Goal: Task Accomplishment & Management: Use online tool/utility

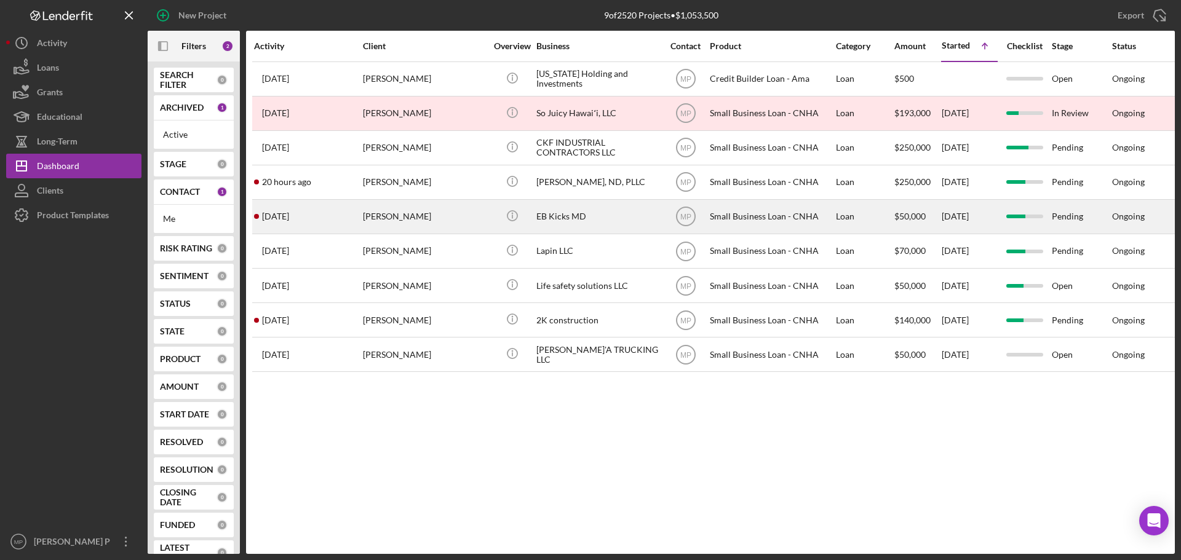
click at [435, 213] on div "[PERSON_NAME]" at bounding box center [424, 216] width 123 height 33
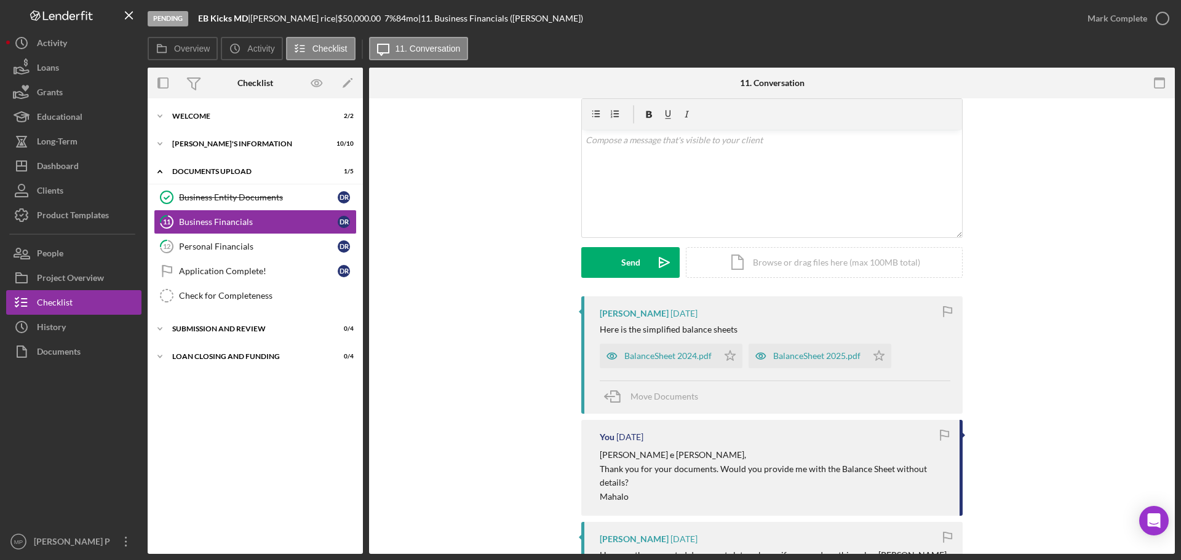
scroll to position [61, 0]
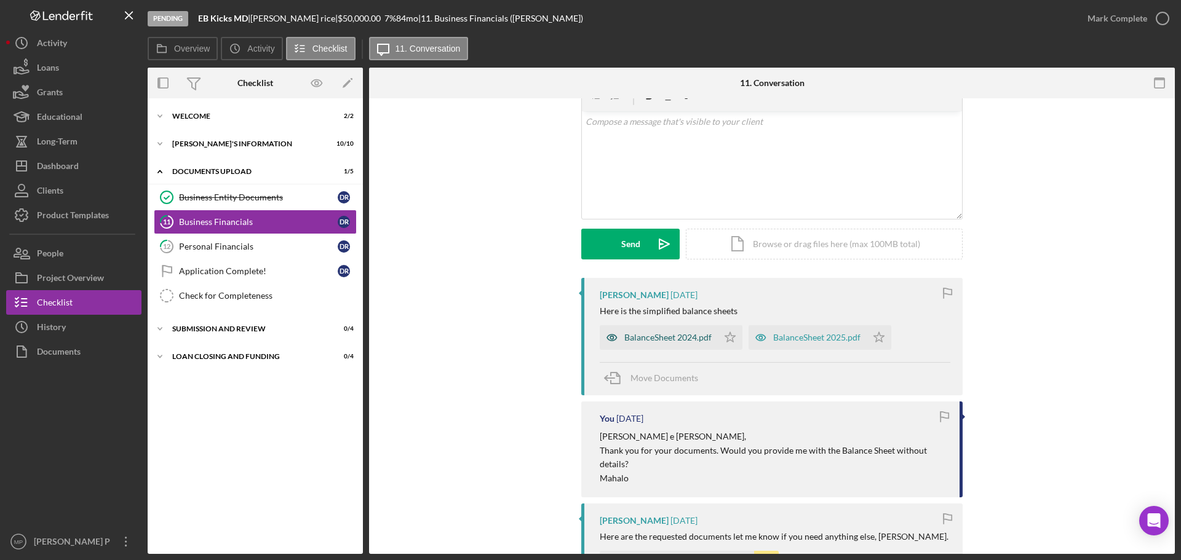
click at [677, 338] on div "BalanceSheet 2024.pdf" at bounding box center [667, 338] width 87 height 10
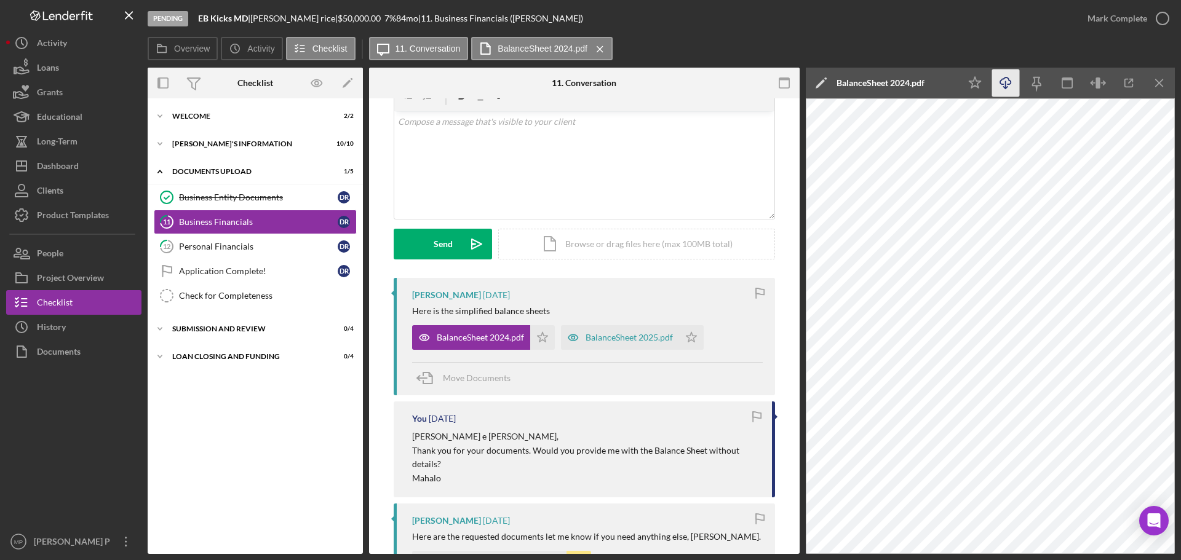
click at [1004, 83] on icon "Icon/Download" at bounding box center [1006, 83] width 28 height 28
click at [977, 82] on icon "Icon/Star" at bounding box center [975, 83] width 28 height 28
click at [1161, 84] on icon "Icon/Menu Close" at bounding box center [1159, 83] width 28 height 28
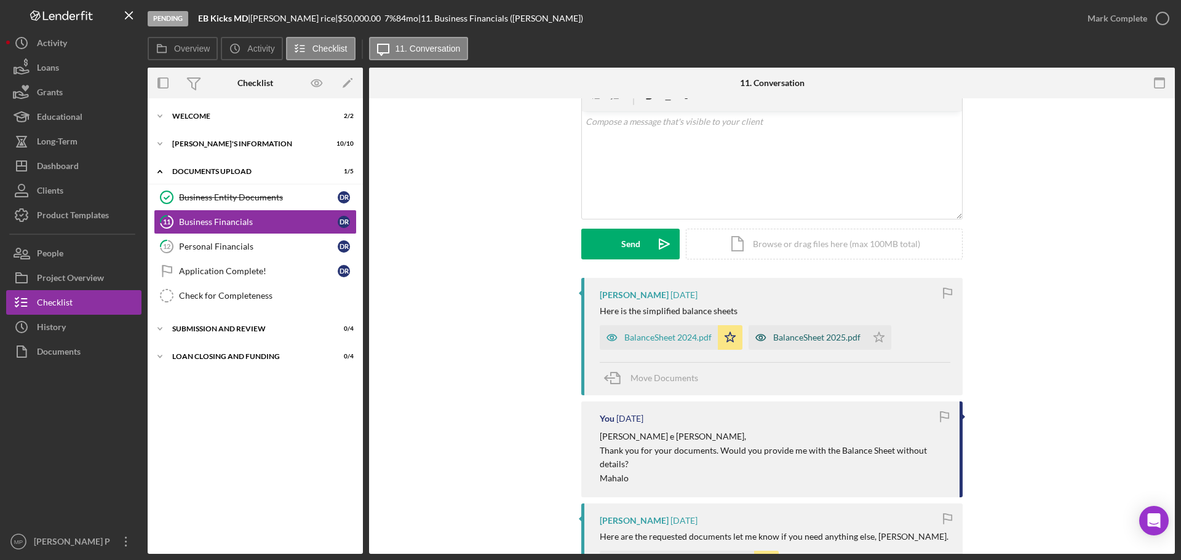
click at [817, 333] on div "BalanceSheet 2025.pdf" at bounding box center [816, 338] width 87 height 10
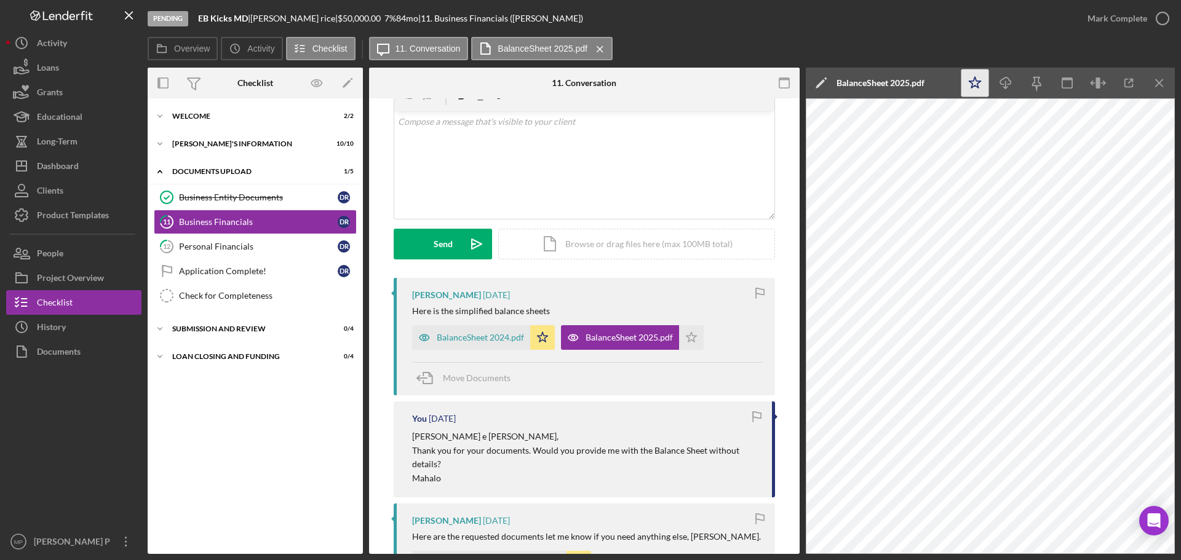
click at [976, 85] on icon "Icon/Star" at bounding box center [975, 83] width 28 height 28
click at [1008, 86] on icon "Icon/Download" at bounding box center [1006, 83] width 28 height 28
click at [1162, 81] on icon "Icon/Menu Close" at bounding box center [1159, 83] width 28 height 28
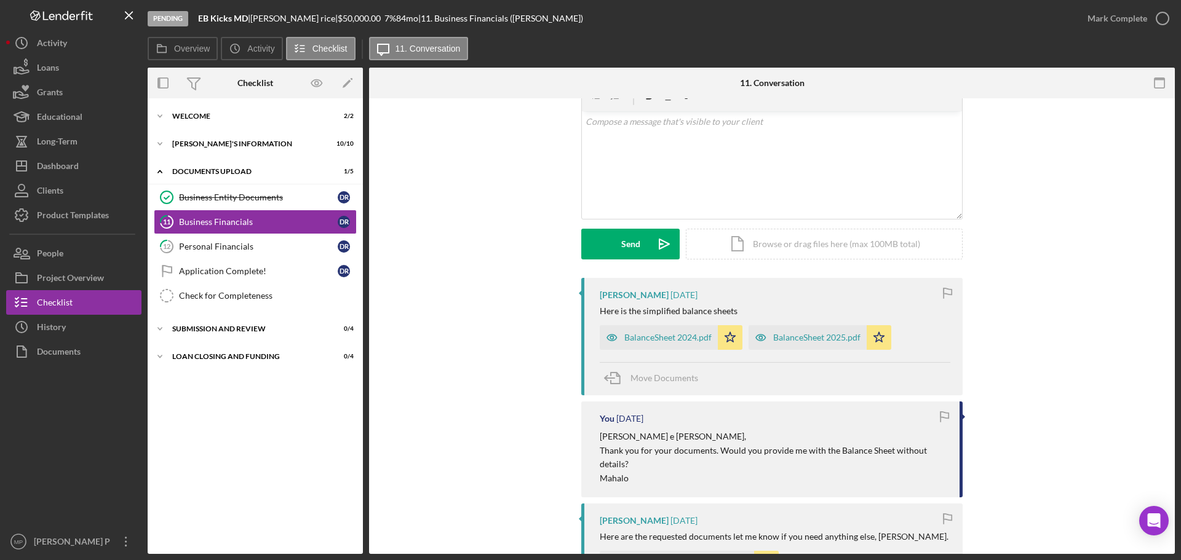
click at [1142, 151] on div "Visible to Client Internal Request Docs v Color teal Color pink Remove color Ad…" at bounding box center [771, 166] width 769 height 223
click at [73, 446] on div at bounding box center [73, 446] width 135 height 165
click at [58, 425] on div at bounding box center [73, 446] width 135 height 165
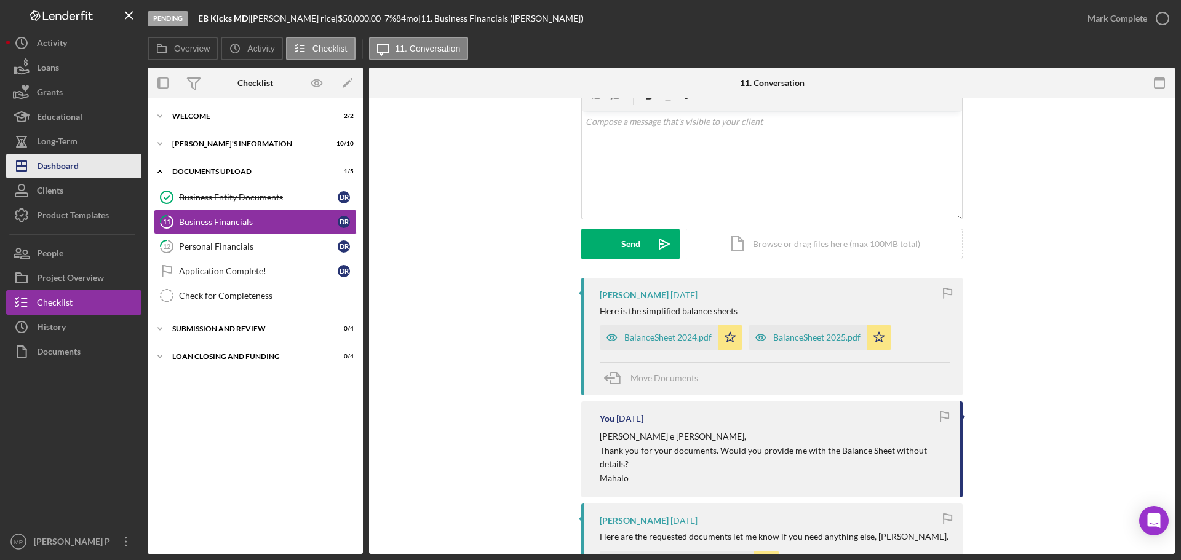
click at [93, 160] on button "Icon/Dashboard Dashboard" at bounding box center [73, 166] width 135 height 25
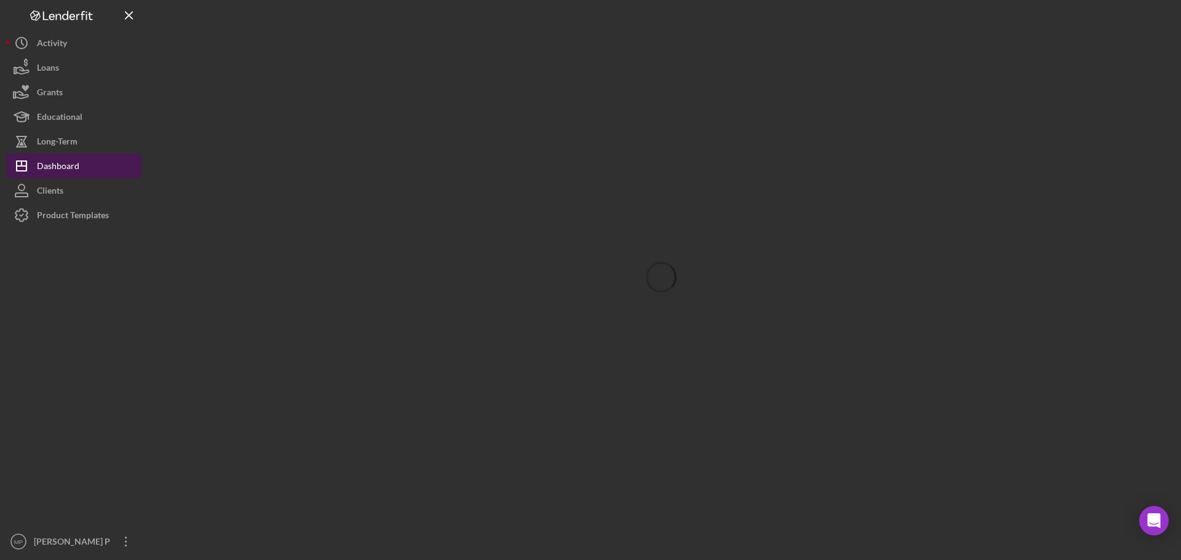
click at [69, 165] on div "Dashboard" at bounding box center [58, 168] width 42 height 28
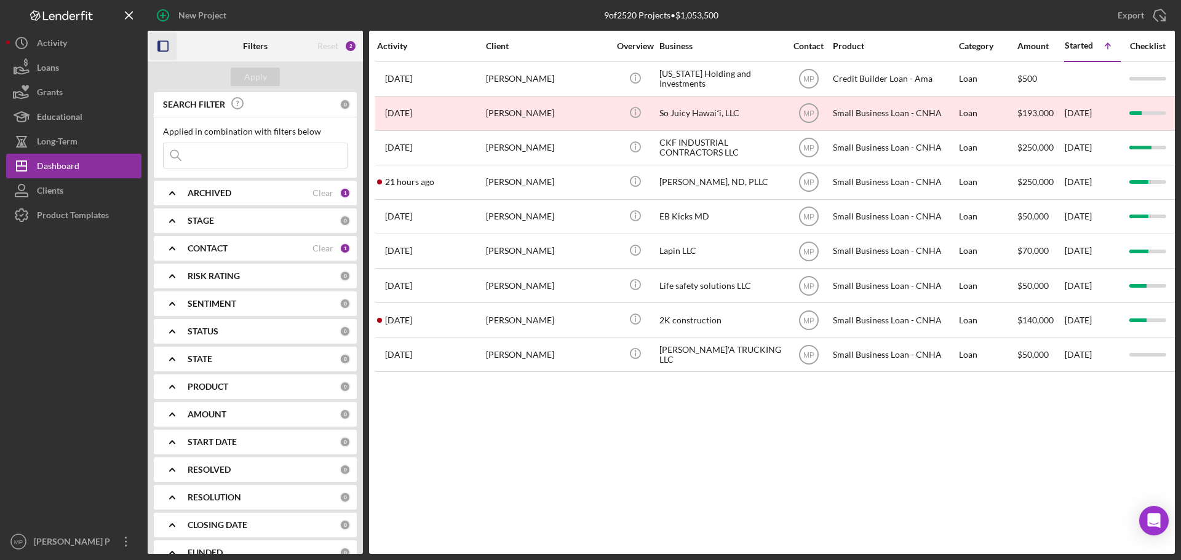
click at [163, 47] on icon "button" at bounding box center [163, 47] width 28 height 28
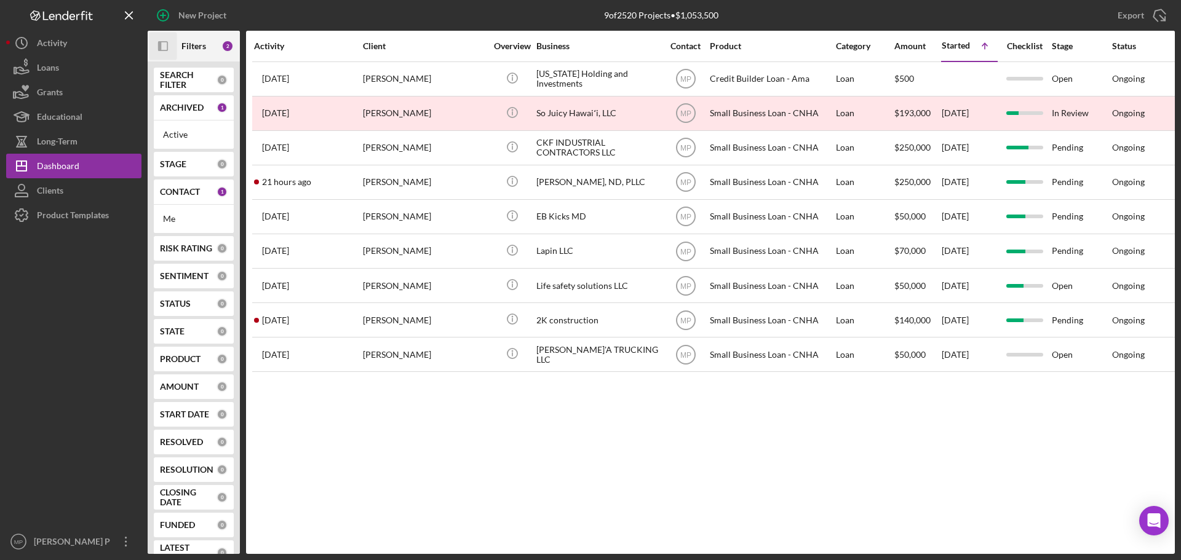
click at [697, 439] on div "Activity Client Overview Business Contact Product Category Amount Started Icon/…" at bounding box center [710, 292] width 928 height 523
click at [47, 339] on div at bounding box center [73, 378] width 135 height 302
click at [32, 441] on div at bounding box center [73, 378] width 135 height 302
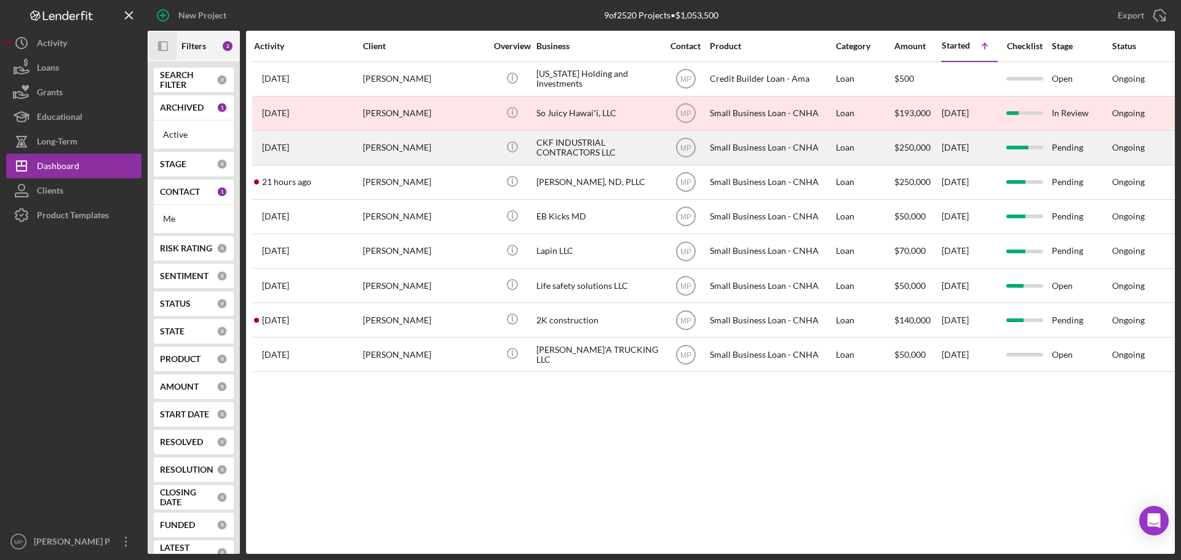
click at [412, 151] on div "[PERSON_NAME]" at bounding box center [424, 148] width 123 height 33
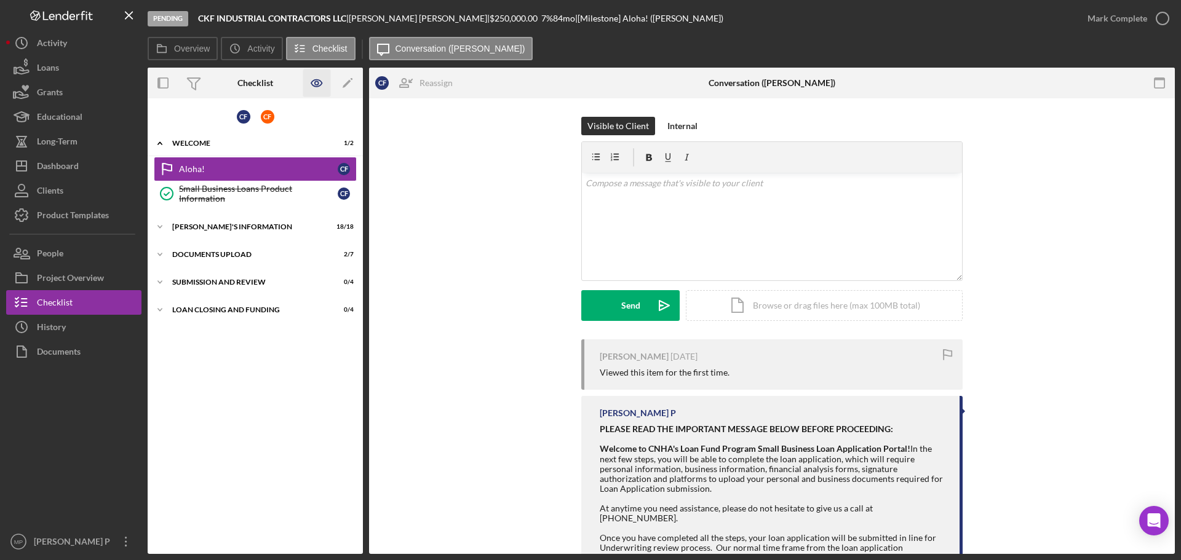
click at [310, 78] on icon "button" at bounding box center [317, 83] width 28 height 28
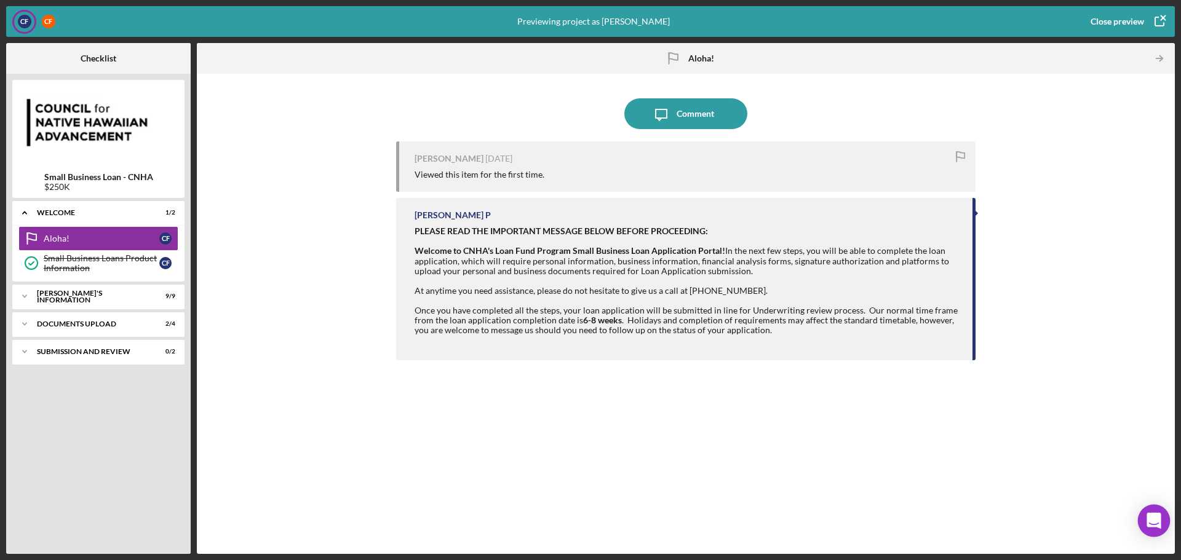
click at [1157, 520] on icon "Open Intercom Messenger" at bounding box center [1153, 521] width 14 height 16
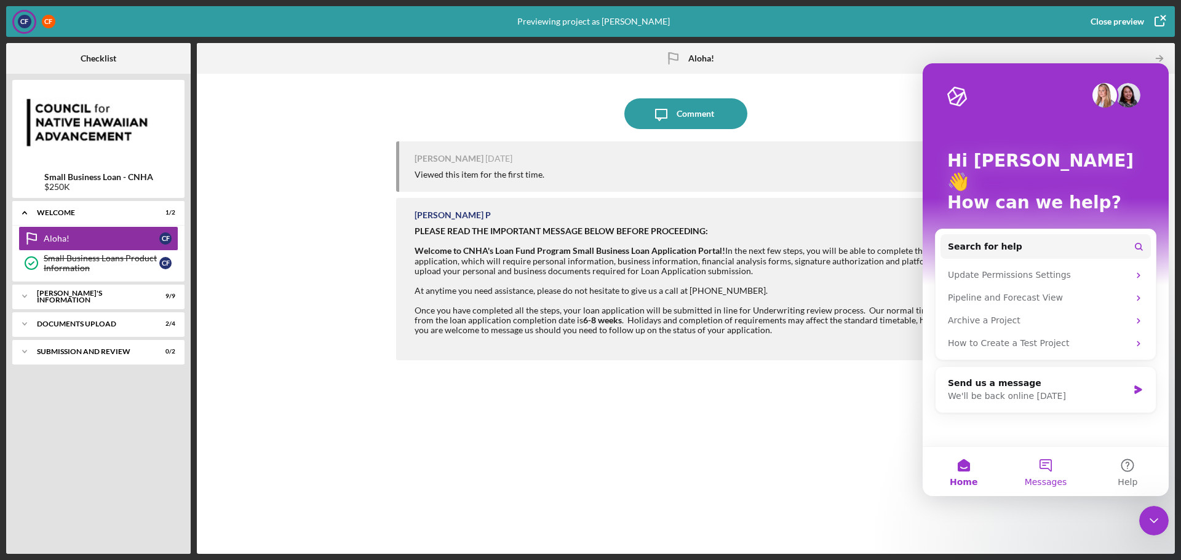
click at [1047, 468] on button "Messages" at bounding box center [1045, 471] width 82 height 49
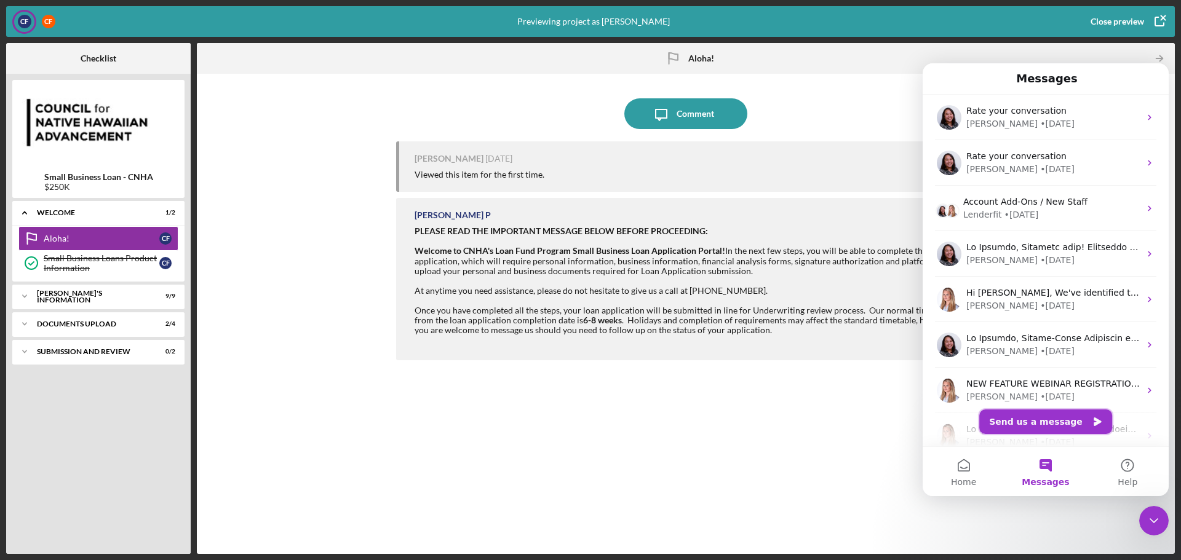
click at [1054, 421] on button "Send us a message" at bounding box center [1045, 421] width 133 height 25
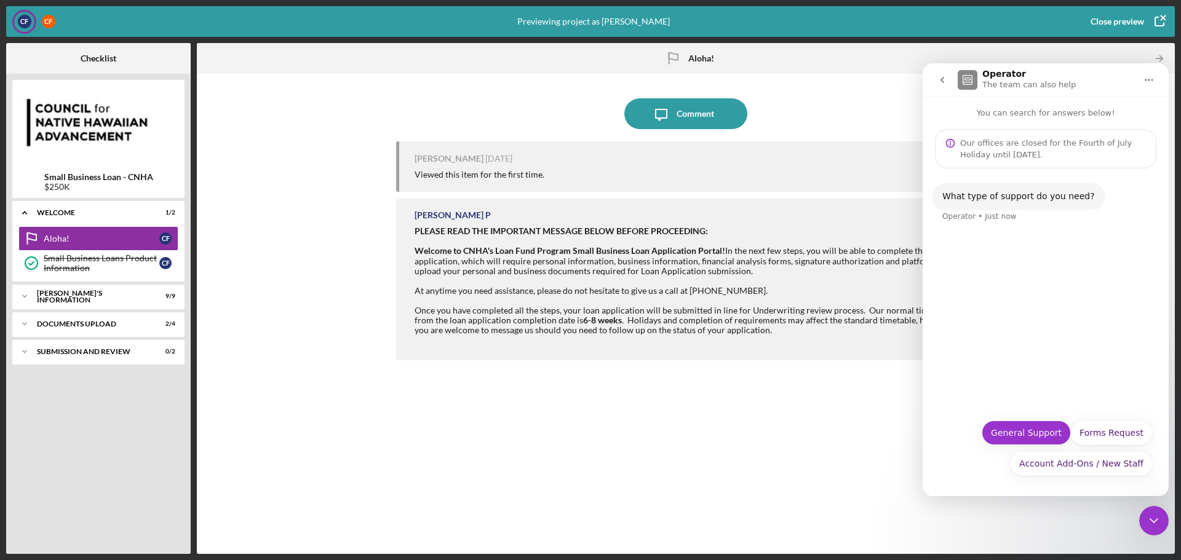
click at [1031, 437] on button "General Support" at bounding box center [1025, 433] width 89 height 25
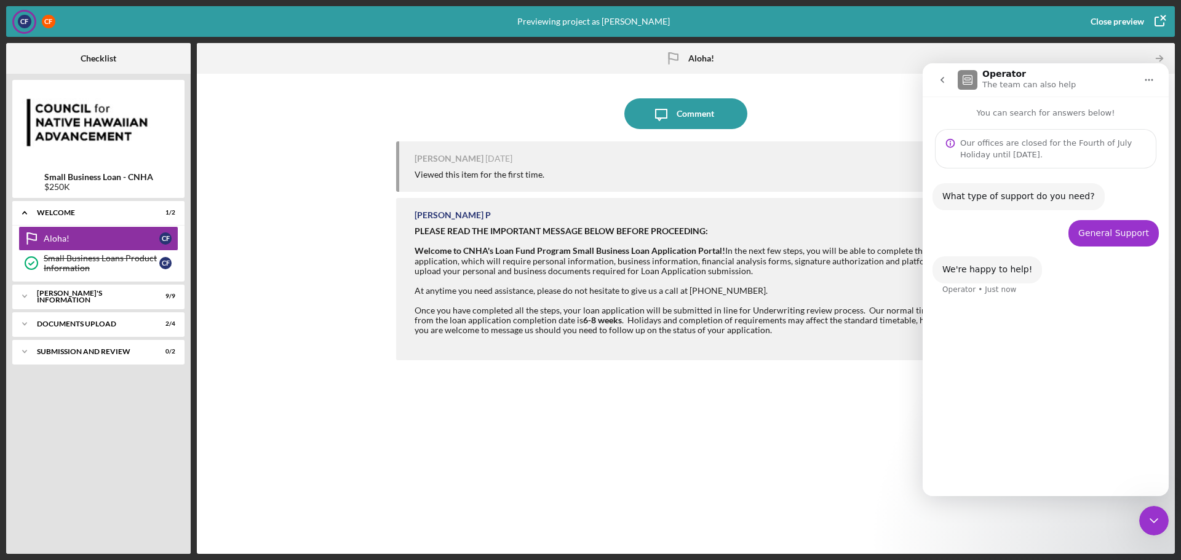
click at [941, 83] on icon "go back" at bounding box center [942, 80] width 10 height 10
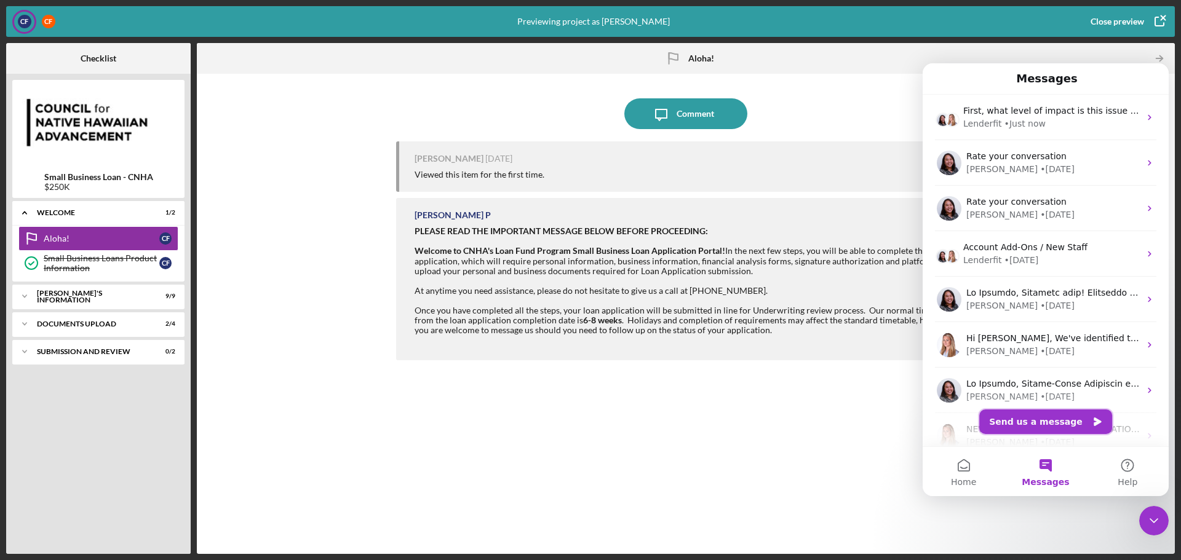
click at [1042, 426] on button "Send us a message" at bounding box center [1045, 421] width 133 height 25
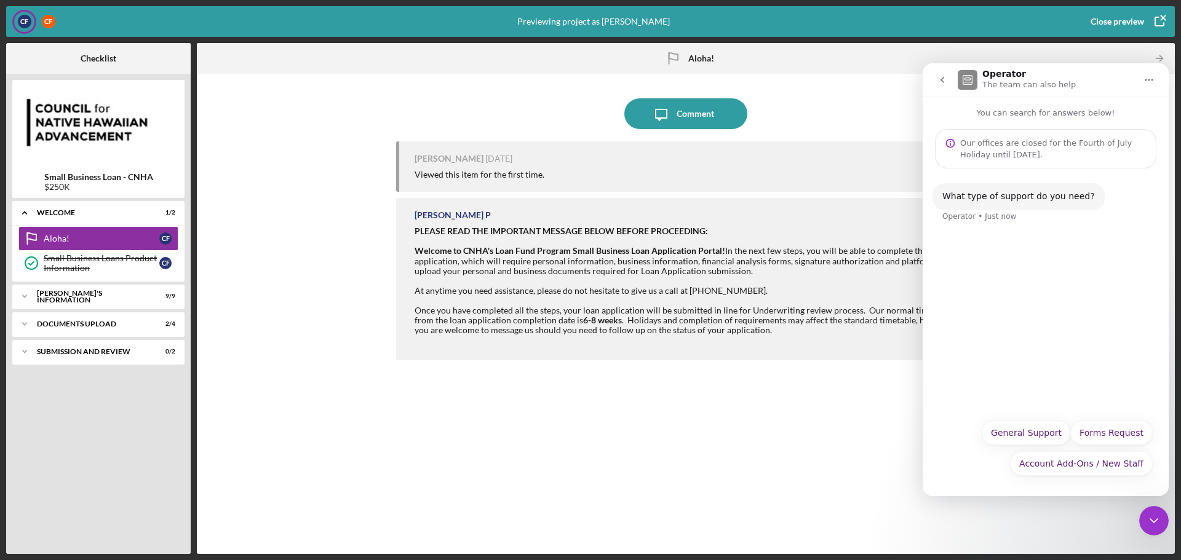
click at [1036, 434] on button "General Support" at bounding box center [1025, 433] width 89 height 25
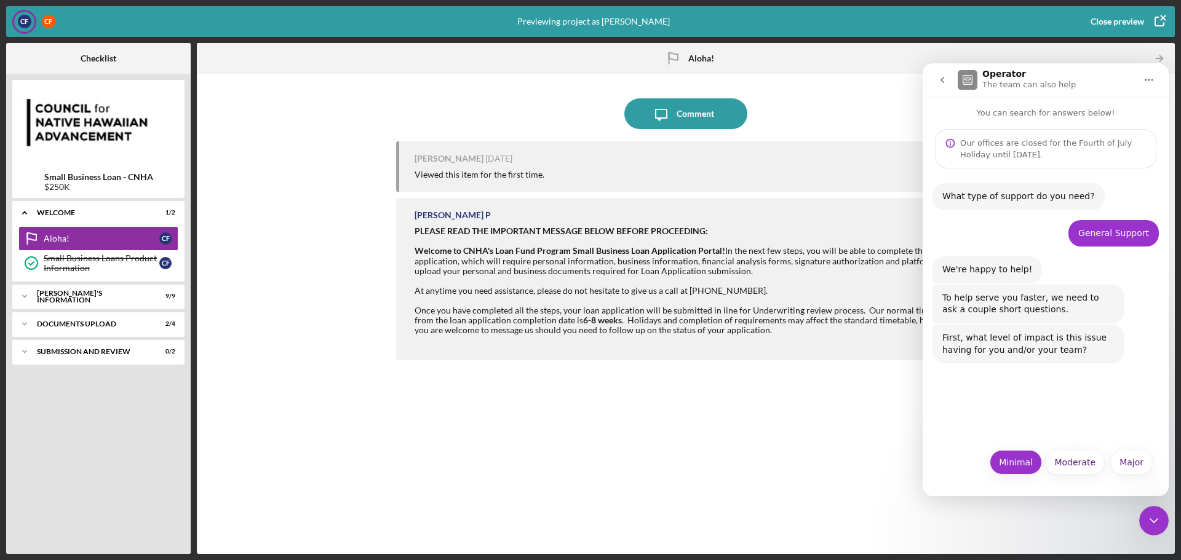
click at [1015, 464] on button "Minimal" at bounding box center [1015, 462] width 52 height 25
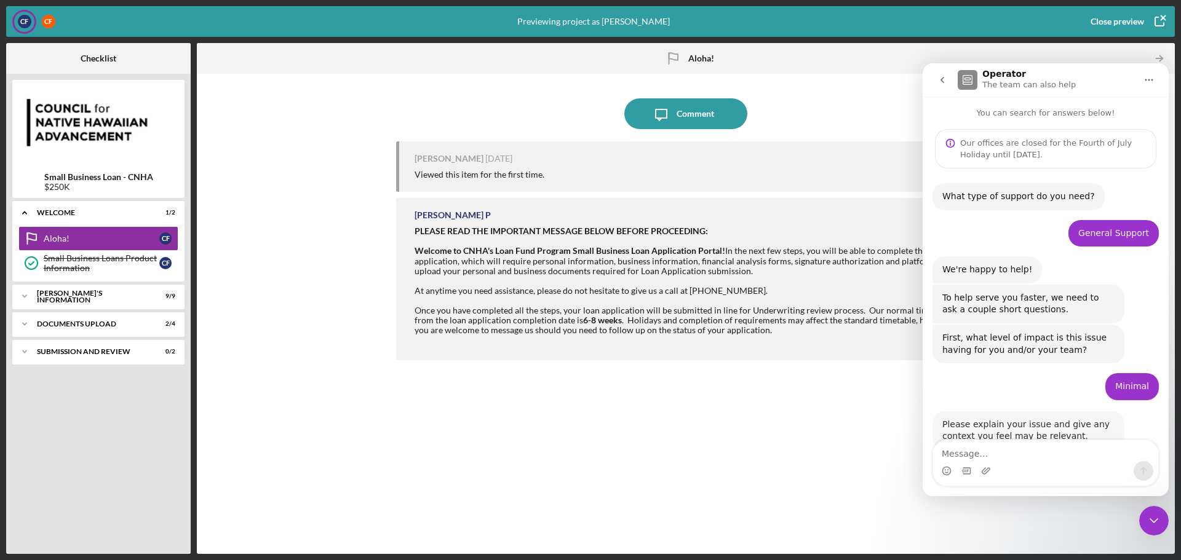
scroll to position [34, 0]
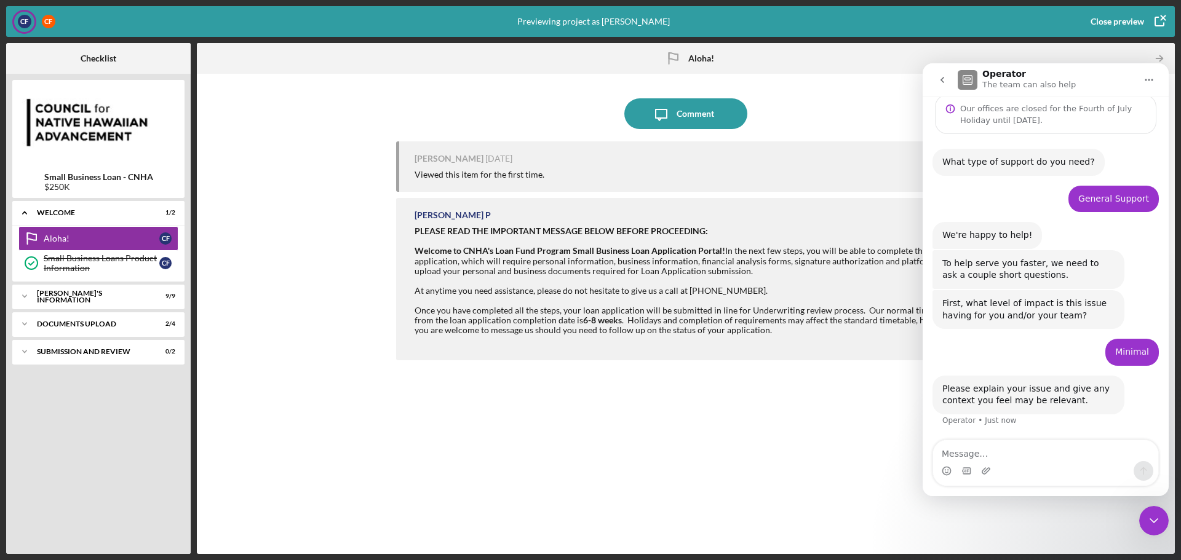
click at [1022, 449] on textarea "Message…" at bounding box center [1045, 450] width 225 height 21
type textarea "Our company logo has been changed."
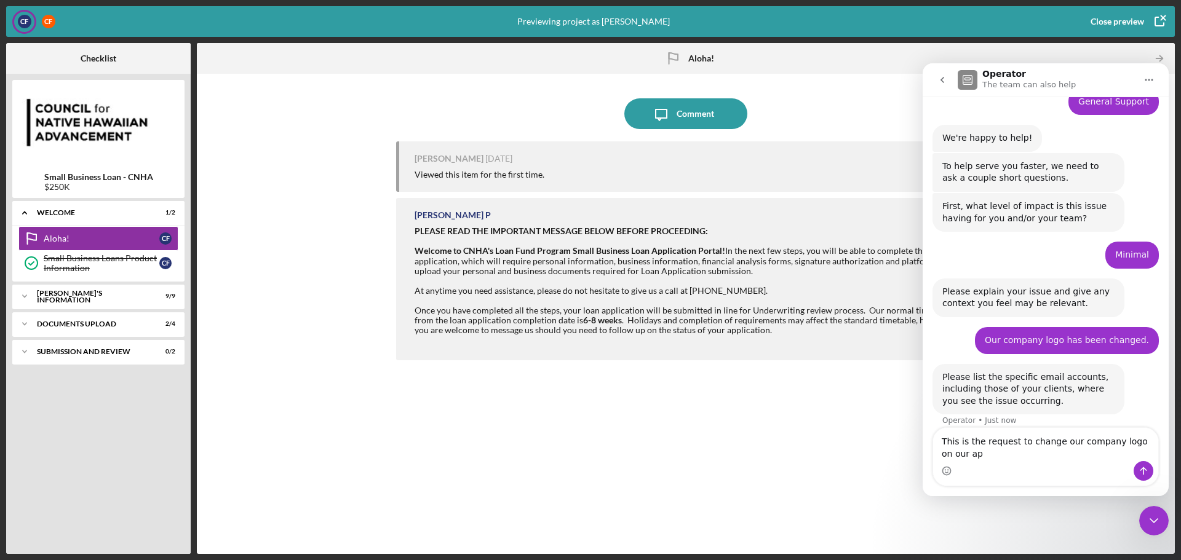
scroll to position [144, 0]
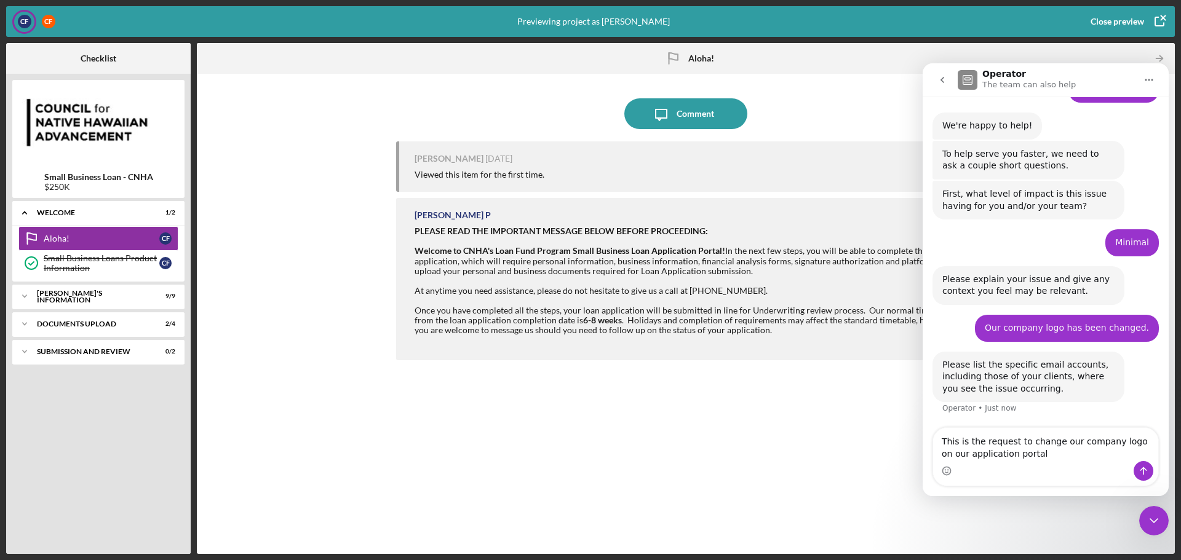
type textarea "This is the request to change our company logo on our application portal."
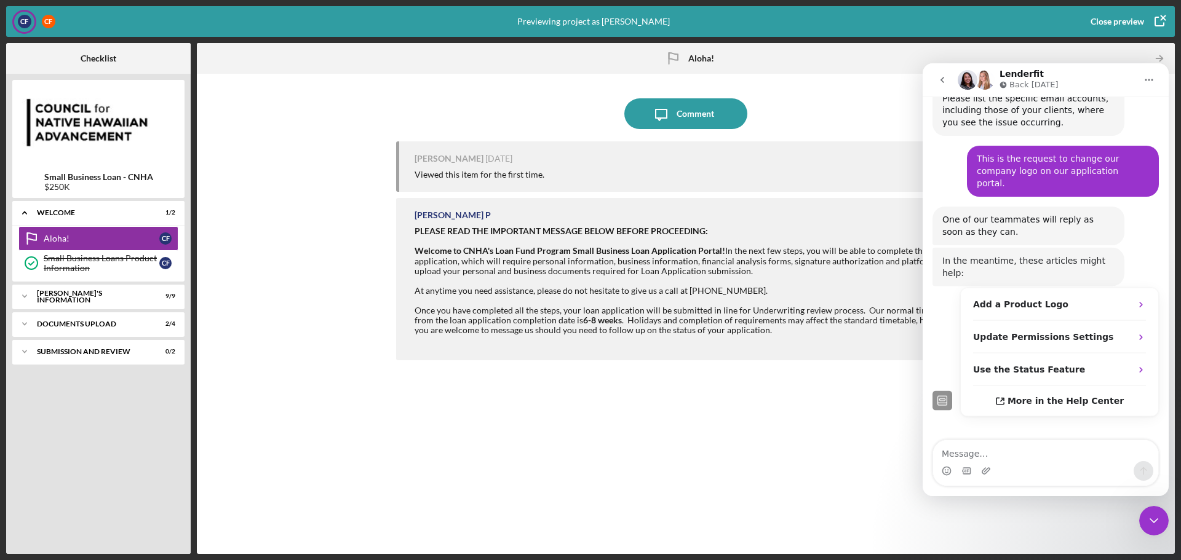
scroll to position [409, 0]
click at [1120, 298] on div "Add a Product Logo" at bounding box center [1052, 304] width 158 height 13
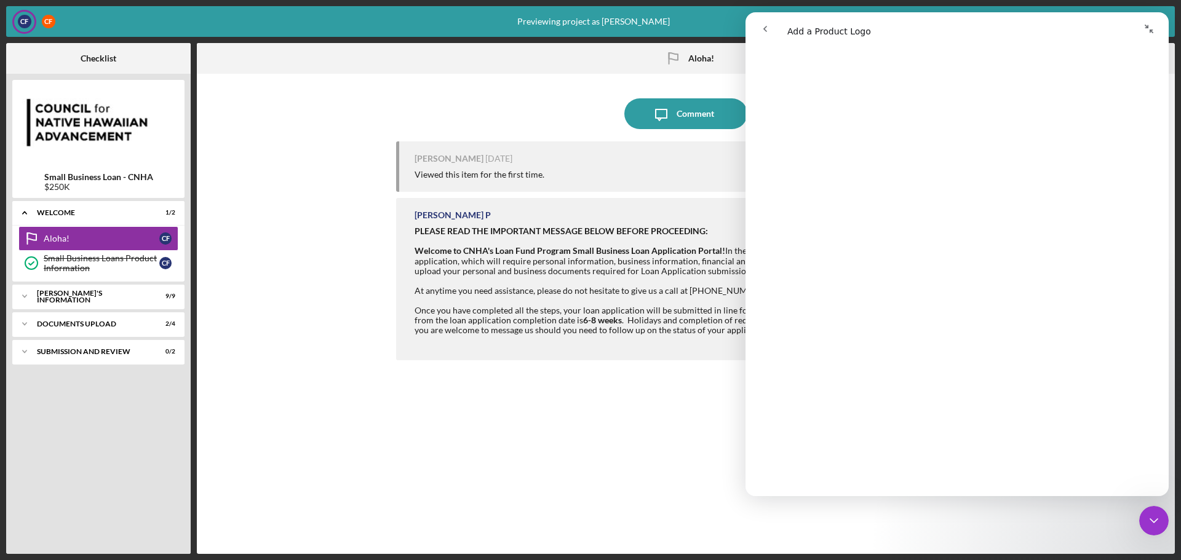
scroll to position [492, 0]
click at [374, 81] on div "Icon/Message Comment [PERSON_NAME] [DATE] Viewed this item for the first time. …" at bounding box center [685, 314] width 965 height 468
click at [1153, 24] on button "Collapse window" at bounding box center [1148, 28] width 23 height 23
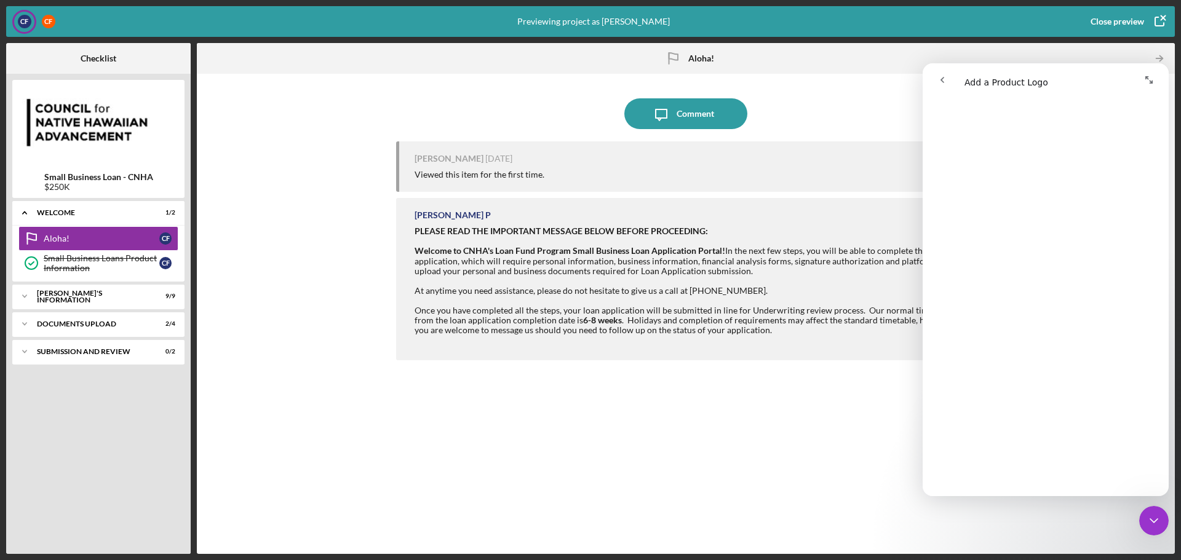
scroll to position [491, 0]
click at [1161, 21] on icon "button" at bounding box center [1159, 21] width 31 height 31
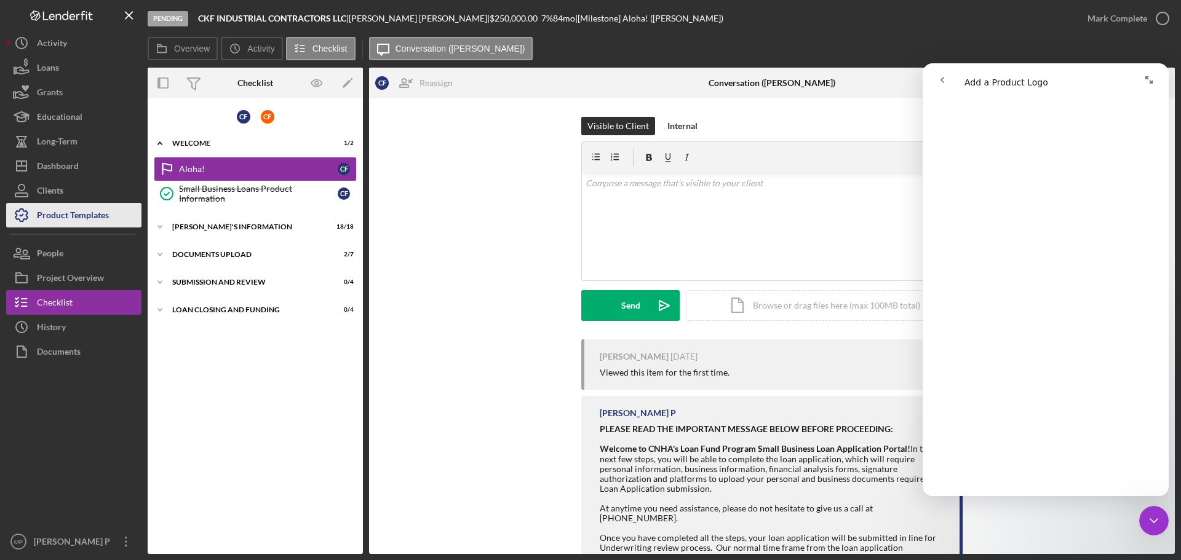
click at [77, 210] on div "Product Templates" at bounding box center [73, 217] width 72 height 28
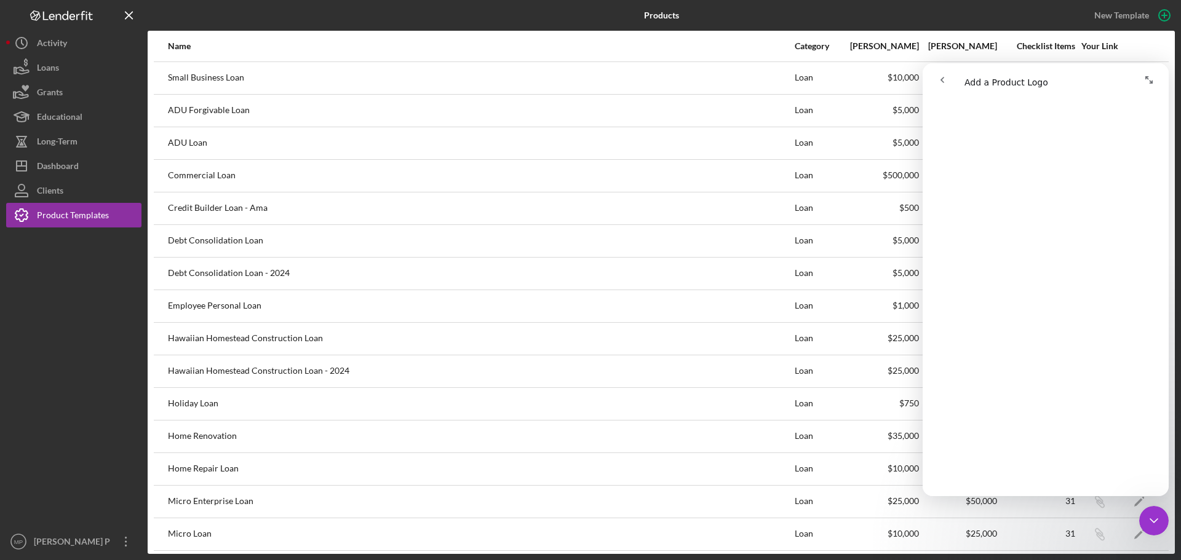
click at [1150, 77] on icon "Expand window" at bounding box center [1149, 80] width 10 height 10
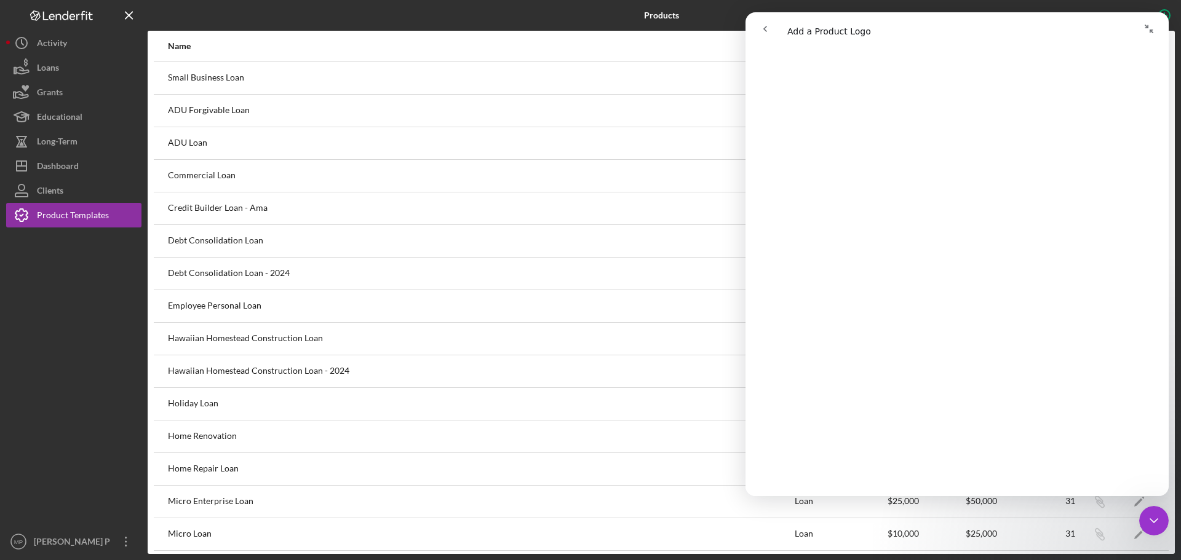
click at [1150, 28] on icon "Collapse window" at bounding box center [1149, 29] width 10 height 10
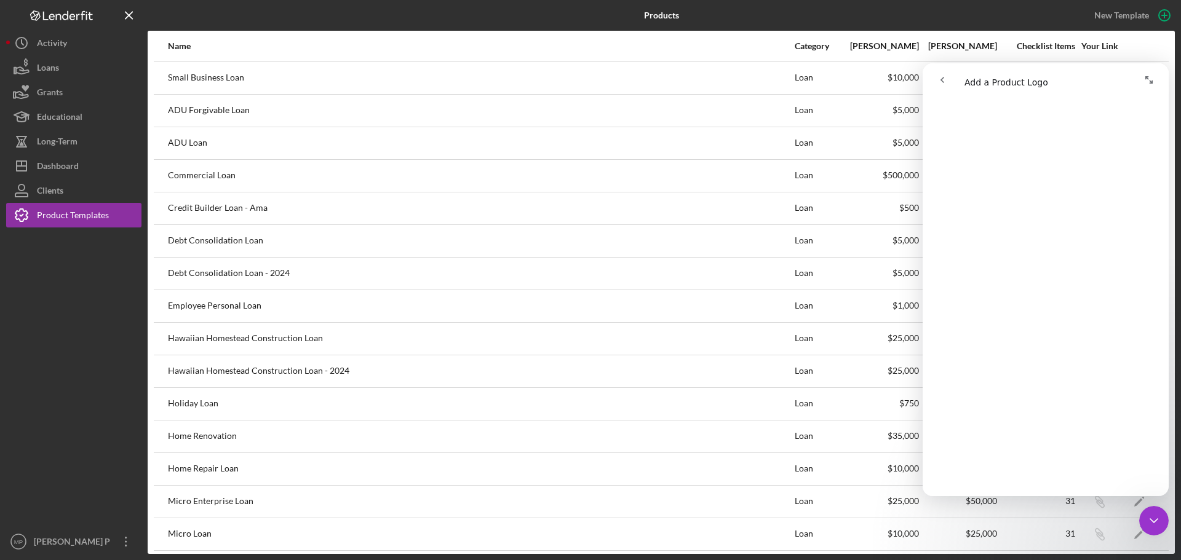
scroll to position [491, 0]
click at [640, 274] on div "Debt Consolidation Loan - 2024" at bounding box center [480, 273] width 625 height 31
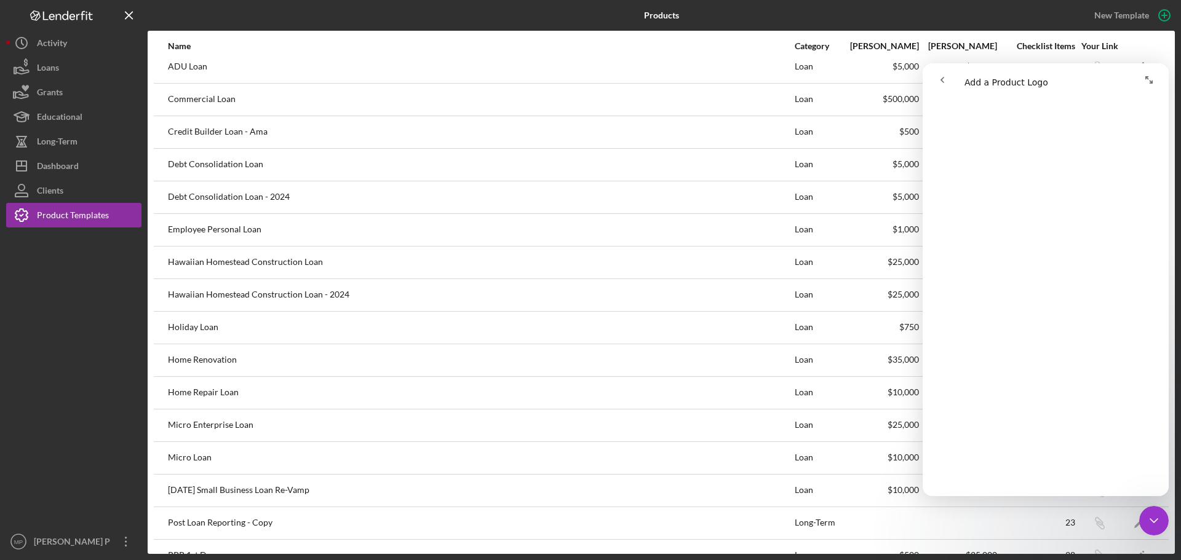
scroll to position [0, 0]
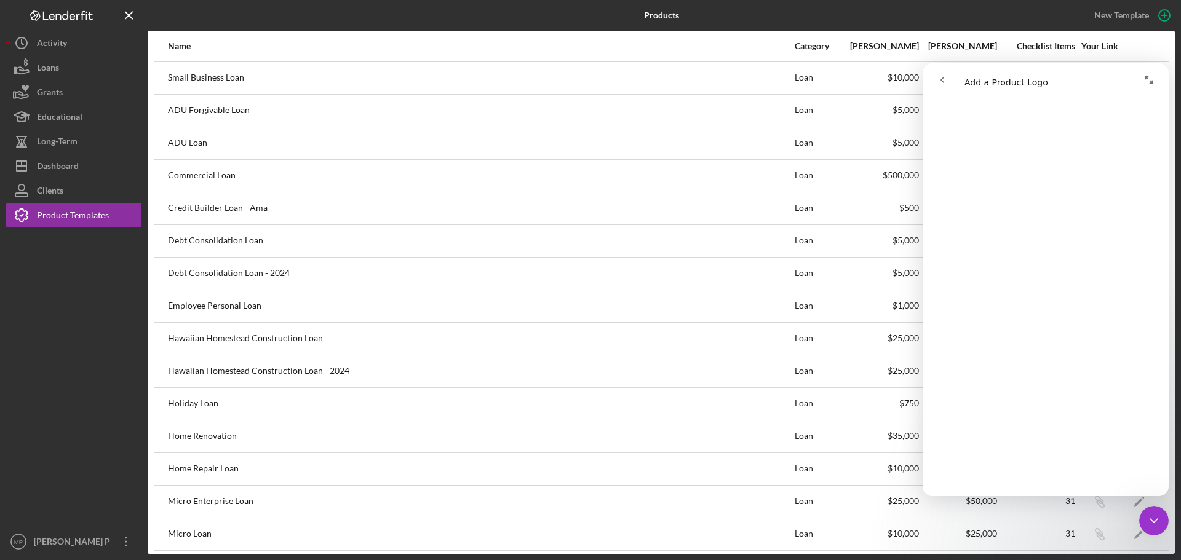
click at [1156, 523] on icon "Close Intercom Messenger" at bounding box center [1153, 520] width 15 height 15
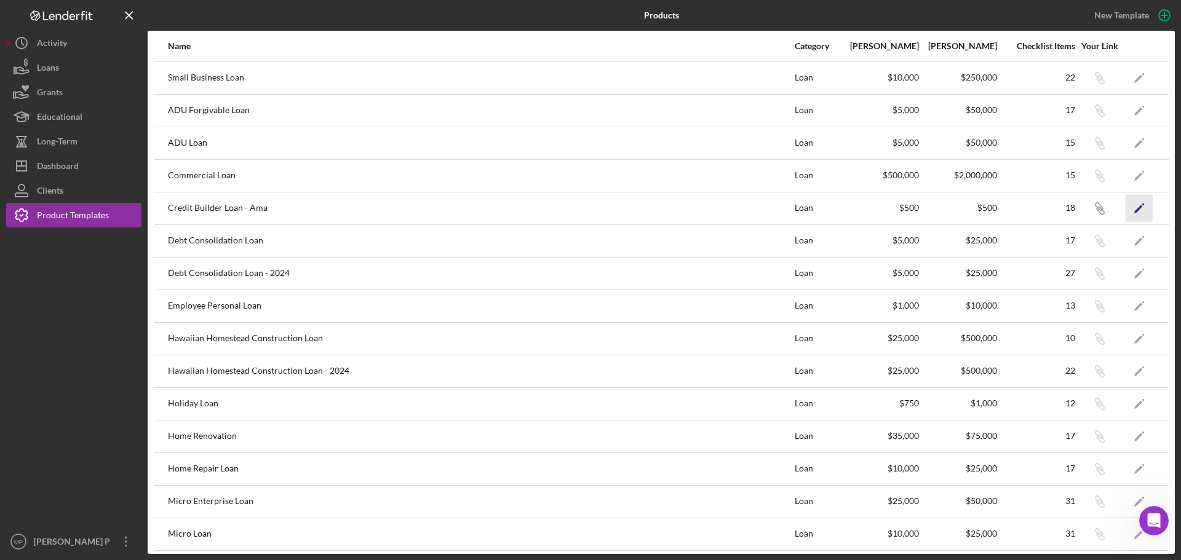
click at [1133, 209] on icon "Icon/Edit" at bounding box center [1139, 208] width 28 height 28
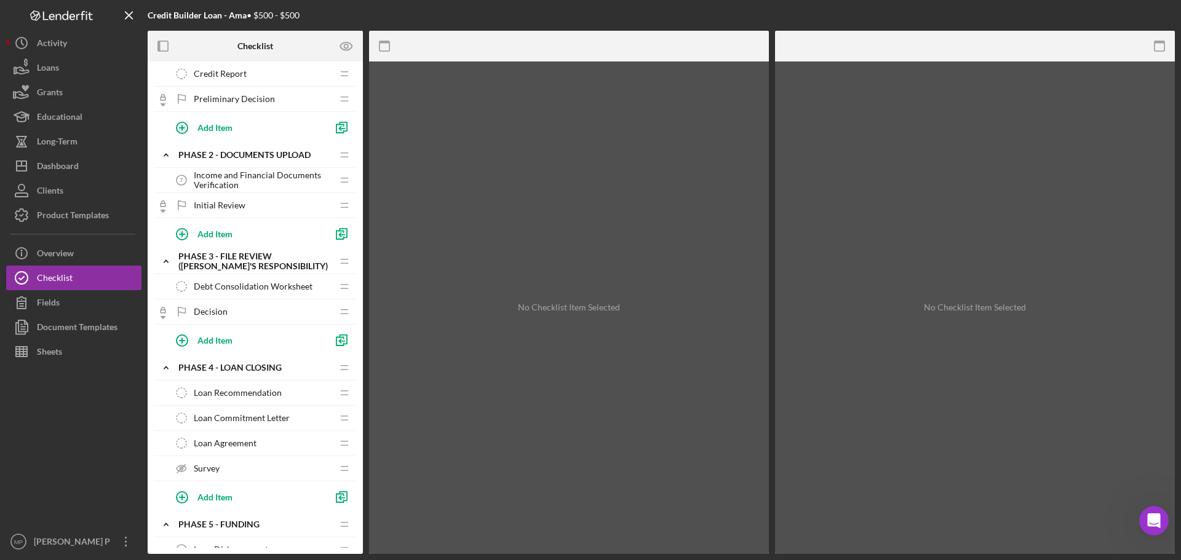
scroll to position [61, 0]
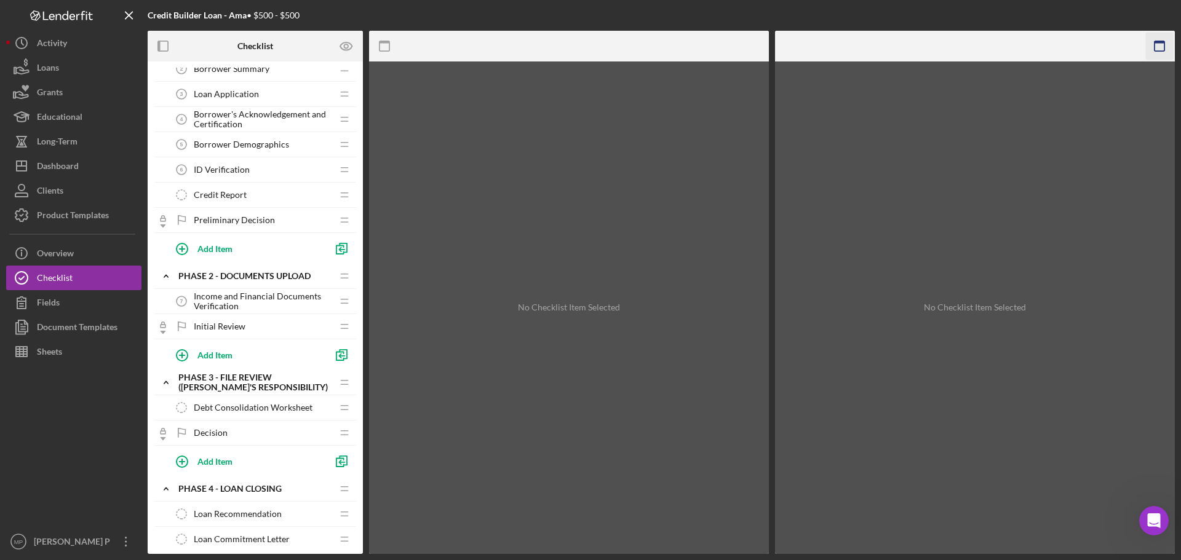
click at [1158, 49] on icon "button" at bounding box center [1159, 47] width 28 height 28
click at [1158, 49] on icon at bounding box center [1159, 42] width 31 height 31
click at [70, 248] on div "Overview" at bounding box center [55, 255] width 37 height 28
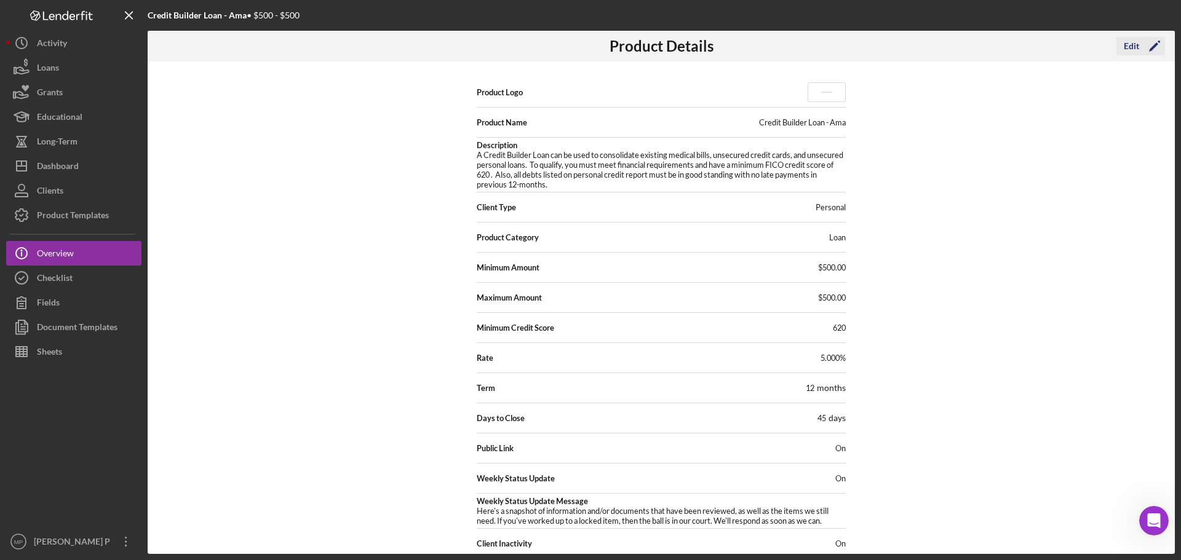
click at [1139, 49] on icon "Icon/Edit" at bounding box center [1154, 46] width 31 height 31
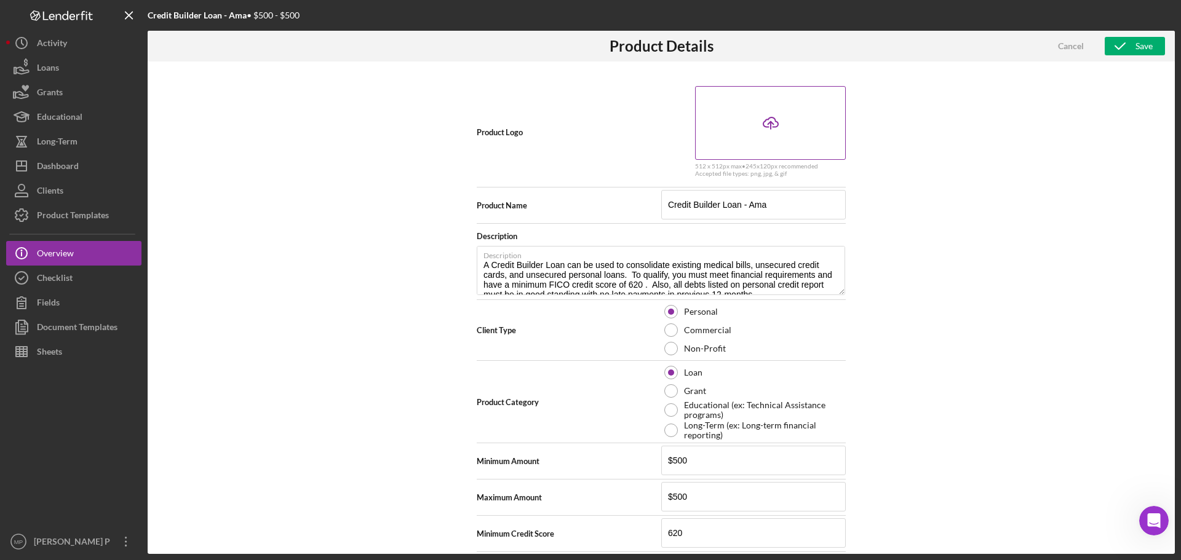
click at [764, 120] on icon at bounding box center [770, 121] width 15 height 9
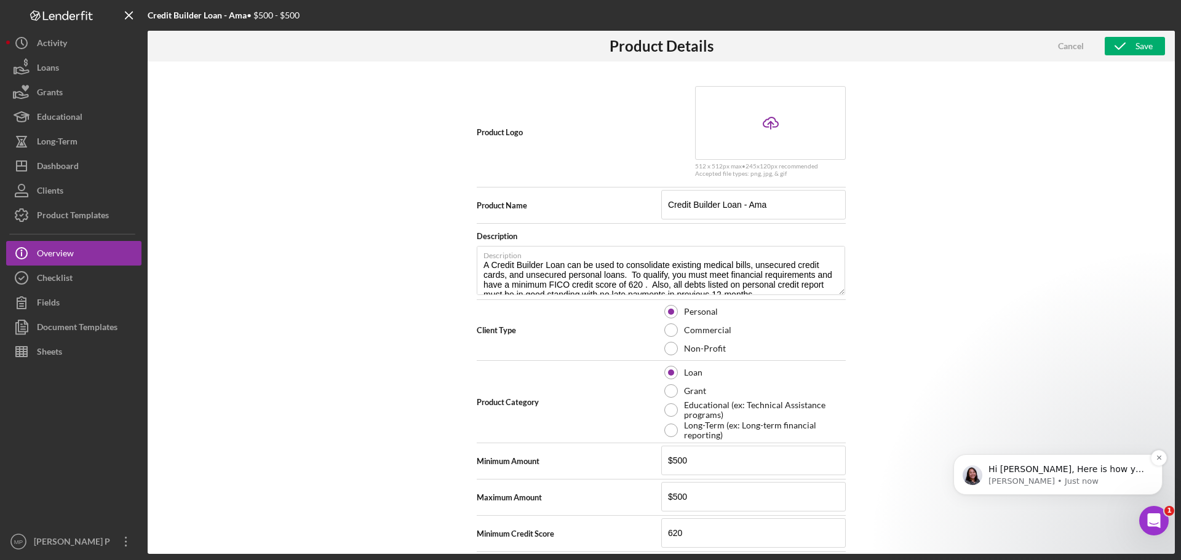
click at [1098, 470] on p "Hi [PERSON_NAME], Here is how you can change your product logo. I can also help…" at bounding box center [1067, 470] width 159 height 12
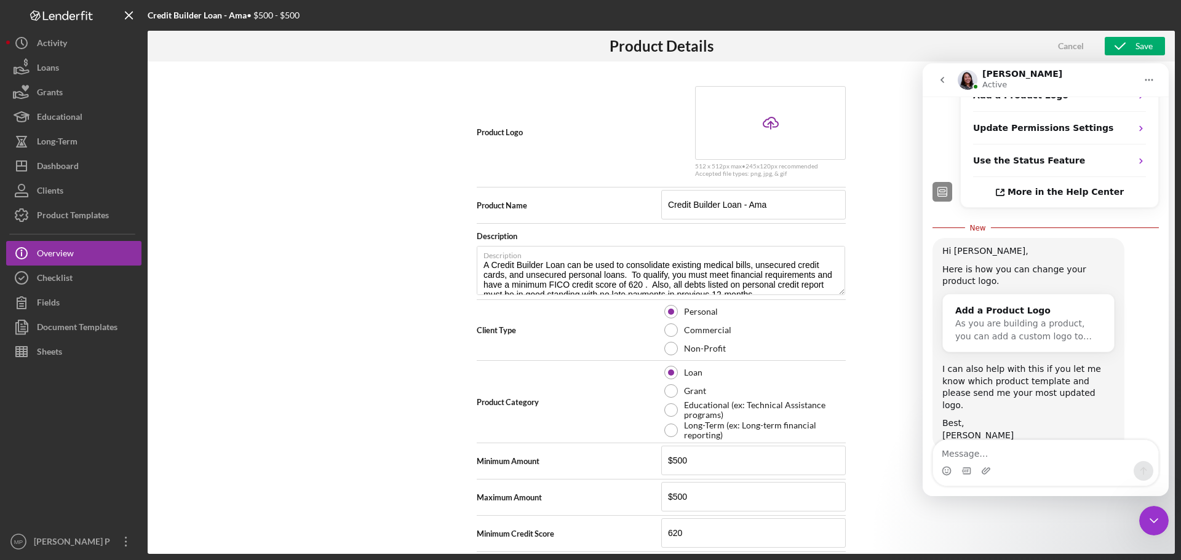
scroll to position [617, 0]
click at [1048, 448] on textarea "Message…" at bounding box center [1045, 450] width 225 height 21
type textarea "W"
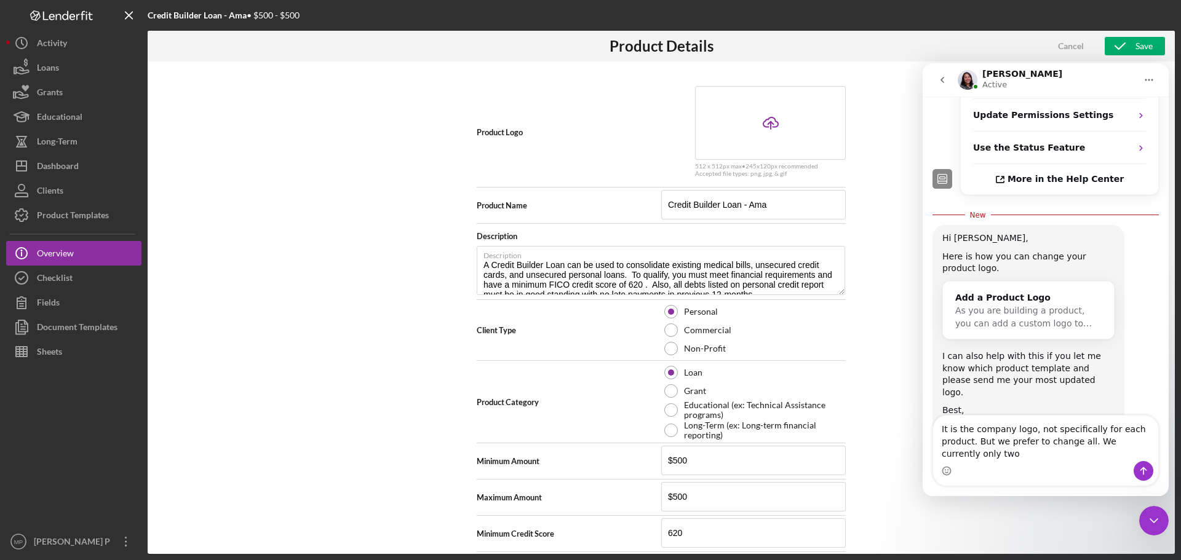
scroll to position [641, 0]
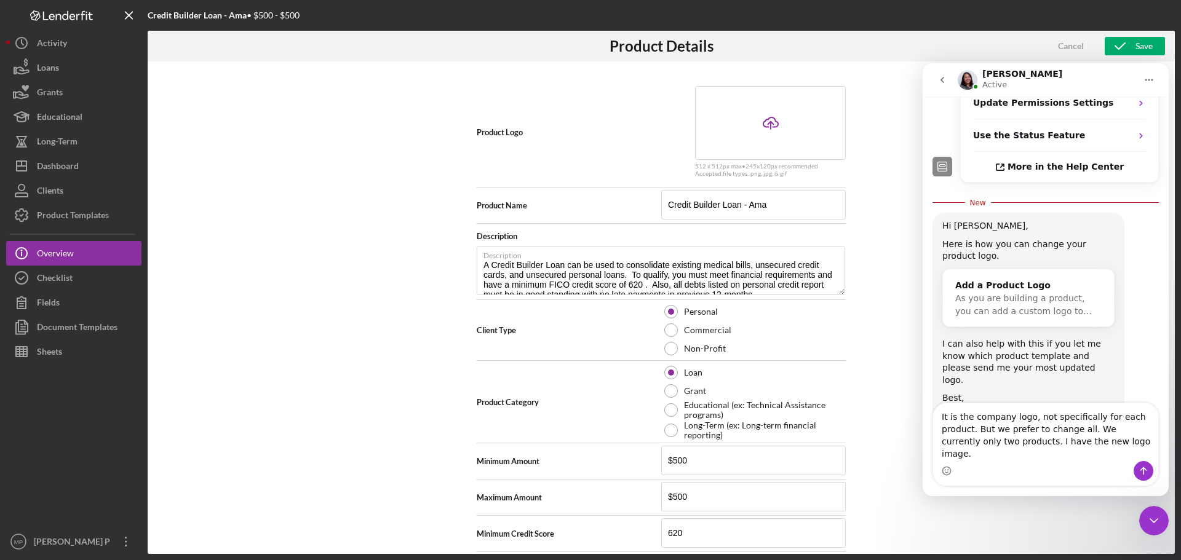
type textarea "It is the company logo, not specifically for each product. But we prefer to cha…"
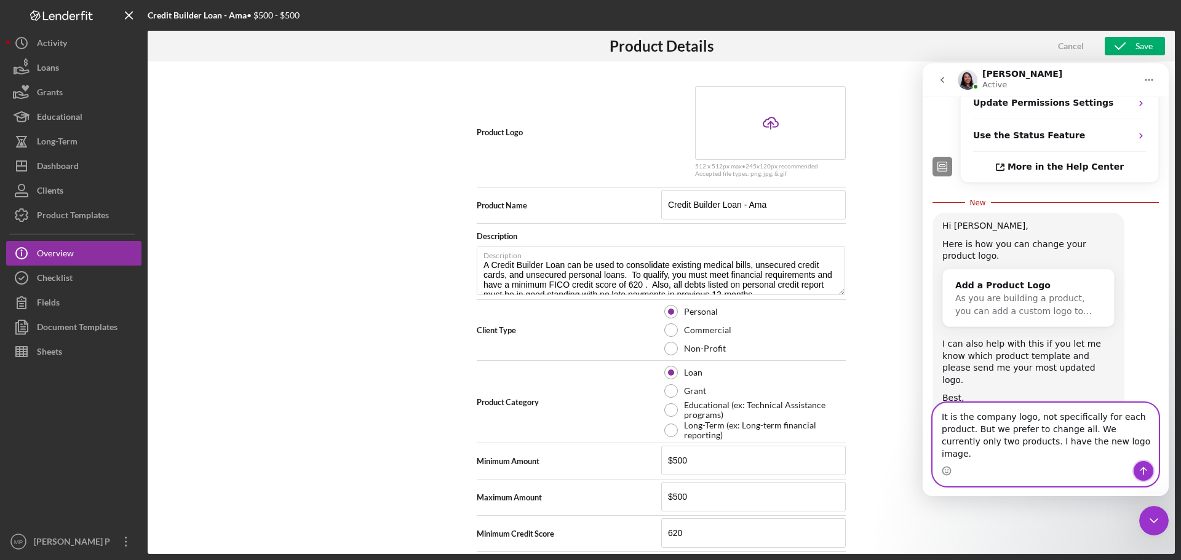
click at [1143, 473] on icon "Send a message…" at bounding box center [1143, 471] width 10 height 10
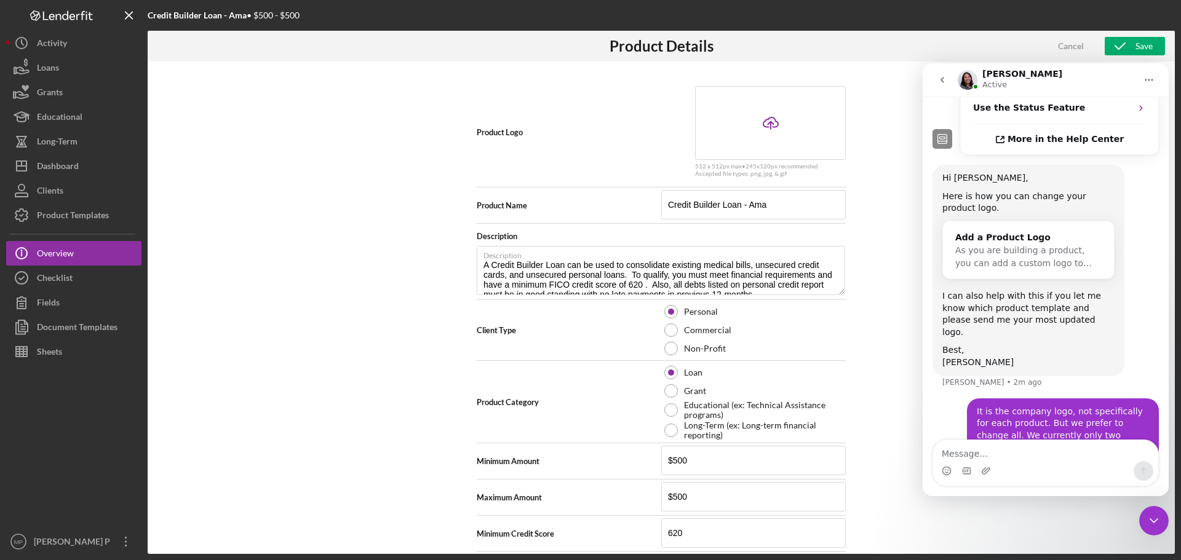
scroll to position [716, 0]
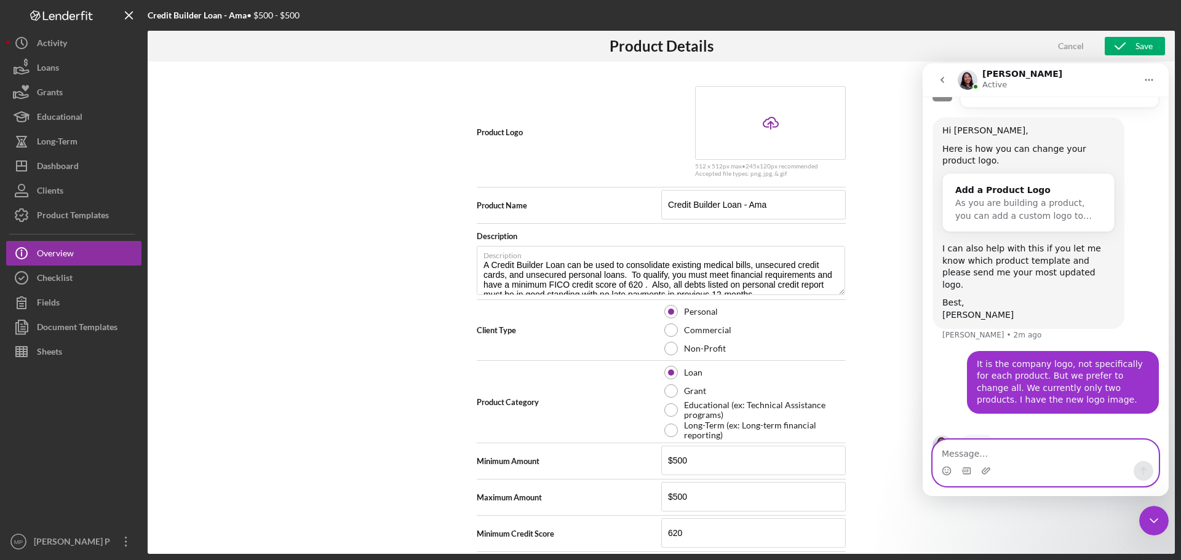
click at [1008, 447] on textarea "Message…" at bounding box center [1045, 450] width 225 height 21
type textarea "I"
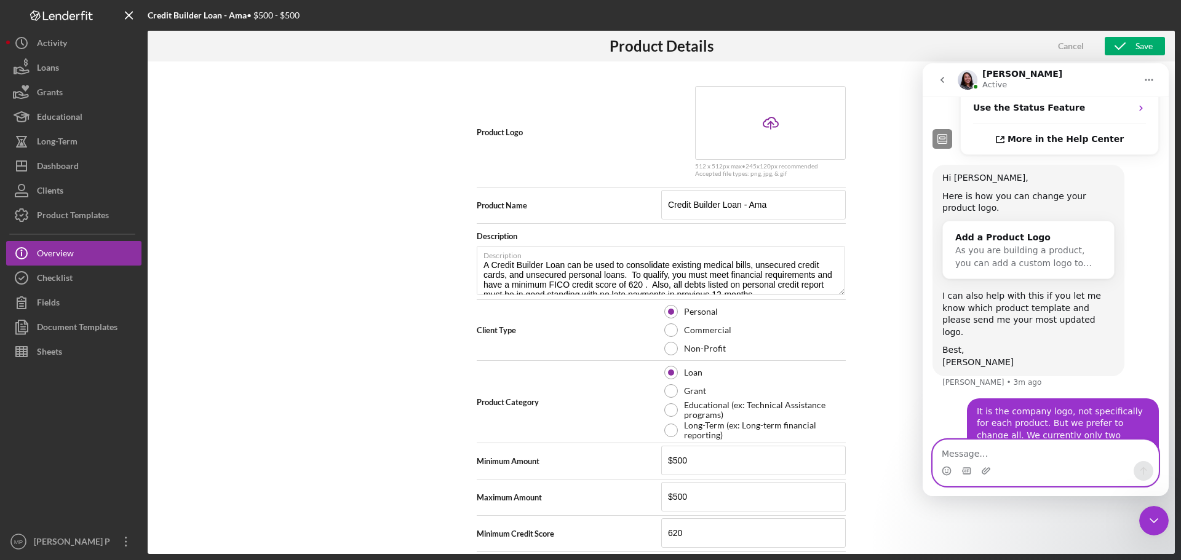
click at [993, 451] on textarea "Message…" at bounding box center [1045, 450] width 225 height 21
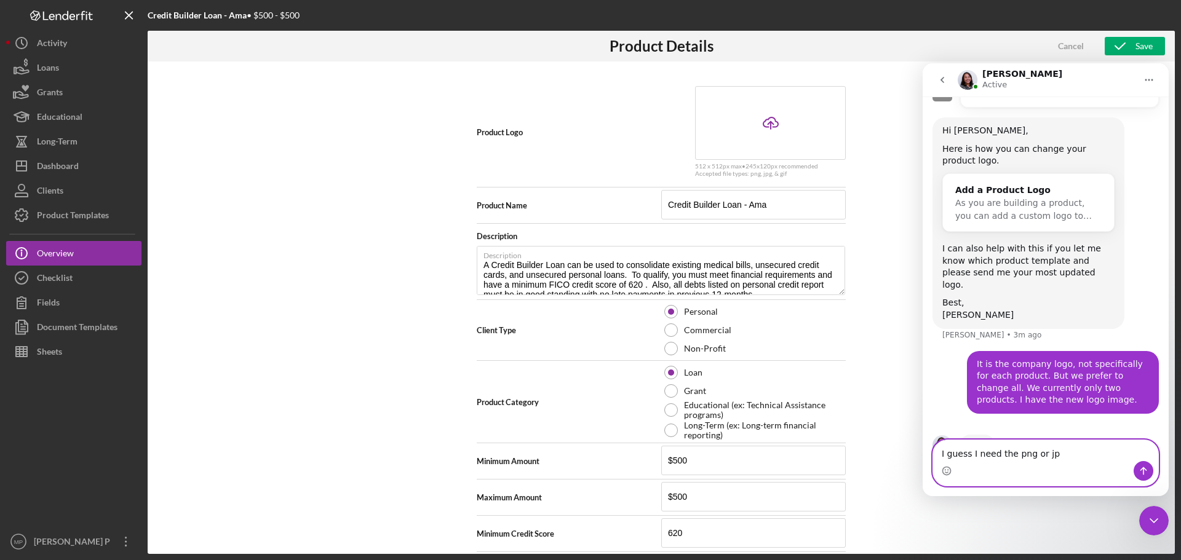
type textarea "I guess I need the png or jpg"
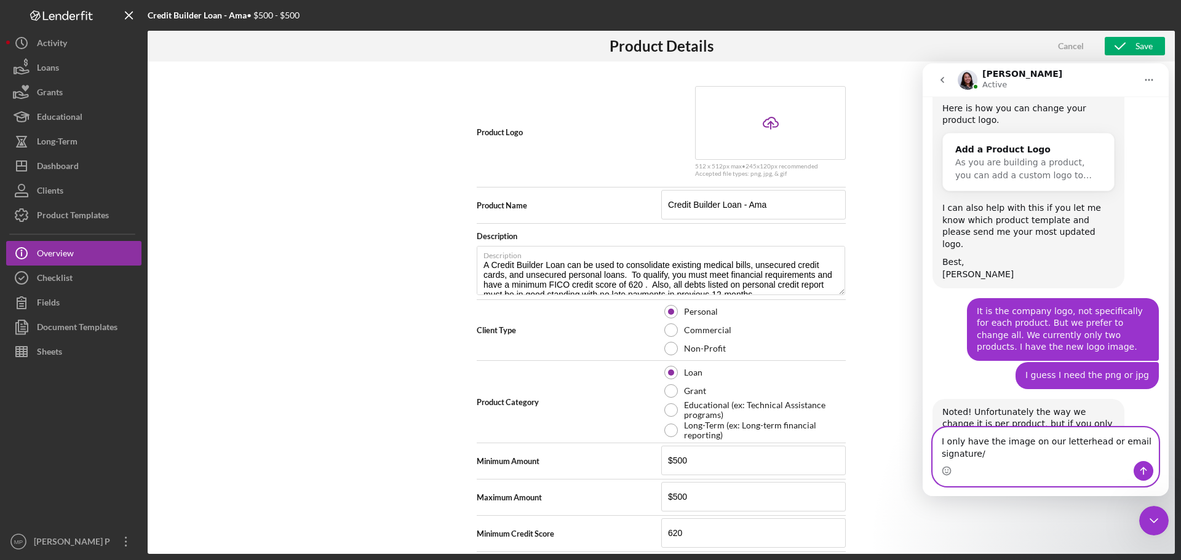
scroll to position [770, 0]
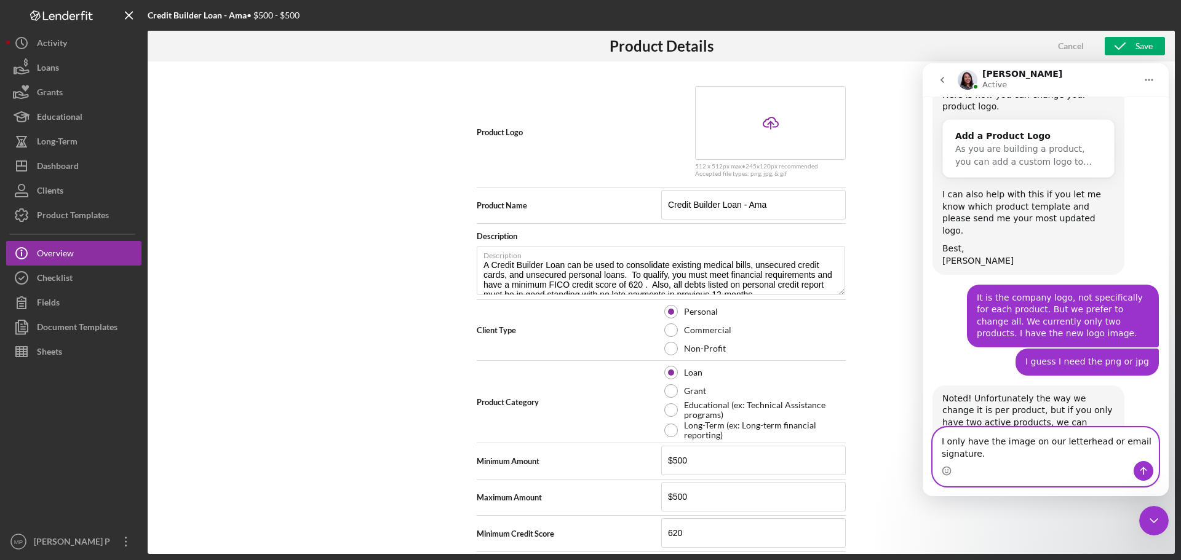
type textarea "I only have the image on our letterhead or email signature."
click at [1142, 473] on icon "Send a message…" at bounding box center [1143, 471] width 10 height 10
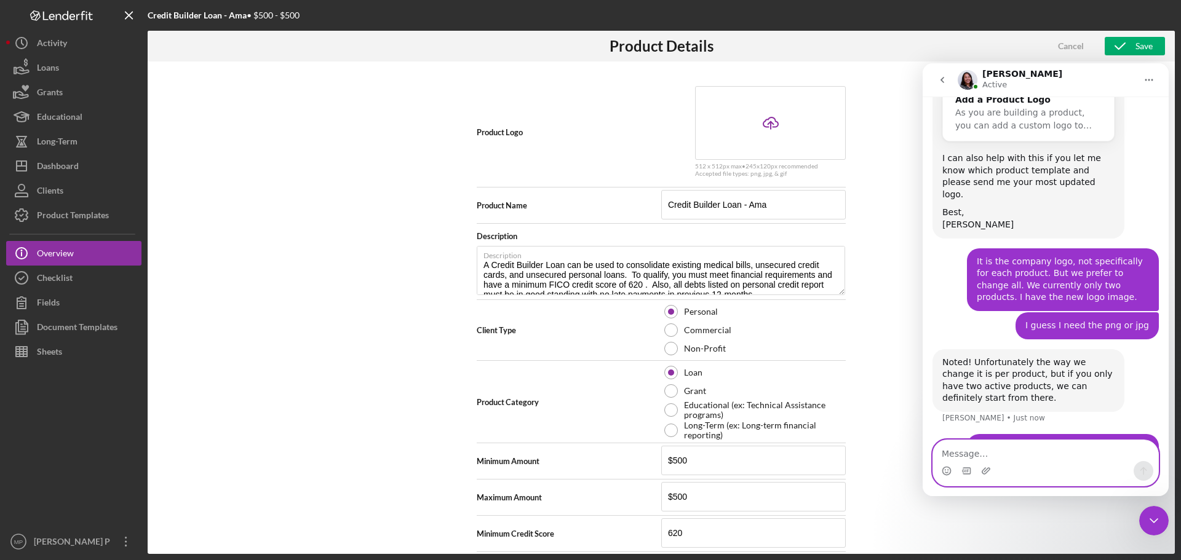
click at [991, 454] on textarea "Message…" at bounding box center [1045, 450] width 225 height 21
click at [994, 451] on textarea "Message…" at bounding box center [1045, 450] width 225 height 21
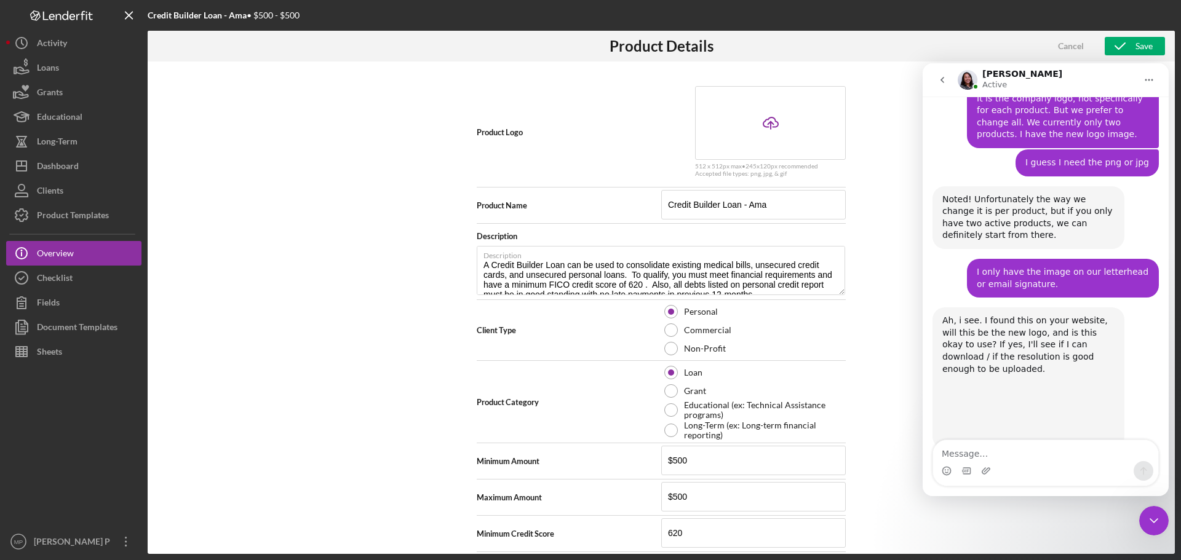
scroll to position [993, 0]
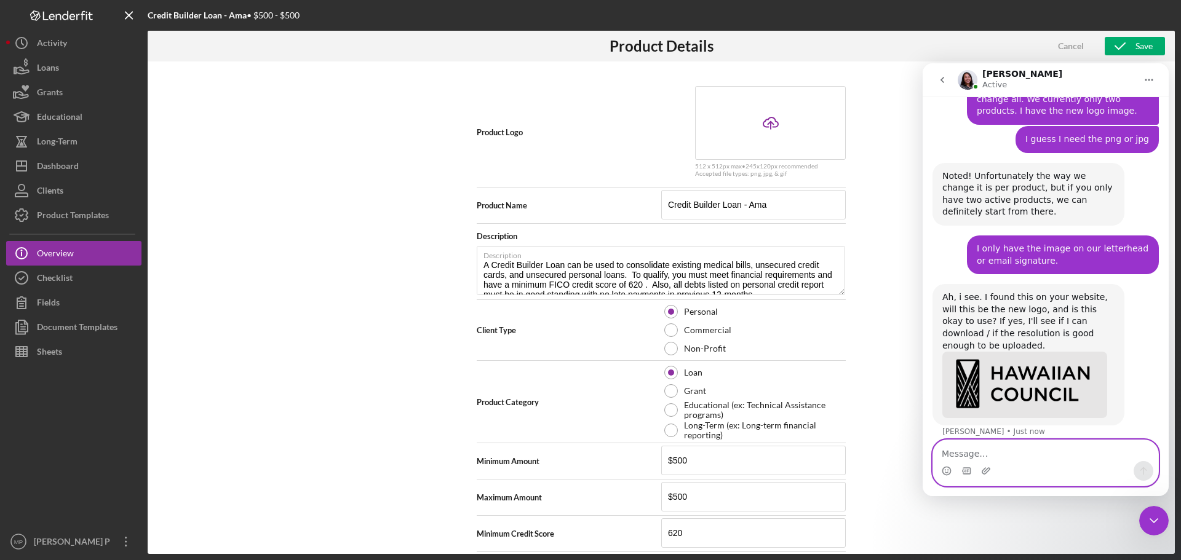
click at [1025, 450] on textarea "Message…" at bounding box center [1045, 450] width 225 height 21
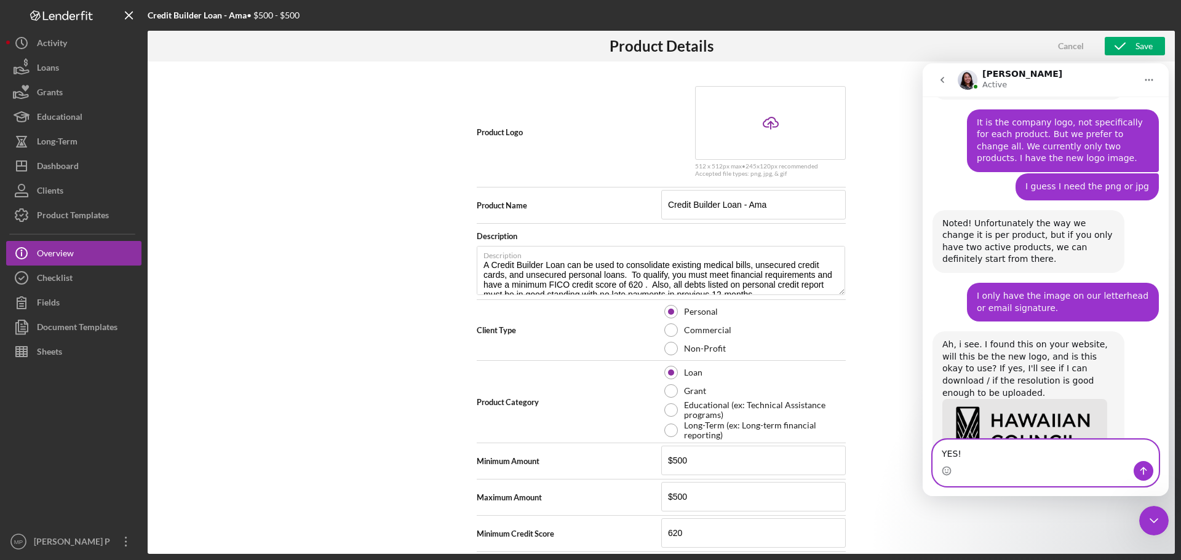
type textarea "YES!"
click at [1147, 473] on icon "Send a message…" at bounding box center [1143, 471] width 10 height 10
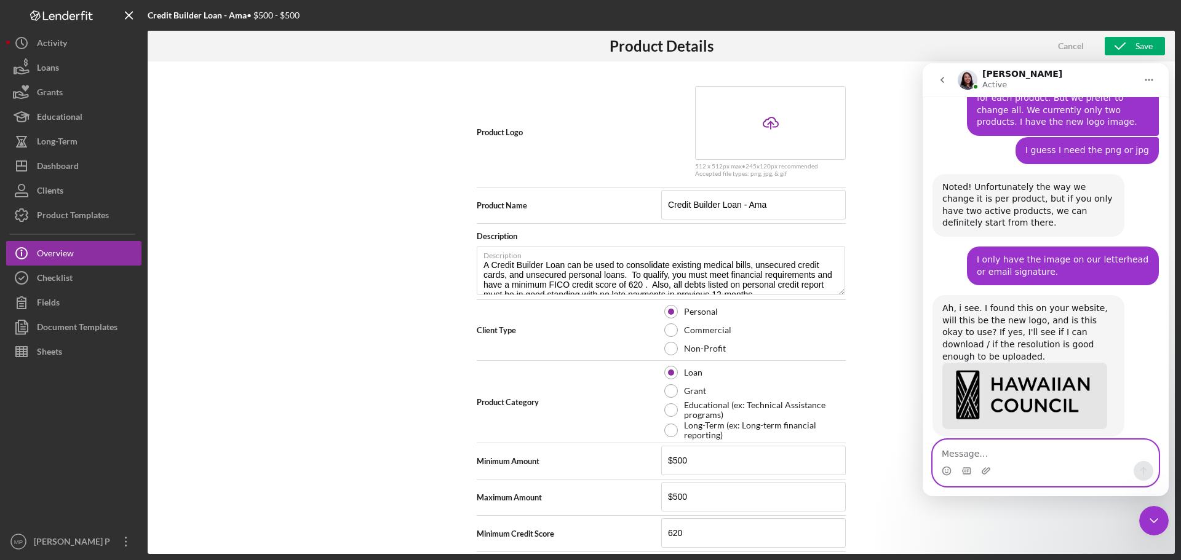
click at [1029, 453] on textarea "Message…" at bounding box center [1045, 450] width 225 height 21
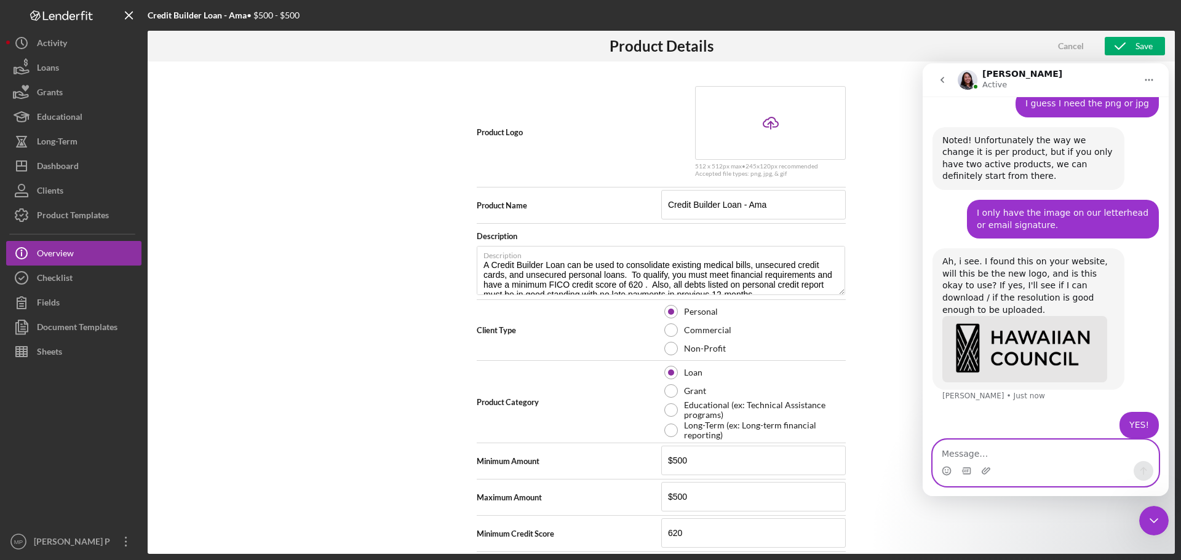
scroll to position [1029, 0]
type textarea "Perfect!"
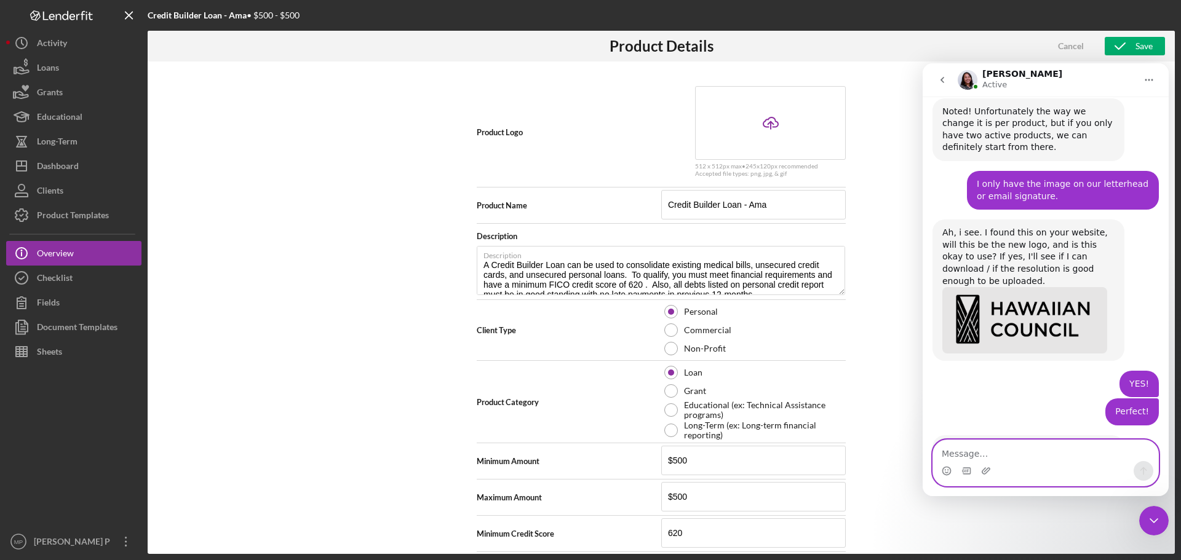
scroll to position [1059, 0]
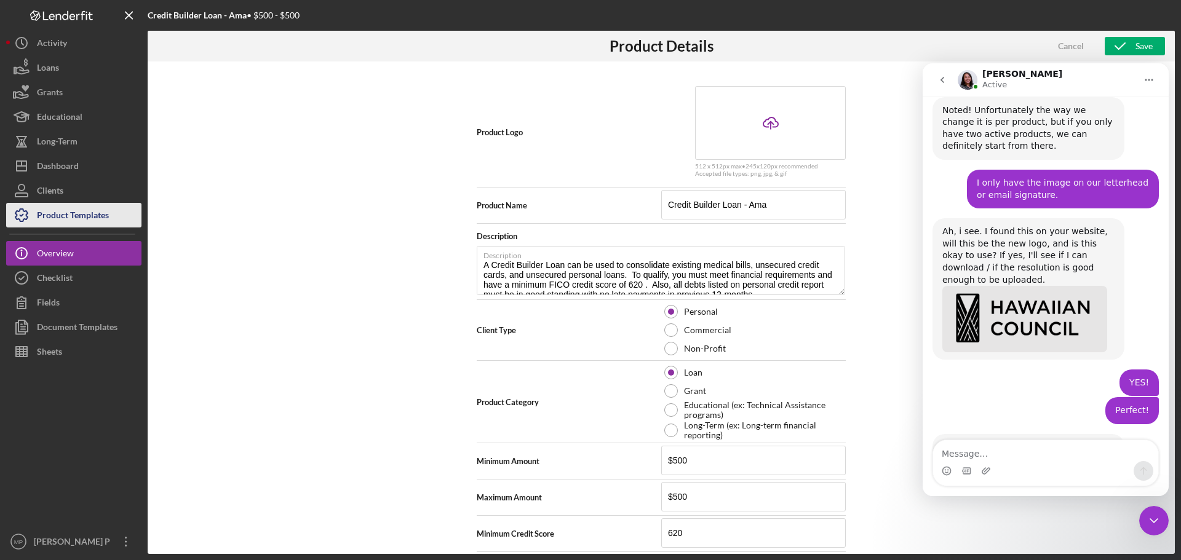
click at [79, 216] on div "Product Templates" at bounding box center [73, 217] width 72 height 28
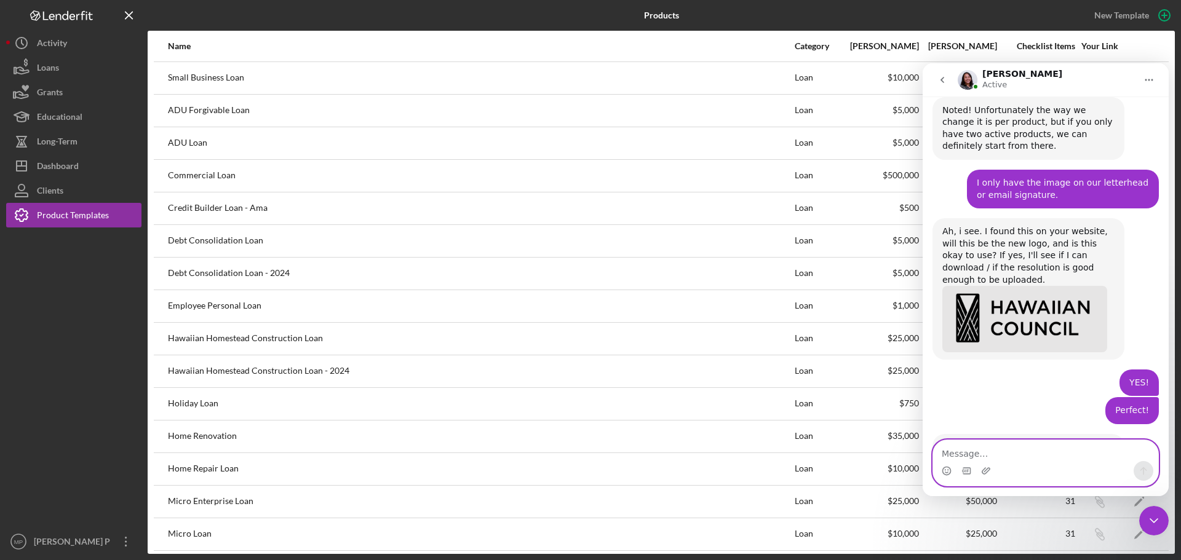
click at [1009, 453] on textarea "Message…" at bounding box center [1045, 450] width 225 height 21
type textarea "1. Credit Builder Loan - Ama"
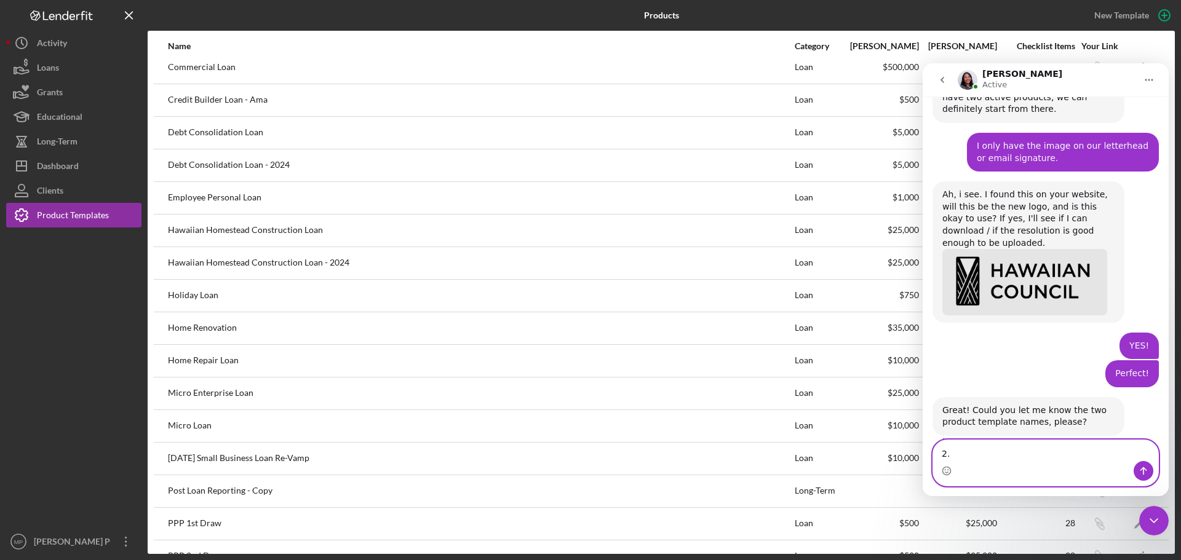
scroll to position [362, 0]
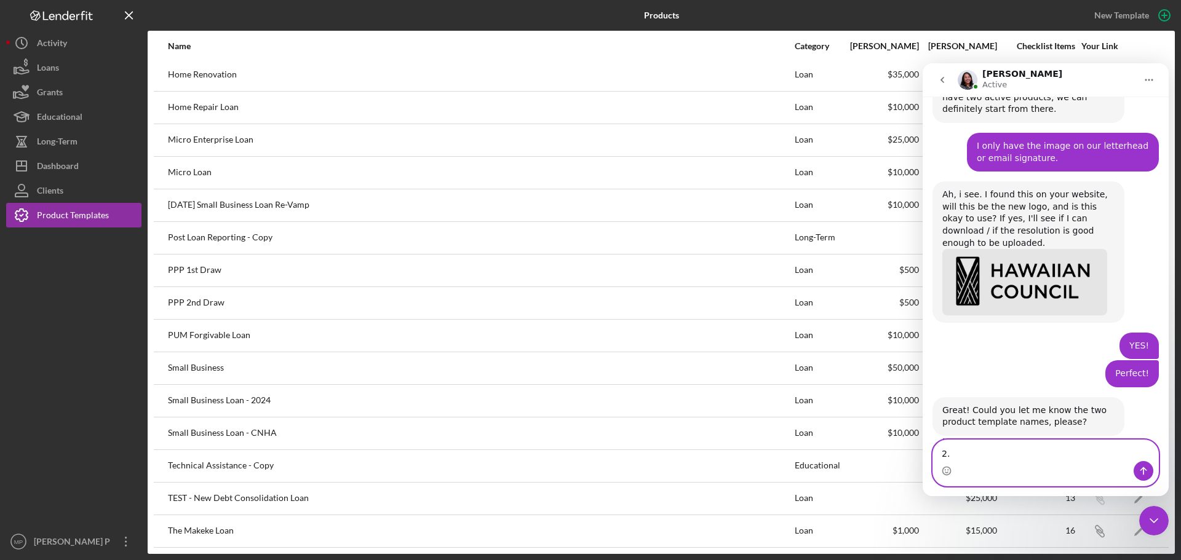
type textarea "2."
click at [1155, 523] on icon "Close Intercom Messenger" at bounding box center [1153, 520] width 15 height 15
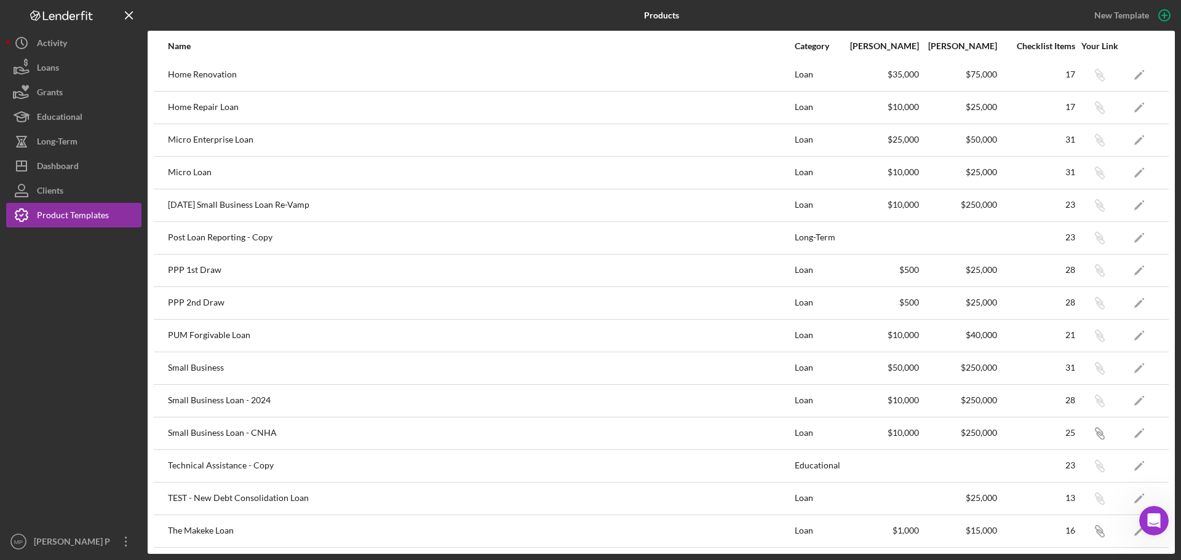
click at [1155, 523] on icon "Open Intercom Messenger" at bounding box center [1154, 521] width 20 height 20
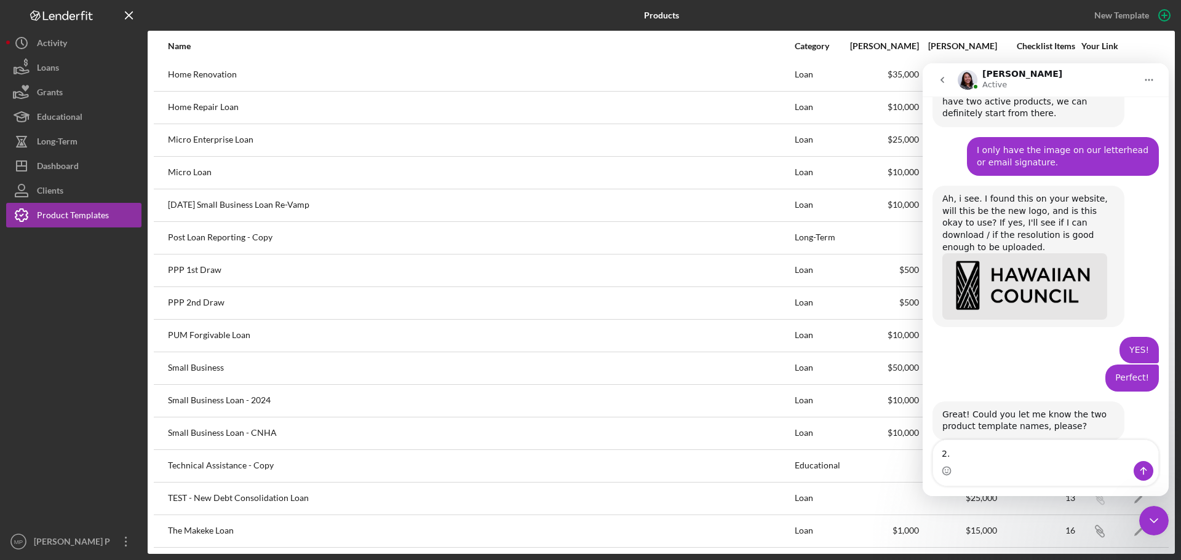
scroll to position [1096, 0]
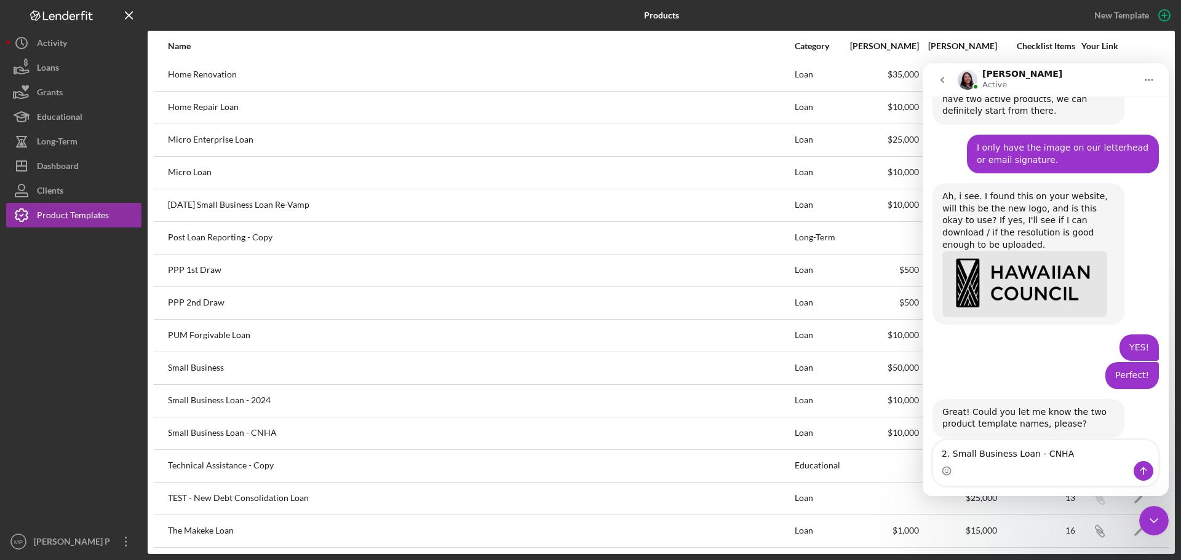
type textarea "2. Small Business Loan - CNHA"
click at [1157, 519] on icon "Close Intercom Messenger" at bounding box center [1153, 520] width 9 height 5
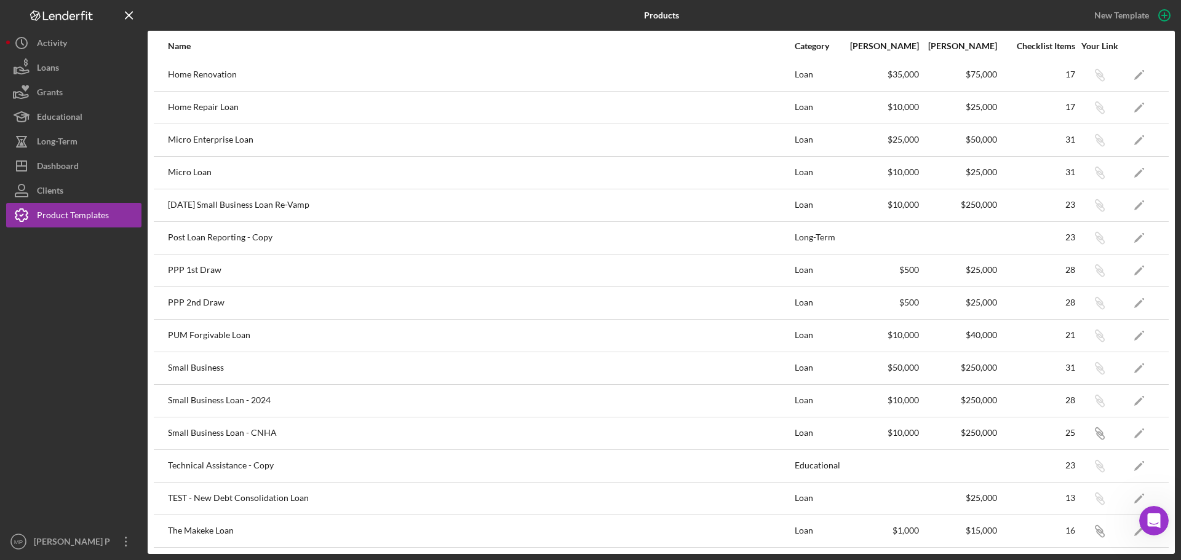
click at [1157, 519] on icon "Open Intercom Messenger" at bounding box center [1154, 521] width 20 height 20
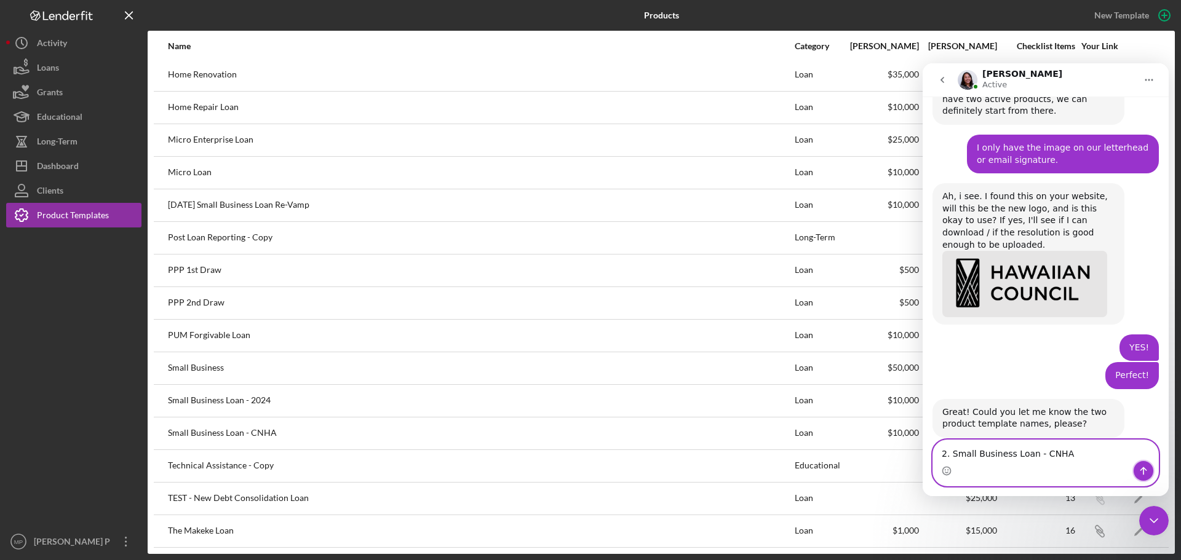
click at [1144, 470] on icon "Send a message…" at bounding box center [1143, 471] width 10 height 10
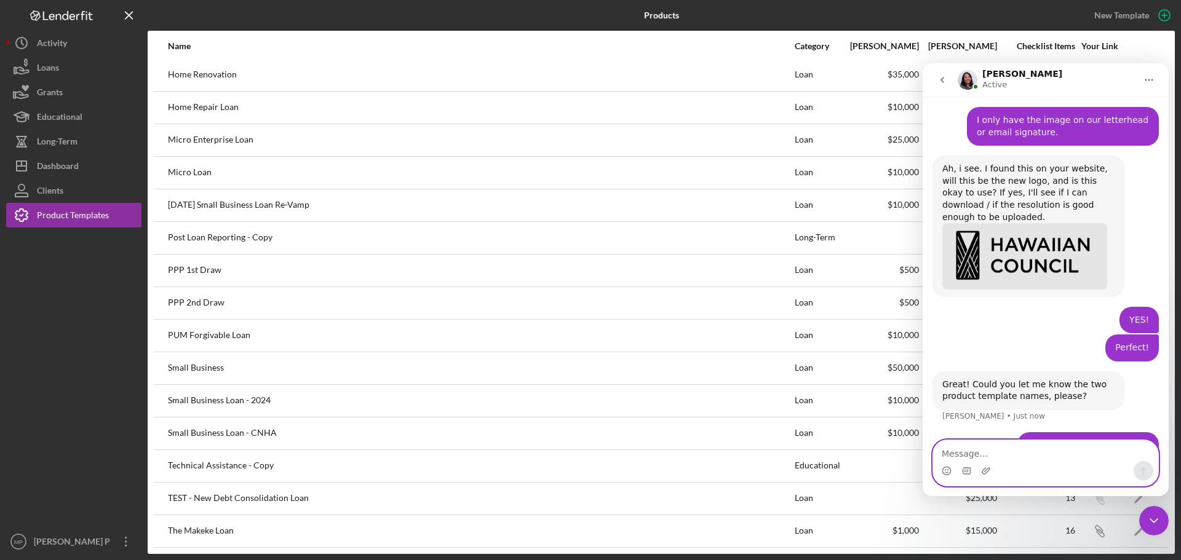
click at [1023, 450] on textarea "Message…" at bounding box center [1045, 450] width 225 height 21
type textarea "3. The Makeke Loan"
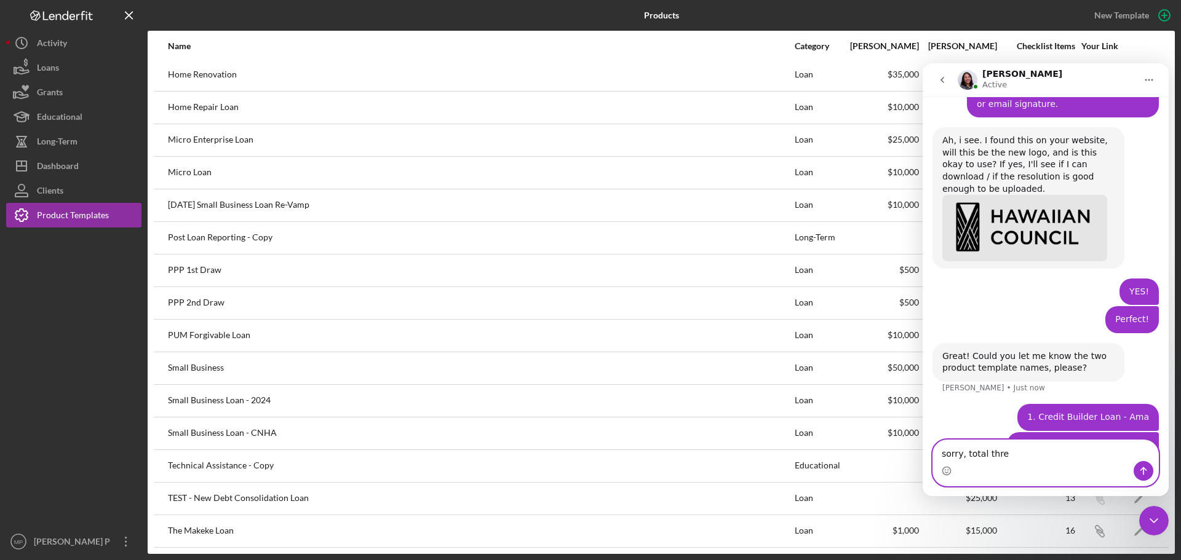
type textarea "sorry, total three"
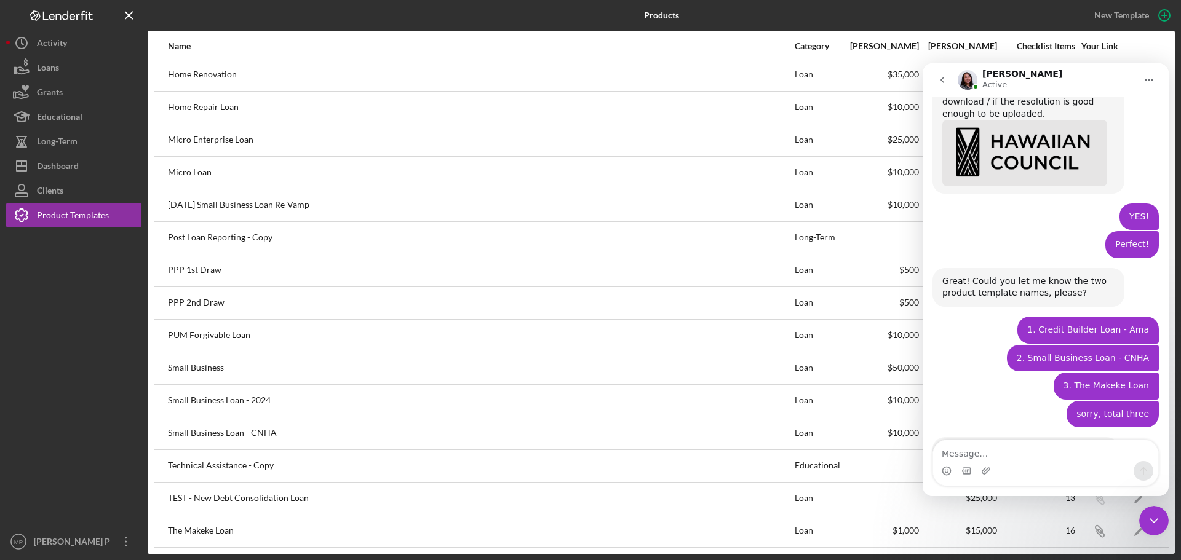
scroll to position [1264, 0]
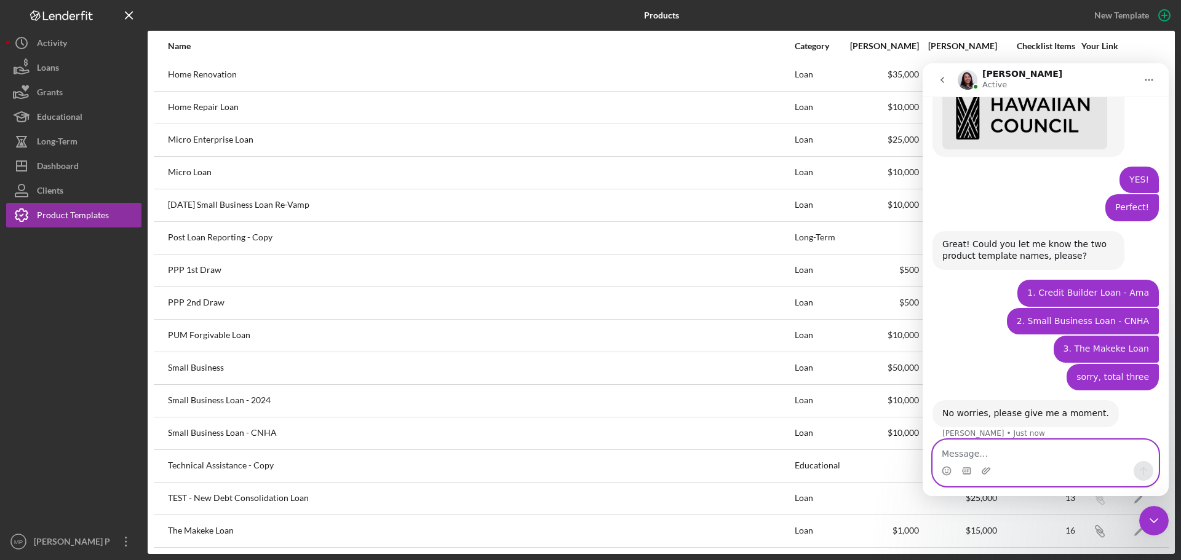
click at [1023, 457] on textarea "Message…" at bounding box center [1045, 450] width 225 height 21
type textarea "Thank you!"
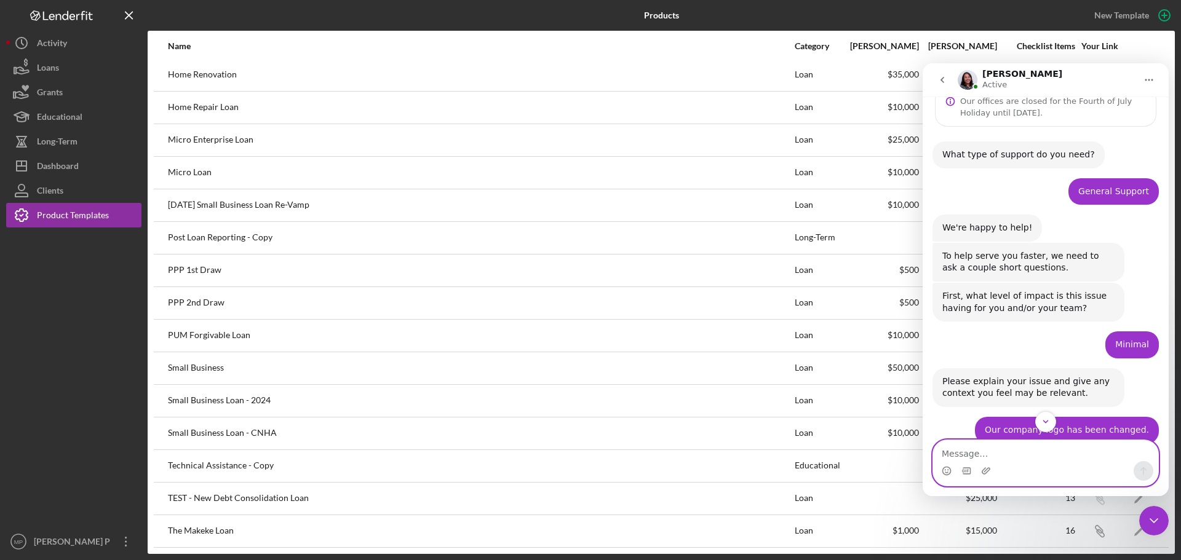
scroll to position [0, 0]
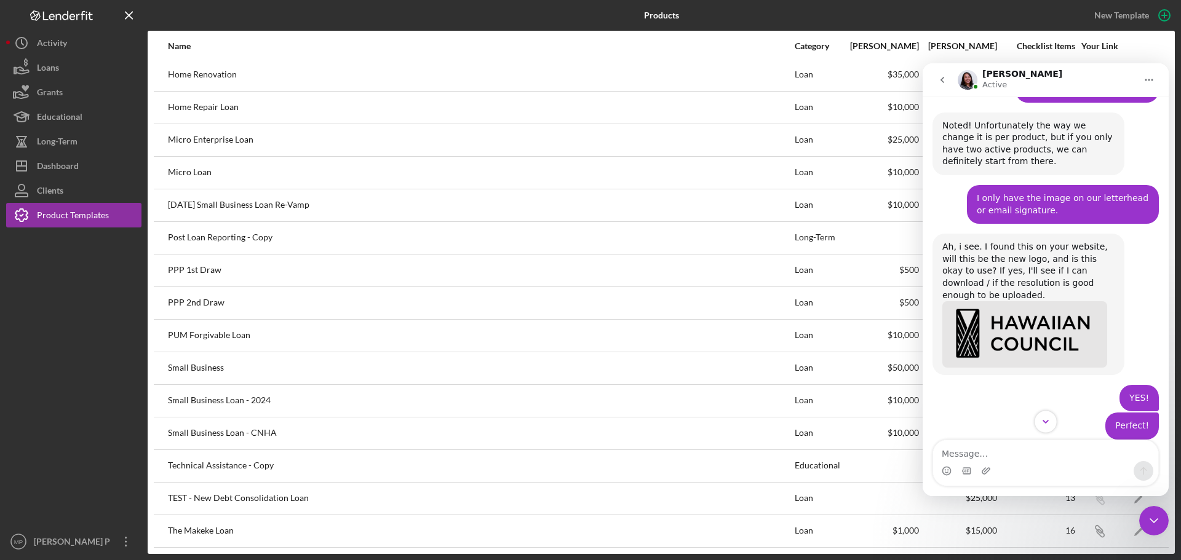
click at [1048, 424] on icon "Scroll to bottom" at bounding box center [1045, 421] width 11 height 11
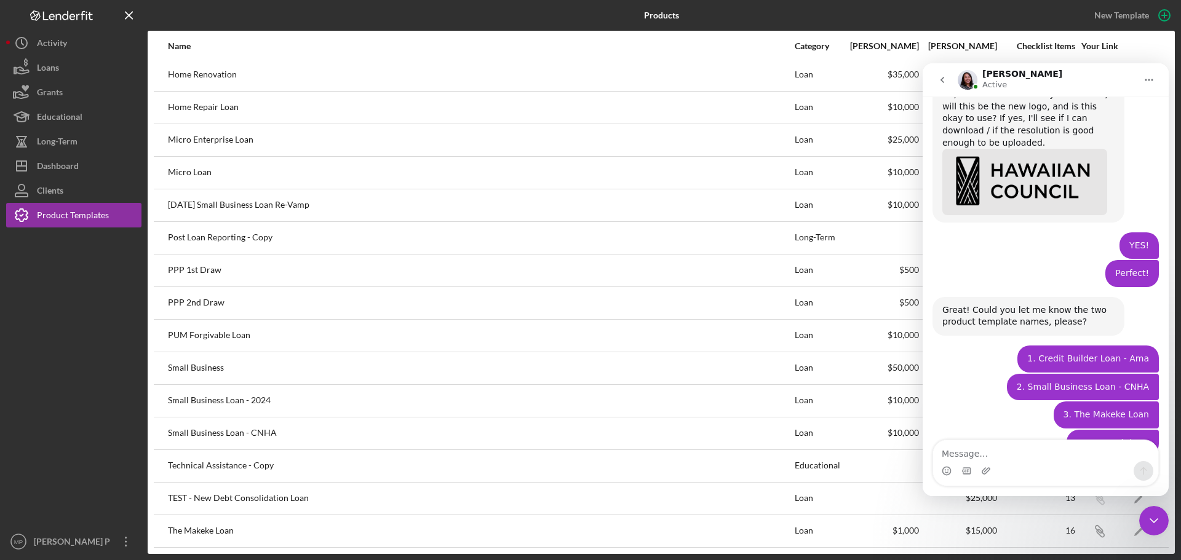
scroll to position [1253, 0]
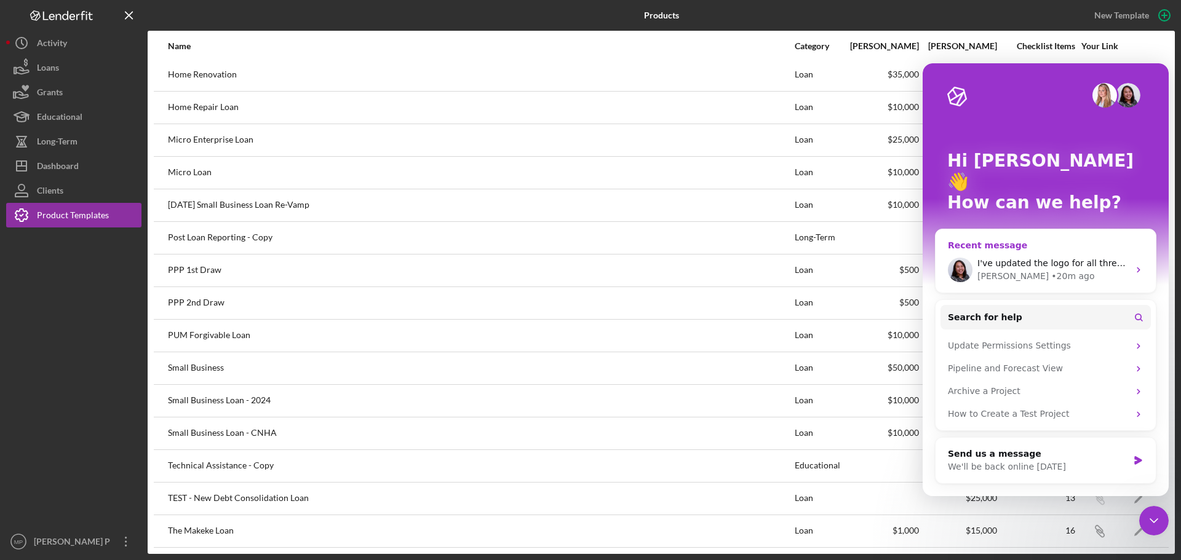
click at [1103, 247] on div "I've updated the logo for all three products, you can preview by going to each …" at bounding box center [1045, 269] width 220 height 45
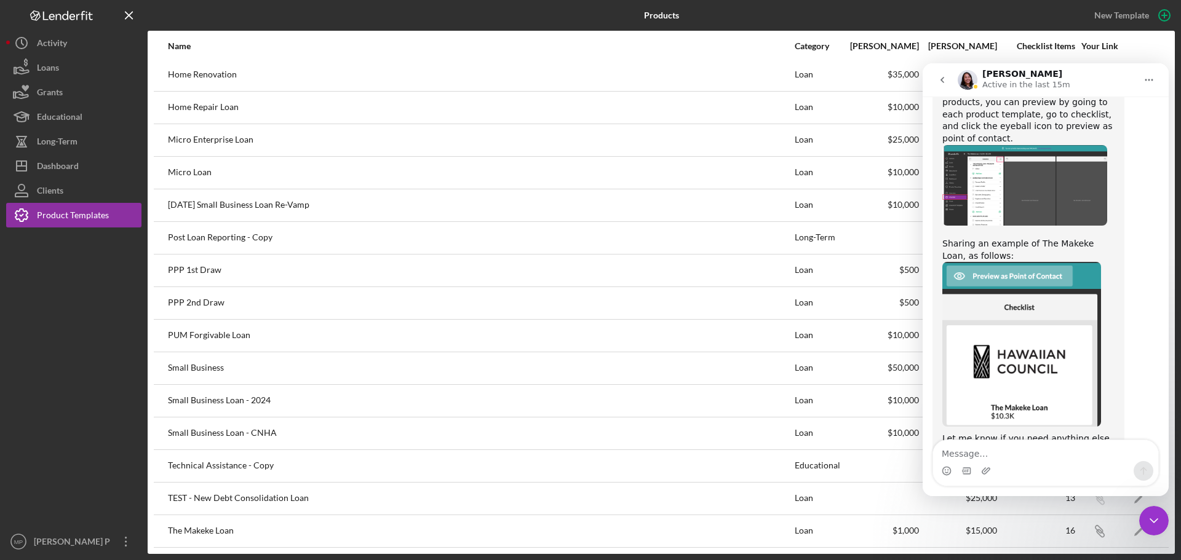
scroll to position [1668, 0]
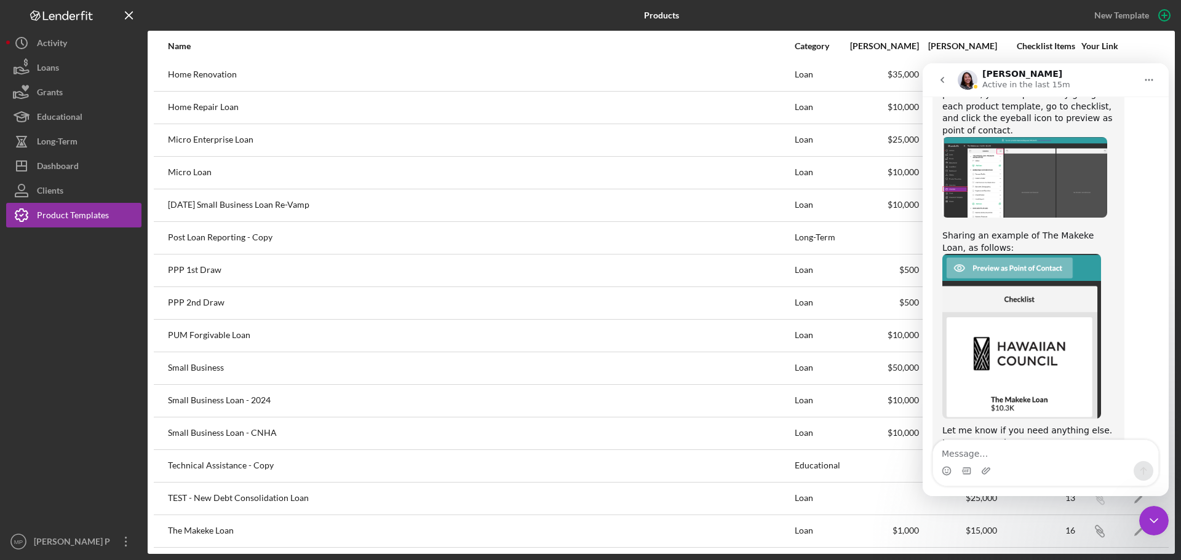
click at [1023, 453] on textarea "Message…" at bounding box center [1045, 450] width 225 height 21
type textarea "This is perfect!"
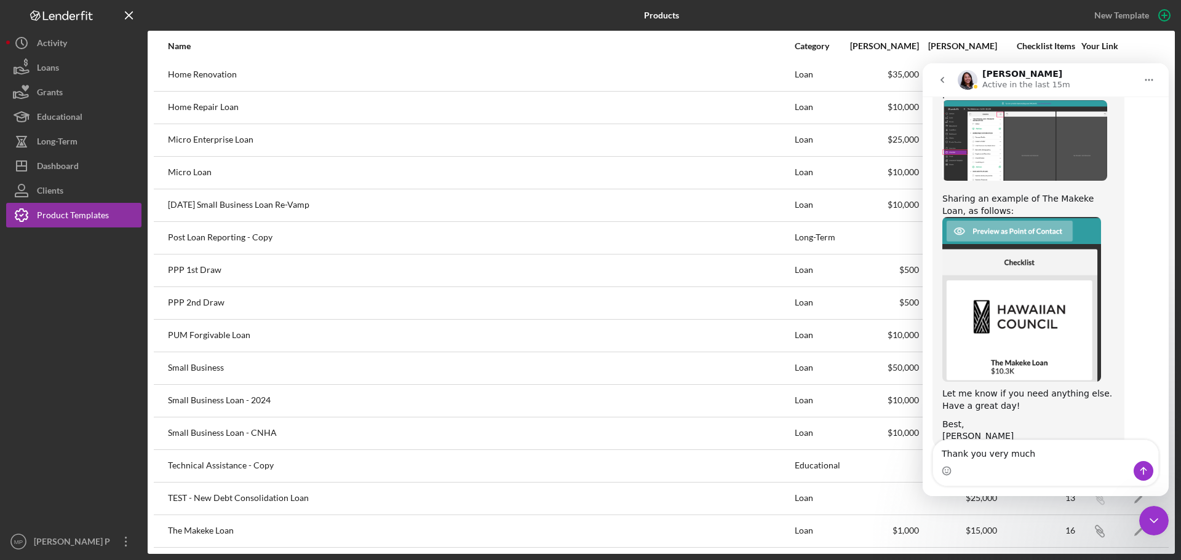
type textarea "Thank you very much!"
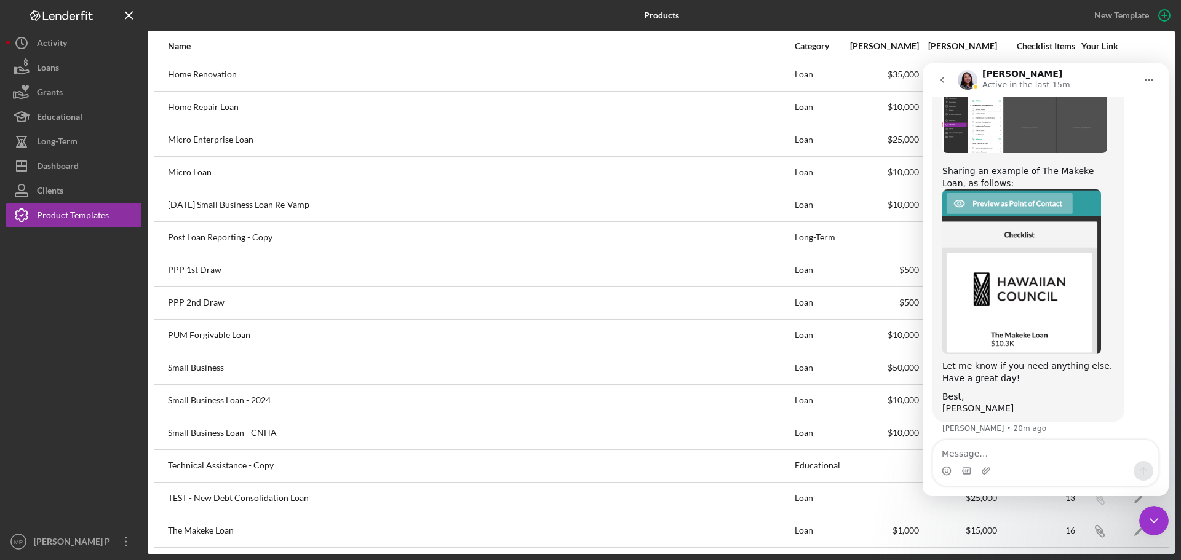
click at [1150, 524] on icon "Close Intercom Messenger" at bounding box center [1153, 520] width 15 height 15
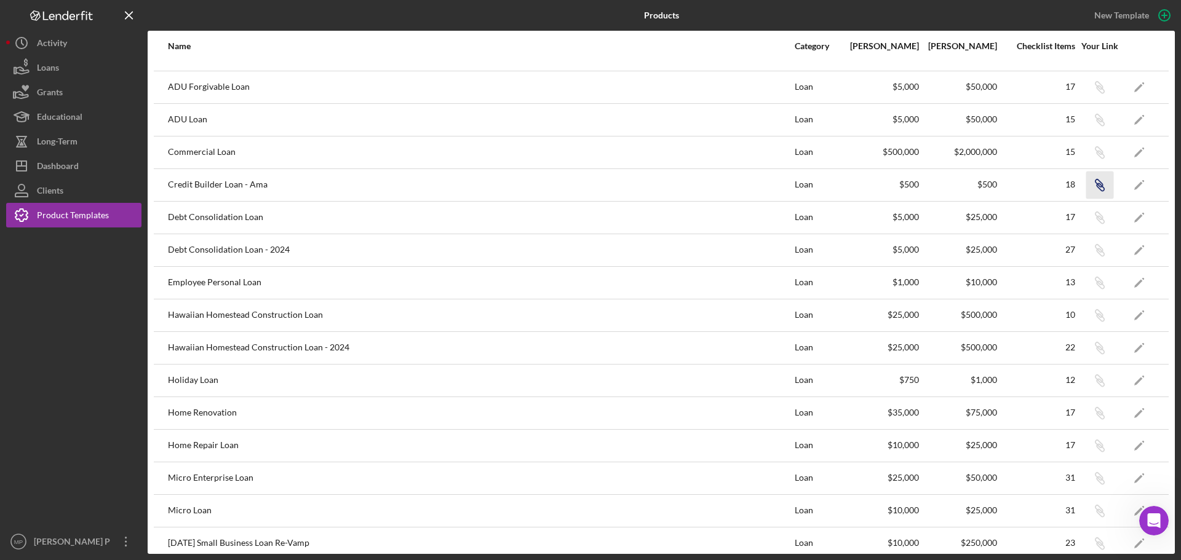
scroll to position [0, 0]
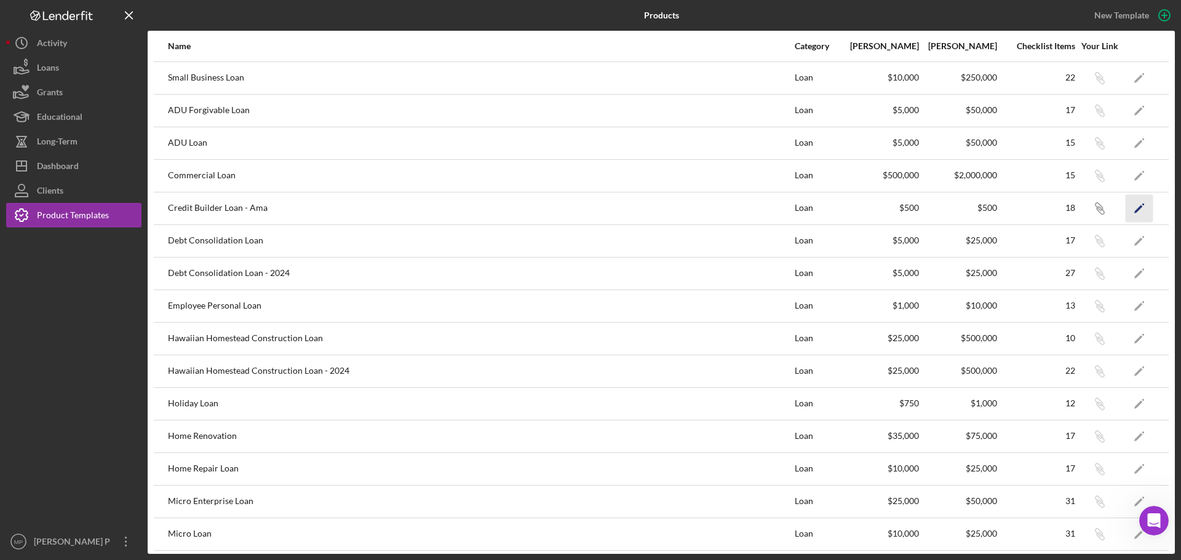
click at [1131, 204] on icon "Icon/Edit" at bounding box center [1139, 208] width 28 height 28
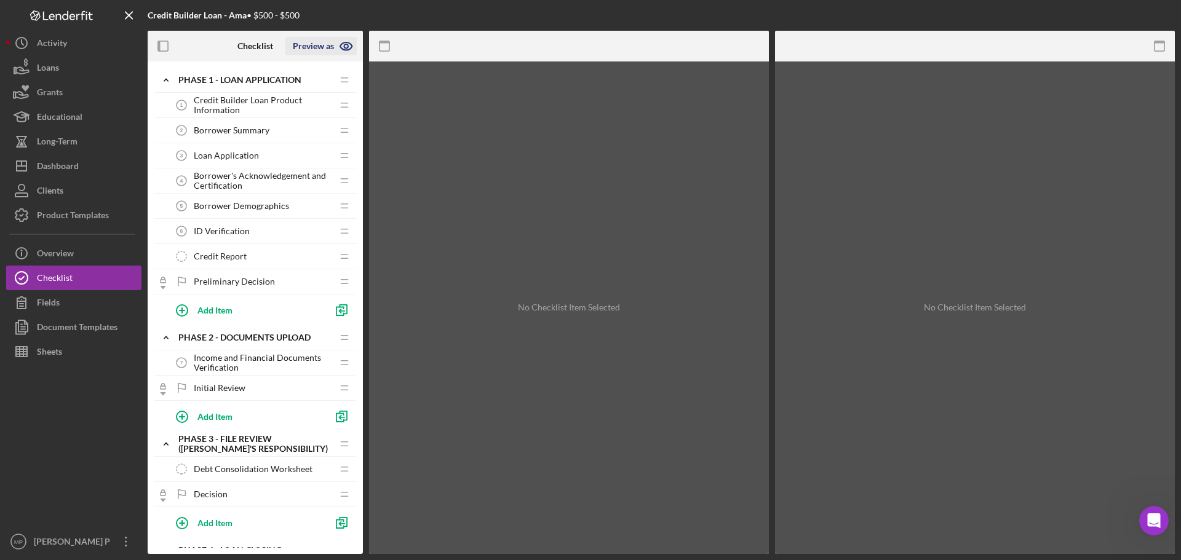
click at [343, 41] on icon "button" at bounding box center [346, 46] width 31 height 31
click at [341, 76] on link "Point of Contact" at bounding box center [325, 75] width 76 height 25
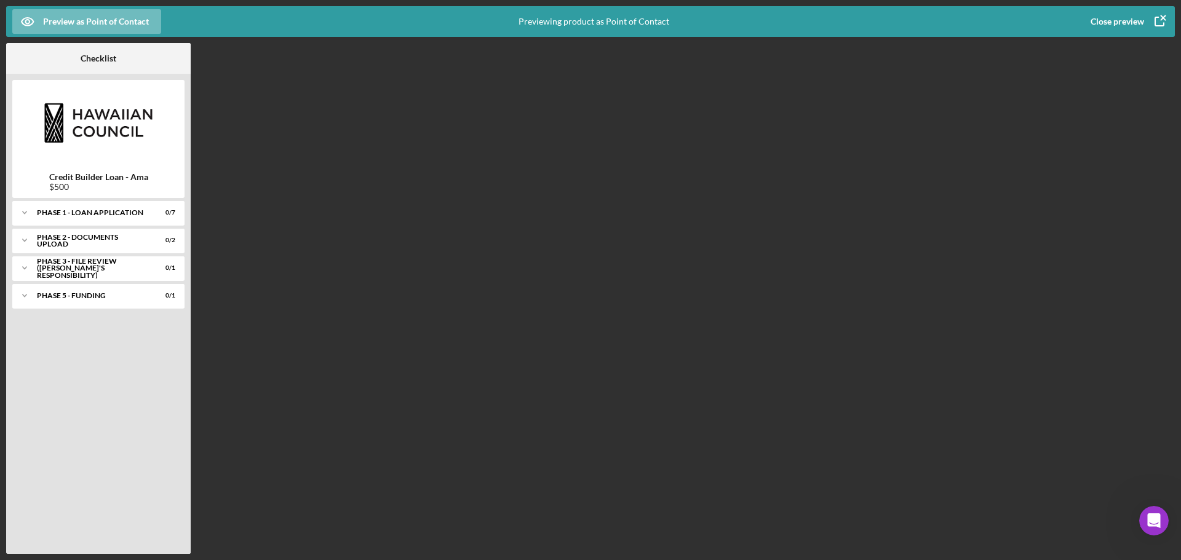
click at [1155, 20] on icon "button" at bounding box center [1159, 21] width 31 height 31
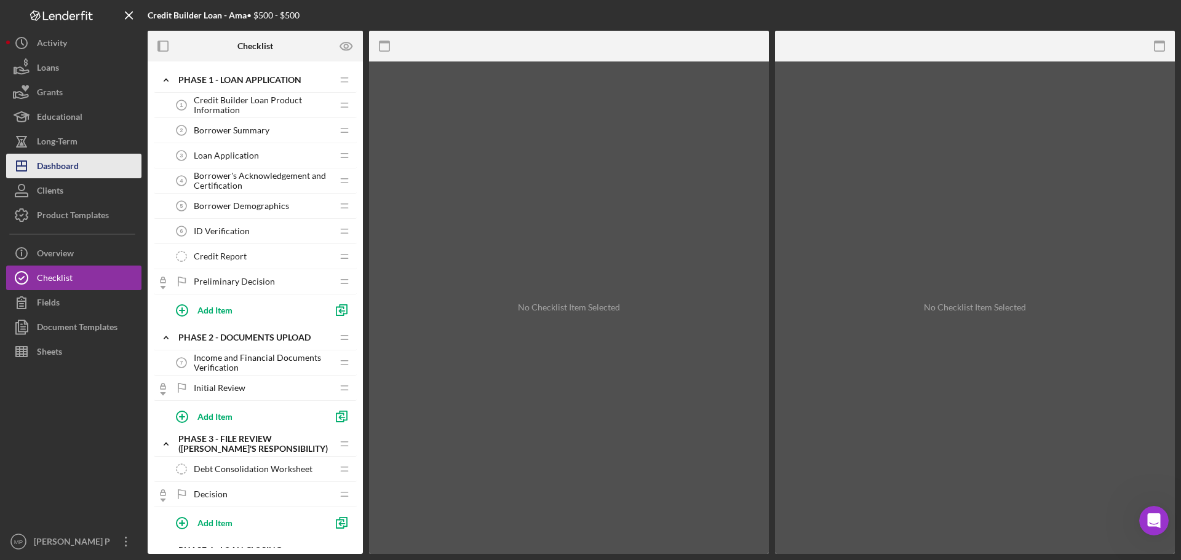
click at [75, 161] on div "Dashboard" at bounding box center [58, 168] width 42 height 28
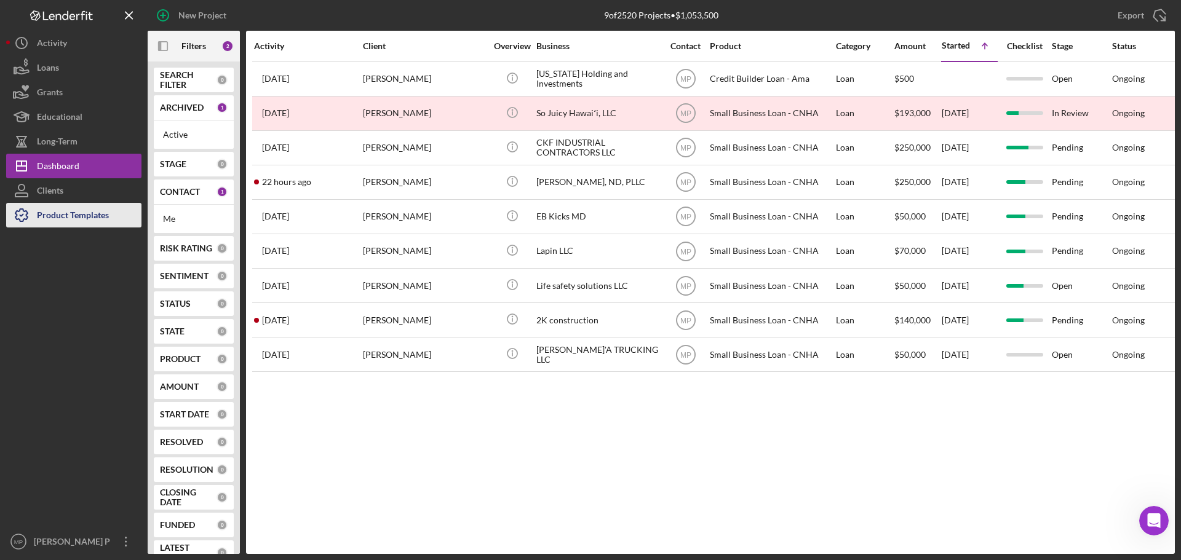
click at [77, 221] on div "Product Templates" at bounding box center [73, 217] width 72 height 28
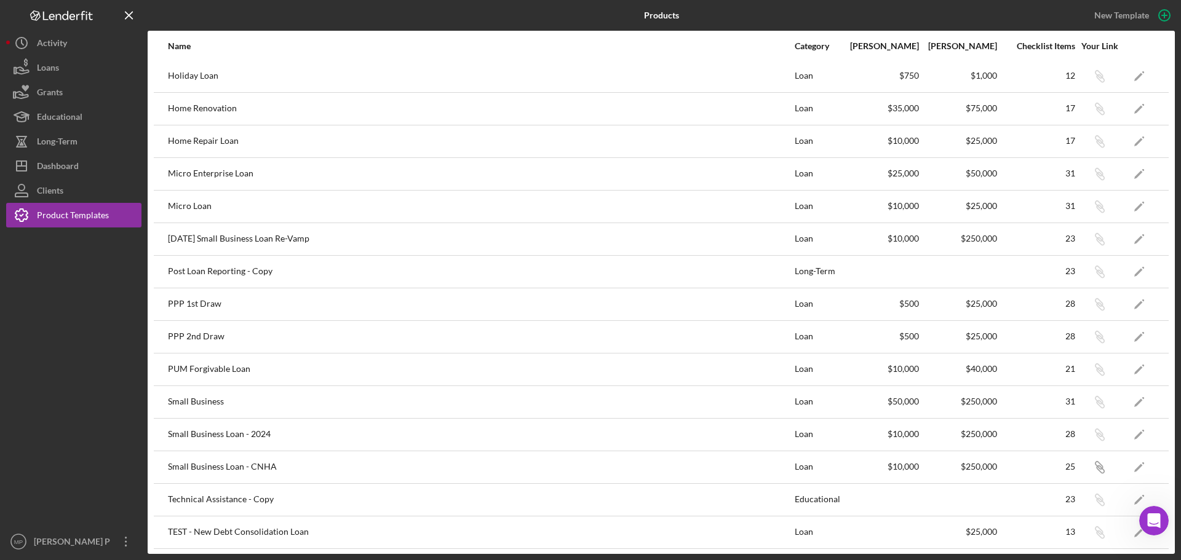
scroll to position [362, 0]
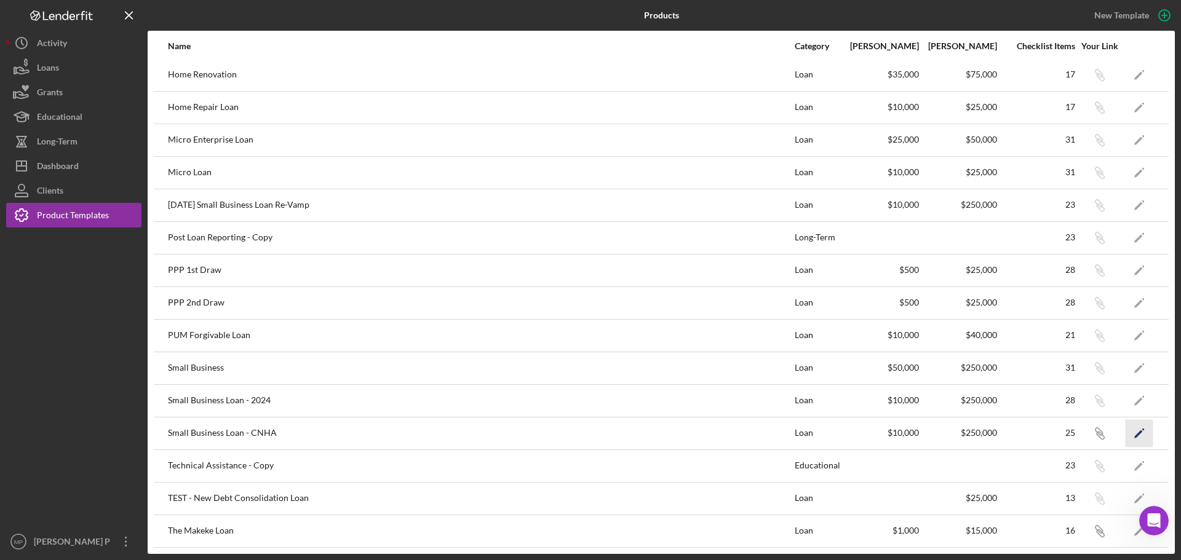
click at [1134, 434] on polygon "button" at bounding box center [1138, 434] width 9 height 9
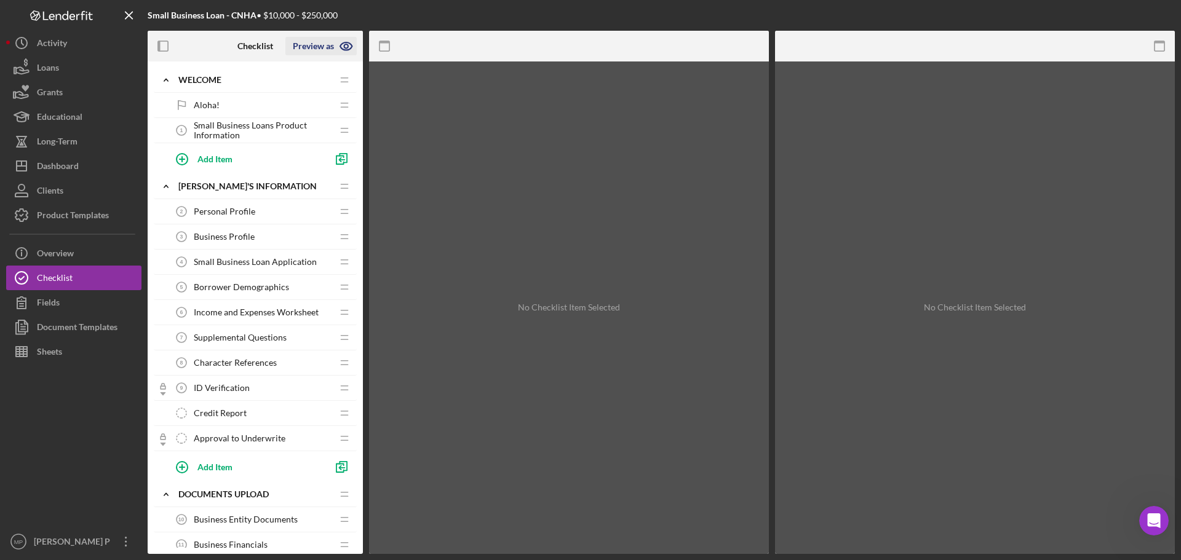
click at [347, 47] on icon "button" at bounding box center [346, 46] width 4 height 4
click at [330, 75] on link "Point of Contact" at bounding box center [325, 75] width 76 height 25
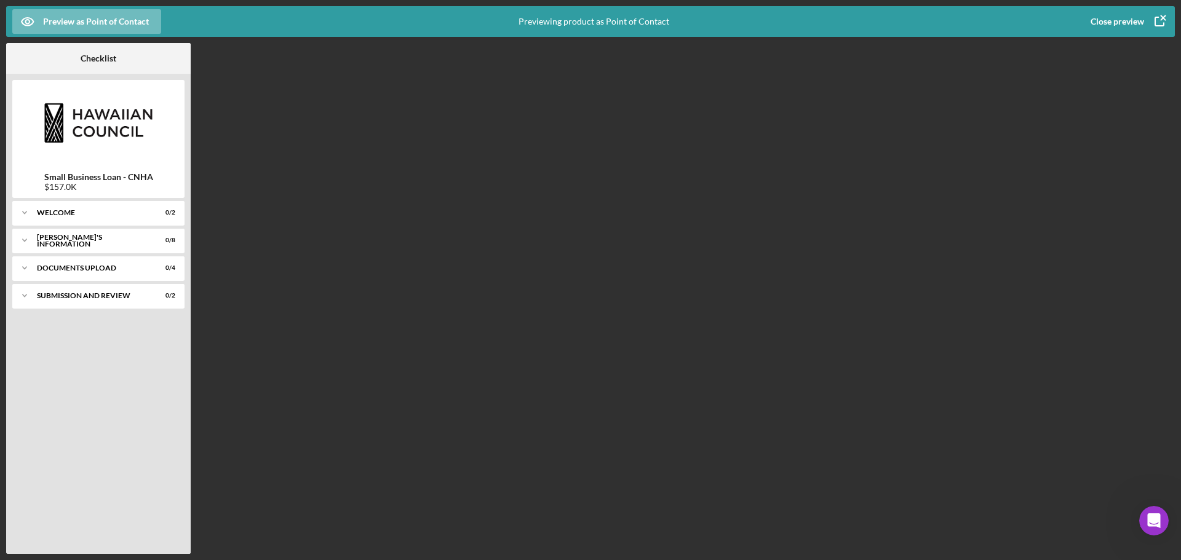
click at [1123, 20] on div "Close preview" at bounding box center [1116, 21] width 53 height 25
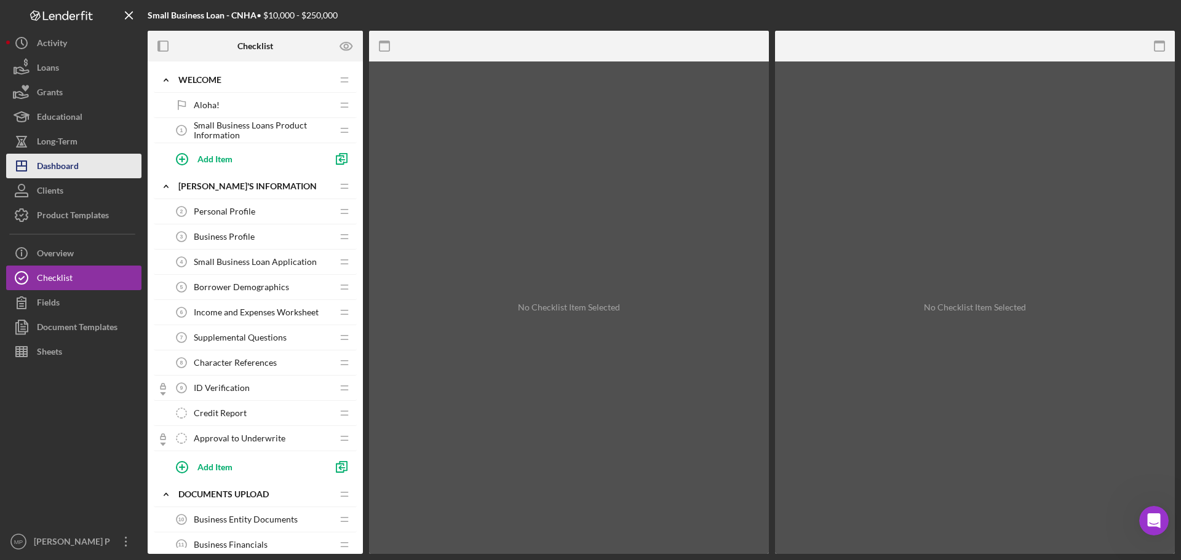
click at [68, 167] on div "Dashboard" at bounding box center [58, 168] width 42 height 28
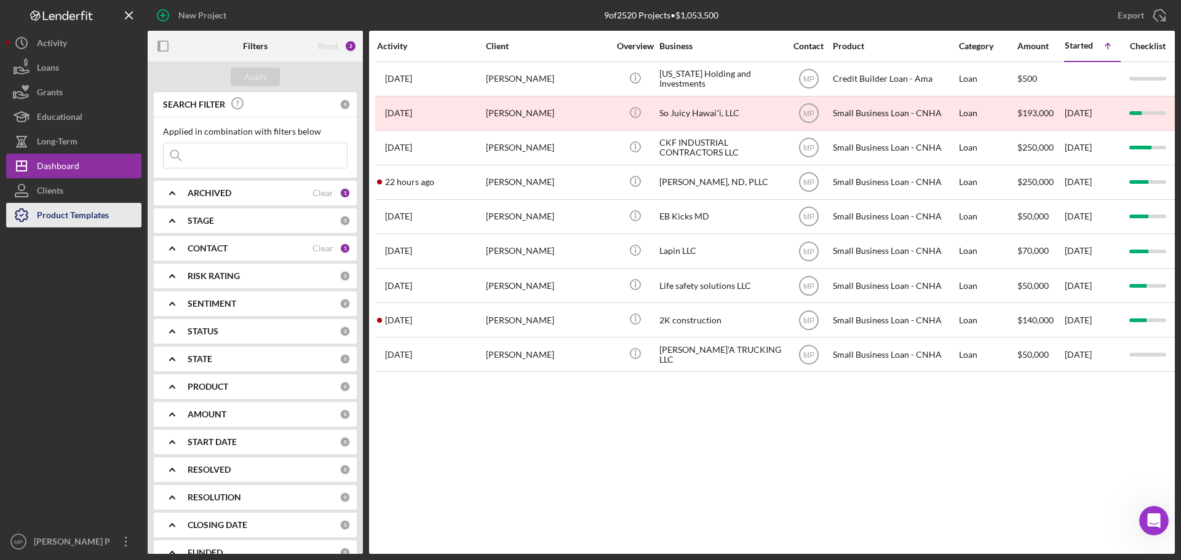
click at [73, 219] on div "Product Templates" at bounding box center [73, 217] width 72 height 28
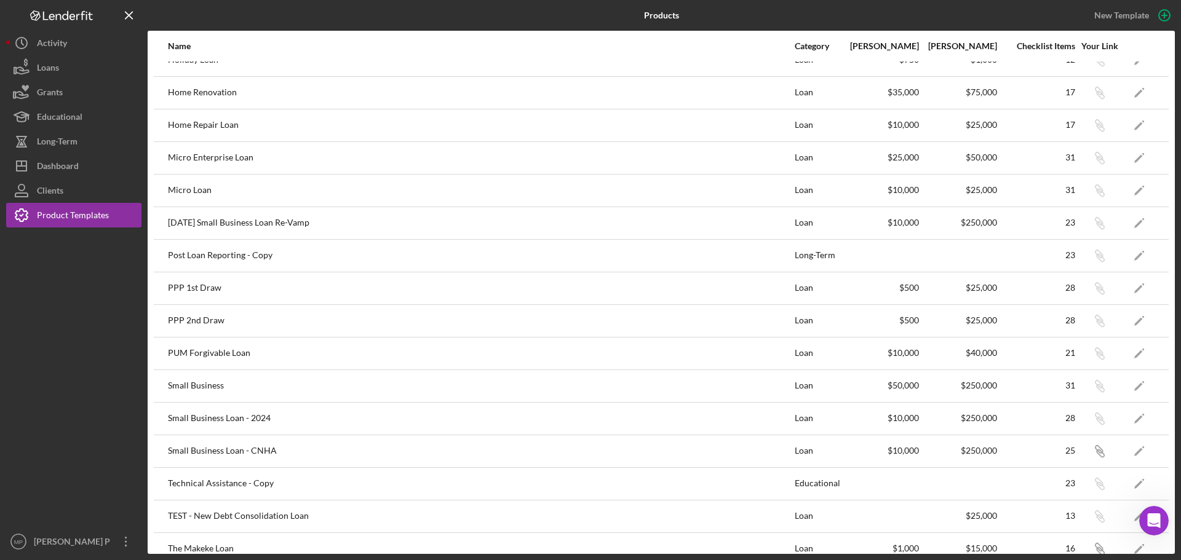
scroll to position [362, 0]
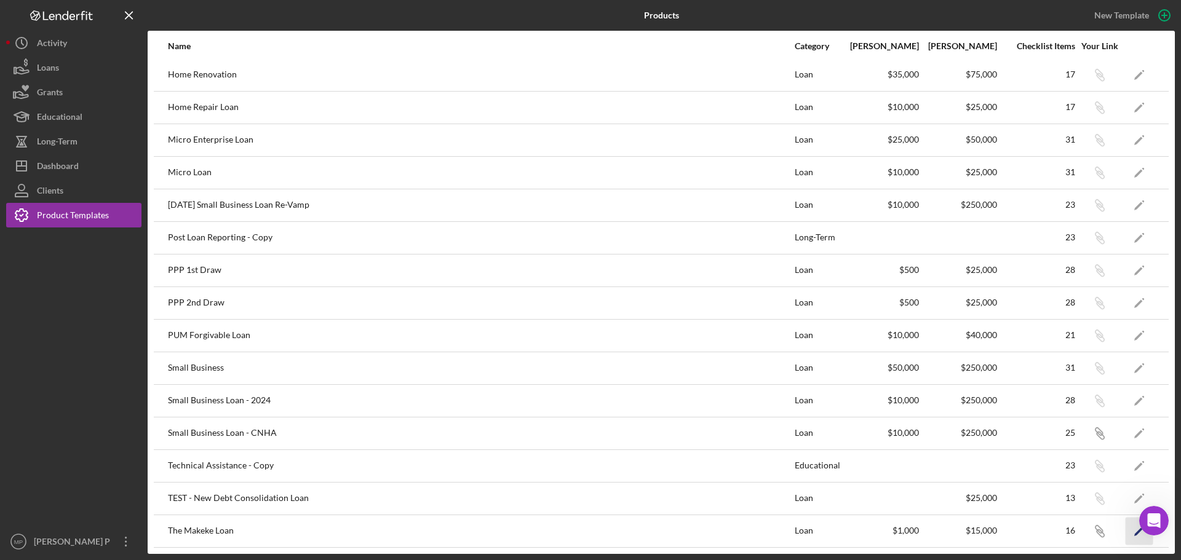
click at [1134, 534] on polygon "button" at bounding box center [1138, 532] width 9 height 9
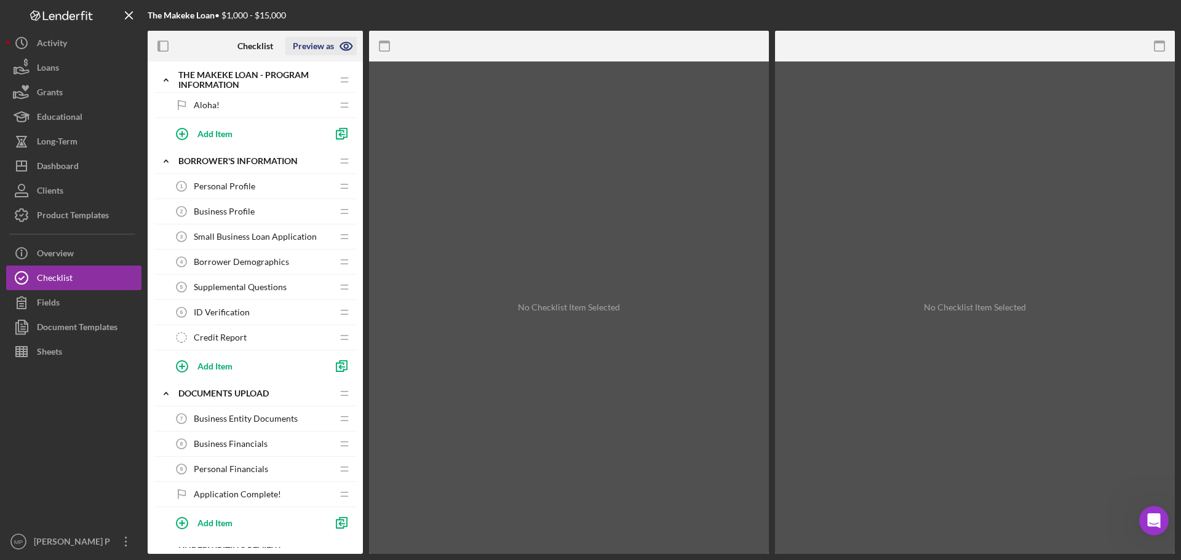
click at [349, 42] on icon "button" at bounding box center [346, 46] width 31 height 31
click at [329, 70] on link "Point of Contact" at bounding box center [325, 75] width 76 height 25
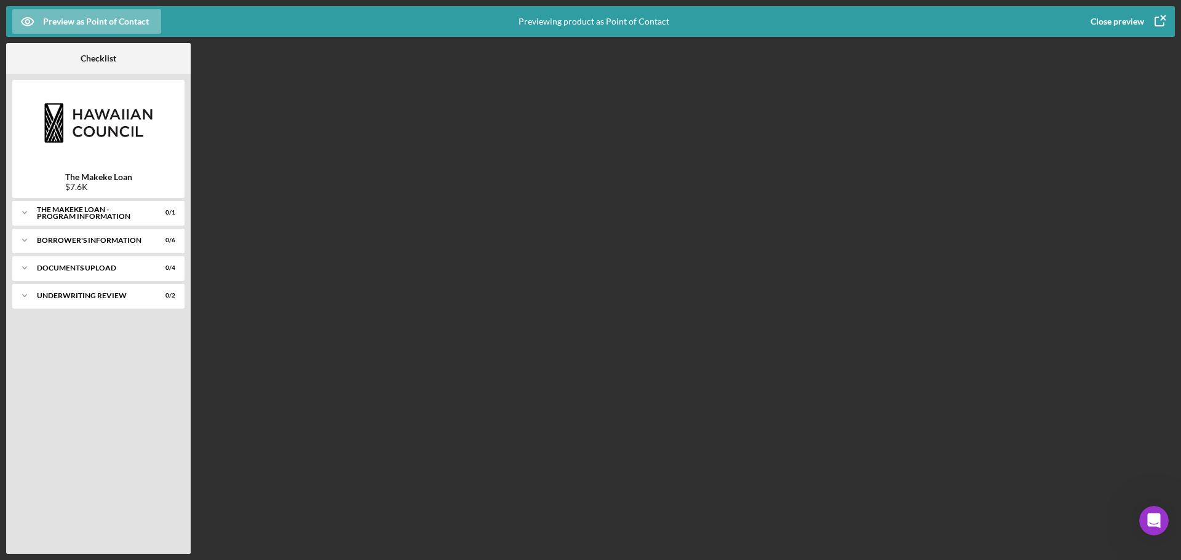
click at [1121, 20] on div "Close preview" at bounding box center [1116, 21] width 53 height 25
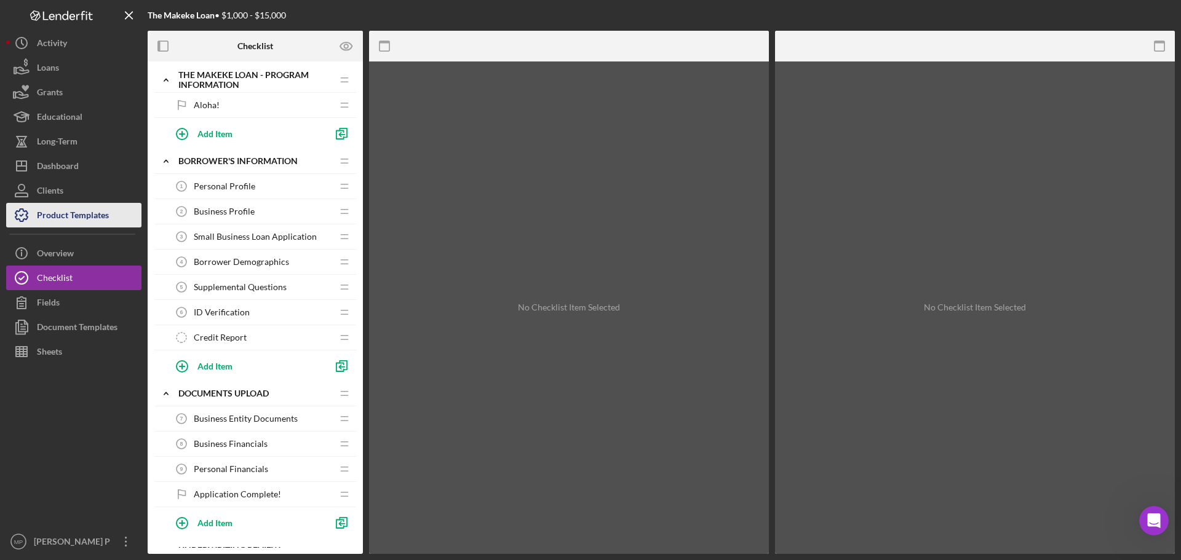
click at [62, 217] on div "Product Templates" at bounding box center [73, 217] width 72 height 28
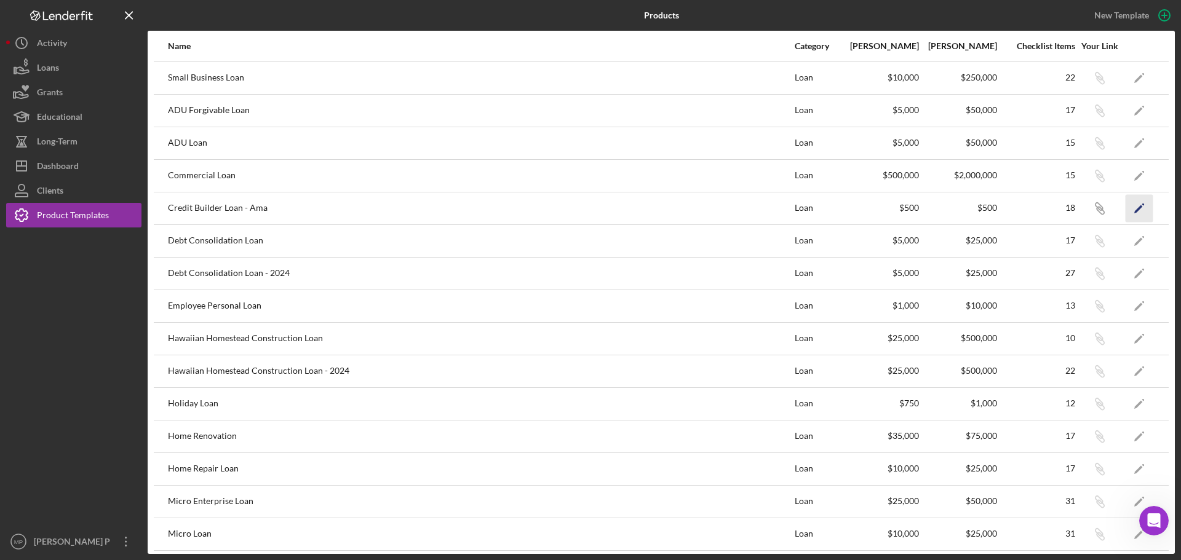
click at [1132, 213] on icon "Icon/Edit" at bounding box center [1139, 208] width 28 height 28
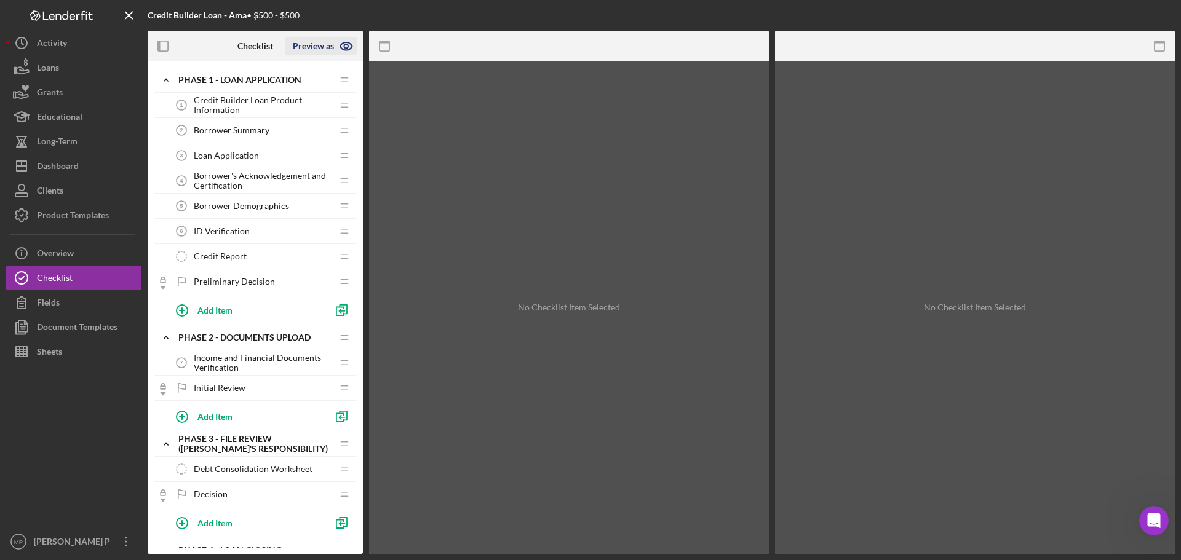
click at [350, 46] on icon "button" at bounding box center [346, 46] width 31 height 31
click at [326, 74] on link "Point of Contact" at bounding box center [325, 75] width 76 height 25
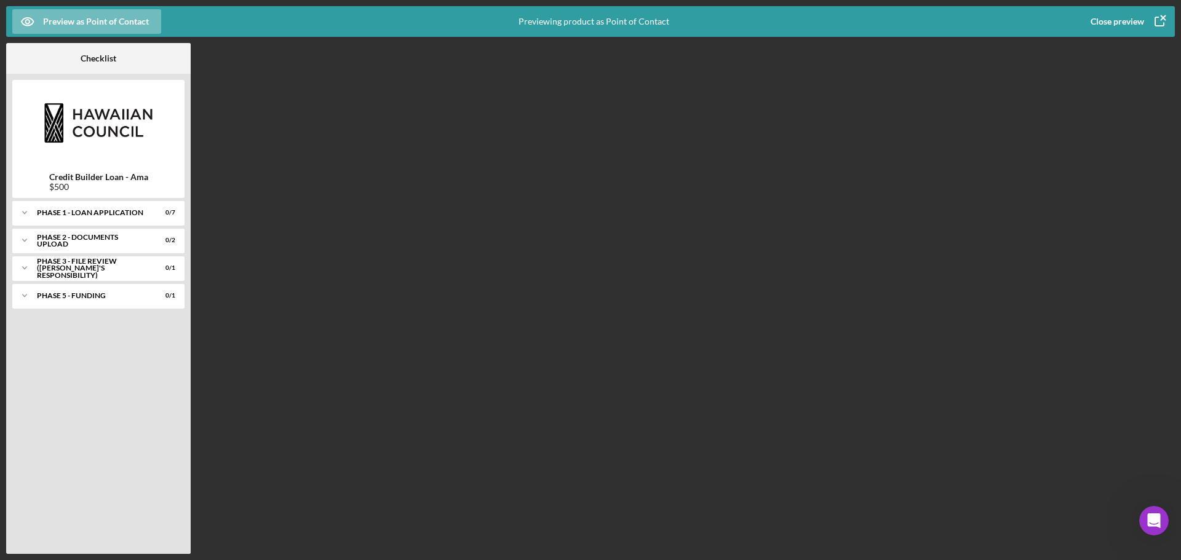
click at [1147, 17] on icon "button" at bounding box center [1159, 21] width 31 height 31
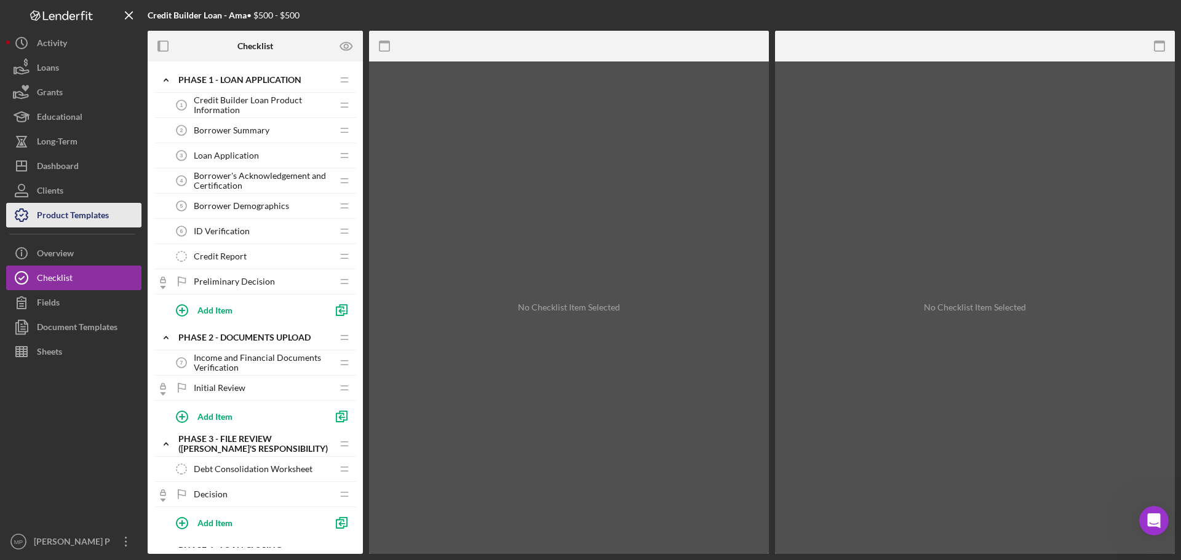
click at [84, 210] on div "Product Templates" at bounding box center [73, 217] width 72 height 28
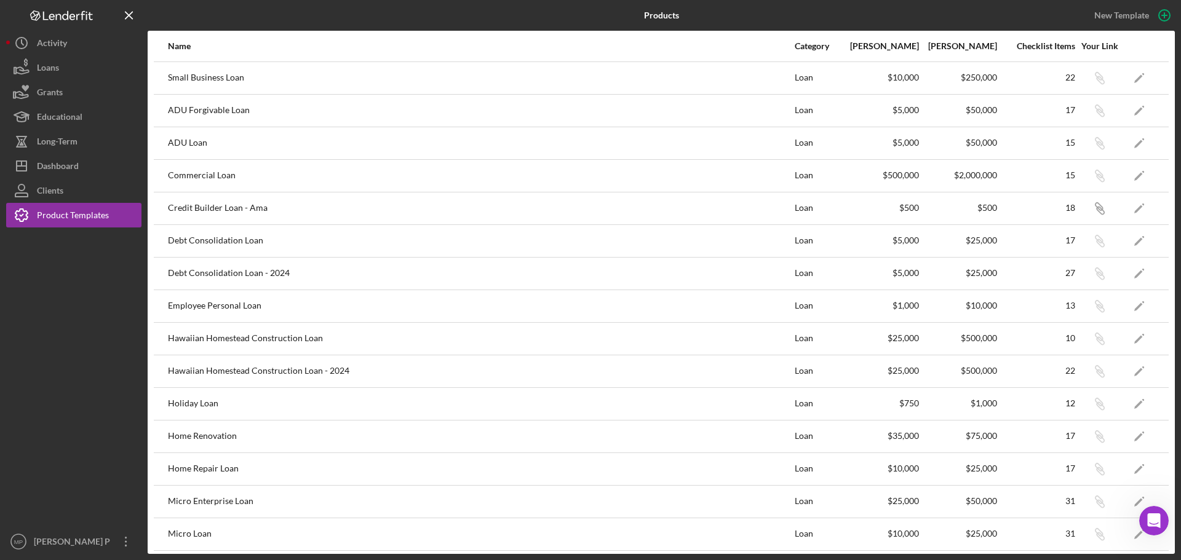
drag, startPoint x: 25, startPoint y: 334, endPoint x: 25, endPoint y: 320, distance: 14.2
click at [25, 334] on div at bounding box center [73, 378] width 135 height 302
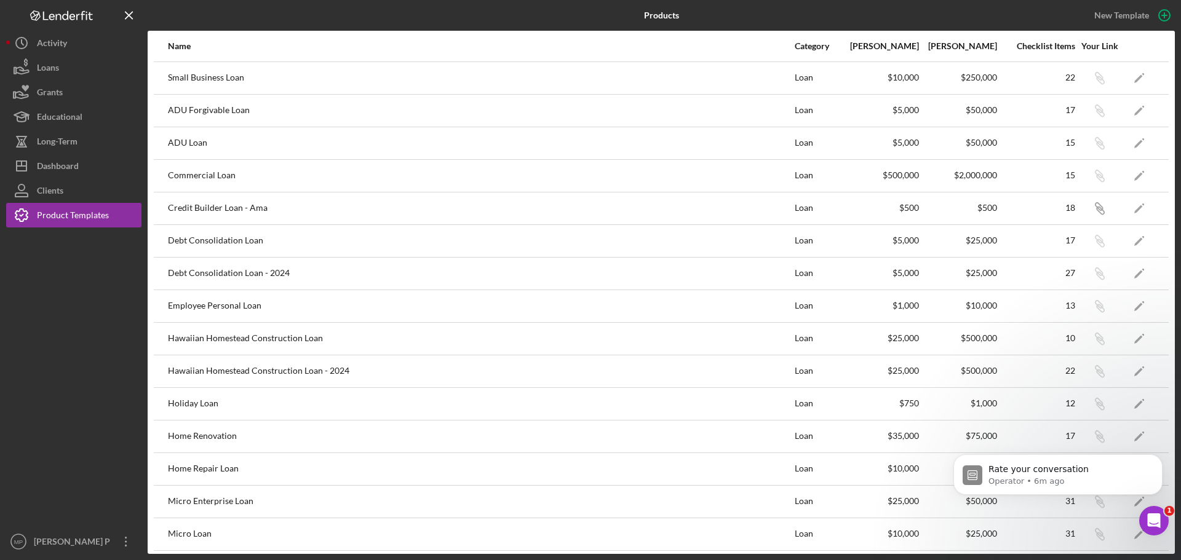
scroll to position [1868, 0]
click at [1154, 526] on icon "Open Intercom Messenger" at bounding box center [1154, 521] width 20 height 20
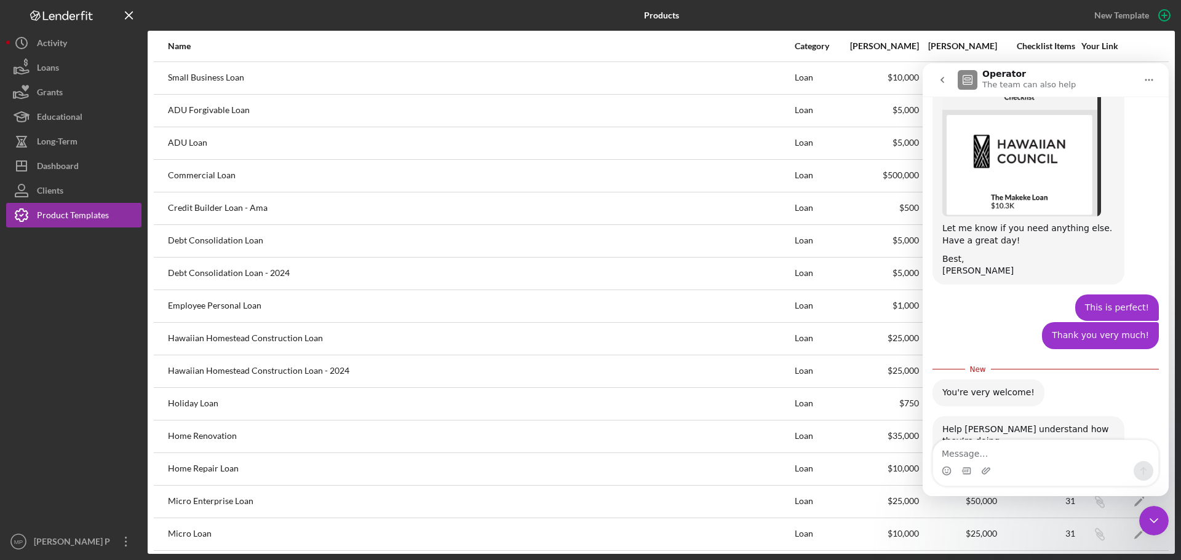
scroll to position [1888, 0]
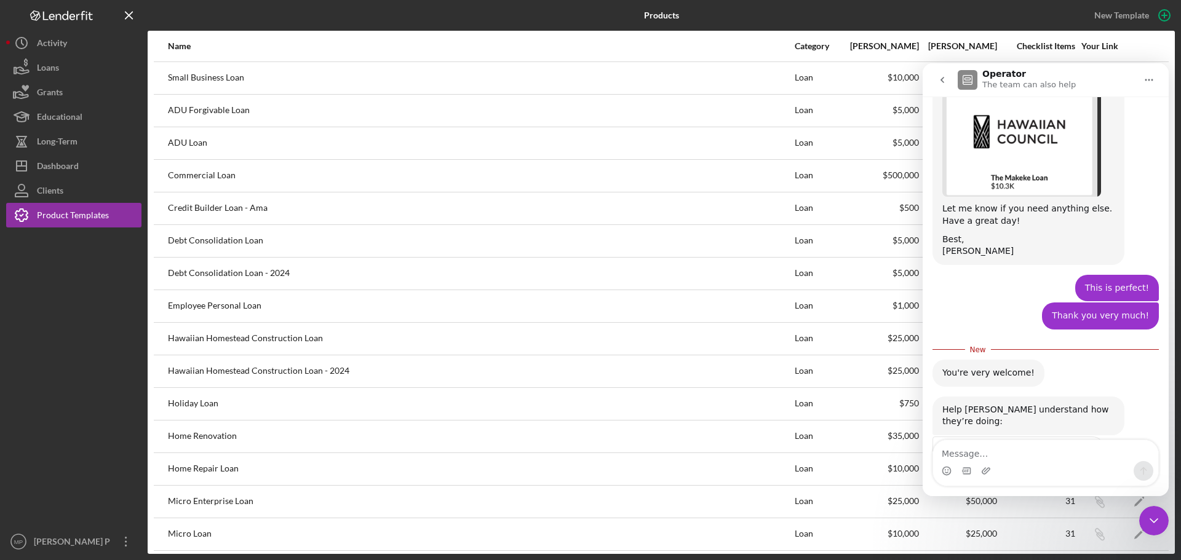
click at [1080, 470] on span "Amazing" at bounding box center [1076, 481] width 22 height 22
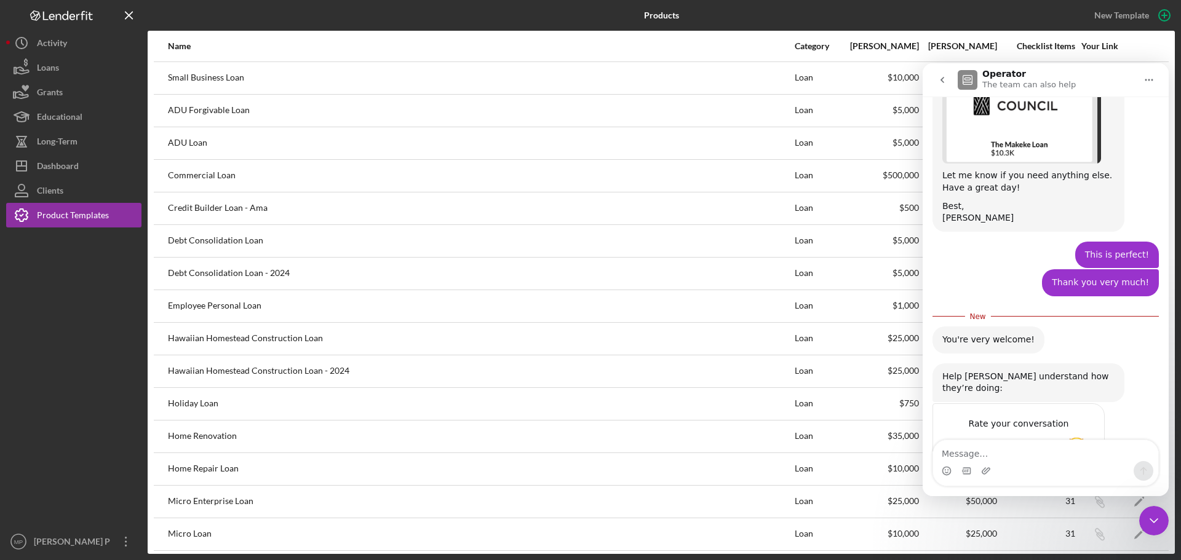
click at [1083, 480] on div "Submit" at bounding box center [1082, 492] width 25 height 25
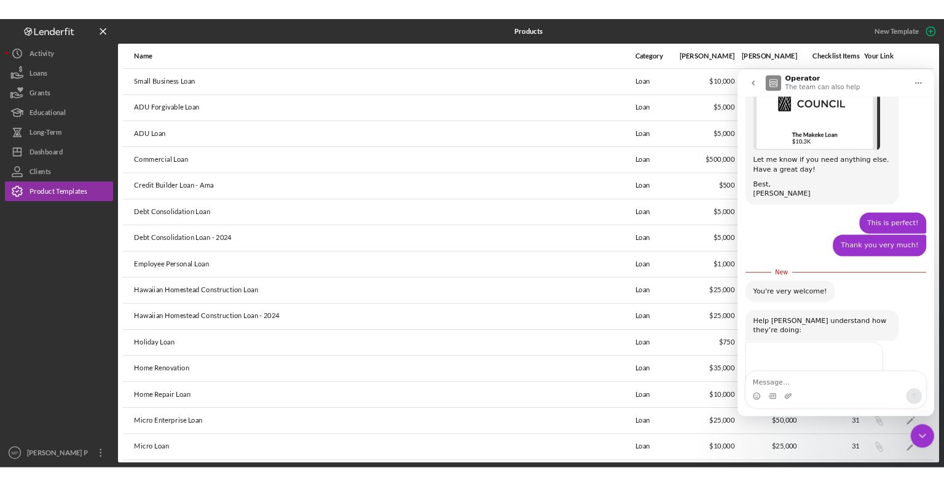
scroll to position [1873, 0]
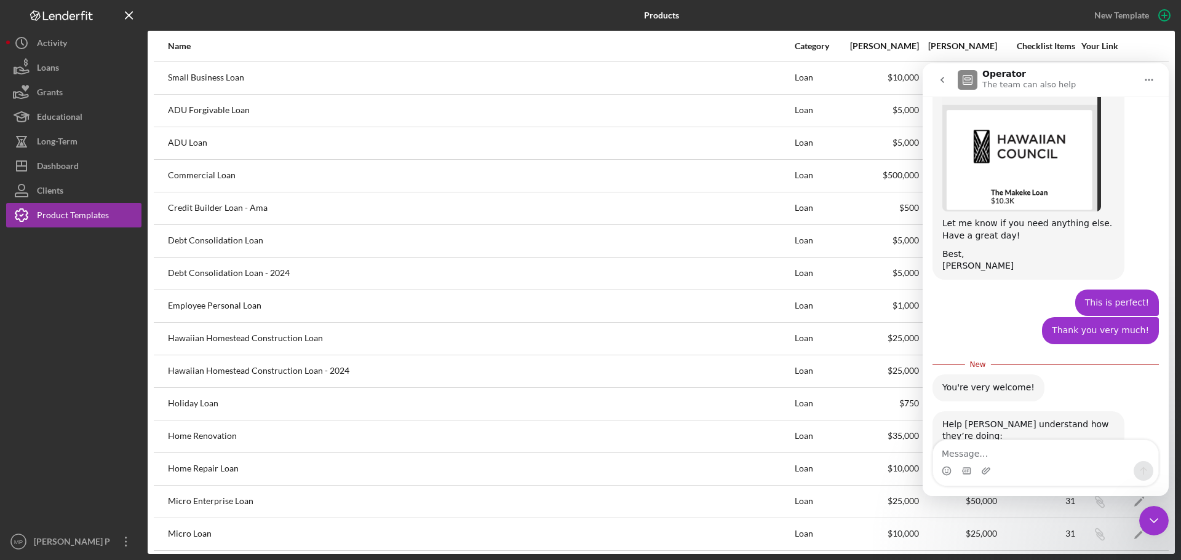
click at [1153, 525] on icon "Close Intercom Messenger" at bounding box center [1153, 520] width 15 height 15
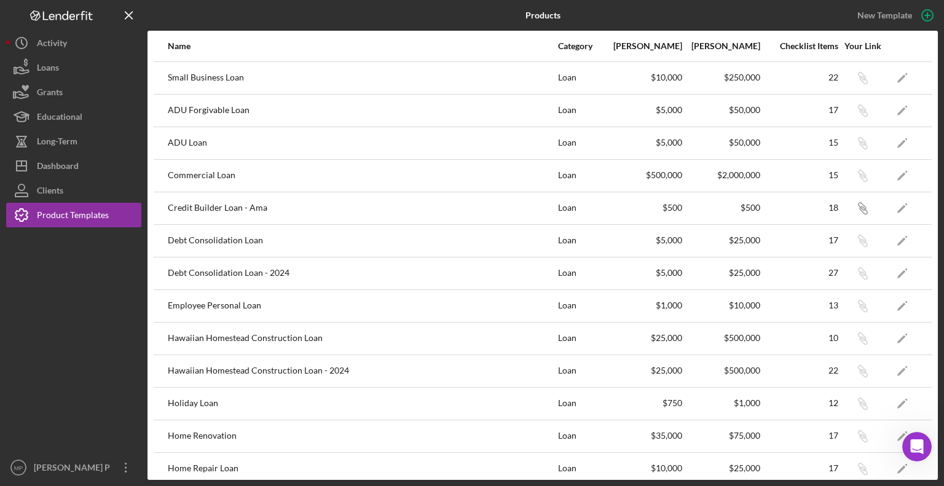
scroll to position [1943, 0]
click at [898, 207] on polygon "button" at bounding box center [902, 209] width 9 height 9
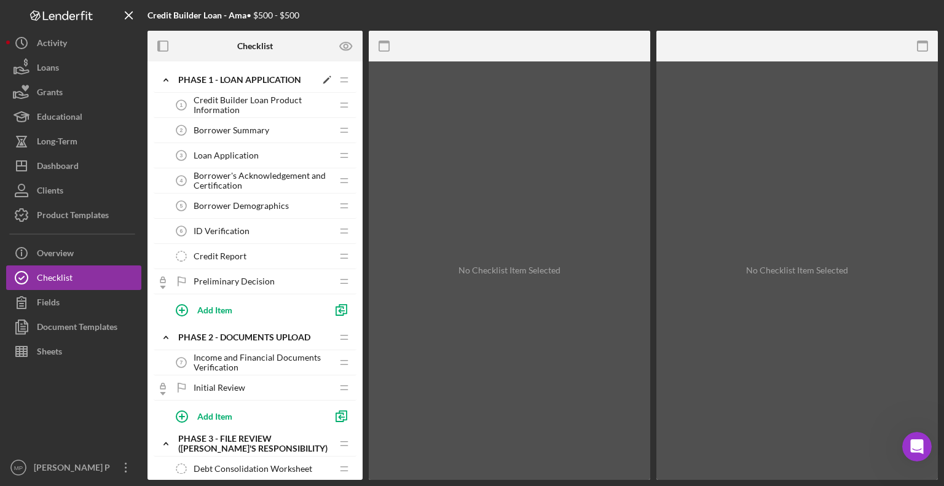
click at [245, 79] on div "Phase 1 - Loan Application" at bounding box center [247, 80] width 138 height 10
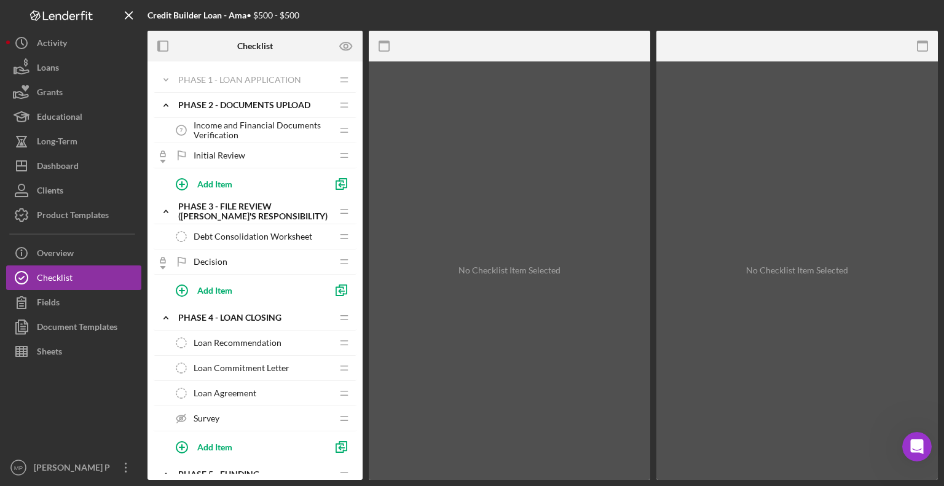
click at [236, 127] on span "Income and Financial Documents Verification" at bounding box center [263, 131] width 138 height 20
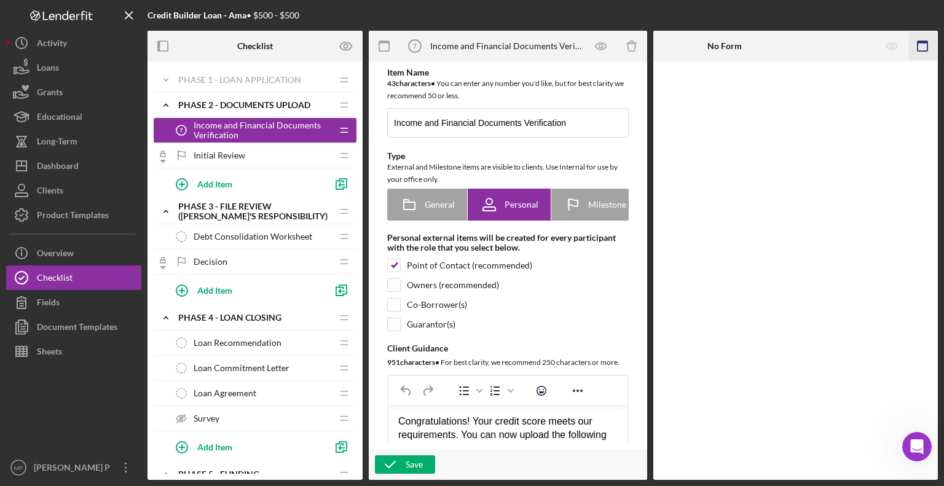
click at [925, 50] on icon "button" at bounding box center [923, 47] width 28 height 28
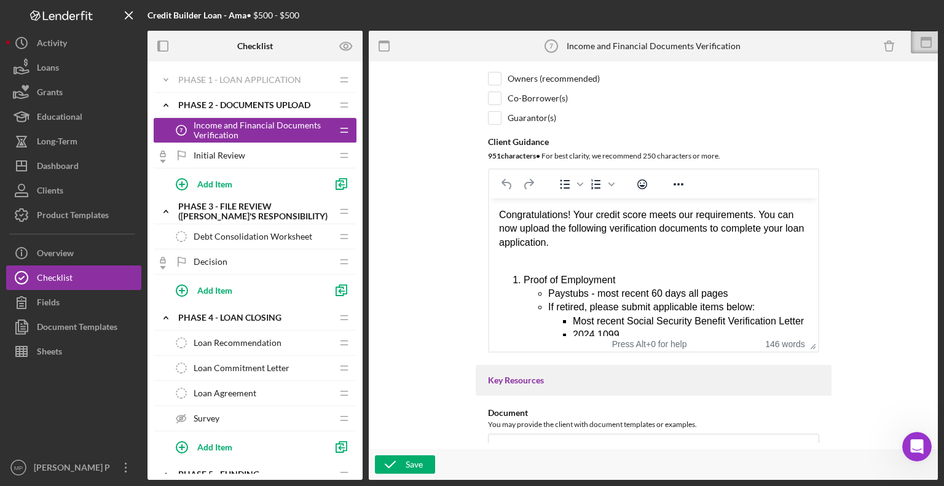
scroll to position [263, 0]
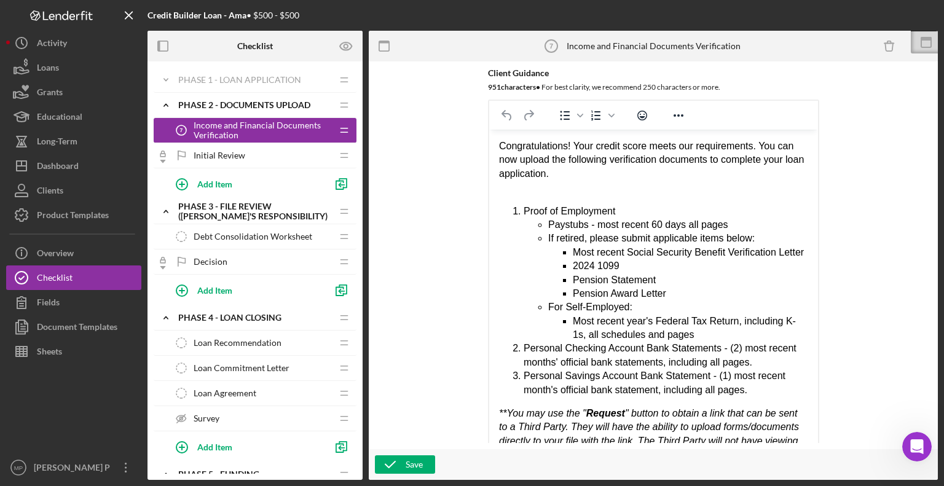
drag, startPoint x: 809, startPoint y: 279, endPoint x: 833, endPoint y: 435, distance: 158.0
click at [833, 435] on div "Item Name 43 character s • You can enter any number you'd like, but for best cl…" at bounding box center [653, 256] width 557 height 376
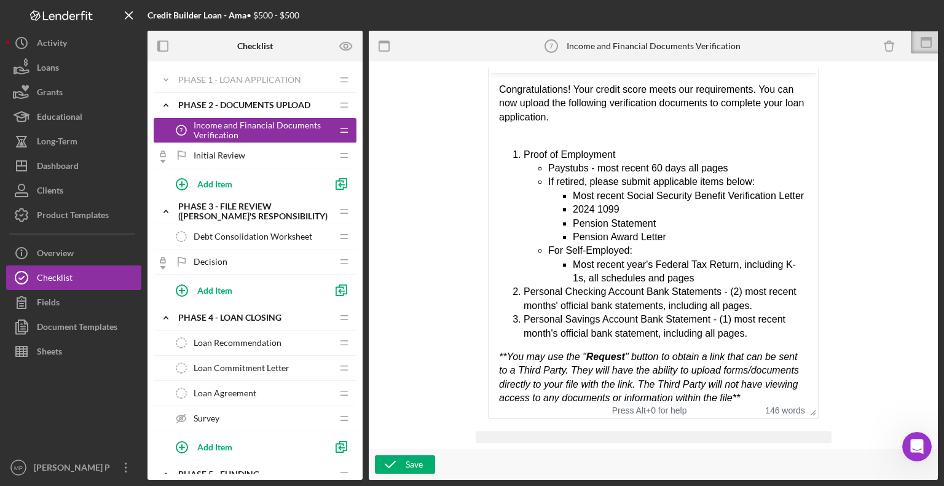
scroll to position [339, 0]
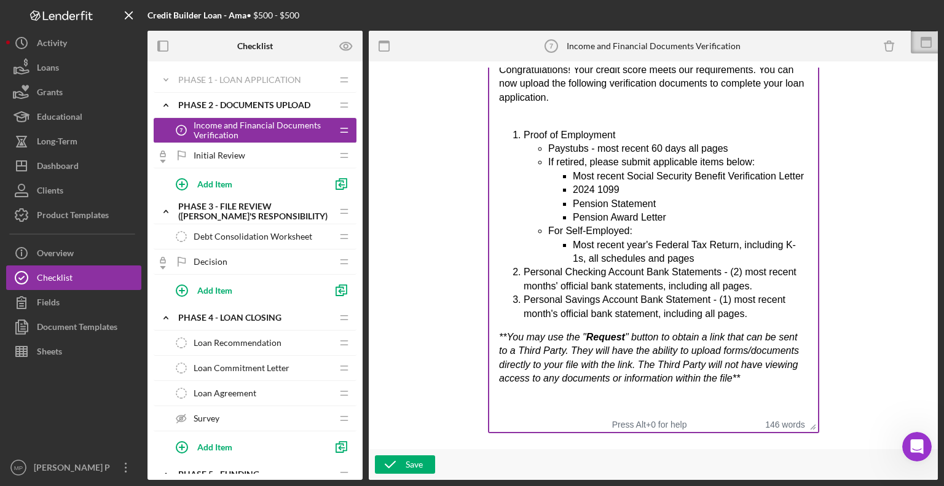
drag, startPoint x: 810, startPoint y: 390, endPoint x: 812, endPoint y: 425, distance: 34.5
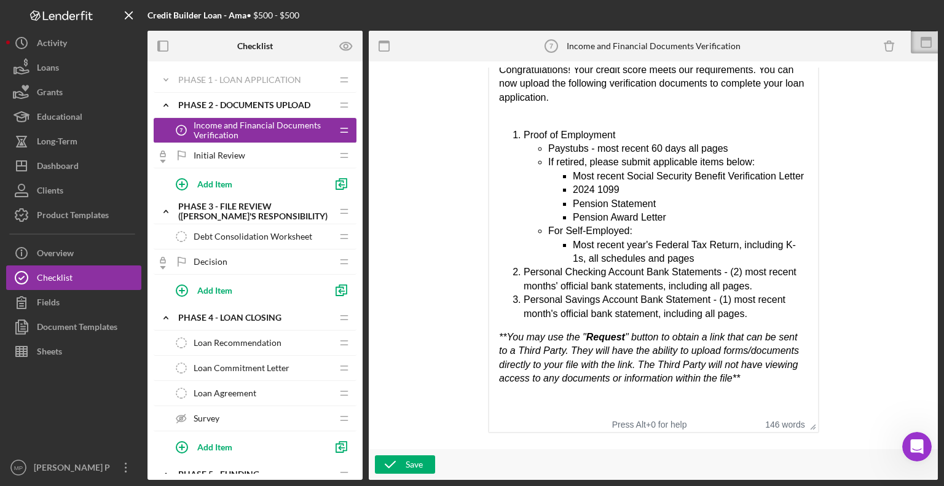
scroll to position [334, 0]
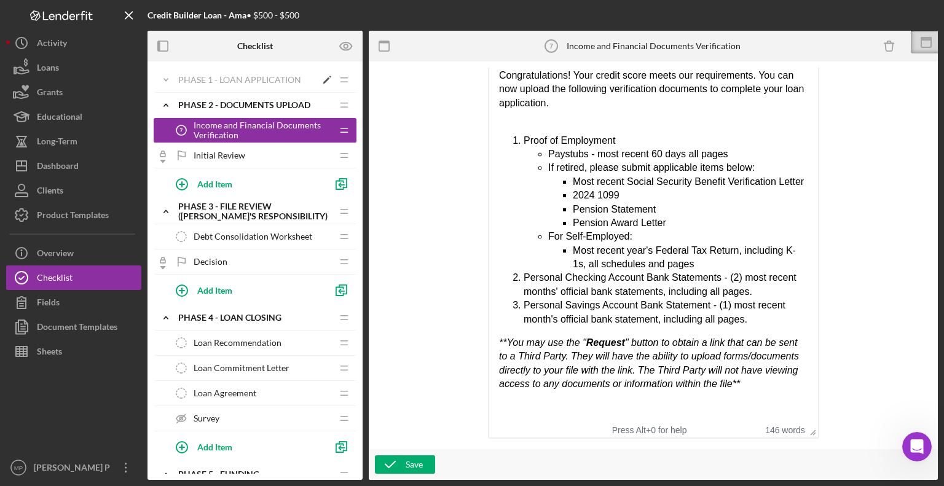
click at [239, 73] on div "Icon/Expander Phase 1 - Loan Application Icon/Edit Icon/Drag" at bounding box center [255, 80] width 203 height 25
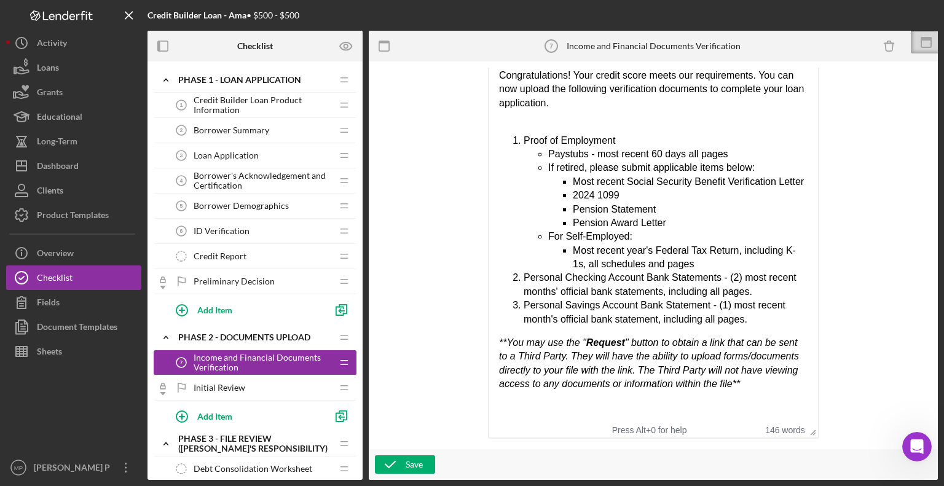
click at [241, 101] on span "Credit Builder Loan Product Information" at bounding box center [263, 105] width 138 height 20
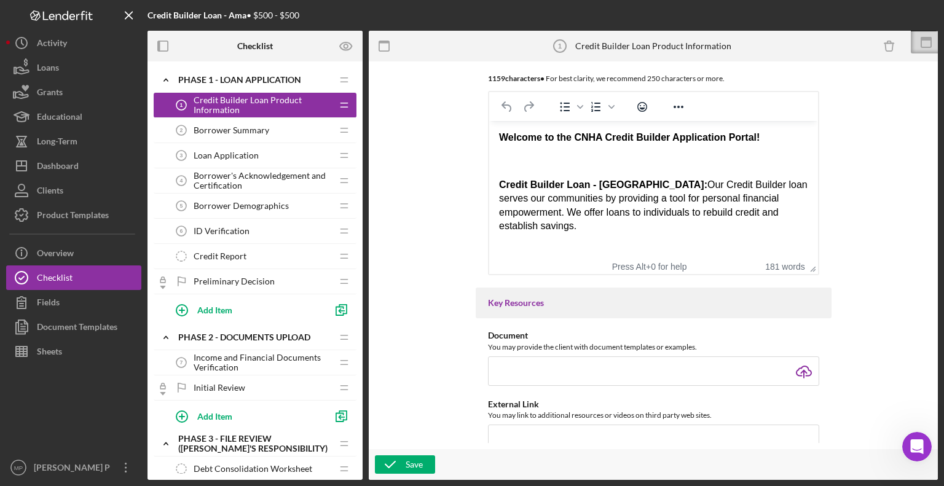
scroll to position [272, 0]
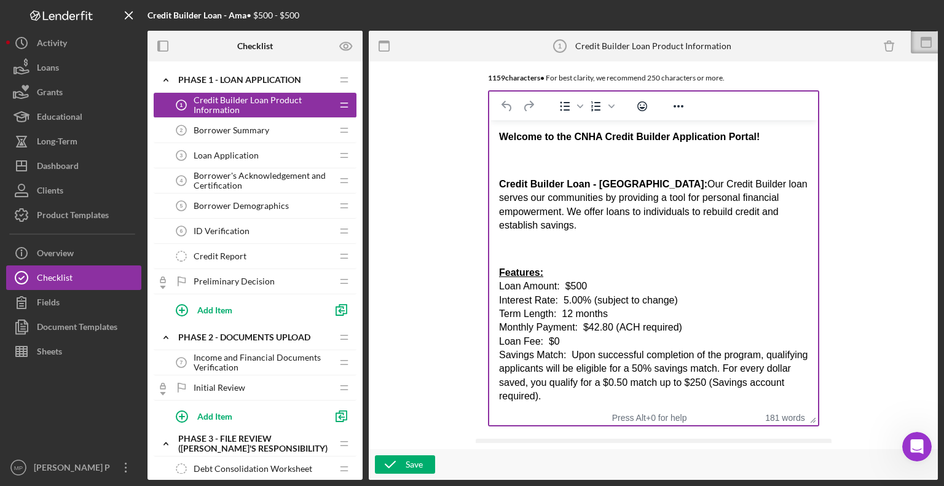
drag, startPoint x: 810, startPoint y: 271, endPoint x: 836, endPoint y: 429, distance: 160.2
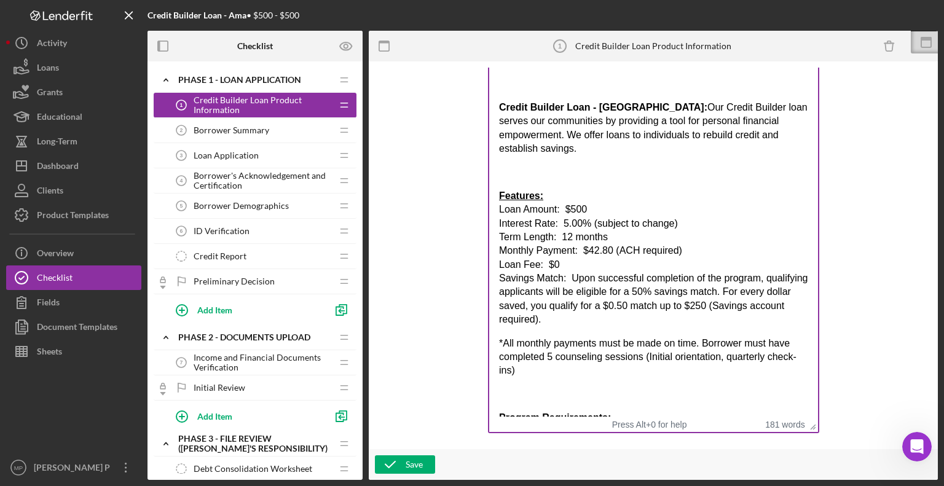
drag, startPoint x: 812, startPoint y: 344, endPoint x: 806, endPoint y: 429, distance: 85.6
click at [248, 159] on span "Loan Application" at bounding box center [226, 156] width 65 height 10
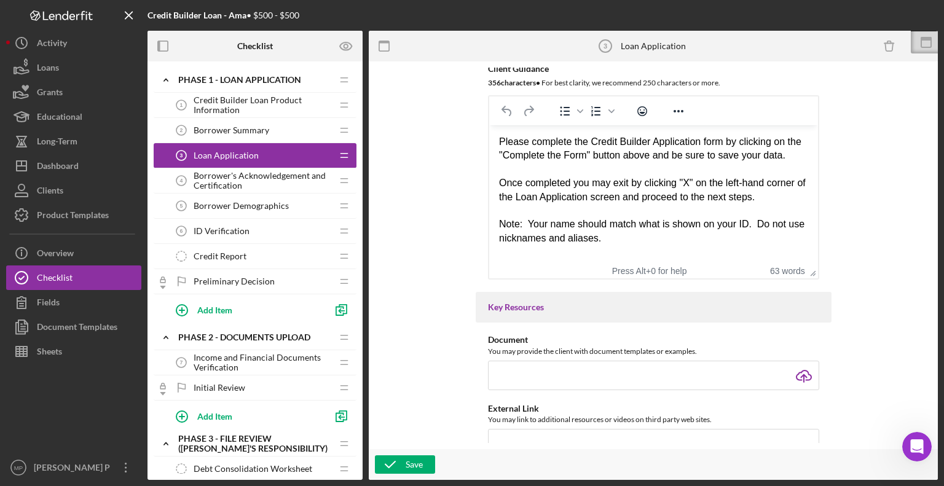
scroll to position [268, 0]
click at [922, 46] on rect at bounding box center [927, 43] width 10 height 10
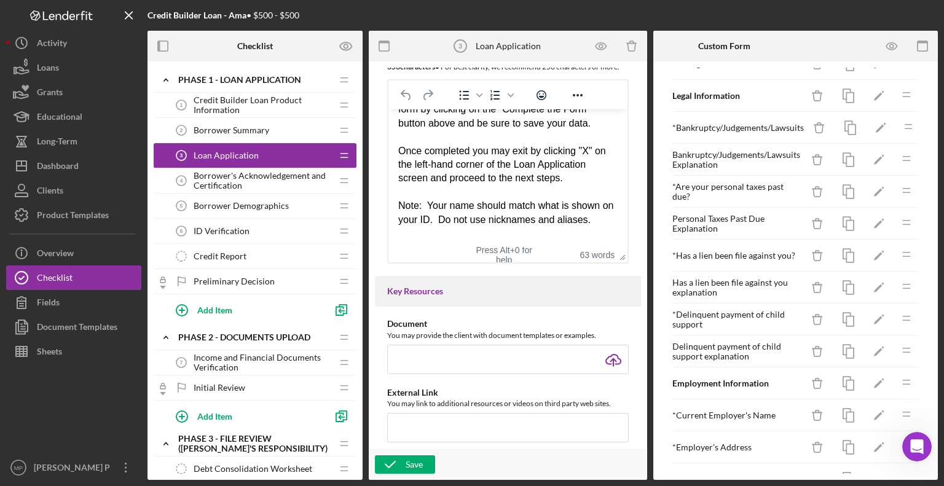
scroll to position [33, 0]
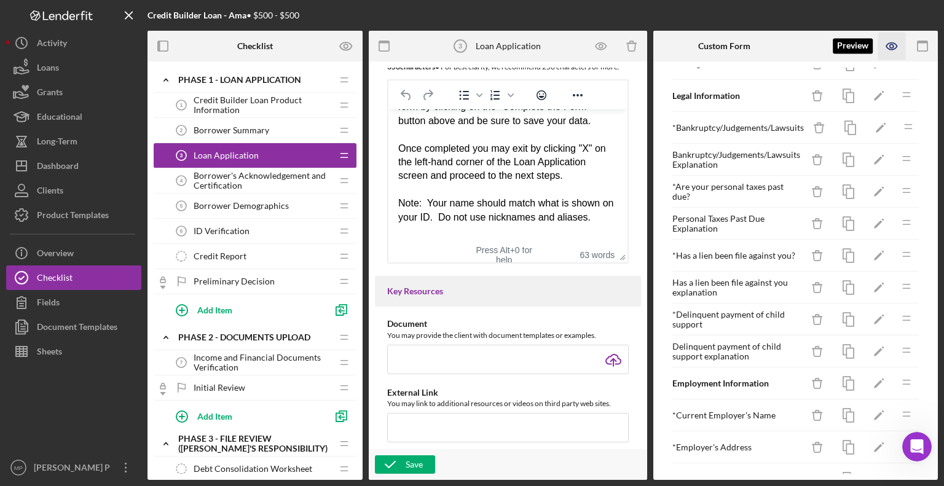
click at [890, 47] on icon "button" at bounding box center [892, 46] width 4 height 4
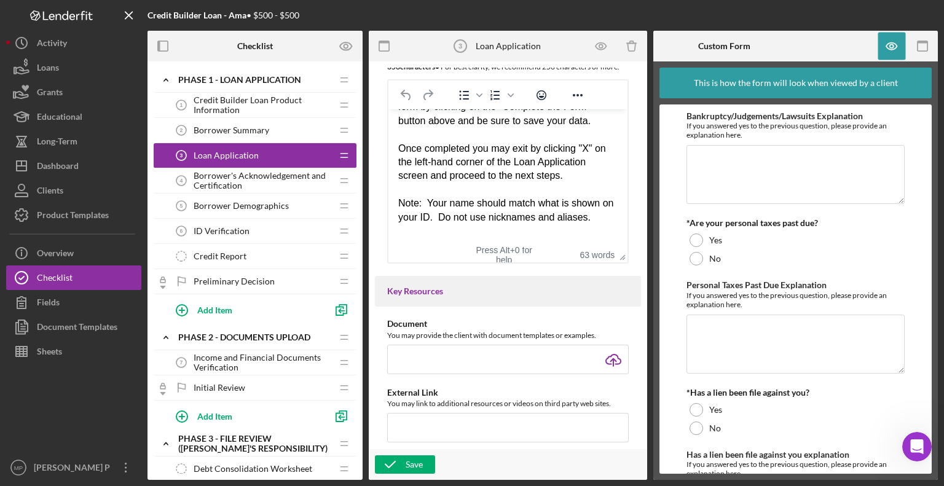
scroll to position [0, 0]
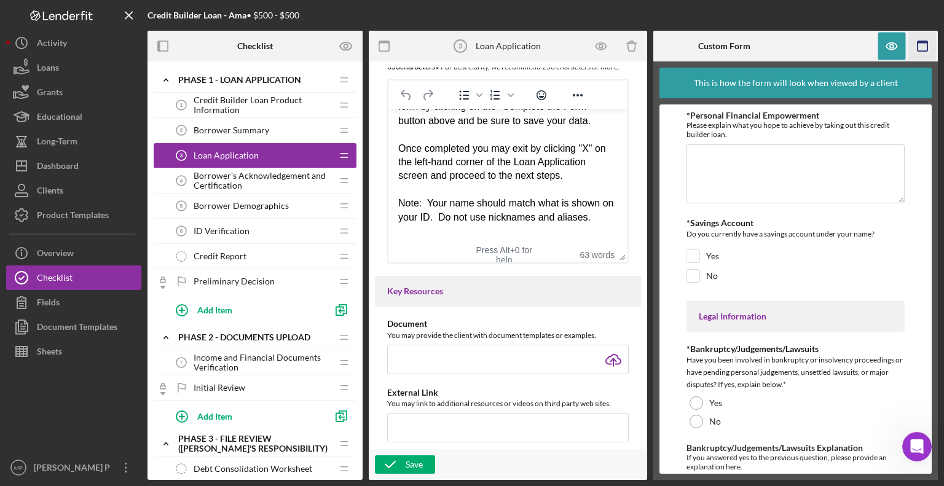
click at [916, 45] on icon "button" at bounding box center [923, 47] width 28 height 28
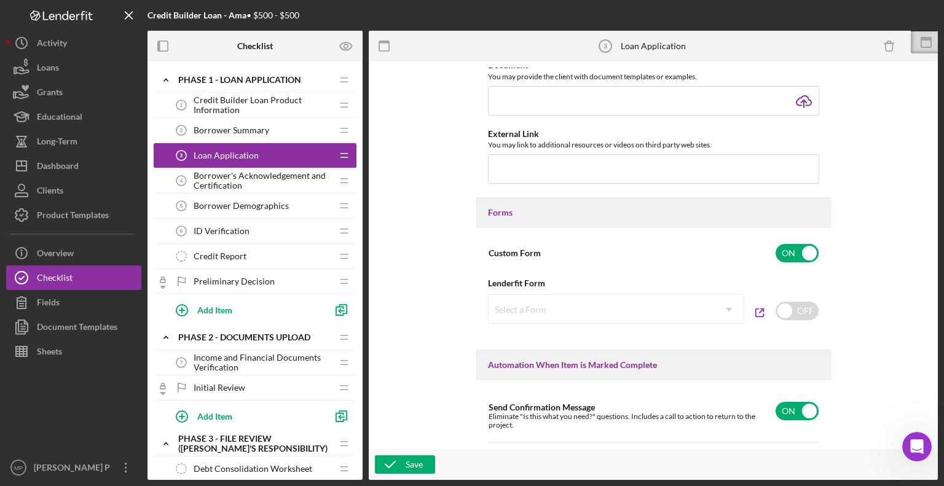
scroll to position [450, 0]
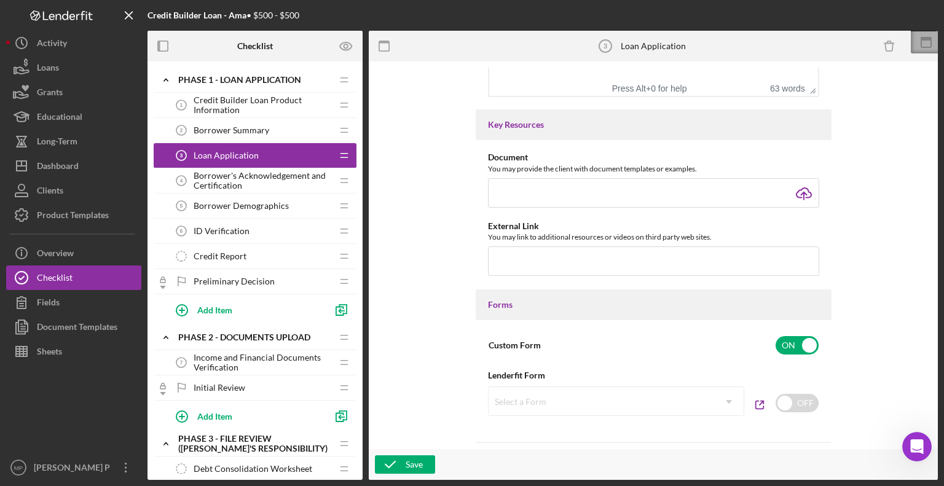
click at [927, 32] on icon at bounding box center [926, 42] width 31 height 31
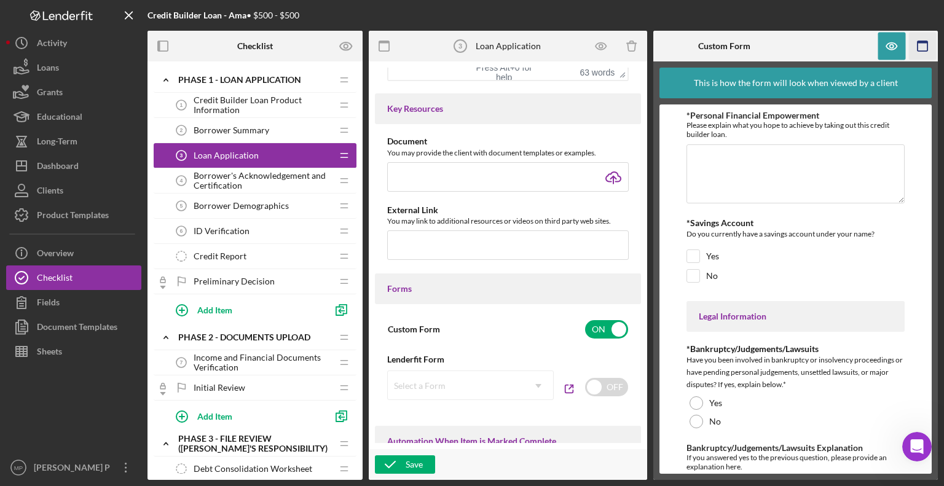
click at [925, 44] on icon "button" at bounding box center [923, 47] width 28 height 28
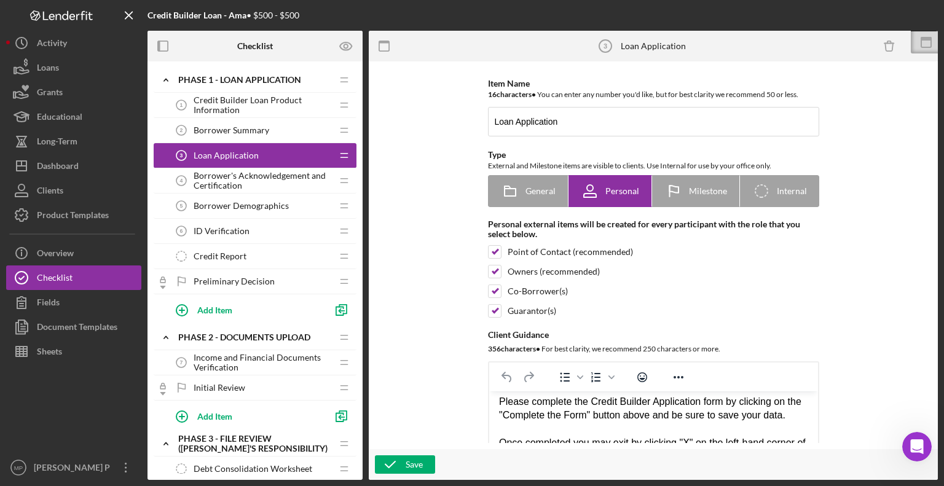
scroll to position [0, 0]
click at [928, 41] on icon at bounding box center [926, 42] width 31 height 31
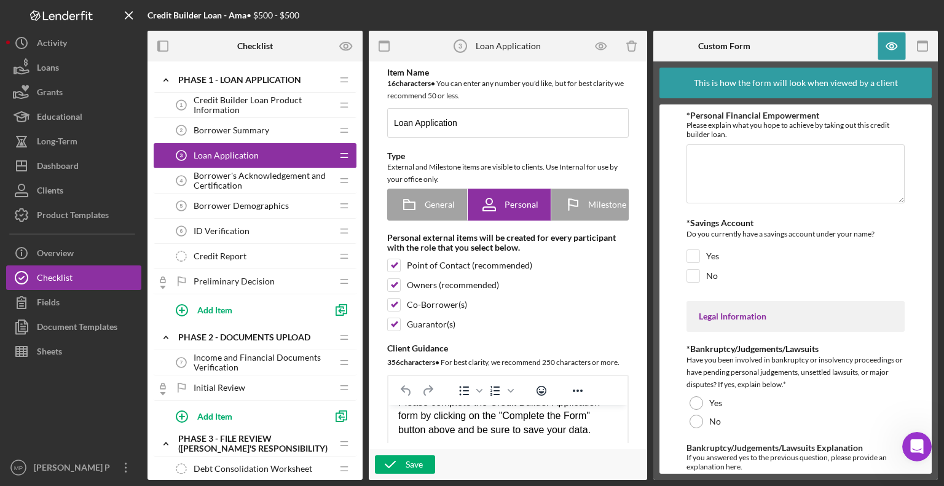
scroll to position [33, 0]
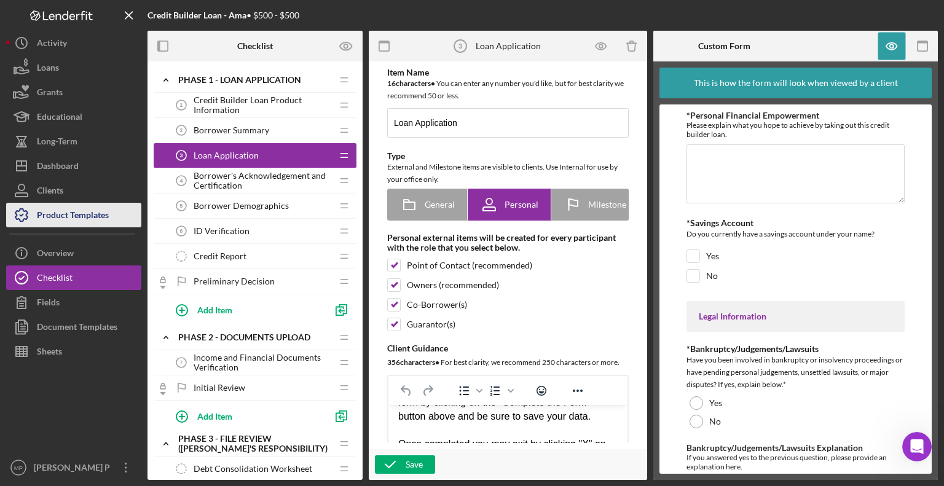
click at [108, 209] on div "Product Templates" at bounding box center [73, 217] width 72 height 28
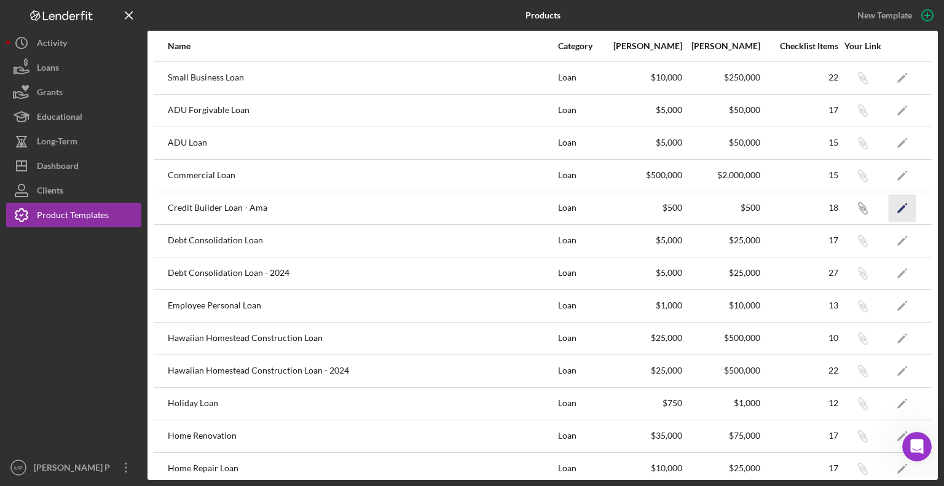
click at [890, 208] on icon "Icon/Edit" at bounding box center [903, 208] width 28 height 28
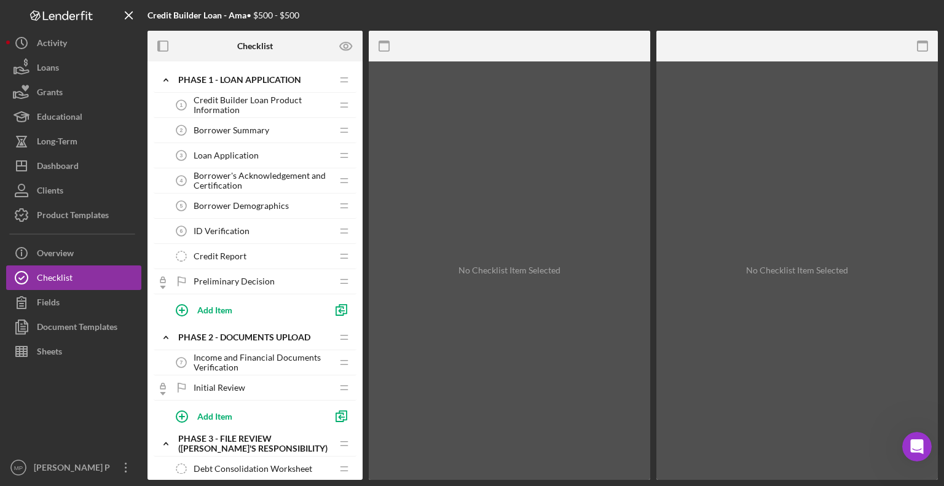
click at [249, 146] on div "Loan Application 3 Loan Application" at bounding box center [250, 155] width 163 height 25
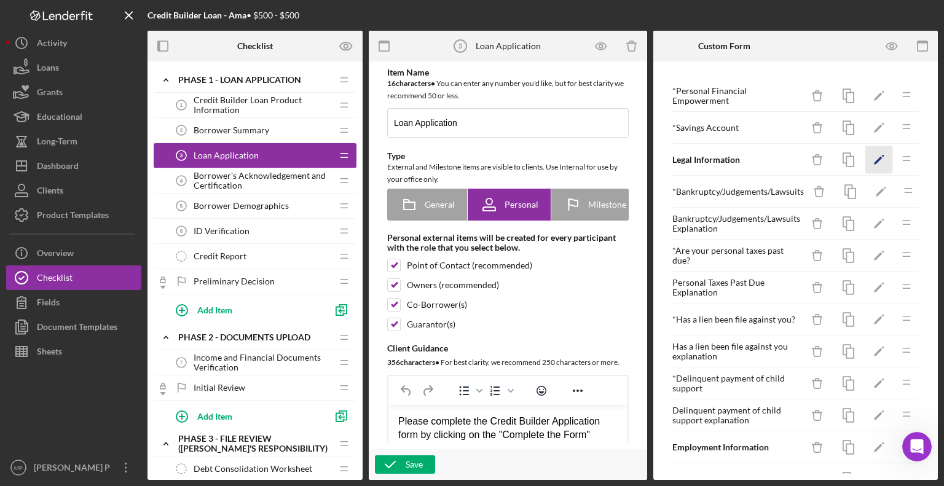
click at [866, 156] on icon "Icon/Edit" at bounding box center [880, 160] width 28 height 28
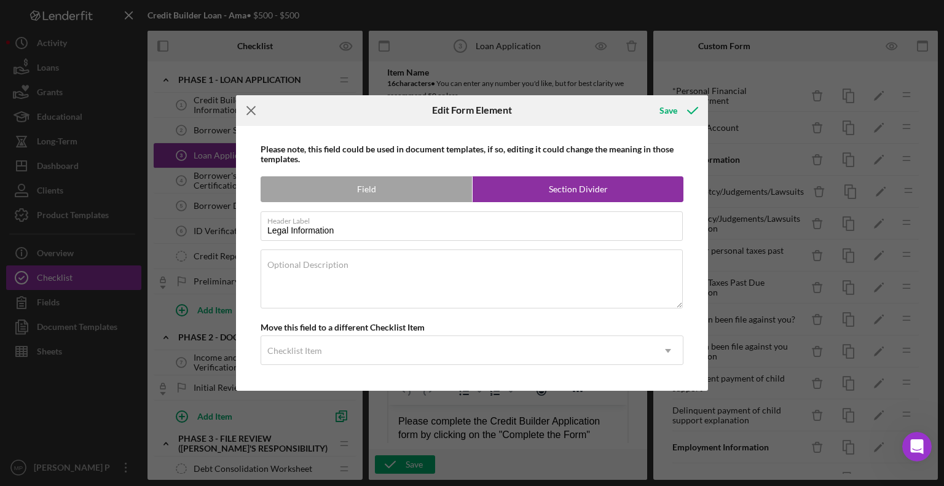
click at [251, 110] on line at bounding box center [251, 110] width 8 height 8
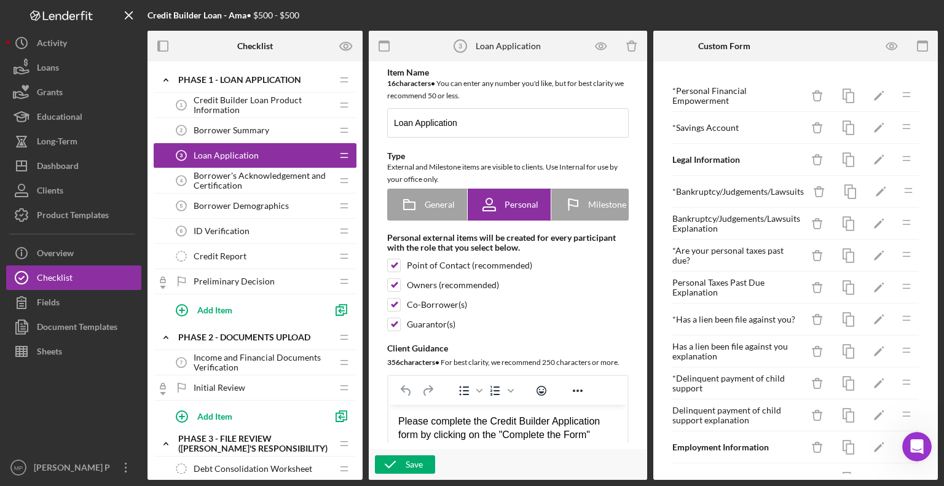
click at [220, 100] on span "Credit Builder Loan Product Information" at bounding box center [263, 105] width 138 height 20
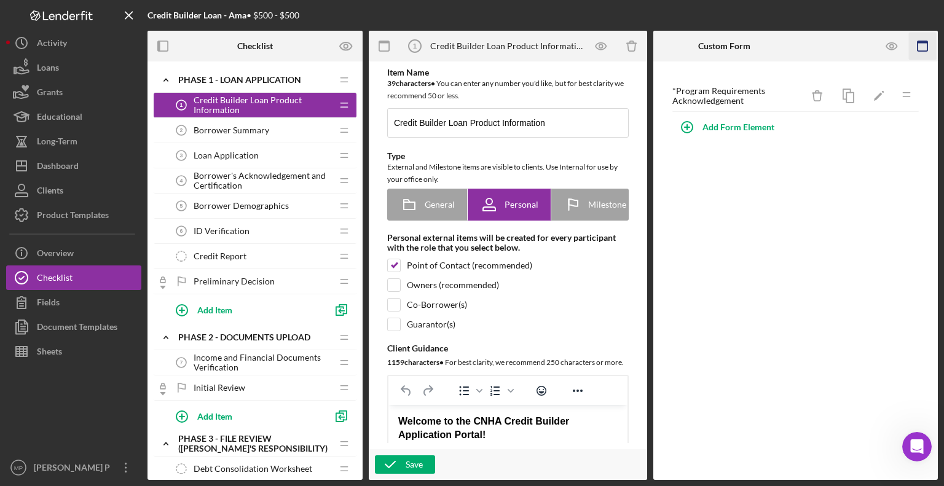
click at [922, 41] on g "button" at bounding box center [923, 46] width 10 height 10
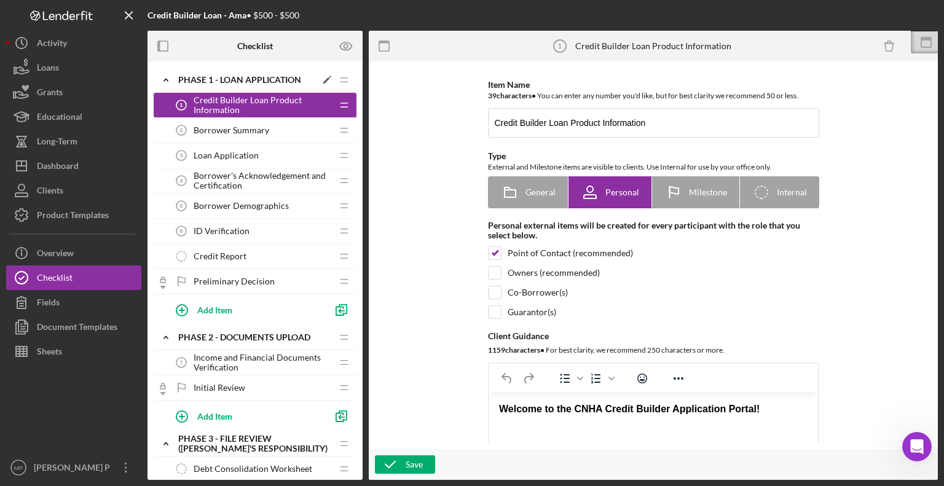
click at [220, 75] on div "Phase 1 - Loan Application" at bounding box center [247, 80] width 138 height 10
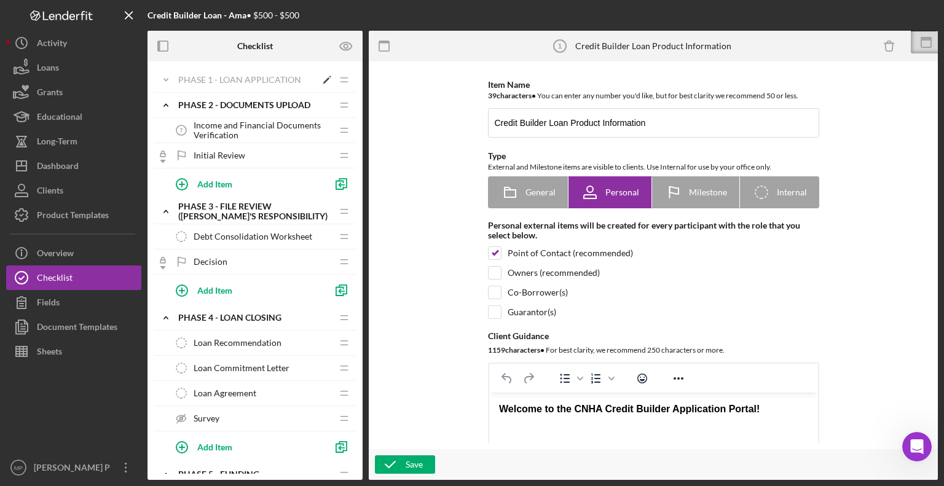
click at [219, 77] on div "Phase 1 - Loan Application" at bounding box center [247, 80] width 138 height 10
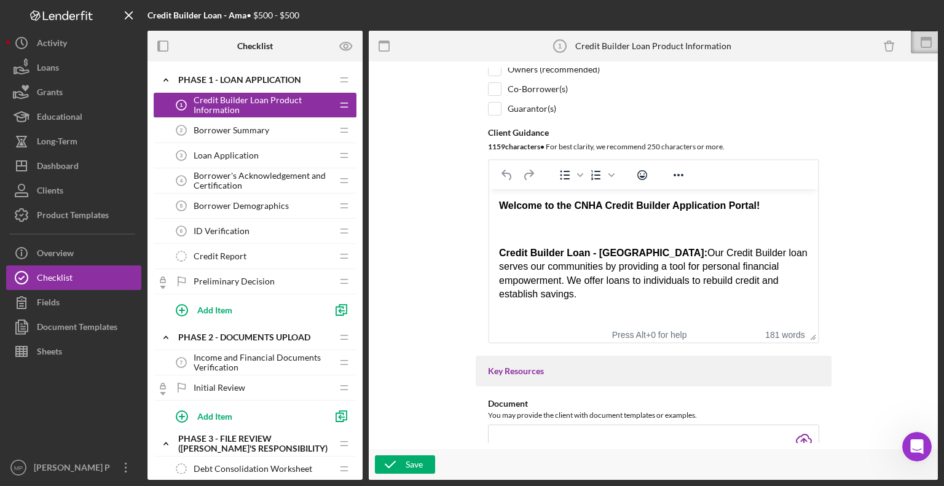
scroll to position [204, 0]
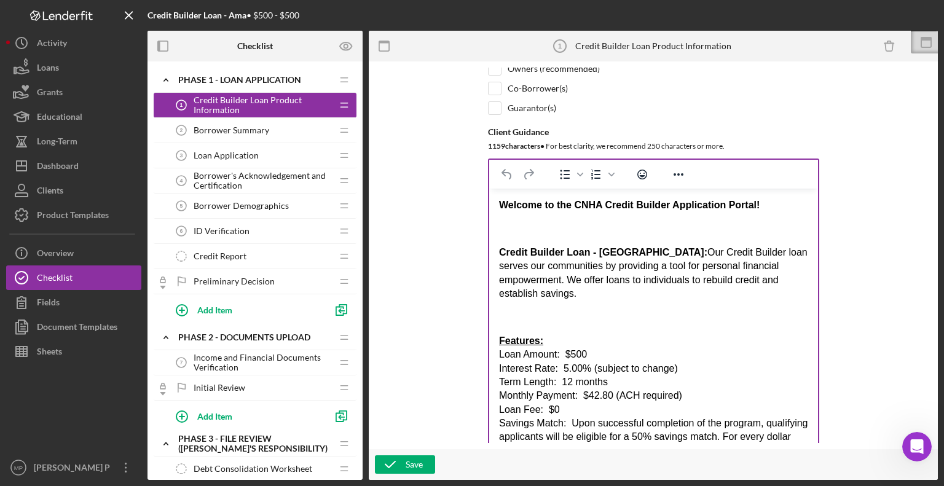
drag, startPoint x: 812, startPoint y: 338, endPoint x: 813, endPoint y: 470, distance: 132.2
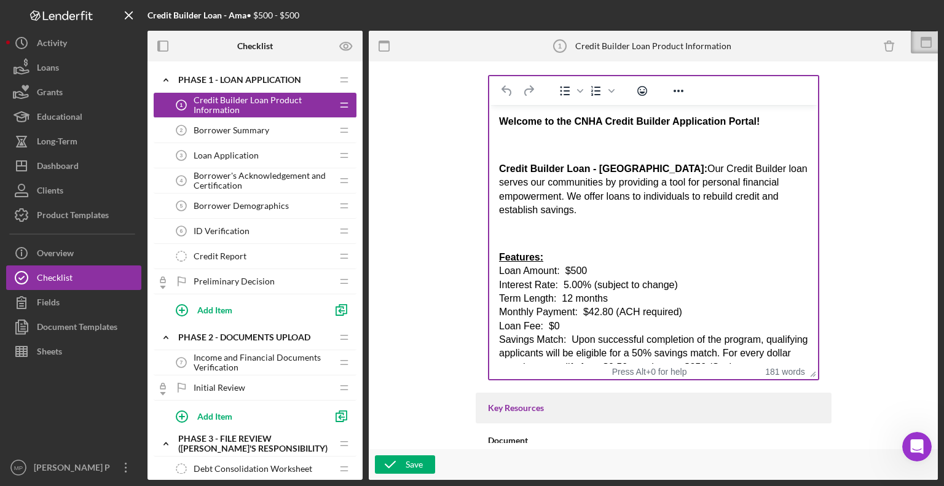
scroll to position [312, 0]
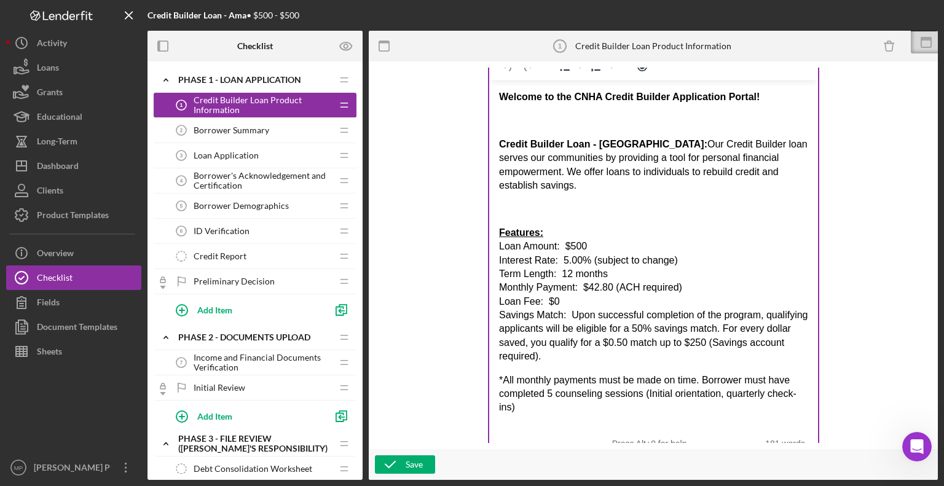
drag, startPoint x: 813, startPoint y: 353, endPoint x: 814, endPoint y: 456, distance: 102.7
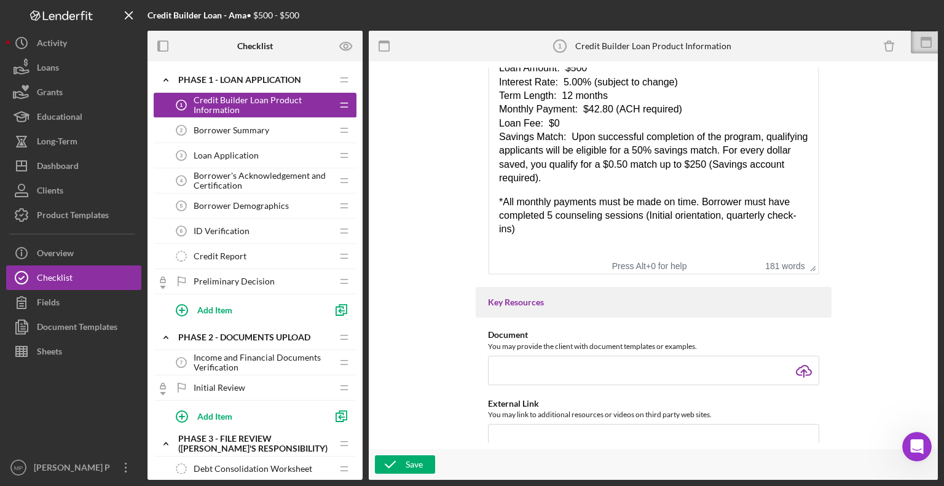
scroll to position [492, 0]
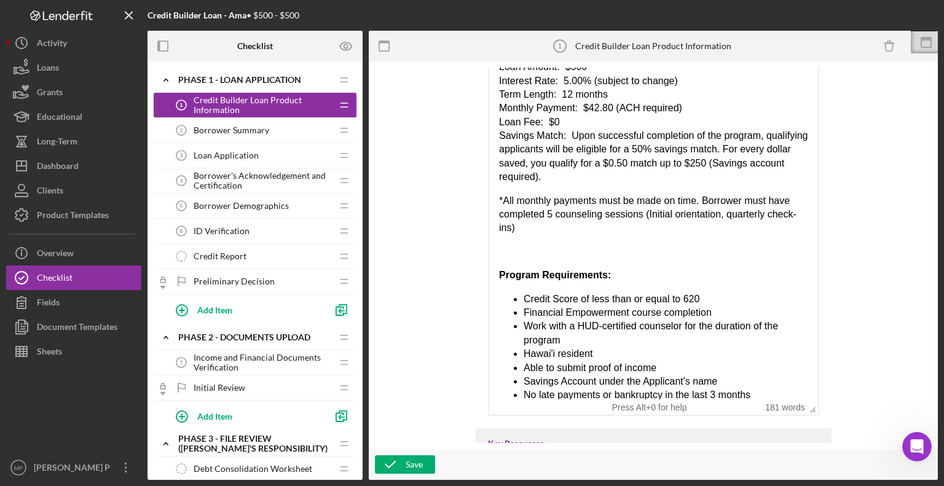
drag, startPoint x: 809, startPoint y: 267, endPoint x: 814, endPoint y: 420, distance: 153.2
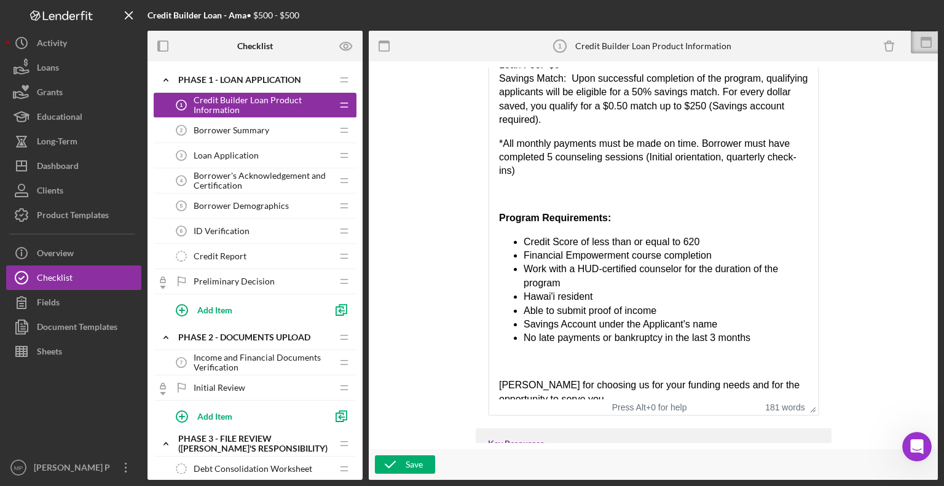
scroll to position [59, 0]
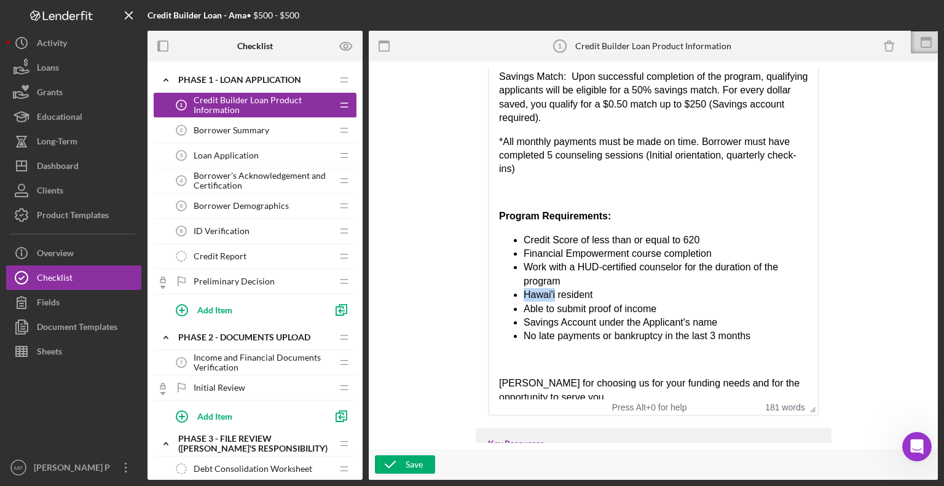
drag, startPoint x: 555, startPoint y: 295, endPoint x: 524, endPoint y: 296, distance: 30.8
click at [524, 296] on li "Hawai'i resident" at bounding box center [665, 296] width 285 height 14
click at [344, 47] on icon "button" at bounding box center [346, 46] width 4 height 4
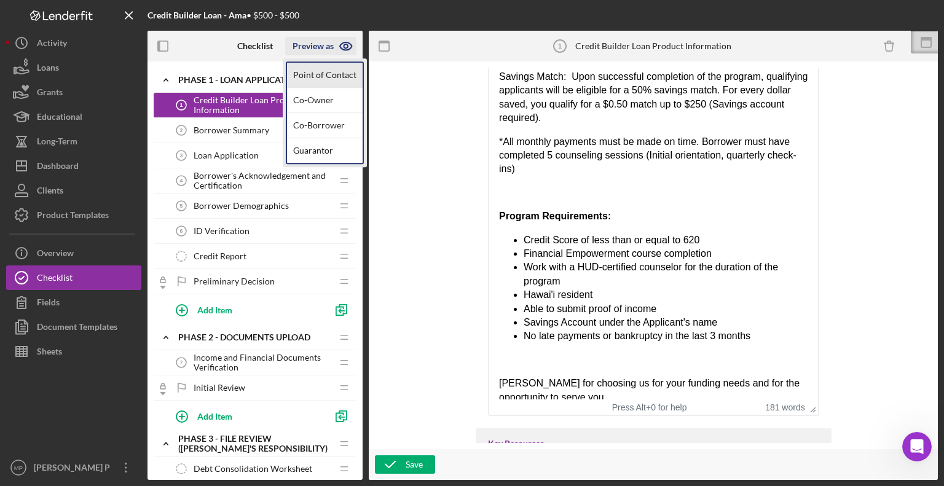
click at [339, 79] on link "Point of Contact" at bounding box center [325, 75] width 76 height 25
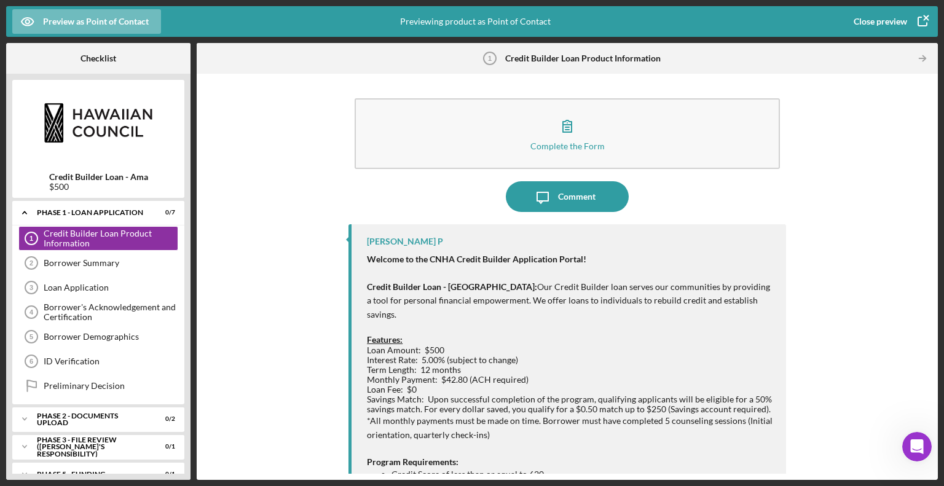
click at [339, 79] on div "Complete the Form Form Icon/Message Comment [PERSON_NAME] P Welcome to the CNHA…" at bounding box center [568, 277] width 742 height 406
click at [885, 22] on div "Close preview" at bounding box center [880, 21] width 53 height 25
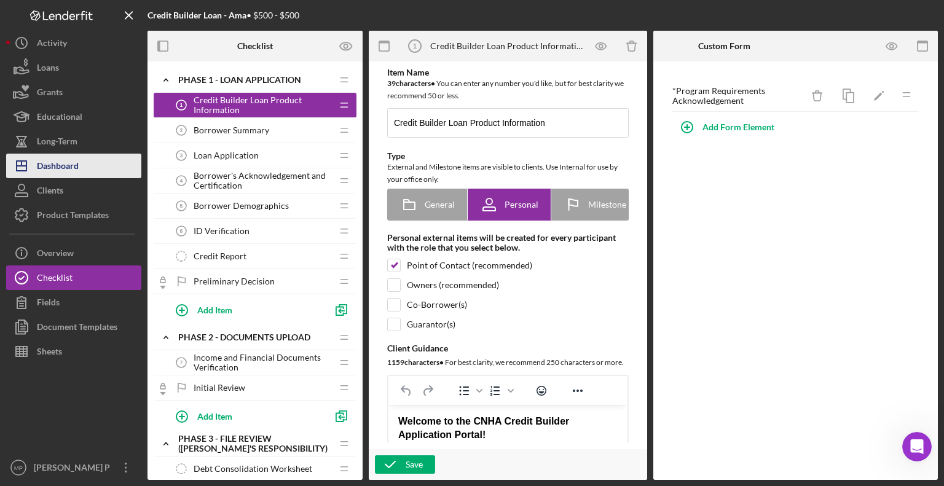
click at [83, 164] on button "Icon/Dashboard Dashboard" at bounding box center [73, 166] width 135 height 25
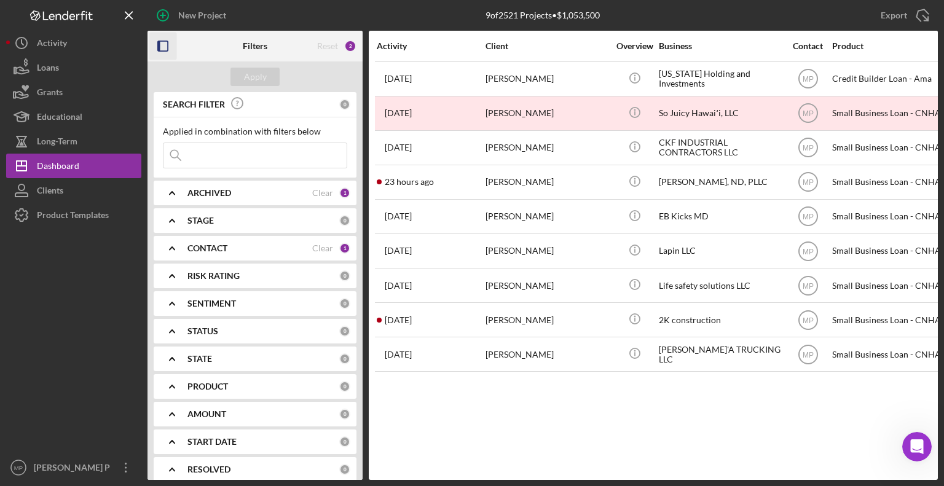
click at [164, 44] on icon "button" at bounding box center [163, 47] width 28 height 28
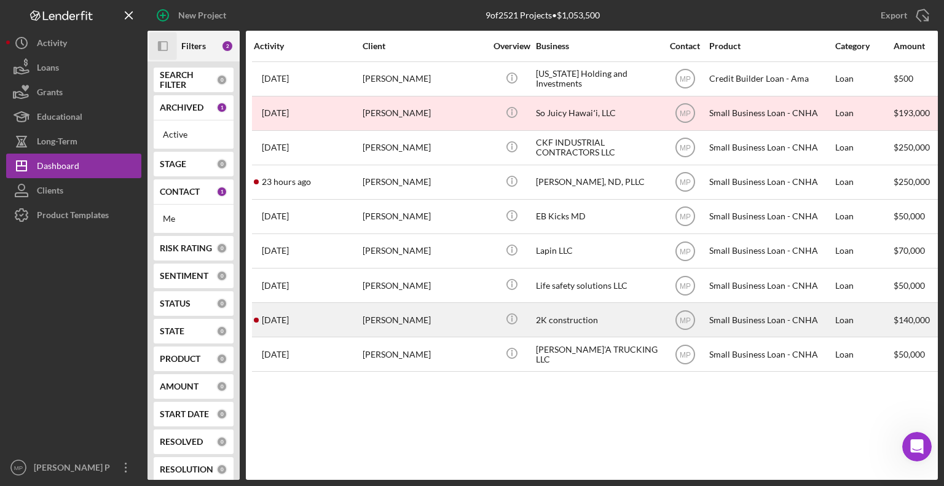
click at [445, 321] on div "[PERSON_NAME]" at bounding box center [424, 320] width 123 height 33
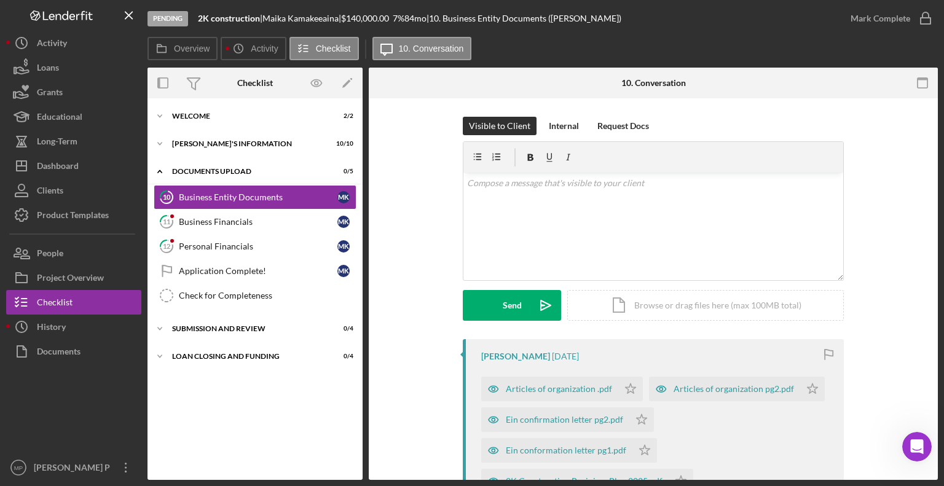
scroll to position [92, 0]
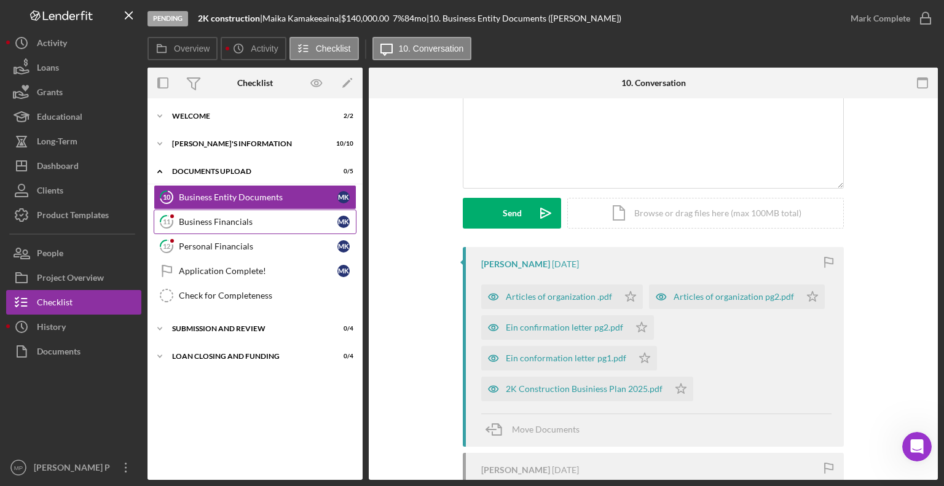
click at [239, 222] on div "Business Financials" at bounding box center [258, 222] width 159 height 10
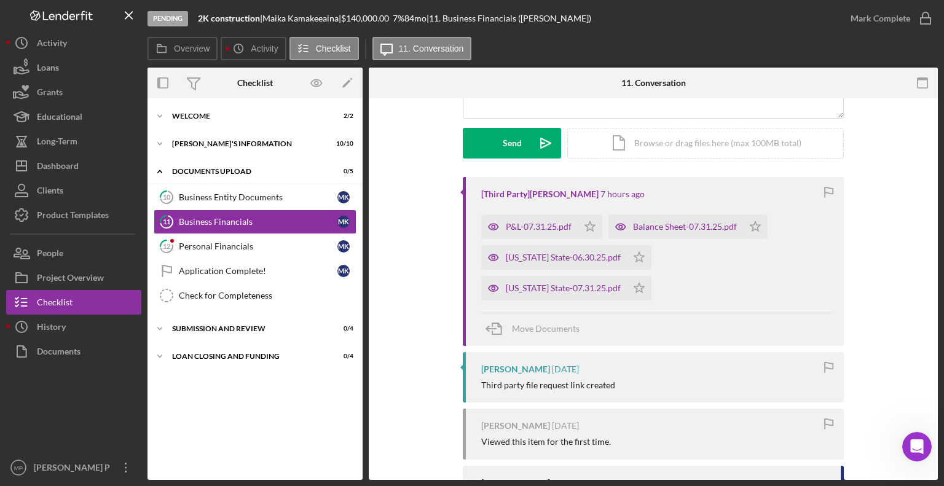
scroll to position [192, 0]
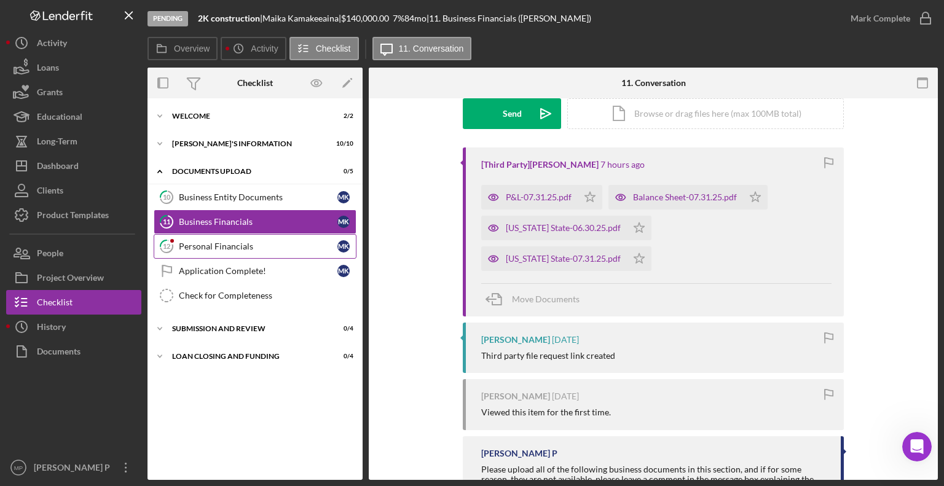
click at [264, 248] on div "Personal Financials" at bounding box center [258, 247] width 159 height 10
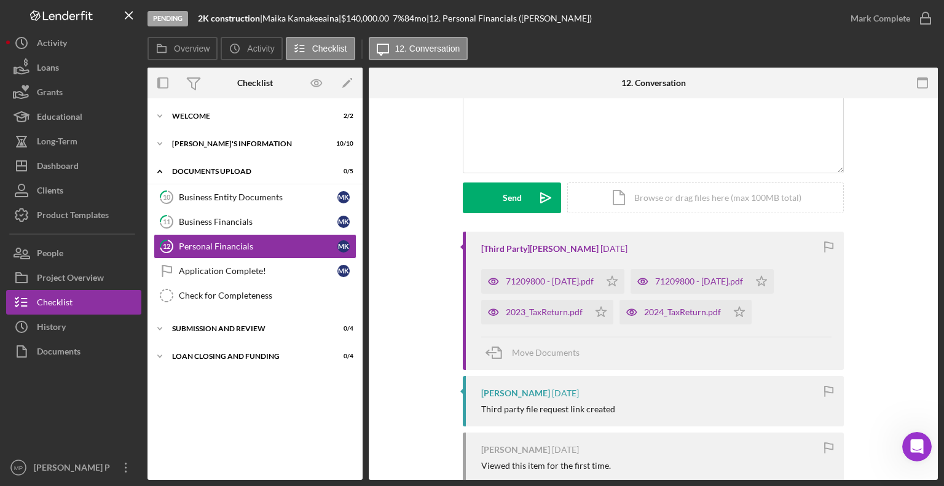
scroll to position [108, 0]
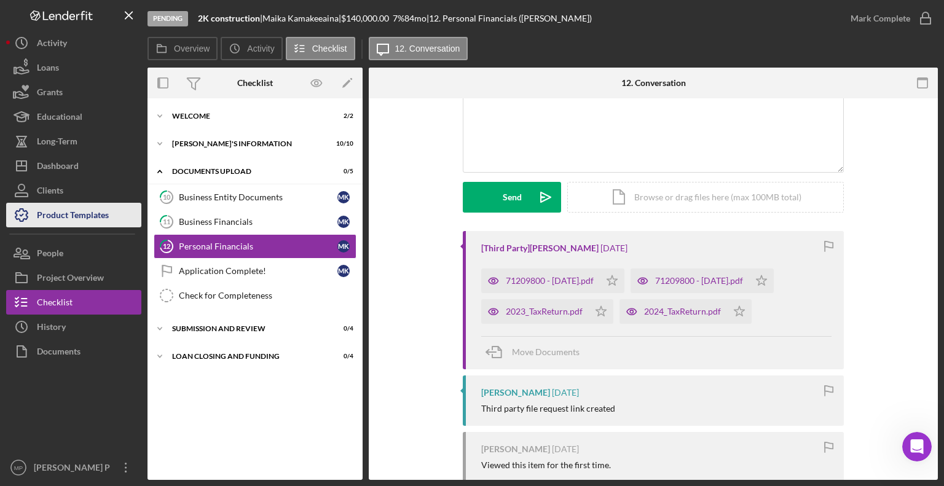
click at [93, 220] on div "Product Templates" at bounding box center [73, 217] width 72 height 28
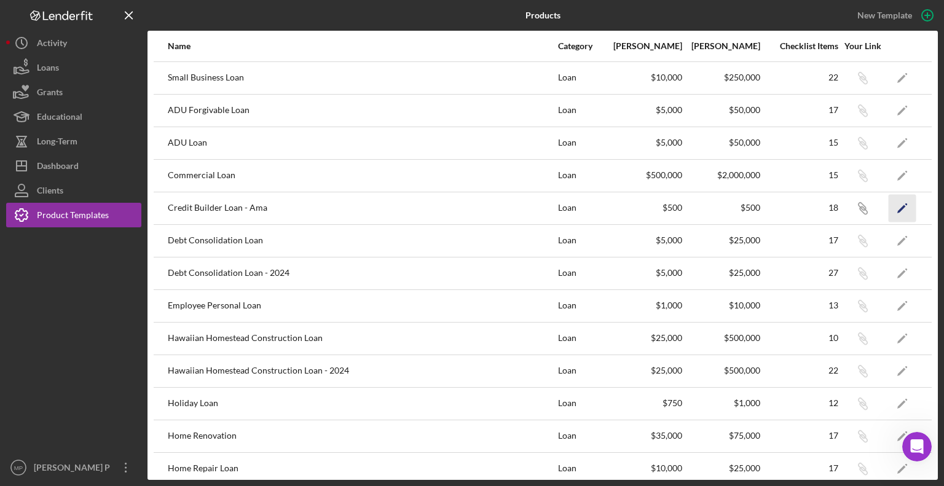
click at [898, 206] on icon "Icon/Edit" at bounding box center [903, 208] width 28 height 28
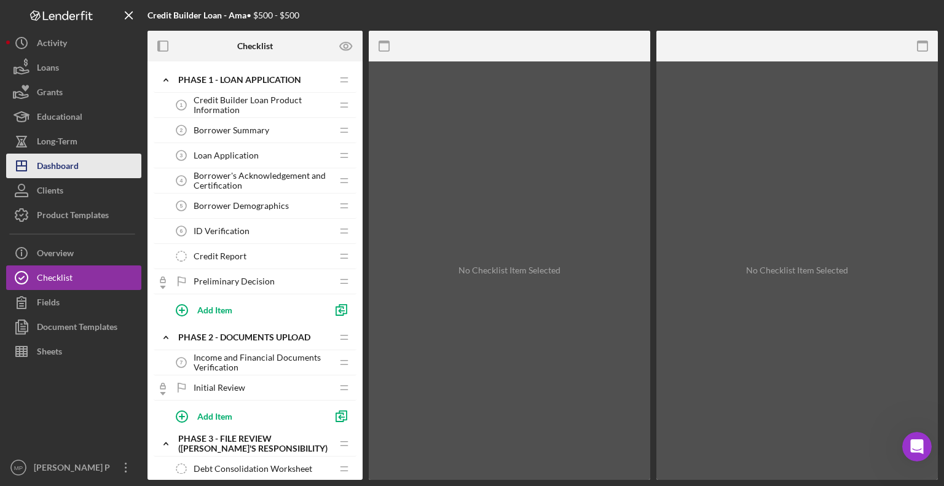
click at [85, 162] on button "Icon/Dashboard Dashboard" at bounding box center [73, 166] width 135 height 25
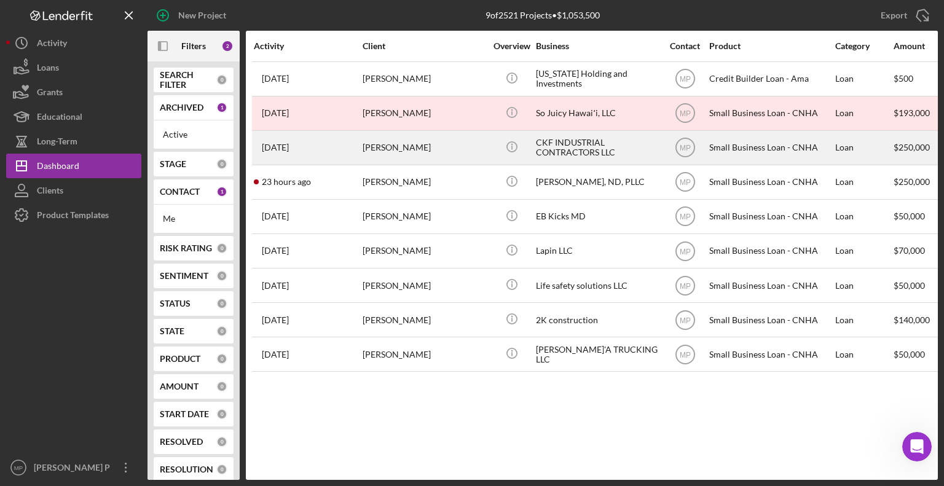
click at [389, 151] on div "[PERSON_NAME]" at bounding box center [424, 148] width 123 height 33
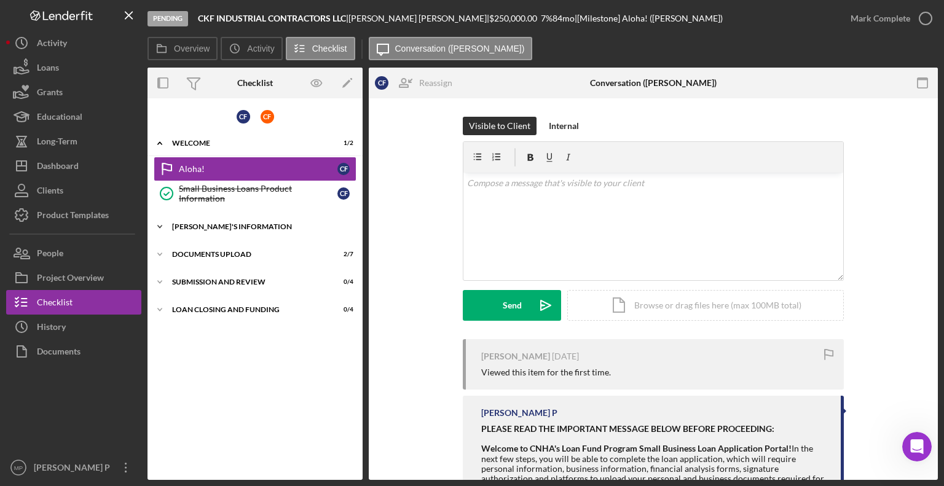
click at [242, 223] on div "[PERSON_NAME]'S INFORMATION" at bounding box center [259, 226] width 175 height 7
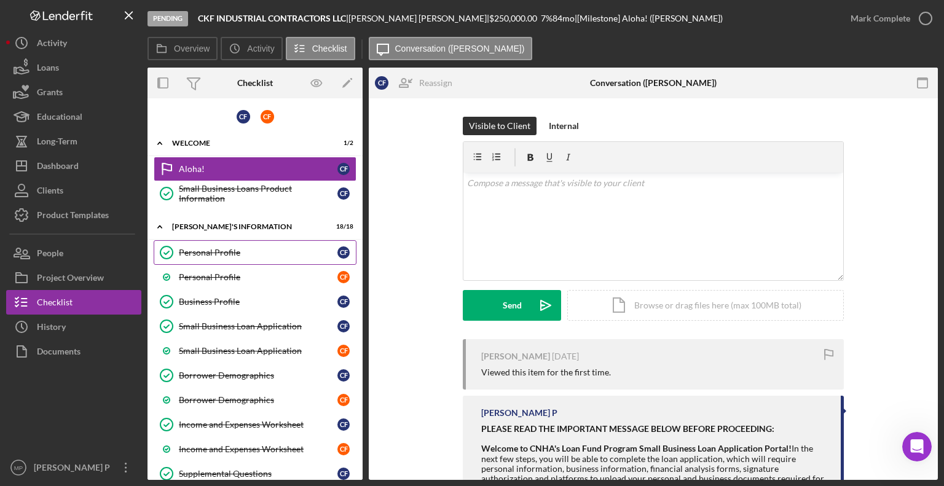
click at [231, 249] on div "Personal Profile" at bounding box center [258, 253] width 159 height 10
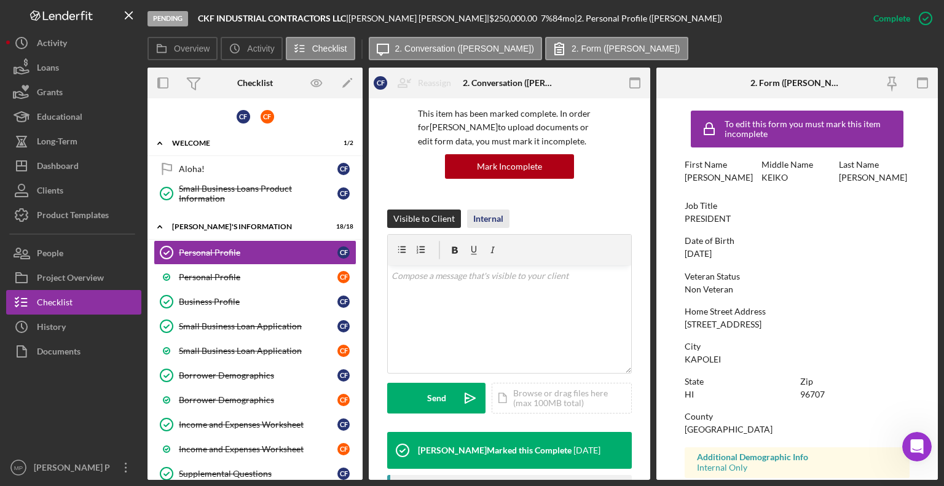
scroll to position [90, 0]
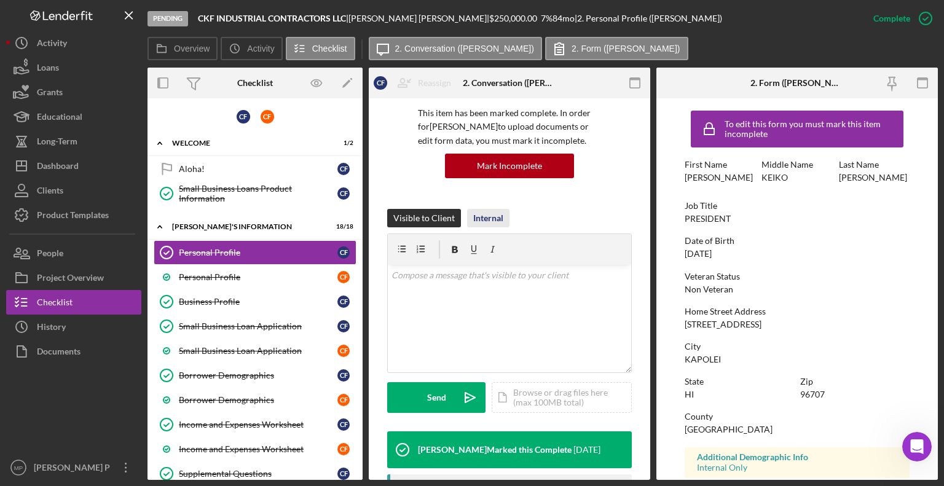
click at [487, 213] on div "Internal" at bounding box center [488, 218] width 30 height 18
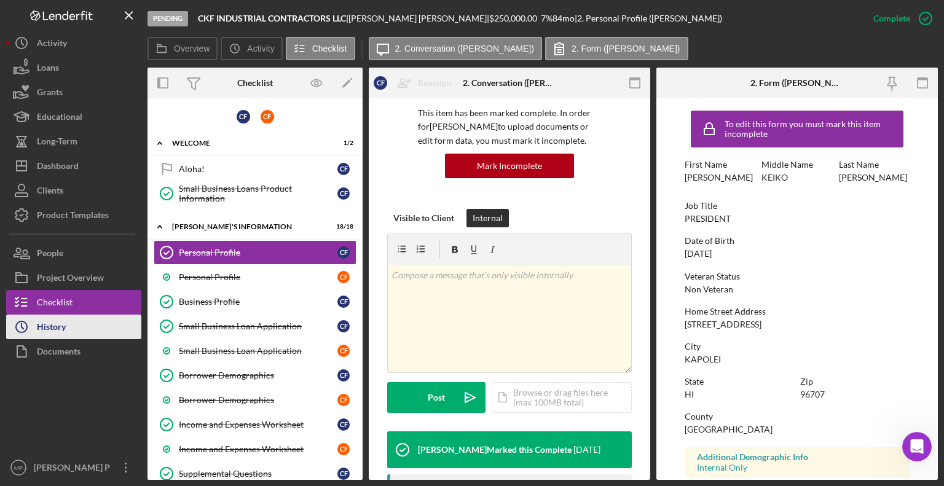
click at [61, 324] on div "History" at bounding box center [51, 329] width 29 height 28
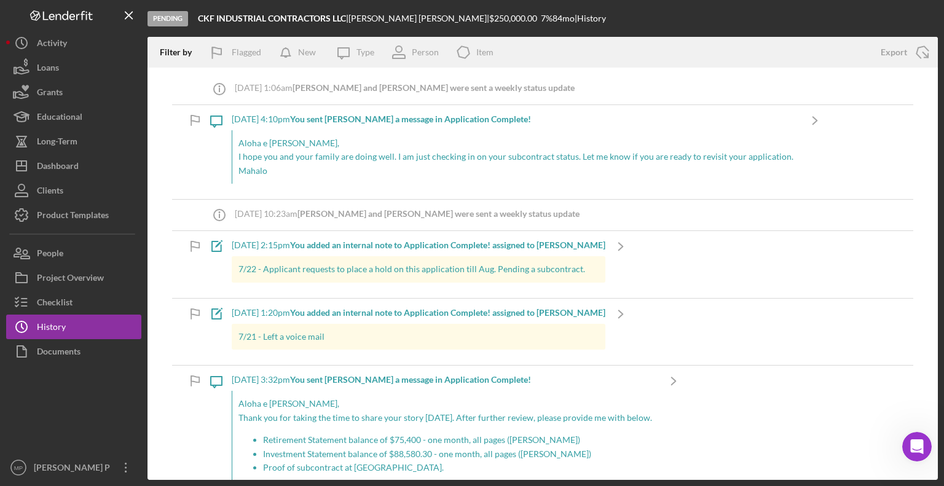
click at [248, 117] on div "[DATE] 4:10pm You sent [PERSON_NAME] a message in Application Complete!" at bounding box center [516, 119] width 568 height 10
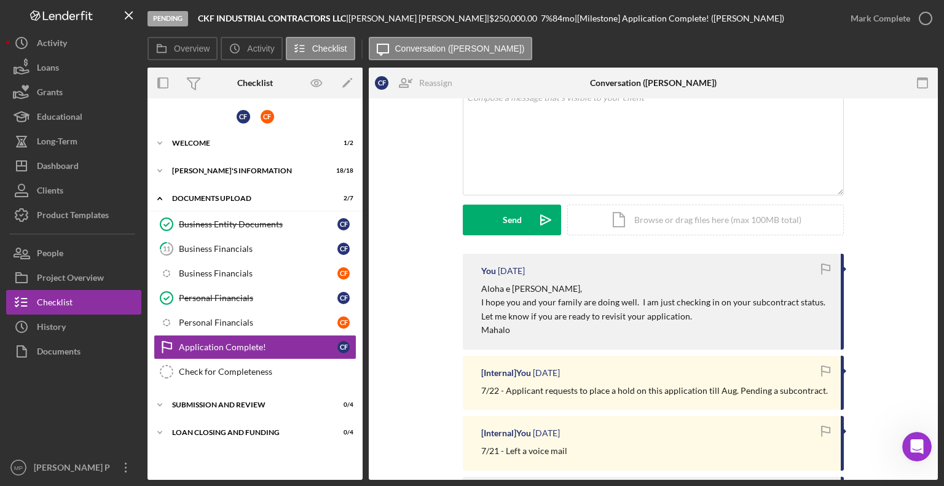
scroll to position [89, 0]
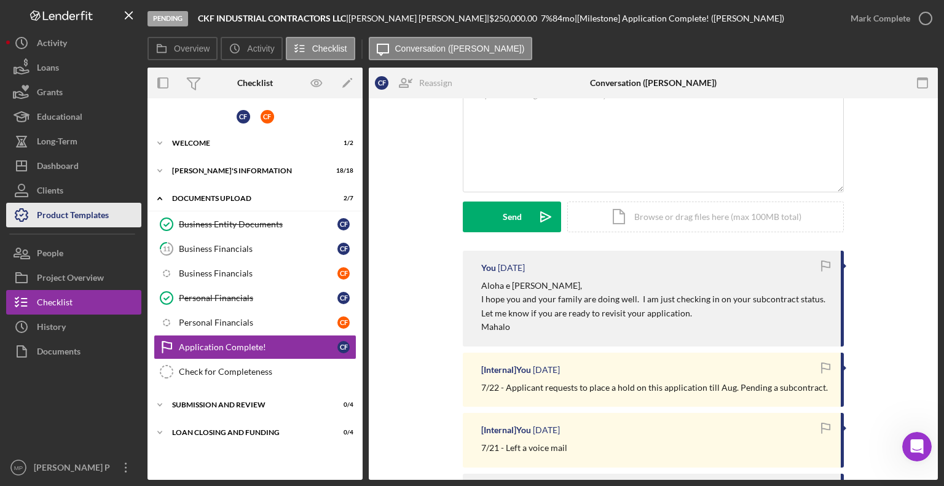
click at [91, 216] on div "Product Templates" at bounding box center [73, 217] width 72 height 28
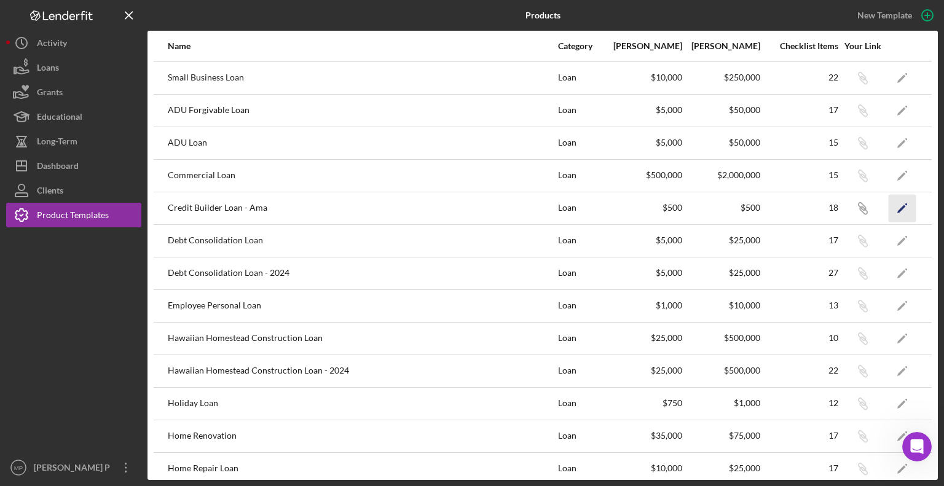
click at [890, 213] on icon "Icon/Edit" at bounding box center [903, 208] width 28 height 28
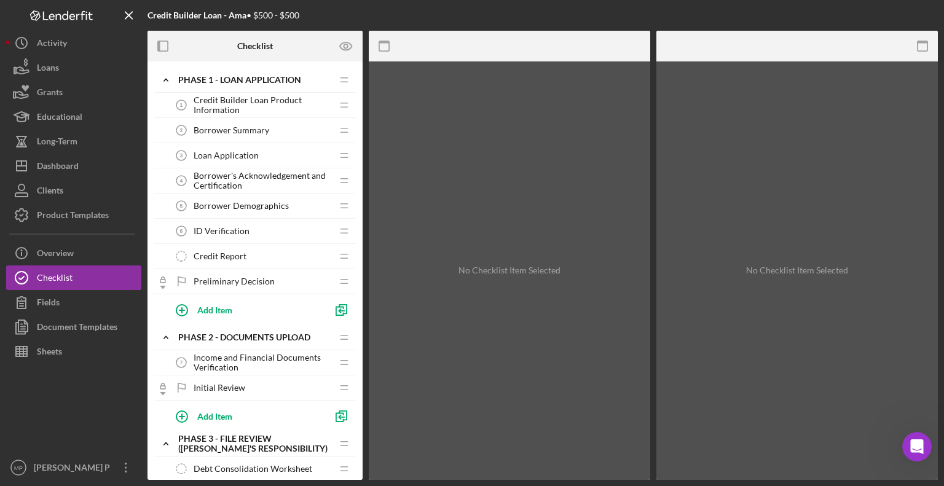
click at [238, 157] on span "Loan Application" at bounding box center [226, 156] width 65 height 10
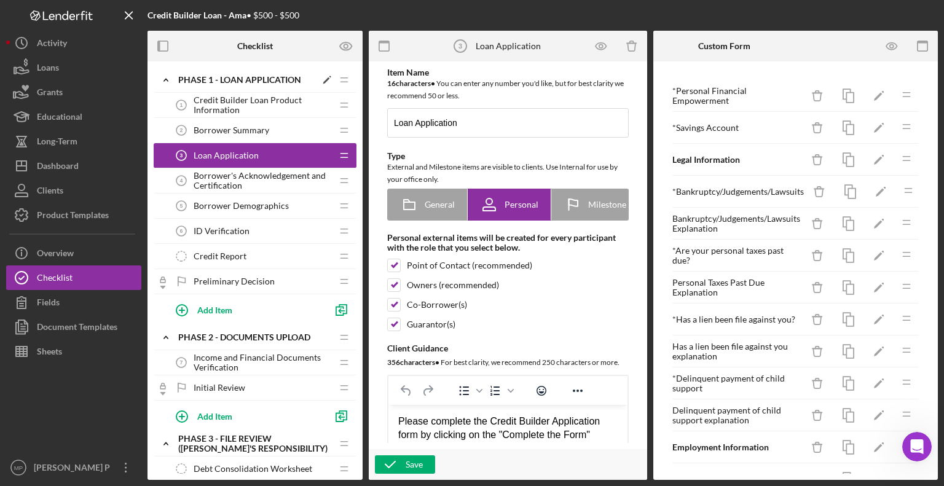
click at [169, 78] on icon "Icon/Expander" at bounding box center [166, 80] width 25 height 25
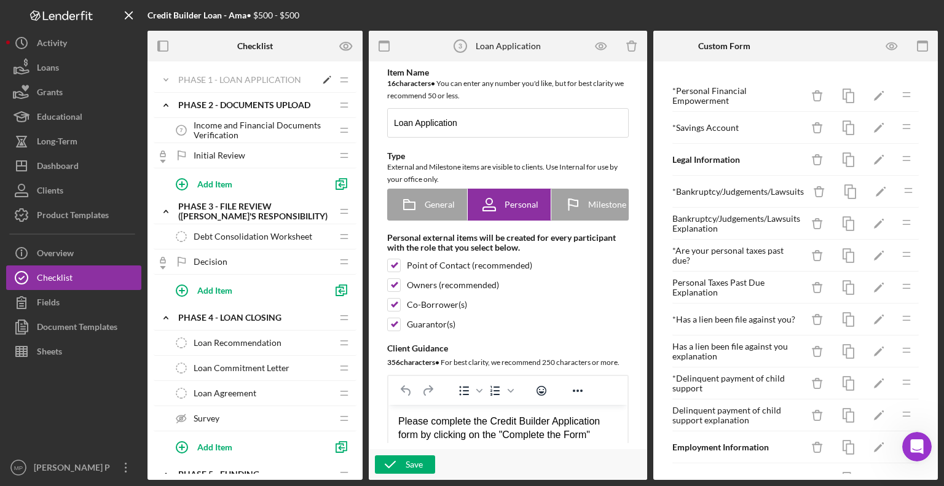
click at [169, 78] on icon "Icon/Expander" at bounding box center [166, 80] width 25 height 25
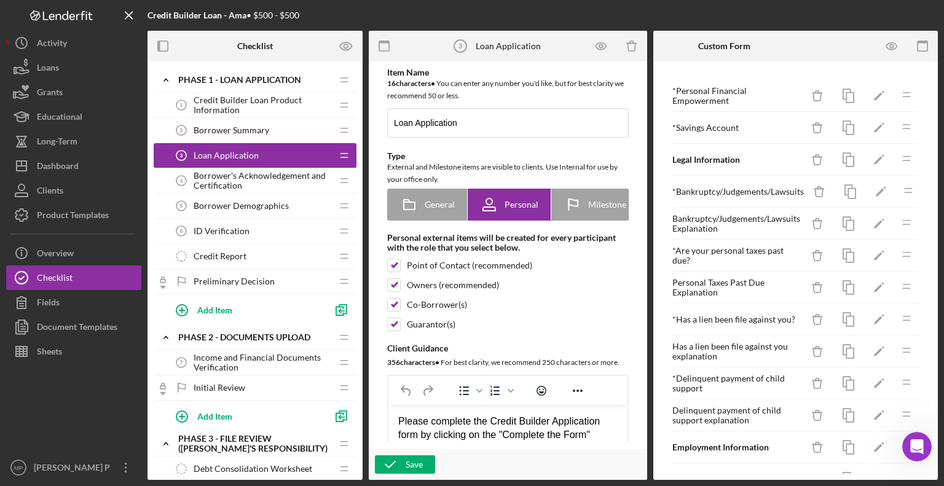
click at [218, 98] on span "Credit Builder Loan Product Information" at bounding box center [263, 105] width 138 height 20
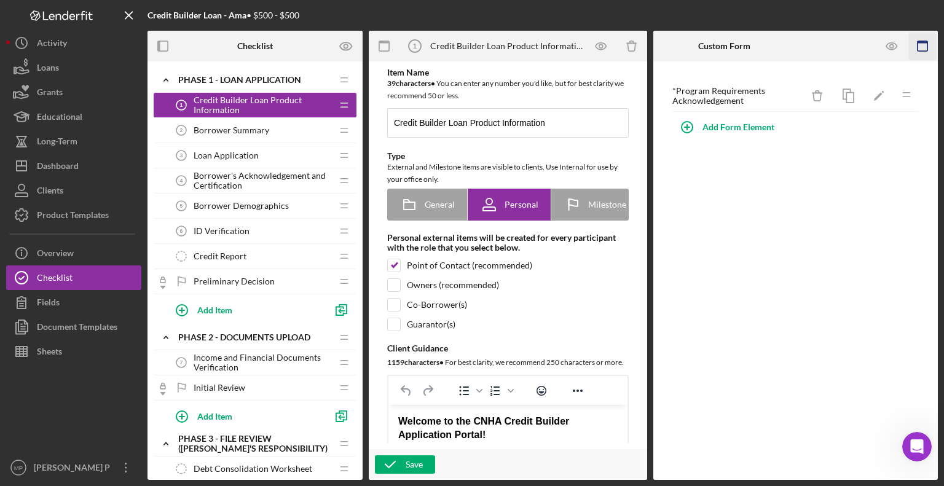
click at [927, 42] on rect "button" at bounding box center [923, 42] width 10 height 2
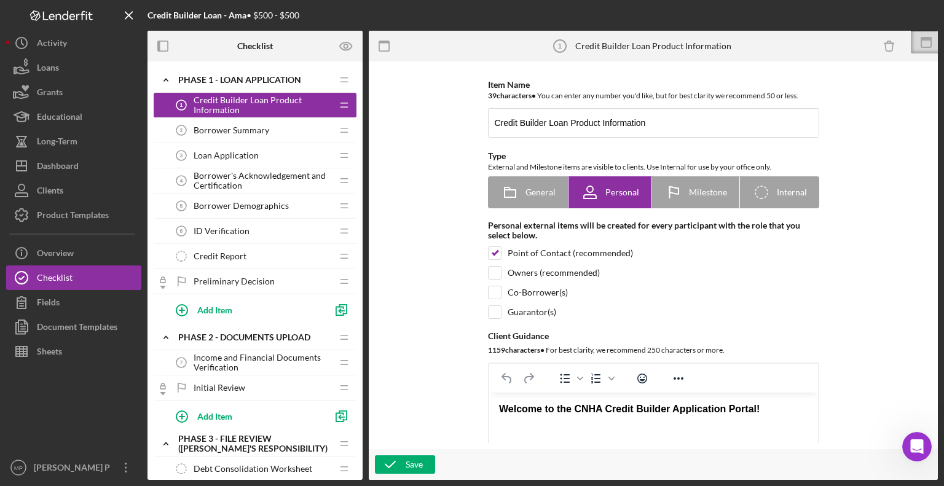
click at [243, 153] on span "Loan Application" at bounding box center [226, 156] width 65 height 10
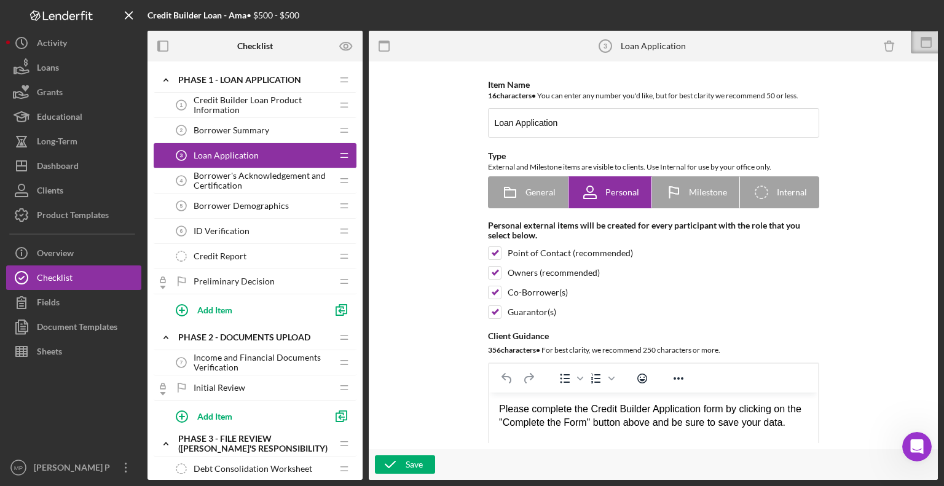
click at [247, 100] on span "Credit Builder Loan Product Information" at bounding box center [263, 105] width 138 height 20
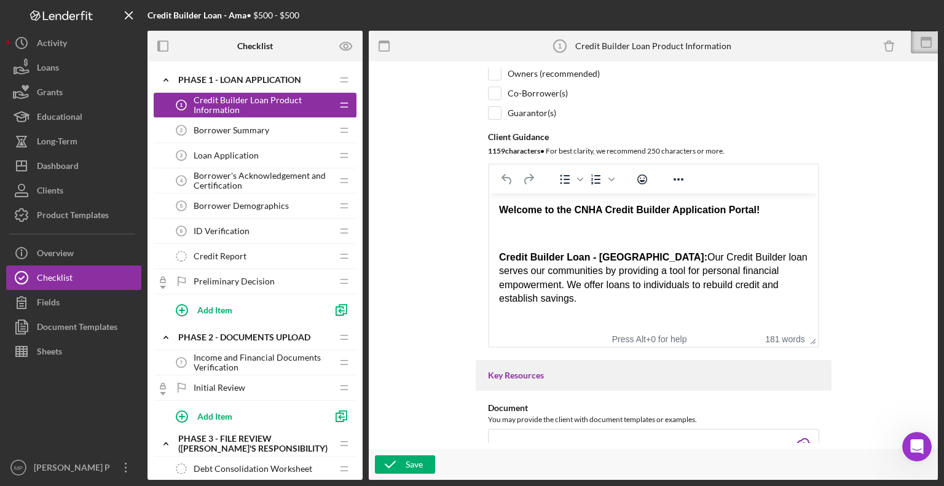
scroll to position [246, 0]
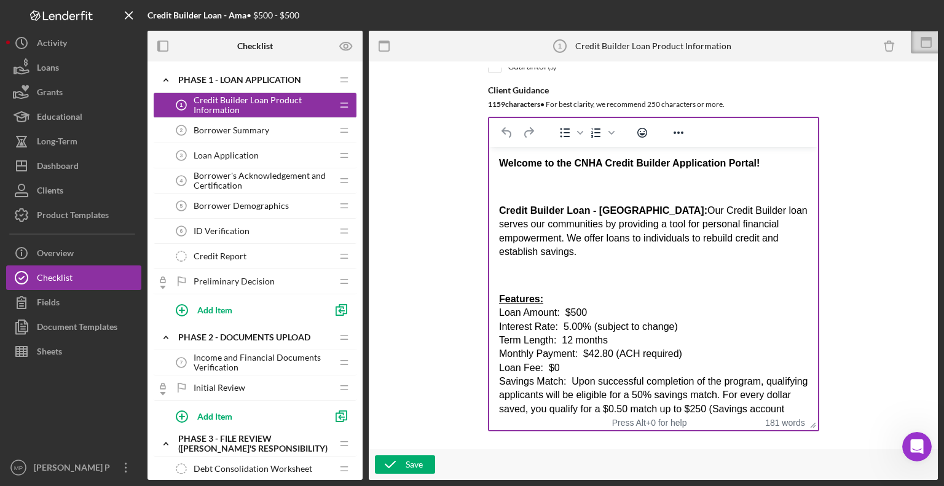
drag, startPoint x: 812, startPoint y: 297, endPoint x: 814, endPoint y: 429, distance: 132.2
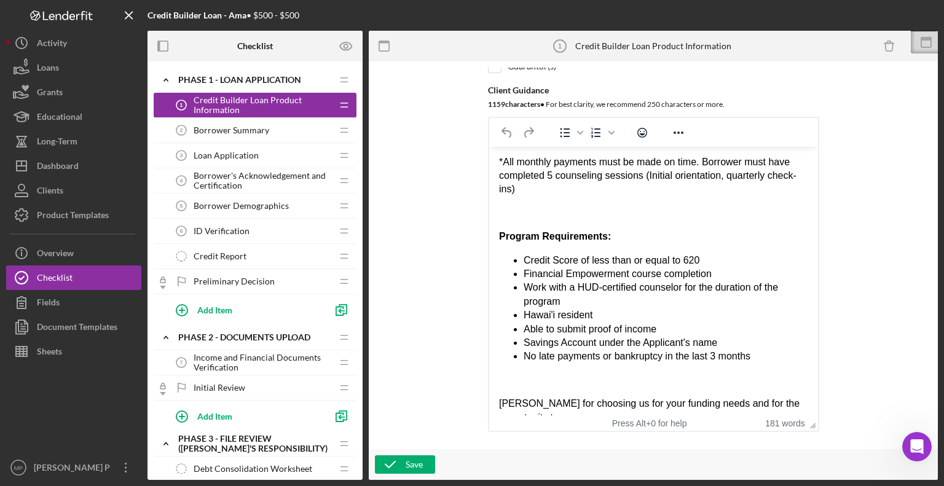
scroll to position [293, 0]
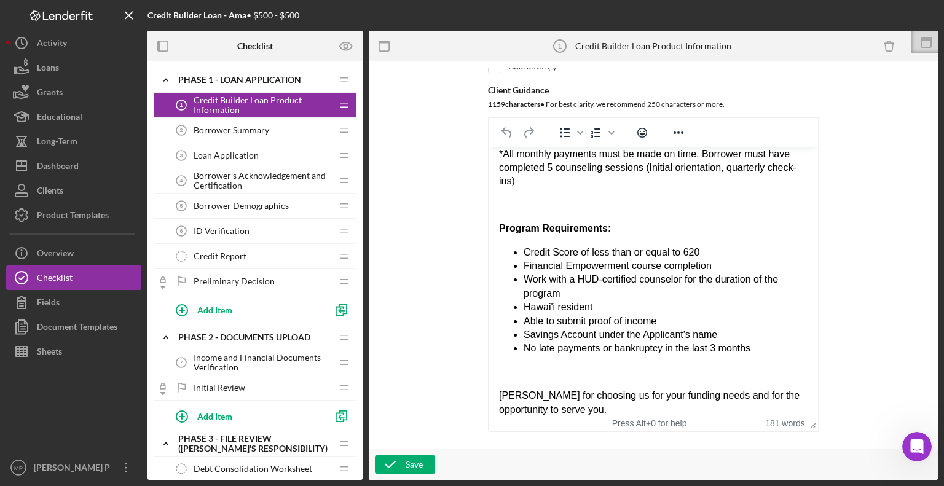
click at [235, 152] on span "Loan Application" at bounding box center [226, 156] width 65 height 10
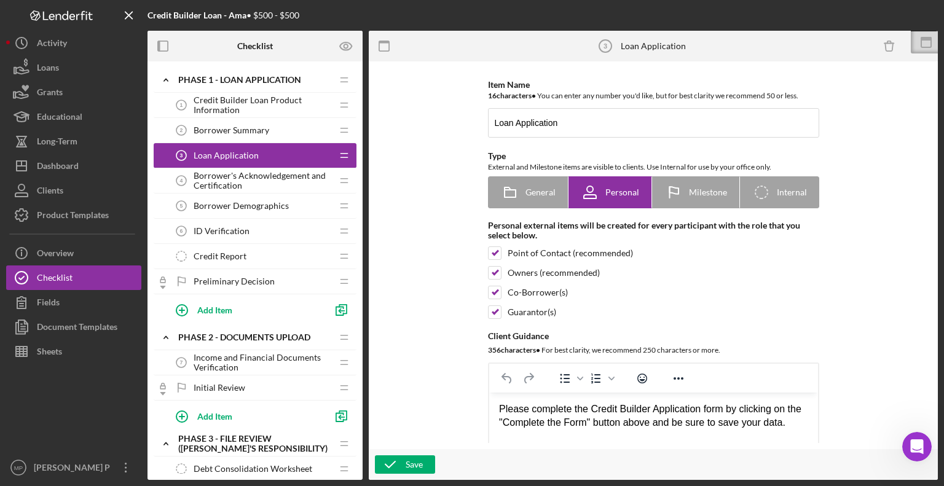
click at [944, 40] on div "Credit Builder Loan - Ama • $500 - $500 Checklist Preview as Icon/Expander Phas…" at bounding box center [472, 243] width 944 height 486
click at [930, 37] on icon at bounding box center [926, 39] width 11 height 4
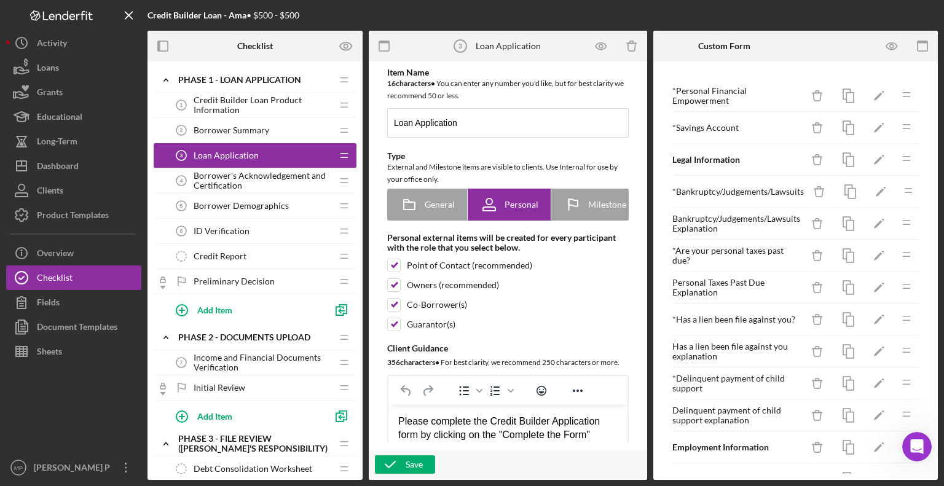
click at [256, 127] on span "Borrower Summary" at bounding box center [232, 130] width 76 height 10
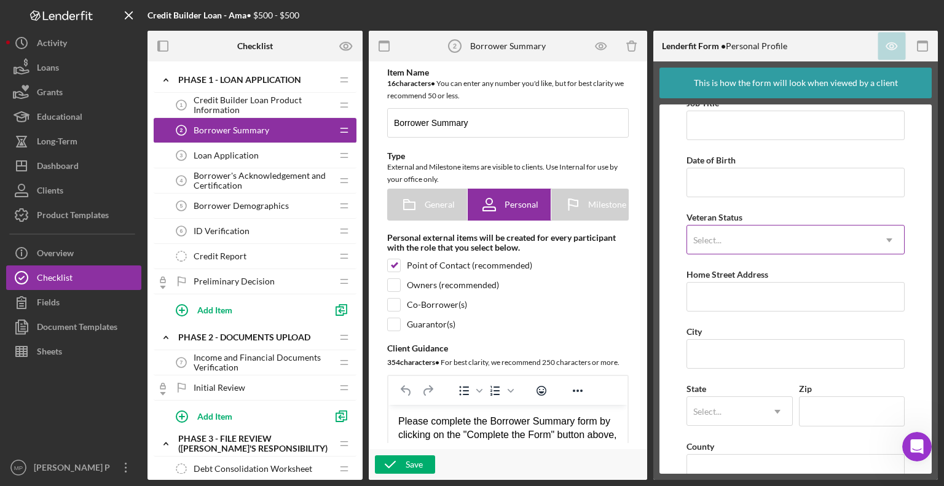
scroll to position [98, 0]
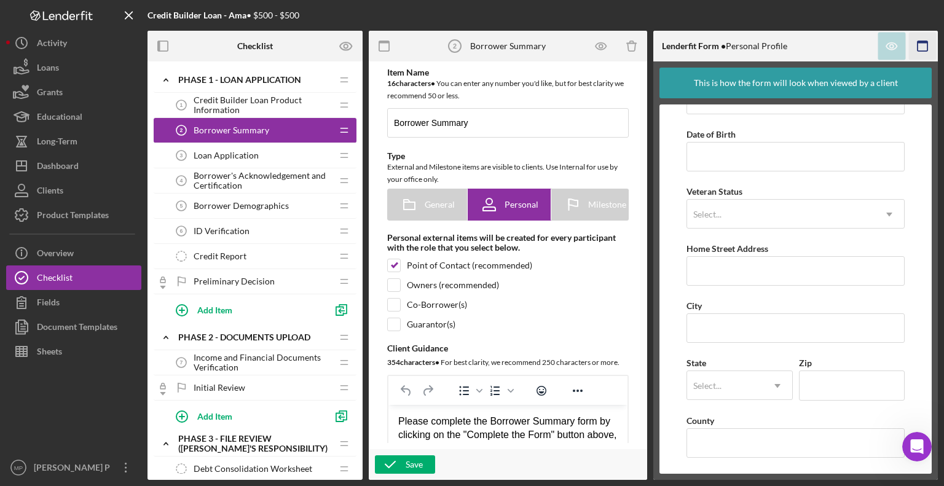
click at [926, 46] on icon "button" at bounding box center [923, 47] width 28 height 28
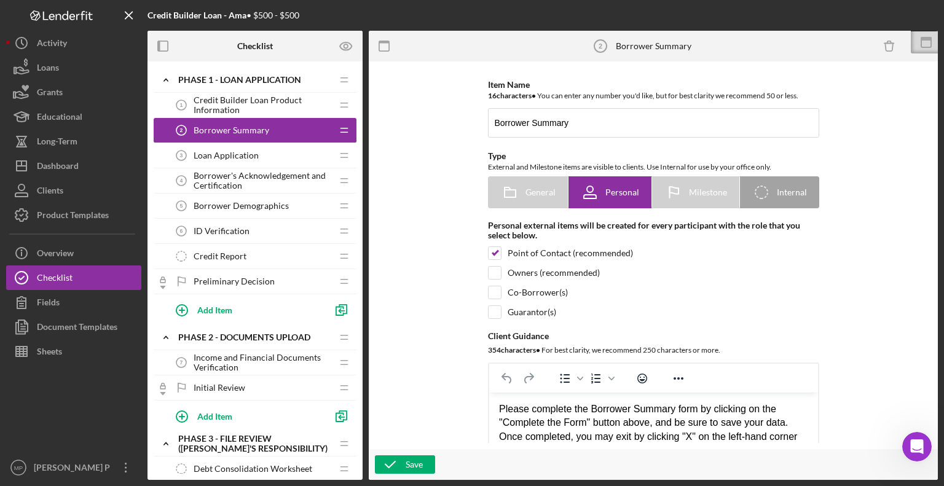
click at [245, 156] on span "Loan Application" at bounding box center [226, 156] width 65 height 10
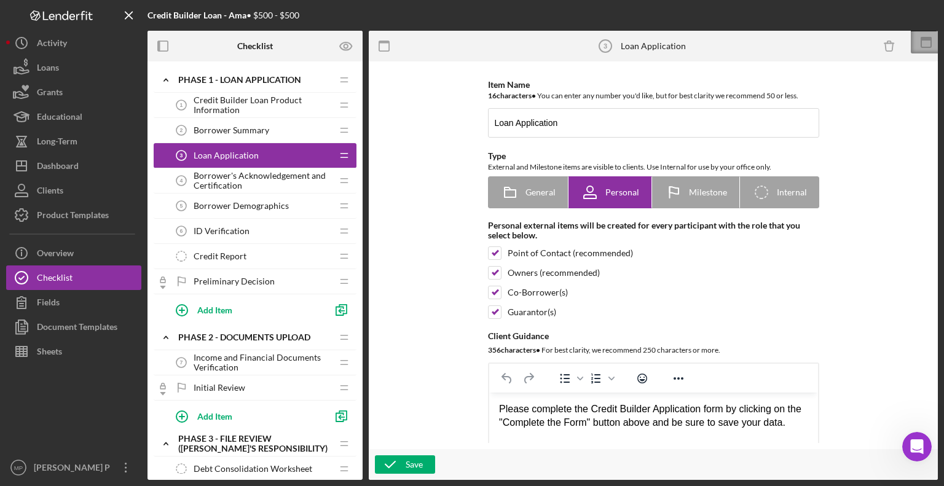
click at [924, 42] on icon at bounding box center [926, 42] width 31 height 31
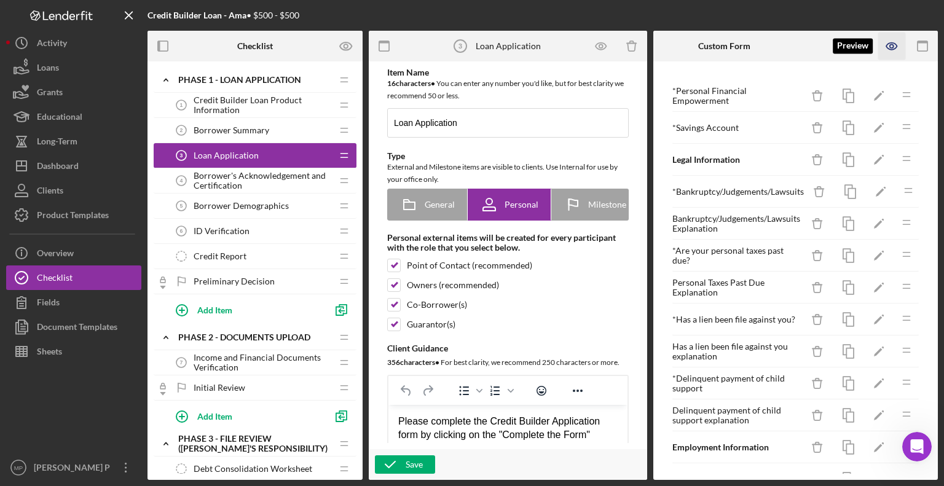
click at [893, 43] on icon "button" at bounding box center [892, 46] width 10 height 7
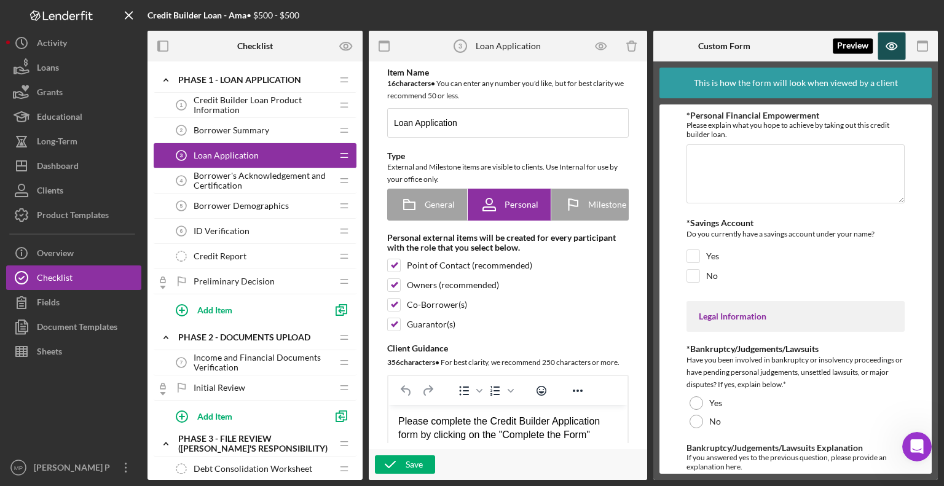
click at [893, 43] on icon "button" at bounding box center [892, 46] width 10 height 7
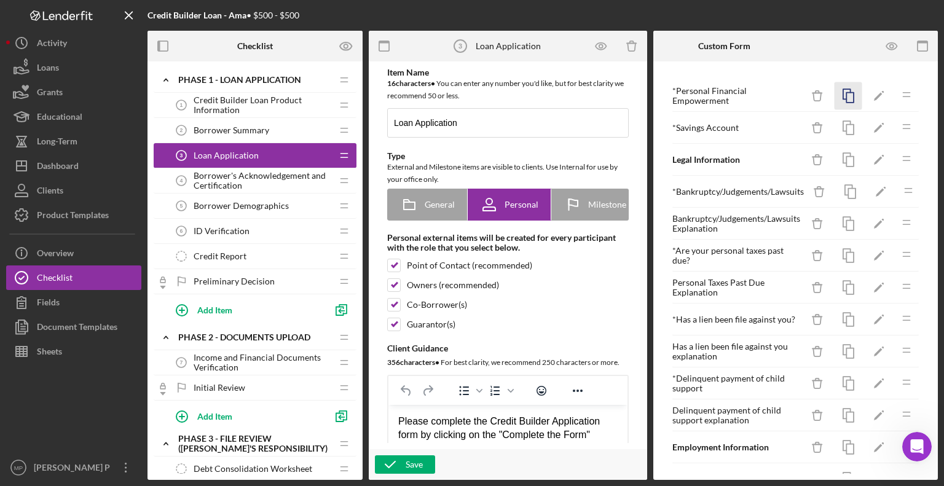
click at [842, 94] on icon "button" at bounding box center [849, 96] width 28 height 28
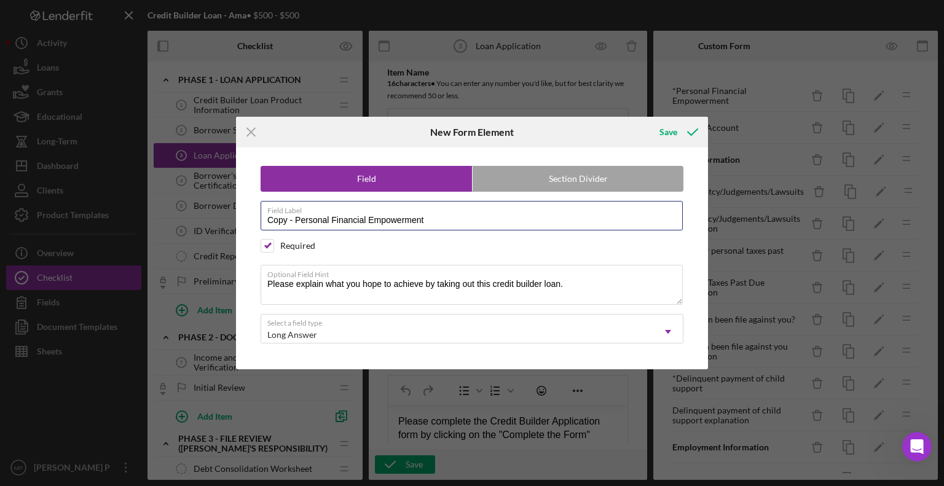
drag, startPoint x: 445, startPoint y: 219, endPoint x: 239, endPoint y: 208, distance: 206.9
click at [239, 208] on div "Field Section Divider Field Label Copy - Personal Financial Empowerment Require…" at bounding box center [472, 258] width 472 height 221
click at [253, 135] on line at bounding box center [251, 133] width 8 height 8
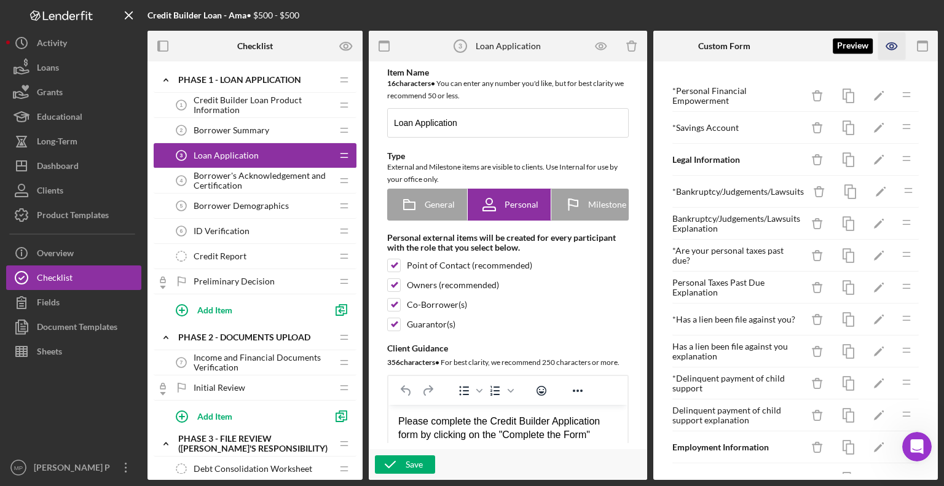
click at [888, 49] on icon "button" at bounding box center [892, 46] width 10 height 7
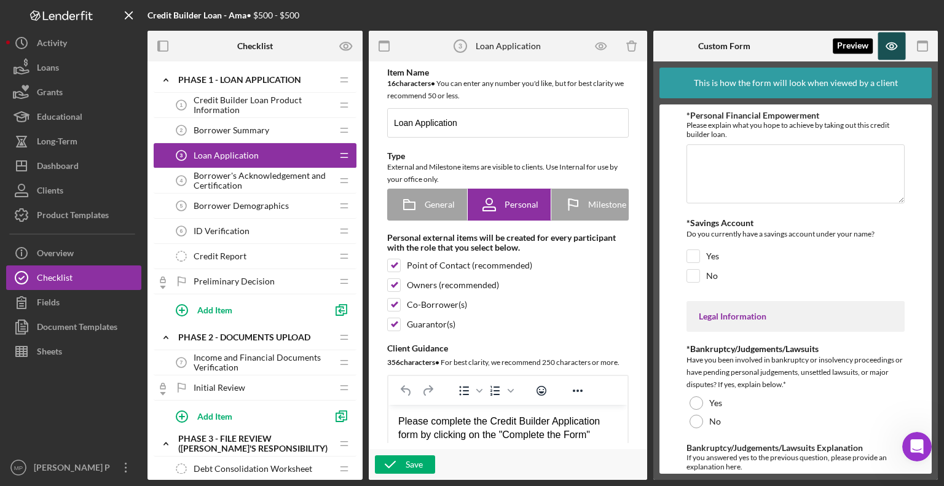
click at [892, 51] on icon "button" at bounding box center [893, 47] width 28 height 28
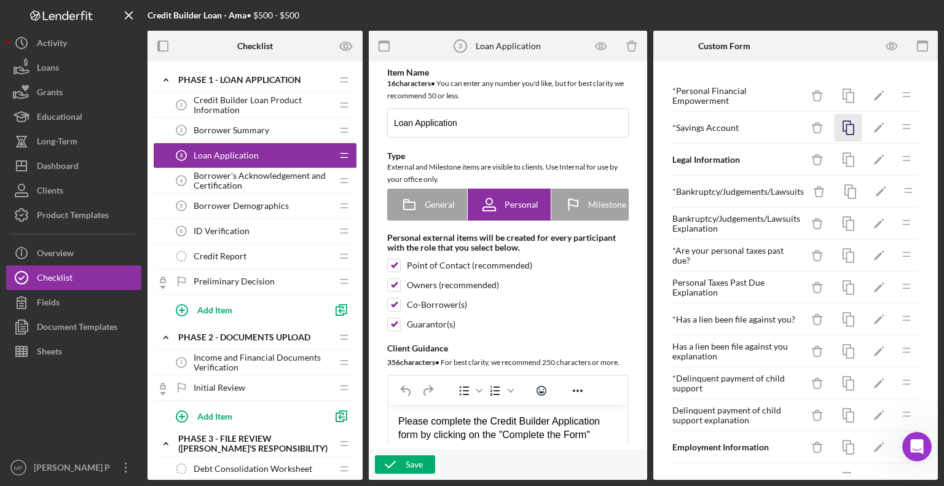
click at [839, 129] on icon "button" at bounding box center [849, 128] width 28 height 28
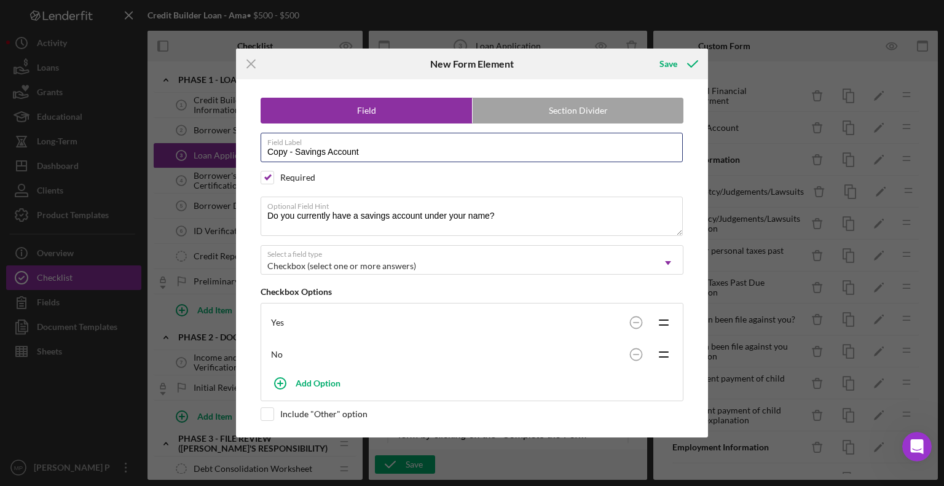
drag, startPoint x: 366, startPoint y: 151, endPoint x: 251, endPoint y: 152, distance: 115.6
click at [251, 152] on div "Field Section Divider Field Label Copy - Savings Account Required Required Opti…" at bounding box center [472, 258] width 460 height 358
type input "Application Requirement"
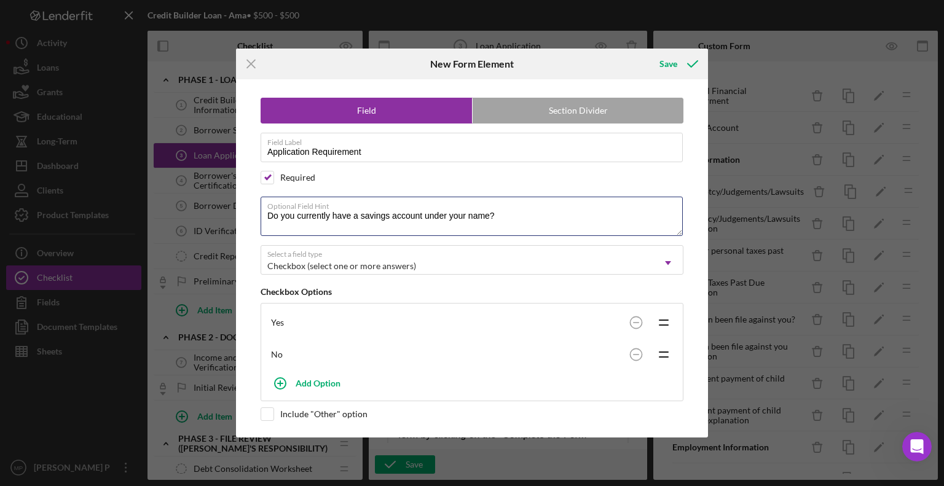
drag, startPoint x: 504, startPoint y: 215, endPoint x: 254, endPoint y: 224, distance: 250.4
click at [254, 224] on div "Field Section Divider Field Label Application Requirement Required Optional Fie…" at bounding box center [472, 258] width 460 height 358
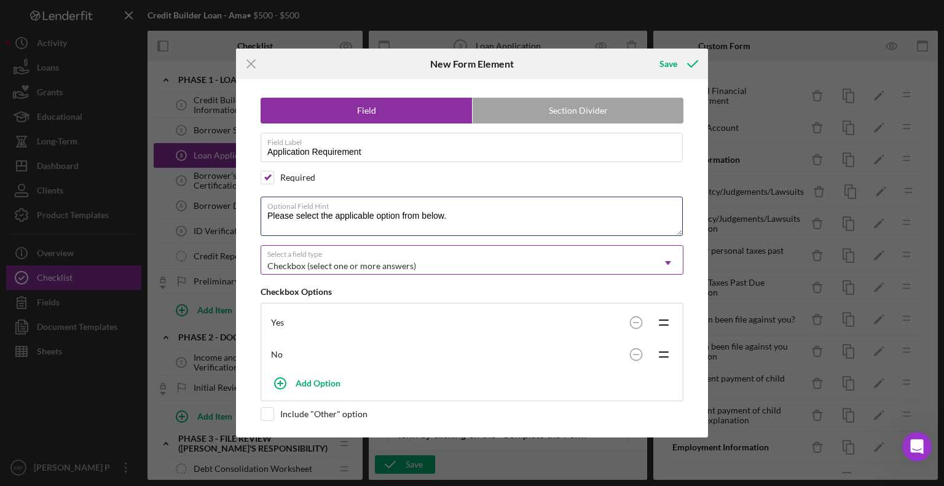
type textarea "Please select the applicable option from below."
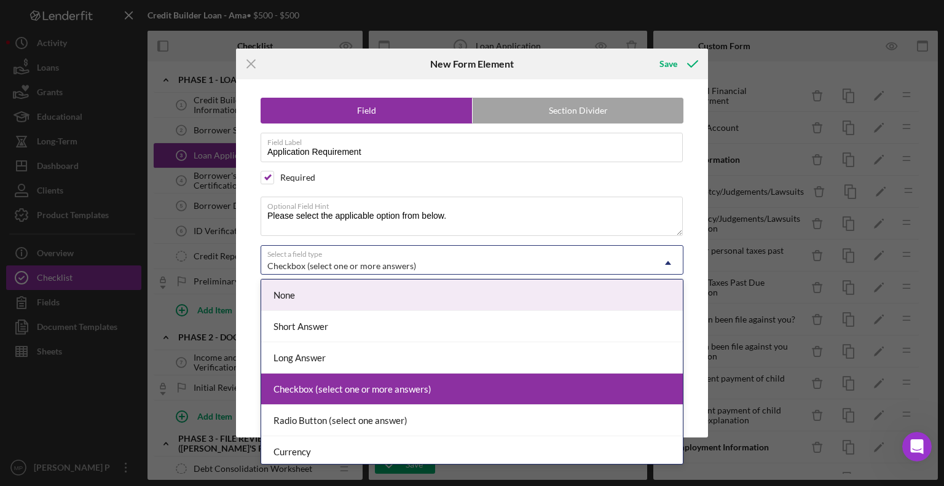
click at [369, 263] on div "Checkbox (select one or more answers)" at bounding box center [341, 266] width 149 height 10
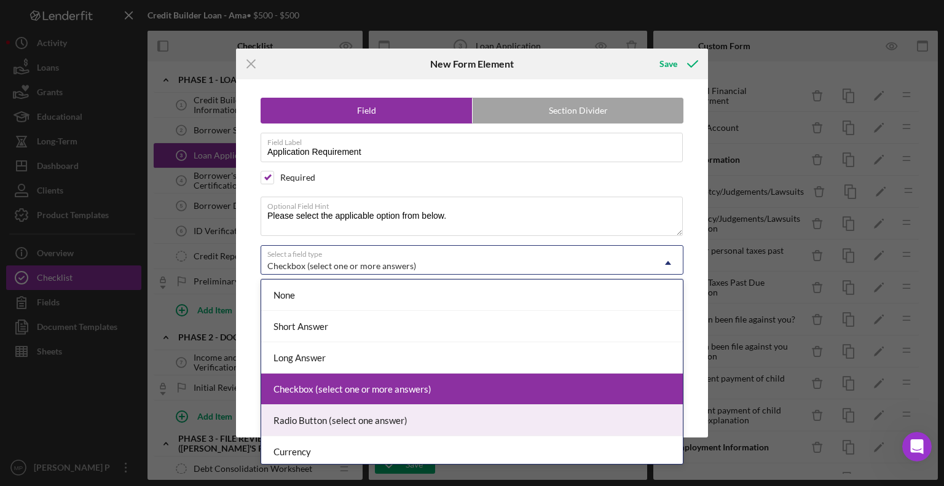
click at [378, 421] on div "Radio Button (select one answer)" at bounding box center [472, 420] width 422 height 31
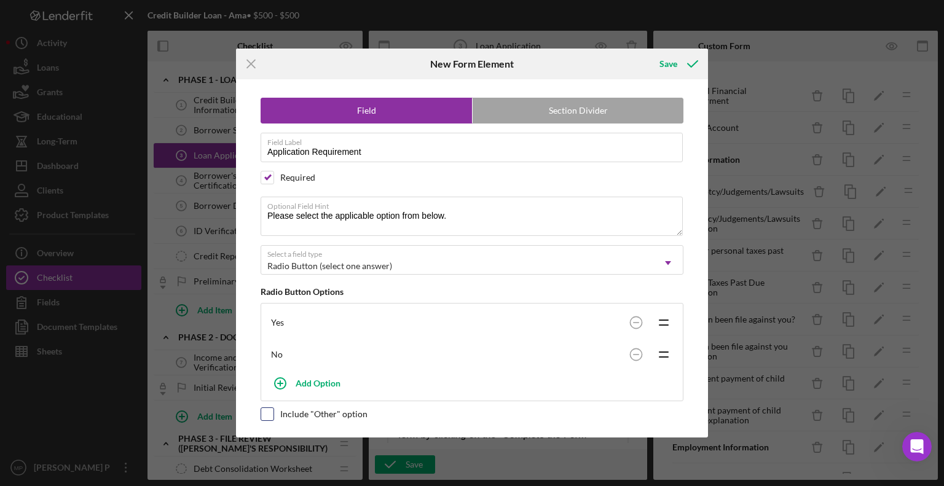
click at [266, 413] on input "checkbox" at bounding box center [267, 414] width 12 height 12
checkbox input "true"
click at [290, 322] on div "Yes" at bounding box center [447, 323] width 353 height 10
click at [668, 324] on icon "Icon/Drag" at bounding box center [664, 322] width 31 height 31
click at [441, 322] on div "Yes" at bounding box center [447, 323] width 353 height 10
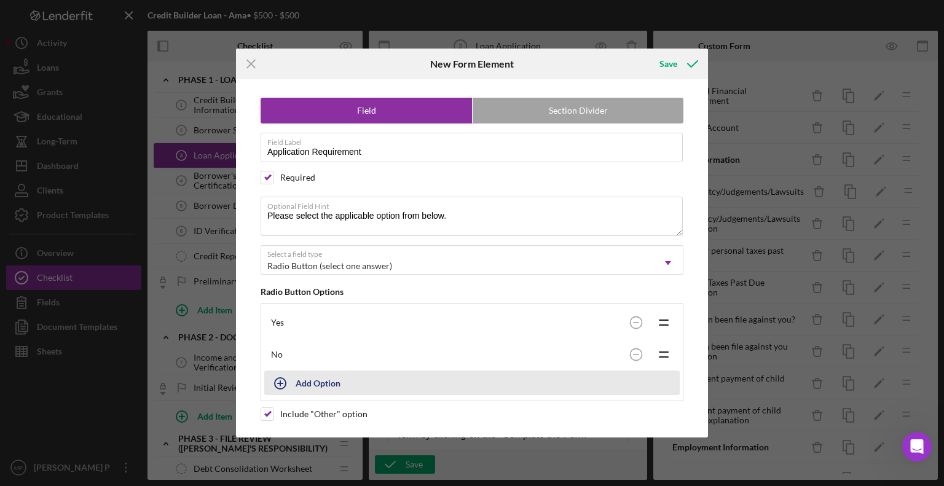
click at [325, 380] on div "Add Option" at bounding box center [318, 382] width 45 height 23
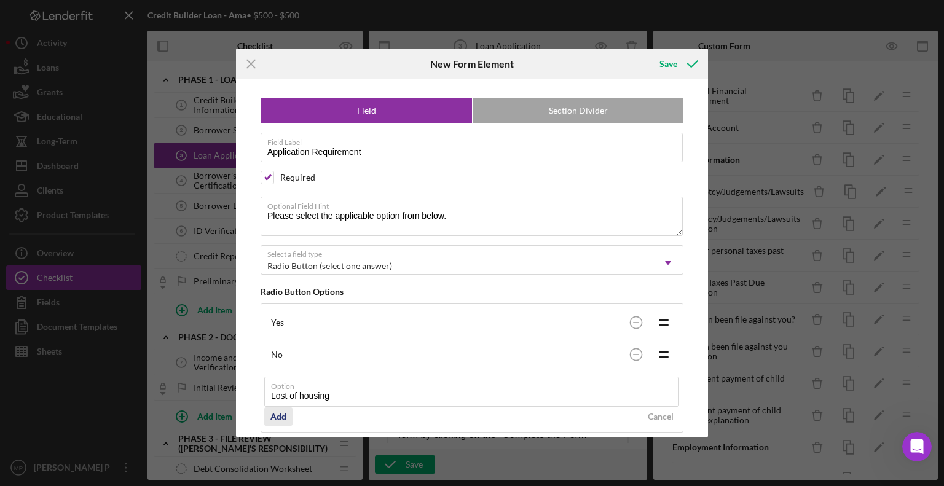
type input "Lost of housing"
click at [273, 415] on div "Add" at bounding box center [279, 417] width 16 height 18
click at [635, 319] on circle at bounding box center [636, 323] width 12 height 12
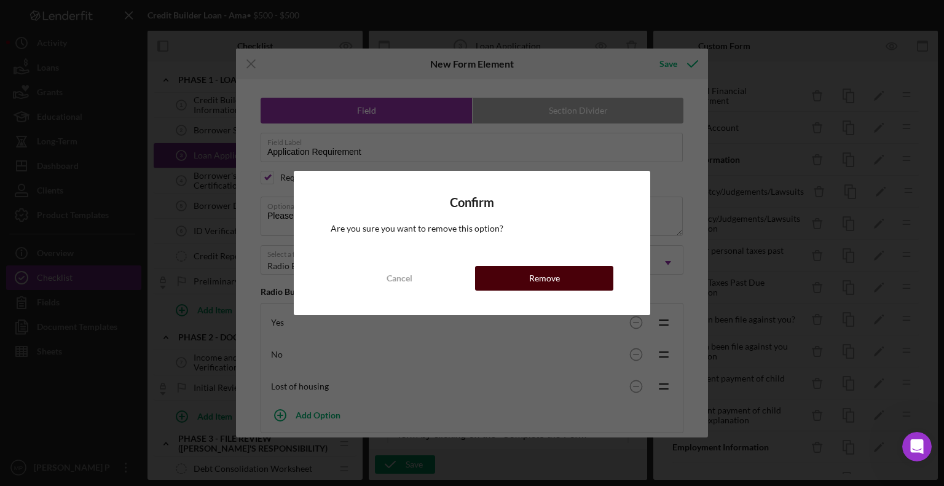
click at [576, 279] on button "Remove" at bounding box center [544, 278] width 138 height 25
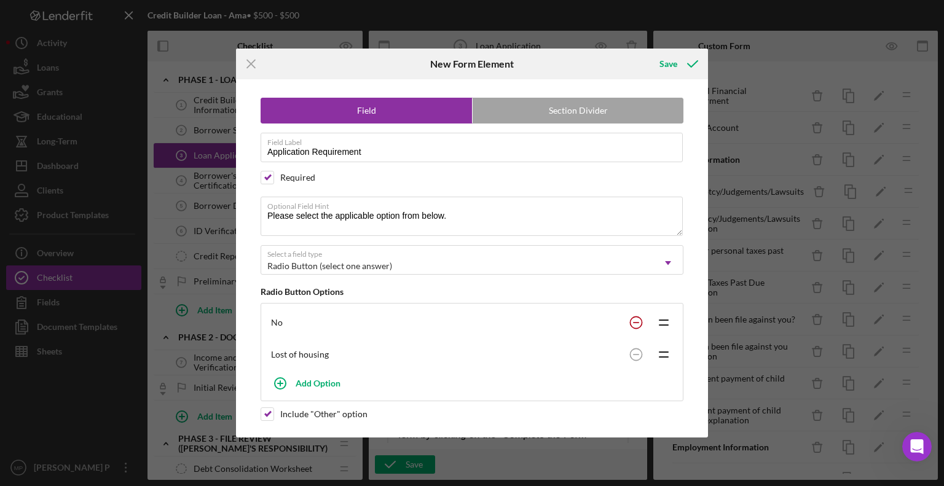
click at [630, 319] on icon at bounding box center [636, 323] width 25 height 25
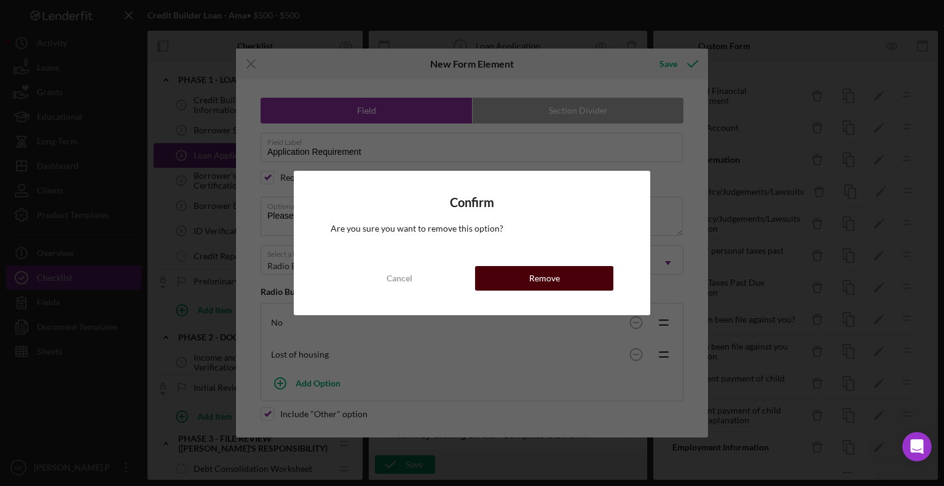
click at [580, 275] on button "Remove" at bounding box center [544, 278] width 138 height 25
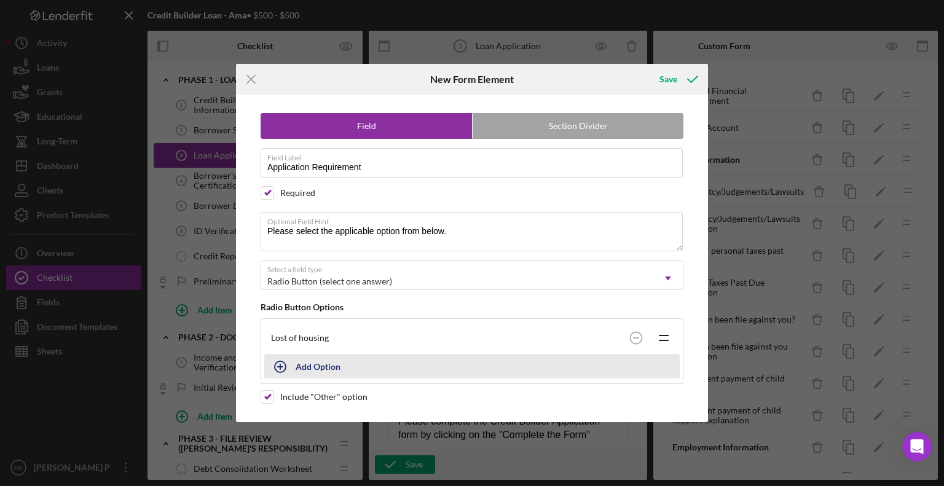
click at [304, 366] on div "Add Option" at bounding box center [318, 366] width 45 height 23
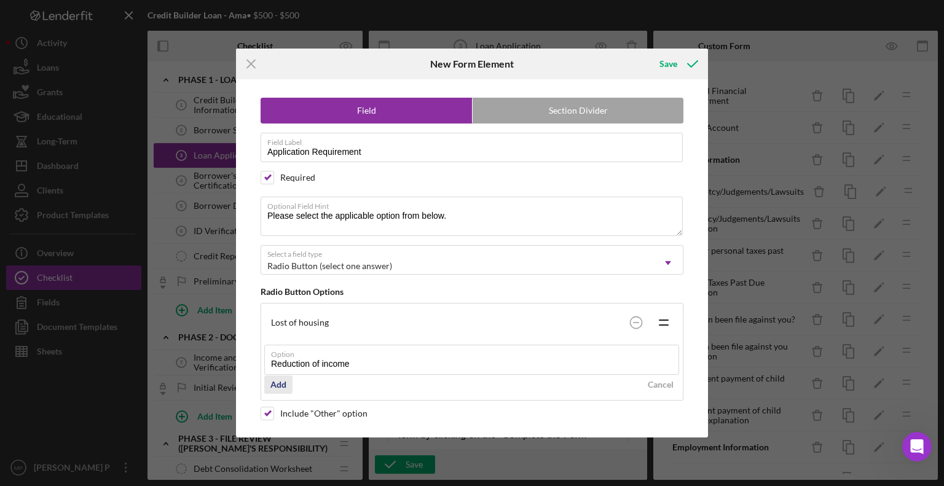
type input "Reduction of income"
click at [278, 383] on div "Add" at bounding box center [279, 385] width 16 height 18
click at [672, 63] on div "Save" at bounding box center [669, 64] width 18 height 25
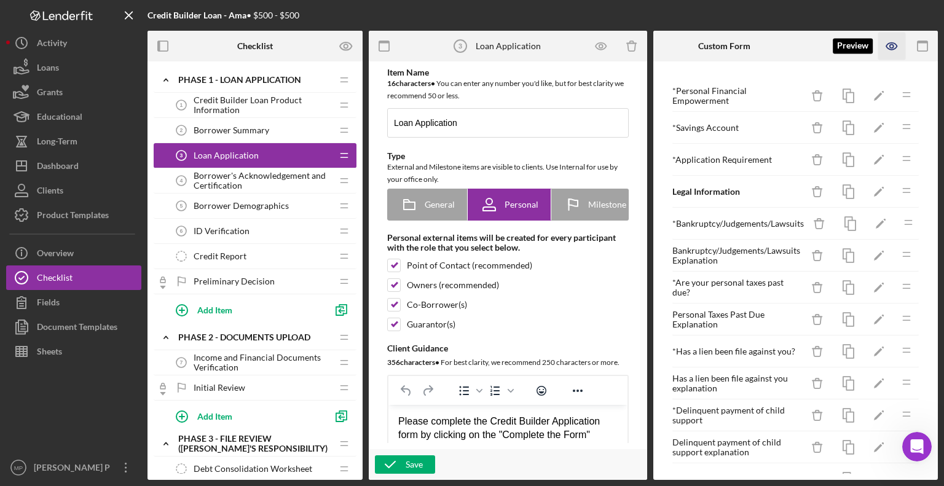
click at [896, 44] on icon "button" at bounding box center [893, 47] width 28 height 28
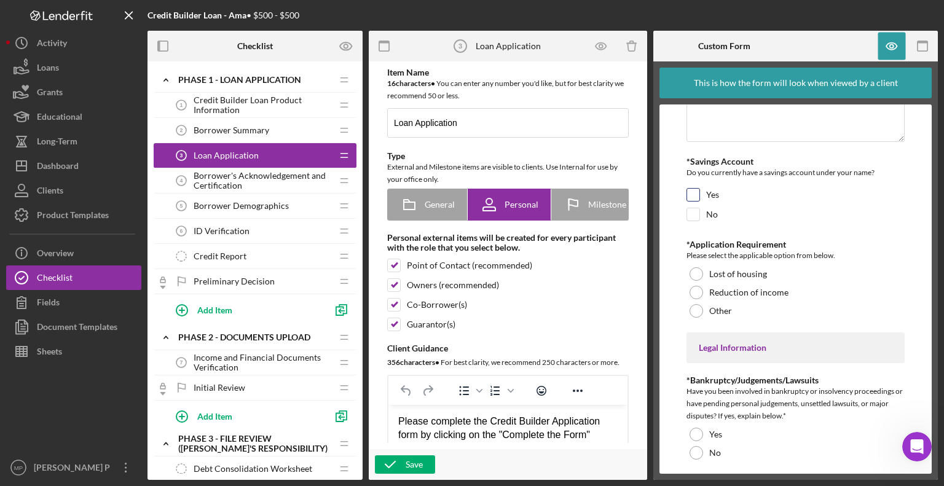
scroll to position [63, 0]
click at [898, 42] on icon "button" at bounding box center [893, 47] width 28 height 28
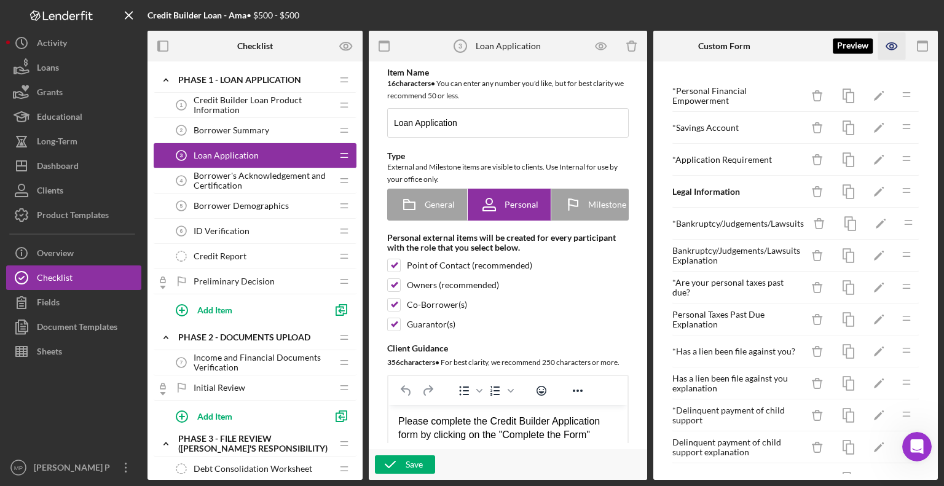
click at [889, 46] on icon "button" at bounding box center [893, 47] width 28 height 28
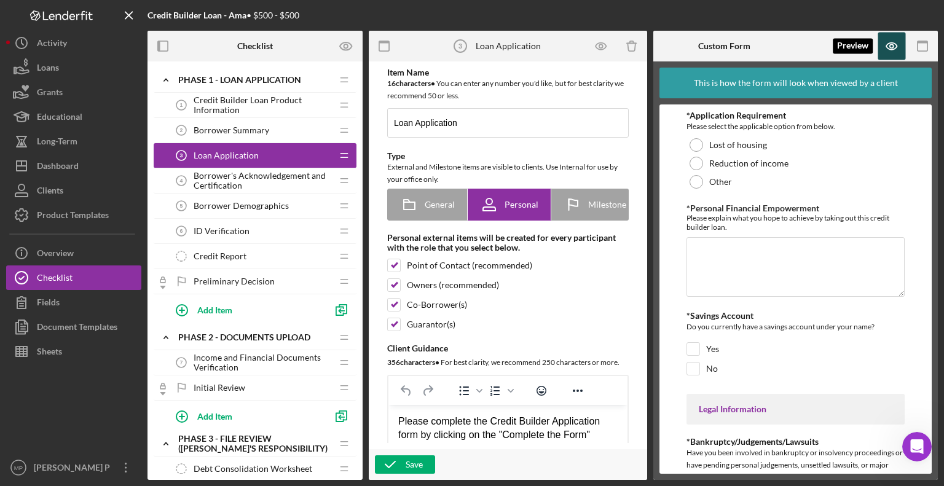
click at [890, 43] on icon "button" at bounding box center [892, 46] width 10 height 7
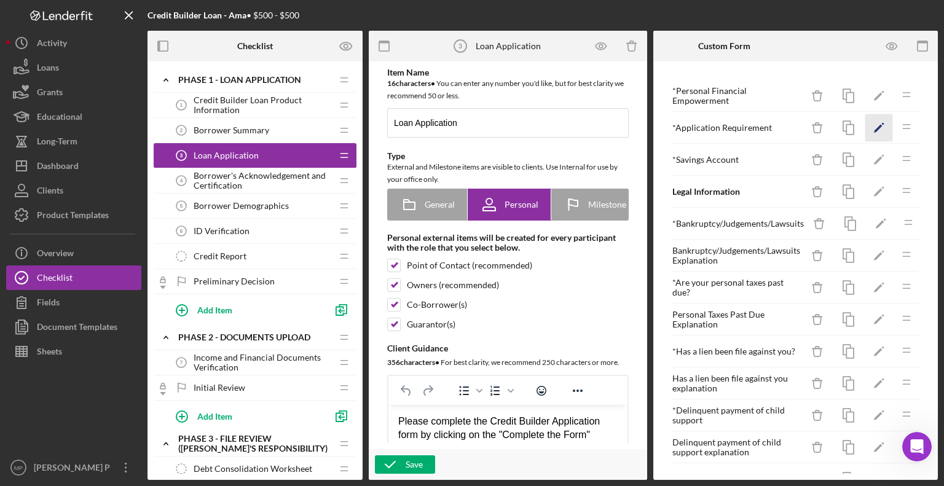
click at [874, 130] on polygon "button" at bounding box center [878, 129] width 9 height 9
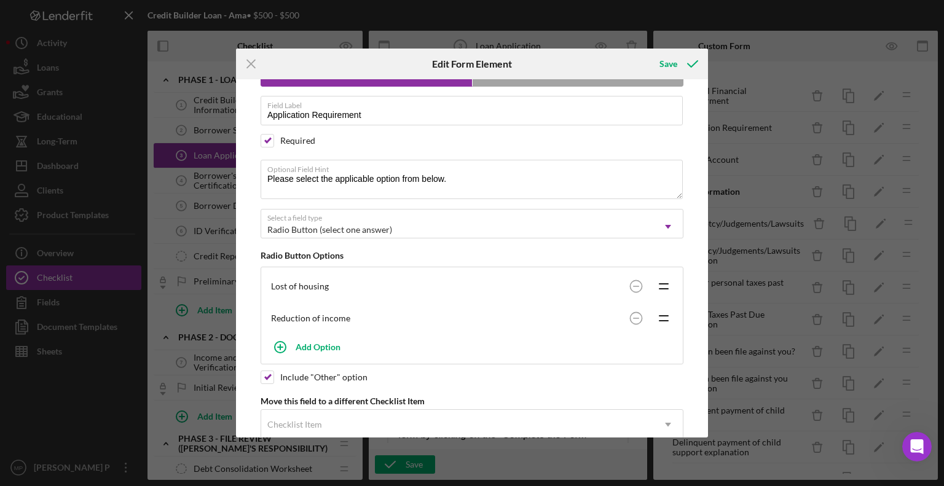
scroll to position [94, 0]
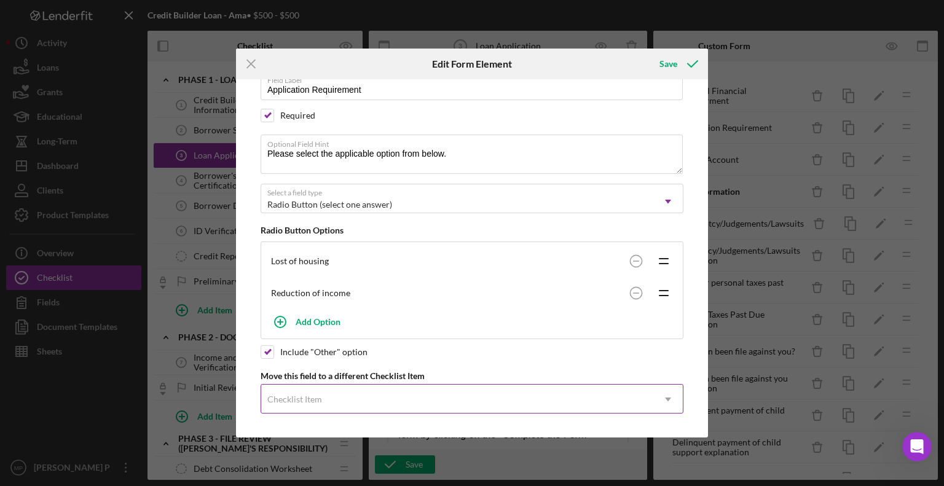
click at [360, 392] on div "Checklist Item" at bounding box center [457, 400] width 392 height 28
click at [688, 422] on div "Please note, this field could be used in document templates, if so, editing it …" at bounding box center [472, 258] width 460 height 358
click at [671, 65] on div "Save" at bounding box center [669, 64] width 18 height 25
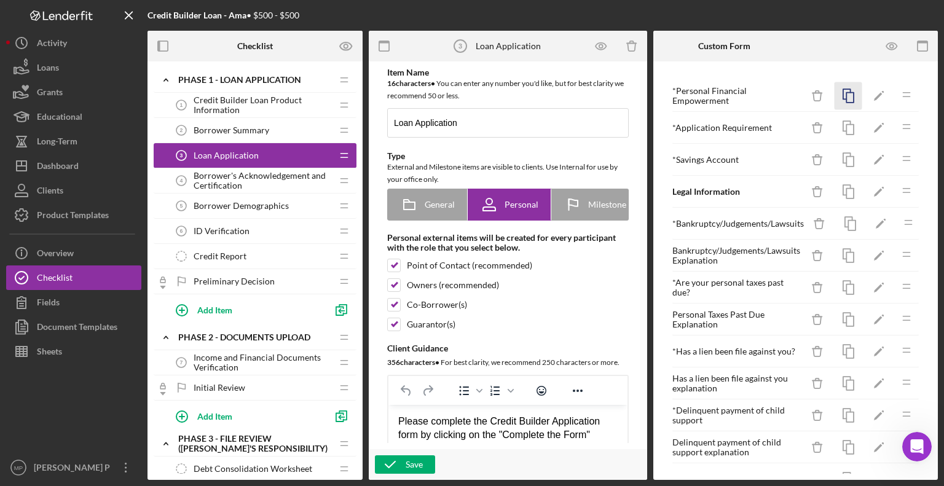
click at [840, 95] on icon "button" at bounding box center [849, 96] width 28 height 28
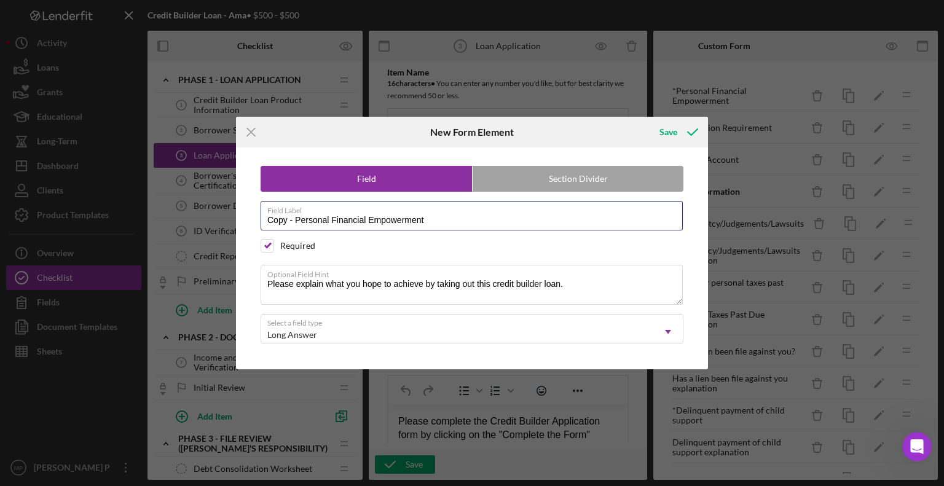
drag, startPoint x: 434, startPoint y: 217, endPoint x: 240, endPoint y: 231, distance: 194.8
click at [240, 231] on div "Field Section Divider Field Label Copy - Personal Financial Empowerment Require…" at bounding box center [472, 258] width 472 height 221
type input "Others"
click at [269, 245] on input "checkbox" at bounding box center [267, 246] width 12 height 12
checkbox input "false"
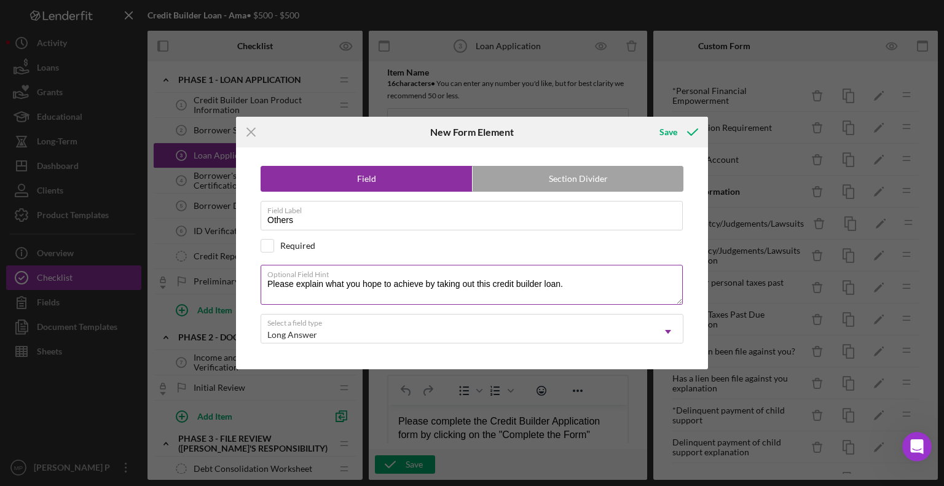
drag, startPoint x: 584, startPoint y: 282, endPoint x: 328, endPoint y: 285, distance: 255.8
click at [328, 285] on textarea "Please explain what you hope to achieve by taking out this credit builder loan." at bounding box center [472, 284] width 422 height 39
type textarea "Please explain the hardship."
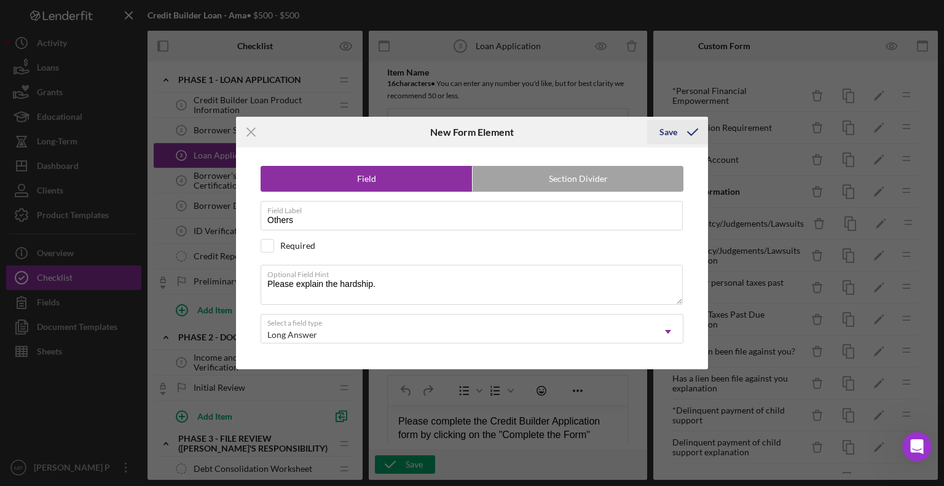
click at [667, 132] on div "Save" at bounding box center [669, 132] width 18 height 25
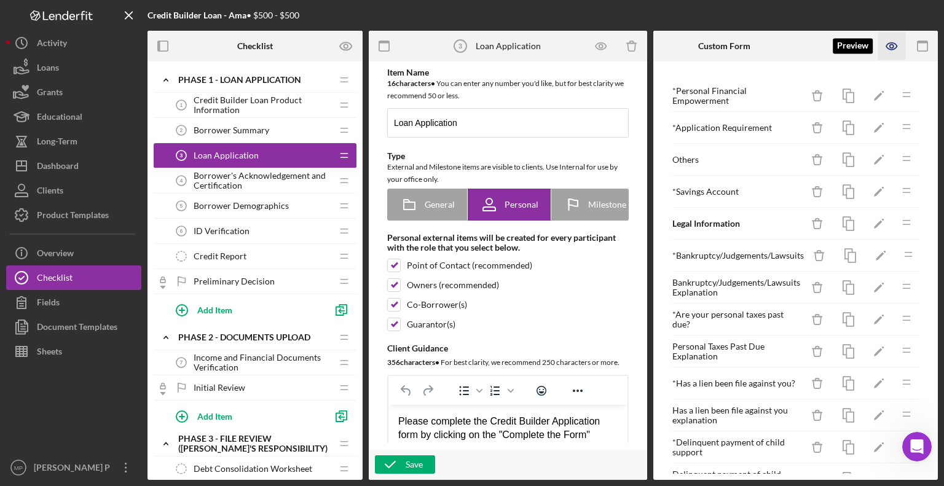
click at [891, 47] on icon "button" at bounding box center [892, 46] width 4 height 4
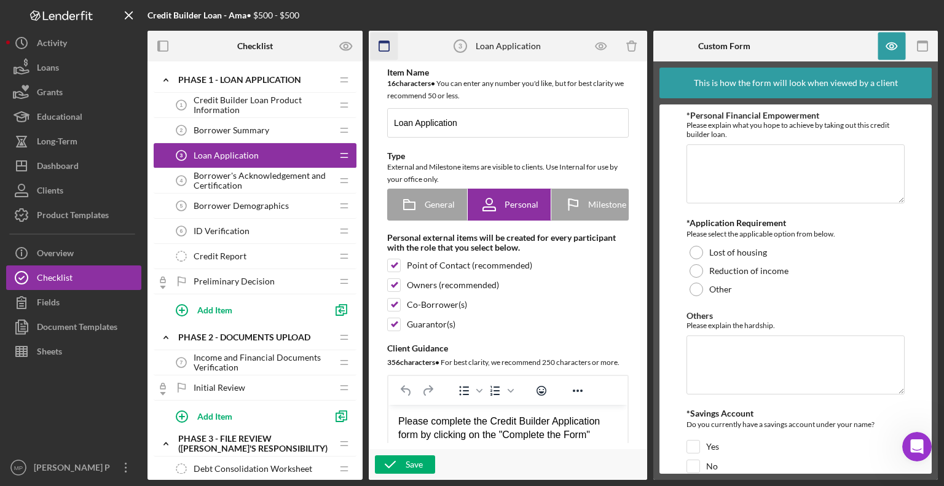
click at [387, 46] on icon "button" at bounding box center [385, 47] width 28 height 28
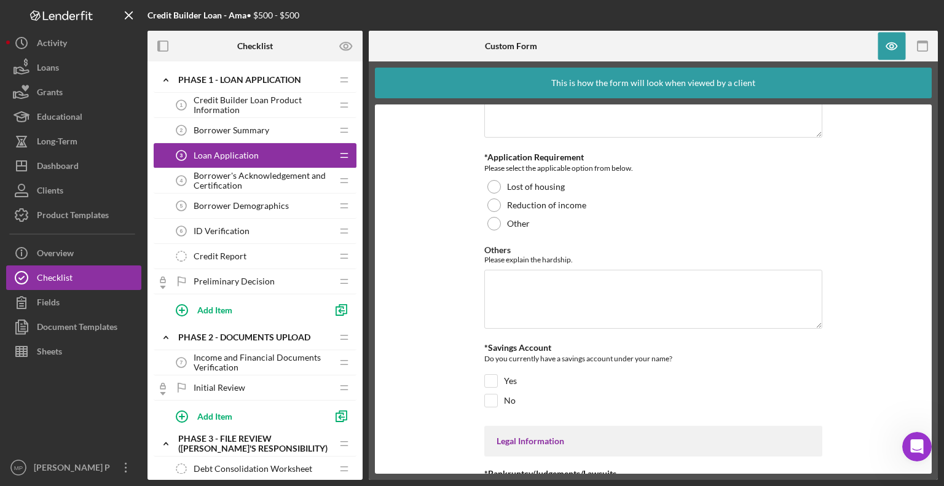
scroll to position [0, 0]
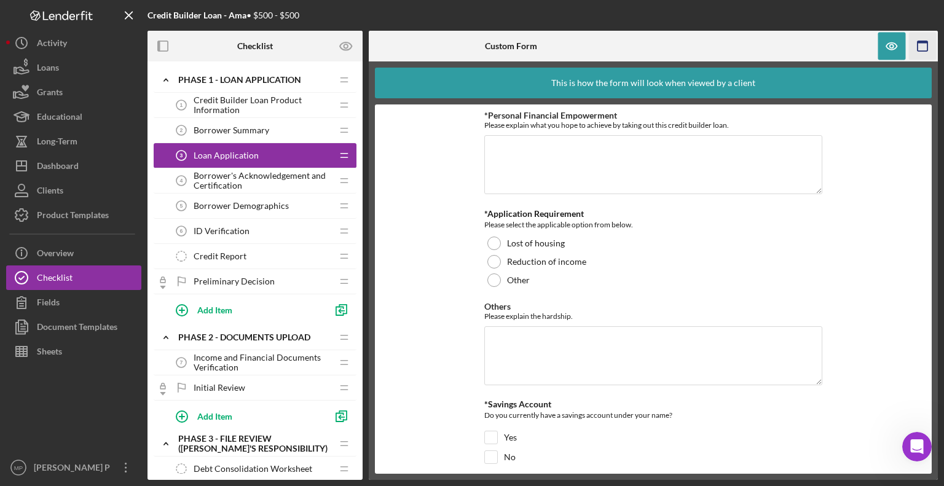
click at [920, 47] on icon "button" at bounding box center [923, 47] width 28 height 28
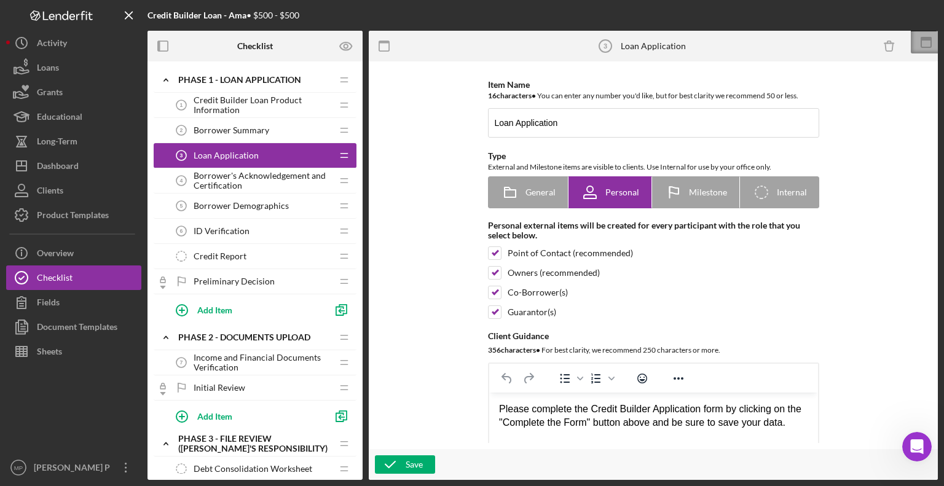
click at [927, 45] on icon at bounding box center [926, 42] width 31 height 31
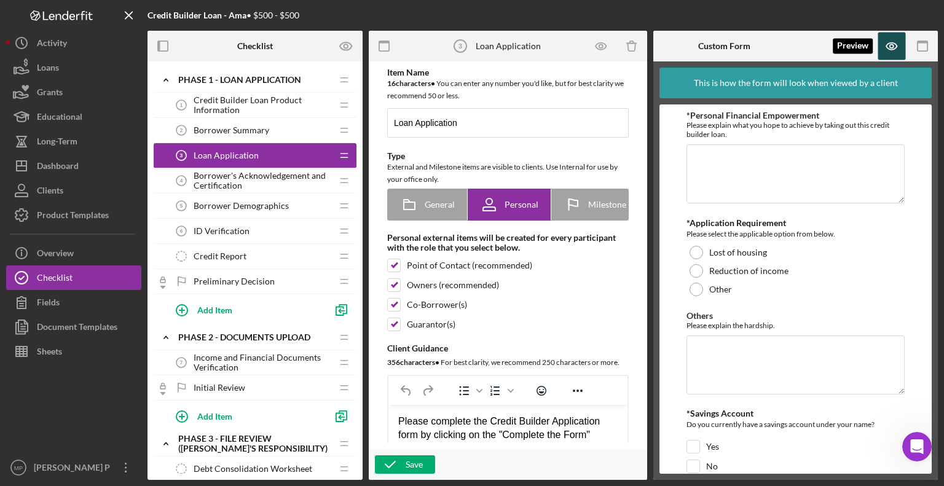
click at [904, 45] on icon "button" at bounding box center [893, 47] width 28 height 28
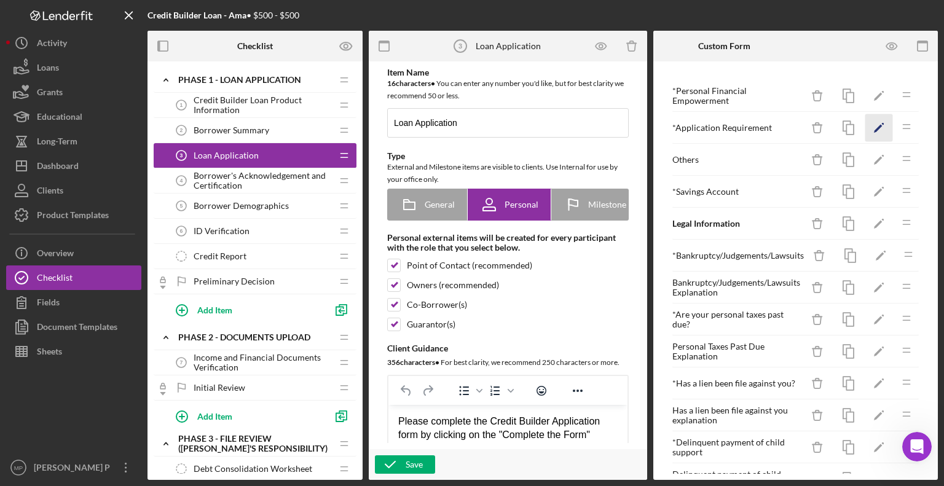
click at [874, 127] on polygon "button" at bounding box center [878, 129] width 9 height 9
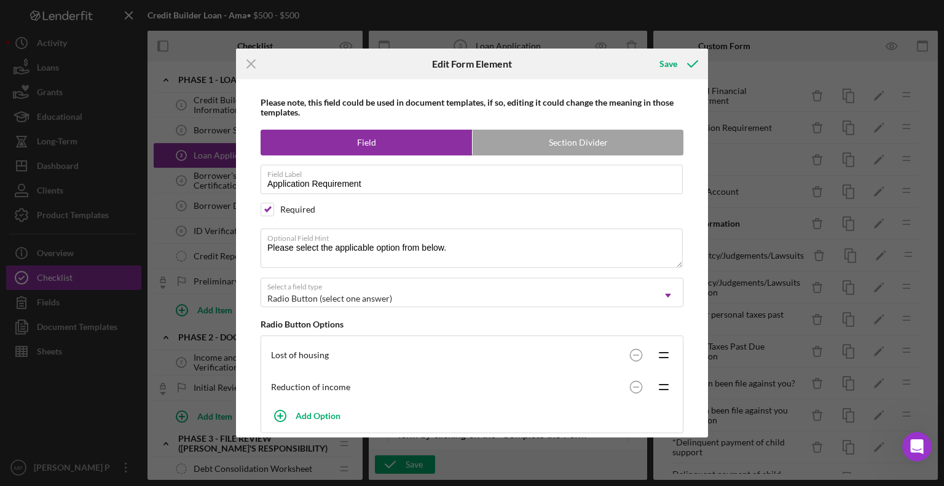
click at [284, 353] on div "Lost of housing" at bounding box center [447, 355] width 353 height 10
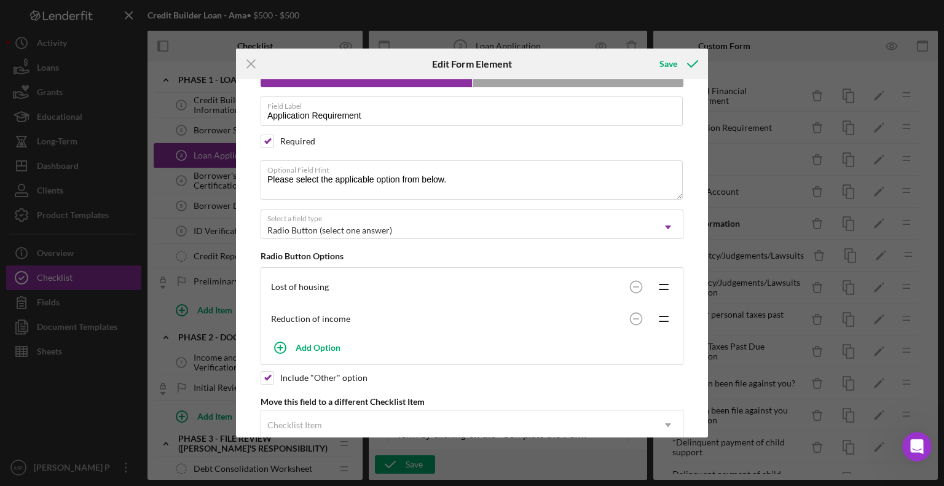
scroll to position [69, 0]
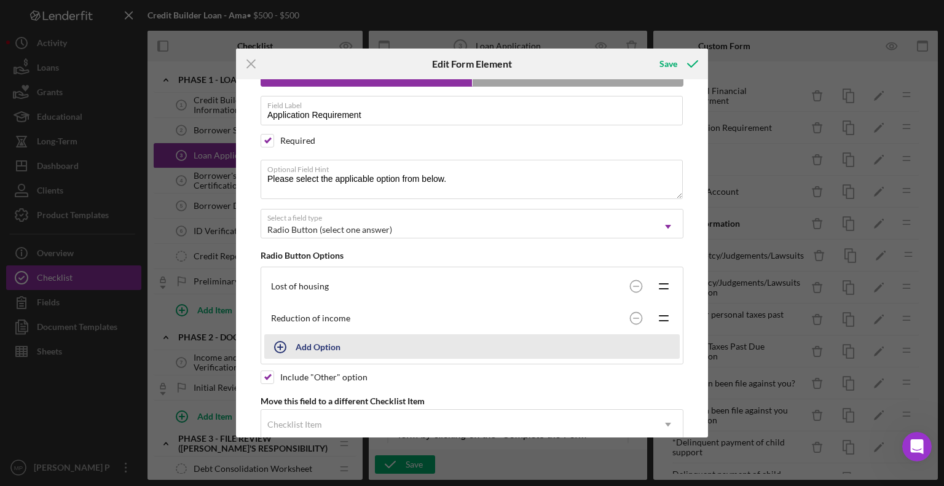
click at [334, 346] on div "Add Option" at bounding box center [318, 346] width 45 height 23
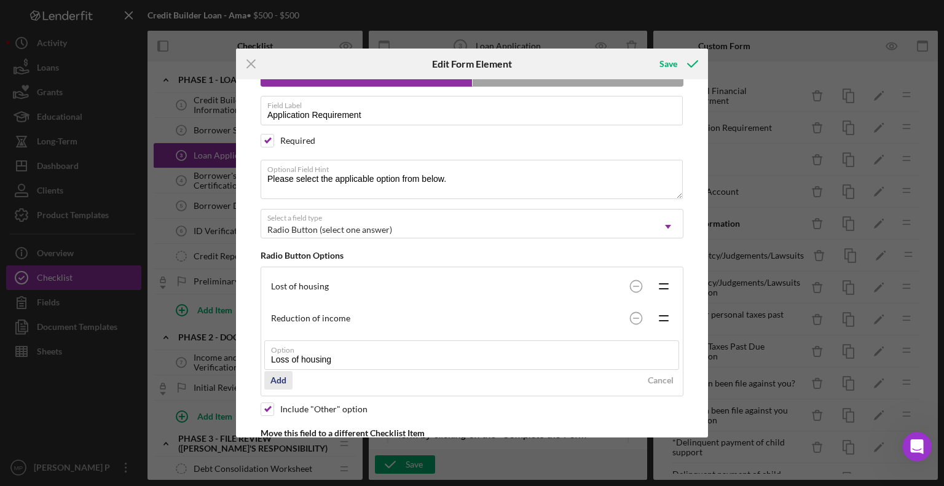
type input "Loss of housing"
click at [282, 378] on div "Add" at bounding box center [279, 380] width 16 height 18
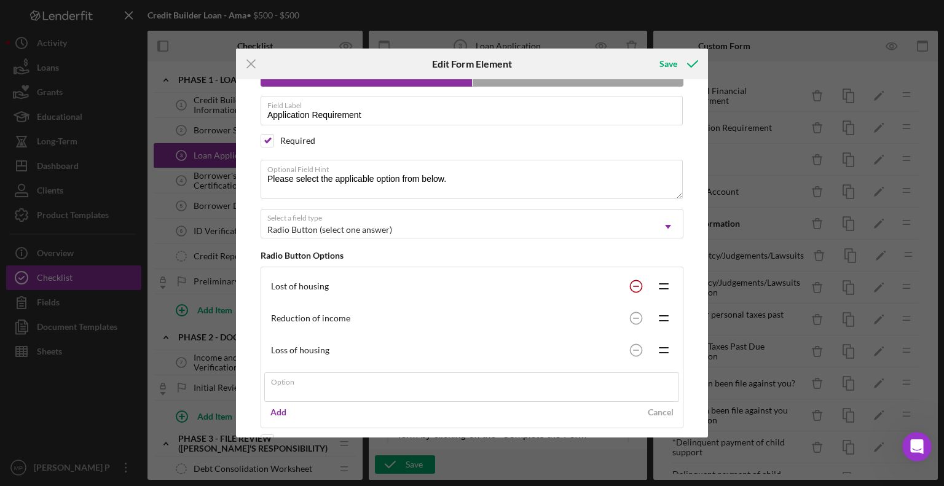
click at [635, 283] on circle at bounding box center [636, 286] width 12 height 12
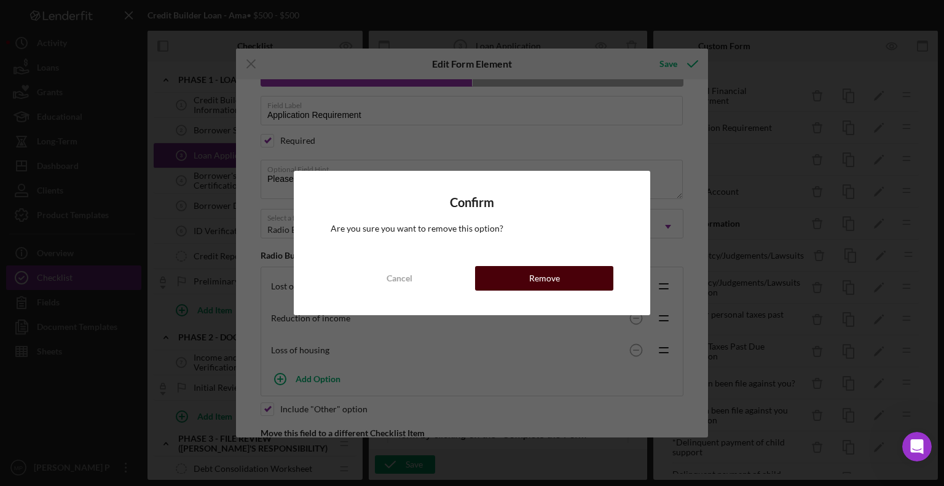
click at [566, 281] on button "Remove" at bounding box center [544, 278] width 138 height 25
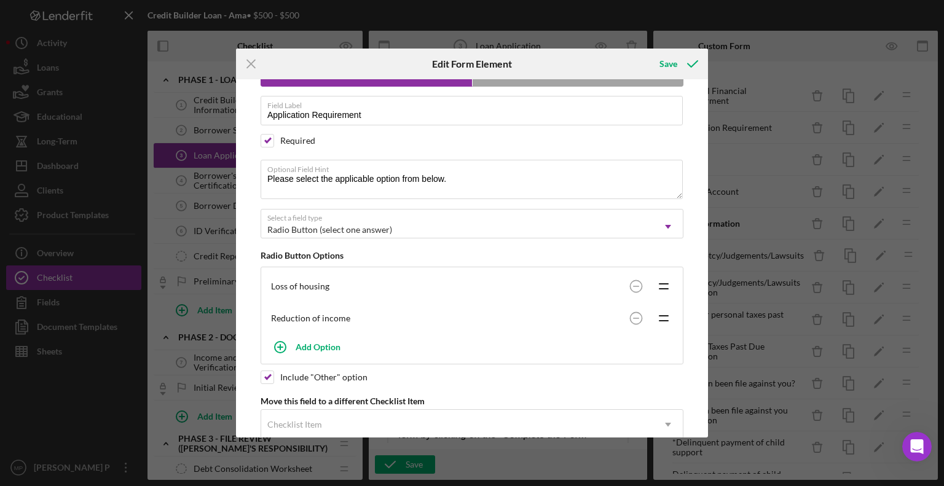
scroll to position [94, 0]
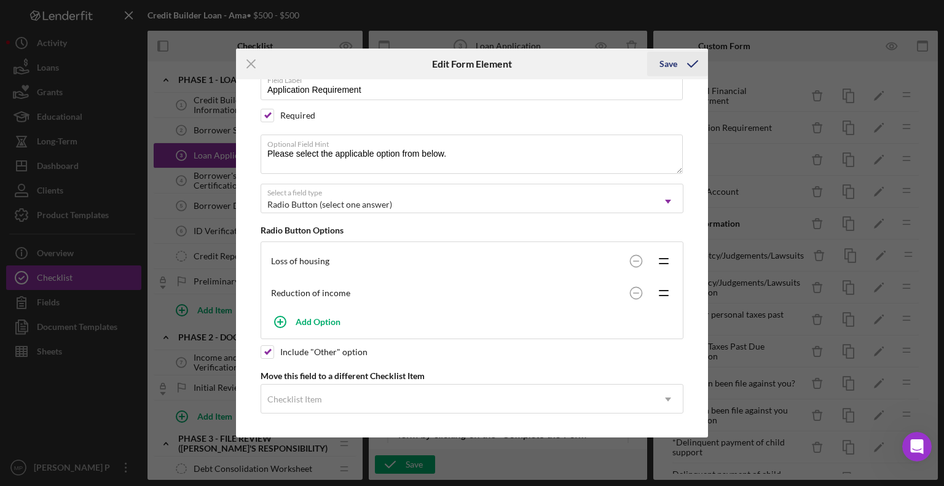
click at [676, 62] on div "Save" at bounding box center [669, 64] width 18 height 25
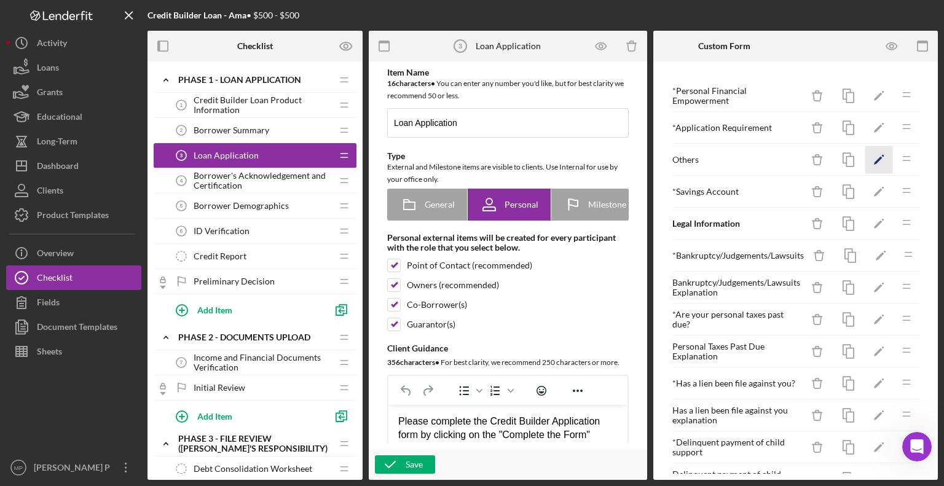
click at [866, 159] on icon "Icon/Edit" at bounding box center [880, 160] width 28 height 28
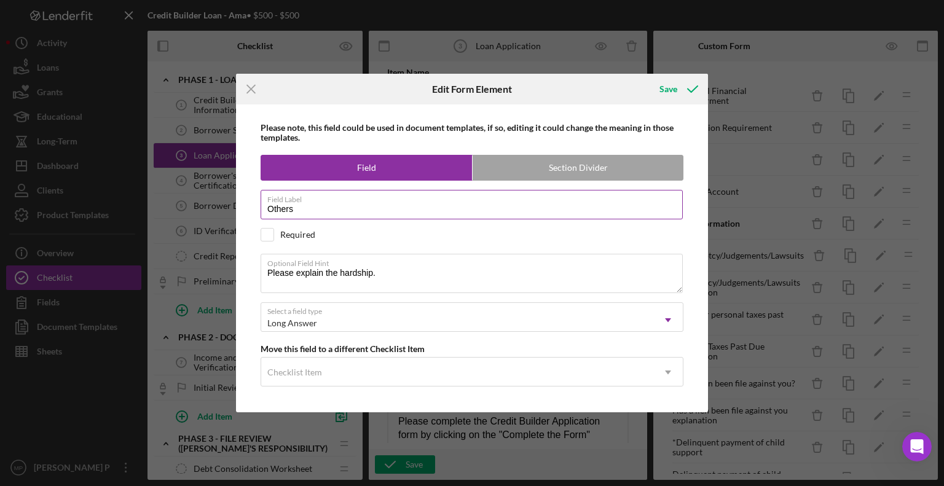
click at [295, 210] on input "Others" at bounding box center [472, 205] width 422 height 30
type input "Other"
click at [679, 83] on icon "submit" at bounding box center [693, 89] width 31 height 31
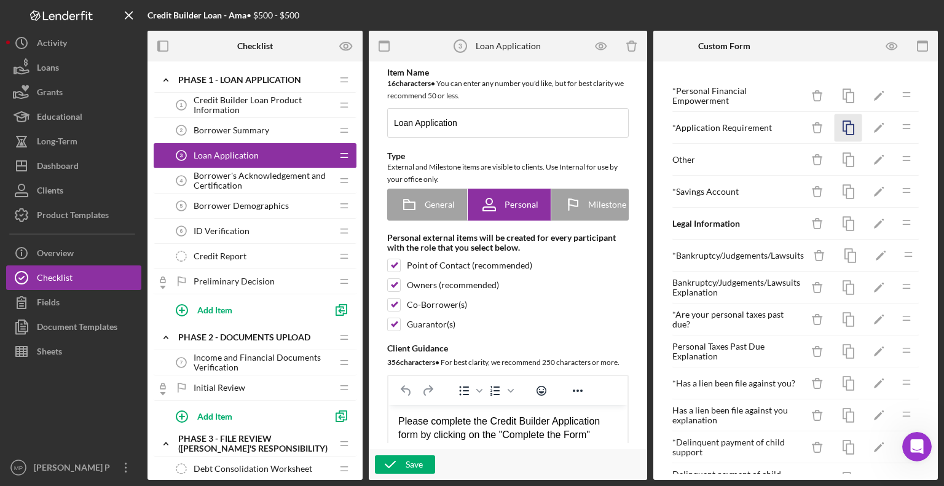
click at [847, 126] on icon "button" at bounding box center [849, 128] width 28 height 28
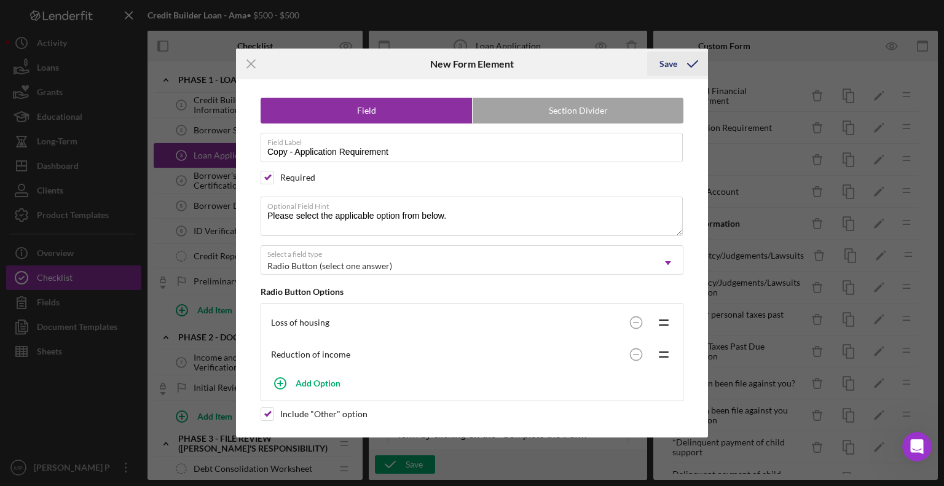
click at [676, 68] on div "Save" at bounding box center [669, 64] width 18 height 25
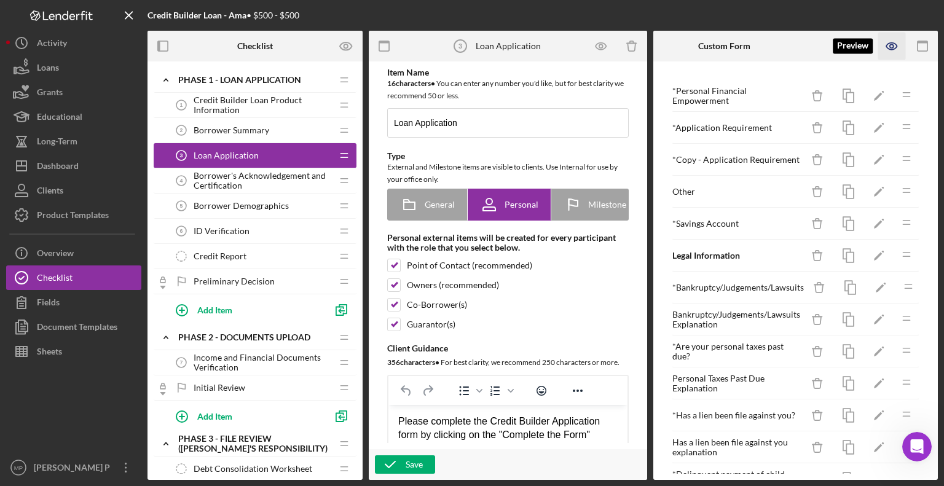
click at [893, 49] on icon "button" at bounding box center [893, 47] width 28 height 28
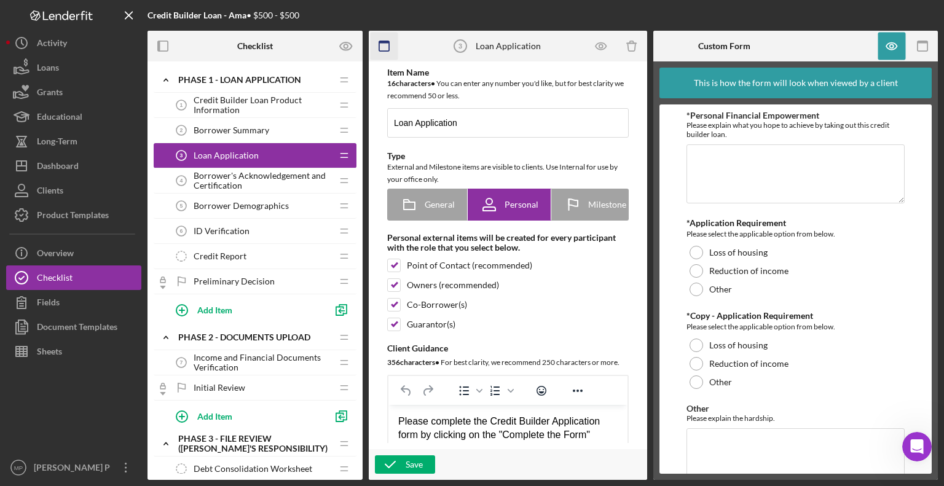
click at [393, 49] on icon "button" at bounding box center [385, 47] width 28 height 28
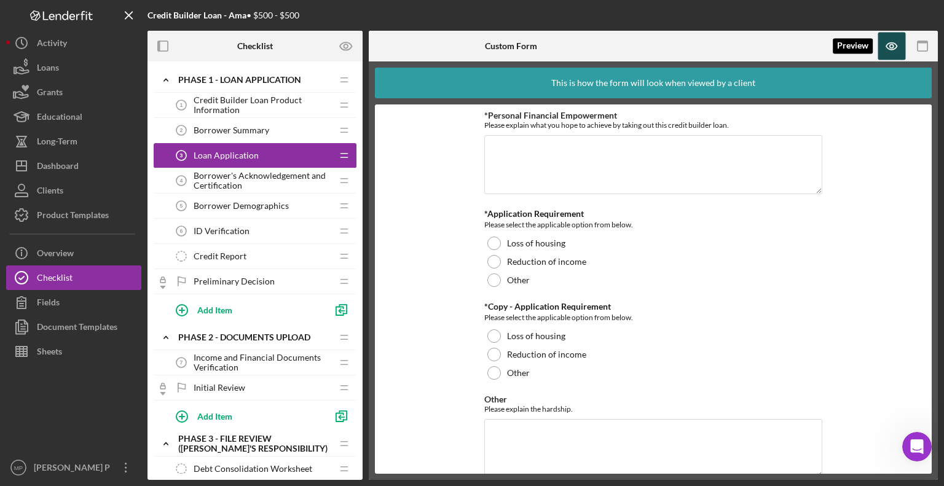
click at [899, 44] on icon "button" at bounding box center [893, 47] width 28 height 28
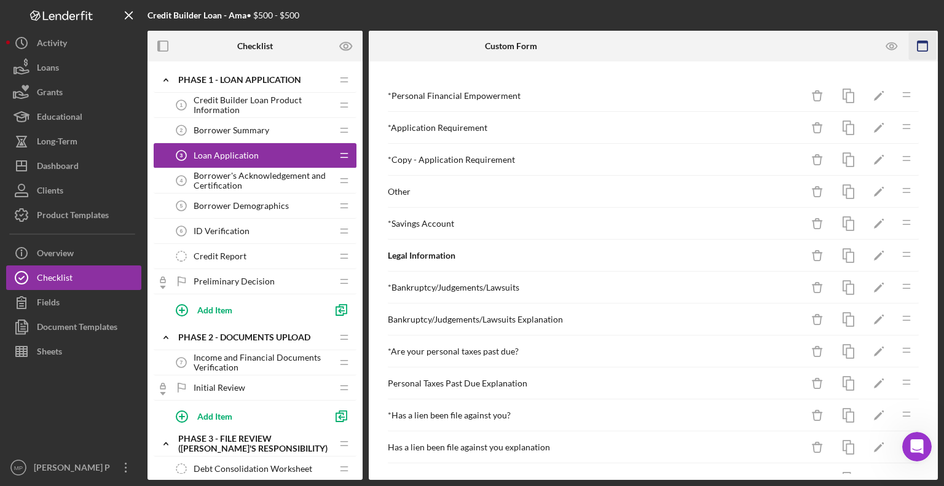
click at [927, 45] on icon "button" at bounding box center [923, 47] width 28 height 28
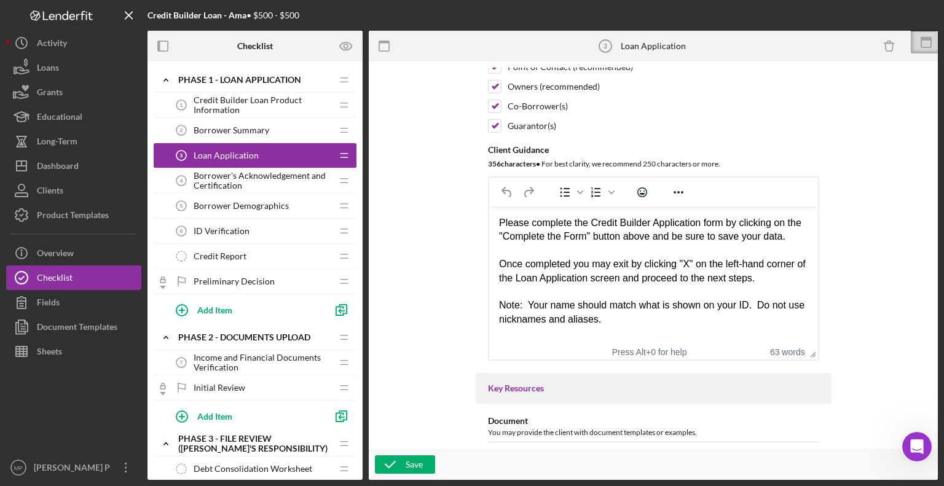
scroll to position [274, 0]
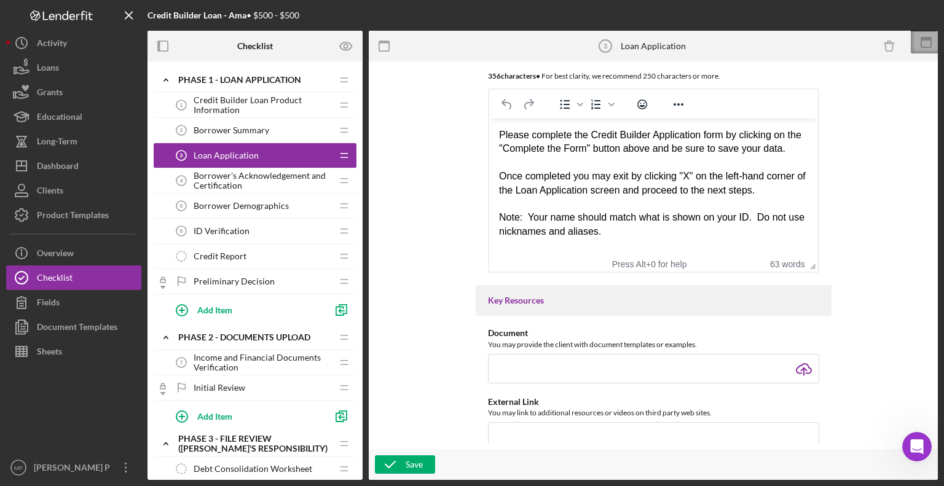
click at [922, 45] on icon at bounding box center [926, 42] width 31 height 31
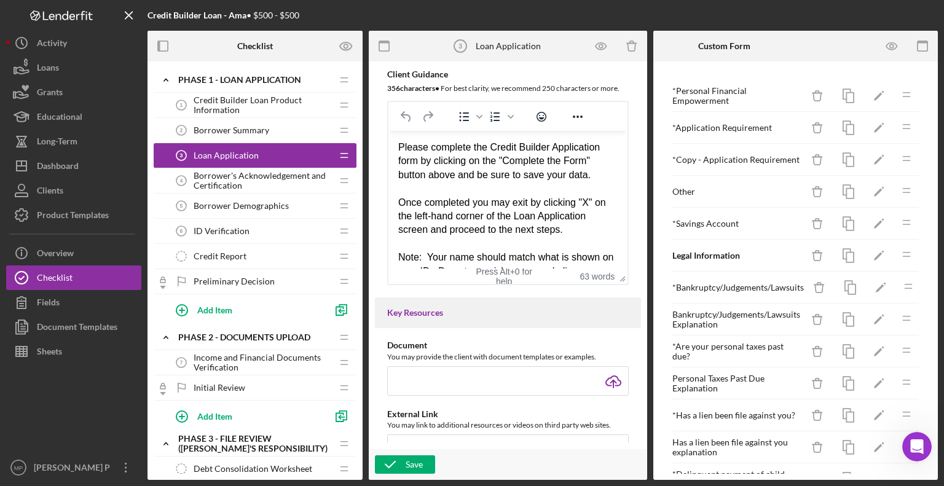
scroll to position [303, 0]
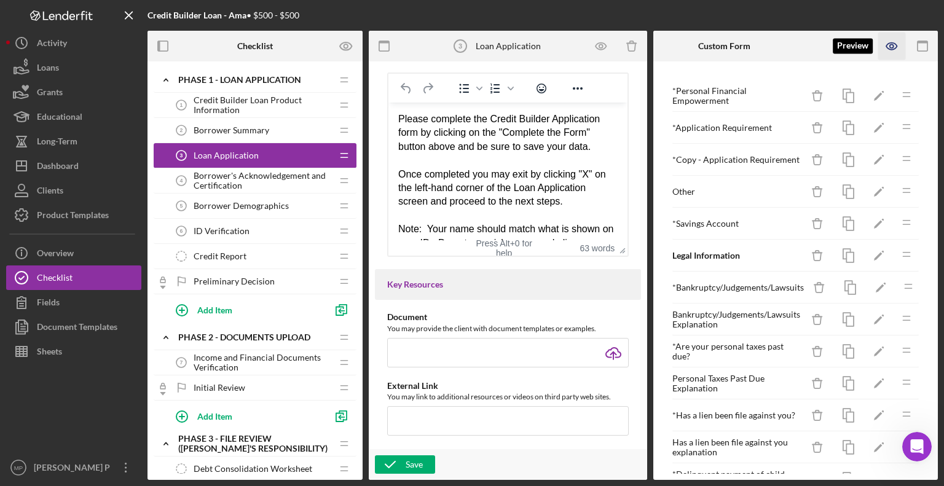
click at [895, 45] on icon "button" at bounding box center [893, 47] width 28 height 28
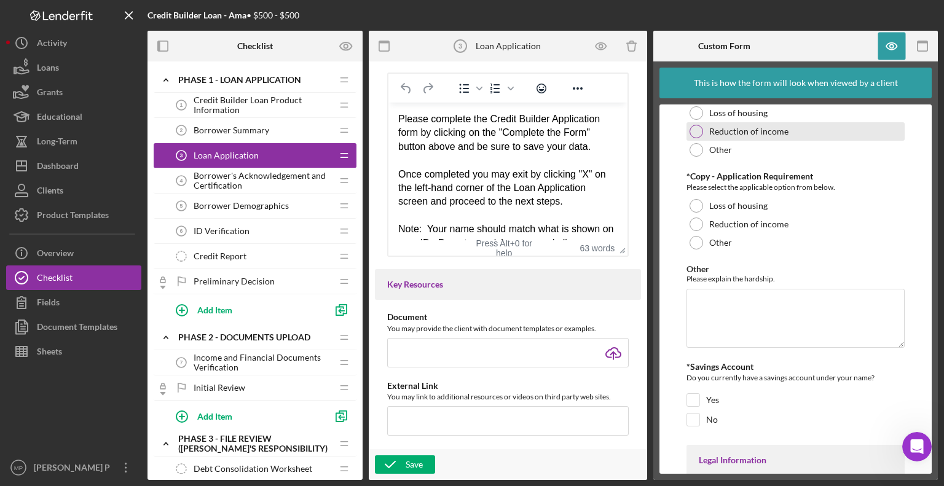
scroll to position [140, 0]
click at [925, 44] on icon "button" at bounding box center [923, 47] width 28 height 28
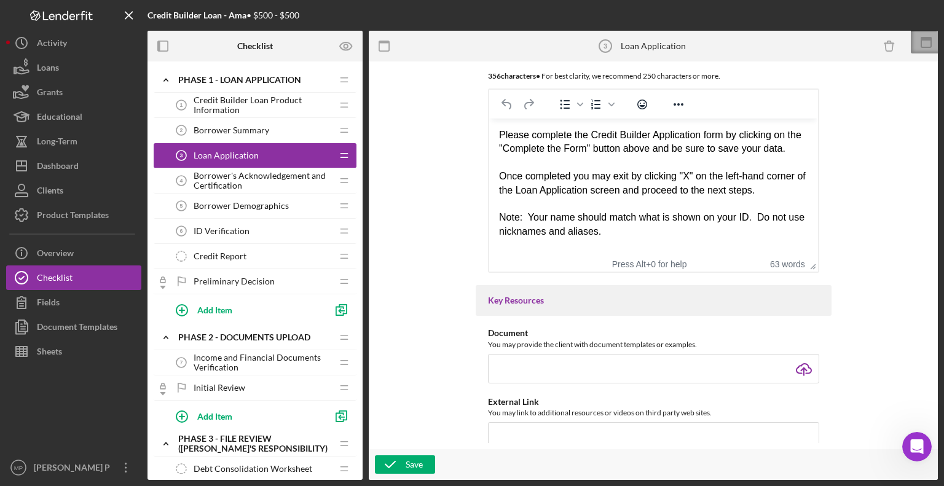
click at [932, 39] on icon at bounding box center [926, 39] width 11 height 4
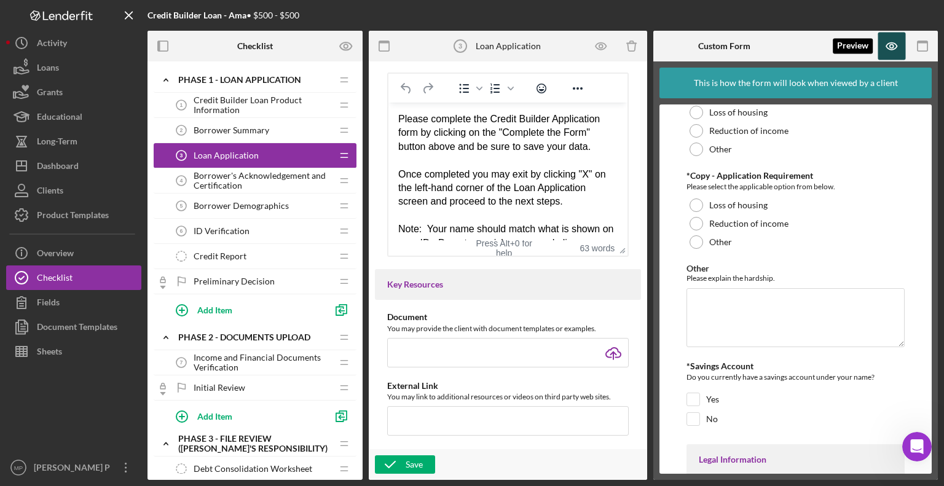
click at [890, 49] on icon "button" at bounding box center [892, 46] width 10 height 7
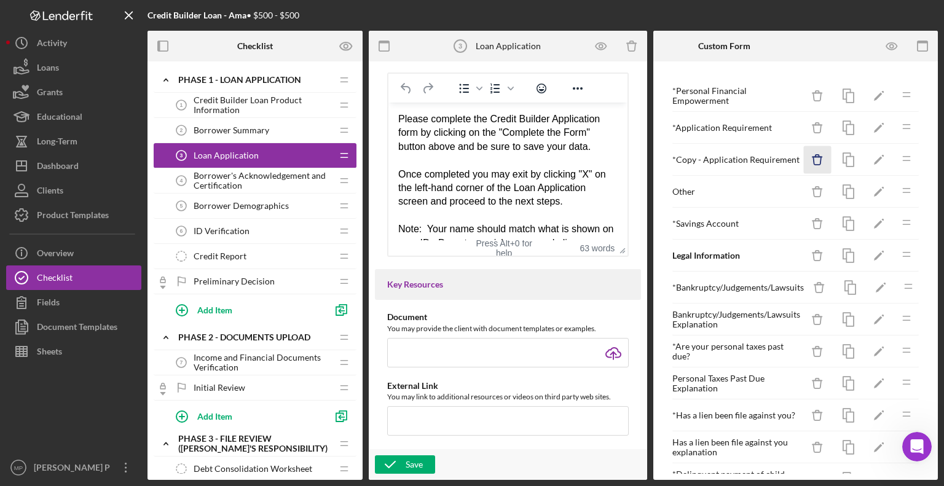
click at [806, 159] on icon "Icon/Delete" at bounding box center [818, 160] width 28 height 28
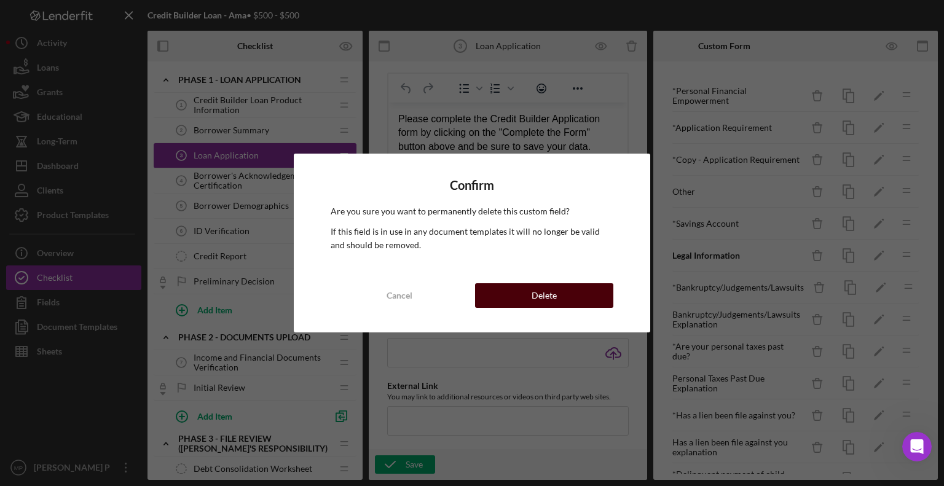
click at [558, 293] on button "Delete" at bounding box center [544, 295] width 138 height 25
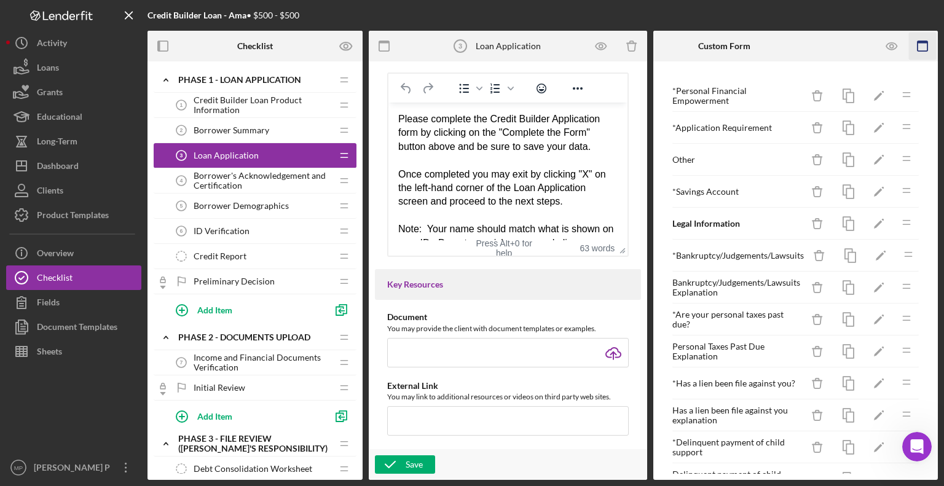
click at [925, 49] on icon "button" at bounding box center [923, 47] width 28 height 28
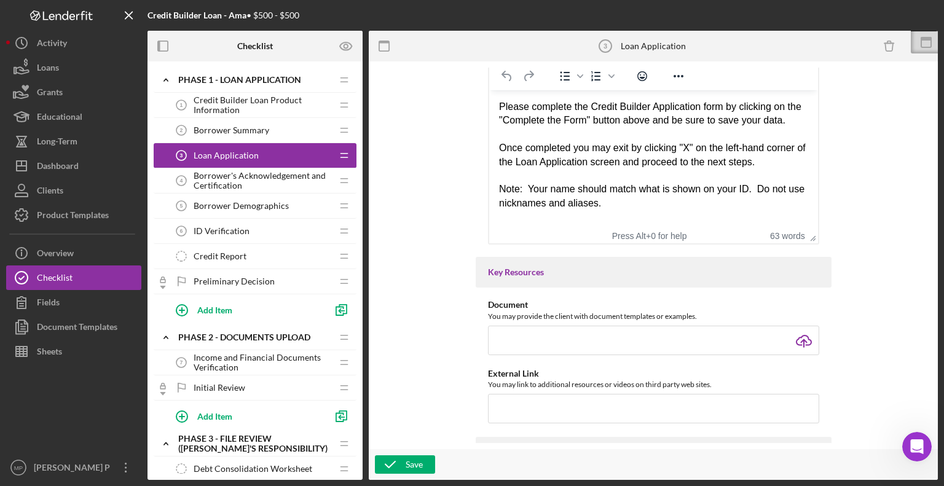
scroll to position [274, 0]
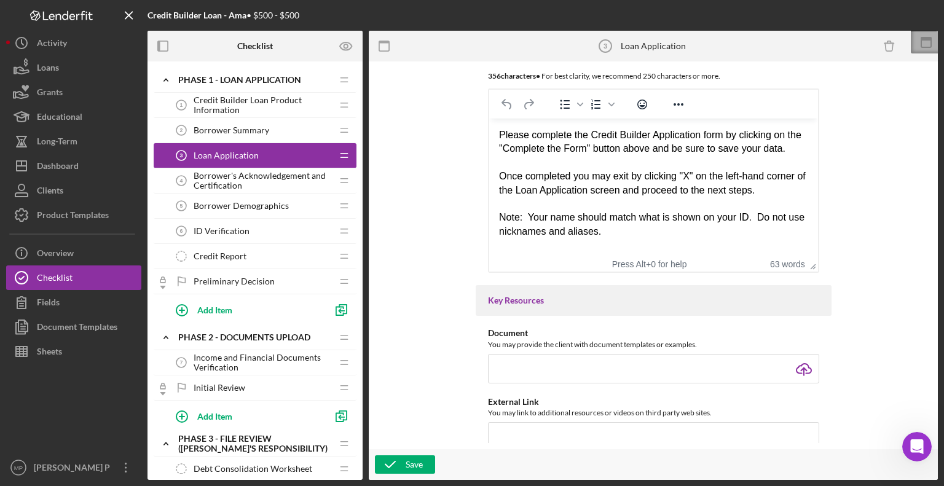
click at [922, 43] on rect at bounding box center [927, 43] width 10 height 10
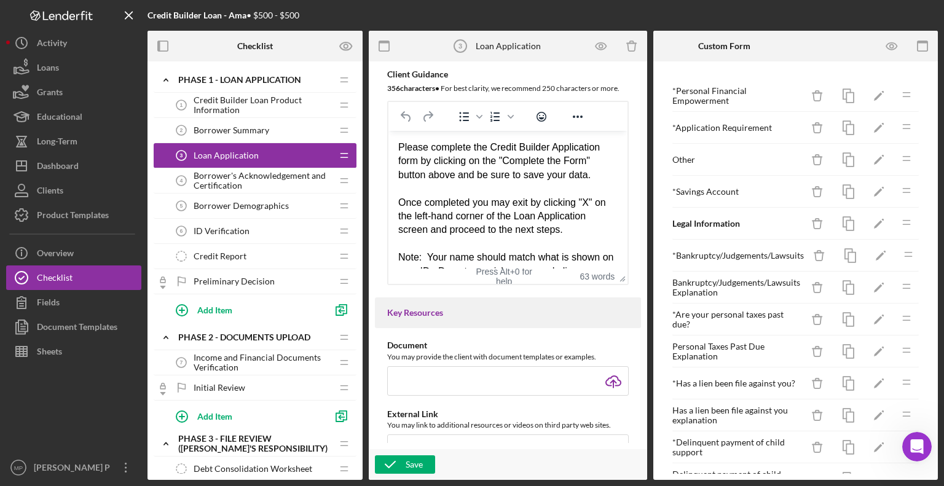
scroll to position [303, 0]
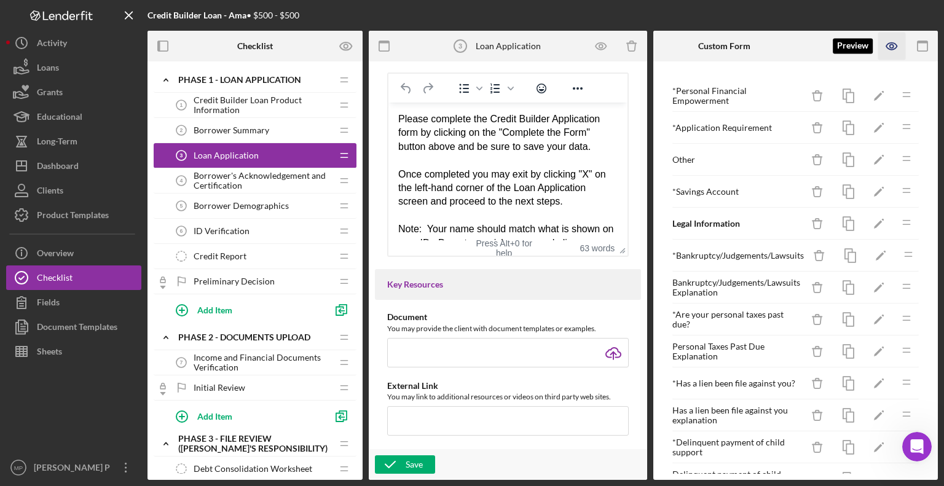
click at [888, 44] on icon "button" at bounding box center [892, 46] width 10 height 7
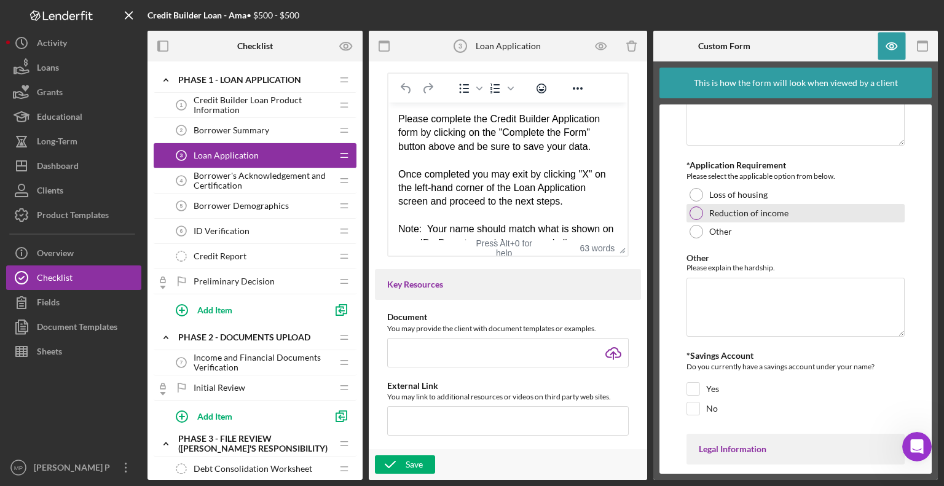
scroll to position [80, 0]
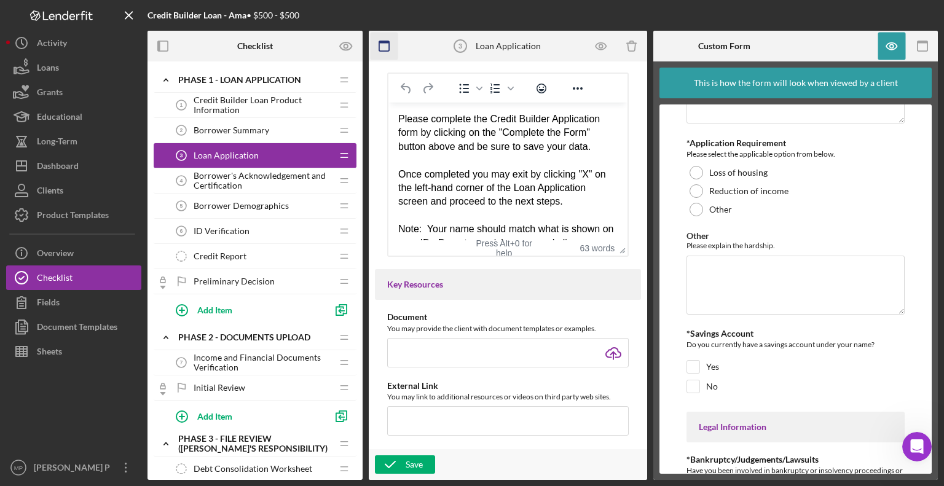
click at [383, 50] on icon "button" at bounding box center [385, 47] width 28 height 28
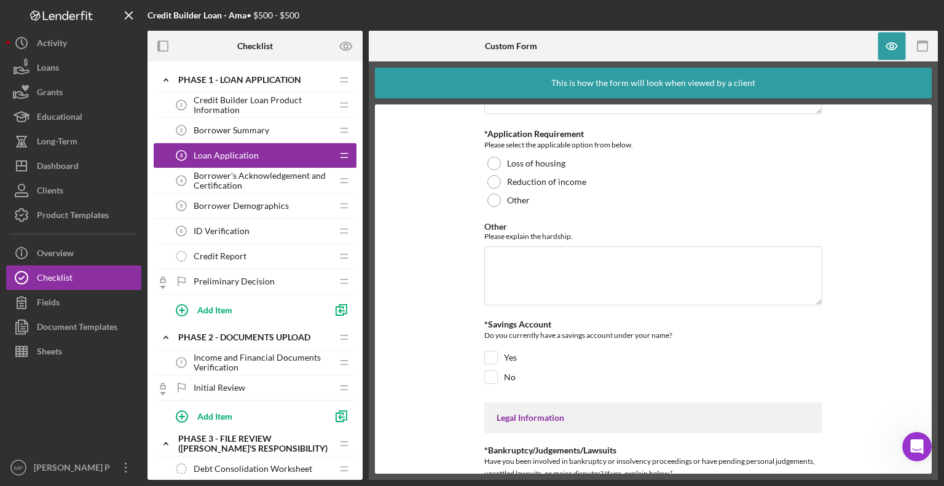
scroll to position [71, 0]
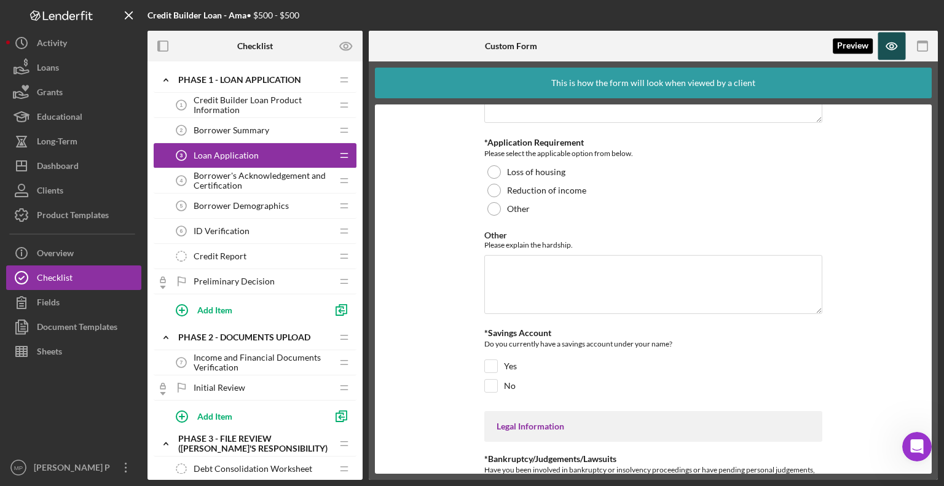
click at [888, 45] on icon "button" at bounding box center [893, 47] width 28 height 28
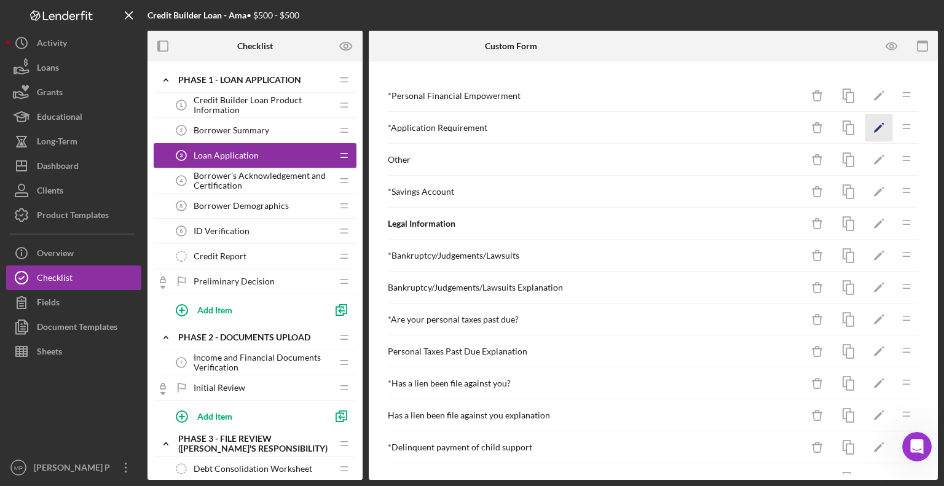
click at [874, 127] on polygon "button" at bounding box center [878, 129] width 9 height 9
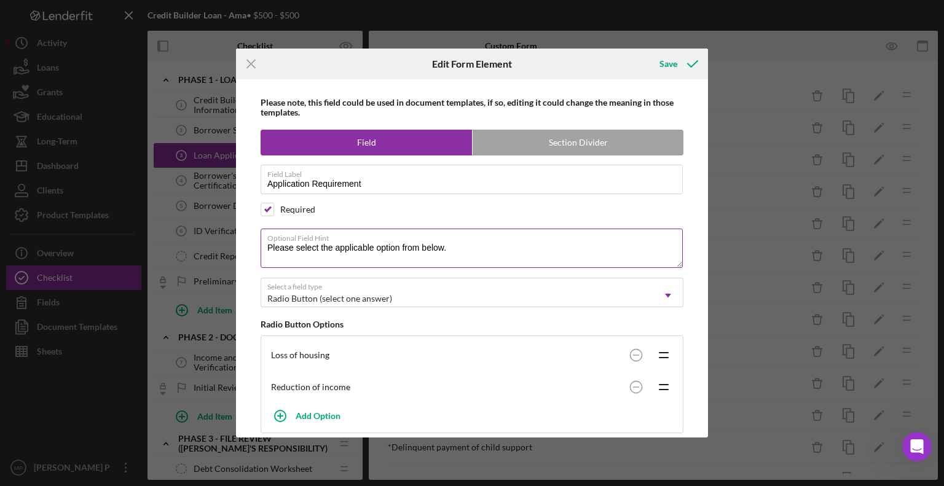
drag, startPoint x: 458, startPoint y: 249, endPoint x: 263, endPoint y: 240, distance: 195.1
click at [263, 240] on textarea "Please select the applicable option from below." at bounding box center [472, 248] width 422 height 39
paste textarea "roof of hardship: Must provide a Self-Attestation explaining how you were affec…"
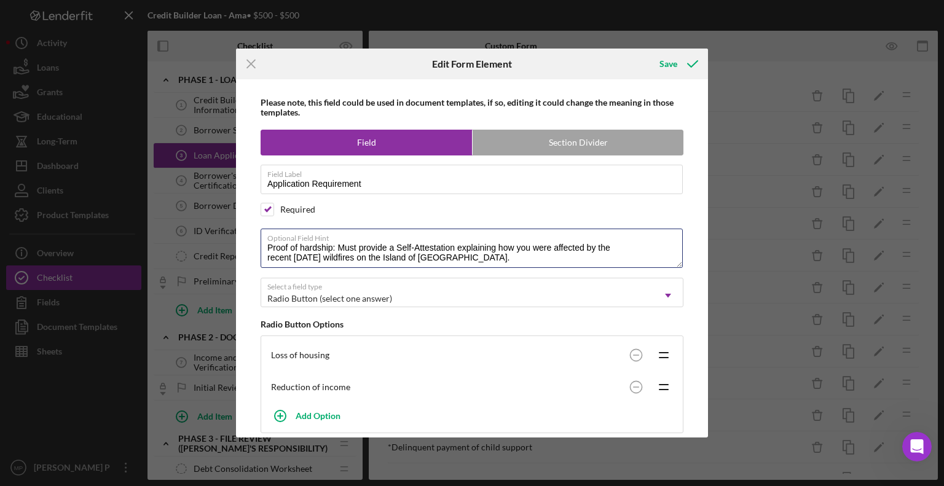
drag, startPoint x: 332, startPoint y: 247, endPoint x: 259, endPoint y: 241, distance: 73.4
click at [259, 241] on div "Please note, this field could be used in document templates, if so, editing it …" at bounding box center [472, 258] width 460 height 358
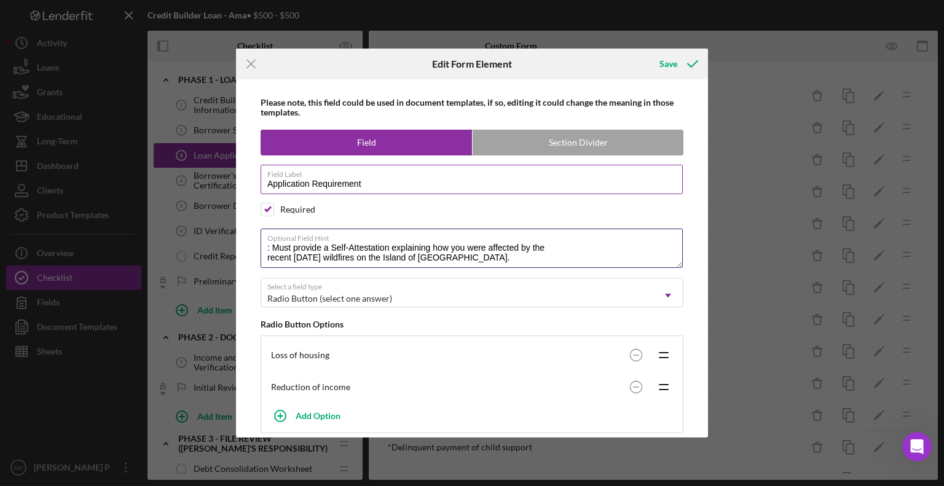
type textarea ": Must provide a Self-Attestation explaining how you were affected by the recen…"
drag, startPoint x: 382, startPoint y: 181, endPoint x: 247, endPoint y: 186, distance: 136.0
click at [247, 186] on div "Please note, this field could be used in document templates, if so, editing it …" at bounding box center [472, 258] width 460 height 358
paste input "Proof of hardship"
type input "Proof of hardship"
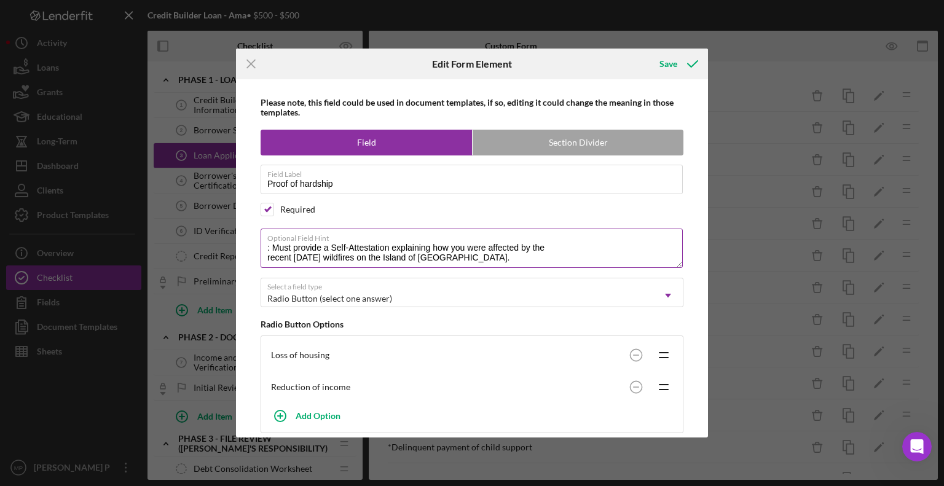
click at [273, 242] on label "Optional Field Hint" at bounding box center [475, 236] width 416 height 14
click at [273, 242] on textarea ": Must provide a Self-Attestation explaining how you were affected by the recen…" at bounding box center [472, 248] width 422 height 39
click at [265, 257] on textarea "Must provide a Self-Attestation explaining how you were affected by the recent …" at bounding box center [472, 248] width 422 height 39
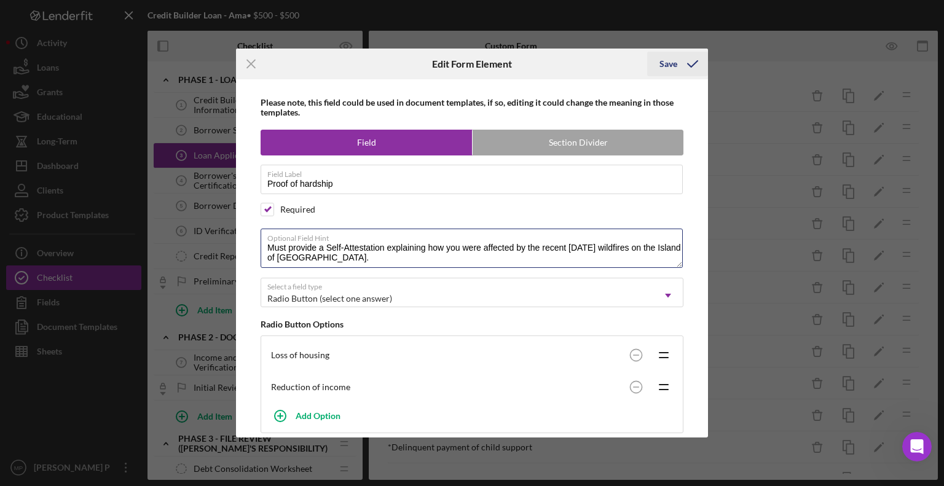
type textarea "Must provide a Self-Attestation explaining how you were affected by the recent …"
click at [670, 67] on div "Save" at bounding box center [669, 64] width 18 height 25
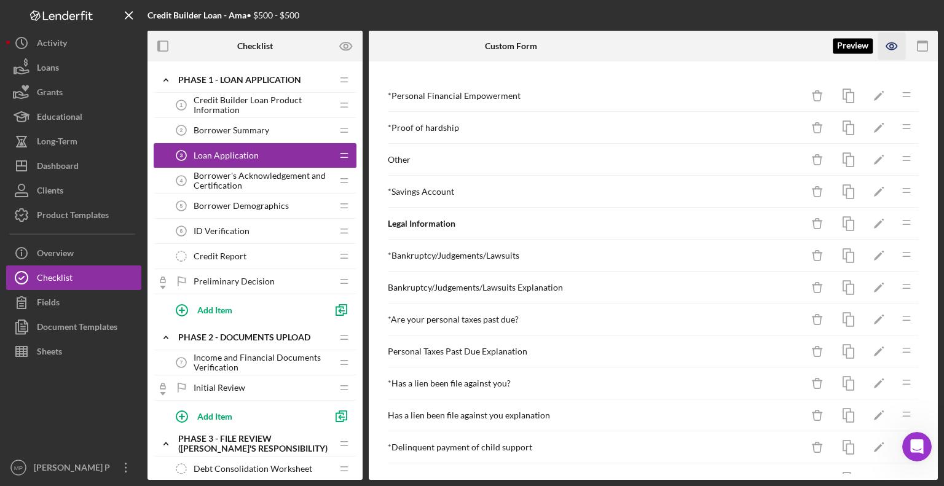
click at [890, 42] on icon "button" at bounding box center [893, 47] width 28 height 28
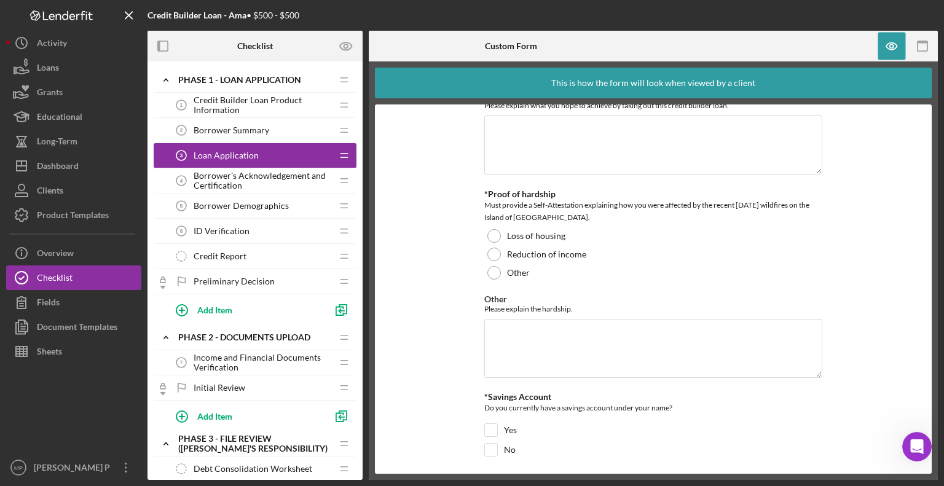
scroll to position [20, 0]
click at [919, 52] on icon "button" at bounding box center [923, 47] width 28 height 28
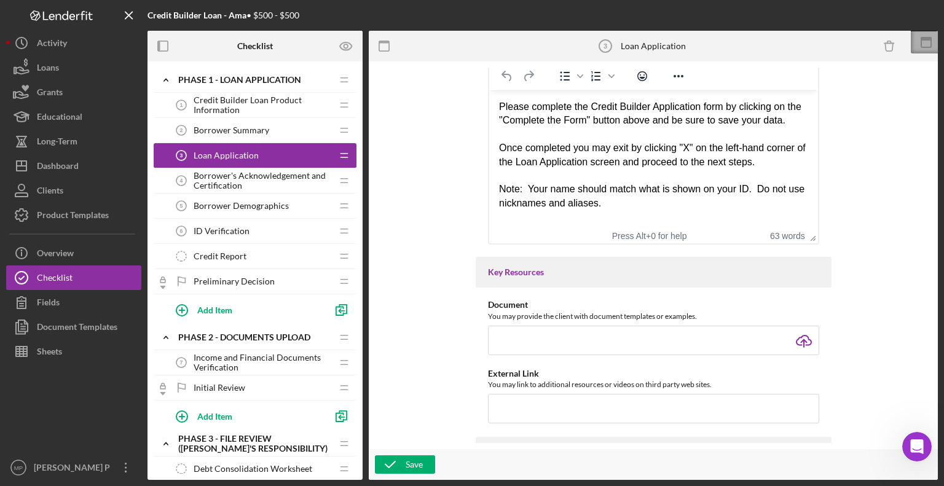
click at [919, 46] on icon at bounding box center [926, 42] width 31 height 31
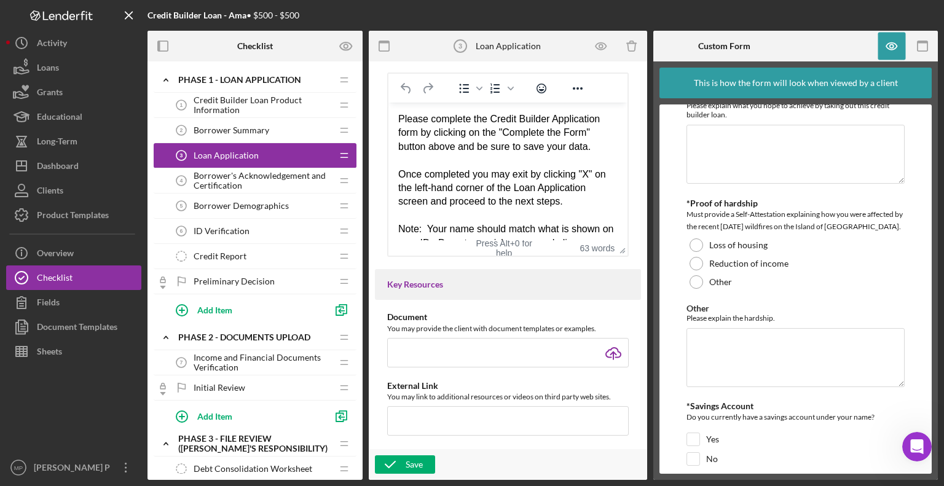
scroll to position [330, 0]
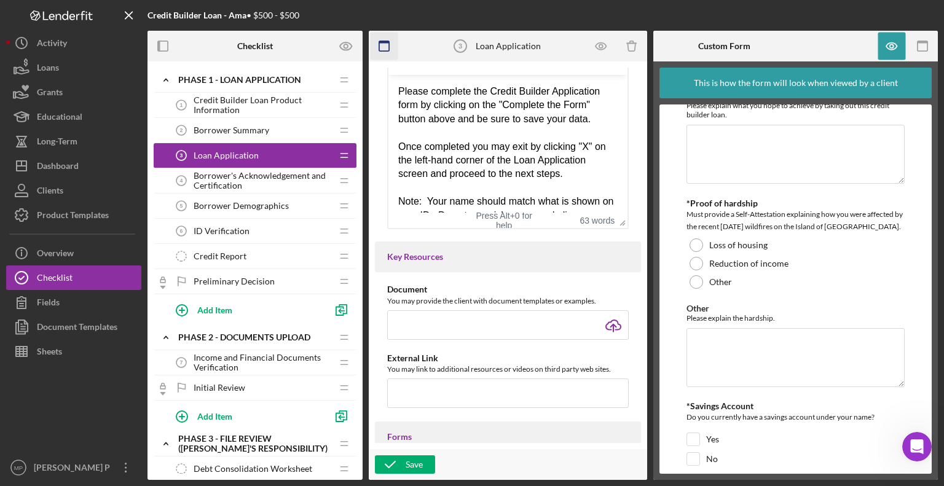
click at [382, 42] on rect "button" at bounding box center [384, 42] width 10 height 2
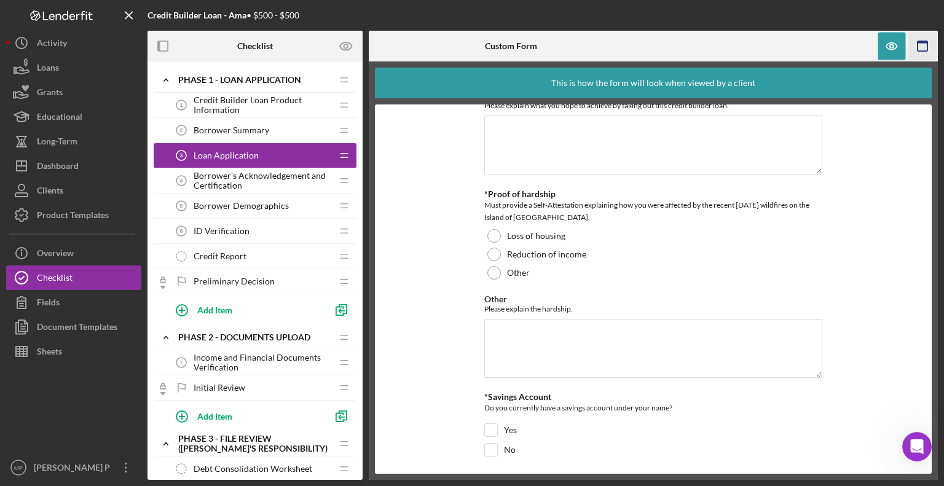
click at [930, 44] on icon "button" at bounding box center [923, 47] width 28 height 28
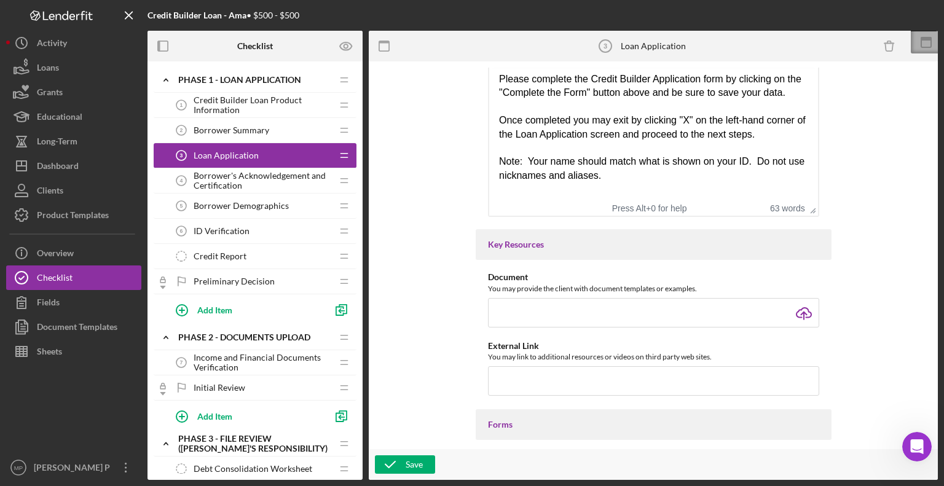
click at [924, 49] on icon at bounding box center [926, 42] width 31 height 31
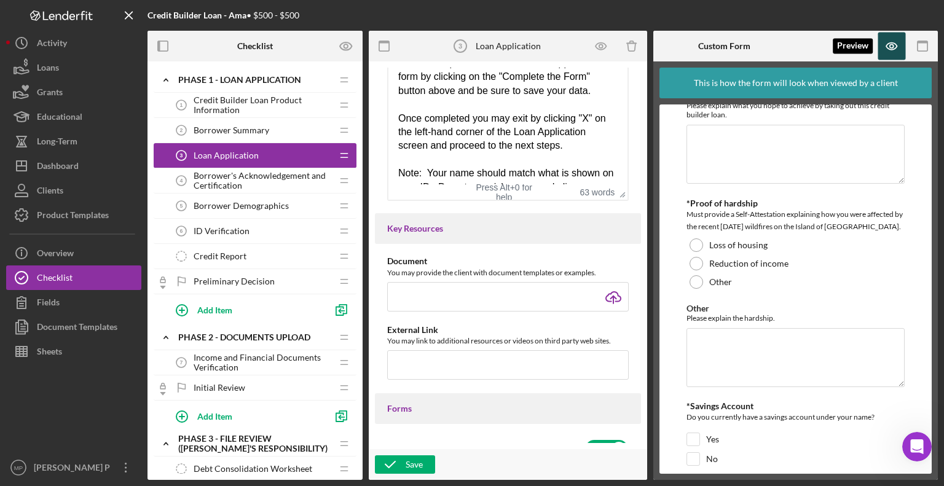
click at [892, 40] on icon "button" at bounding box center [893, 47] width 28 height 28
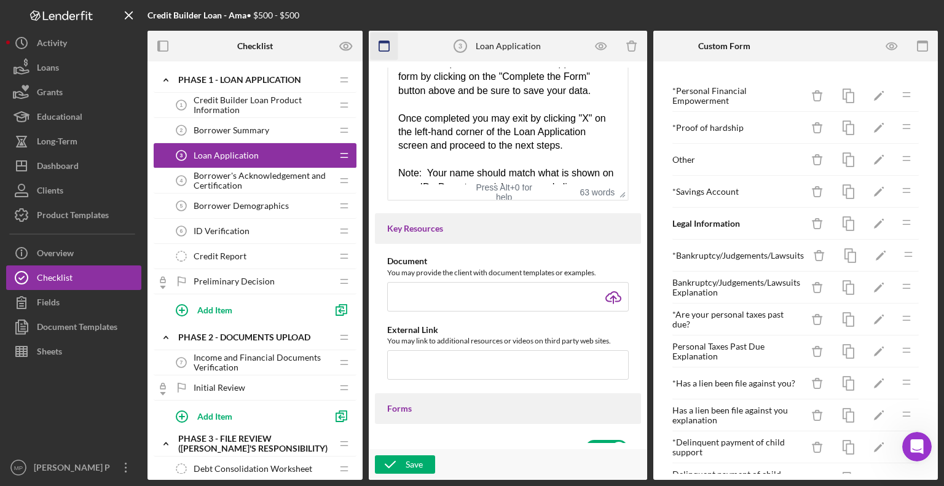
click at [381, 48] on icon "button" at bounding box center [385, 47] width 28 height 28
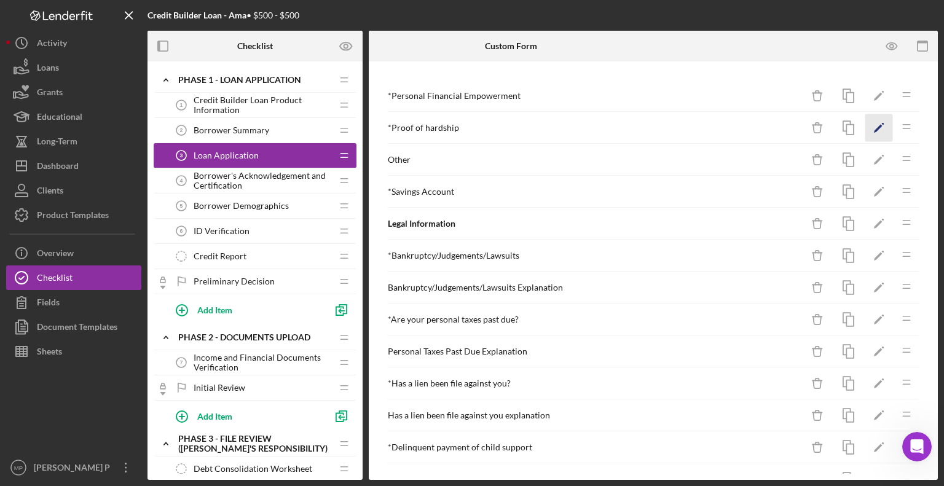
click at [873, 128] on icon "Icon/Edit" at bounding box center [880, 128] width 28 height 28
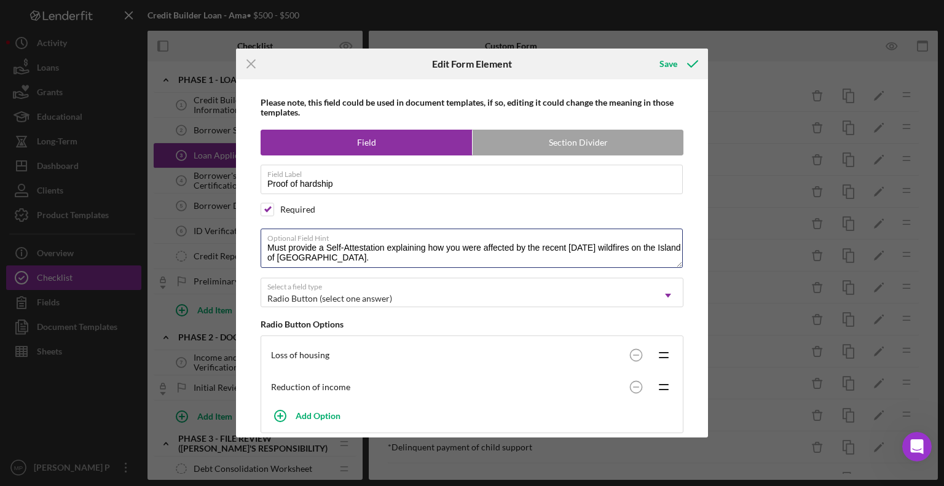
drag, startPoint x: 286, startPoint y: 246, endPoint x: 247, endPoint y: 245, distance: 38.8
click at [247, 245] on div "Please note, this field could be used in document templates, if so, editing it …" at bounding box center [472, 258] width 460 height 358
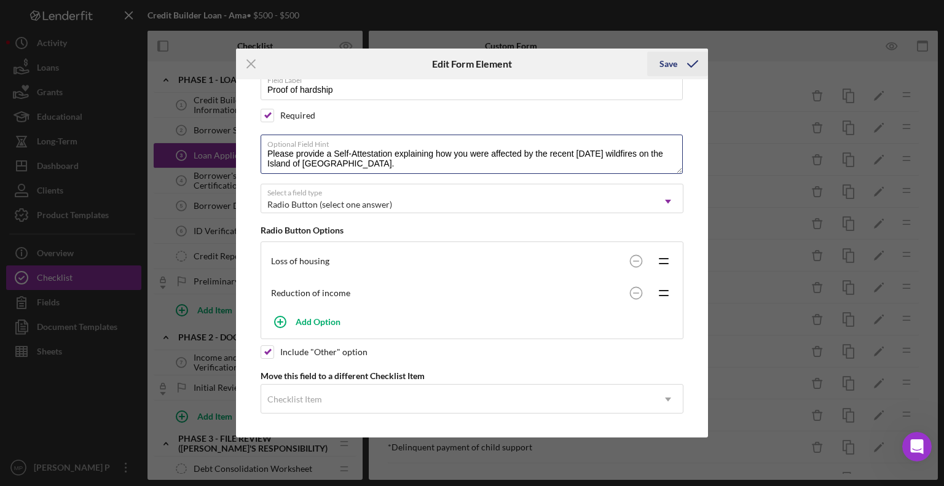
type textarea "Please provide a Self-Attestation explaining how you were affected by the recen…"
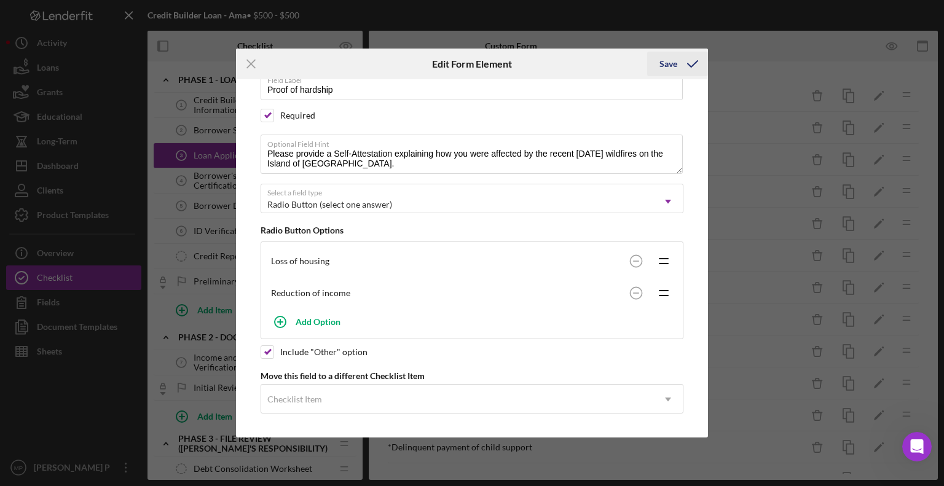
click at [668, 60] on div "Save" at bounding box center [669, 64] width 18 height 25
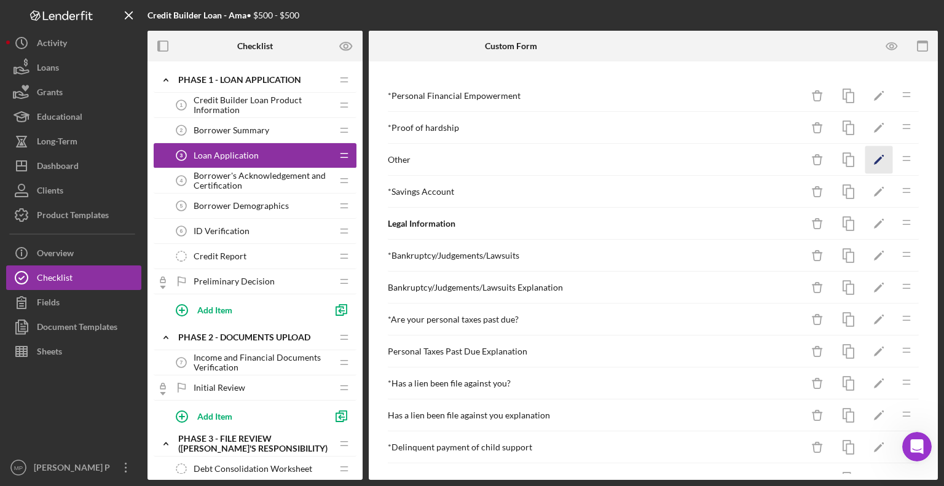
click at [866, 161] on icon "Icon/Edit" at bounding box center [880, 160] width 28 height 28
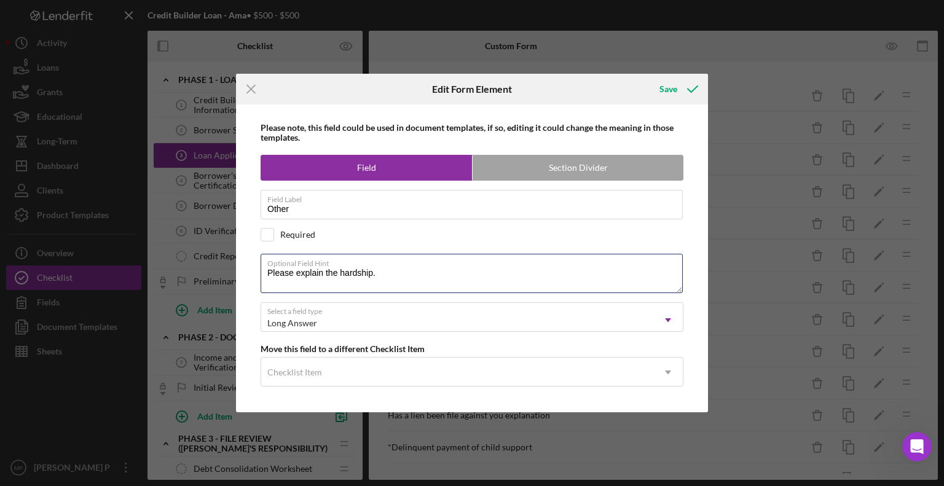
drag, startPoint x: 391, startPoint y: 274, endPoint x: 249, endPoint y: 272, distance: 142.0
click at [249, 272] on div "Please note, this field could be used in document templates, if so, editing it …" at bounding box center [472, 259] width 460 height 309
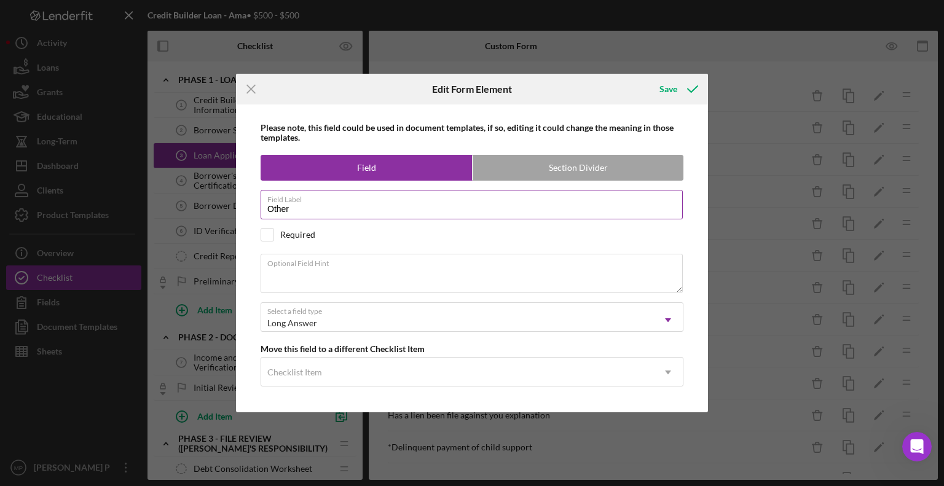
click at [271, 201] on label "Field Label" at bounding box center [475, 198] width 416 height 14
click at [271, 201] on input "Other" at bounding box center [472, 205] width 422 height 30
click at [291, 210] on input "If selexcted other," at bounding box center [472, 205] width 422 height 30
click at [361, 206] on input "If selected other," at bounding box center [472, 205] width 422 height 30
type input "If selected other, please"
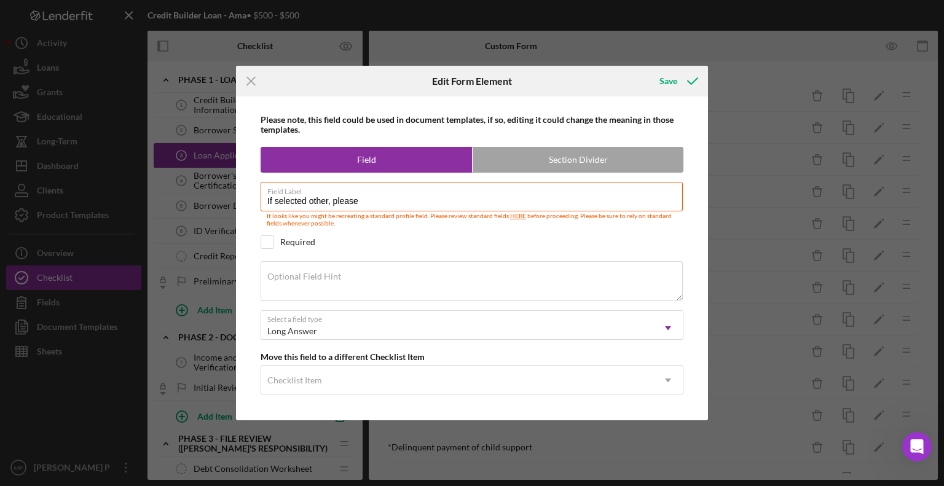
drag, startPoint x: 361, startPoint y: 206, endPoint x: 247, endPoint y: 194, distance: 114.3
click at [247, 194] on div "Please note, this field could be used in document templates, if so, editing it …" at bounding box center [472, 259] width 460 height 324
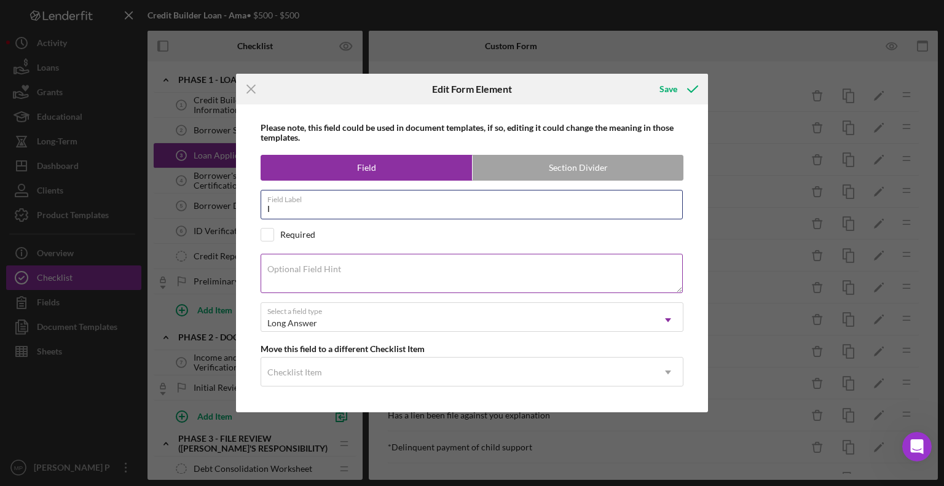
type input "I"
click at [307, 258] on div "Optional Field Hint" at bounding box center [472, 274] width 423 height 41
type textarea "If selected other, please explain."
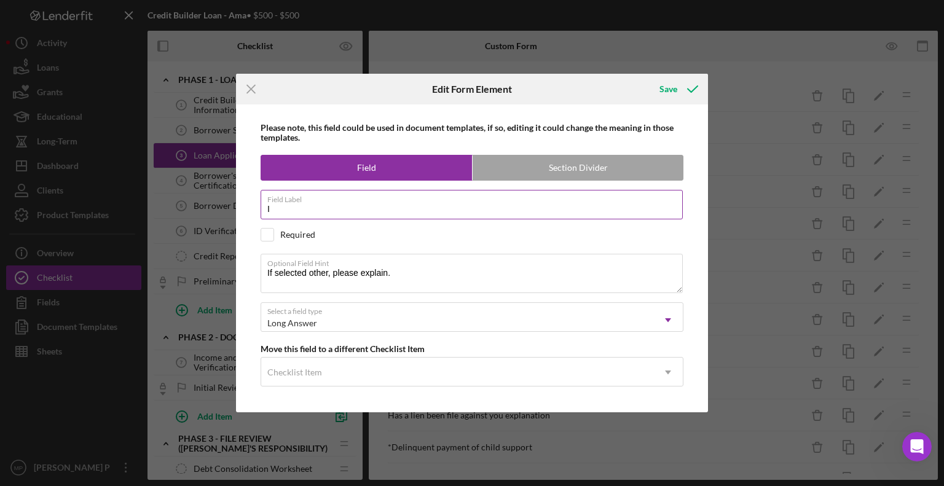
click at [284, 206] on input "I" at bounding box center [472, 205] width 422 height 30
type input "Other"
click at [674, 90] on div "Save" at bounding box center [669, 89] width 18 height 25
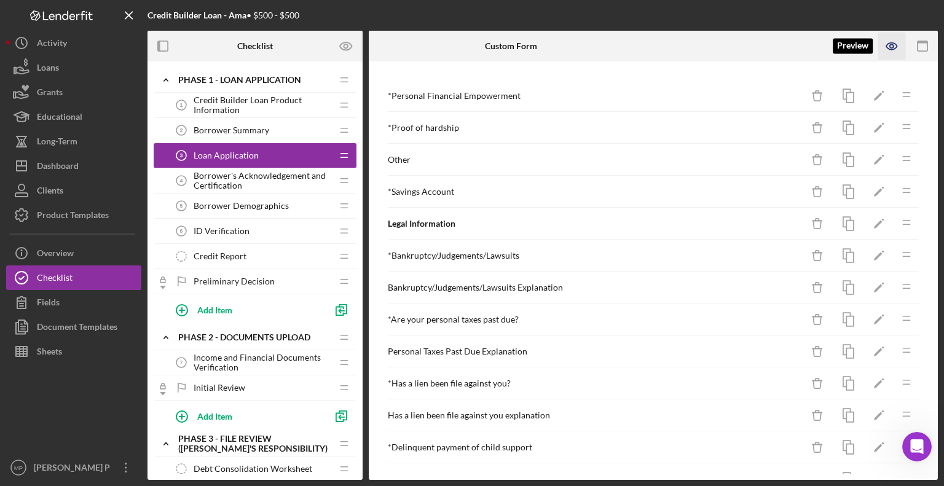
click at [890, 51] on icon "button" at bounding box center [893, 47] width 28 height 28
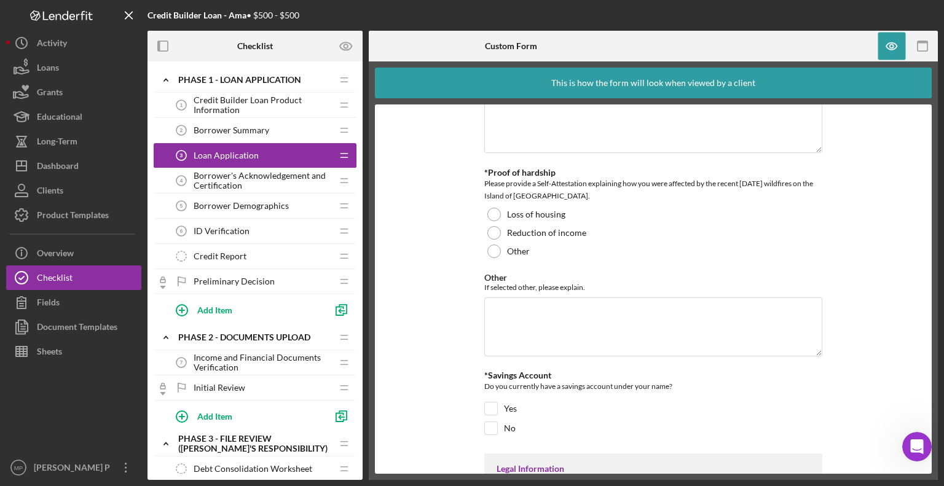
scroll to position [0, 0]
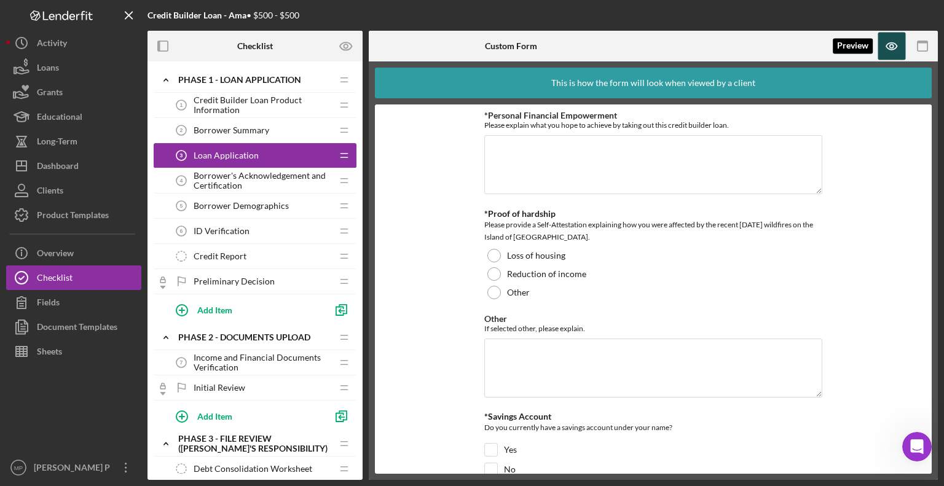
click at [887, 49] on icon "button" at bounding box center [893, 47] width 28 height 28
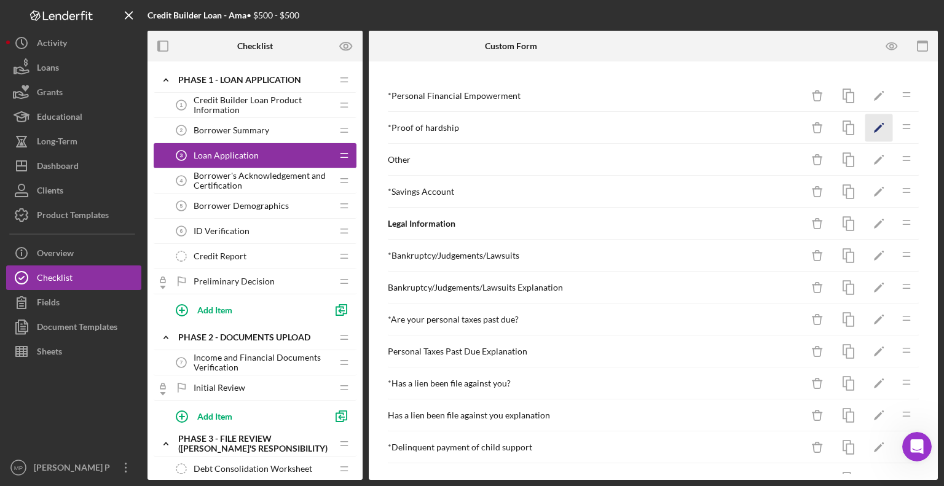
click at [866, 130] on icon "Icon/Edit" at bounding box center [880, 128] width 28 height 28
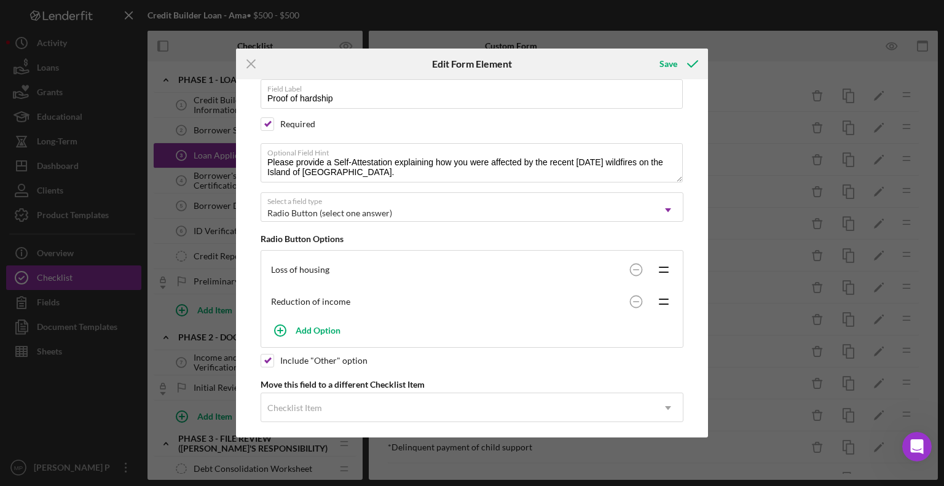
scroll to position [94, 0]
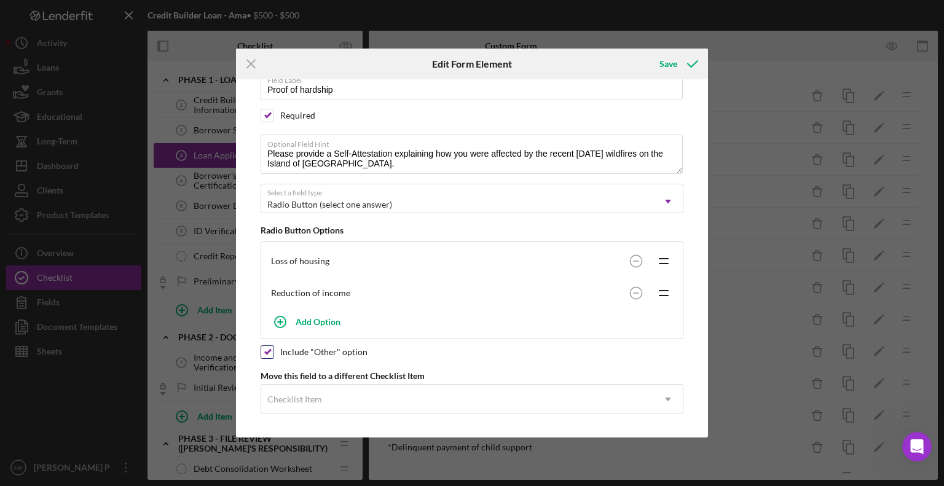
drag, startPoint x: 266, startPoint y: 346, endPoint x: 261, endPoint y: 350, distance: 7.0
click at [261, 350] on input "checkbox" at bounding box center [267, 352] width 12 height 12
checkbox input "false"
click at [676, 63] on div "Save" at bounding box center [669, 64] width 18 height 25
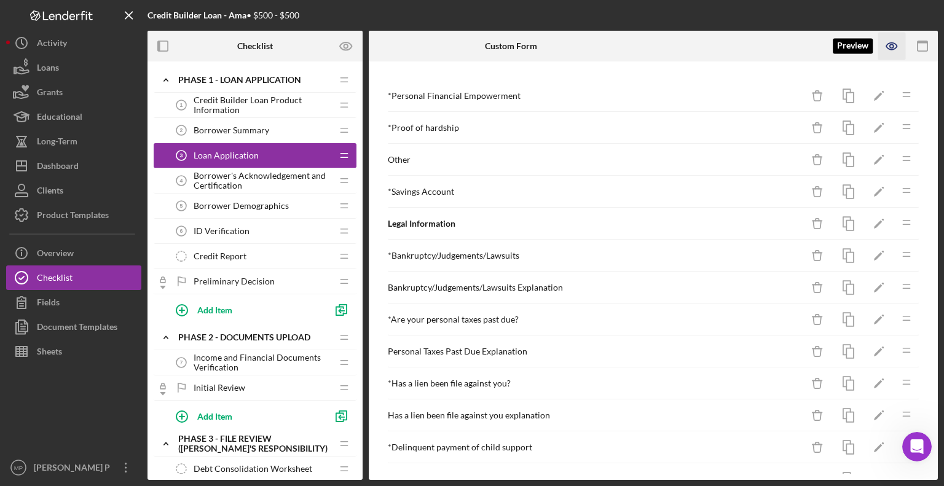
click at [891, 50] on icon "button" at bounding box center [893, 47] width 28 height 28
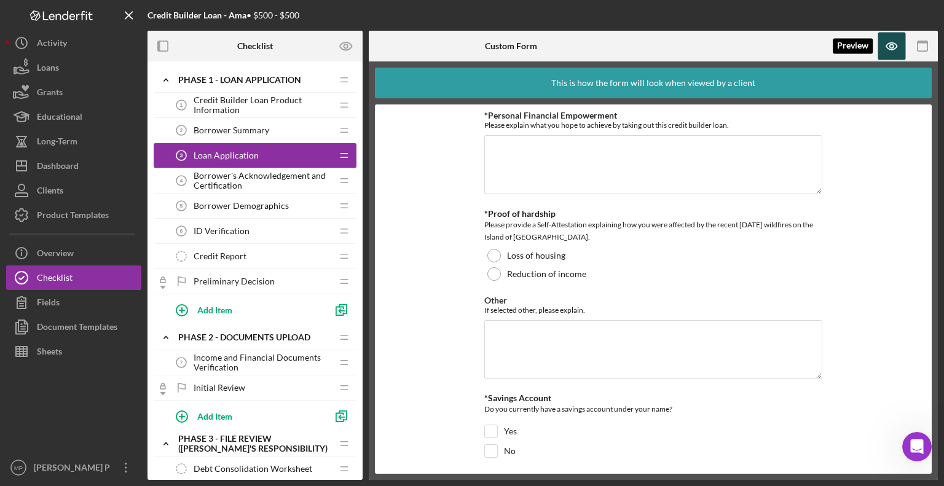
click at [892, 39] on icon "button" at bounding box center [893, 47] width 28 height 28
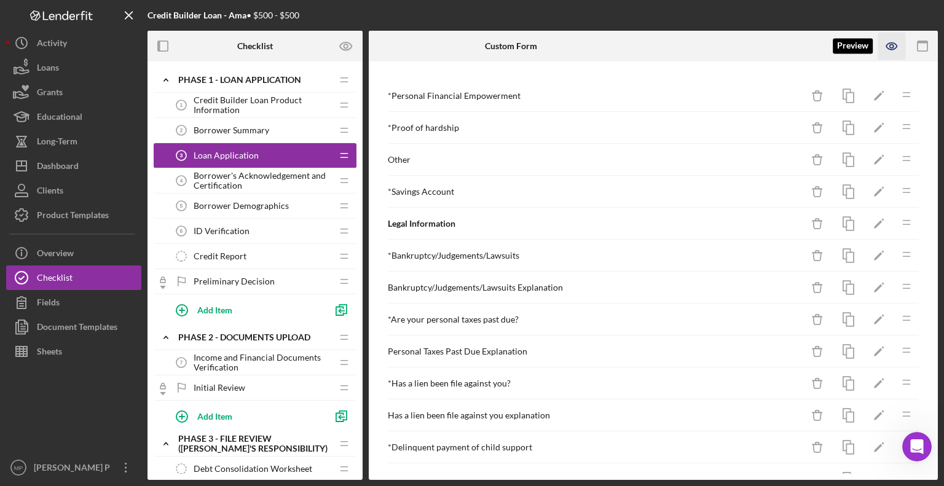
click at [888, 42] on icon "button" at bounding box center [893, 47] width 28 height 28
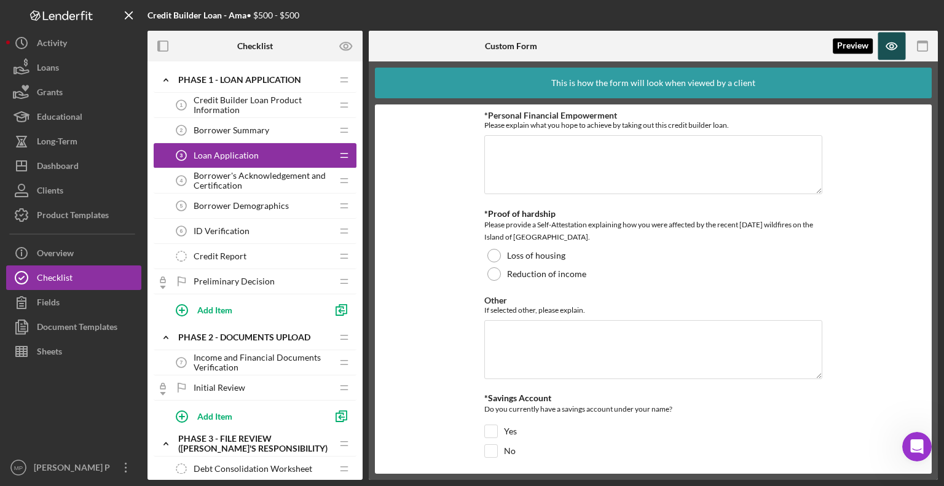
click at [888, 42] on icon "button" at bounding box center [893, 47] width 28 height 28
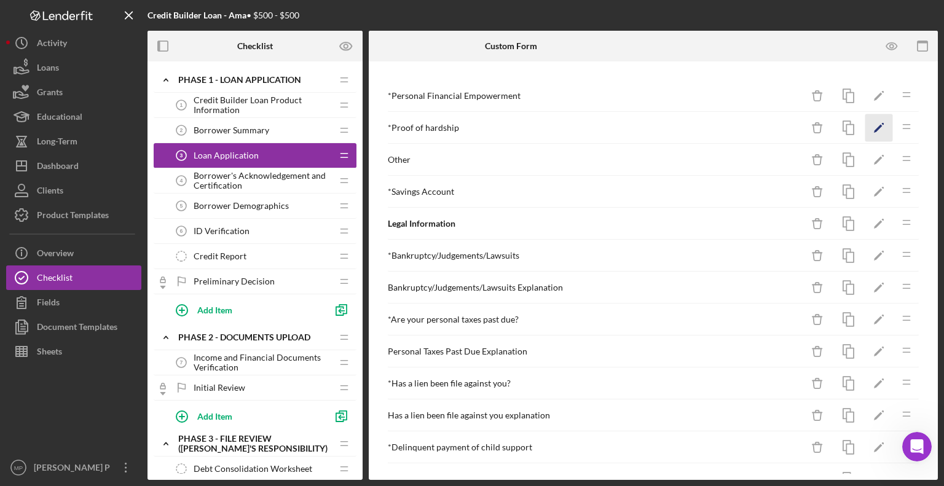
click at [869, 126] on icon "Icon/Edit" at bounding box center [880, 128] width 28 height 28
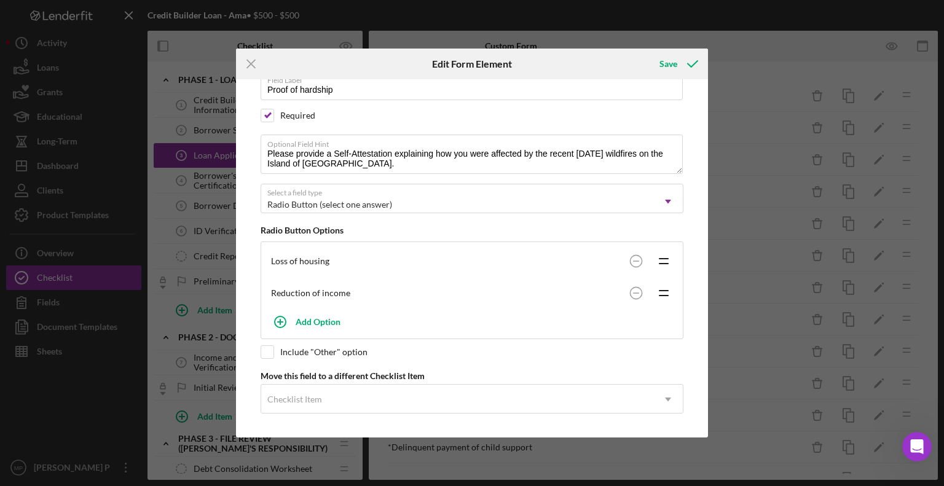
scroll to position [60, 0]
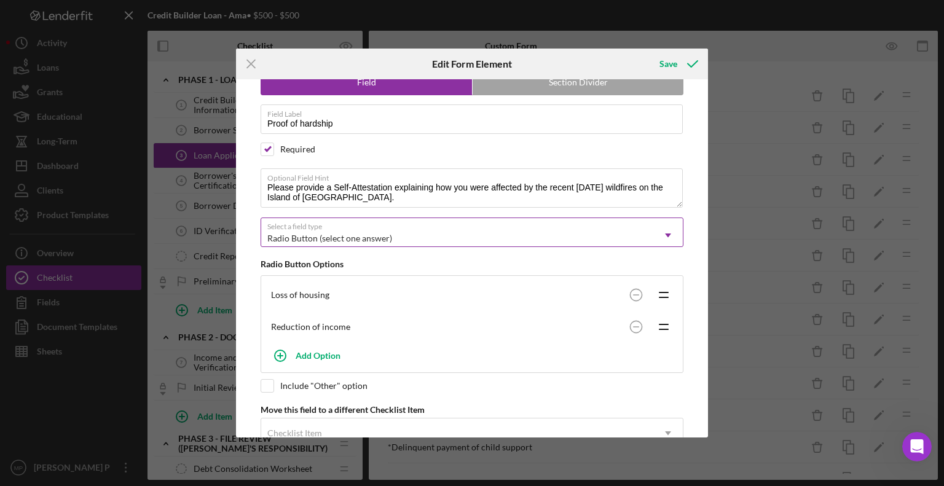
click at [662, 231] on icon "Icon/Dropdown Arrow" at bounding box center [669, 236] width 30 height 30
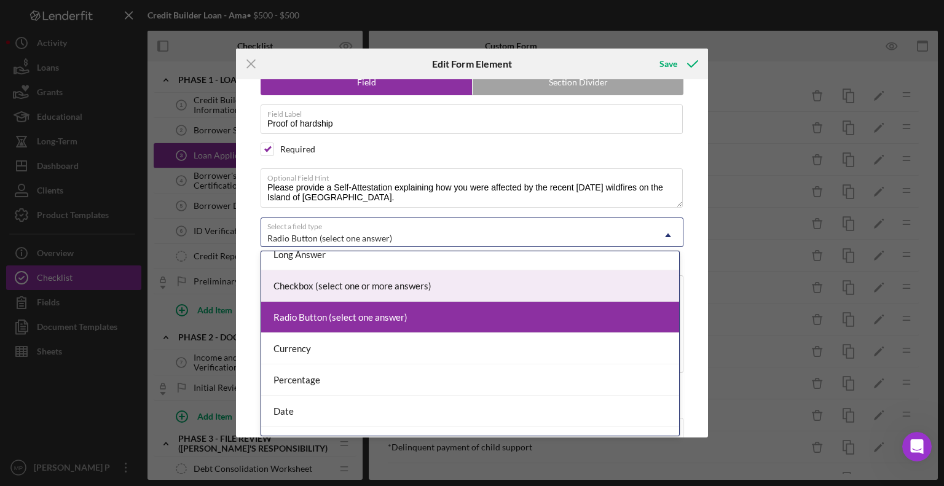
scroll to position [76, 0]
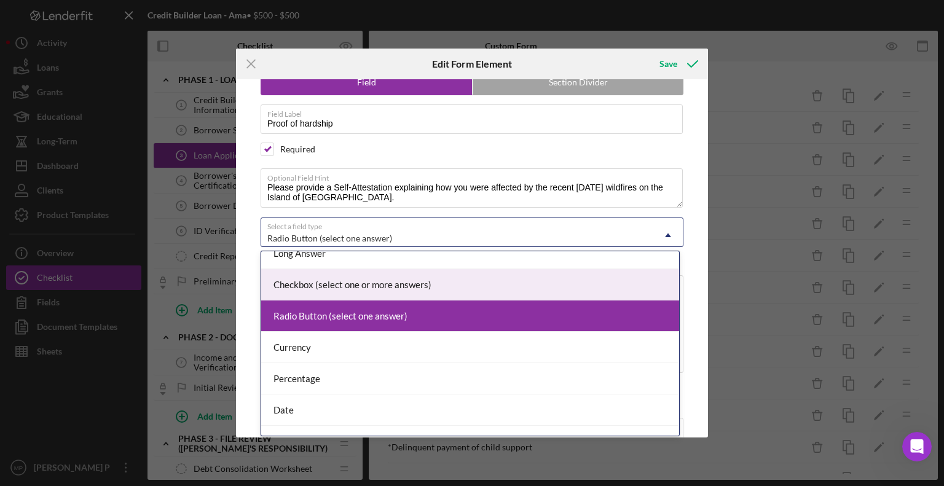
click at [612, 282] on div "Checkbox (select one or more answers)" at bounding box center [470, 284] width 418 height 31
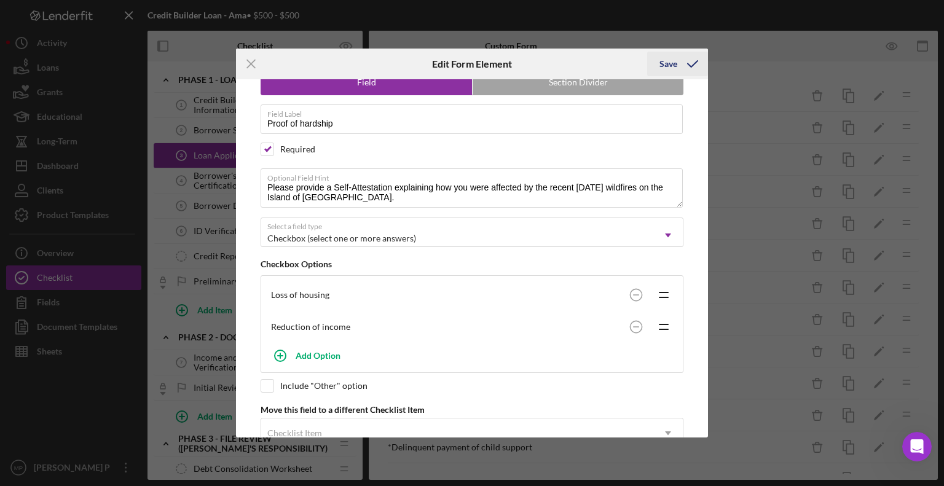
click at [687, 63] on icon "submit" at bounding box center [693, 64] width 31 height 31
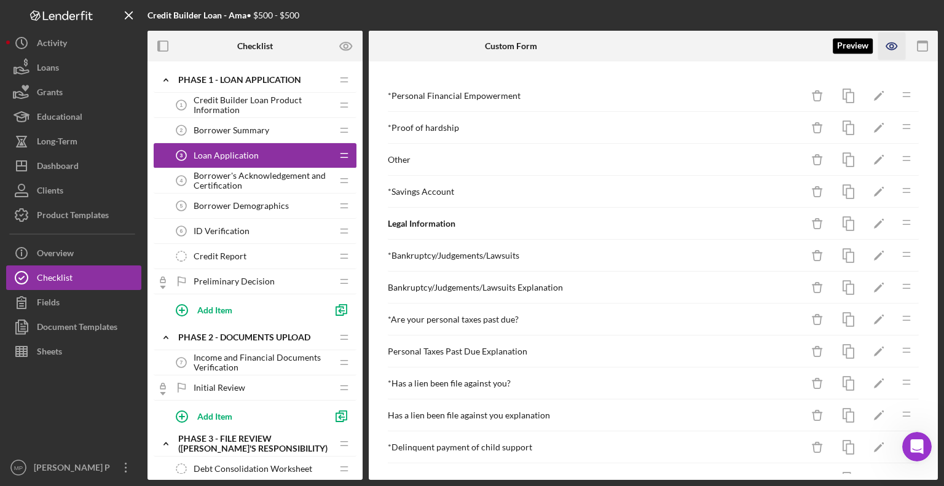
click at [890, 49] on icon "button" at bounding box center [893, 47] width 28 height 28
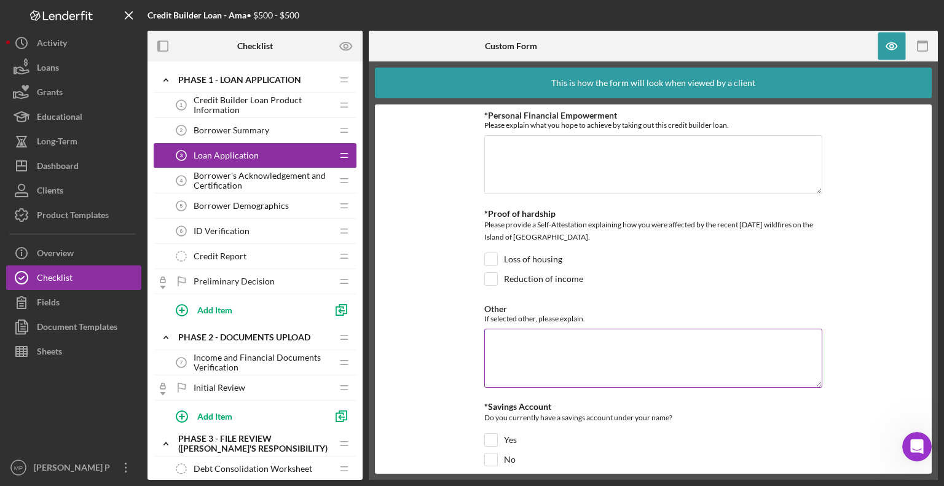
scroll to position [81, 0]
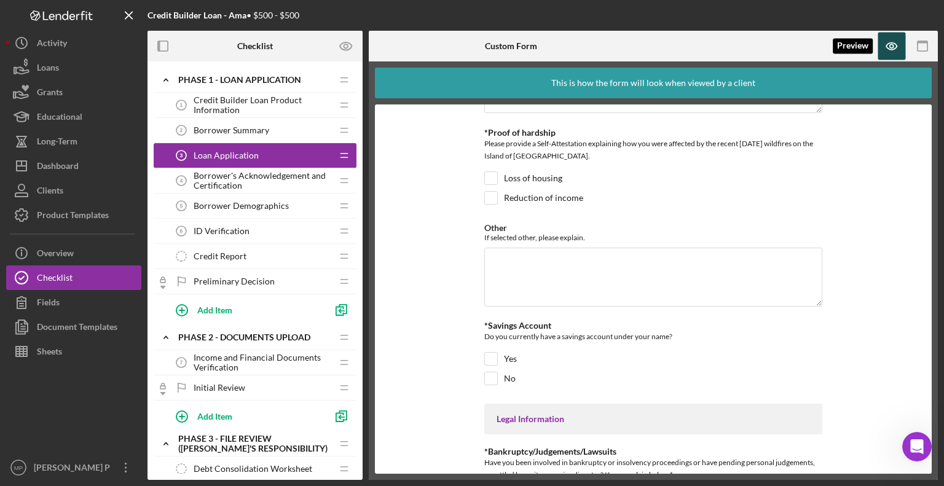
click at [888, 41] on icon "button" at bounding box center [893, 47] width 28 height 28
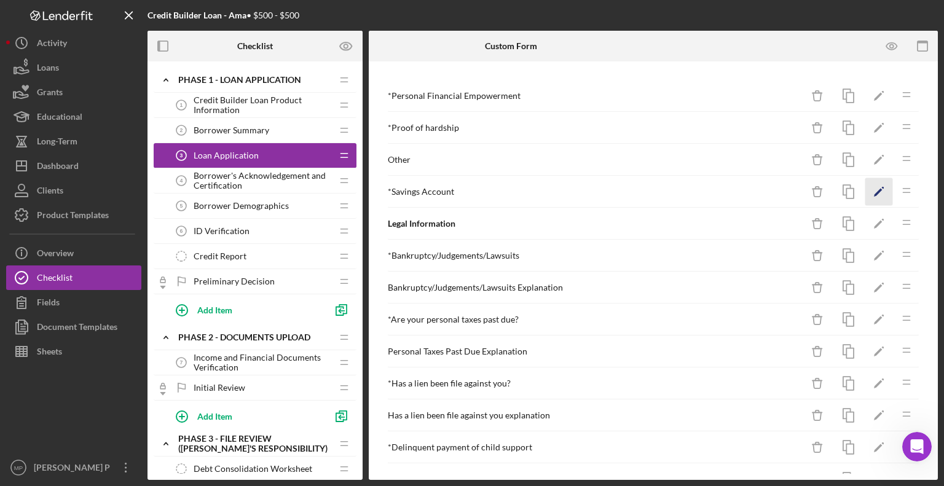
click at [872, 191] on icon "Icon/Edit" at bounding box center [880, 192] width 28 height 28
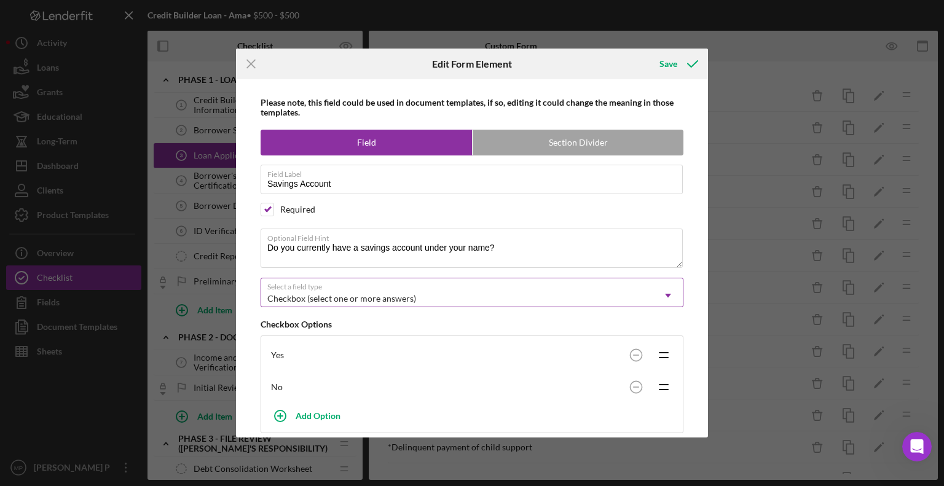
click at [667, 296] on icon "Icon/Dropdown Arrow" at bounding box center [669, 296] width 30 height 30
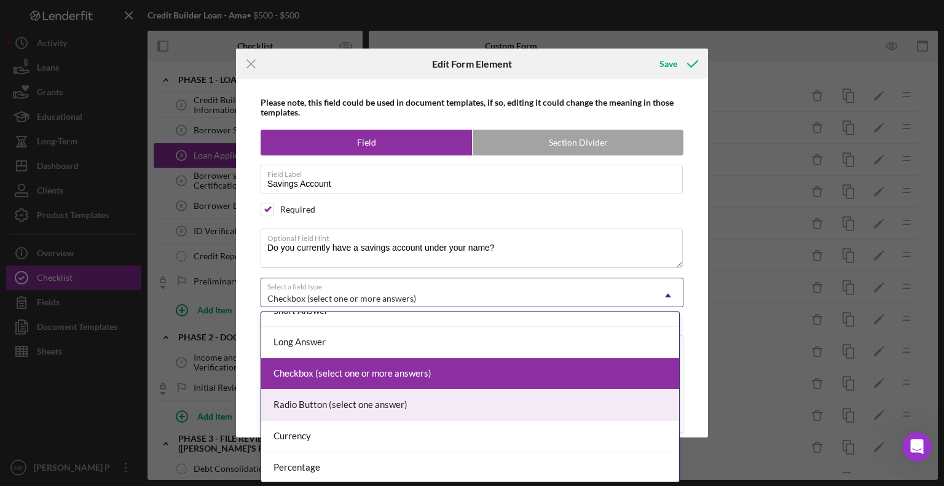
scroll to position [49, 0]
click at [623, 405] on div "Radio Button (select one answer)" at bounding box center [470, 404] width 418 height 31
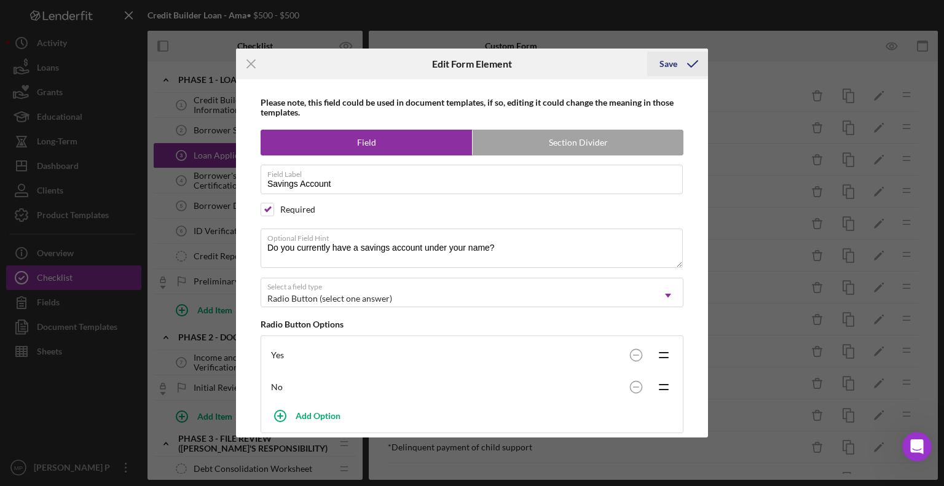
click at [667, 62] on div "Save" at bounding box center [669, 64] width 18 height 25
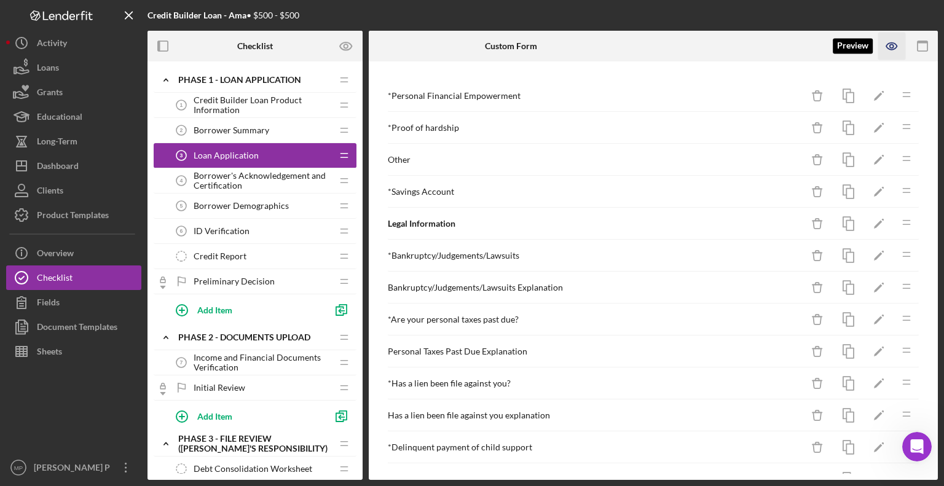
click at [888, 46] on icon "button" at bounding box center [893, 47] width 28 height 28
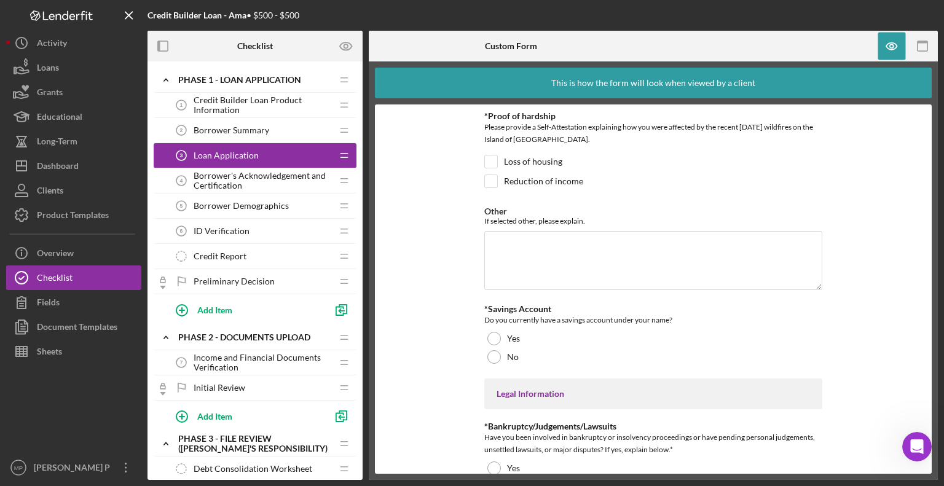
scroll to position [98, 0]
click at [892, 44] on icon "button" at bounding box center [893, 47] width 28 height 28
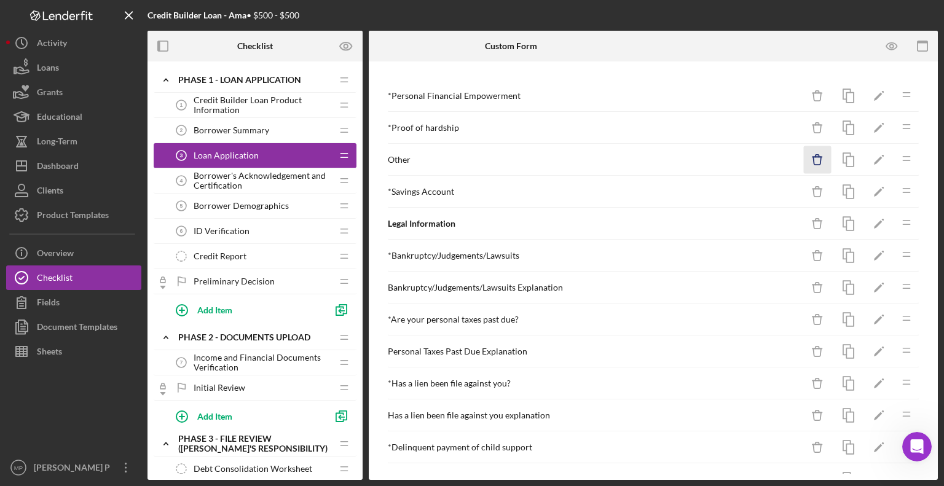
click at [813, 157] on line "button" at bounding box center [817, 157] width 9 height 0
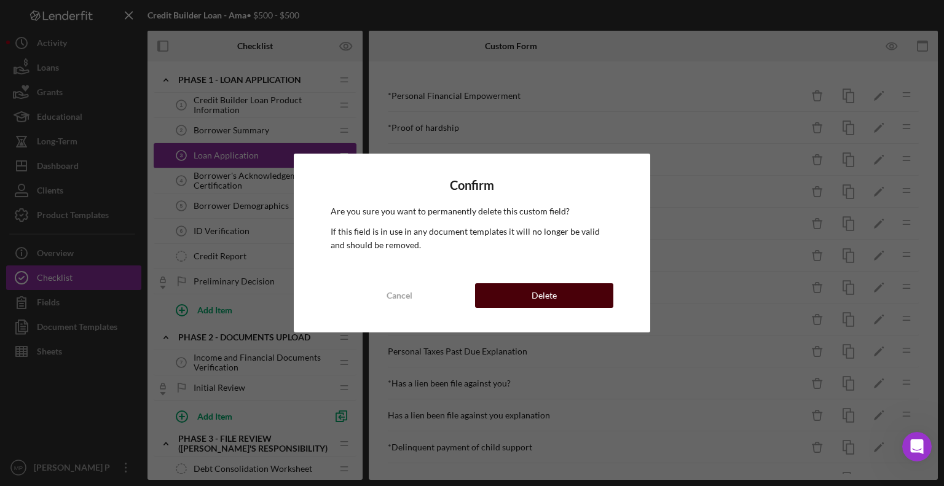
click at [573, 291] on button "Delete" at bounding box center [544, 295] width 138 height 25
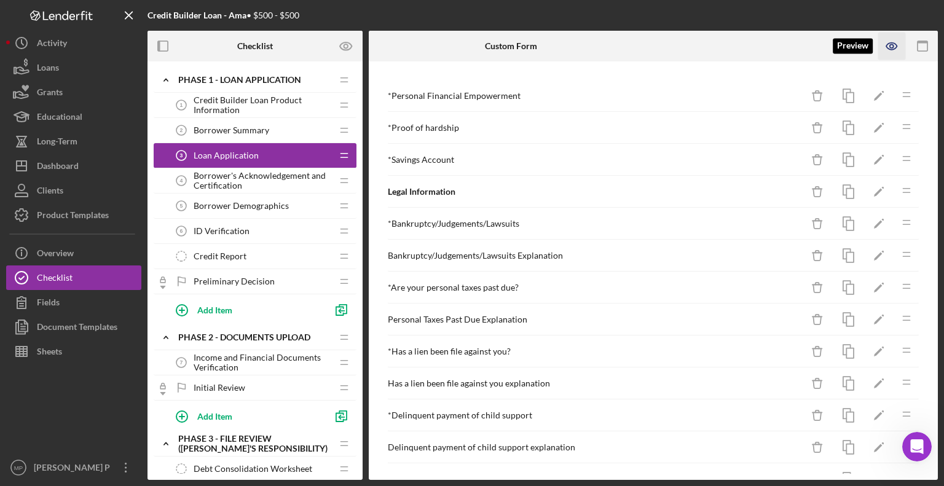
click at [893, 46] on icon "button" at bounding box center [892, 46] width 4 height 4
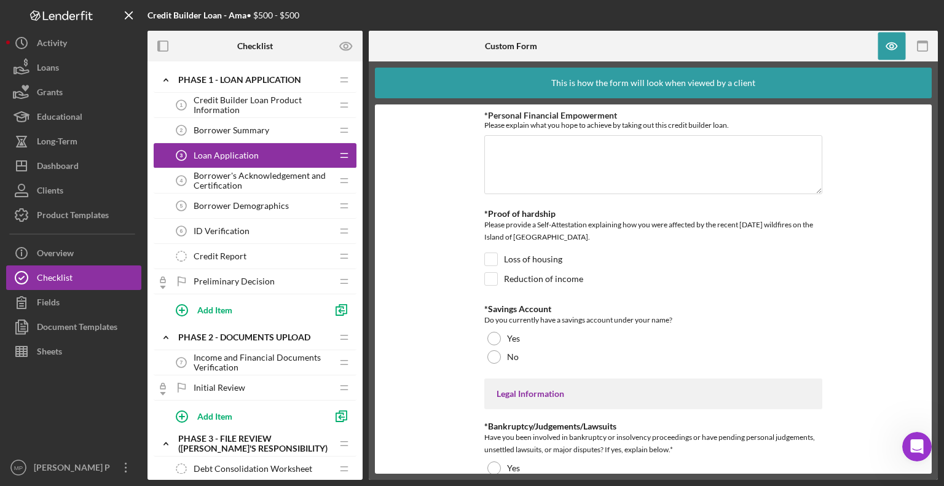
click at [223, 109] on span "Credit Builder Loan Product Information" at bounding box center [263, 105] width 138 height 20
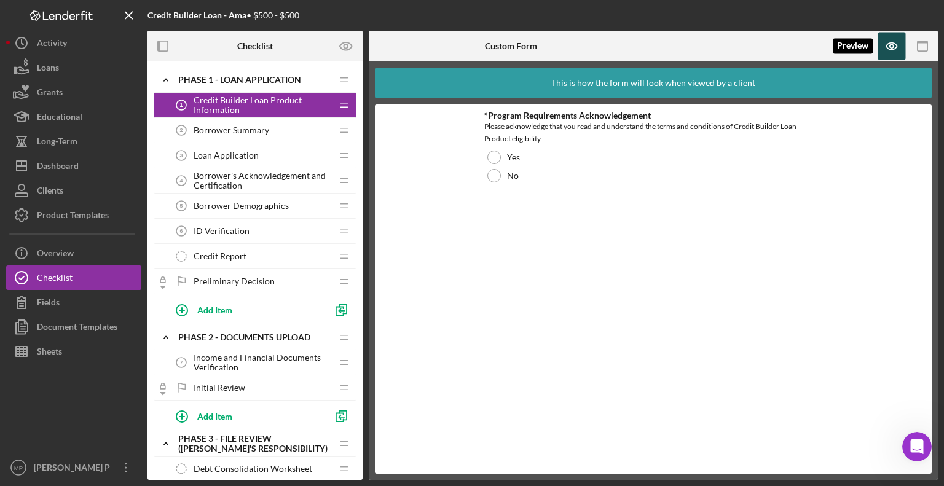
click at [895, 46] on icon "button" at bounding box center [893, 47] width 28 height 28
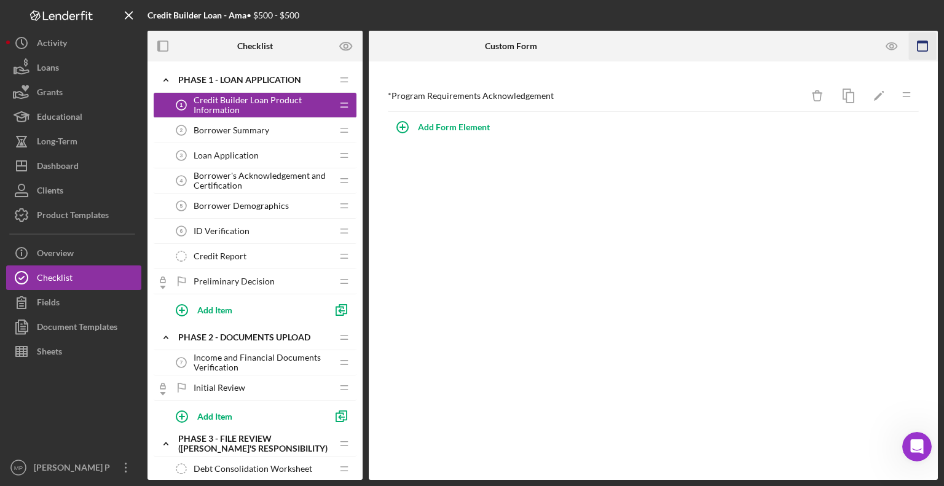
click at [928, 47] on rect "button" at bounding box center [923, 46] width 10 height 10
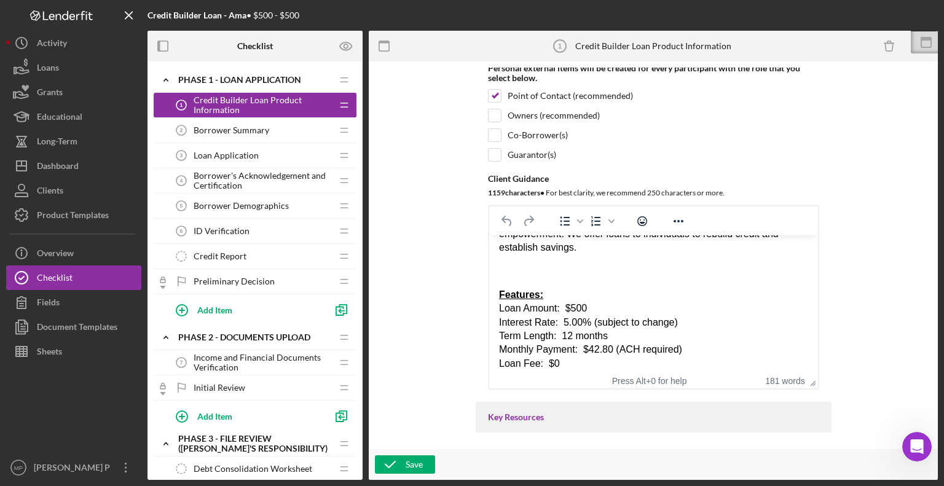
scroll to position [93, 0]
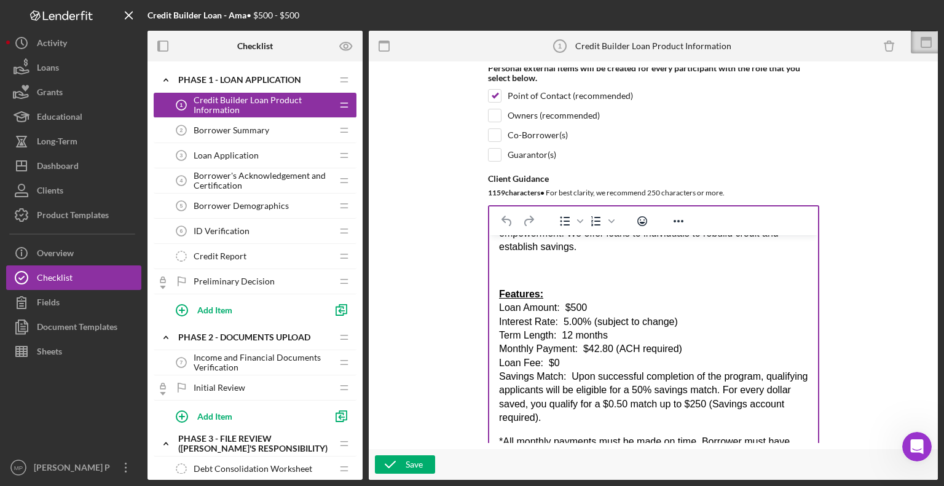
drag, startPoint x: 809, startPoint y: 385, endPoint x: 794, endPoint y: 478, distance: 94.7
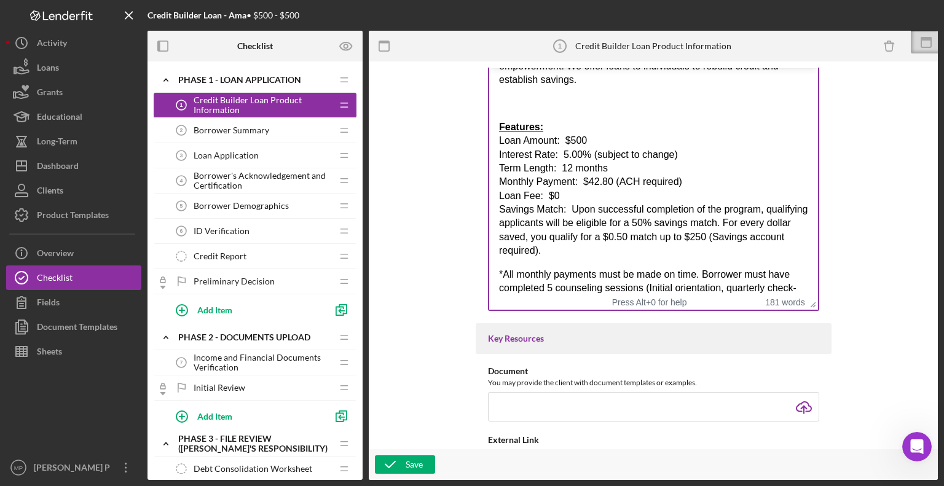
scroll to position [326, 0]
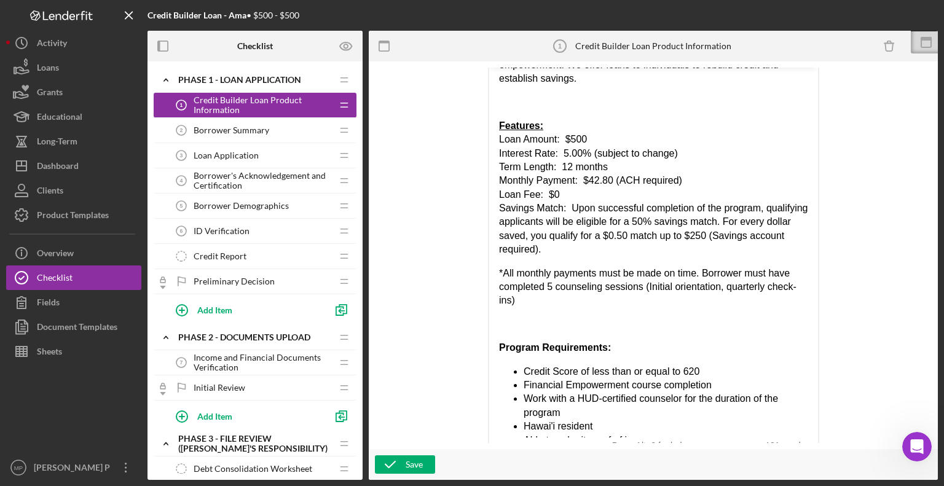
drag, startPoint x: 812, startPoint y: 307, endPoint x: 794, endPoint y: 460, distance: 154.2
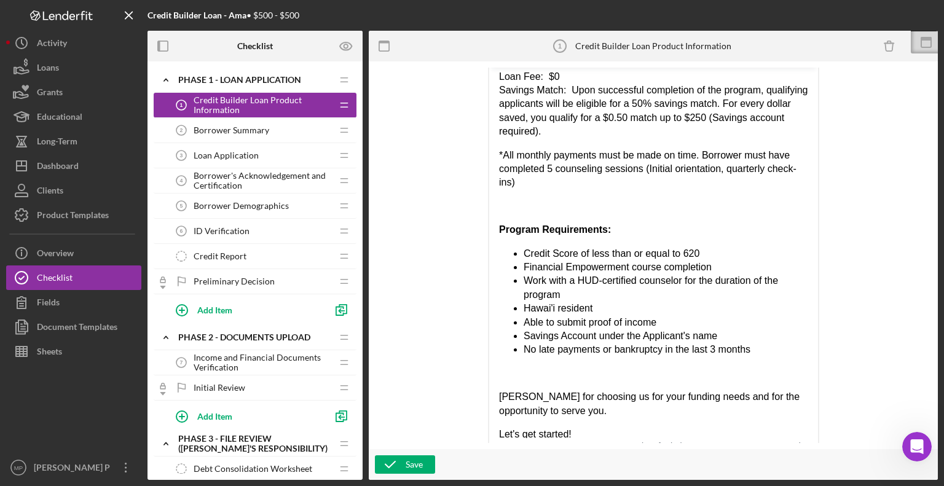
scroll to position [219, 0]
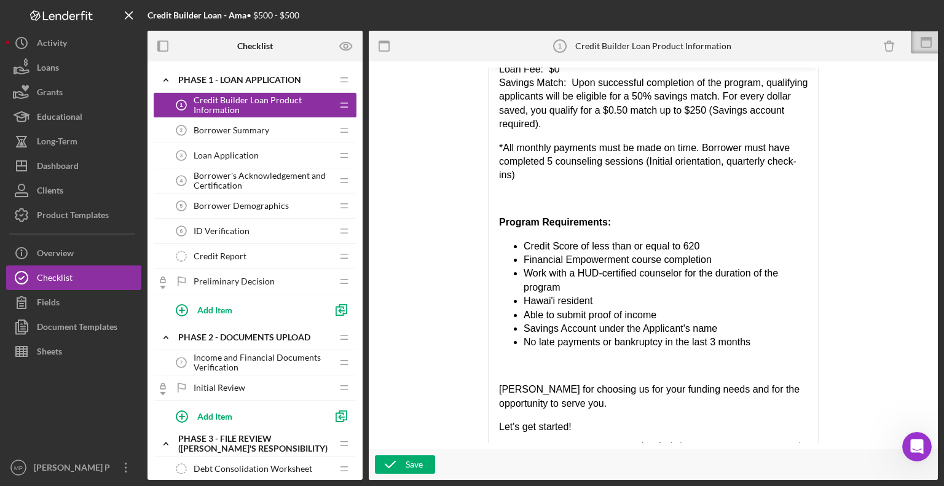
drag, startPoint x: 808, startPoint y: 235, endPoint x: 1311, endPoint y: 360, distance: 518.4
click at [233, 159] on span "Loan Application" at bounding box center [226, 156] width 65 height 10
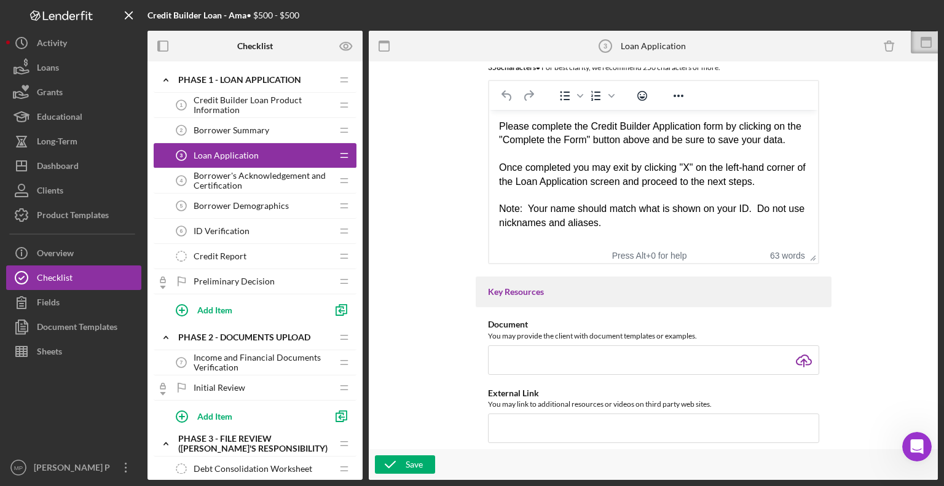
scroll to position [352, 0]
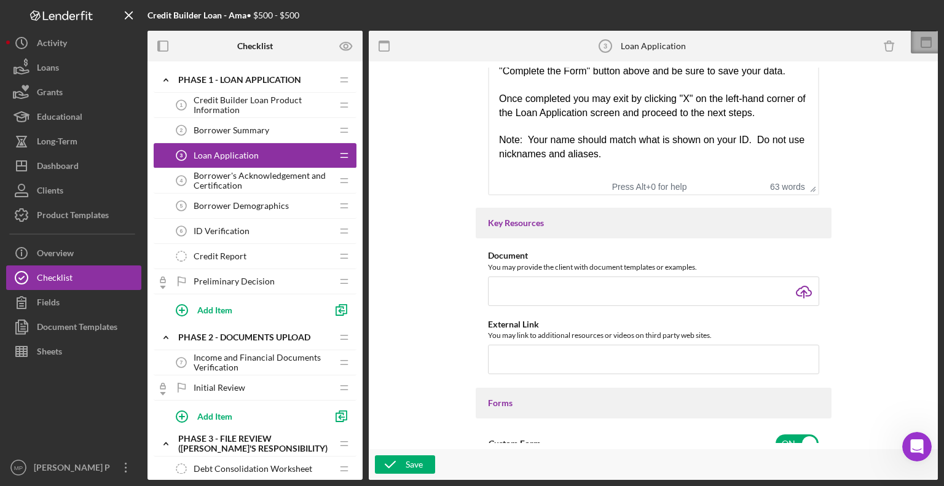
click at [930, 41] on icon at bounding box center [926, 42] width 31 height 31
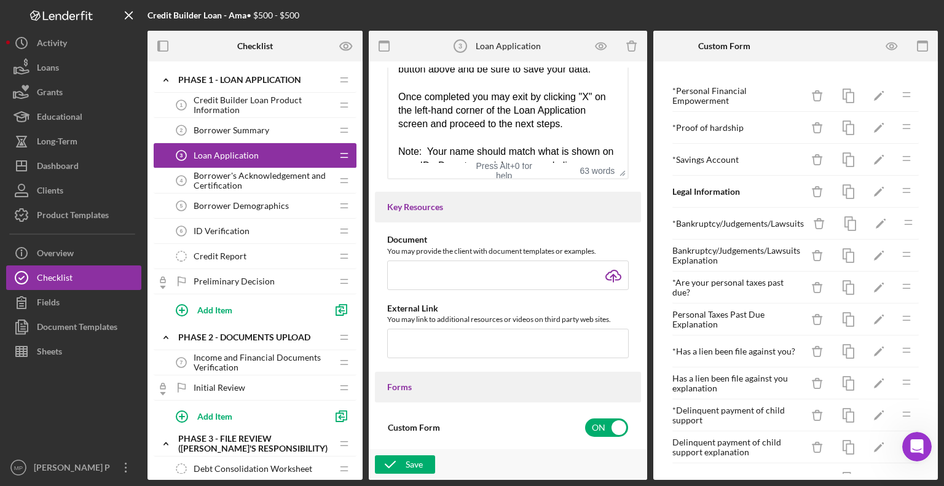
click at [283, 105] on span "Credit Builder Loan Product Information" at bounding box center [263, 105] width 138 height 20
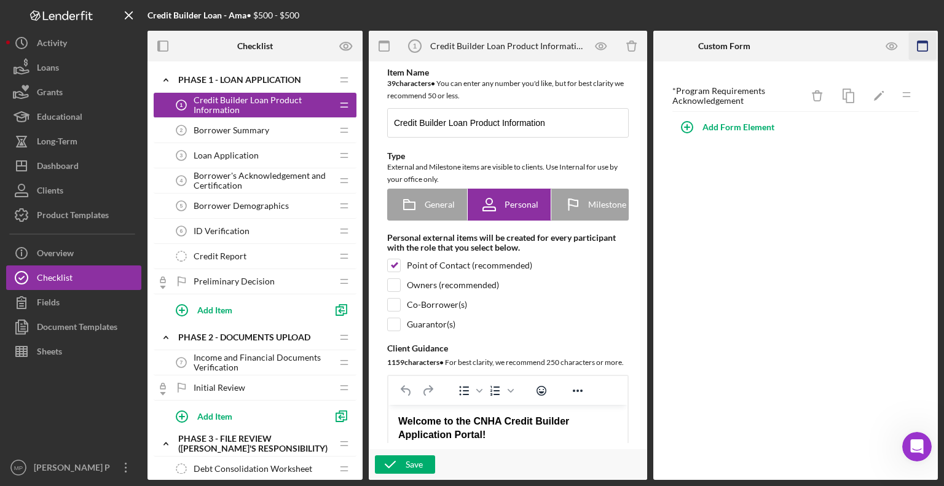
click at [925, 42] on rect "button" at bounding box center [923, 42] width 10 height 2
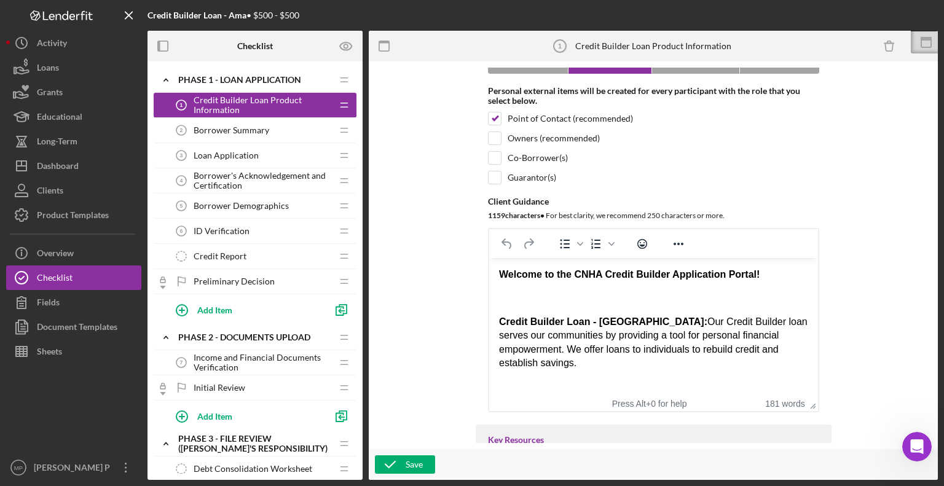
scroll to position [270, 0]
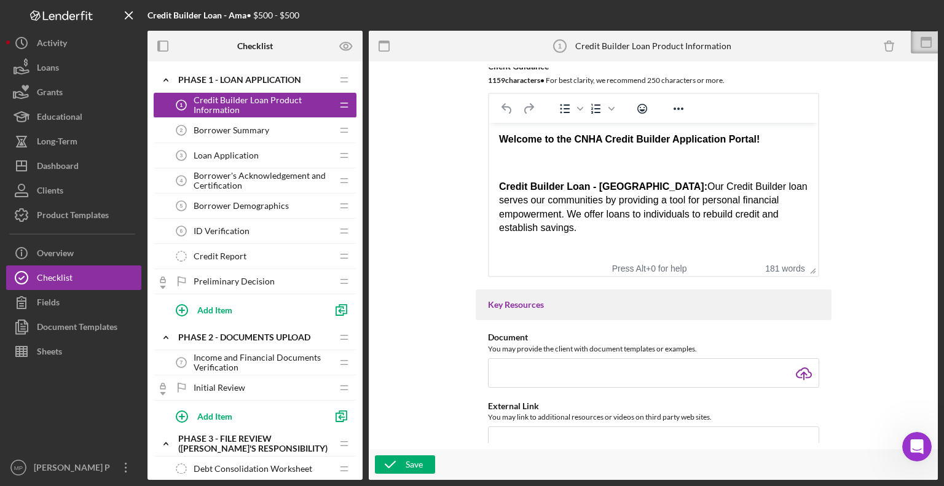
click at [528, 165] on p "Rich Text Area. Press ALT-0 for help." at bounding box center [653, 163] width 309 height 14
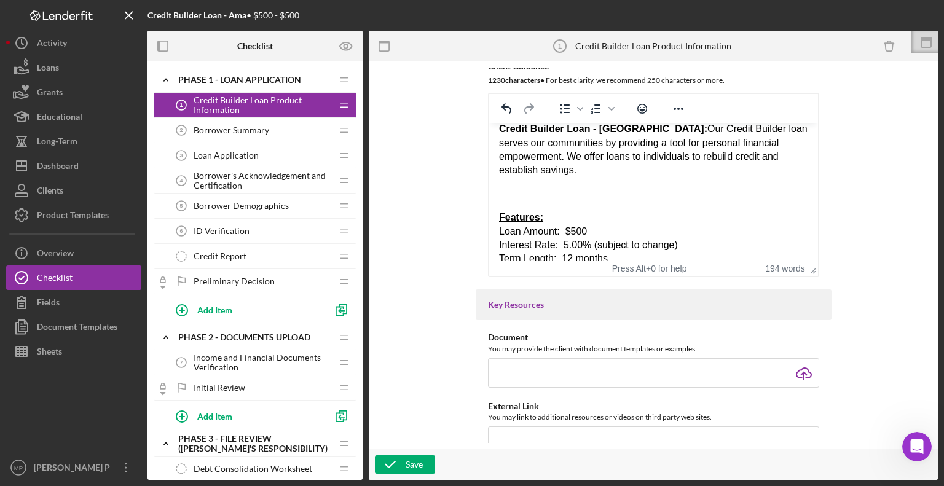
scroll to position [0, 0]
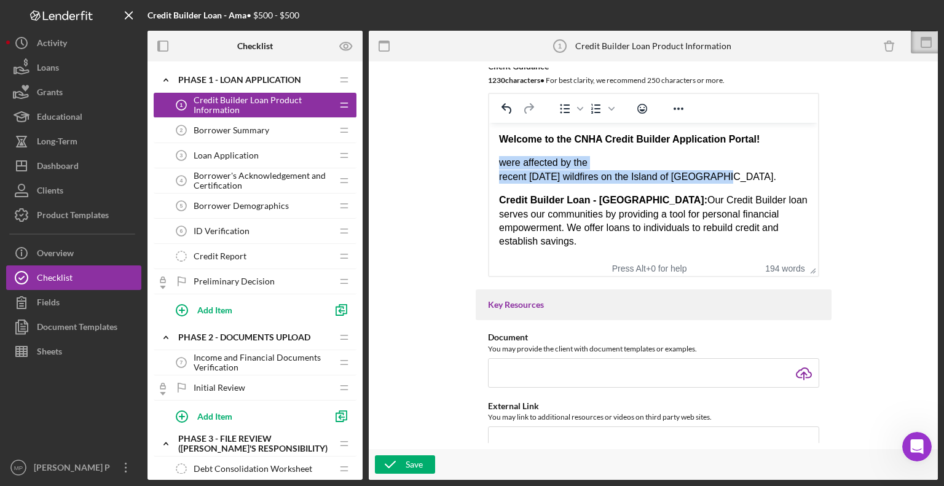
drag, startPoint x: 718, startPoint y: 180, endPoint x: 489, endPoint y: 165, distance: 229.8
click at [489, 165] on html "Welcome to the CNHA Credit Builder Application Portal! were affected by the rec…" at bounding box center [653, 446] width 329 height 647
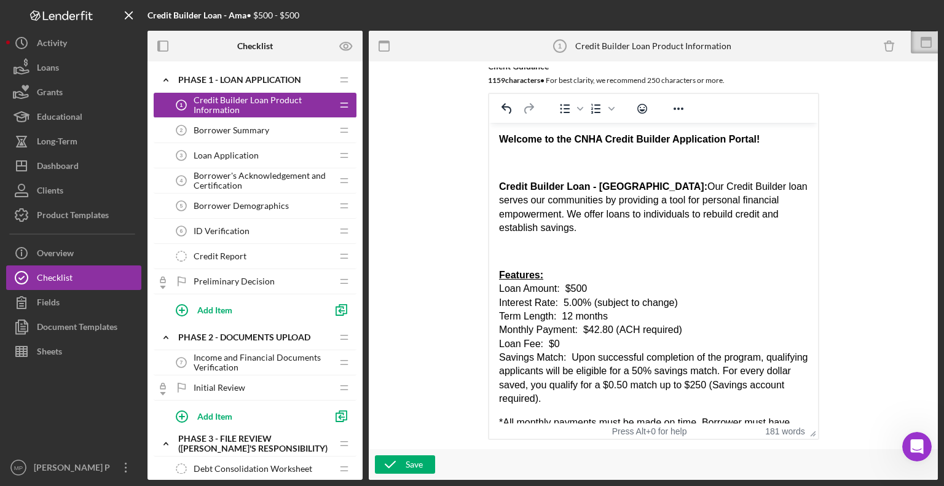
drag, startPoint x: 812, startPoint y: 275, endPoint x: 795, endPoint y: 439, distance: 165.0
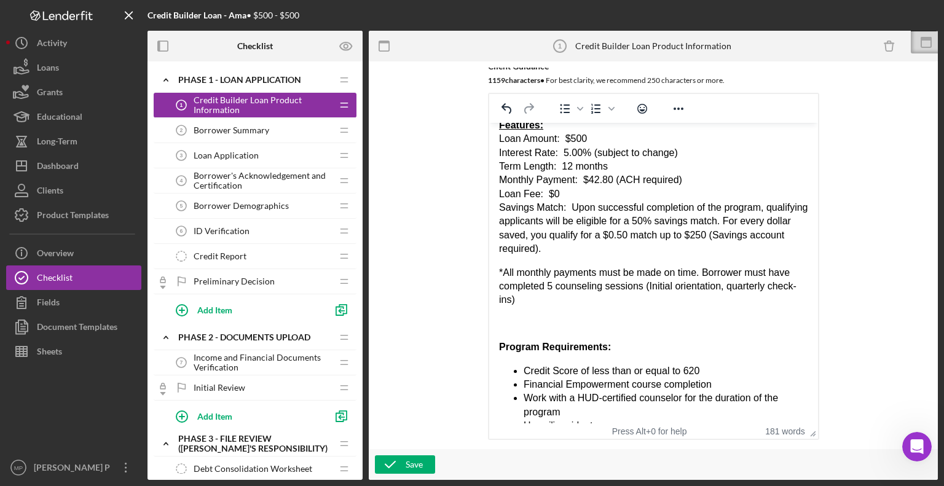
scroll to position [214, 0]
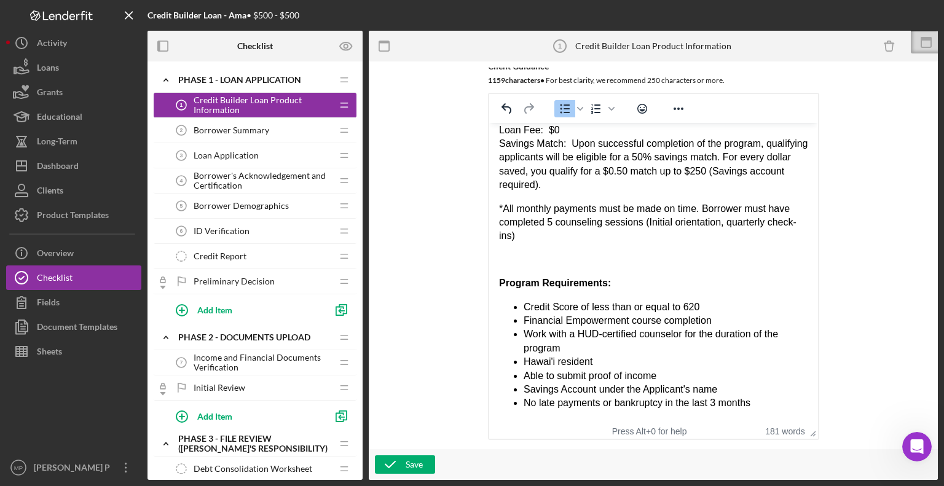
click at [522, 307] on ul "Credit Score of less than or equal to 620 Financial Empowerment course completi…" at bounding box center [653, 356] width 309 height 110
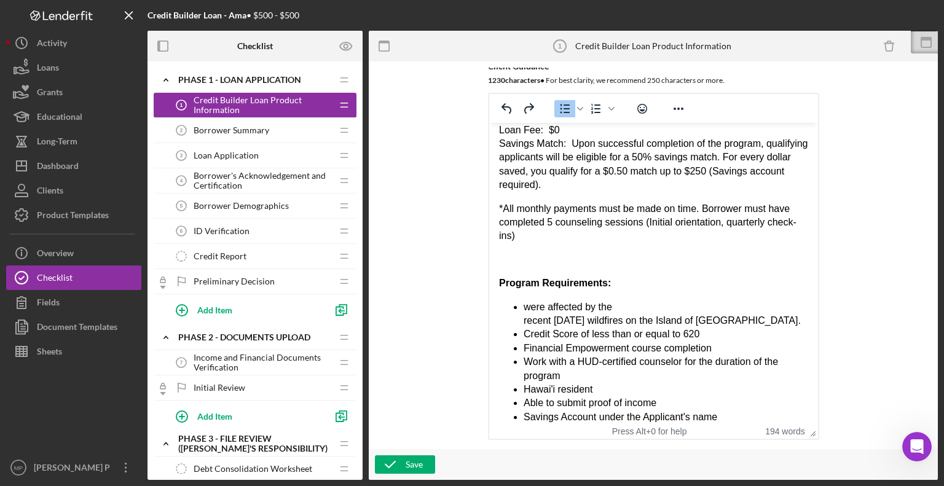
click at [552, 309] on span "were affected by the recent [DATE] wildfires on the Island of [GEOGRAPHIC_DATA]." at bounding box center [661, 314] width 277 height 24
click at [524, 320] on span "Affected by the recent [DATE] wildfires on the Island of [GEOGRAPHIC_DATA]." at bounding box center [661, 314] width 277 height 24
click at [863, 319] on div "Item Name 39 character s • You can enter any number you'd like, but for best cl…" at bounding box center [653, 256] width 557 height 376
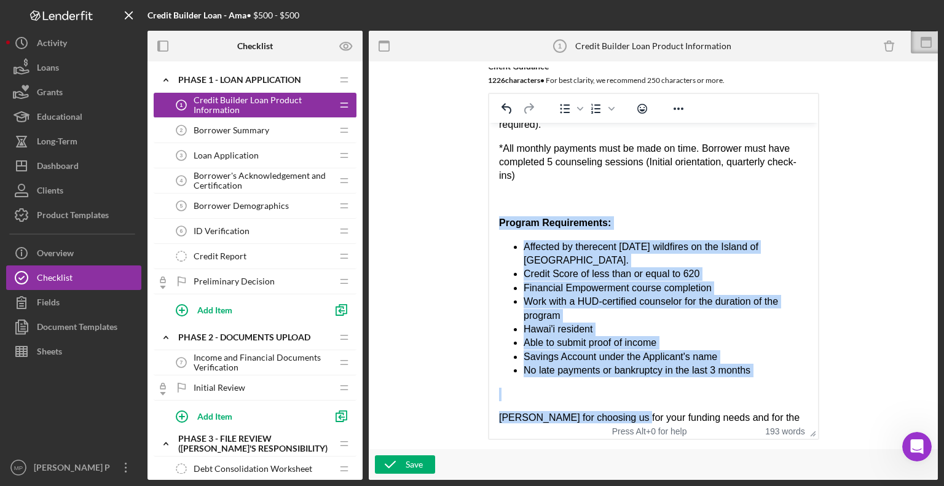
scroll to position [360, 0]
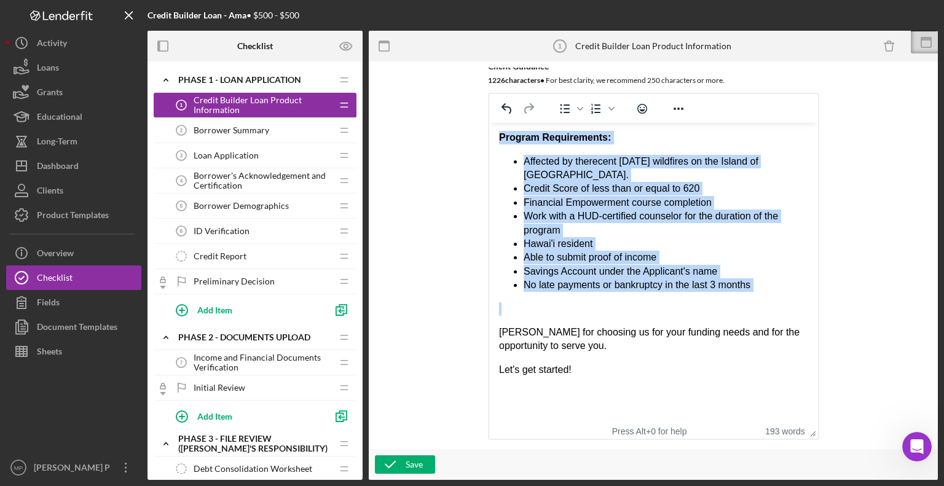
drag, startPoint x: 500, startPoint y: 269, endPoint x: 762, endPoint y: 293, distance: 263.0
click at [762, 293] on body "Welcome to the CNHA Credit Builder Application Portal! Credit Builder Loan - Am…" at bounding box center [653, 93] width 309 height 641
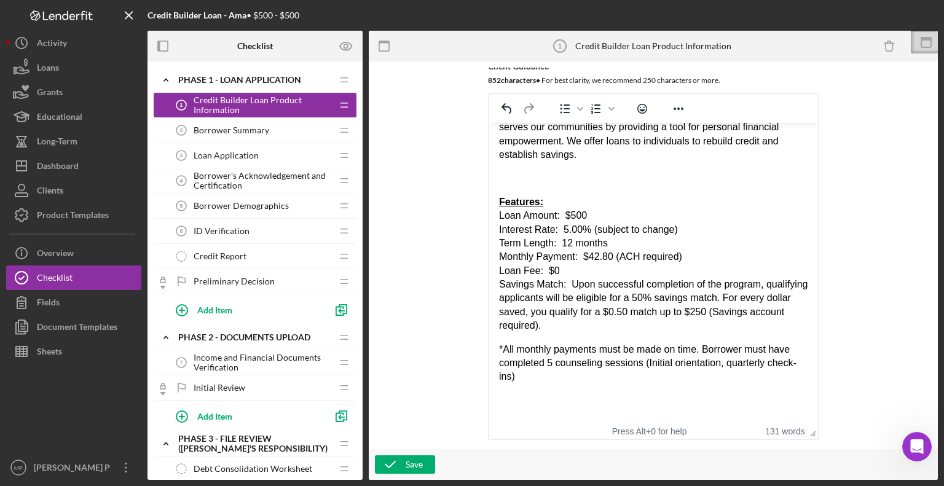
scroll to position [60, 0]
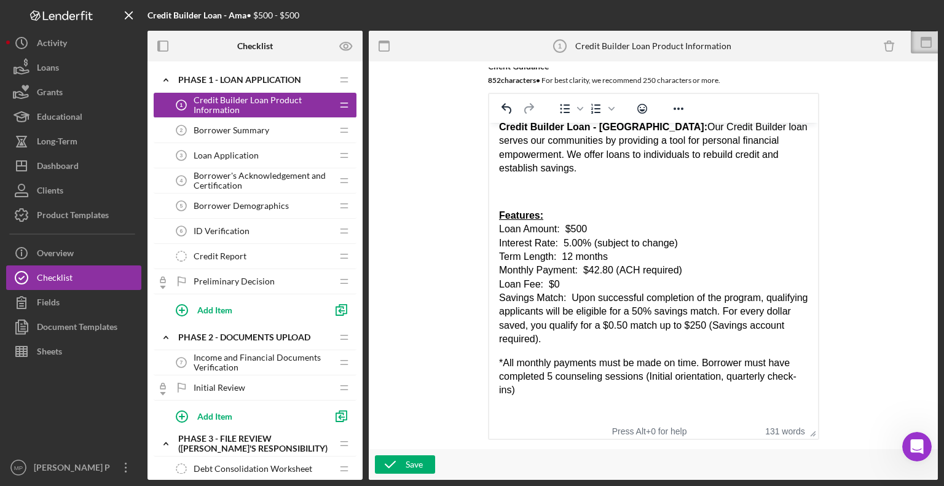
click at [502, 191] on p "Rich Text Area. Press ALT-0 for help." at bounding box center [653, 192] width 309 height 14
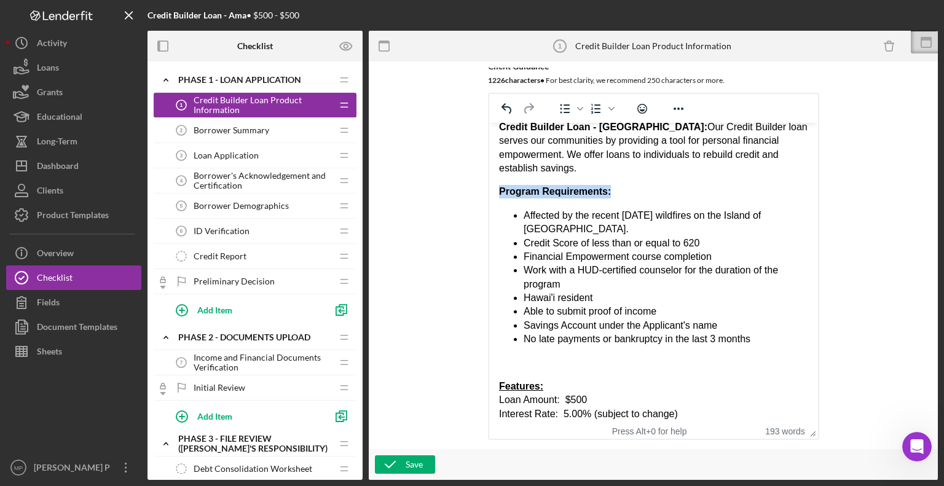
drag, startPoint x: 612, startPoint y: 190, endPoint x: 494, endPoint y: 189, distance: 118.7
click at [494, 189] on html "Welcome to the CNHA Credit Builder Application Portal! Credit Builder Loan - Am…" at bounding box center [653, 393] width 329 height 661
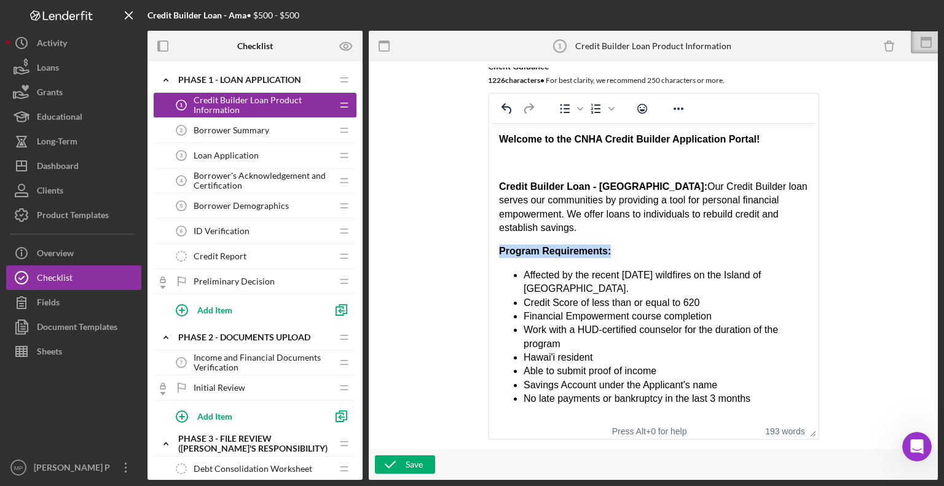
click at [641, 251] on p "Program Requirements:" at bounding box center [653, 252] width 309 height 14
click at [598, 234] on p "Credit Builder Loan - Ama: Our Credit Builder loan serves our communities by pr…" at bounding box center [653, 207] width 309 height 55
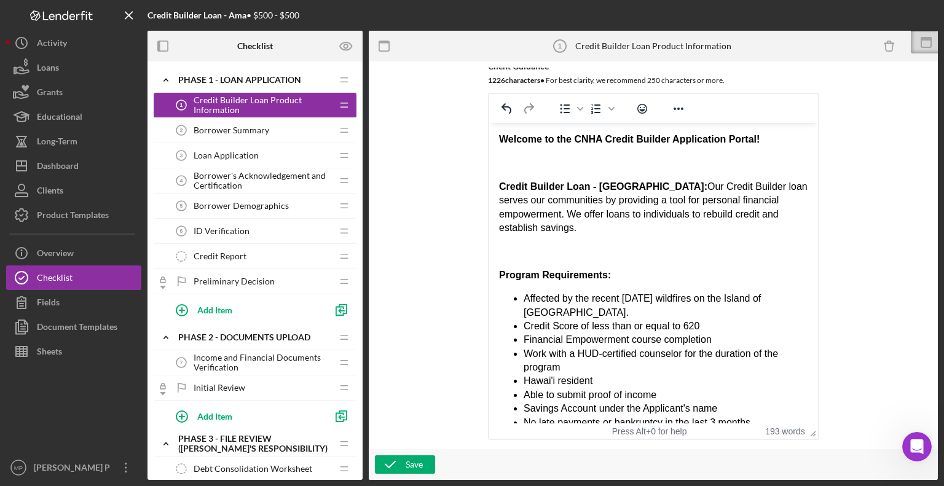
scroll to position [69, 0]
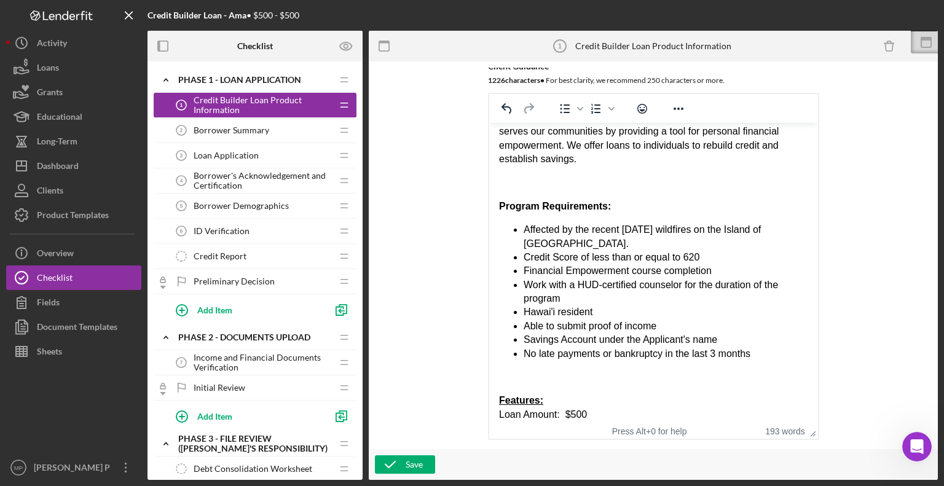
click at [514, 382] on p "Rich Text Area. Press ALT-0 for help." at bounding box center [653, 378] width 309 height 14
click at [612, 208] on p "Program Requirements:" at bounding box center [653, 207] width 309 height 14
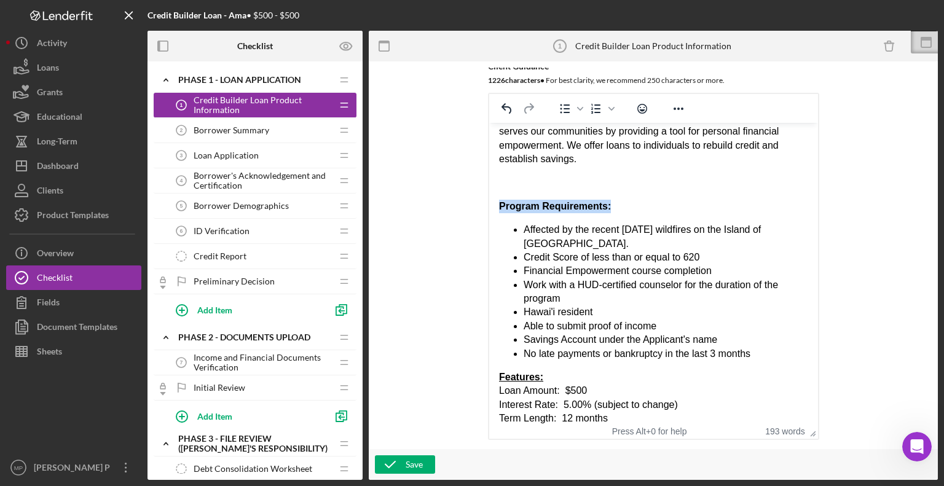
drag, startPoint x: 612, startPoint y: 208, endPoint x: 493, endPoint y: 194, distance: 119.4
click at [493, 194] on html "Welcome to the CNHA Credit Builder Application Portal! Credit Builder Loan - Am…" at bounding box center [653, 384] width 329 height 661
drag, startPoint x: 35, startPoint y: 88, endPoint x: 667, endPoint y: 106, distance: 631.7
click at [668, 106] on button "Reveal or hide additional toolbar items" at bounding box center [678, 108] width 21 height 17
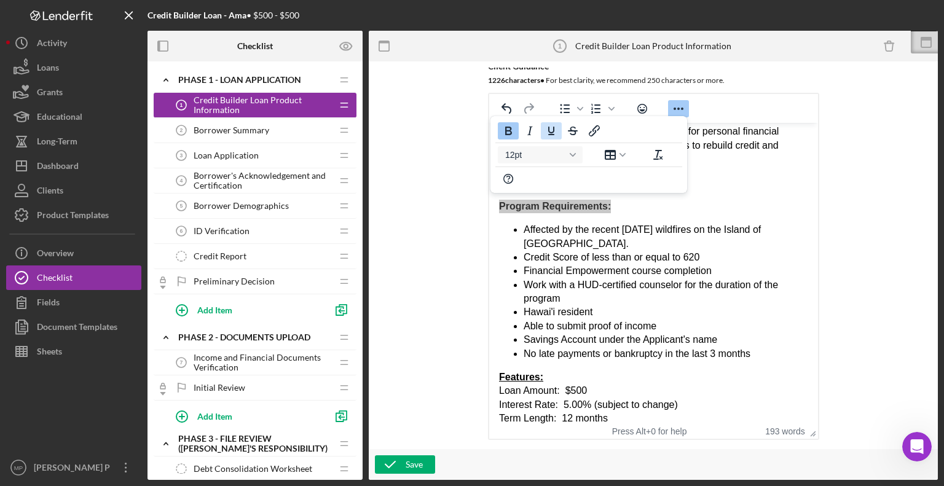
click at [548, 134] on icon "Underline" at bounding box center [551, 131] width 6 height 9
click at [643, 205] on p "Program Requirements:" at bounding box center [653, 207] width 309 height 14
click at [676, 103] on icon "Reveal or hide additional toolbar items" at bounding box center [678, 108] width 15 height 15
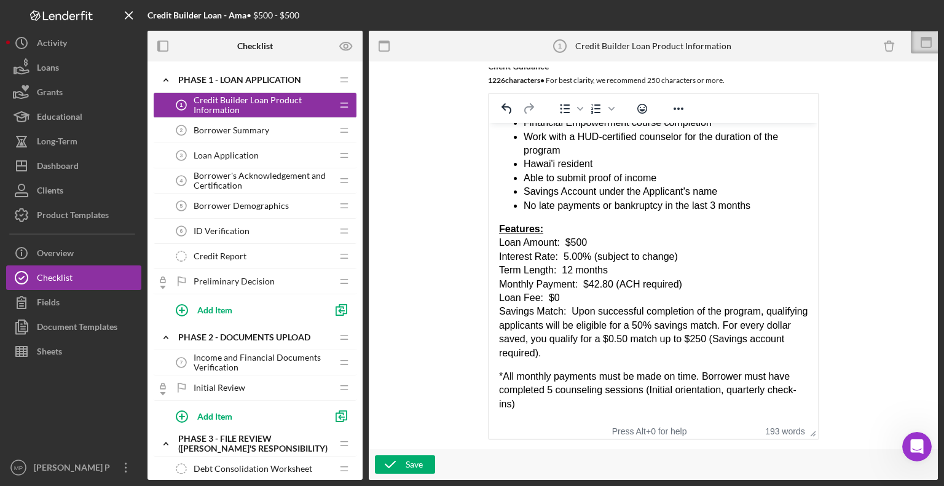
scroll to position [219, 0]
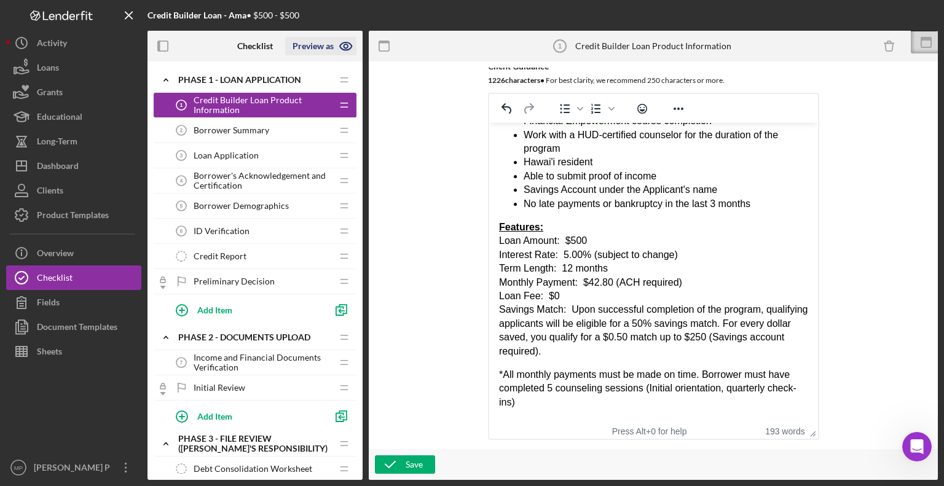
click at [344, 45] on icon "button" at bounding box center [346, 46] width 4 height 4
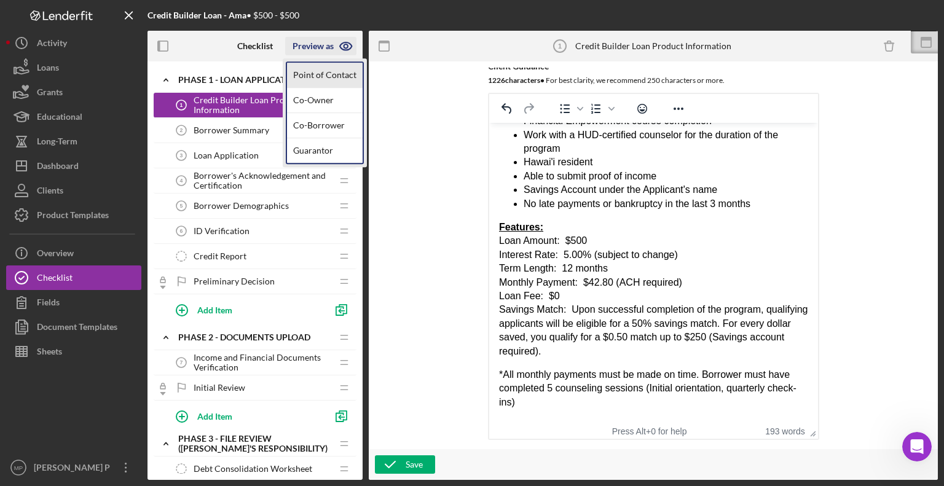
click at [343, 72] on link "Point of Contact" at bounding box center [325, 75] width 76 height 25
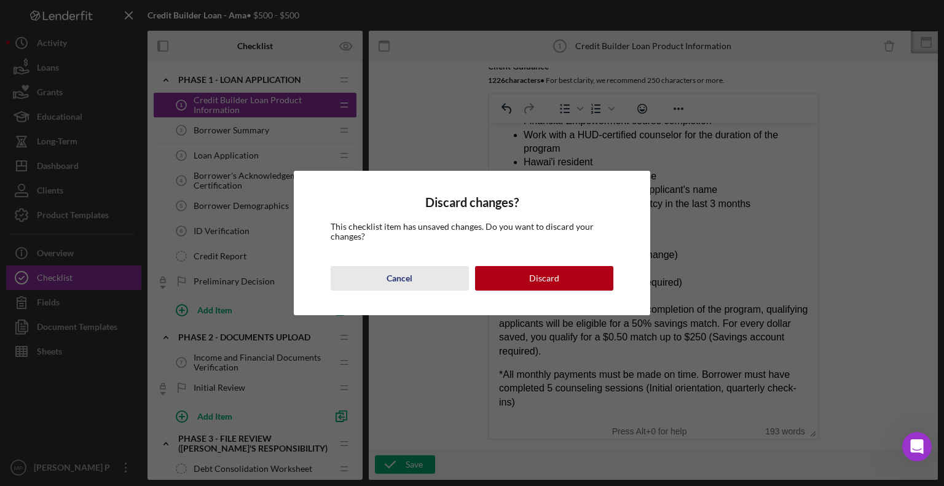
click at [411, 283] on div "Cancel" at bounding box center [400, 278] width 26 height 25
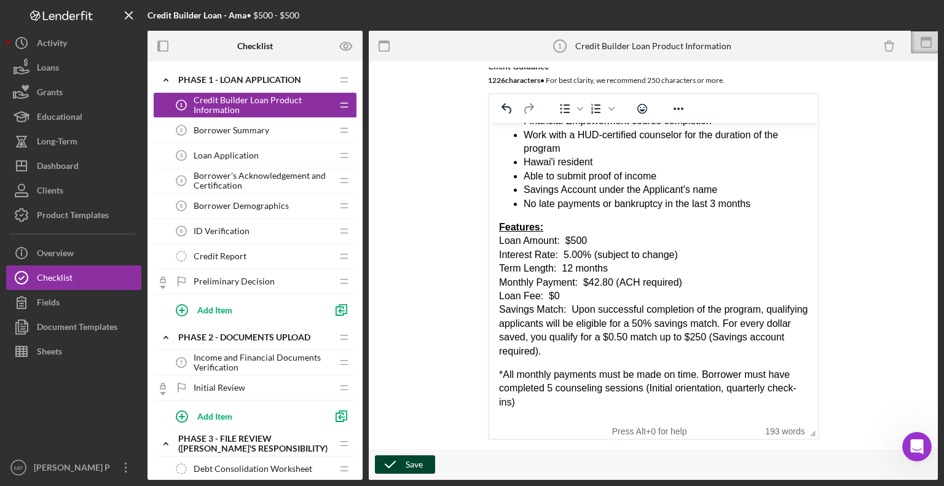
click at [408, 457] on div "Save" at bounding box center [414, 465] width 17 height 18
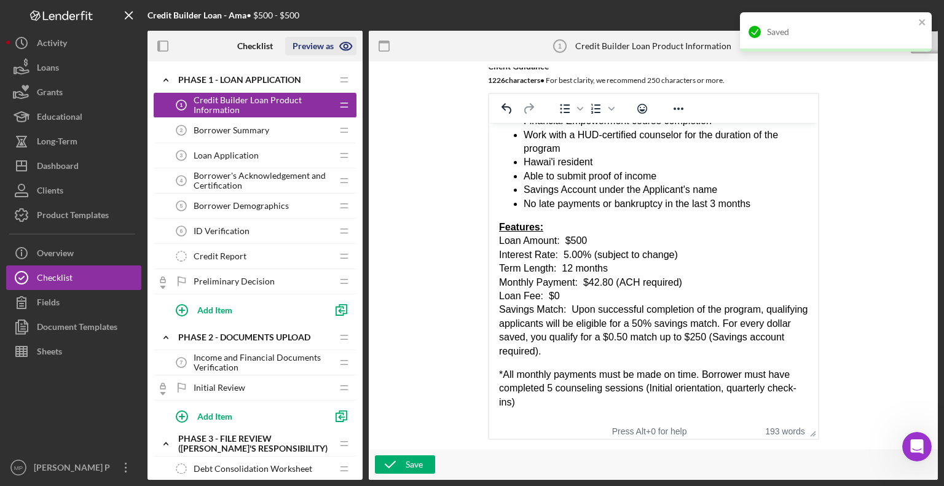
click at [344, 45] on icon "button" at bounding box center [346, 46] width 4 height 4
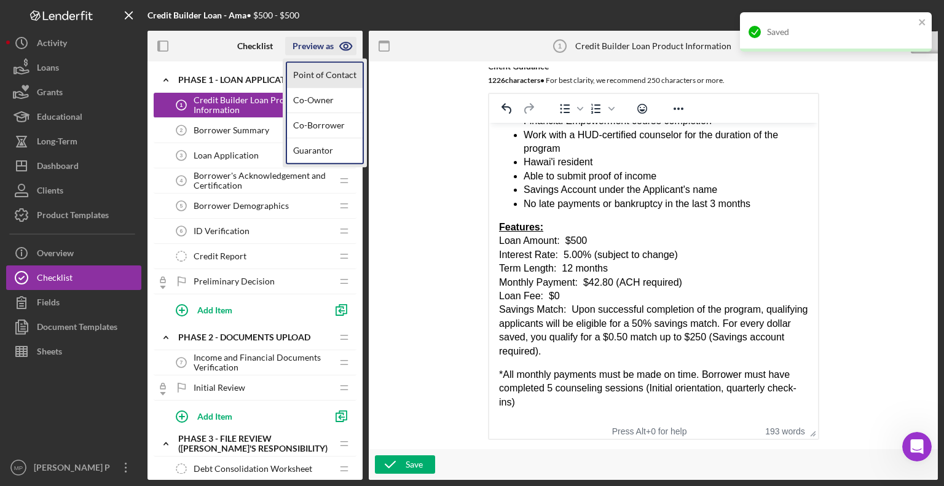
click at [347, 81] on link "Point of Contact" at bounding box center [325, 75] width 76 height 25
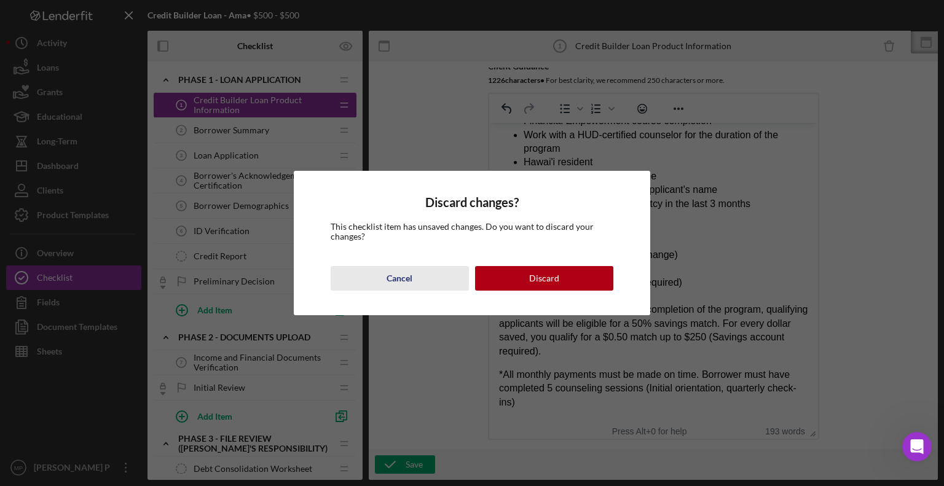
click at [443, 277] on button "Cancel" at bounding box center [400, 278] width 138 height 25
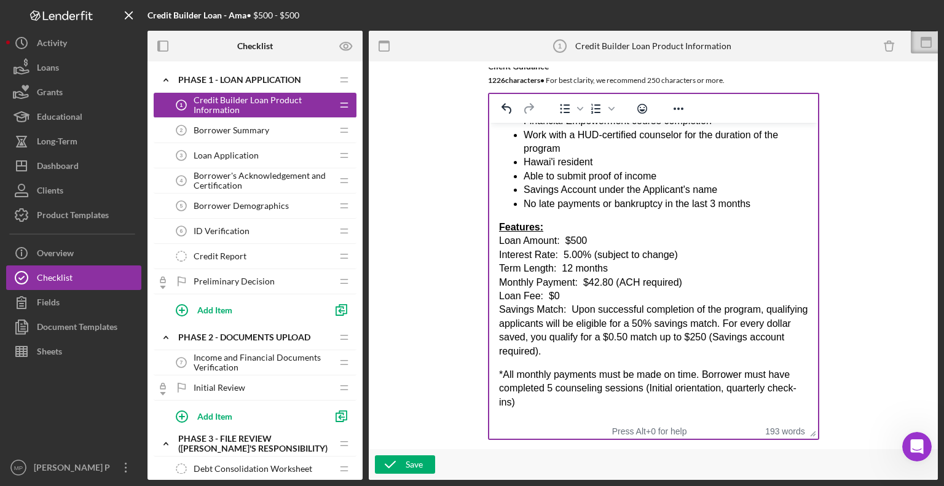
click at [561, 402] on p "*All monthly payments must be made on time. Borrower must have completed 5 coun…" at bounding box center [653, 388] width 309 height 41
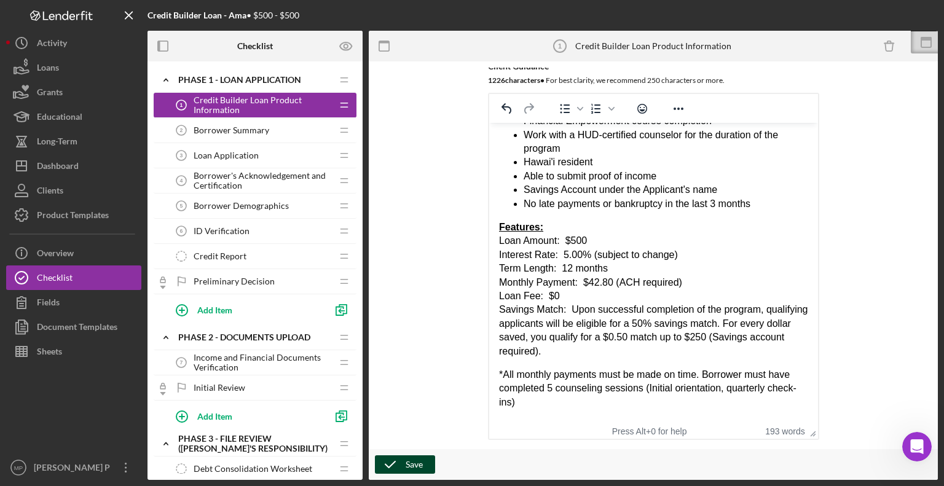
click at [418, 468] on div "Save" at bounding box center [414, 465] width 17 height 18
click at [346, 46] on icon "button" at bounding box center [346, 46] width 31 height 31
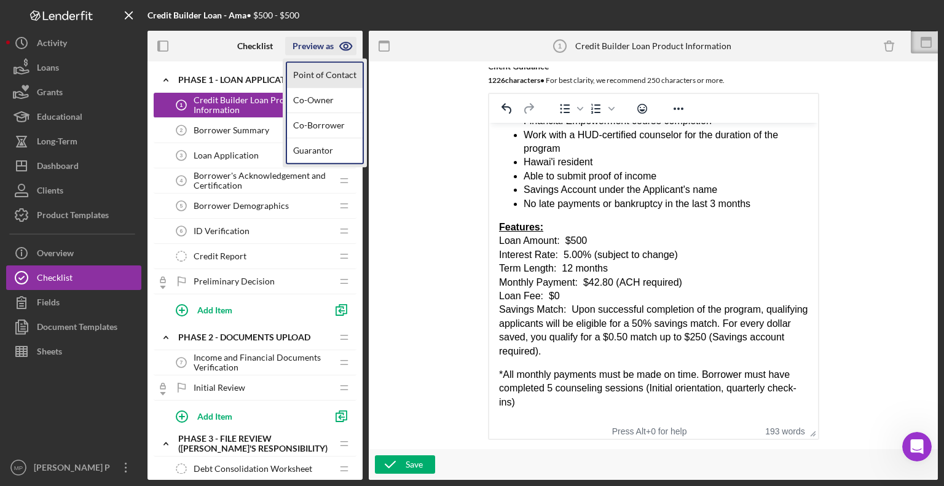
click at [344, 73] on link "Point of Contact" at bounding box center [325, 75] width 76 height 25
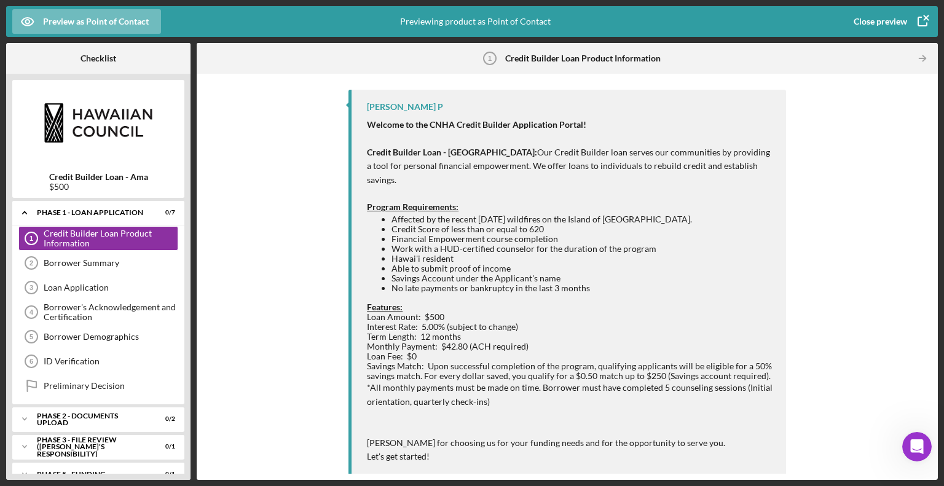
scroll to position [135, 0]
click at [875, 28] on div "Close preview" at bounding box center [880, 21] width 53 height 25
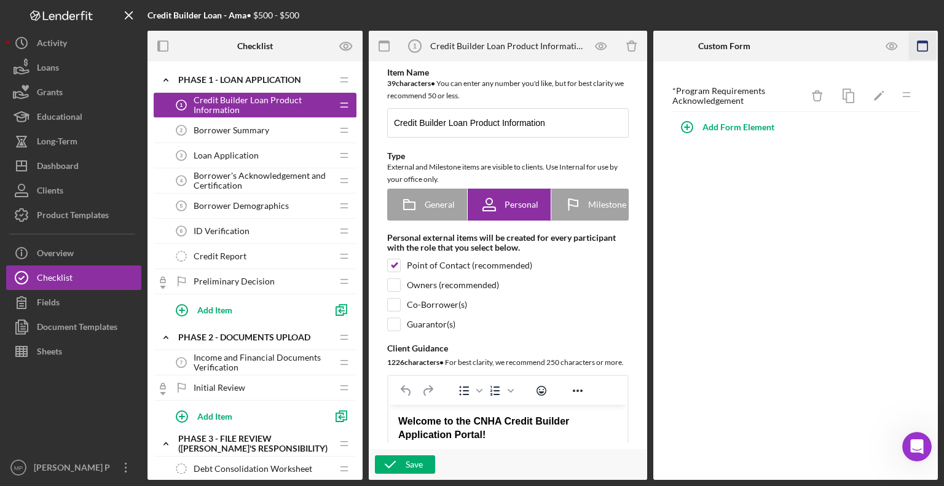
click at [927, 42] on rect "button" at bounding box center [923, 42] width 10 height 2
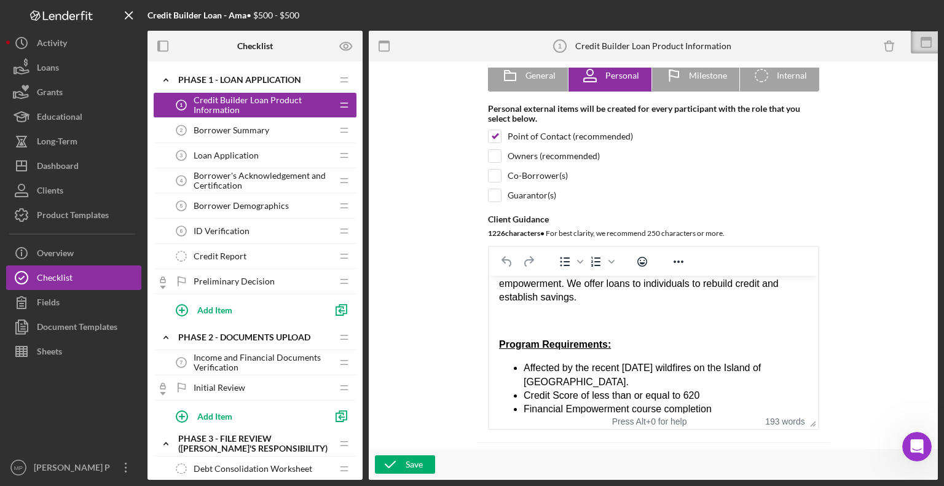
scroll to position [100, 0]
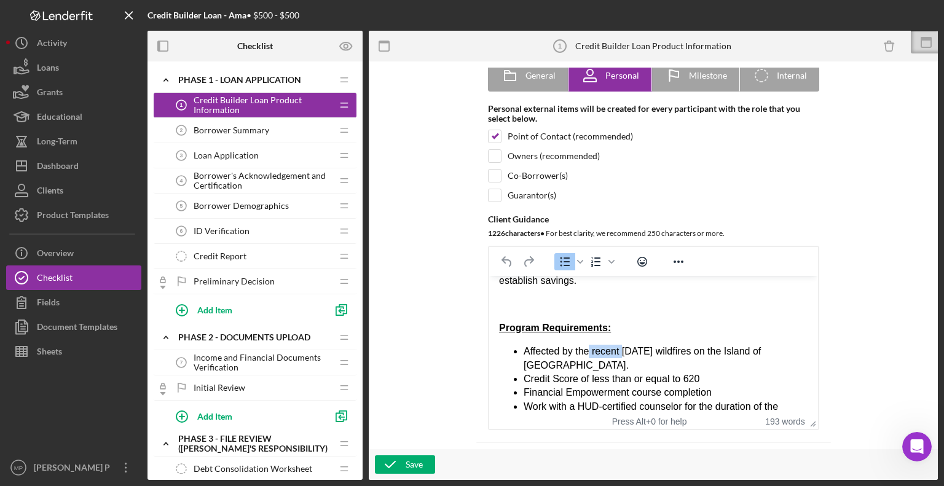
drag, startPoint x: 622, startPoint y: 352, endPoint x: 588, endPoint y: 350, distance: 33.3
click at [588, 350] on span "Affected by the recent [DATE] wildfires on the Island of [GEOGRAPHIC_DATA]." at bounding box center [641, 358] width 237 height 24
click at [414, 466] on div "Save" at bounding box center [414, 465] width 17 height 18
click at [231, 154] on span "Loan Application" at bounding box center [226, 156] width 65 height 10
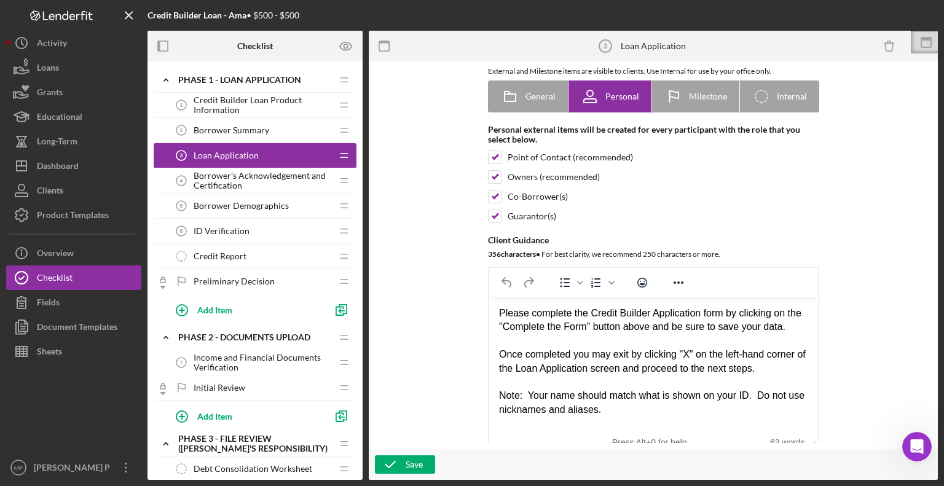
scroll to position [83, 0]
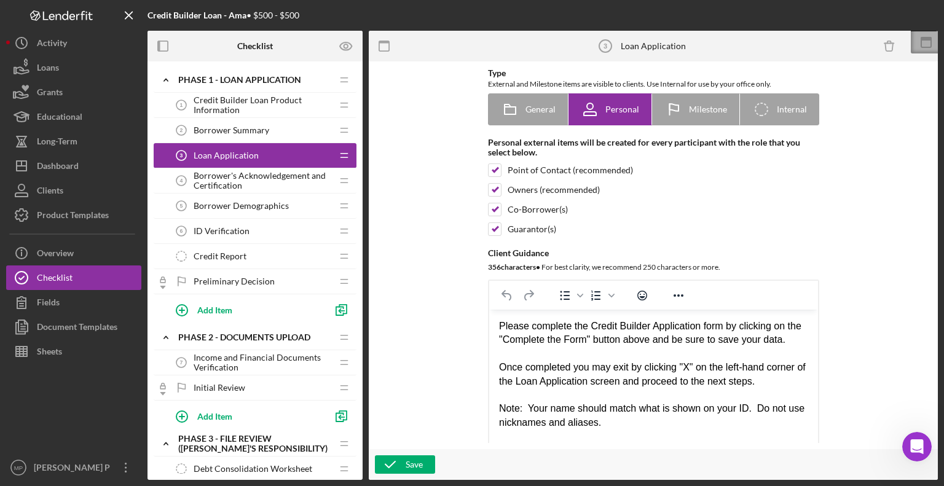
click at [925, 42] on icon at bounding box center [926, 42] width 31 height 31
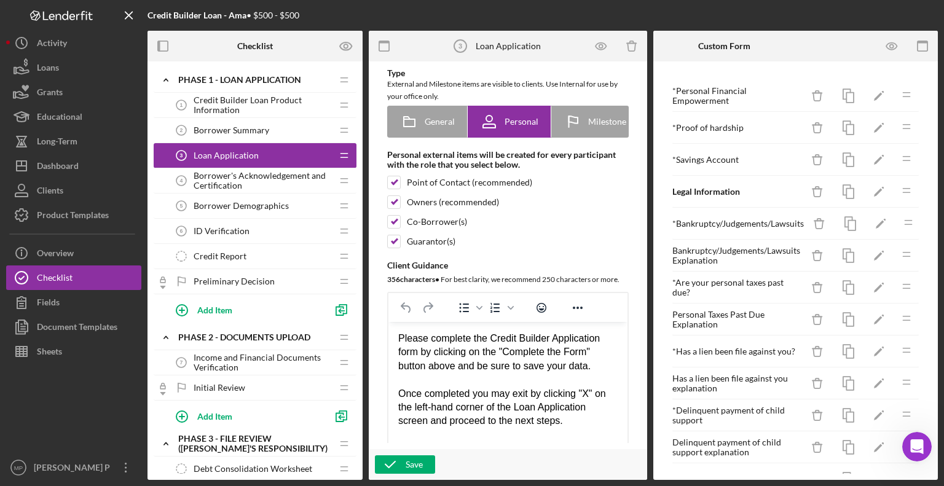
scroll to position [95, 0]
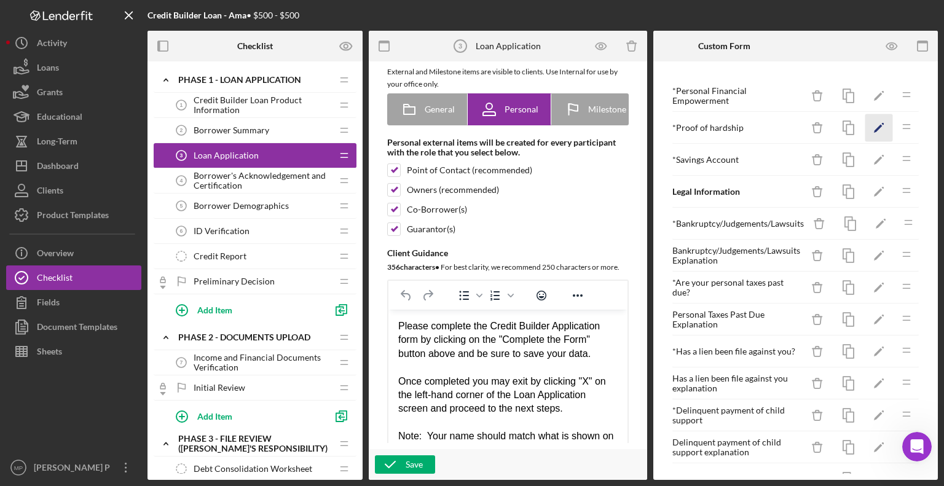
click at [872, 127] on icon "Icon/Edit" at bounding box center [880, 128] width 28 height 28
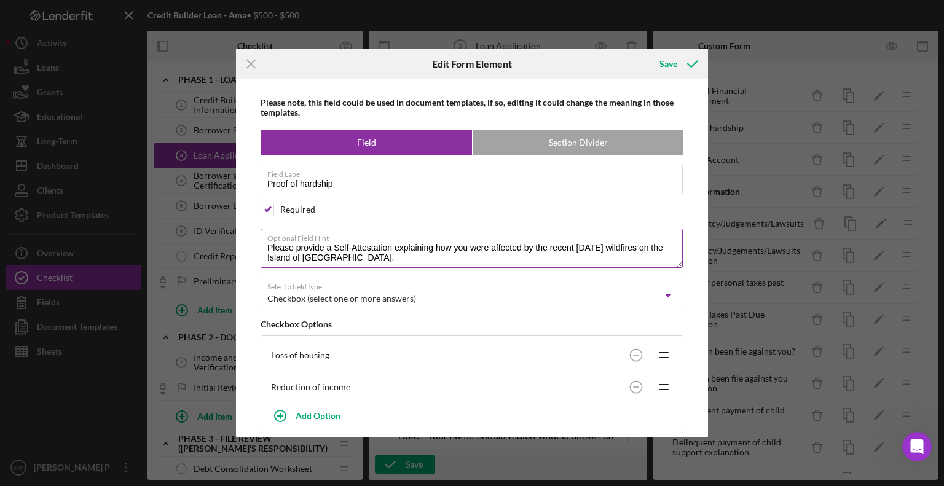
drag, startPoint x: 573, startPoint y: 252, endPoint x: 548, endPoint y: 247, distance: 25.7
click at [548, 247] on textarea "Please provide a Self-Attestation explaining how you were affected by the recen…" at bounding box center [472, 248] width 422 height 39
type textarea "Please provide a Self-Attestation explaining how you were affected by the [DATE…"
click at [669, 61] on div "Save" at bounding box center [669, 64] width 18 height 25
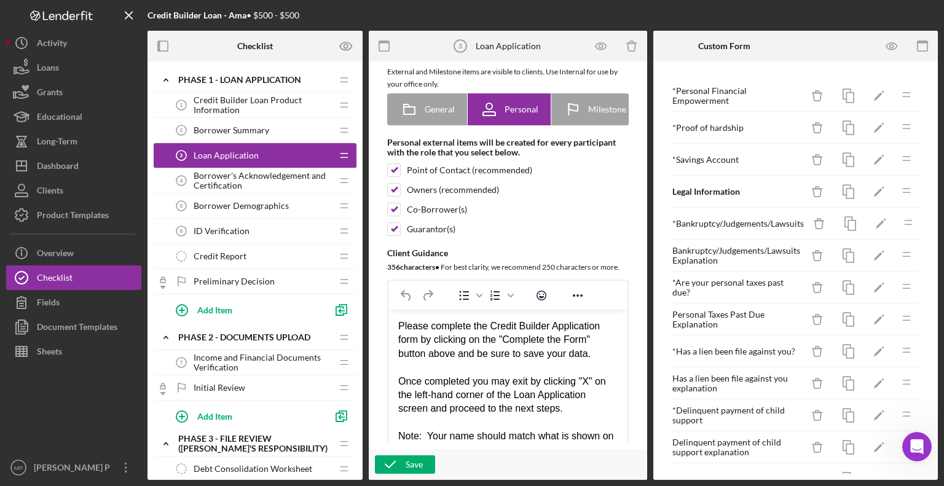
click at [254, 105] on span "Credit Builder Loan Product Information" at bounding box center [263, 105] width 138 height 20
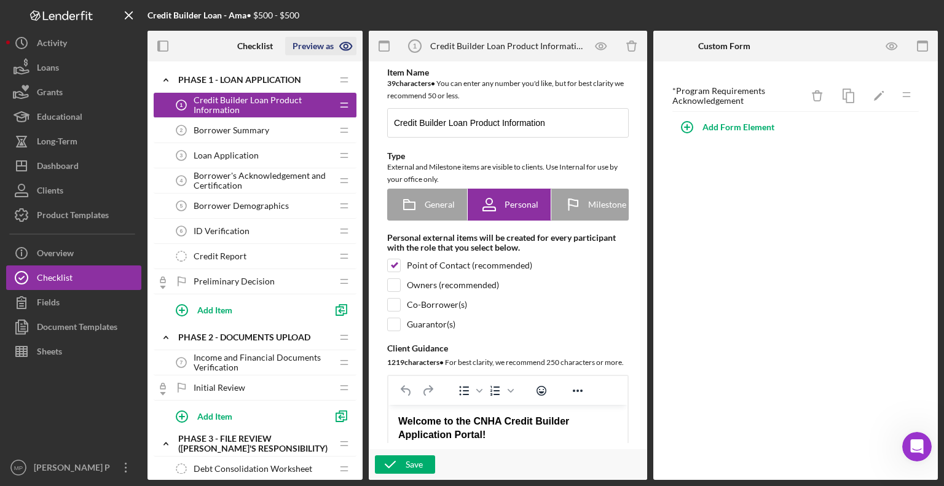
click at [347, 46] on icon "button" at bounding box center [346, 46] width 31 height 31
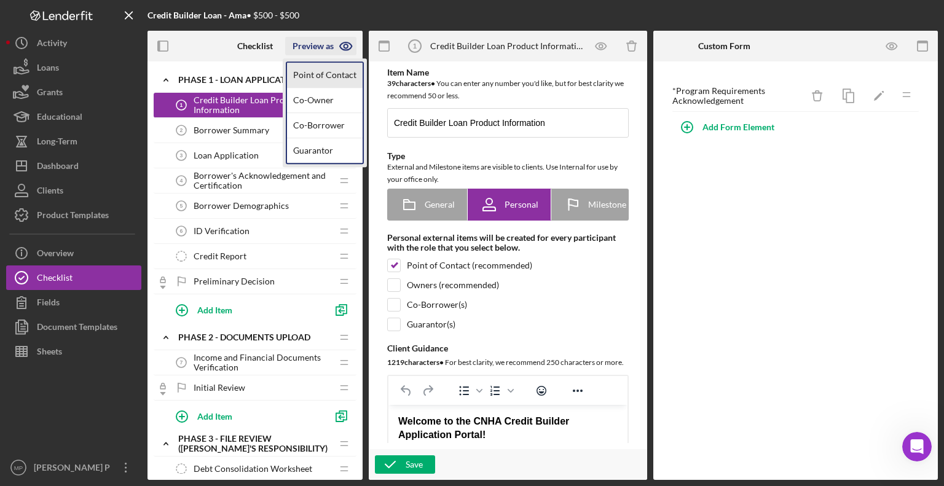
click at [346, 71] on link "Point of Contact" at bounding box center [325, 75] width 76 height 25
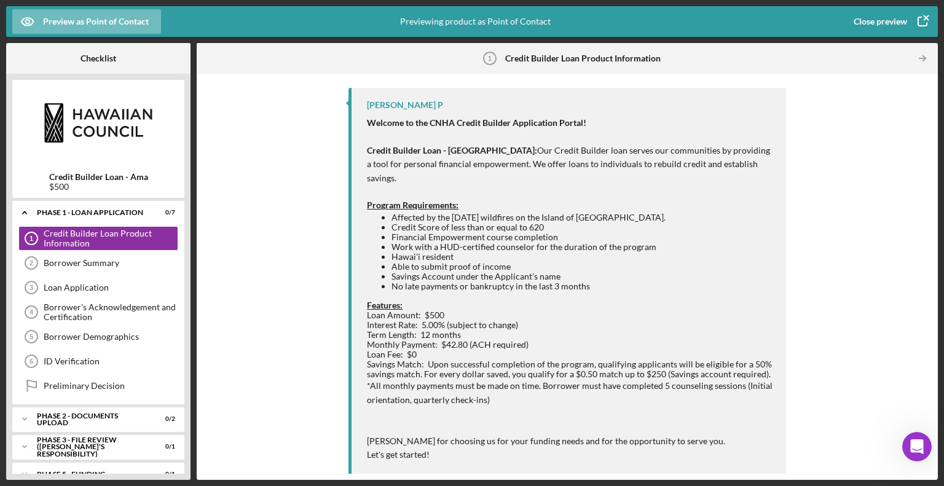
scroll to position [145, 0]
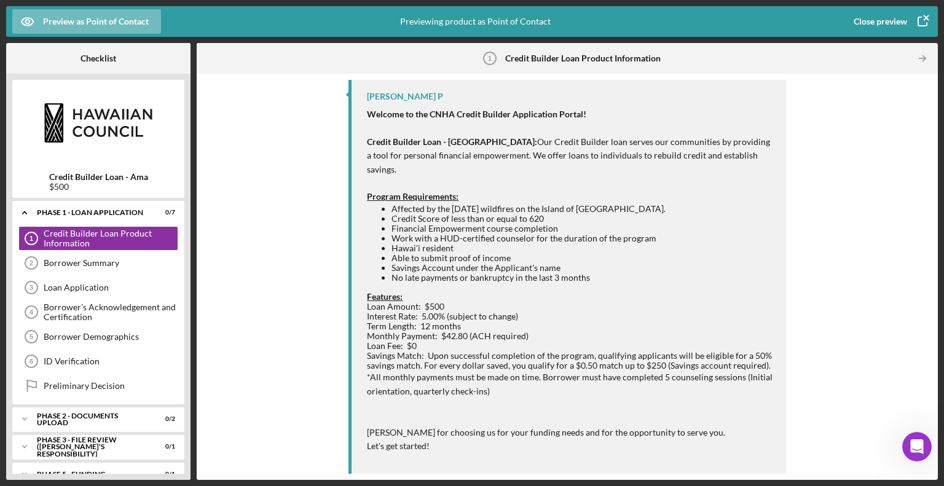
click at [878, 22] on div "Close preview" at bounding box center [880, 21] width 53 height 25
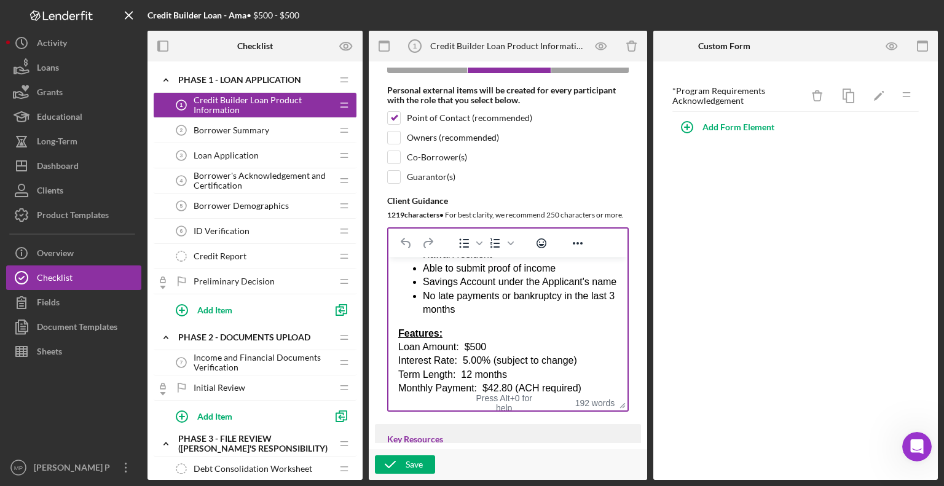
scroll to position [307, 0]
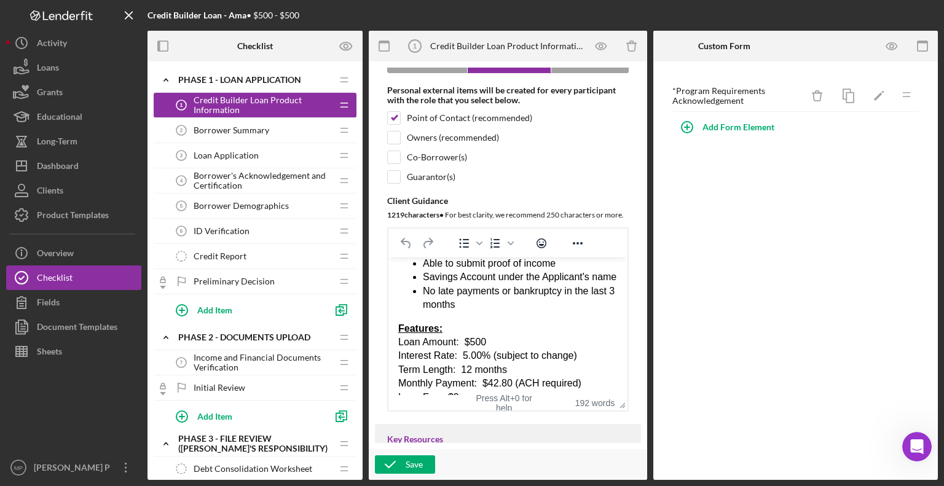
click at [412, 333] on div "Welcome to the CNHA Credit Builder Application Portal! Credit Builder Loan - Am…" at bounding box center [508, 322] width 220 height 724
click at [406, 325] on div "Welcome to the CNHA Credit Builder Application Portal! Credit Builder Loan - Am…" at bounding box center [508, 322] width 220 height 724
click at [506, 312] on li "No late payments or bankruptcy in the last 3 months" at bounding box center [520, 299] width 195 height 28
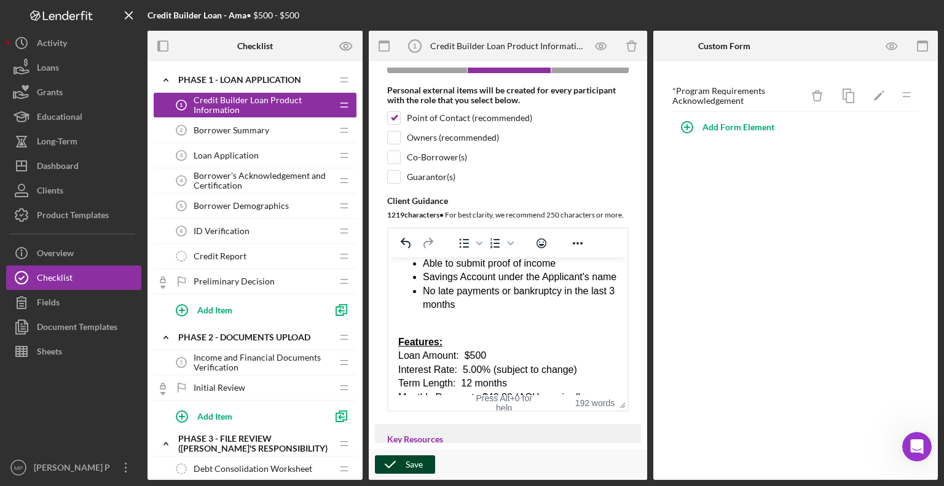
click at [411, 465] on div "Save" at bounding box center [414, 465] width 17 height 18
click at [342, 48] on icon "button" at bounding box center [346, 46] width 12 height 8
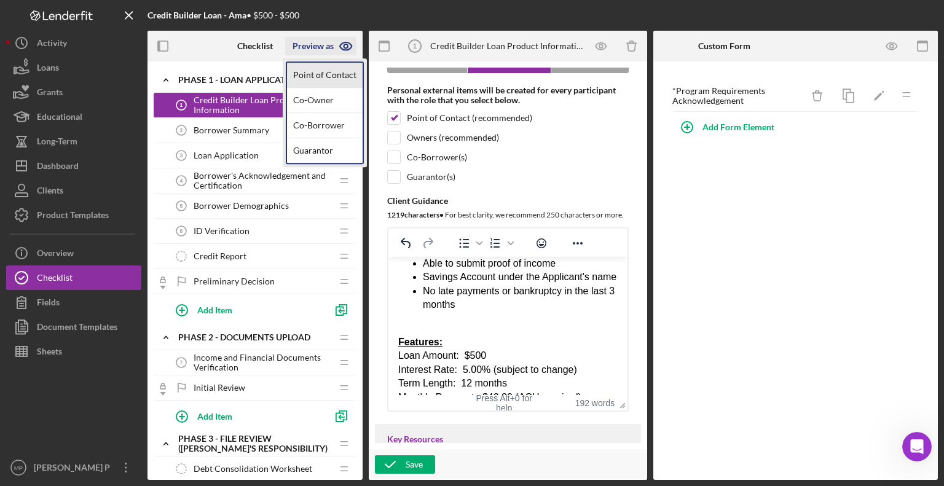
click at [338, 73] on link "Point of Contact" at bounding box center [325, 75] width 76 height 25
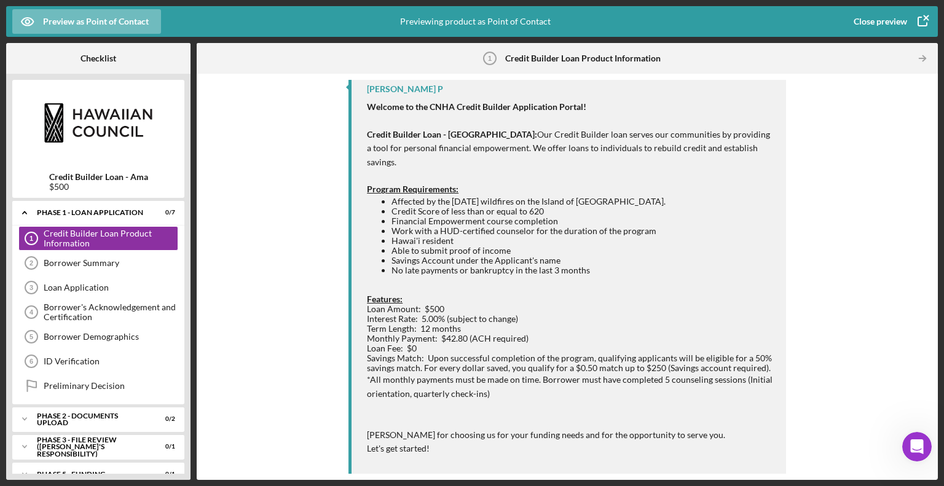
scroll to position [152, 0]
click at [117, 286] on div "Loan Application" at bounding box center [111, 288] width 134 height 10
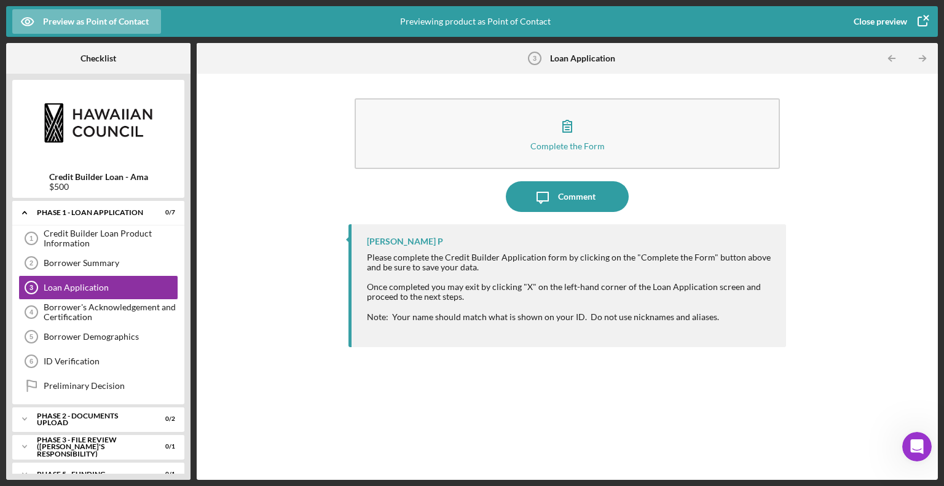
click at [904, 18] on div "Close preview" at bounding box center [880, 21] width 53 height 25
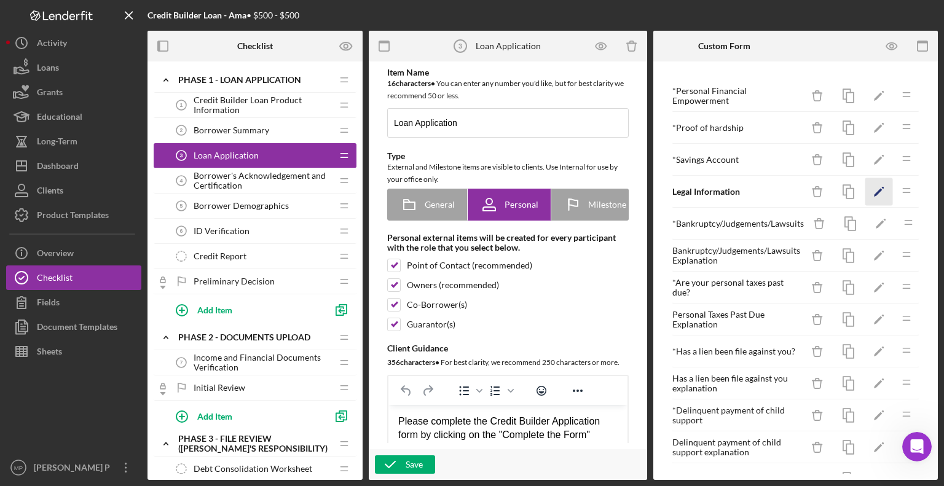
click at [874, 192] on polygon "button" at bounding box center [878, 193] width 9 height 9
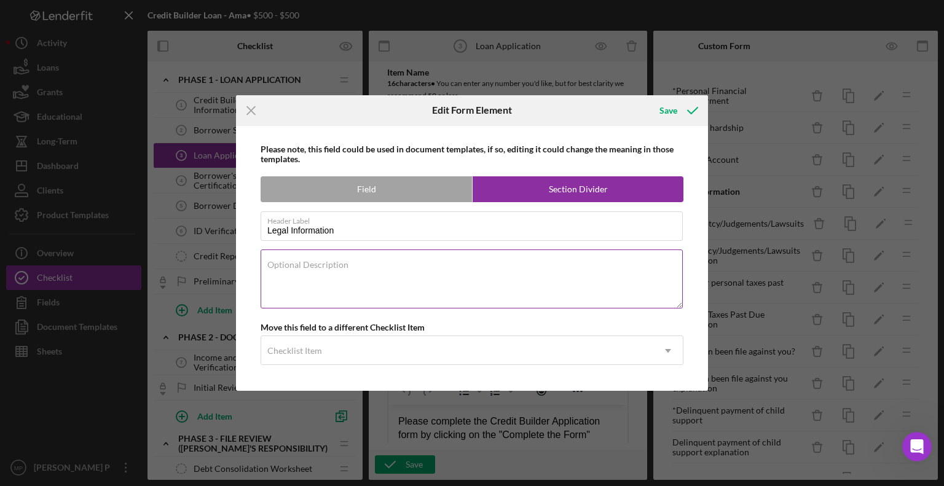
click at [374, 258] on div "Optional Description" at bounding box center [472, 280] width 423 height 61
paste textarea "This section is intended to provide us with a general view of your financial si…"
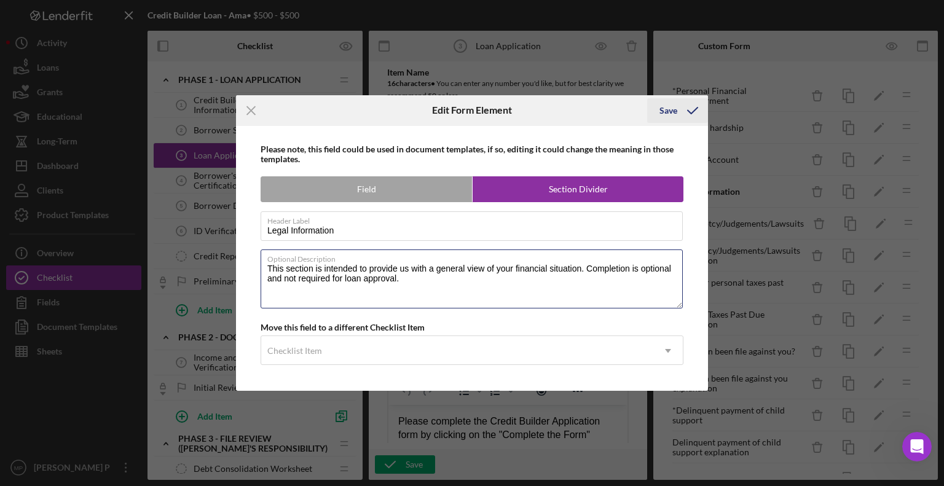
type textarea "This section is intended to provide us with a general view of your financial si…"
click at [673, 106] on div "Save" at bounding box center [669, 110] width 18 height 25
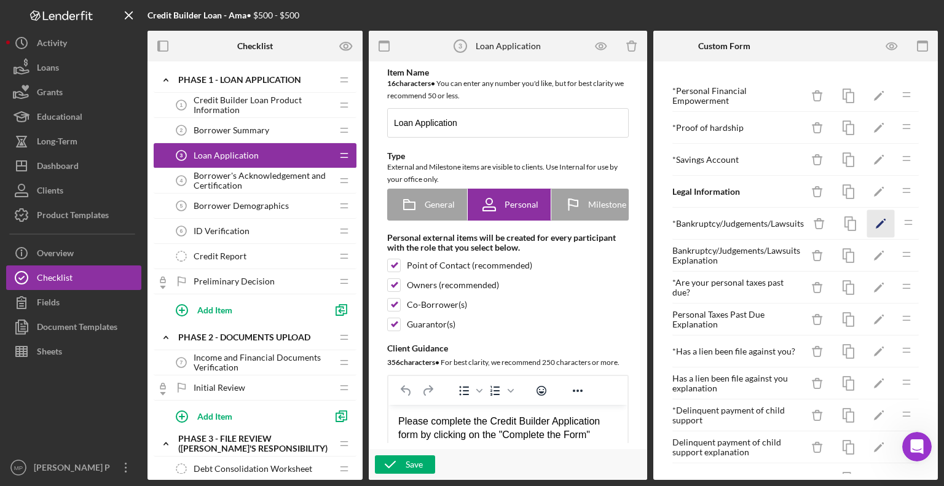
click at [880, 223] on polygon "button" at bounding box center [880, 225] width 9 height 9
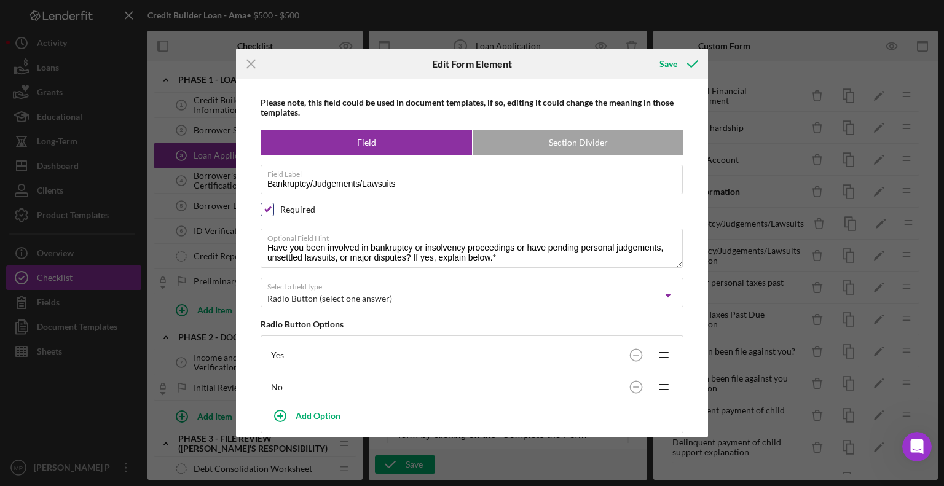
click at [268, 208] on input "checkbox" at bounding box center [267, 210] width 12 height 12
checkbox input "false"
click at [687, 64] on icon "submit" at bounding box center [693, 64] width 31 height 31
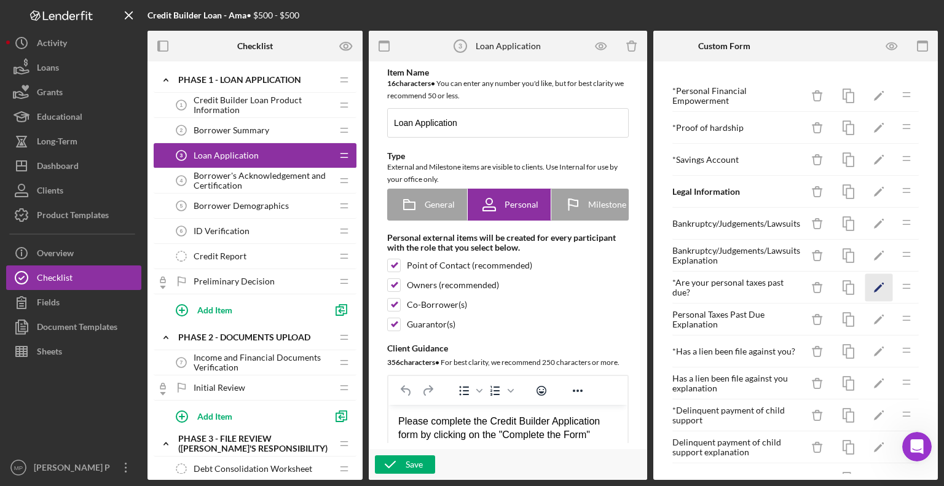
click at [874, 287] on polygon "button" at bounding box center [878, 289] width 9 height 9
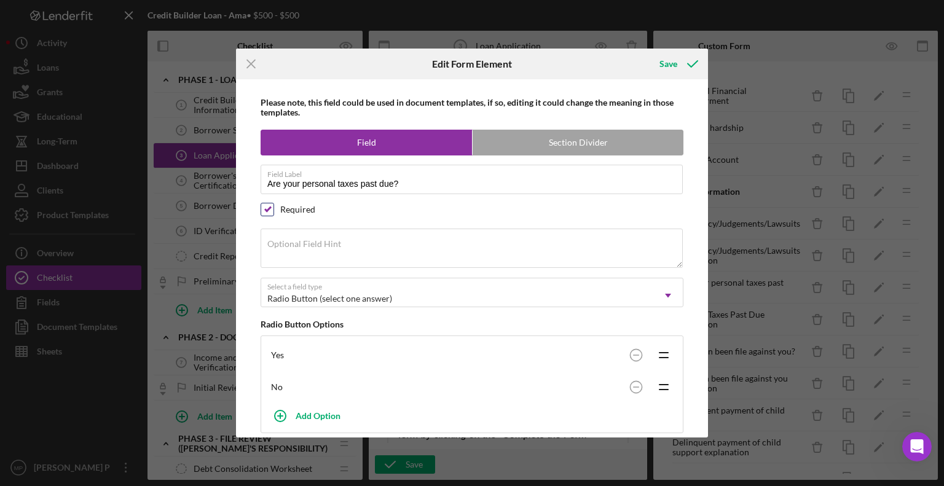
click at [268, 212] on input "checkbox" at bounding box center [267, 210] width 12 height 12
checkbox input "false"
click at [686, 68] on icon "submit" at bounding box center [693, 64] width 31 height 31
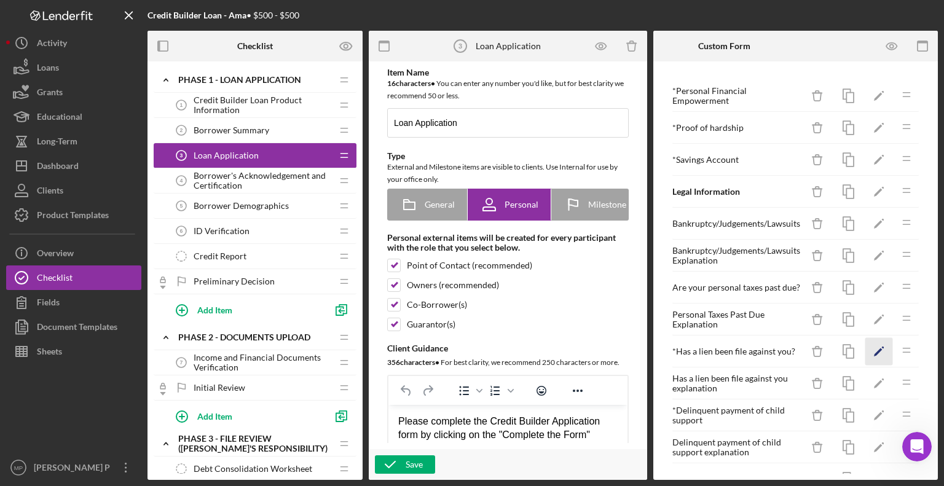
click at [866, 349] on icon "Icon/Edit" at bounding box center [880, 352] width 28 height 28
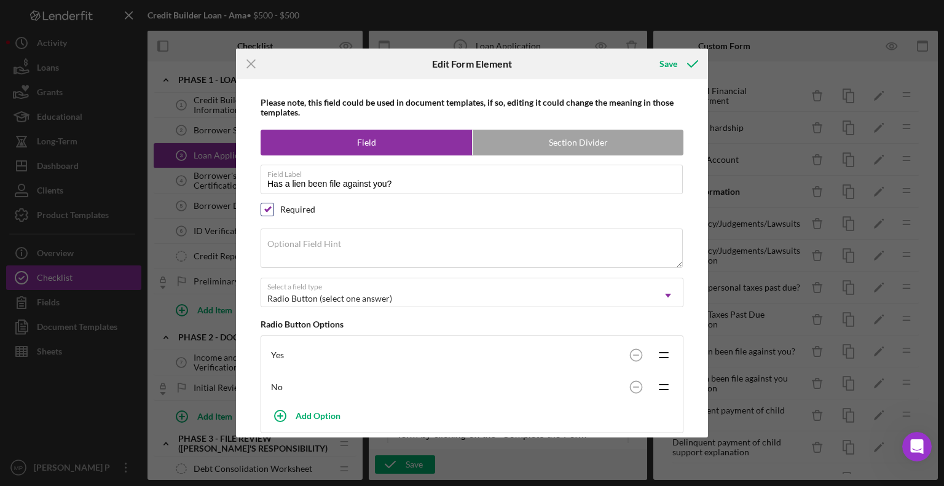
click at [271, 210] on input "checkbox" at bounding box center [267, 210] width 12 height 12
checkbox input "false"
click at [671, 65] on div "Save" at bounding box center [669, 64] width 18 height 25
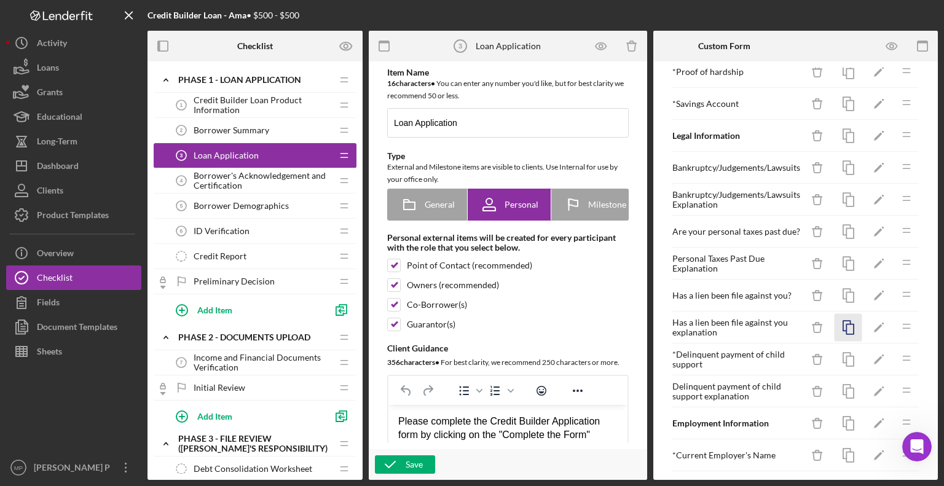
scroll to position [57, 0]
click at [867, 357] on icon "Icon/Edit" at bounding box center [880, 360] width 28 height 28
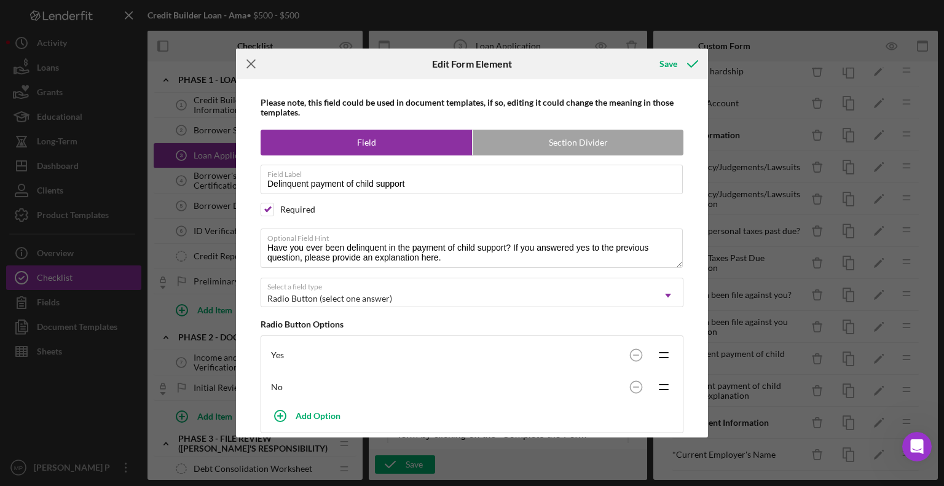
click at [251, 71] on icon "Icon/Menu Close" at bounding box center [251, 64] width 31 height 31
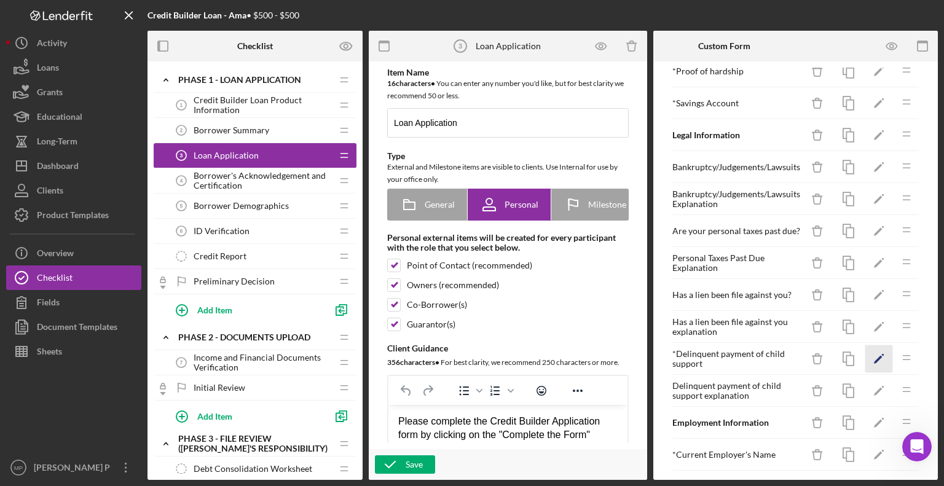
click at [870, 355] on icon "Icon/Edit" at bounding box center [880, 360] width 28 height 28
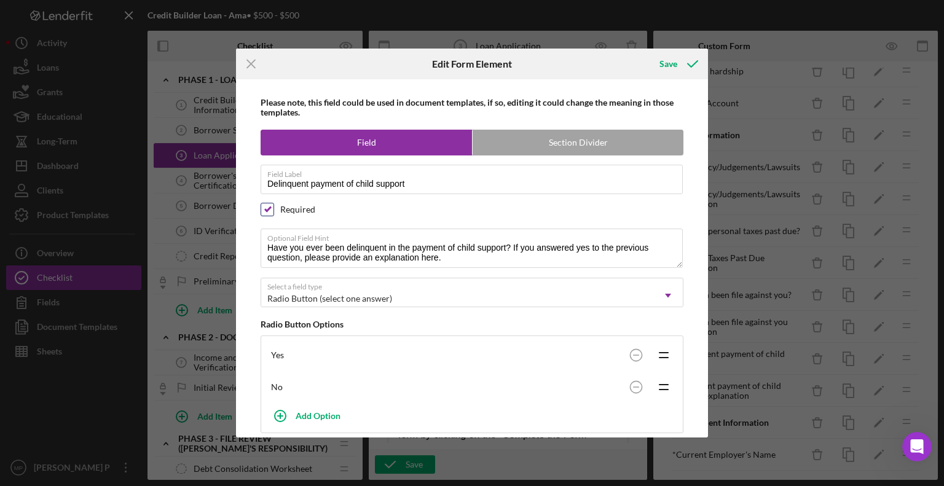
click at [266, 210] on input "checkbox" at bounding box center [267, 210] width 12 height 12
checkbox input "false"
click at [676, 63] on div "Save" at bounding box center [669, 64] width 18 height 25
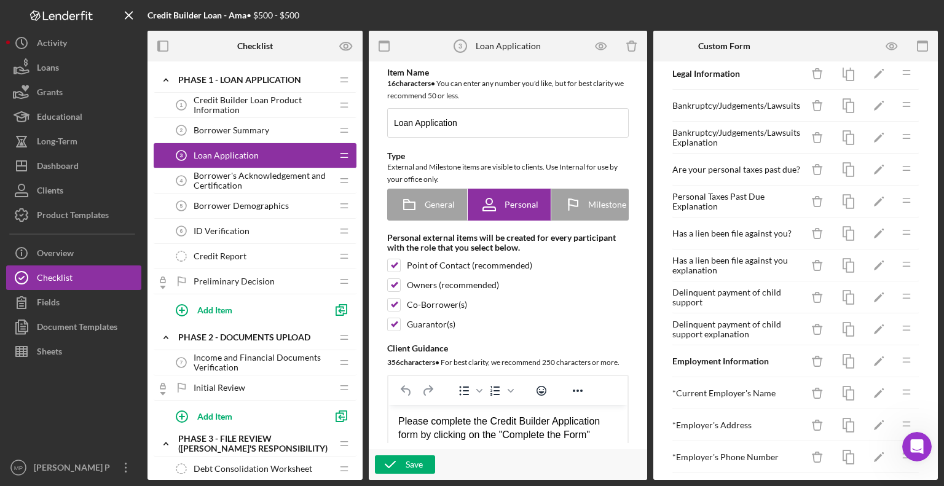
scroll to position [122, 0]
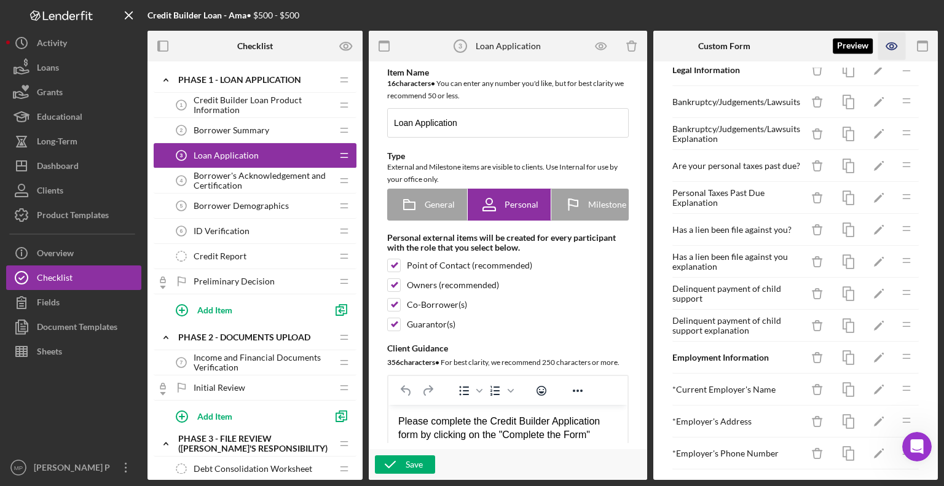
click at [895, 41] on icon "button" at bounding box center [893, 47] width 28 height 28
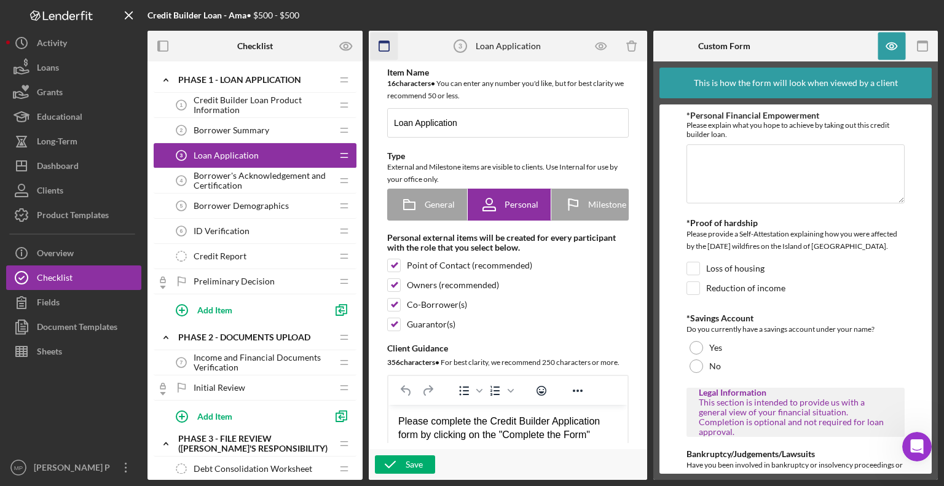
click at [382, 41] on rect "button" at bounding box center [384, 42] width 10 height 2
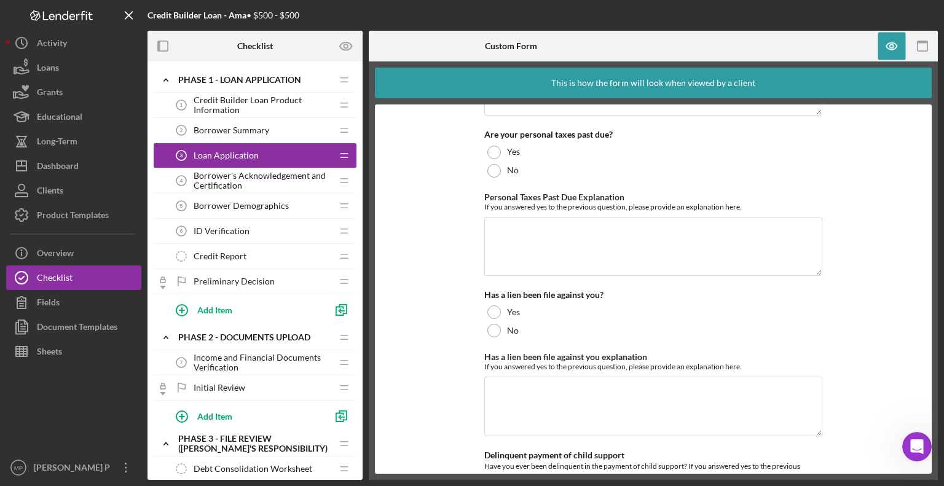
scroll to position [623, 0]
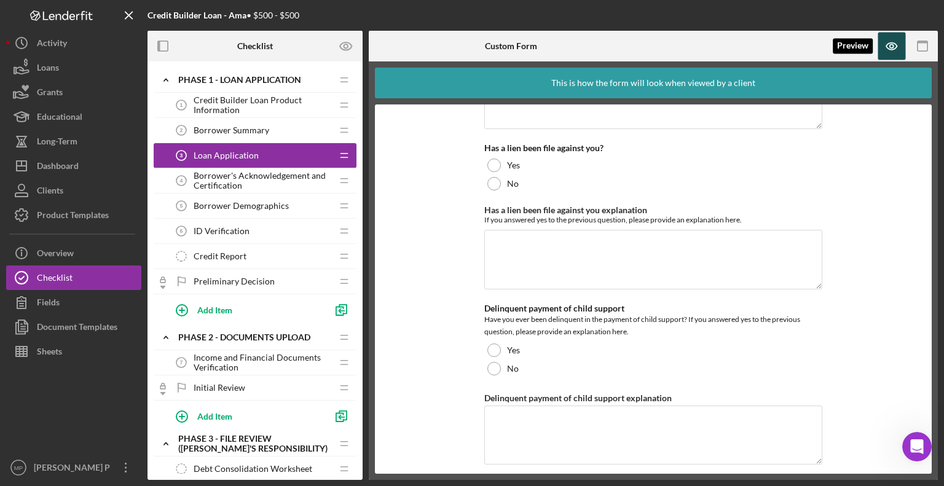
click at [892, 43] on icon "button" at bounding box center [892, 46] width 10 height 7
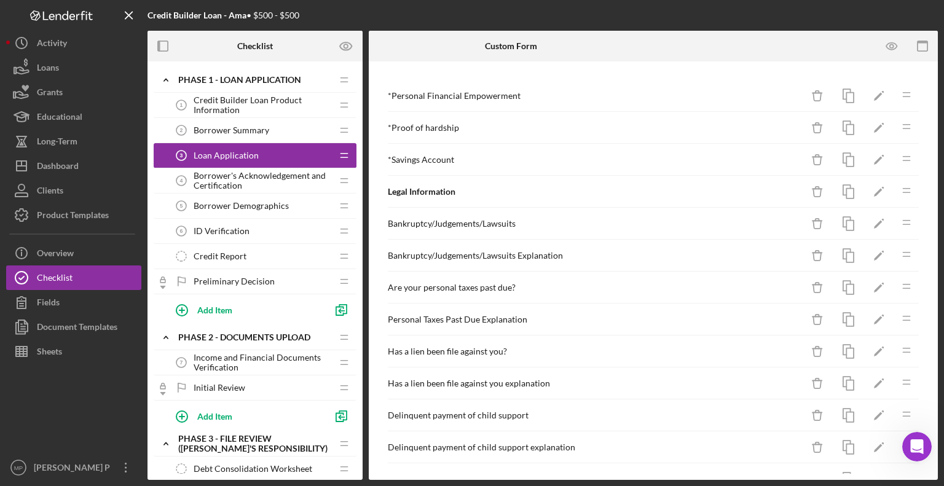
click at [213, 133] on span "Borrower Summary" at bounding box center [232, 130] width 76 height 10
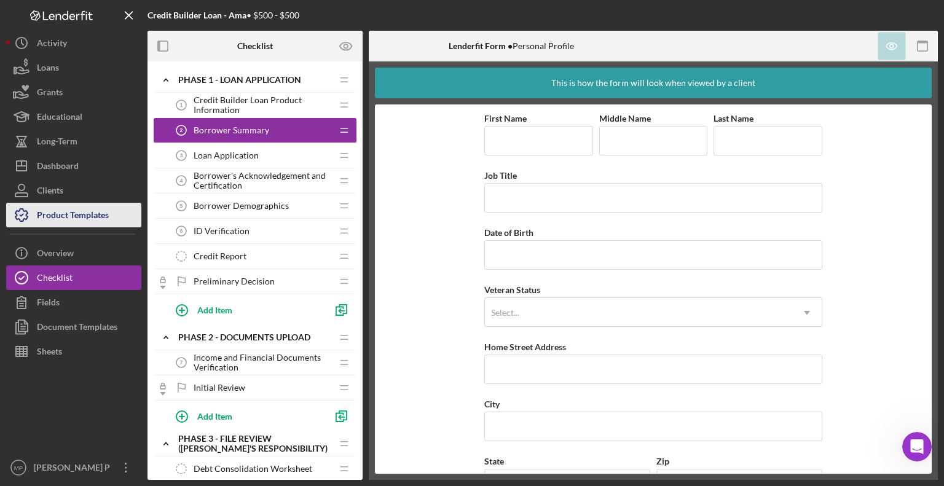
click at [84, 216] on div "Product Templates" at bounding box center [73, 217] width 72 height 28
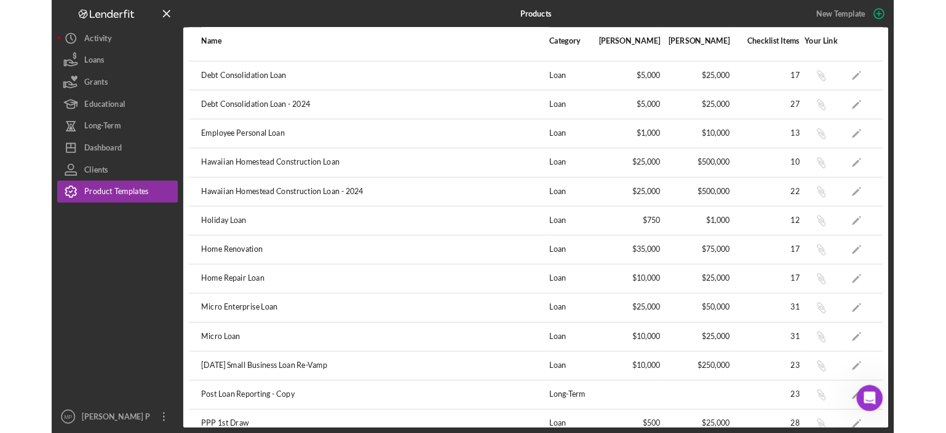
scroll to position [155, 0]
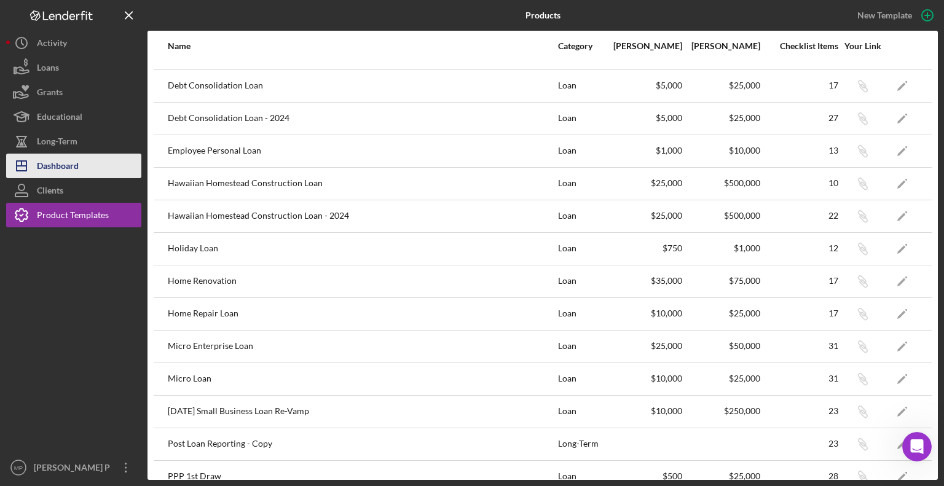
click at [97, 163] on button "Icon/Dashboard Dashboard" at bounding box center [73, 166] width 135 height 25
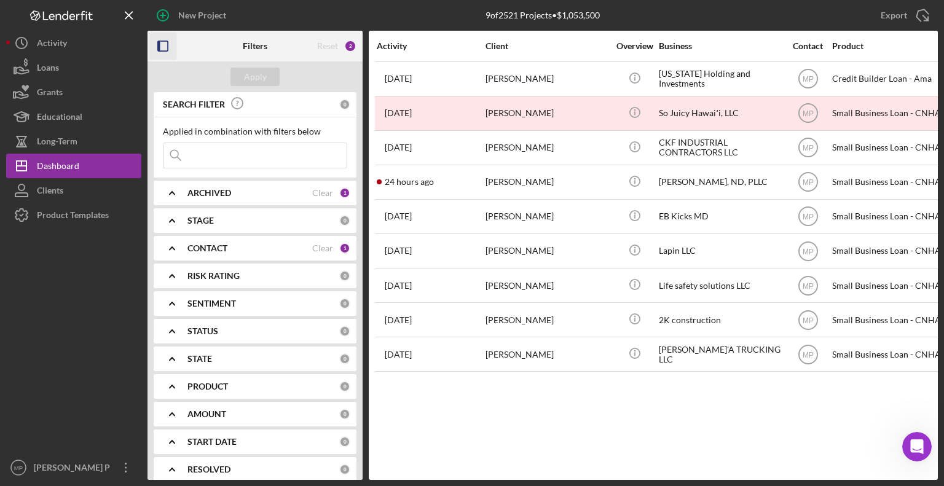
click at [164, 46] on icon "button" at bounding box center [163, 47] width 28 height 28
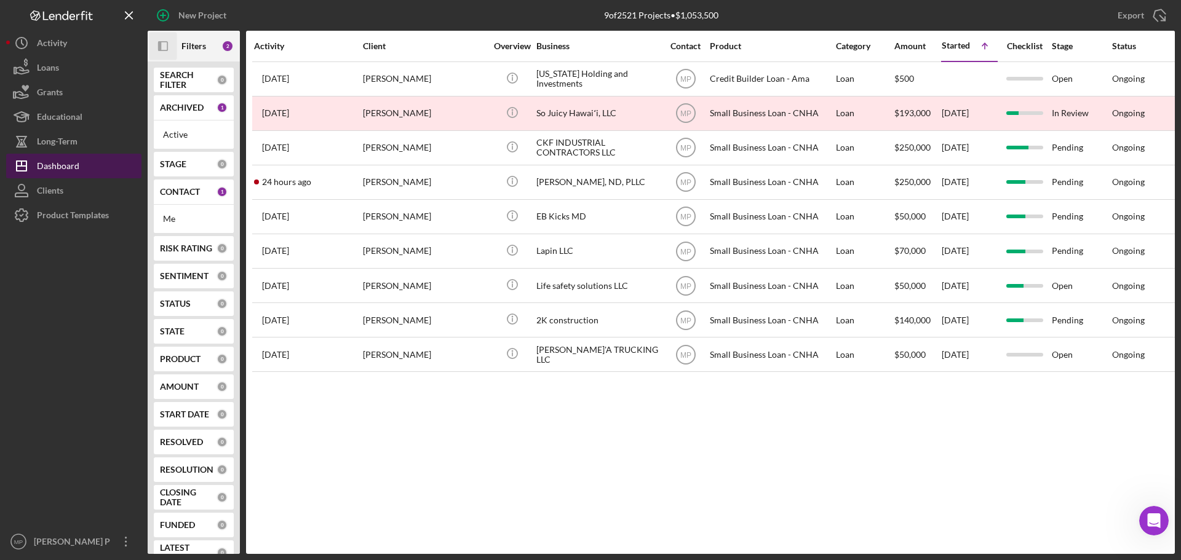
click at [57, 170] on div "Dashboard" at bounding box center [58, 168] width 42 height 28
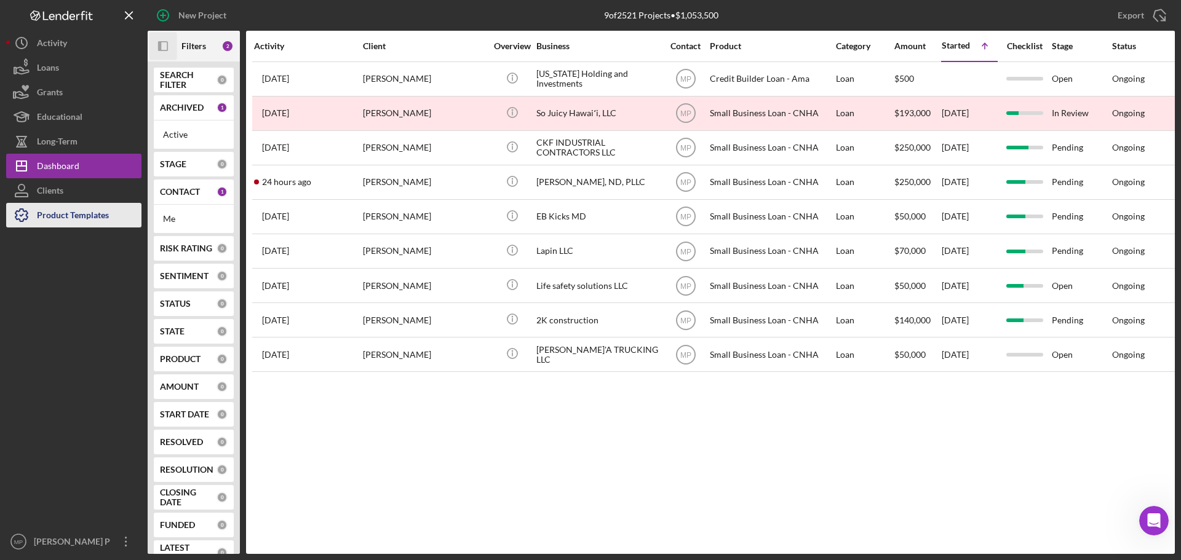
click at [55, 219] on div "Product Templates" at bounding box center [73, 217] width 72 height 28
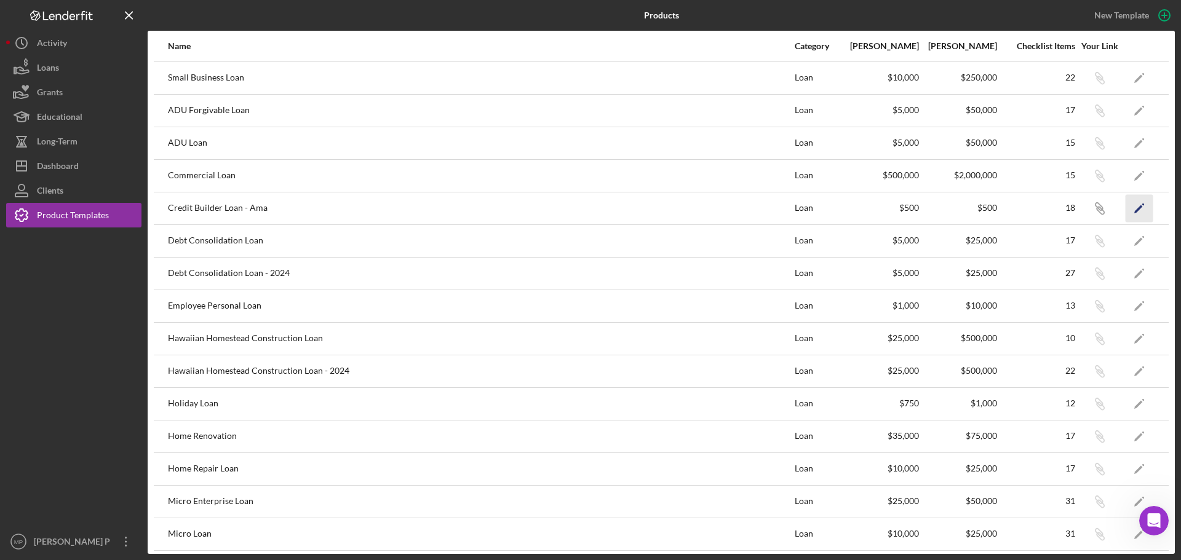
click at [1130, 206] on icon "Icon/Edit" at bounding box center [1139, 208] width 28 height 28
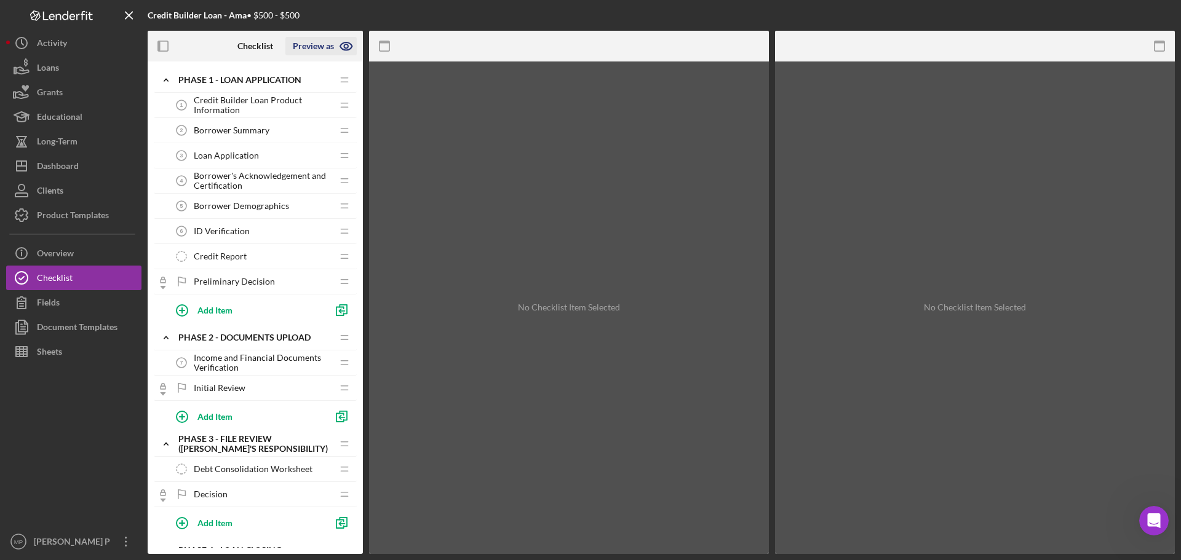
click at [344, 44] on icon "button" at bounding box center [346, 46] width 31 height 31
click at [333, 74] on link "Point of Contact" at bounding box center [325, 75] width 76 height 25
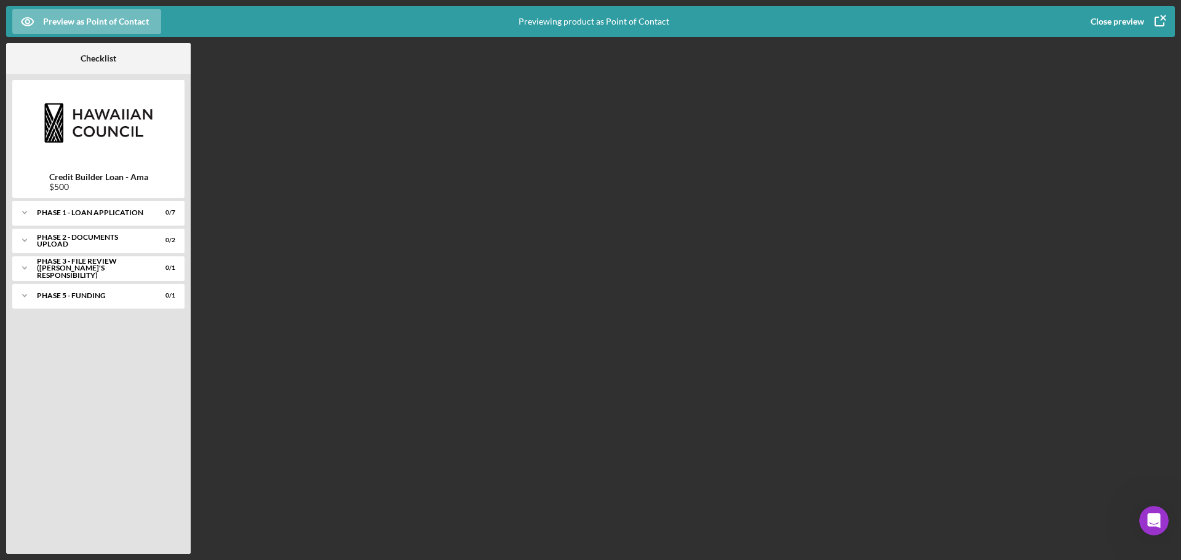
click at [1094, 20] on div "Close preview" at bounding box center [1116, 21] width 53 height 25
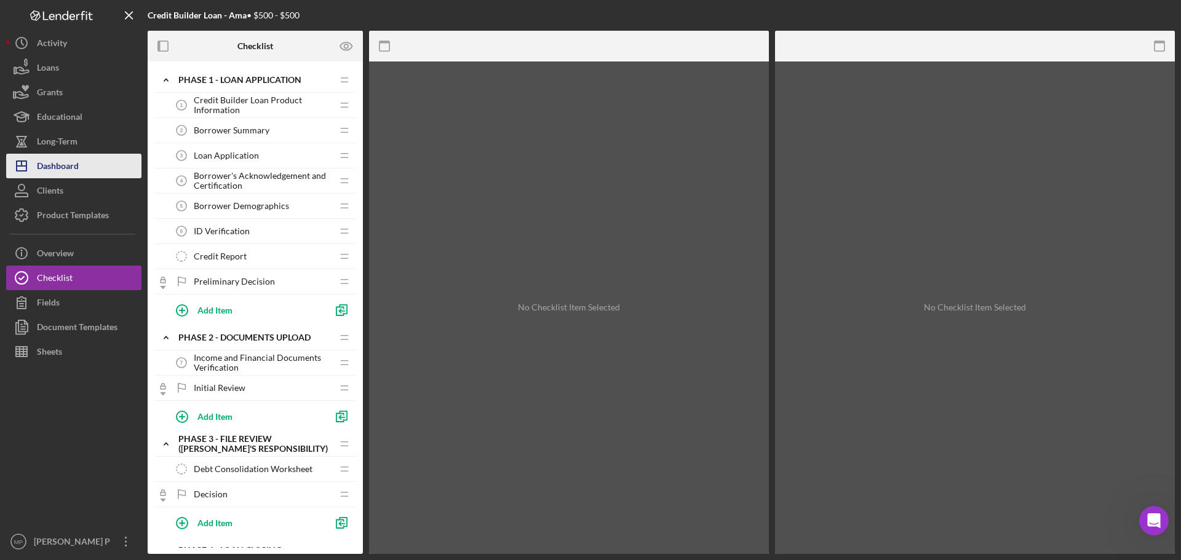
click at [63, 167] on div "Dashboard" at bounding box center [58, 168] width 42 height 28
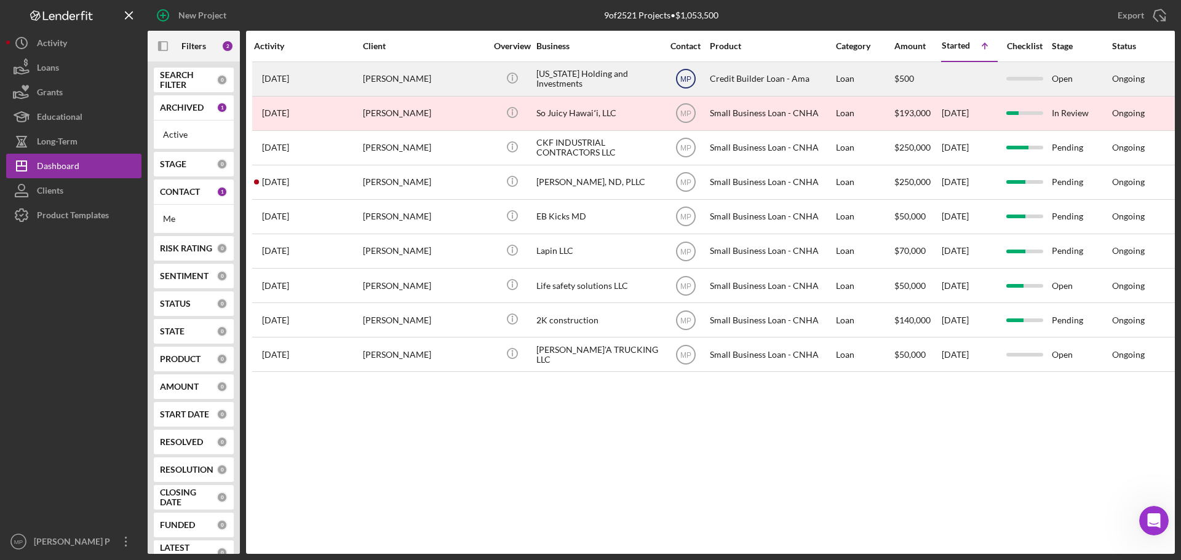
click at [689, 79] on text "MP" at bounding box center [685, 79] width 11 height 9
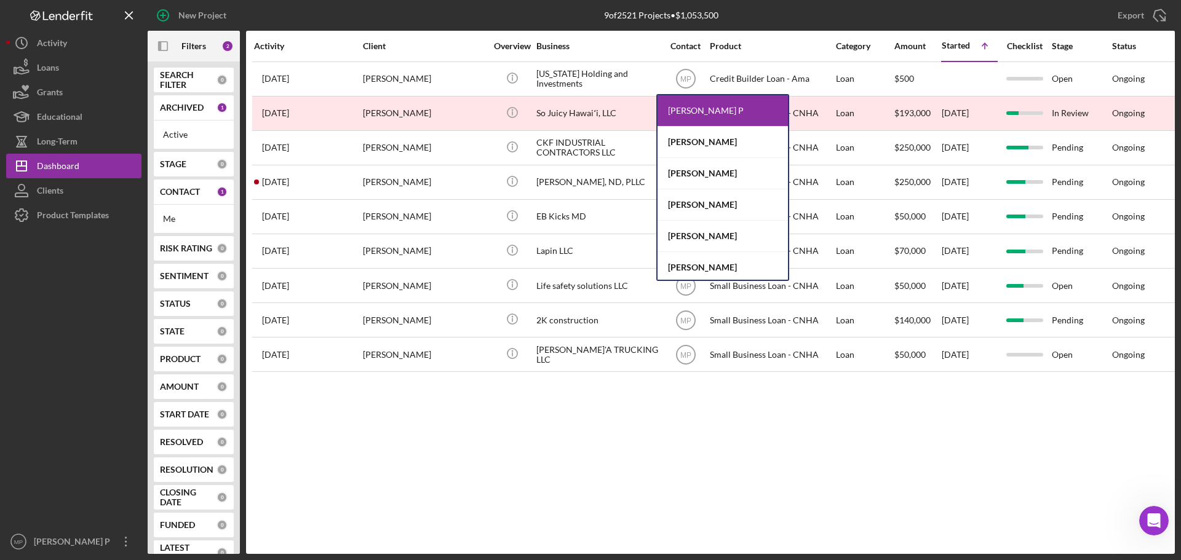
click at [716, 420] on div "Activity Client Overview Business Contact Product Category Amount Started Icon/…" at bounding box center [710, 292] width 928 height 523
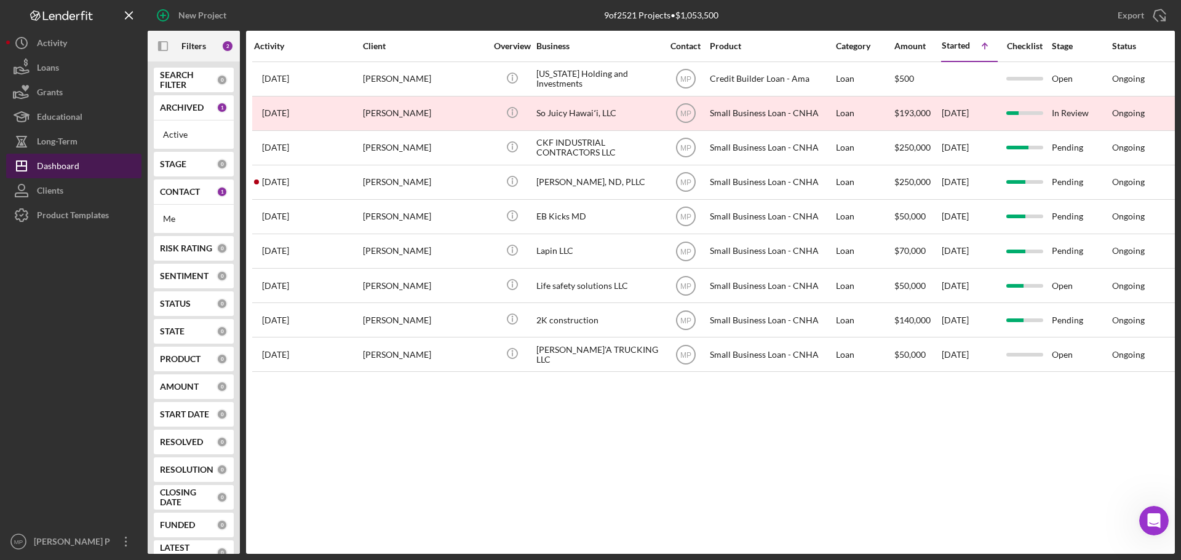
click at [65, 164] on div "Dashboard" at bounding box center [58, 168] width 42 height 28
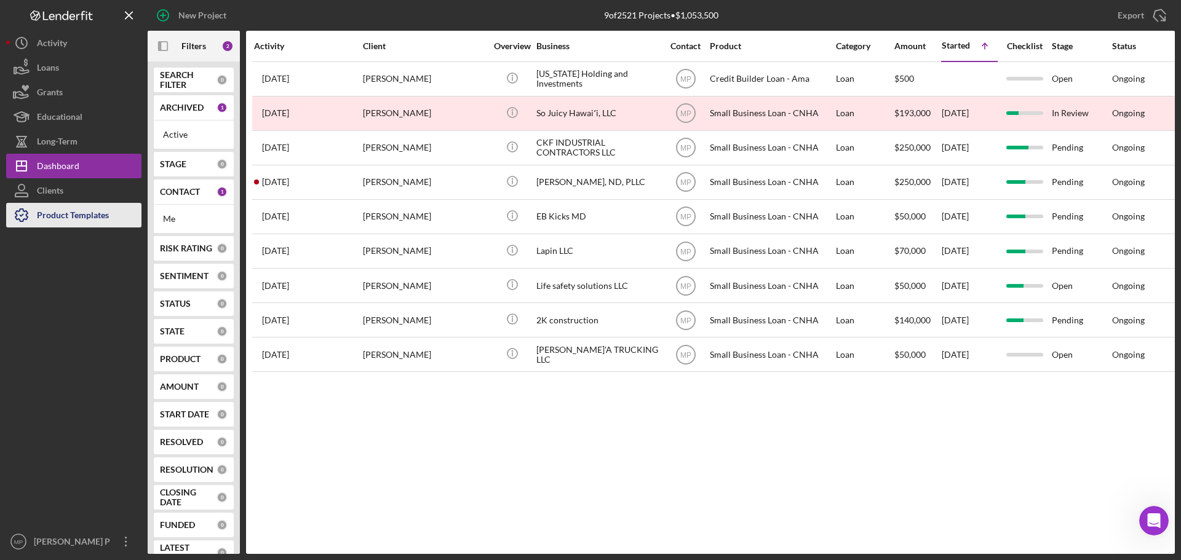
click at [70, 207] on div "Product Templates" at bounding box center [73, 217] width 72 height 28
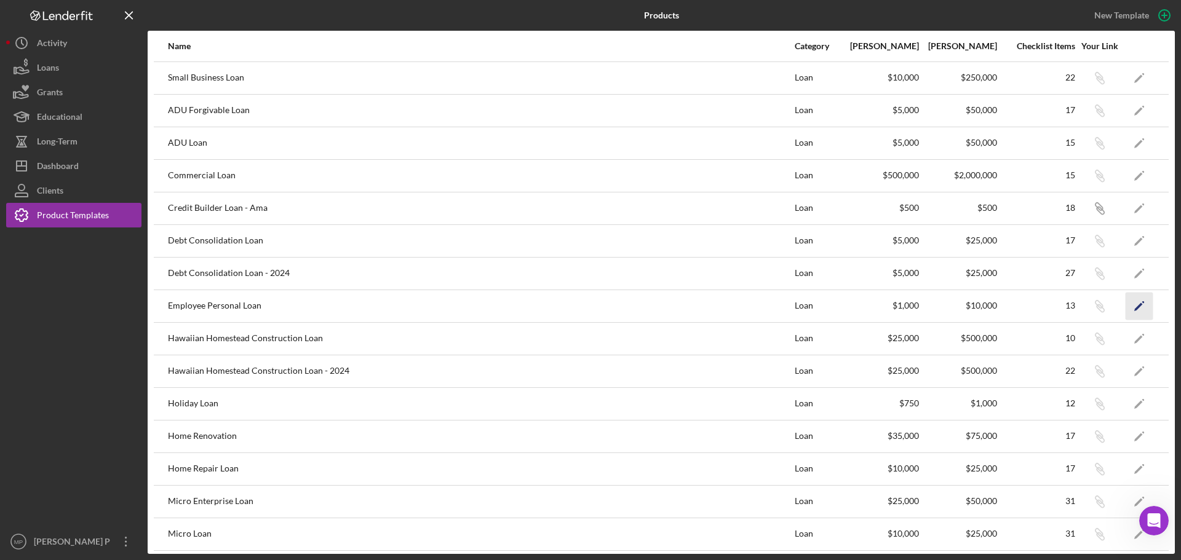
click at [1134, 304] on polygon "button" at bounding box center [1138, 307] width 9 height 9
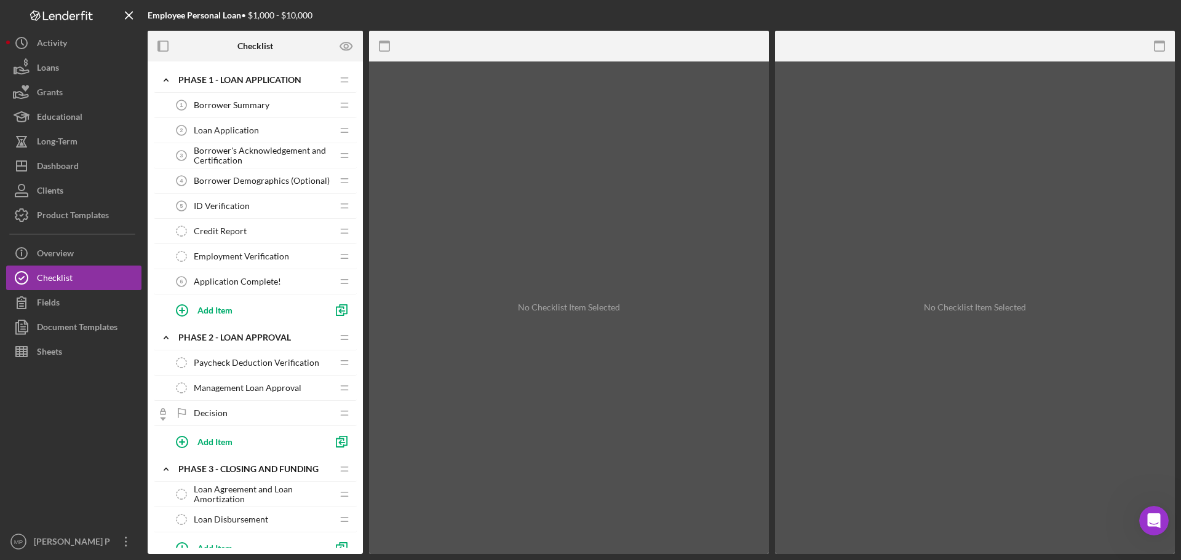
click at [235, 104] on span "Borrower Summary" at bounding box center [232, 105] width 76 height 10
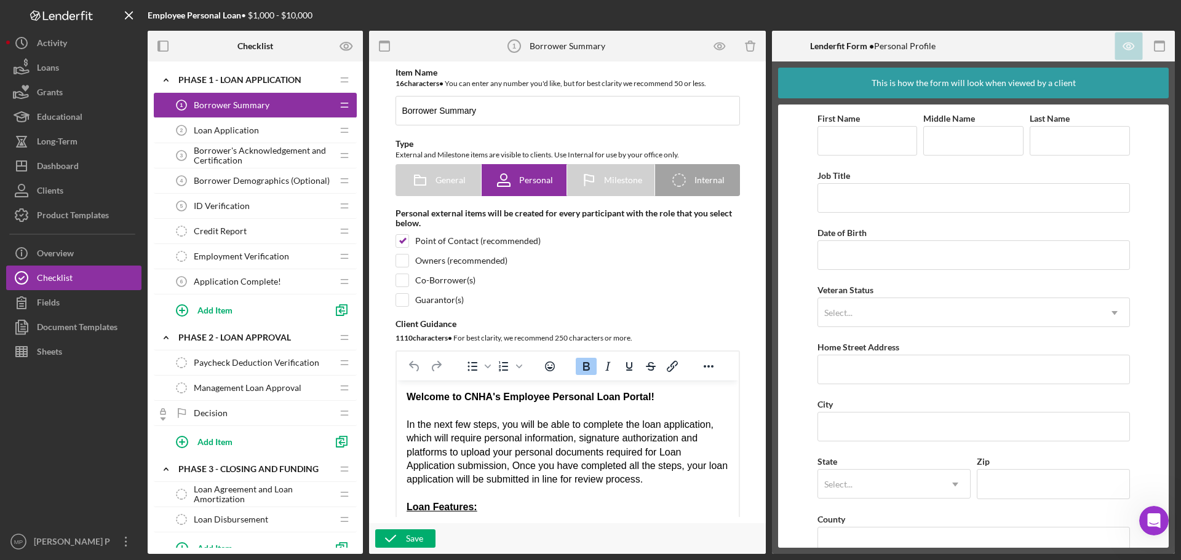
click at [238, 128] on span "Loan Application" at bounding box center [226, 130] width 65 height 10
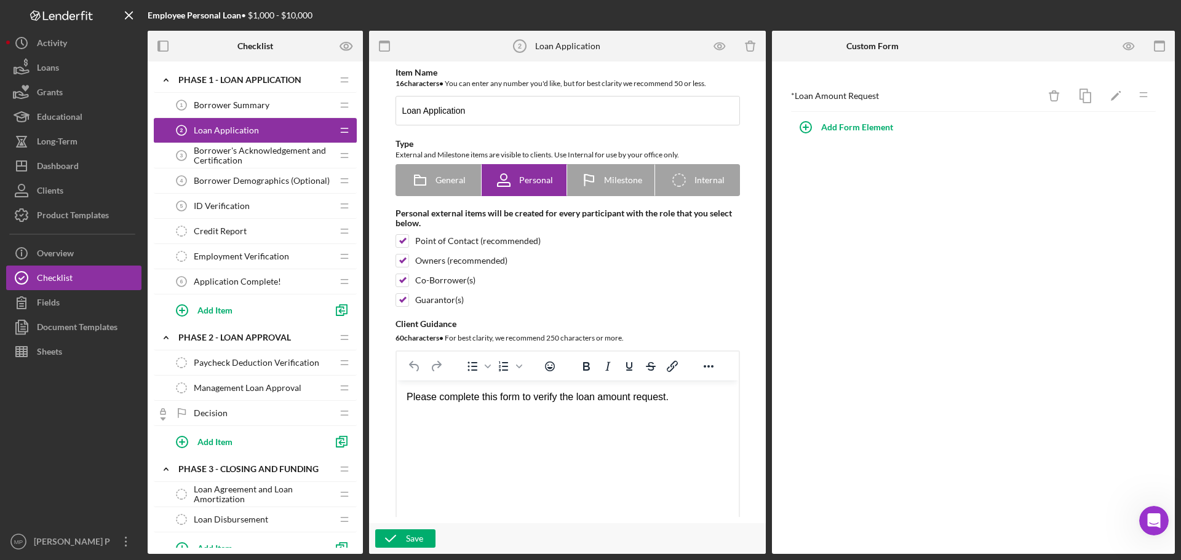
click at [242, 158] on span "Borrower's Acknowledgement and Certification" at bounding box center [263, 156] width 138 height 20
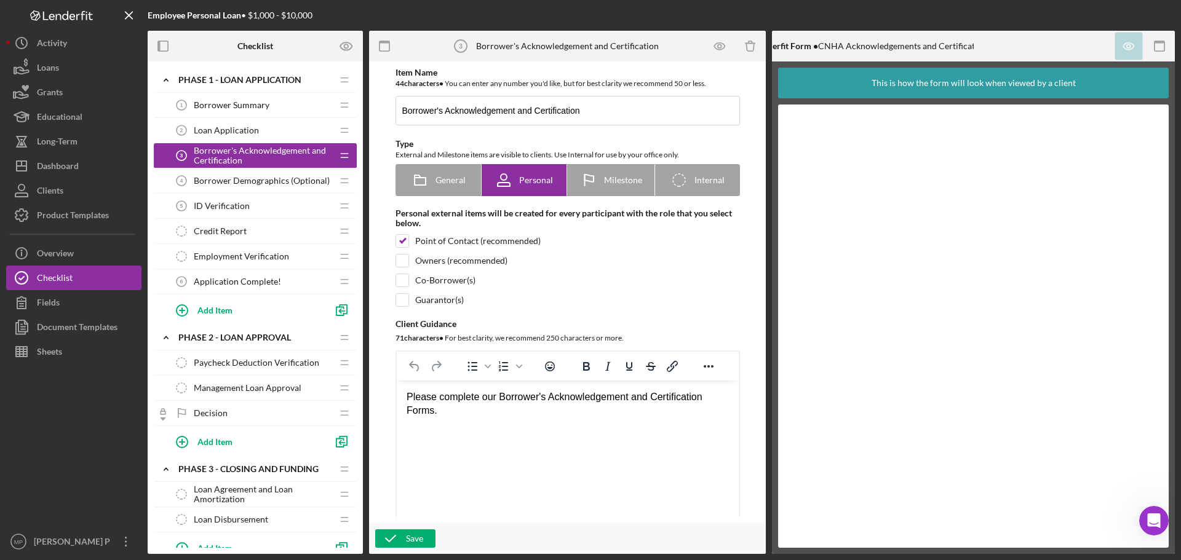
click at [262, 180] on span "Borrower Demographics (Optional)" at bounding box center [262, 181] width 136 height 10
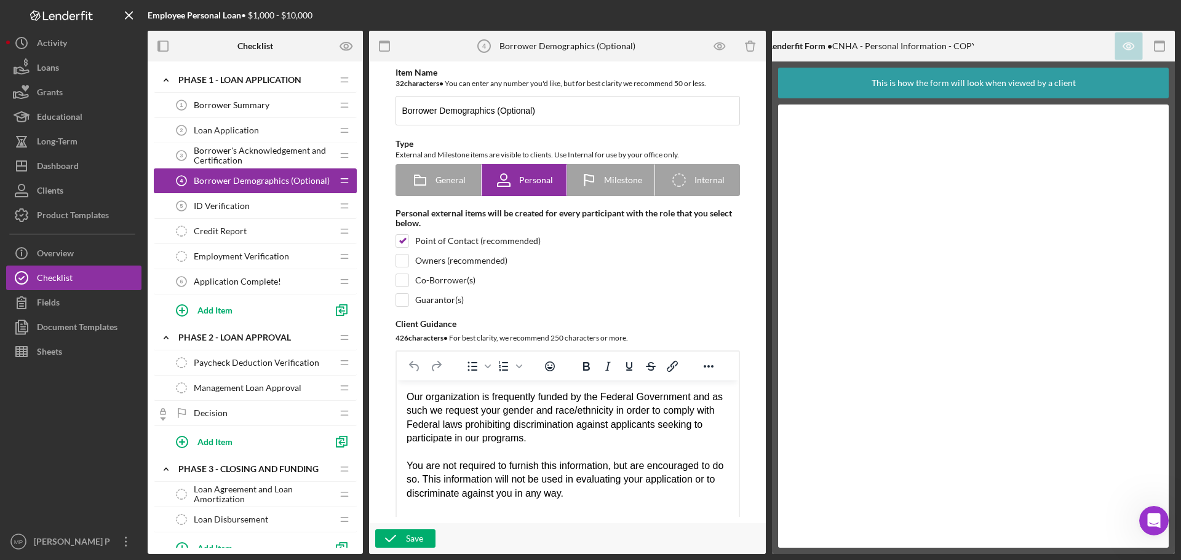
click at [264, 203] on div "ID Verification 5 ID Verification" at bounding box center [250, 206] width 163 height 25
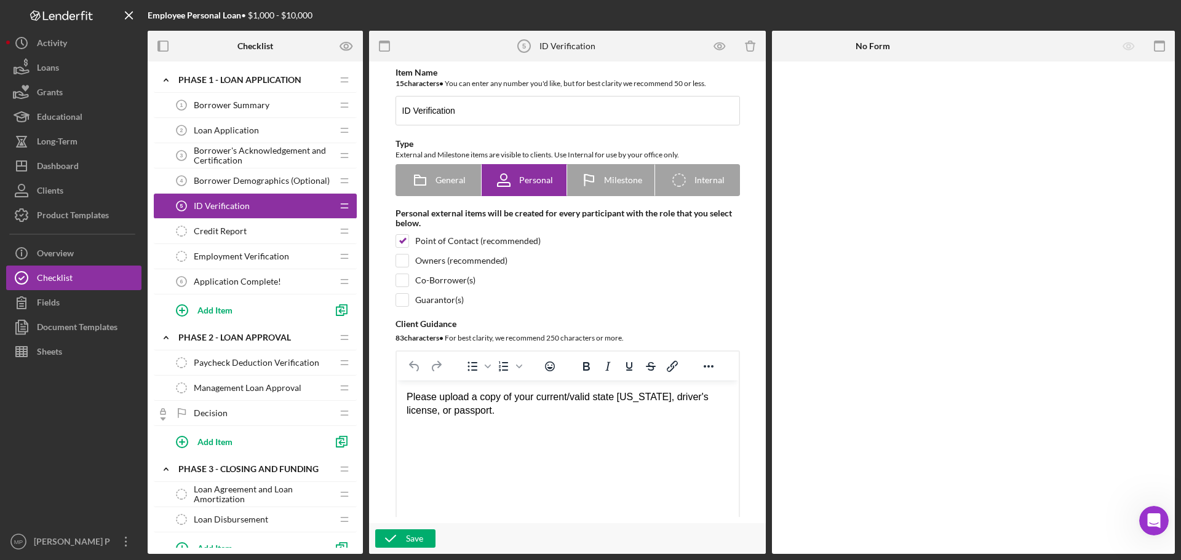
click at [269, 285] on span "Application Complete!" at bounding box center [237, 282] width 87 height 10
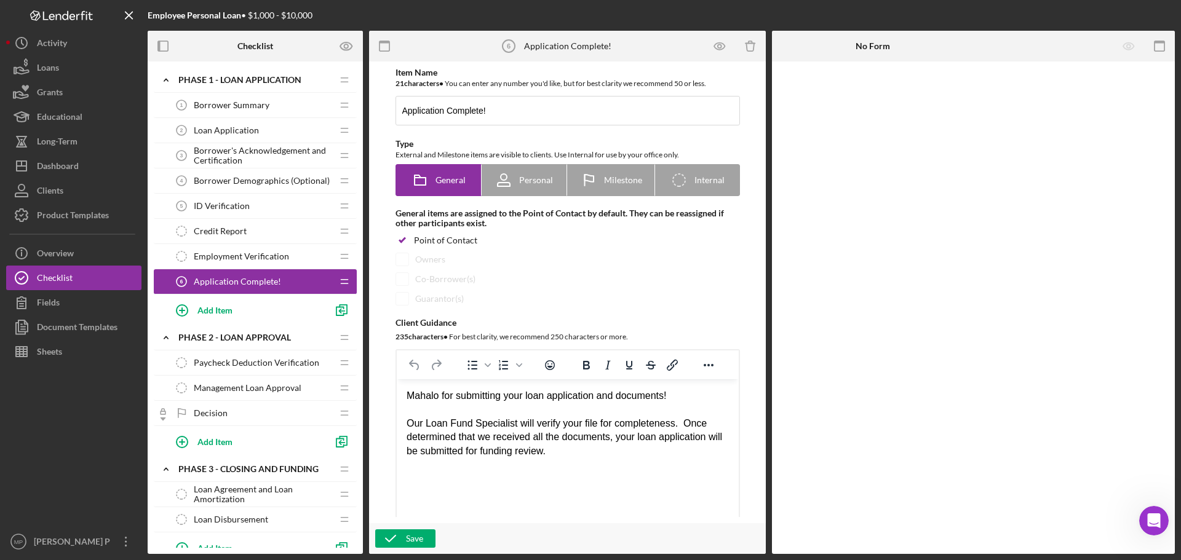
click at [250, 108] on span "Borrower Summary" at bounding box center [232, 105] width 76 height 10
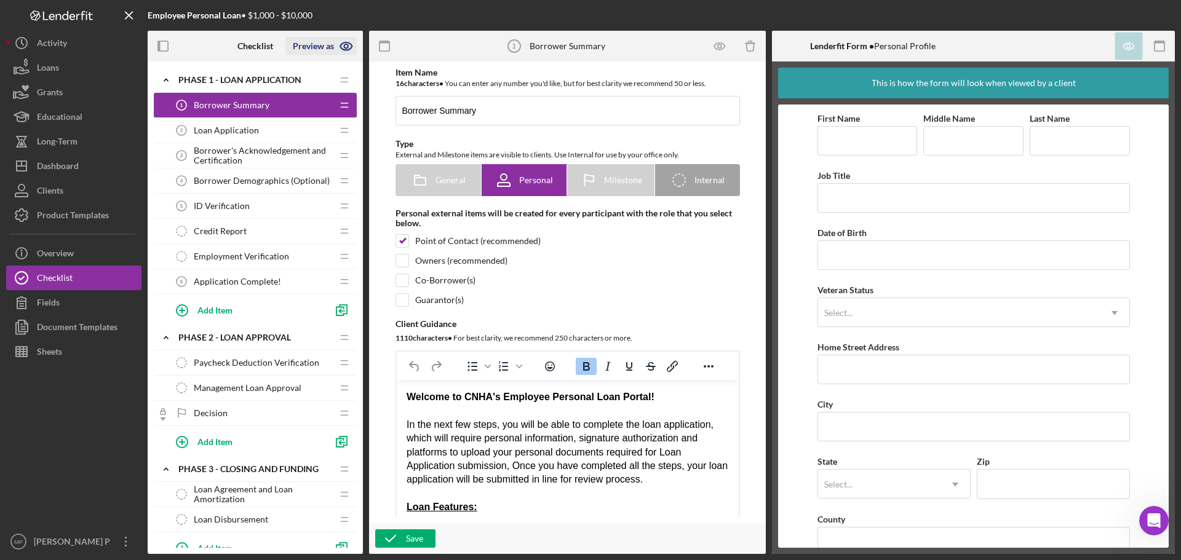
click at [347, 47] on icon "button" at bounding box center [346, 46] width 31 height 31
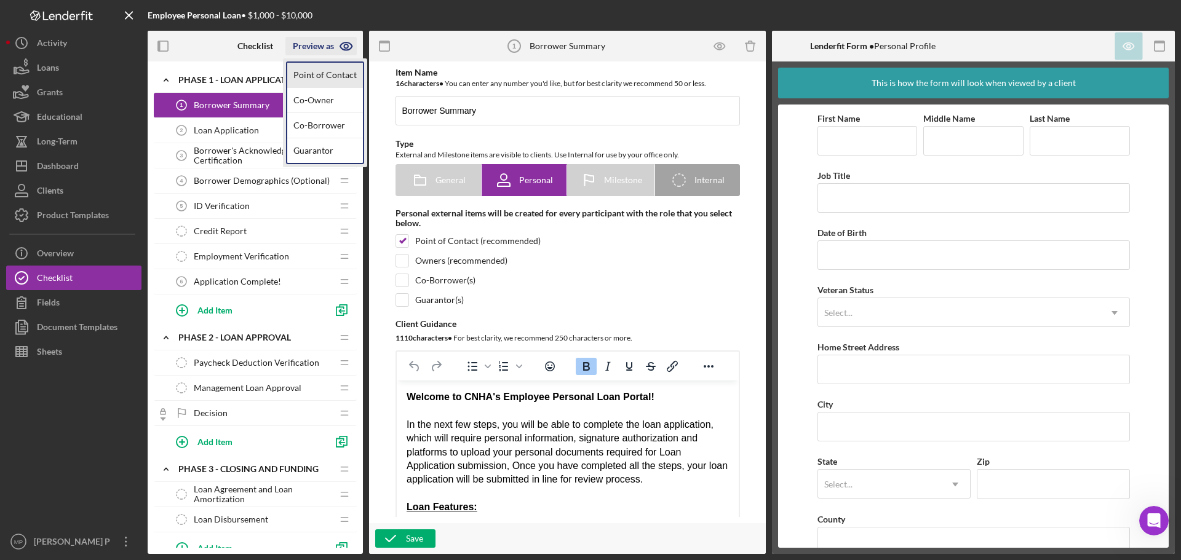
click at [335, 76] on link "Point of Contact" at bounding box center [325, 75] width 76 height 25
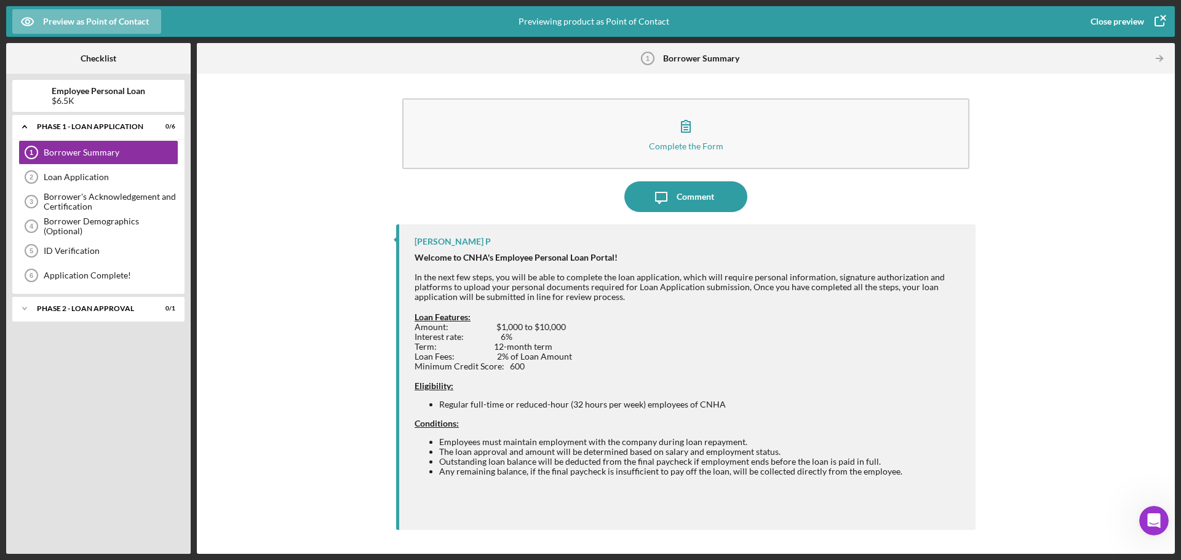
click at [72, 98] on div "$6.5K" at bounding box center [98, 101] width 93 height 10
click at [1134, 17] on div "Close preview" at bounding box center [1116, 21] width 53 height 25
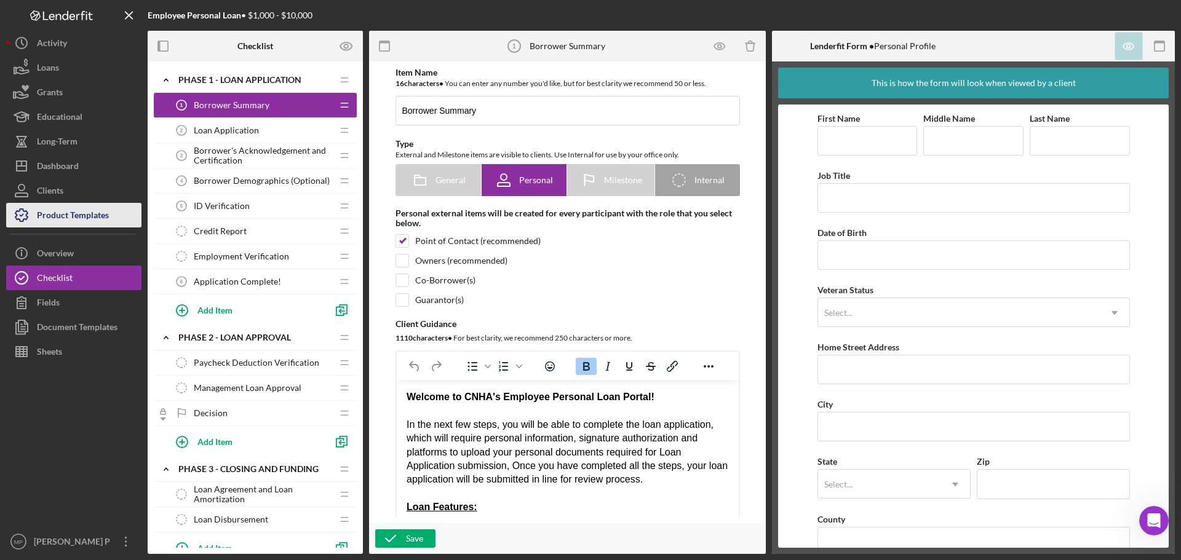
click at [68, 213] on div "Product Templates" at bounding box center [73, 217] width 72 height 28
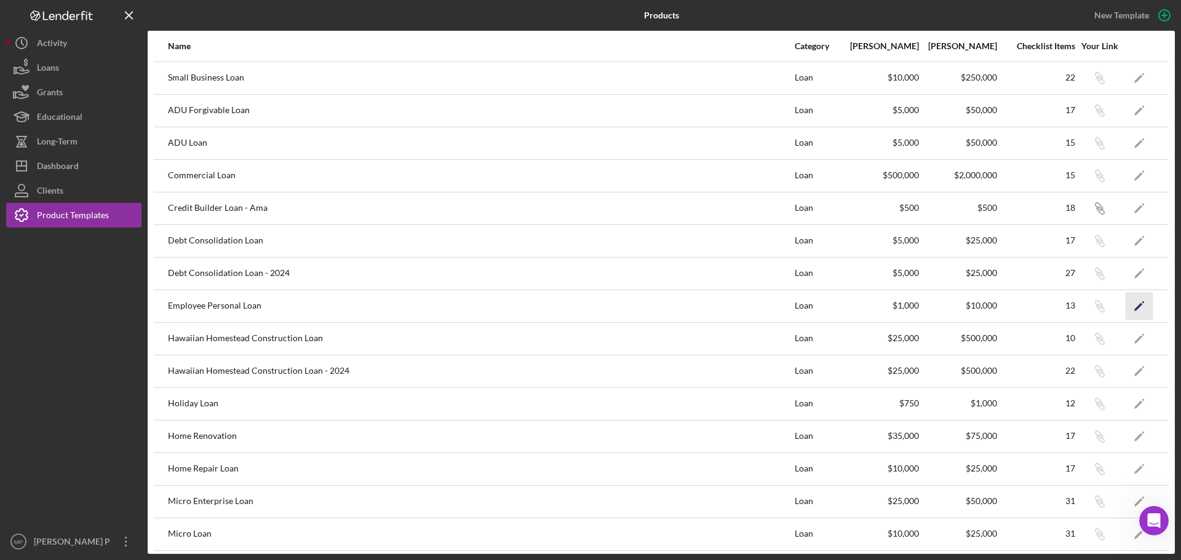
click at [1134, 304] on icon "Icon/Edit" at bounding box center [1139, 306] width 28 height 28
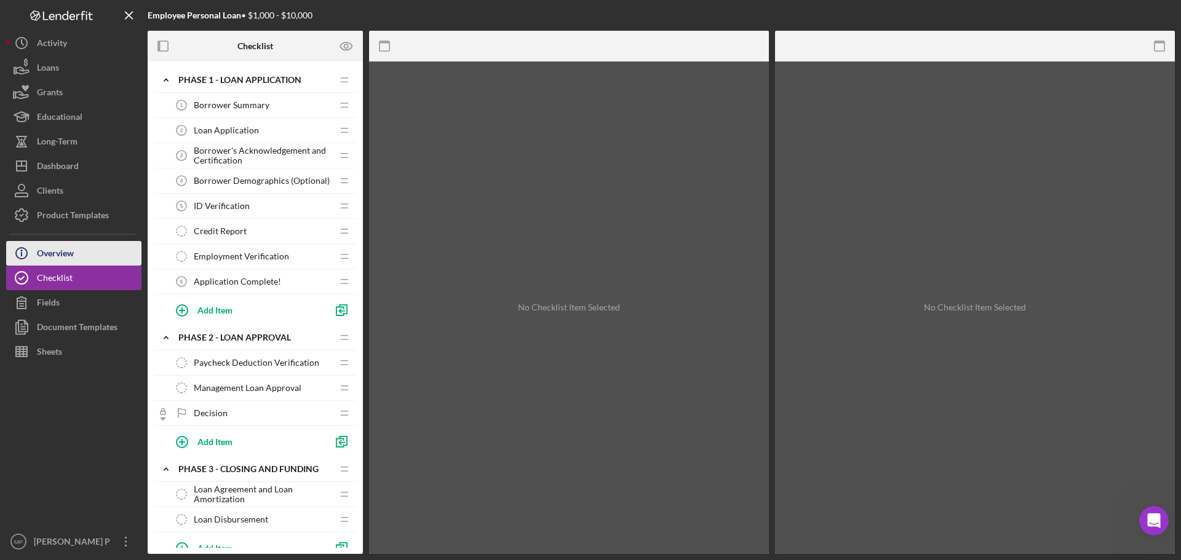
click at [65, 250] on div "Overview" at bounding box center [55, 255] width 37 height 28
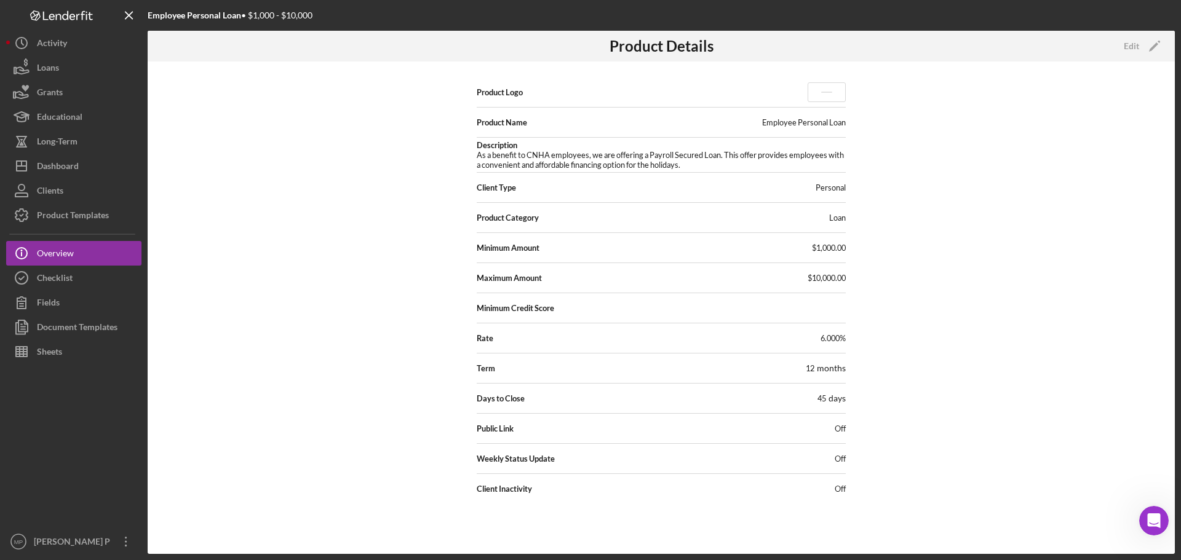
click at [828, 92] on rect at bounding box center [826, 92] width 11 height 1
click at [796, 122] on div "Employee Personal Loan" at bounding box center [804, 122] width 84 height 10
drag, startPoint x: 797, startPoint y: 121, endPoint x: 743, endPoint y: 122, distance: 54.1
click at [745, 122] on div "Product Name Employee Personal Loan" at bounding box center [661, 122] width 369 height 25
click at [1123, 49] on button "Edit Icon/Edit" at bounding box center [1140, 46] width 49 height 18
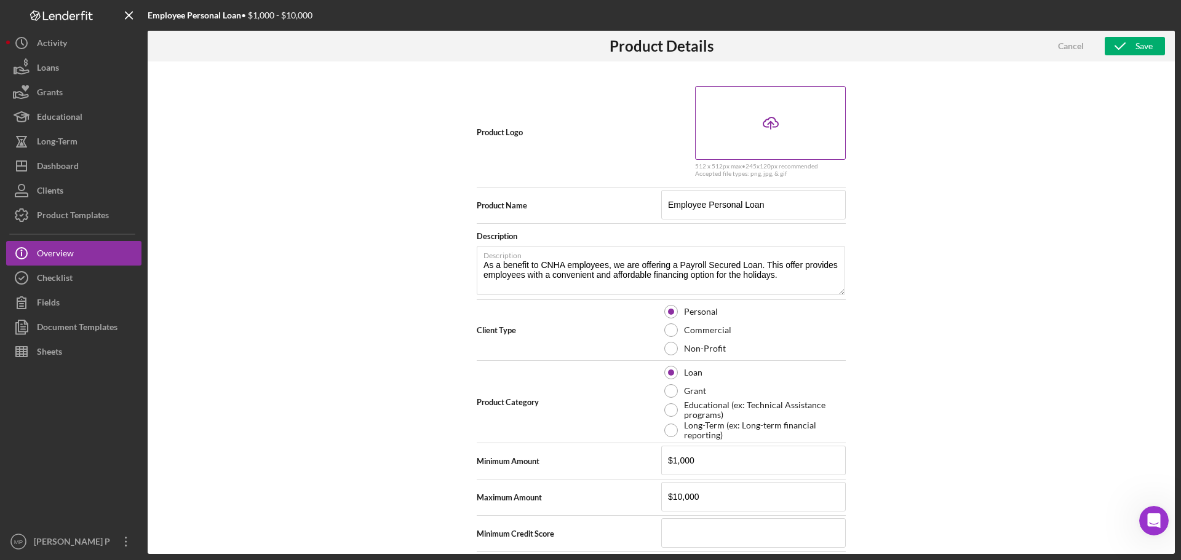
click at [770, 123] on line at bounding box center [770, 125] width 0 height 7
drag, startPoint x: 708, startPoint y: 205, endPoint x: 651, endPoint y: 200, distance: 57.4
click at [651, 200] on div "Product Name Employee Personal Loan" at bounding box center [661, 205] width 369 height 31
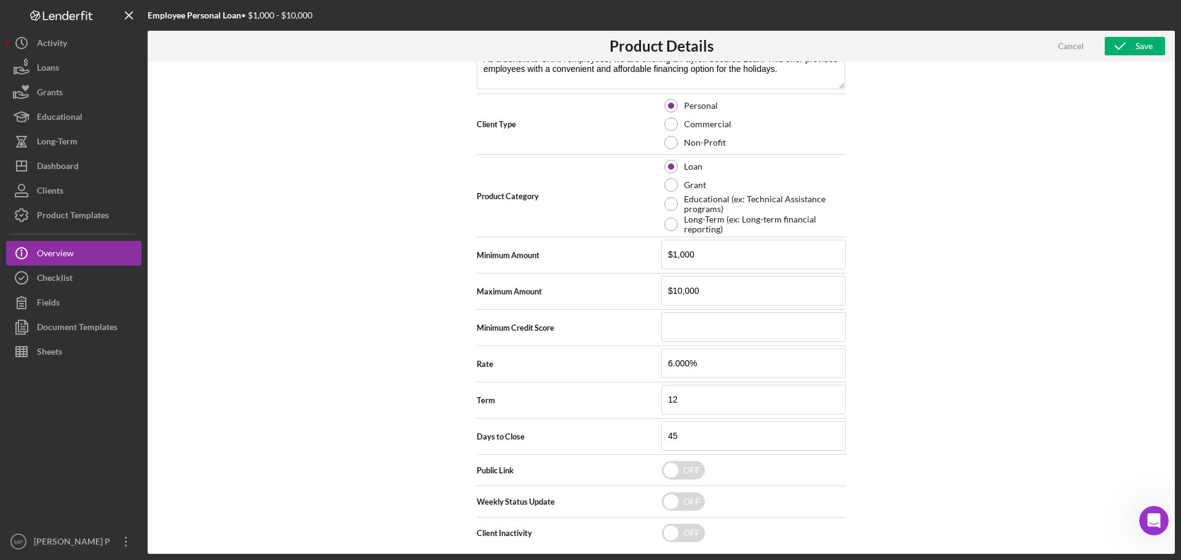
scroll to position [216, 0]
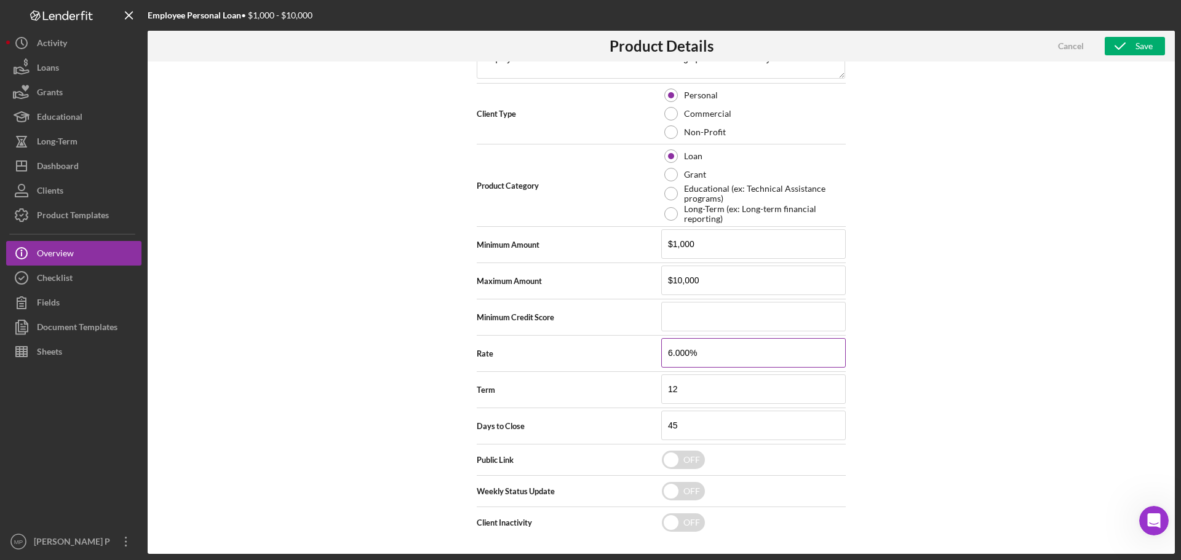
type input "Personal Loan"
click at [669, 354] on input "6.000%" at bounding box center [753, 353] width 184 height 30
type input "7.000%"
click at [687, 388] on input "12" at bounding box center [753, 389] width 184 height 30
type input "1"
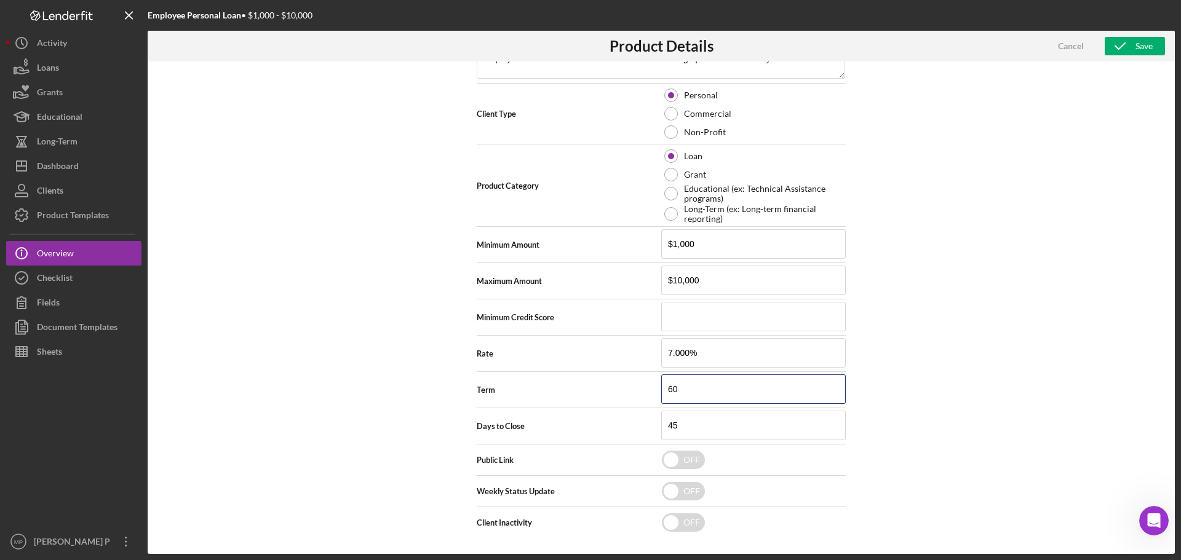
type input "60"
click at [963, 407] on div "Product Logo 512 x 512px max • 245 x 120 px recommended Accepted file types: pn…" at bounding box center [661, 307] width 1027 height 492
click at [1134, 50] on button "Save" at bounding box center [1134, 46] width 60 height 18
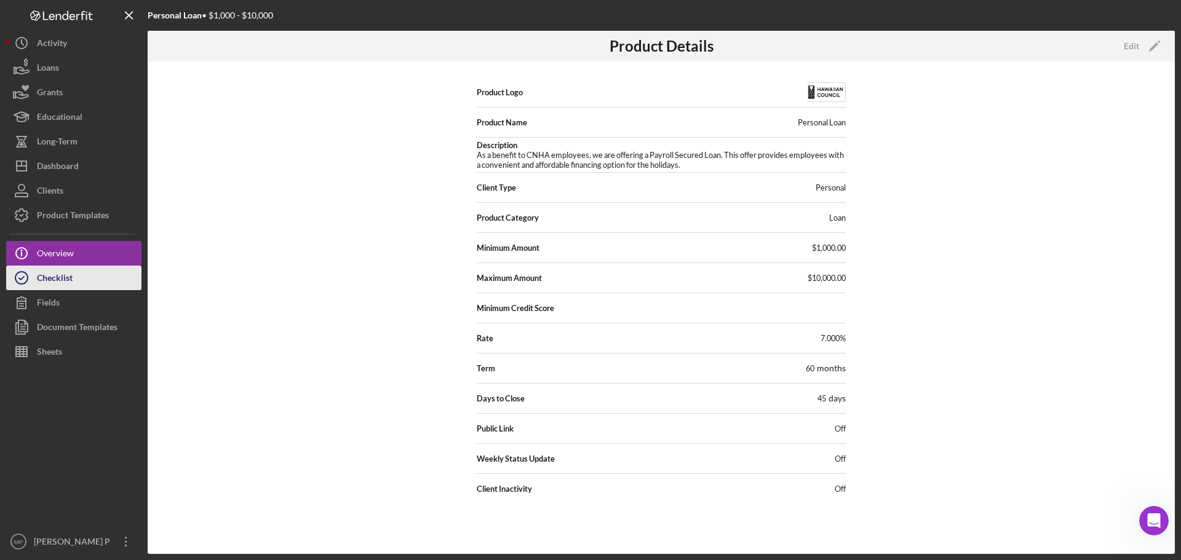
click at [83, 275] on button "Checklist" at bounding box center [73, 278] width 135 height 25
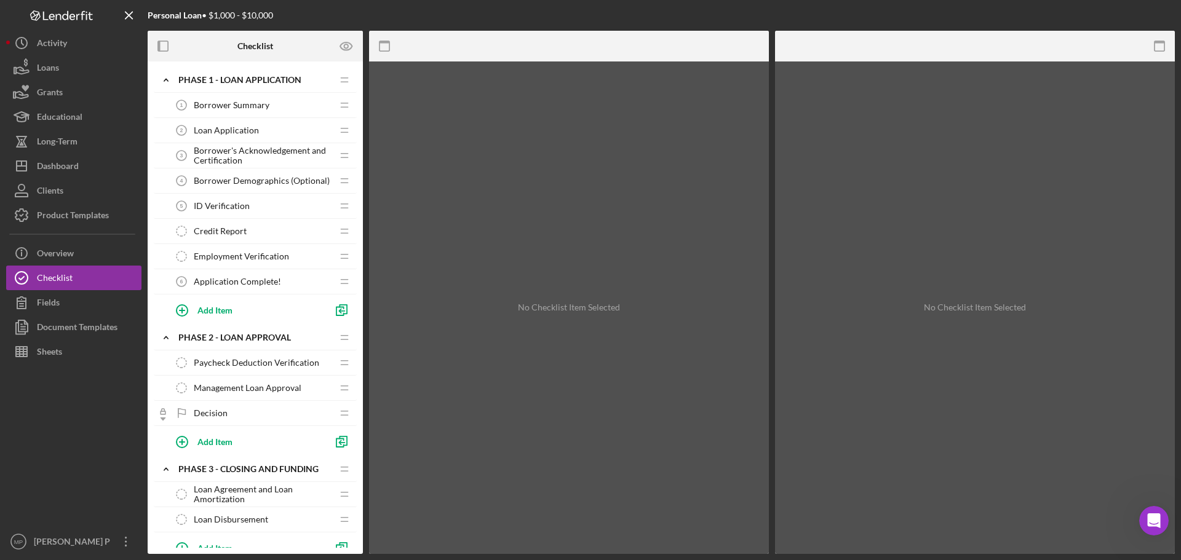
click at [210, 101] on span "Borrower Summary" at bounding box center [232, 105] width 76 height 10
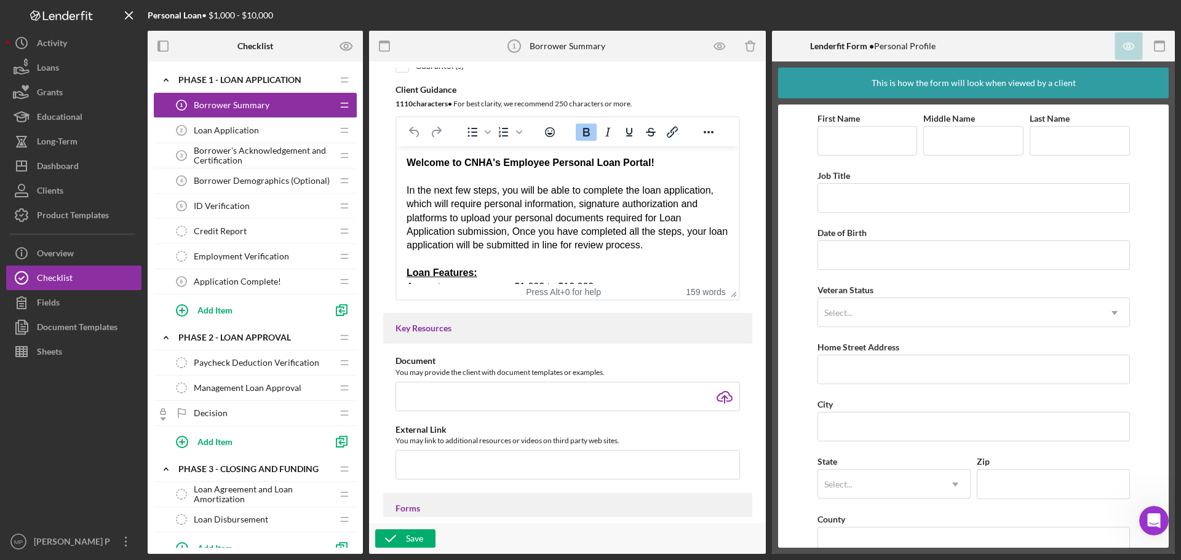
scroll to position [246, 0]
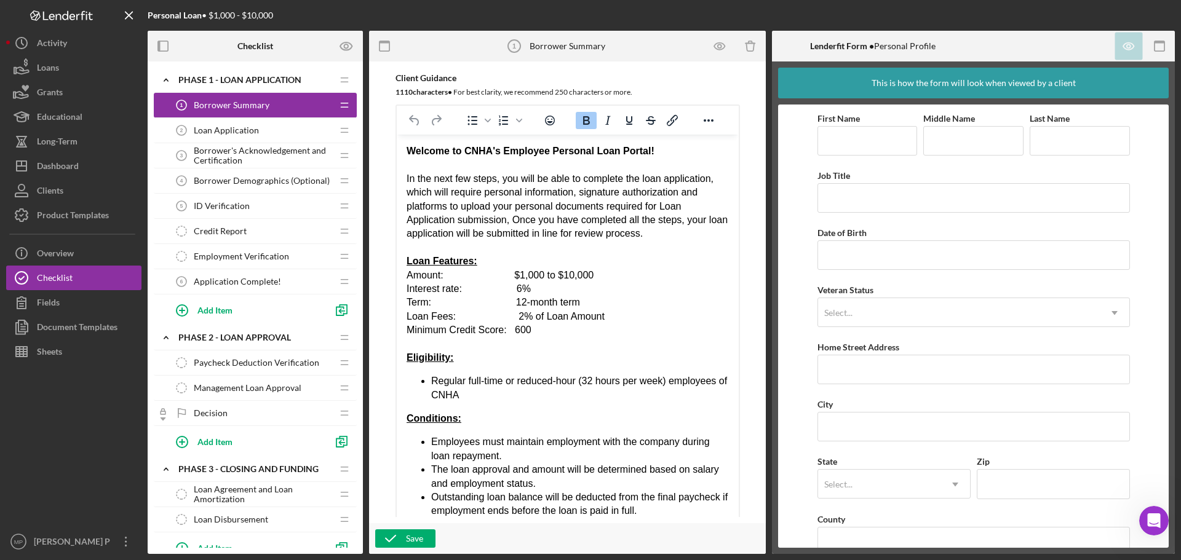
drag, startPoint x: 732, startPoint y: 287, endPoint x: 733, endPoint y: 521, distance: 234.3
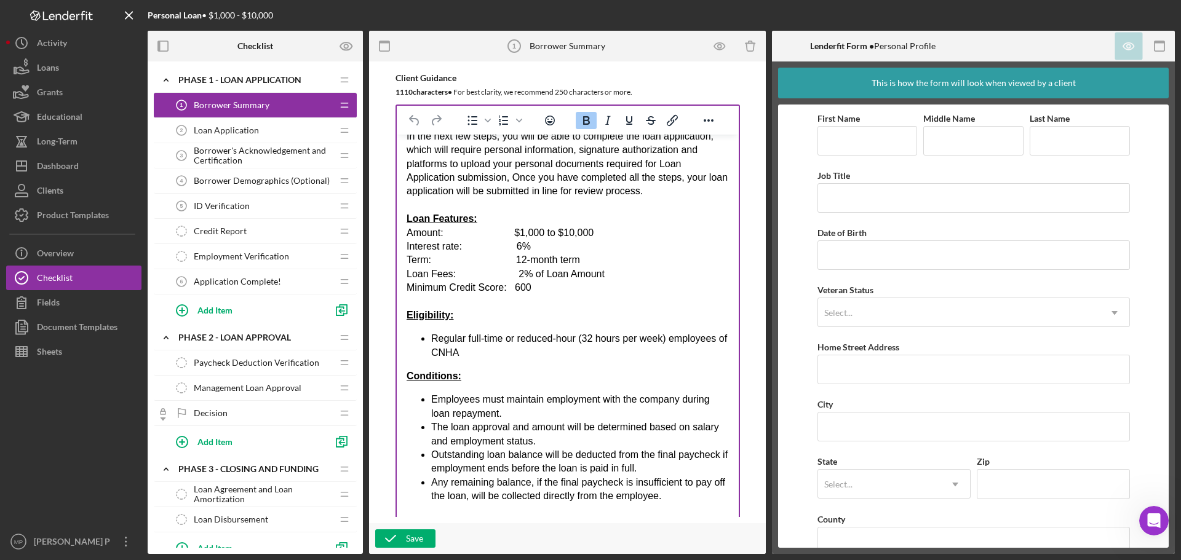
scroll to position [61, 0]
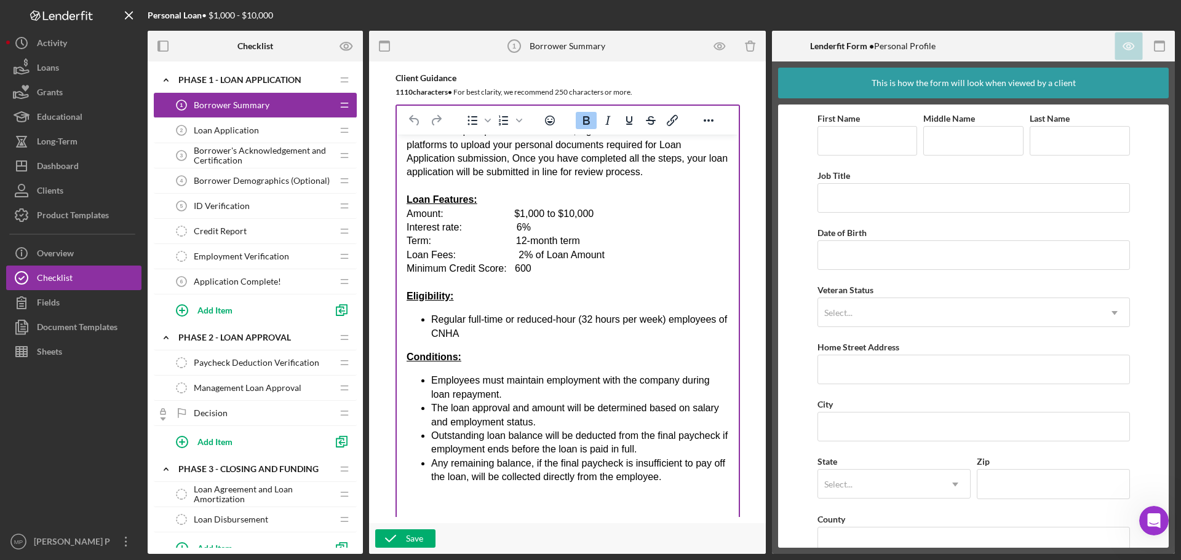
click at [518, 227] on div "Amount: $1,000 to $10,000 Interest rate: 6% Term: 12-month term Loan Fees: 2% o…" at bounding box center [567, 241] width 322 height 69
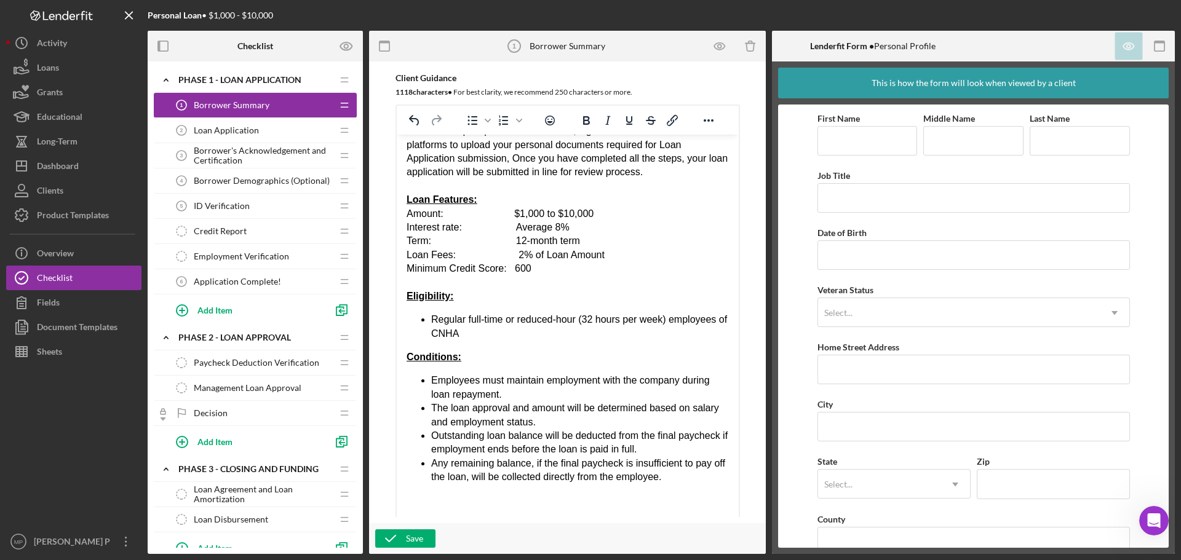
click at [521, 243] on div "Amount: $1,000 to $10,000 Interest rate: Average 8% Term: 12-month term Loan Fe…" at bounding box center [567, 241] width 322 height 69
click at [516, 242] on div "Amount: $1,000 to $10,000 Interest rate: Average 8% Term: upto 60-month term Lo…" at bounding box center [567, 241] width 322 height 69
click at [609, 260] on div "Amount: $1,000 to $10,000 Interest rate: Average 8% Term: Upto 60-month term Lo…" at bounding box center [567, 241] width 322 height 69
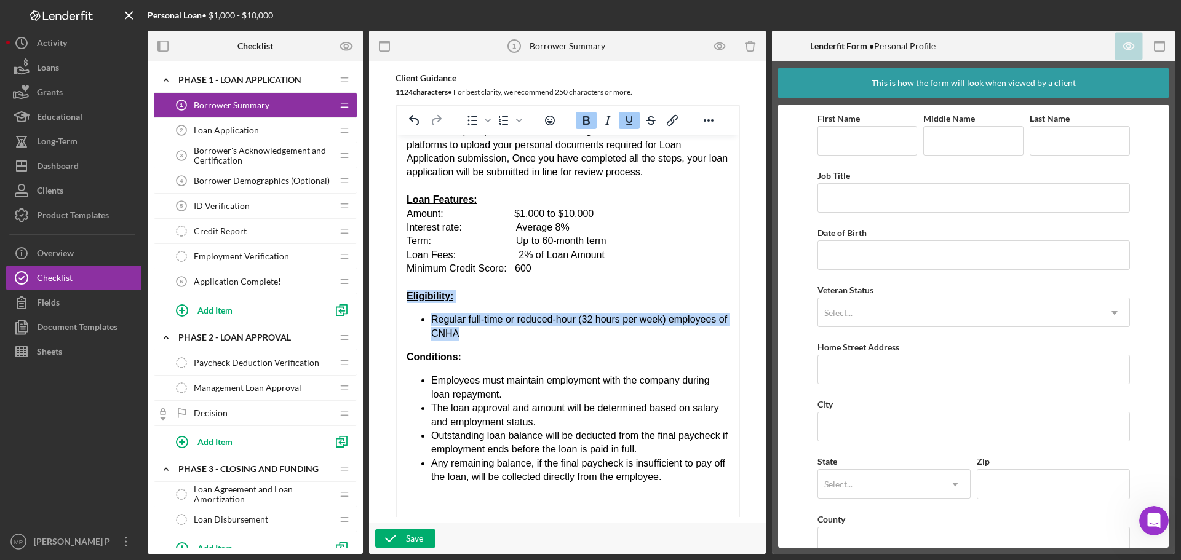
drag, startPoint x: 480, startPoint y: 334, endPoint x: 405, endPoint y: 296, distance: 84.1
click at [405, 296] on html "Welcome to CNHA's Employee Personal Loan Portal! In the next few steps, you wil…" at bounding box center [567, 309] width 342 height 472
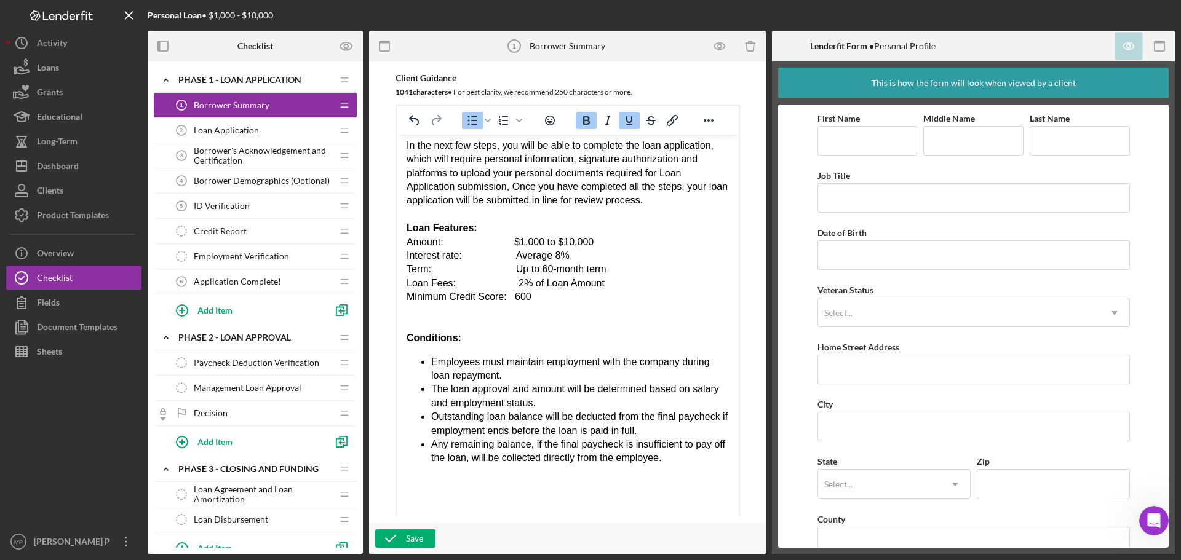
scroll to position [33, 0]
click at [85, 212] on div "Product Templates" at bounding box center [73, 217] width 72 height 28
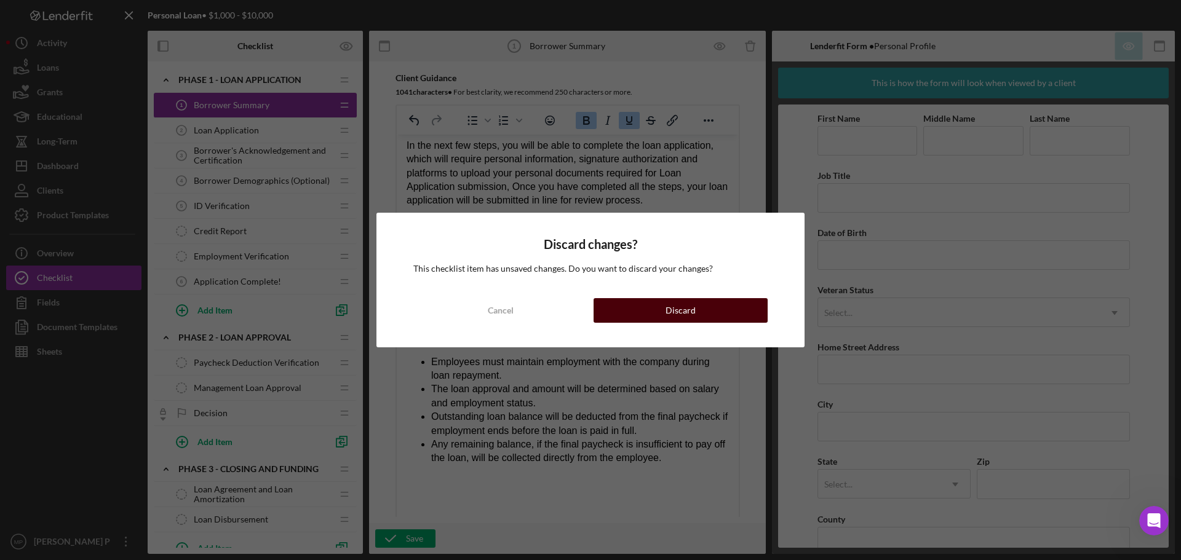
click at [643, 303] on button "Discard" at bounding box center [680, 310] width 174 height 25
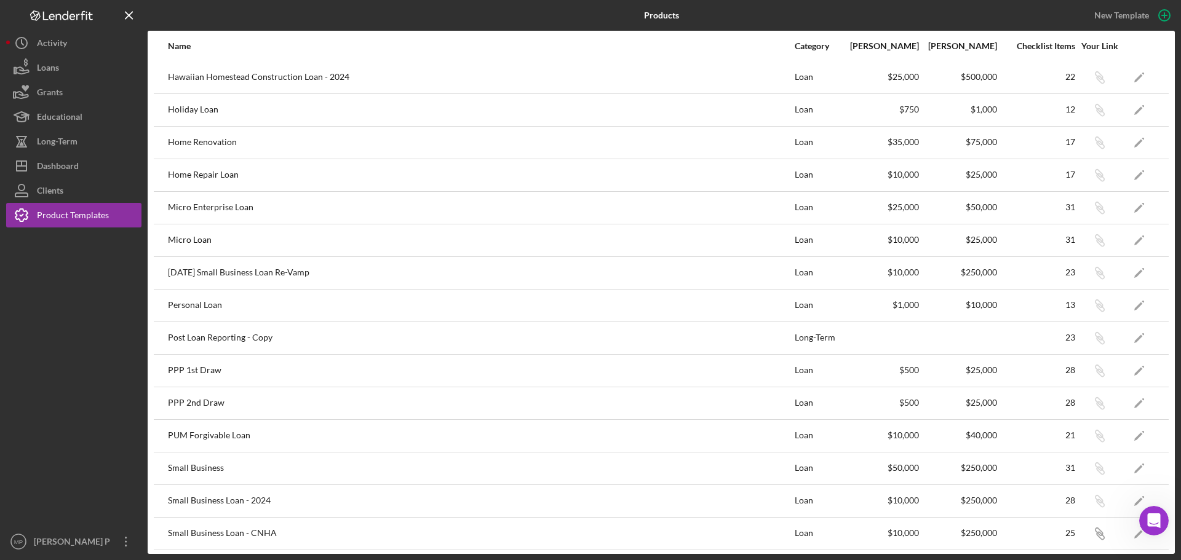
scroll to position [307, 0]
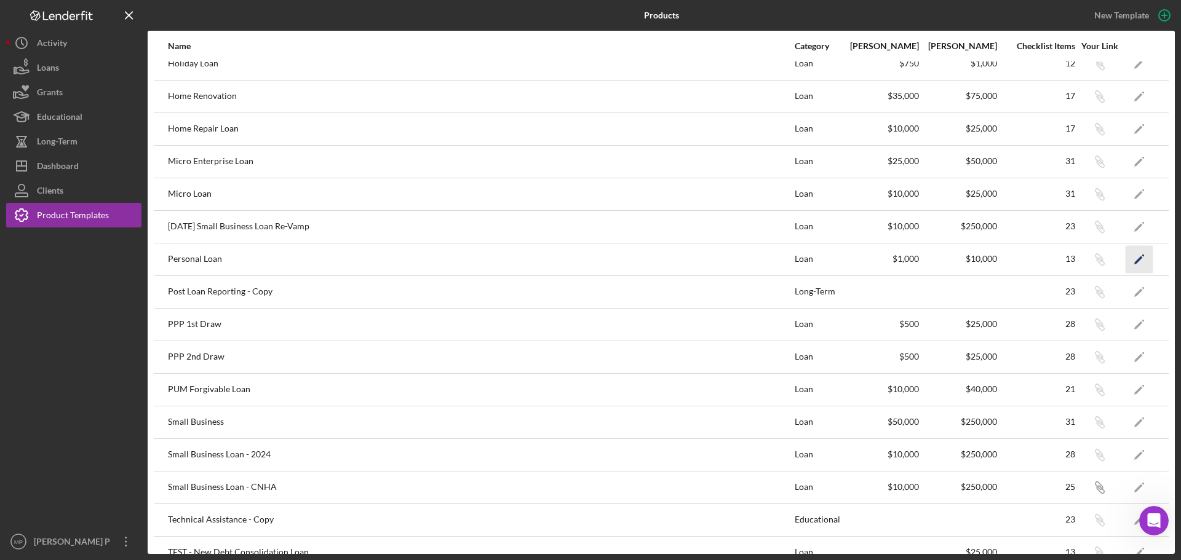
click at [1133, 260] on icon "Icon/Edit" at bounding box center [1139, 259] width 28 height 28
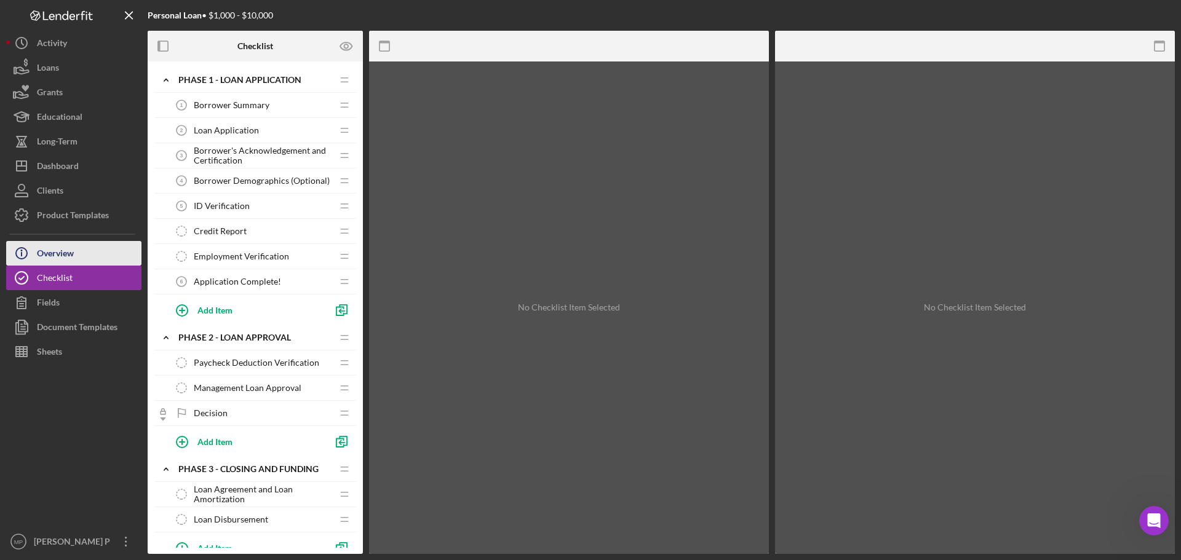
click at [56, 245] on div "Overview" at bounding box center [55, 255] width 37 height 28
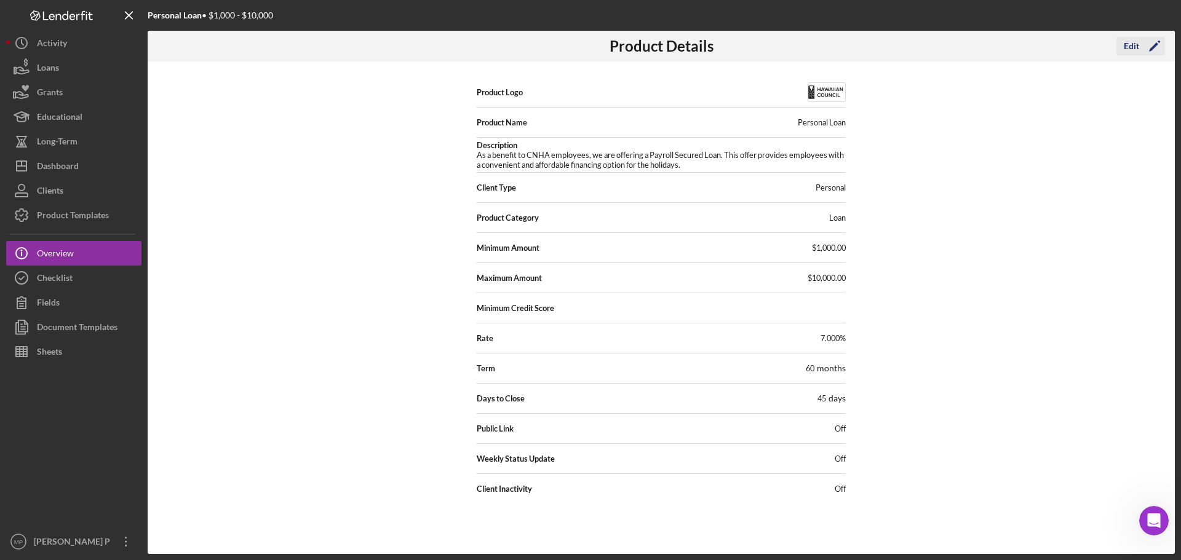
click at [1149, 50] on icon "Icon/Edit" at bounding box center [1154, 46] width 31 height 31
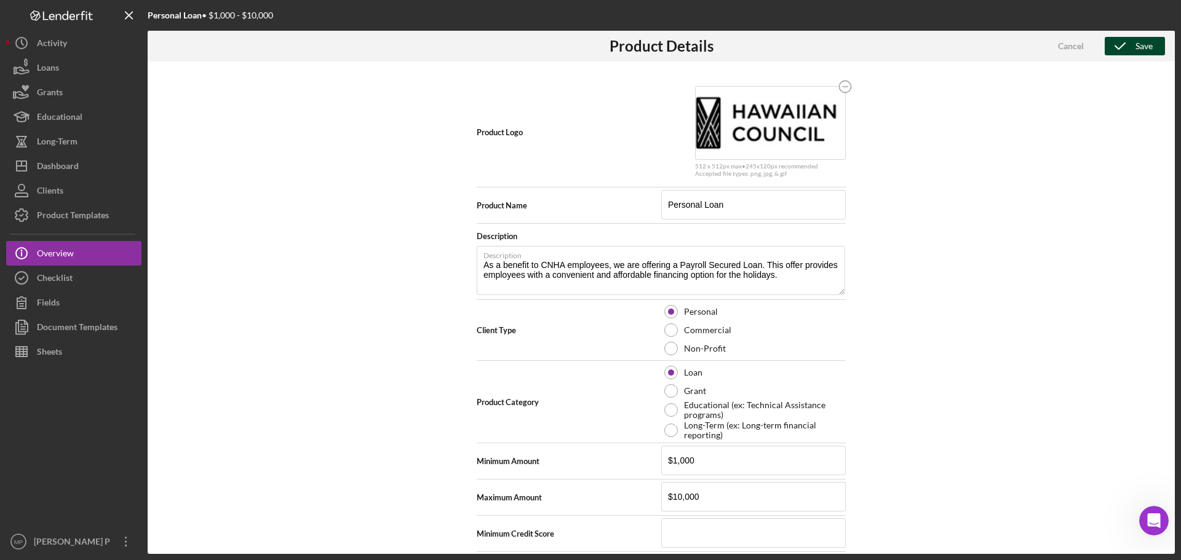
click at [1136, 45] on div "Save" at bounding box center [1143, 46] width 17 height 18
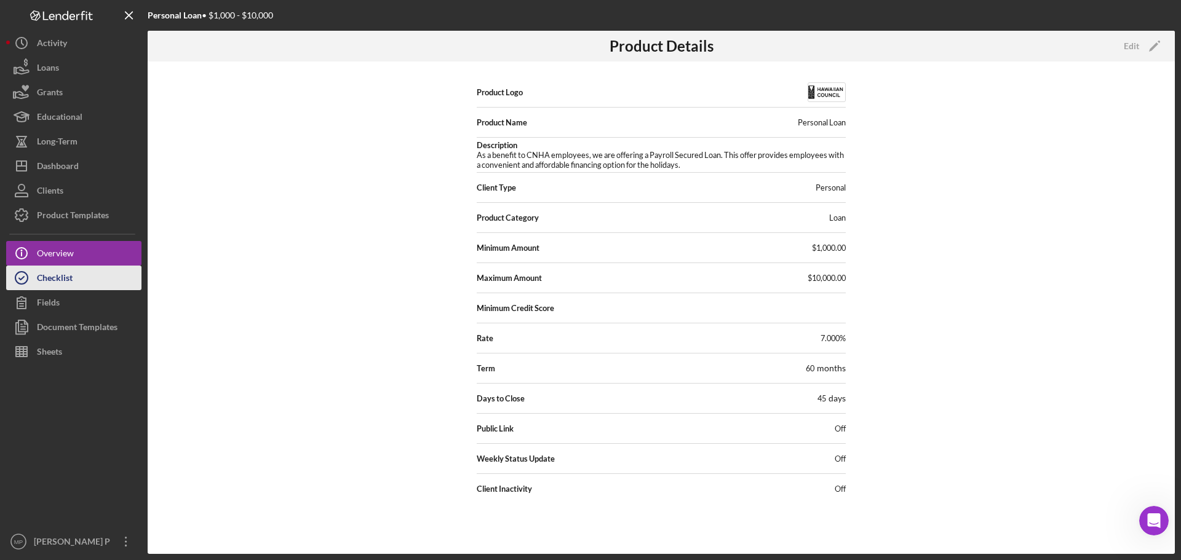
click at [87, 279] on button "Checklist" at bounding box center [73, 278] width 135 height 25
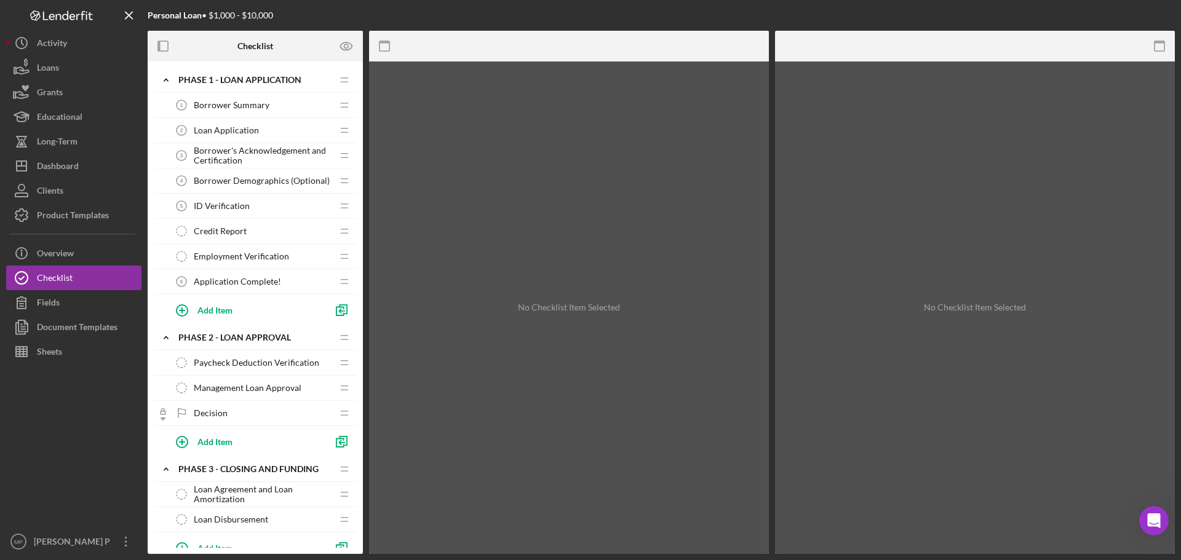
click at [219, 101] on span "Borrower Summary" at bounding box center [232, 105] width 76 height 10
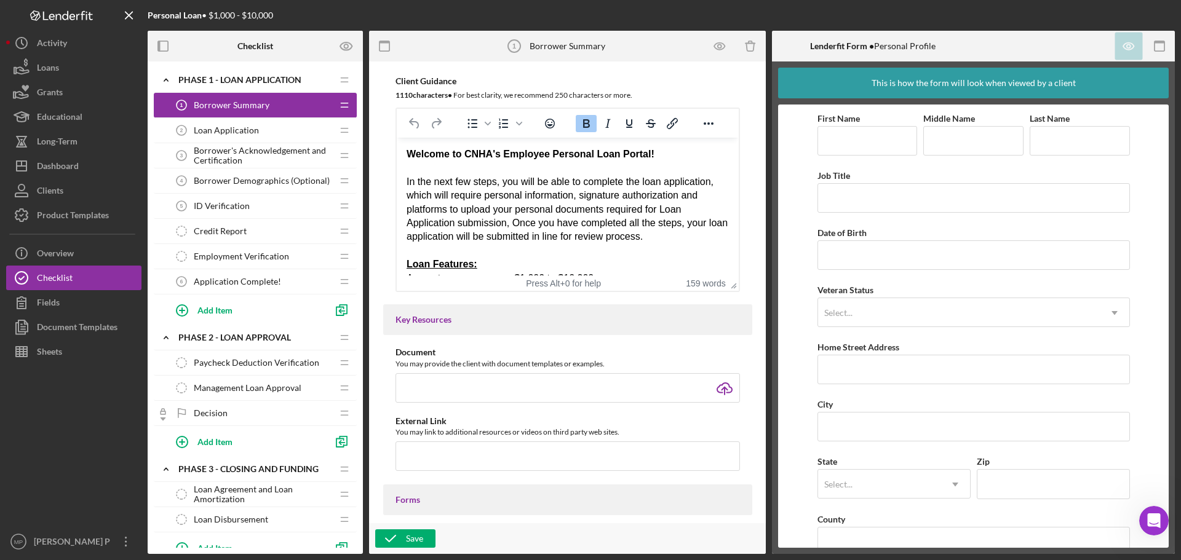
scroll to position [246, 0]
drag, startPoint x: 547, startPoint y: 151, endPoint x: 504, endPoint y: 150, distance: 43.7
click at [504, 150] on strong "Welcome to CNHA's Employee Personal Loan Portal!" at bounding box center [530, 151] width 248 height 10
click at [546, 153] on strong "Welcome to CNHA's Employee Personal Loan Portal!" at bounding box center [530, 151] width 248 height 10
click at [546, 147] on strong "Welcome to CNHA's Employee Personal Loan Portal!" at bounding box center [530, 151] width 248 height 10
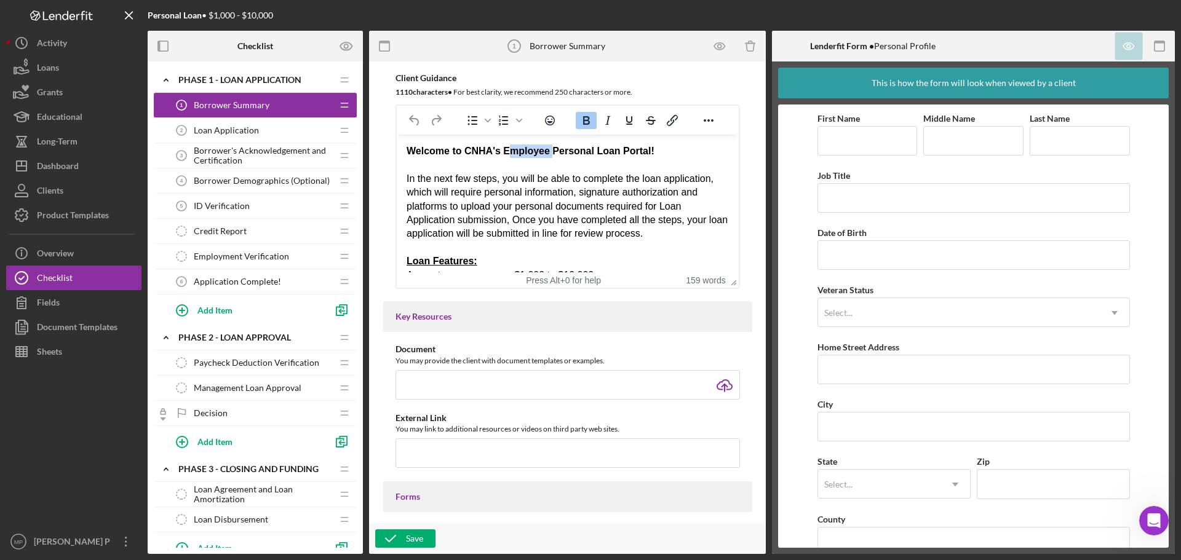
drag, startPoint x: 548, startPoint y: 147, endPoint x: 505, endPoint y: 146, distance: 43.7
click at [505, 146] on strong "Welcome to CNHA's Employee Personal Loan Portal!" at bounding box center [530, 151] width 248 height 10
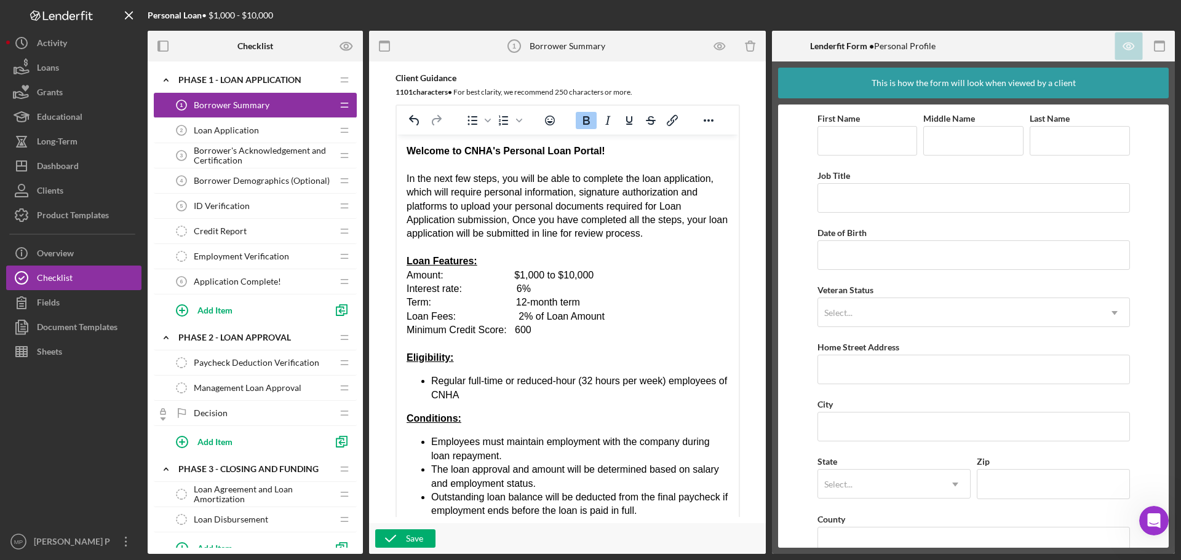
drag, startPoint x: 730, startPoint y: 288, endPoint x: 726, endPoint y: 524, distance: 236.7
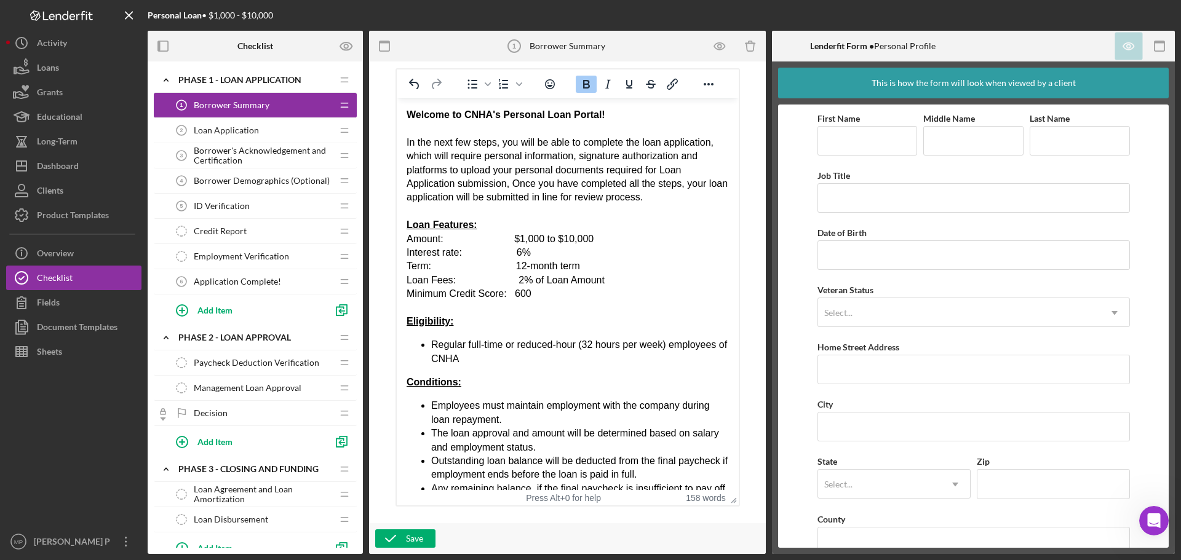
scroll to position [287, 0]
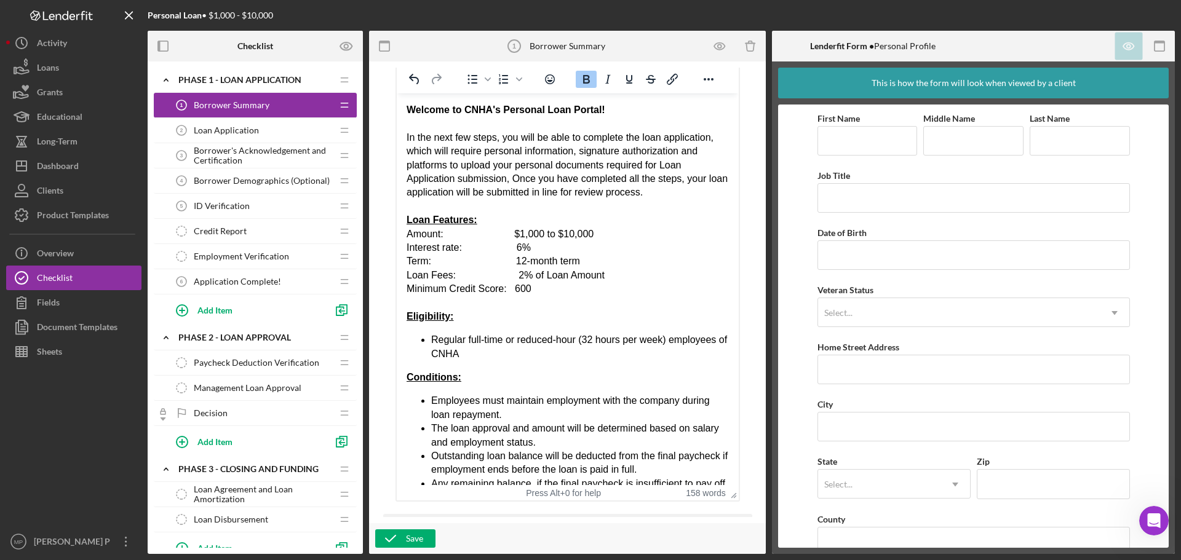
drag, startPoint x: 507, startPoint y: 179, endPoint x: 518, endPoint y: 185, distance: 12.1
click at [507, 179] on div "In the next few steps, you will be able to complete the loan application, which…" at bounding box center [567, 165] width 322 height 69
drag, startPoint x: 679, startPoint y: 151, endPoint x: 692, endPoint y: 149, distance: 13.0
click at [679, 151] on div "In the next few steps, you will be able to complete the loan application, which…" at bounding box center [567, 165] width 322 height 69
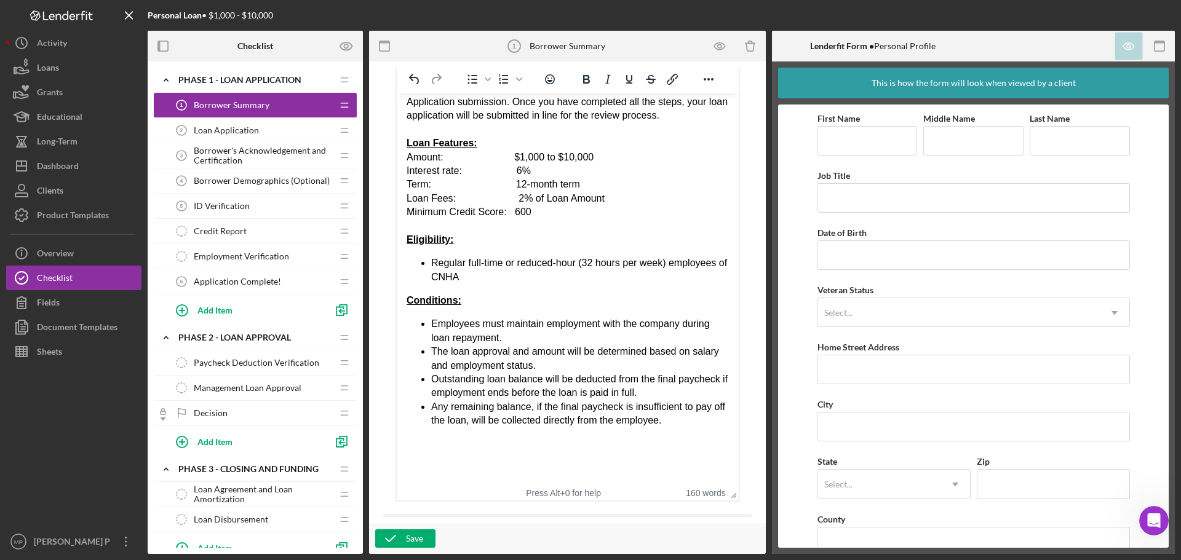
scroll to position [81, 0]
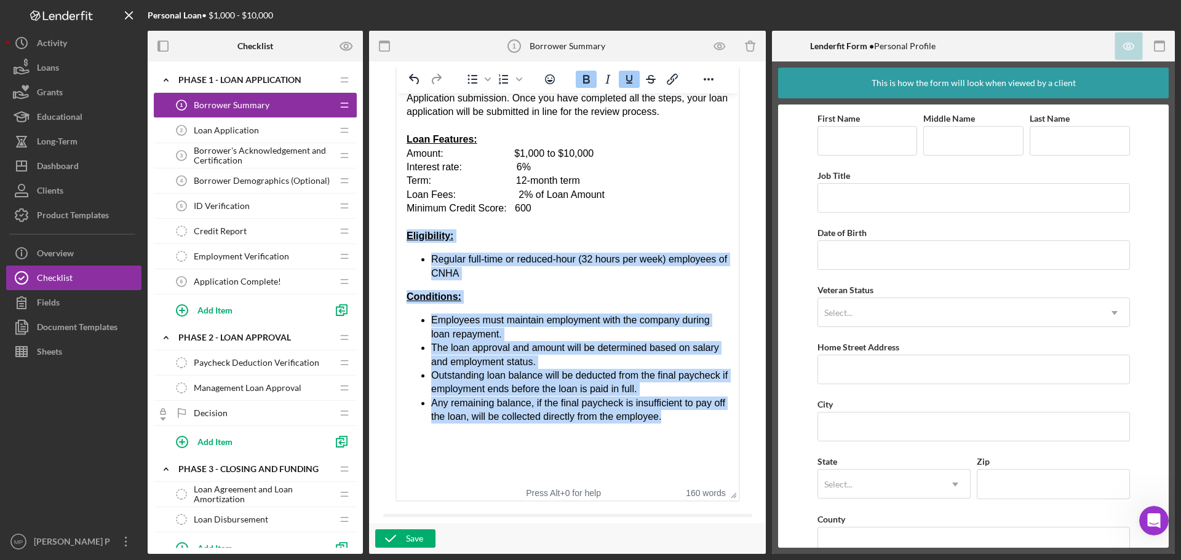
drag, startPoint x: 690, startPoint y: 422, endPoint x: 398, endPoint y: 235, distance: 346.7
click at [398, 235] on html "Welcome to CNHA's Personal Loan Portal! In the next few steps, you will be able…" at bounding box center [567, 249] width 342 height 472
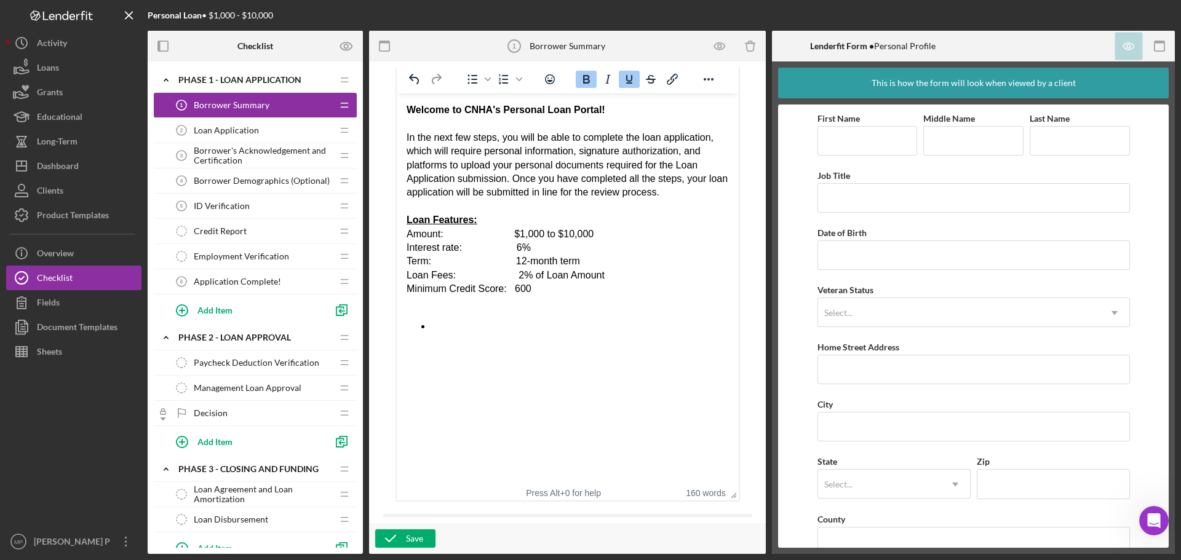
scroll to position [0, 0]
click at [416, 537] on div "Save" at bounding box center [414, 538] width 17 height 18
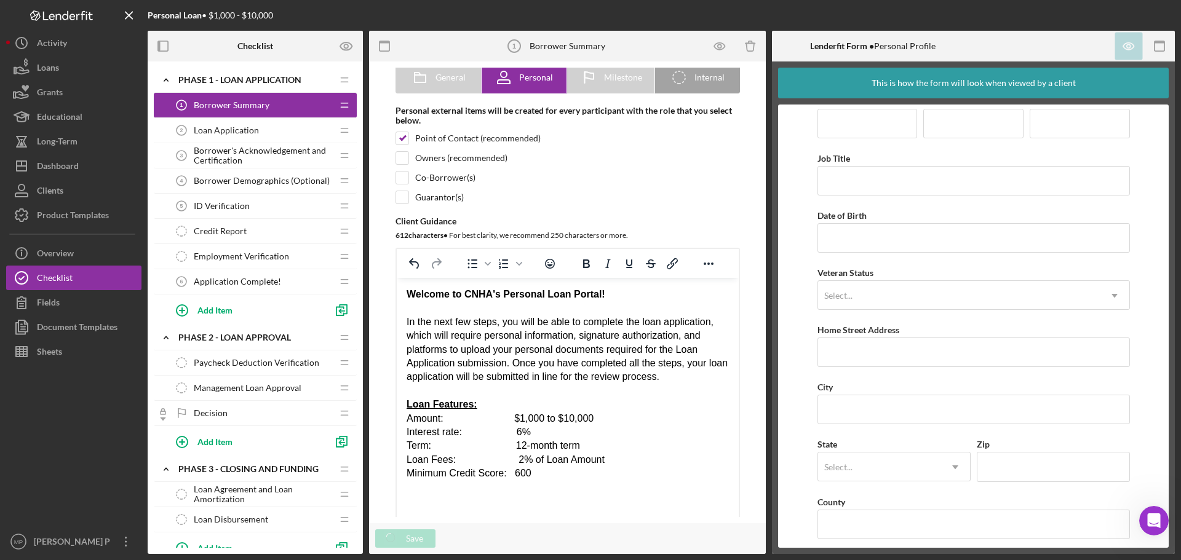
scroll to position [27, 0]
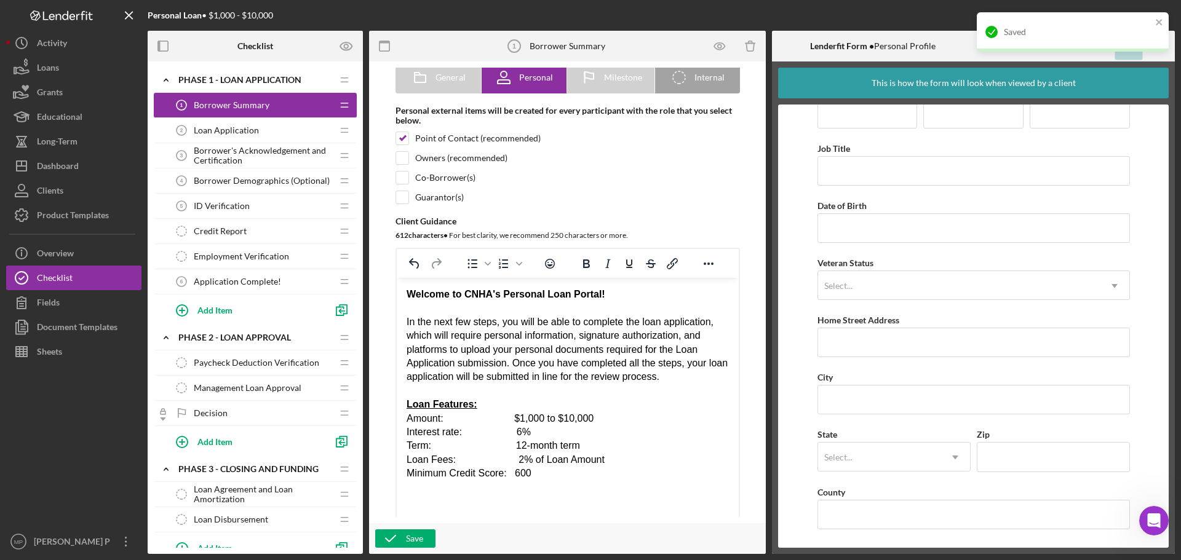
click at [226, 134] on span "Loan Application" at bounding box center [226, 130] width 65 height 10
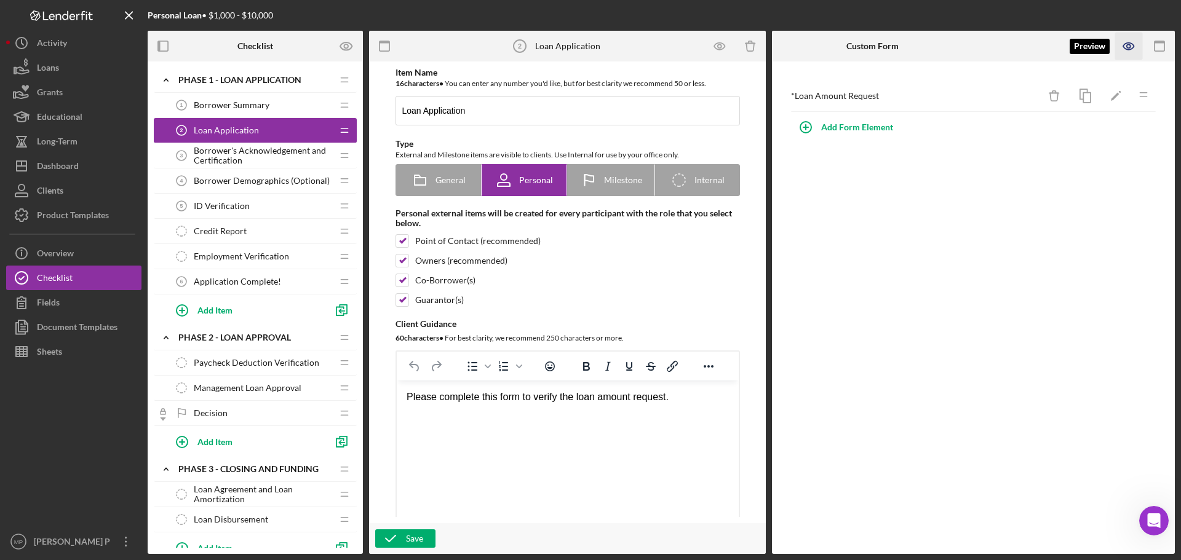
click at [1133, 44] on icon "button" at bounding box center [1129, 47] width 28 height 28
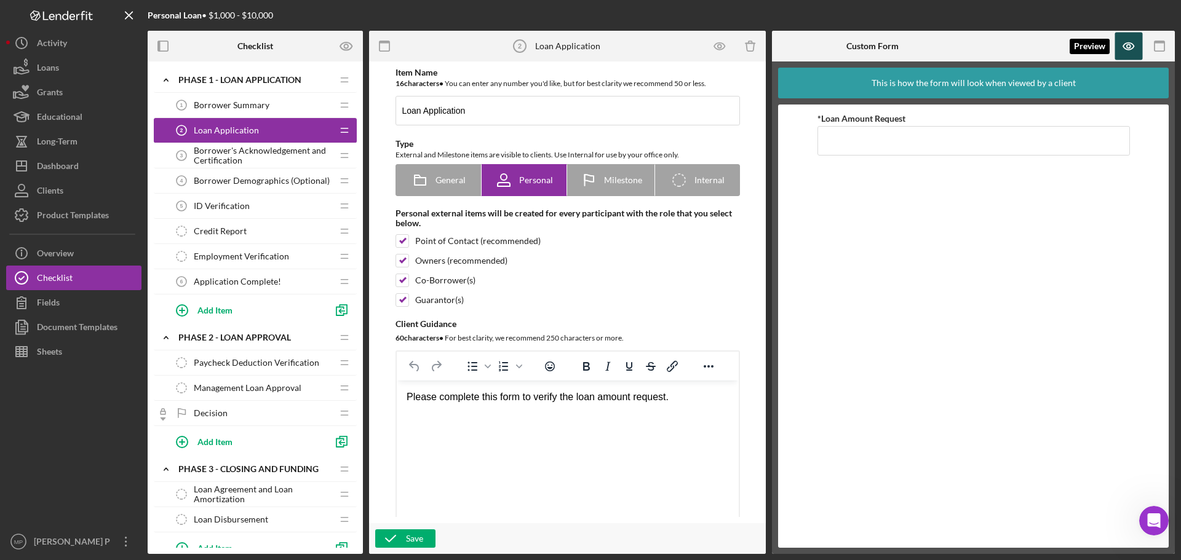
click at [1133, 44] on icon "button" at bounding box center [1129, 47] width 28 height 28
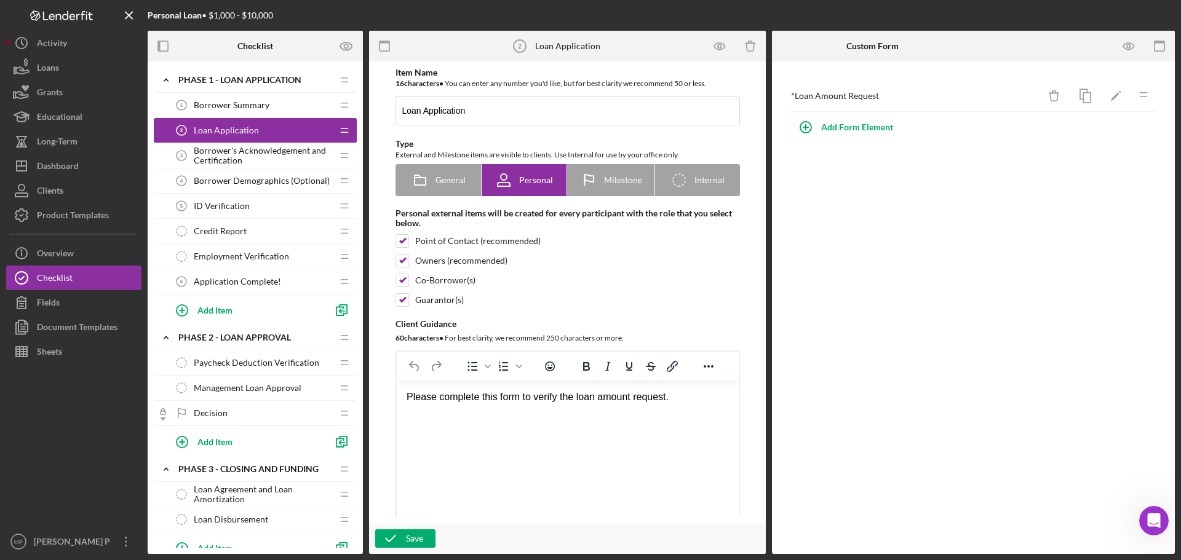
click at [215, 157] on span "Borrower's Acknowledgement and Certification" at bounding box center [263, 156] width 138 height 20
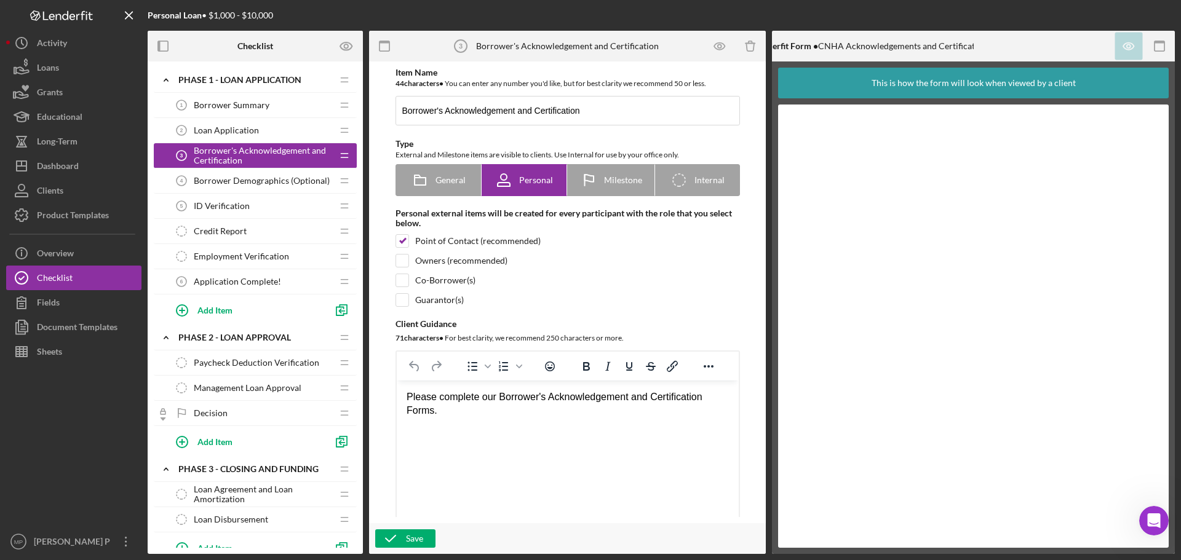
click at [259, 105] on span "Borrower Summary" at bounding box center [232, 105] width 76 height 10
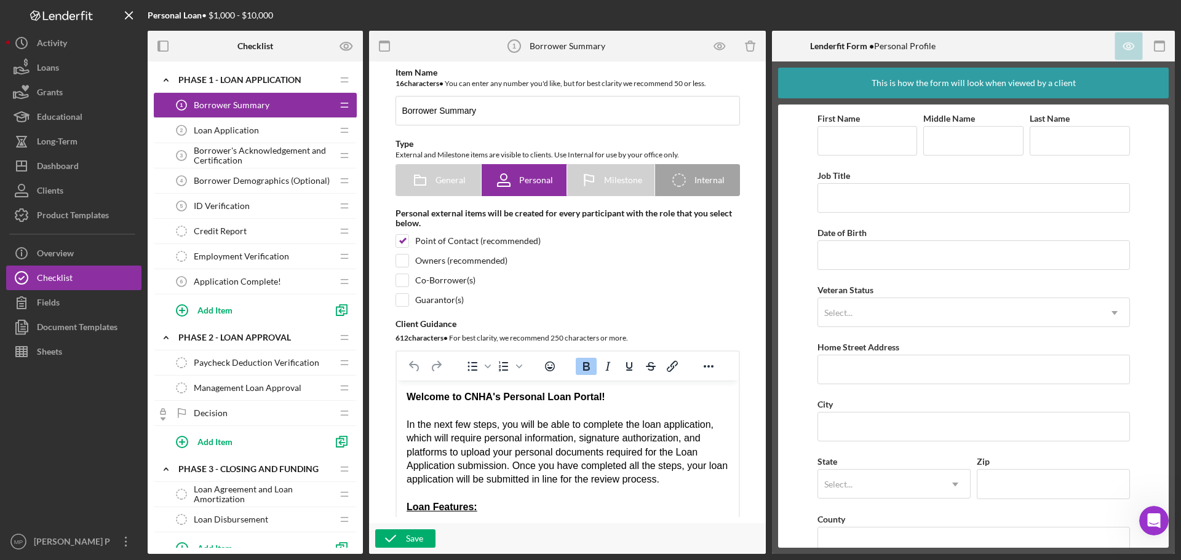
click at [244, 152] on span "Borrower's Acknowledgement and Certification" at bounding box center [263, 156] width 138 height 20
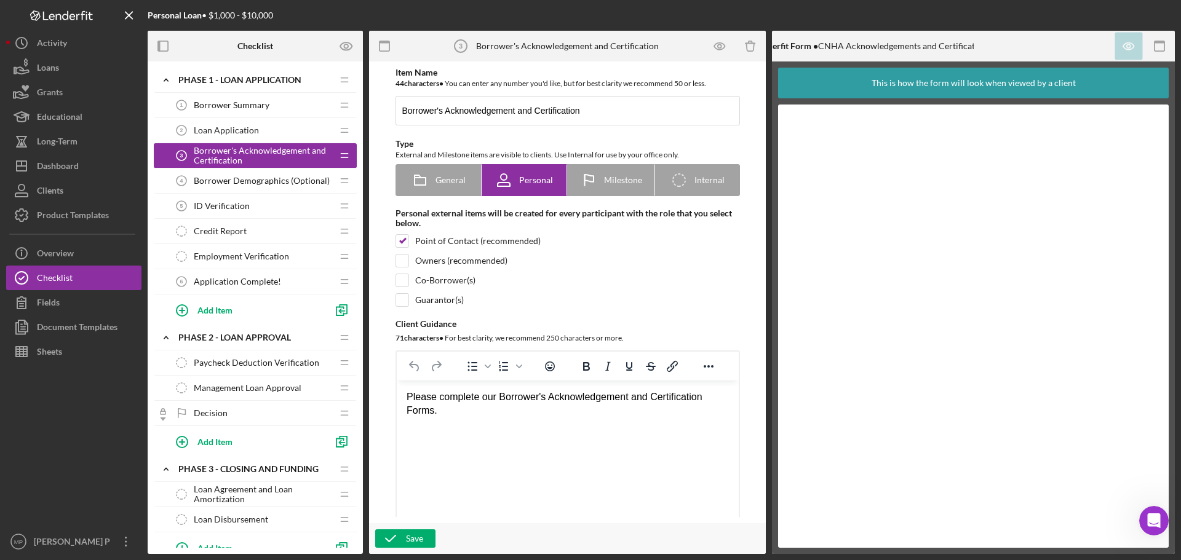
click at [246, 186] on span "Borrower Demographics (Optional)" at bounding box center [262, 181] width 136 height 10
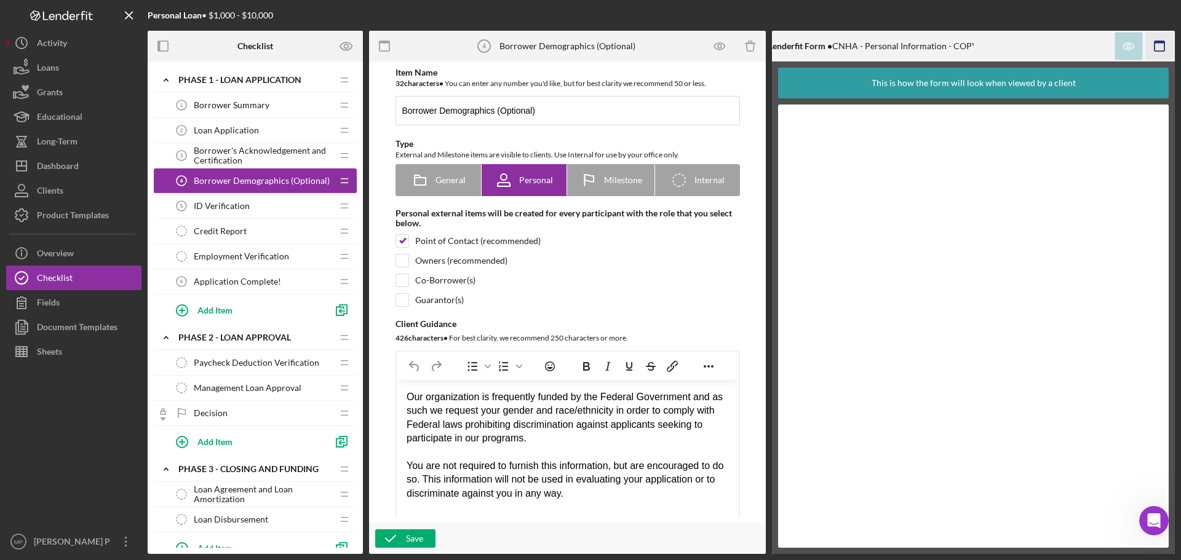
click at [1164, 41] on icon "button" at bounding box center [1159, 47] width 28 height 28
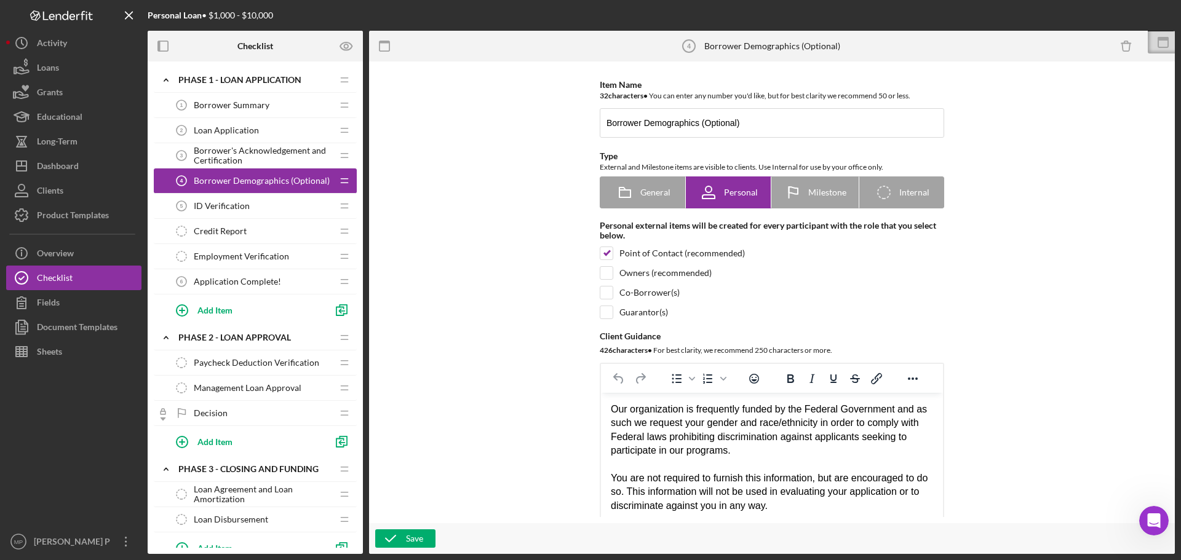
click at [234, 209] on span "ID Verification" at bounding box center [222, 206] width 56 height 10
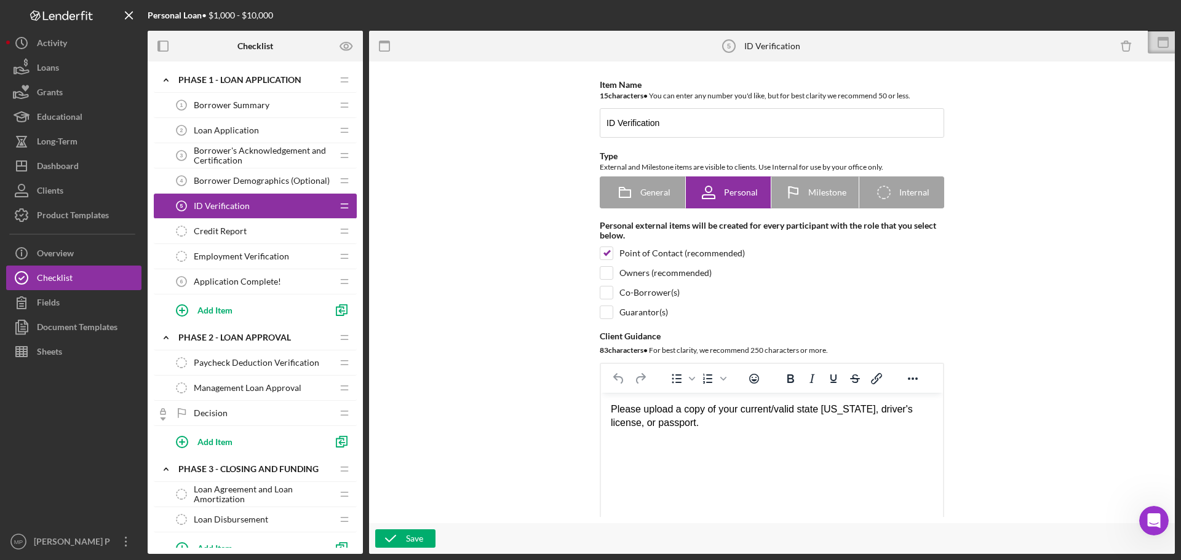
click at [245, 234] on span "Credit Report" at bounding box center [220, 231] width 53 height 10
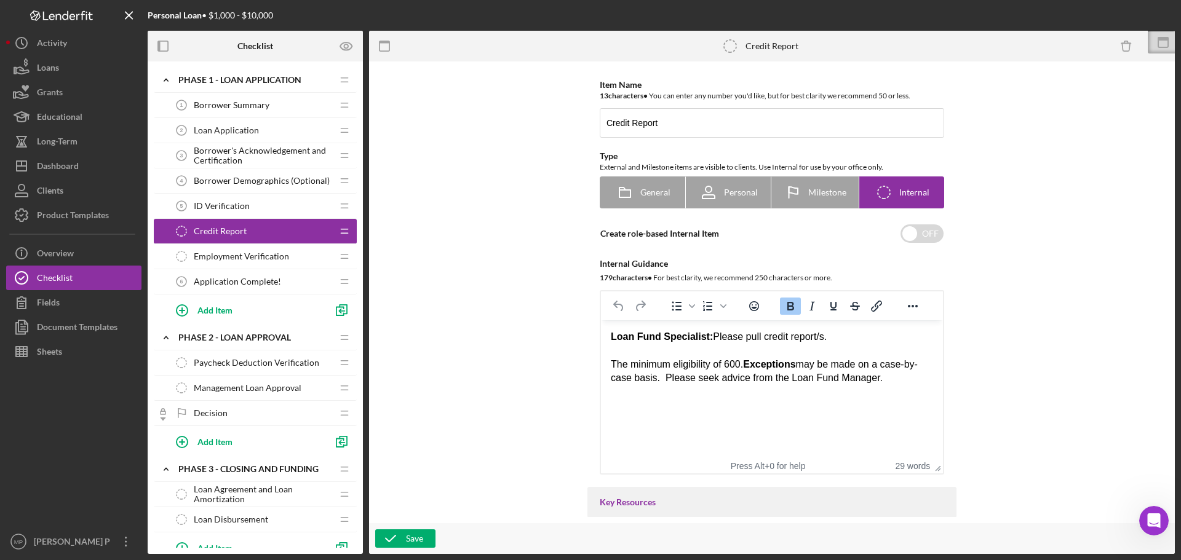
click at [248, 253] on span "Employment Verification" at bounding box center [241, 256] width 95 height 10
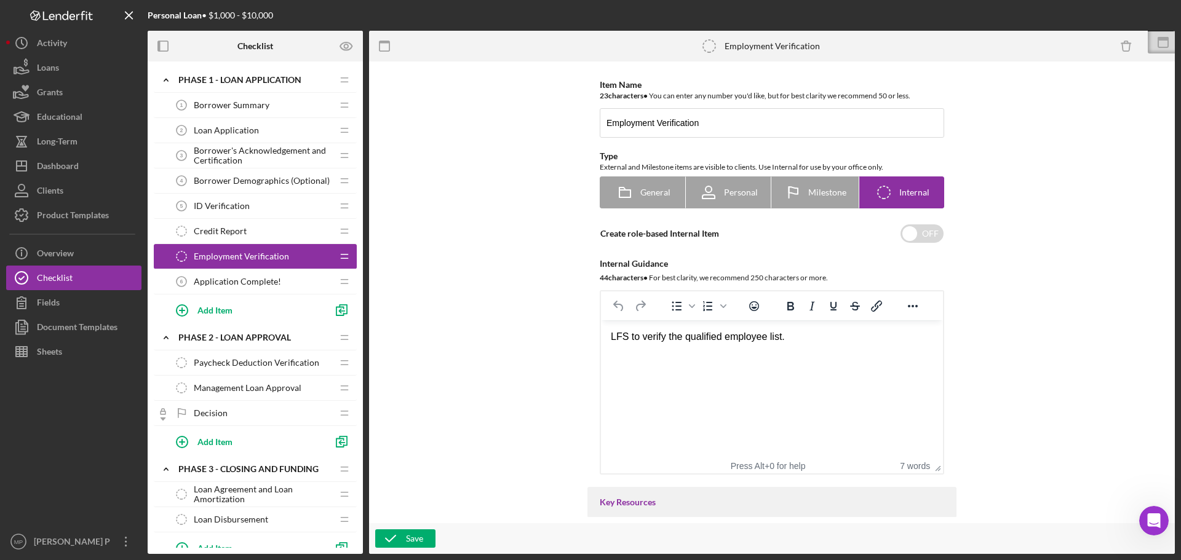
click at [253, 280] on span "Application Complete!" at bounding box center [237, 282] width 87 height 10
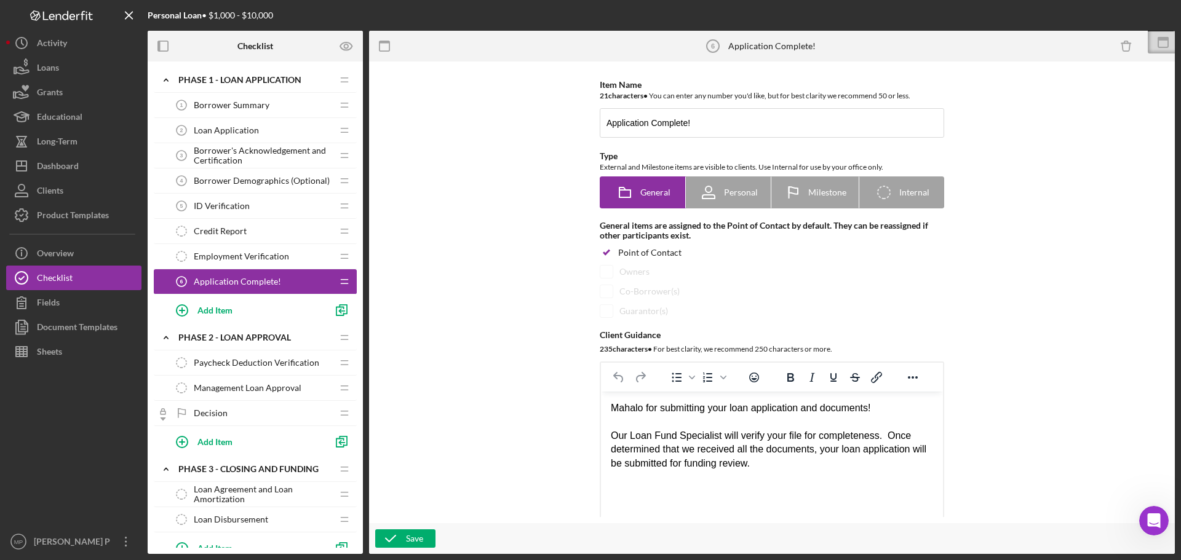
click at [236, 110] on span "Borrower Summary" at bounding box center [232, 105] width 76 height 10
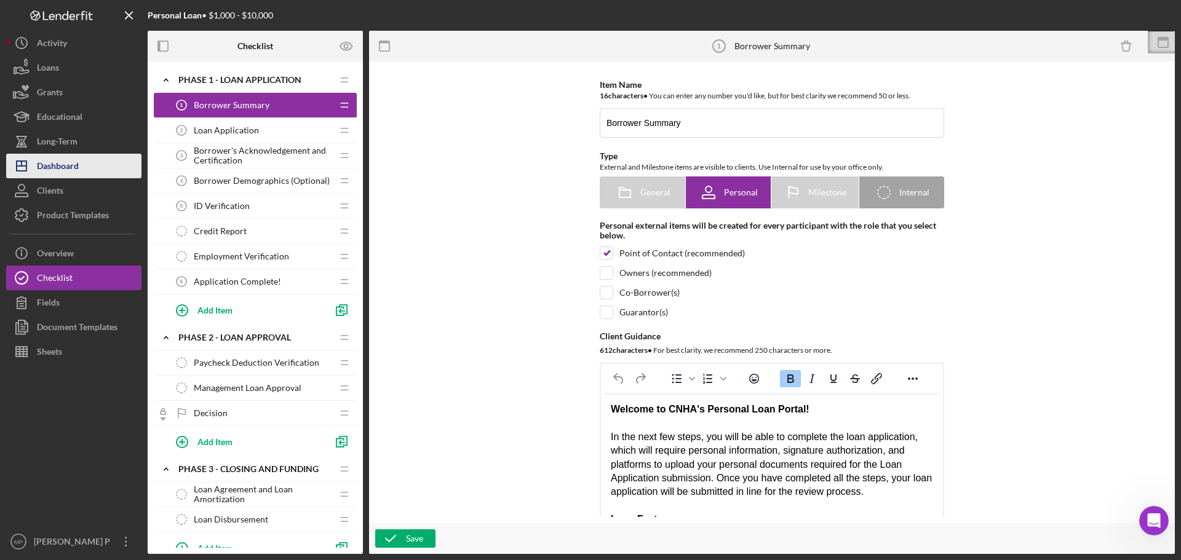
click at [69, 165] on div "Dashboard" at bounding box center [58, 168] width 42 height 28
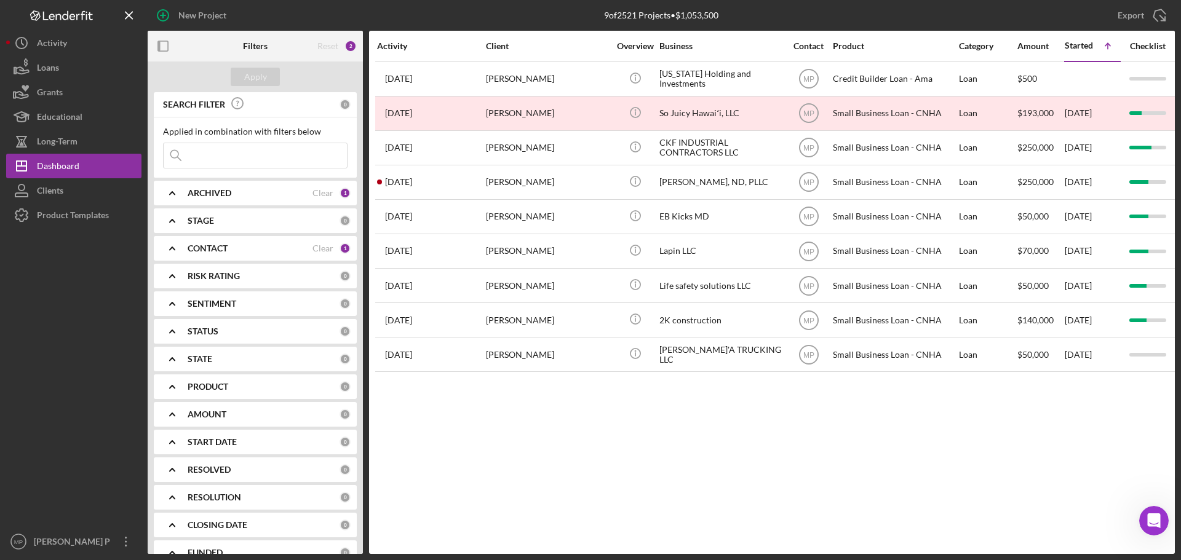
click at [240, 152] on input at bounding box center [255, 155] width 183 height 25
click at [175, 191] on icon "Icon/Expander" at bounding box center [172, 193] width 31 height 31
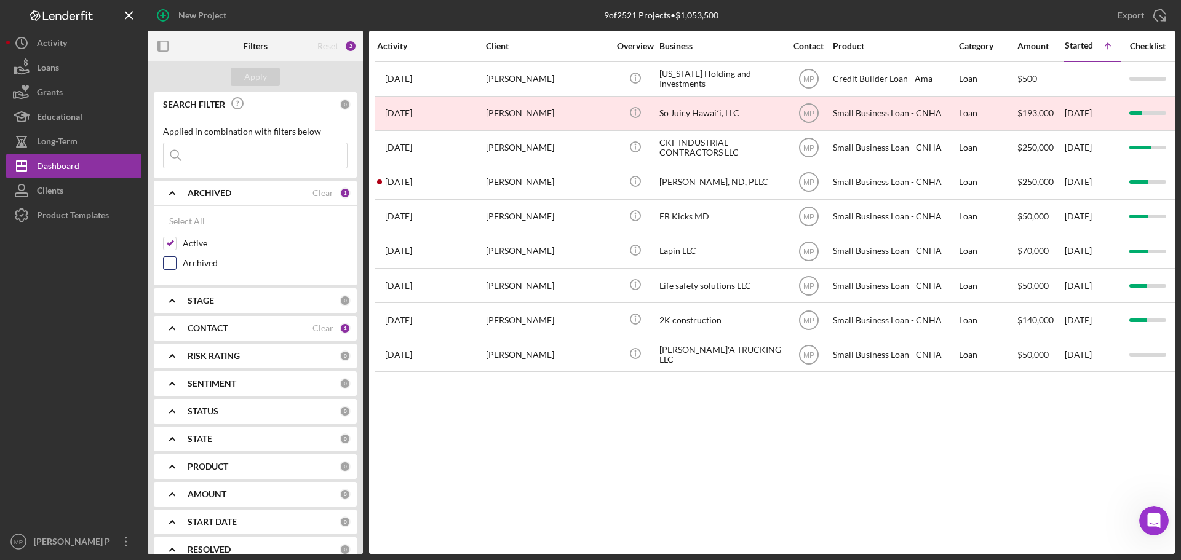
click at [170, 261] on input "Archived" at bounding box center [170, 263] width 12 height 12
checkbox input "true"
click at [171, 328] on icon "Icon/Expander" at bounding box center [172, 328] width 31 height 31
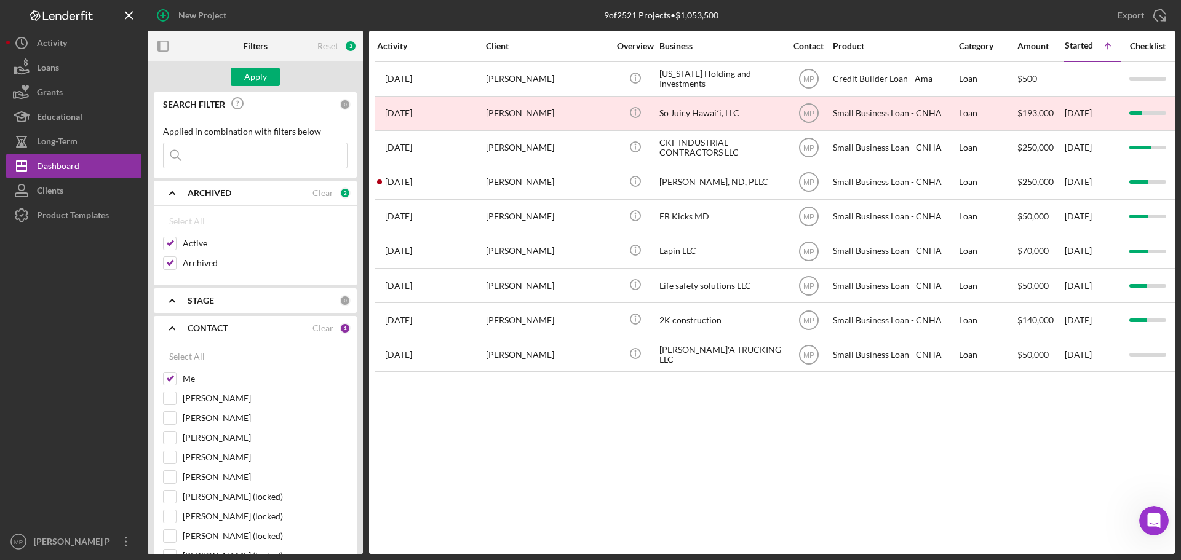
click at [317, 331] on div "Clear" at bounding box center [322, 328] width 21 height 10
checkbox input "false"
click at [232, 155] on input at bounding box center [255, 155] width 183 height 25
click at [260, 71] on div "Apply" at bounding box center [255, 77] width 23 height 18
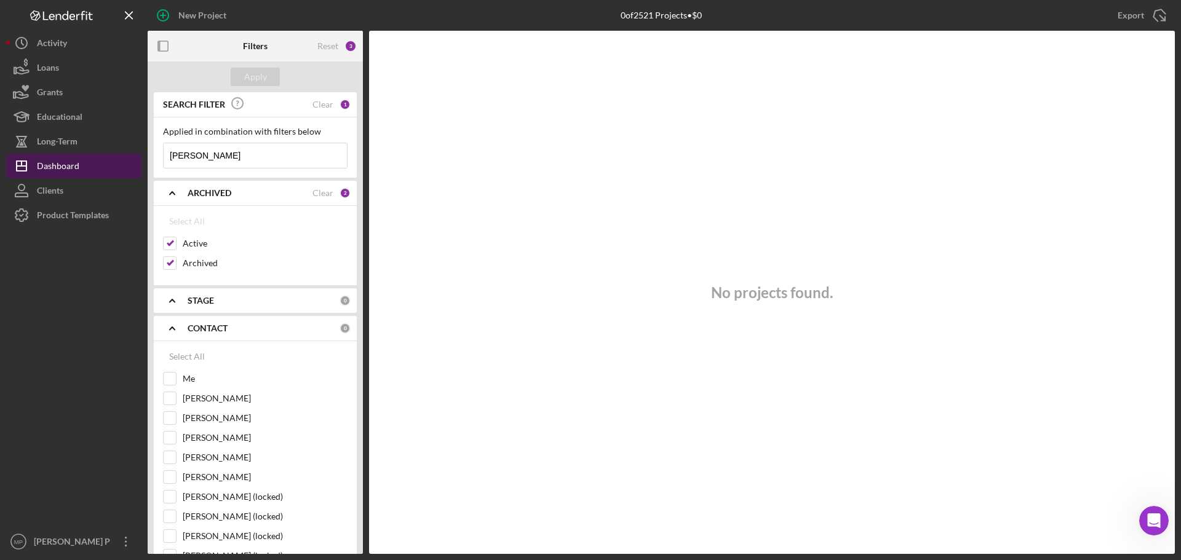
drag, startPoint x: 218, startPoint y: 156, endPoint x: 119, endPoint y: 170, distance: 99.4
click at [126, 166] on div "New Project 0 of 2521 Projects • $0 Export Icon/Export Filters Reset 3 Apply SE…" at bounding box center [590, 277] width 1168 height 554
type input "[PERSON_NAME]"
click at [257, 77] on div "Apply" at bounding box center [255, 77] width 23 height 18
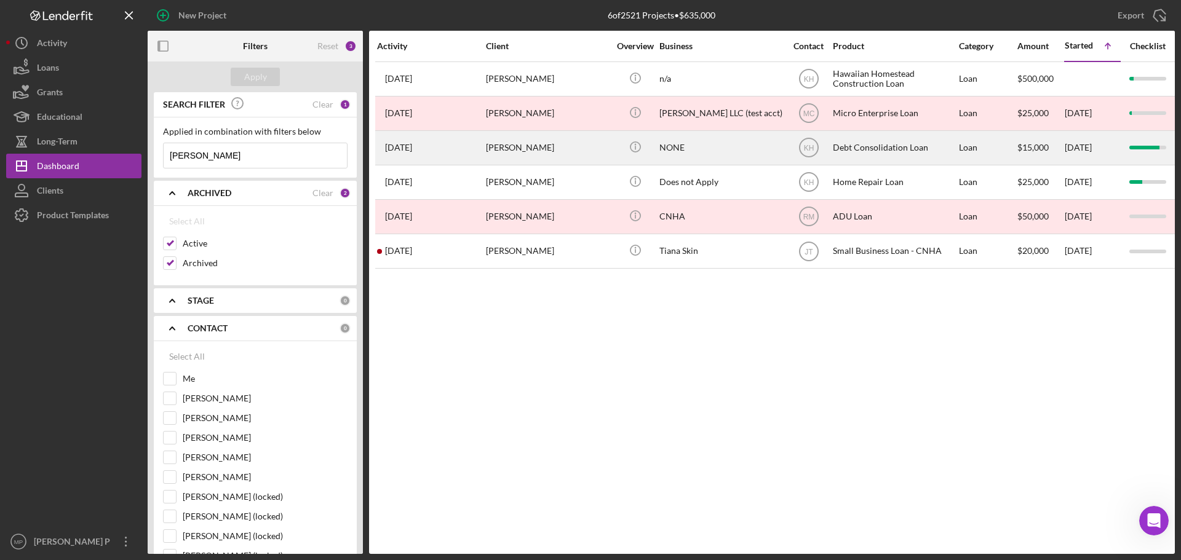
click at [679, 146] on div "NONE" at bounding box center [720, 148] width 123 height 33
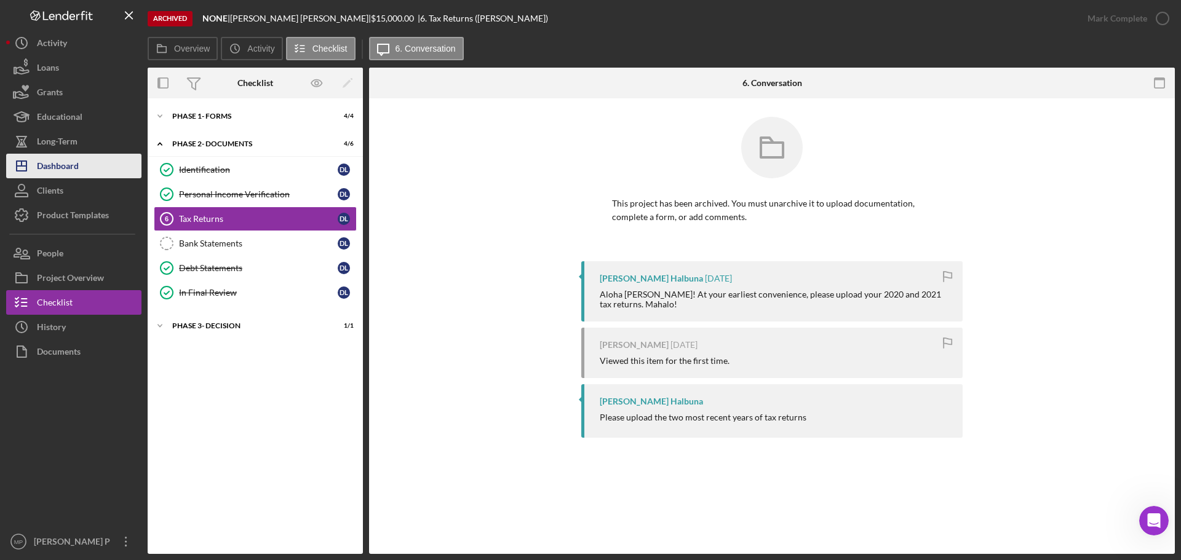
click at [68, 160] on div "Dashboard" at bounding box center [58, 168] width 42 height 28
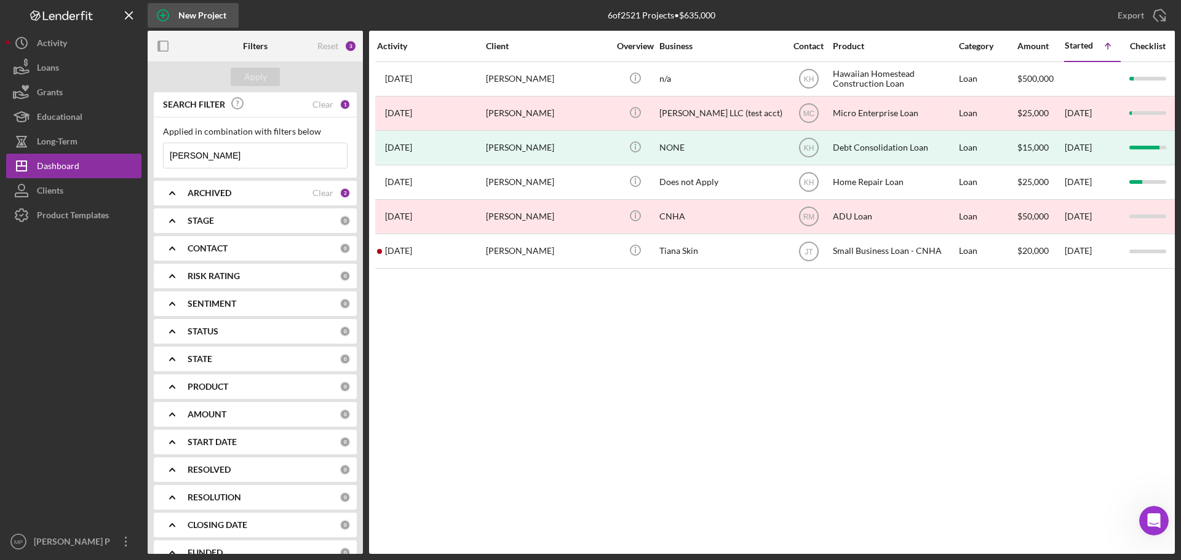
click at [202, 14] on div "New Project" at bounding box center [202, 15] width 48 height 25
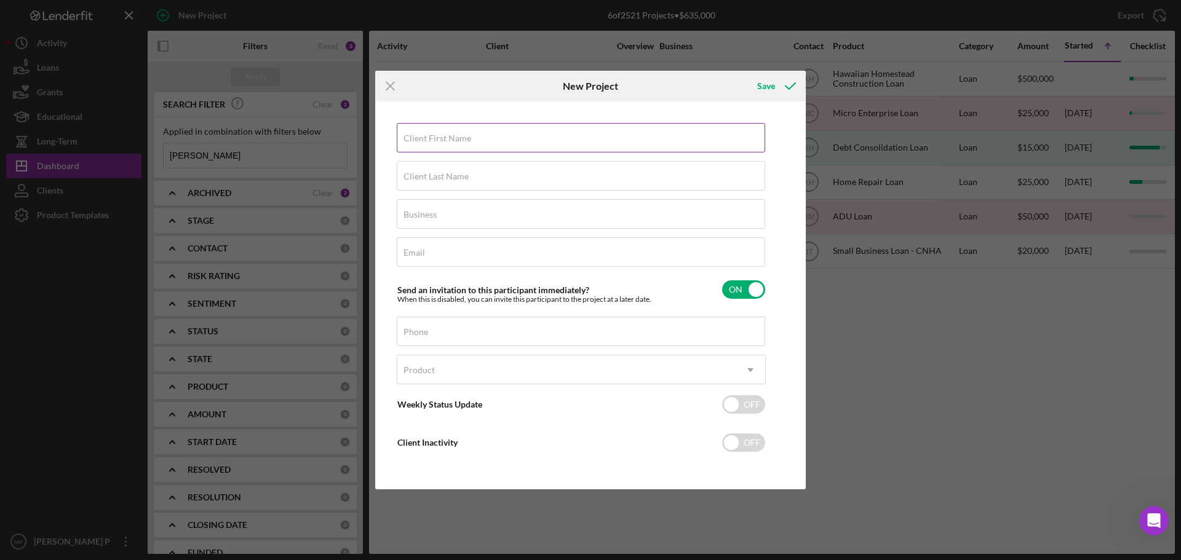
click at [452, 140] on label "Client First Name" at bounding box center [437, 138] width 68 height 10
click at [452, 140] on input "Client First Name" at bounding box center [581, 138] width 368 height 30
type input "[PERSON_NAME]"
type input "N/A"
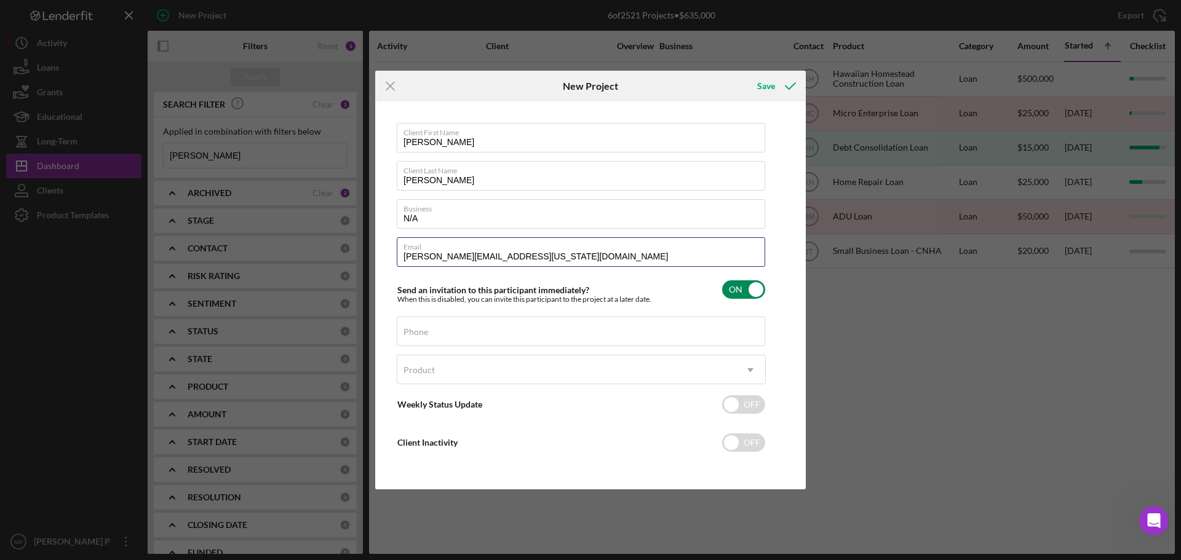
type input "[PERSON_NAME][EMAIL_ADDRESS][US_STATE][DOMAIN_NAME]"
click at [743, 288] on input "checkbox" at bounding box center [743, 289] width 43 height 18
checkbox input "false"
click at [573, 332] on input "Phone" at bounding box center [581, 332] width 368 height 30
click at [542, 324] on div "Phone" at bounding box center [581, 332] width 369 height 31
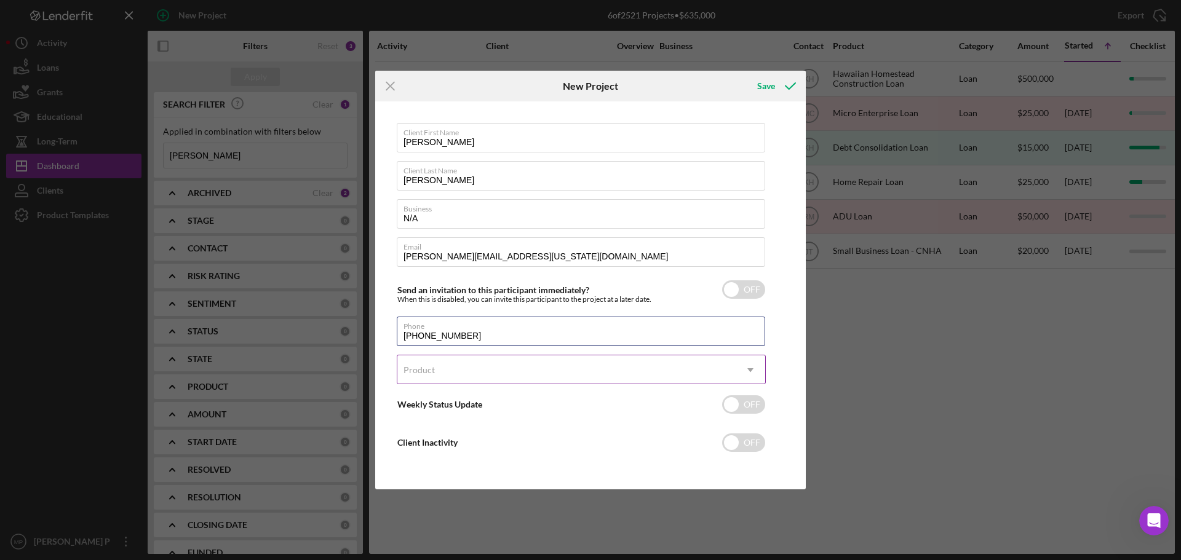
type input "[PHONE_NUMBER]"
click at [540, 373] on div "Product" at bounding box center [566, 370] width 338 height 28
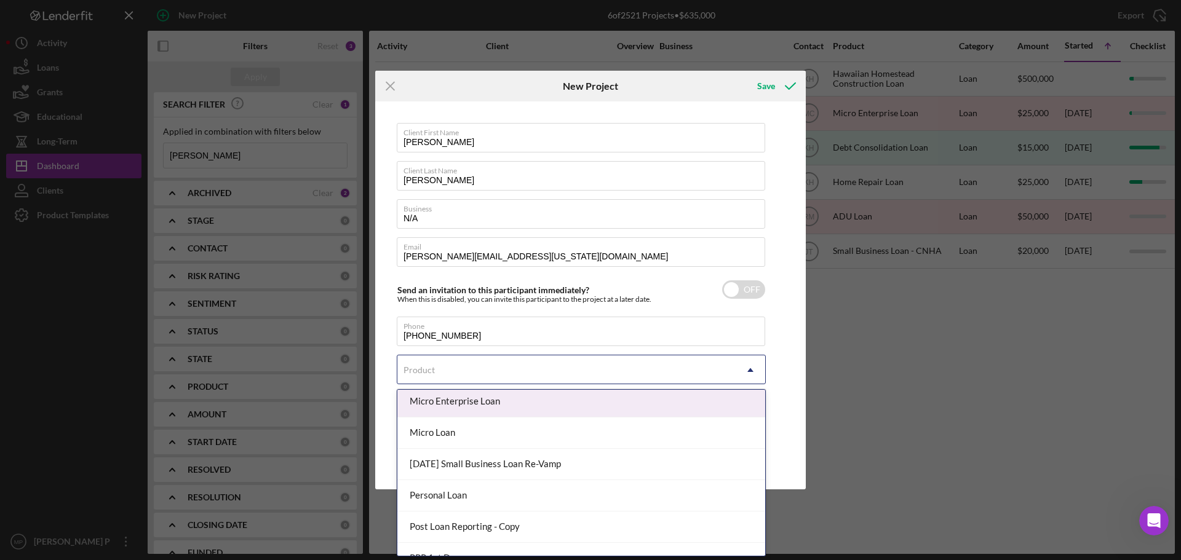
scroll to position [430, 0]
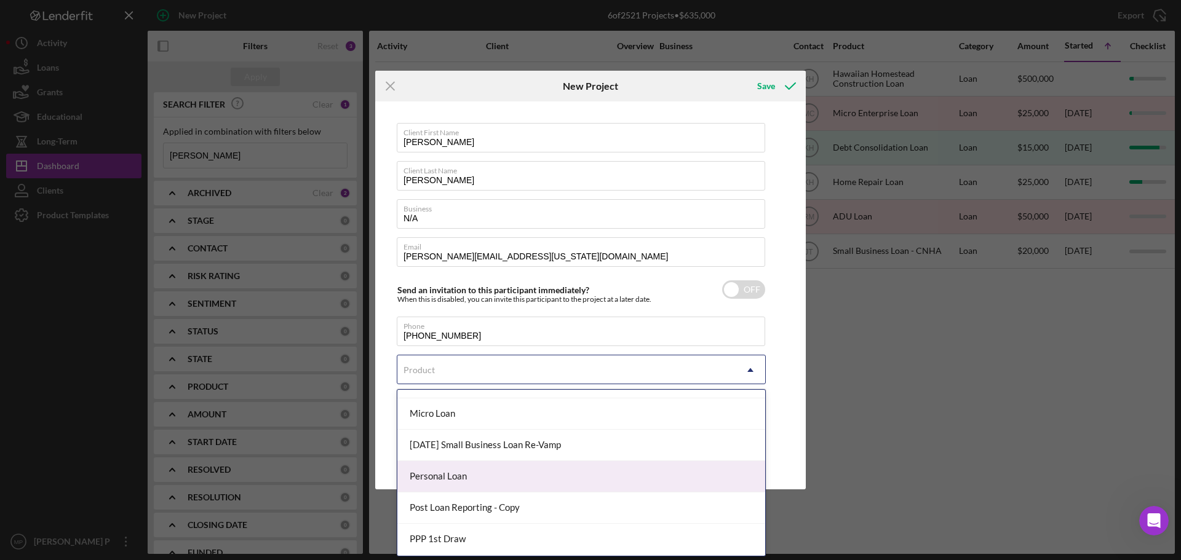
click at [454, 477] on div "Personal Loan" at bounding box center [581, 476] width 368 height 31
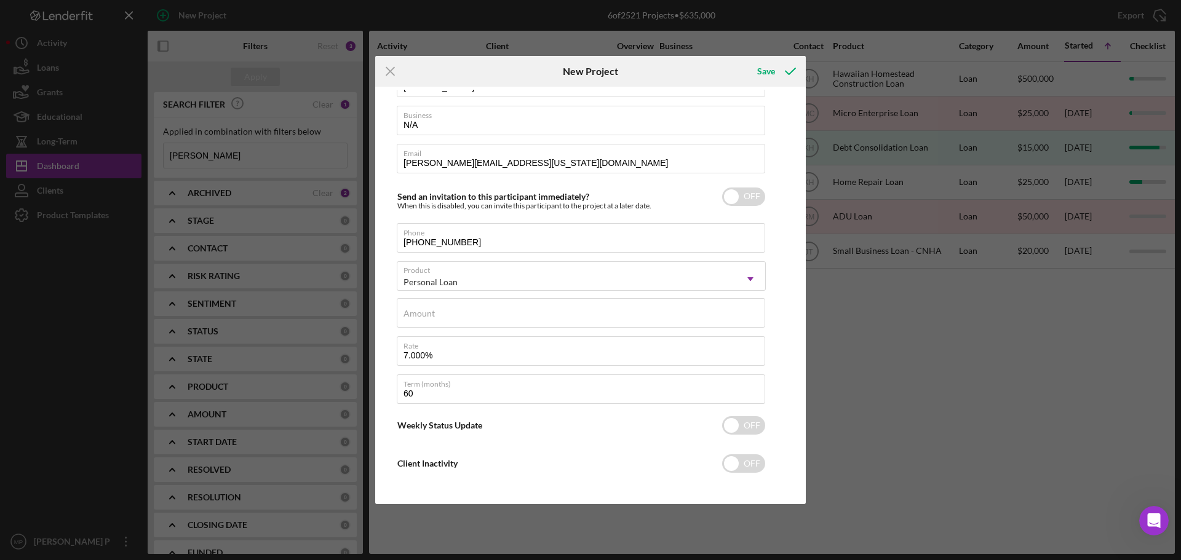
scroll to position [81, 0]
click at [464, 160] on input "[PERSON_NAME][EMAIL_ADDRESS][US_STATE][DOMAIN_NAME]" at bounding box center [581, 156] width 368 height 30
type input "[PERSON_NAME][EMAIL_ADDRESS][US_STATE][DOMAIN_NAME]"
drag, startPoint x: 777, startPoint y: 71, endPoint x: 784, endPoint y: 146, distance: 75.3
click at [784, 143] on form "Icon/Menu Close New Project Save Client First Name [PERSON_NAME] Client Last Na…" at bounding box center [590, 280] width 430 height 448
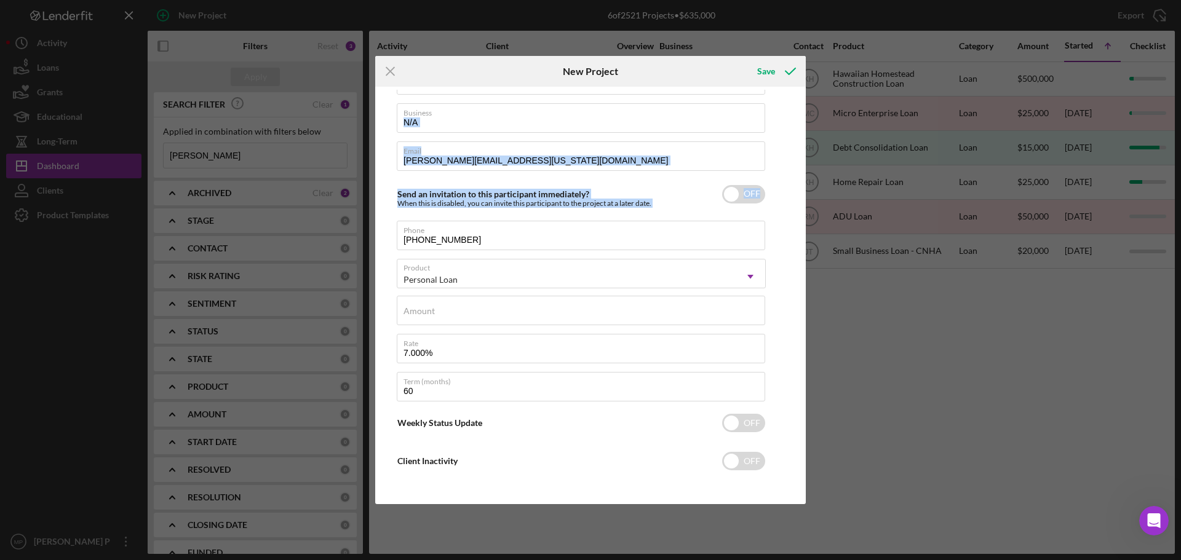
drag, startPoint x: 803, startPoint y: 200, endPoint x: 801, endPoint y: 121, distance: 79.4
click at [801, 121] on div "Client First Name [PERSON_NAME] Client Last Name [PERSON_NAME] Business N/A Ema…" at bounding box center [590, 295] width 430 height 417
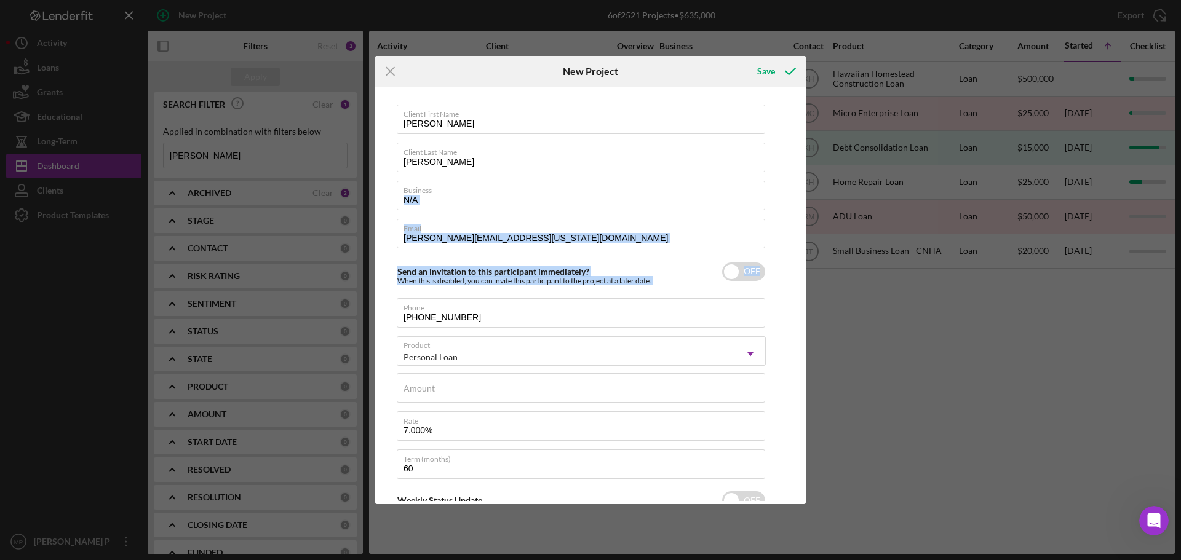
scroll to position [0, 0]
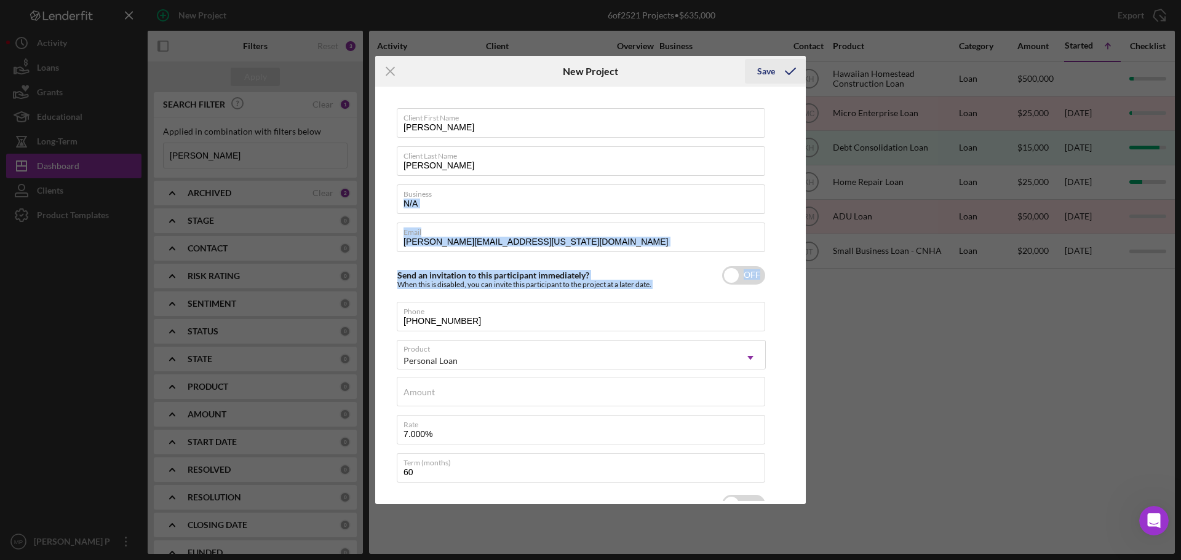
click at [765, 68] on div "Save" at bounding box center [766, 71] width 18 height 25
click at [781, 77] on icon "submit" at bounding box center [790, 71] width 31 height 31
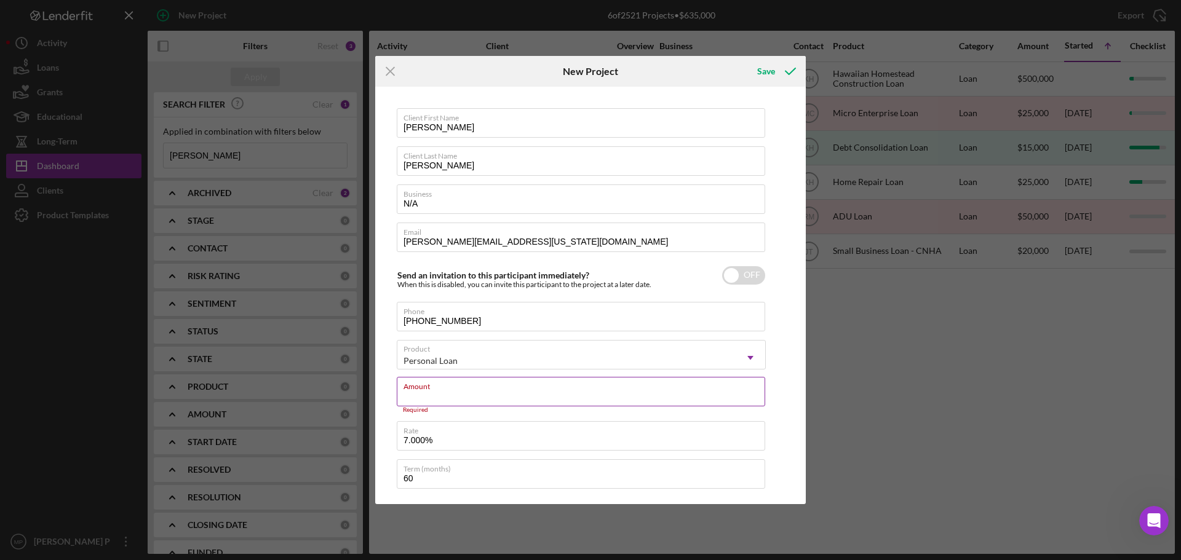
click at [587, 400] on input "Amount" at bounding box center [581, 392] width 368 height 30
click at [435, 391] on label "Amount" at bounding box center [418, 392] width 31 height 10
click at [449, 391] on input "Amount" at bounding box center [581, 392] width 368 height 30
type input "$20,000"
click at [769, 77] on div "Save" at bounding box center [766, 71] width 18 height 25
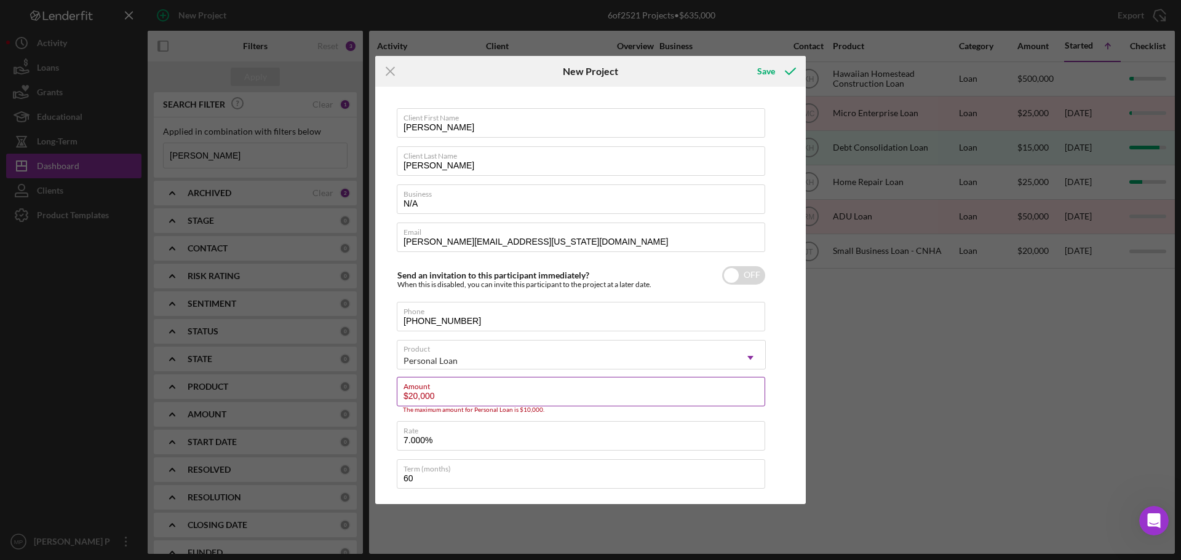
click at [476, 391] on input "$20,000" at bounding box center [581, 392] width 368 height 30
click at [580, 420] on div "Client First Name [PERSON_NAME] Client Last Name [PERSON_NAME] Business N/A Ema…" at bounding box center [581, 340] width 369 height 465
click at [794, 392] on div "Client First Name [PERSON_NAME] Client Last Name [PERSON_NAME] Business N/A Ema…" at bounding box center [590, 295] width 424 height 411
click at [462, 389] on label "Amount" at bounding box center [584, 385] width 362 height 14
click at [462, 389] on input "$20,000" at bounding box center [581, 392] width 368 height 30
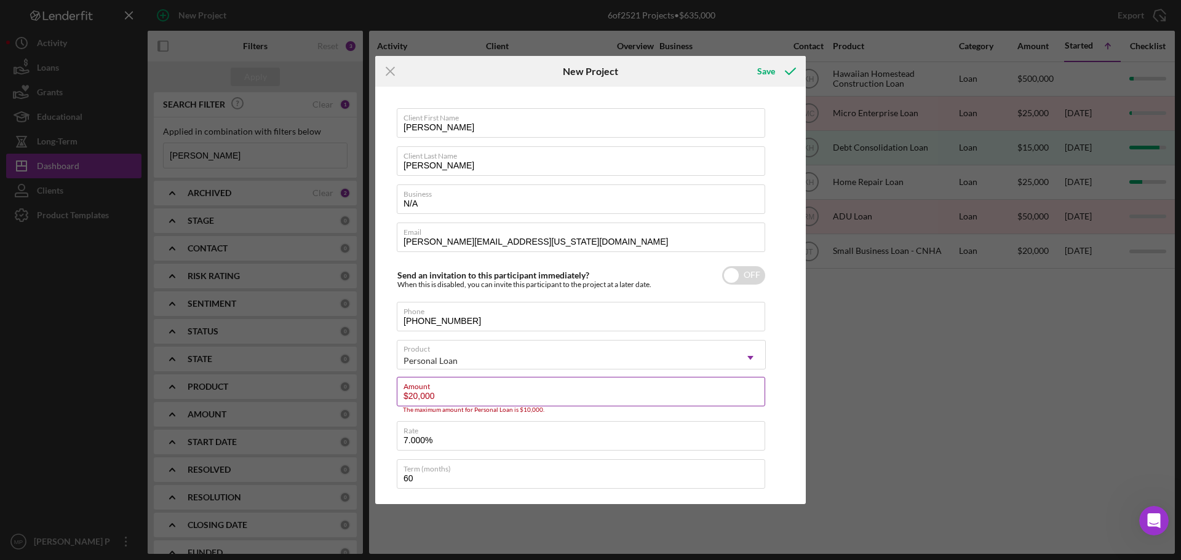
drag, startPoint x: 453, startPoint y: 397, endPoint x: 440, endPoint y: 394, distance: 13.1
click at [440, 394] on input "$20,000" at bounding box center [581, 392] width 368 height 30
click at [779, 72] on icon "submit" at bounding box center [790, 71] width 31 height 31
click at [770, 69] on div "Save" at bounding box center [766, 71] width 18 height 25
click at [758, 66] on div "Save" at bounding box center [766, 71] width 18 height 25
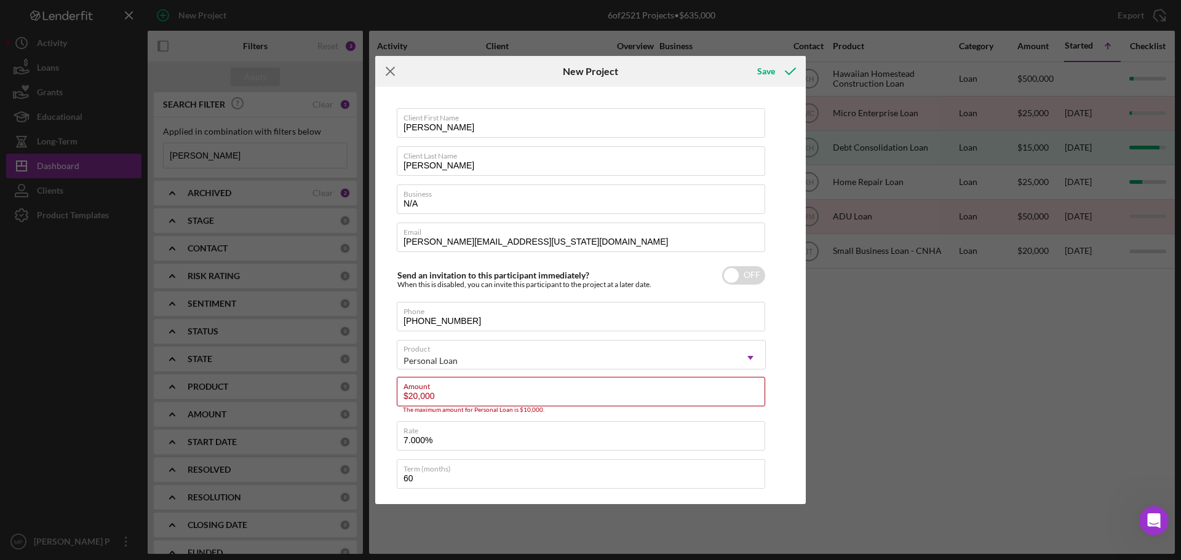
click at [393, 75] on line at bounding box center [390, 72] width 8 height 8
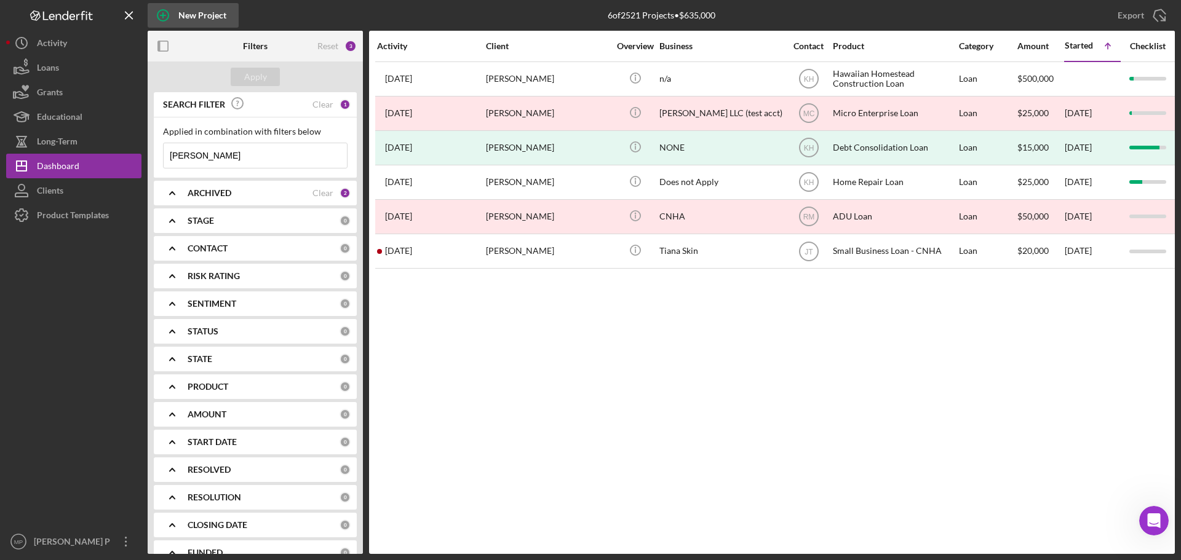
click at [207, 19] on div "New Project" at bounding box center [202, 15] width 48 height 25
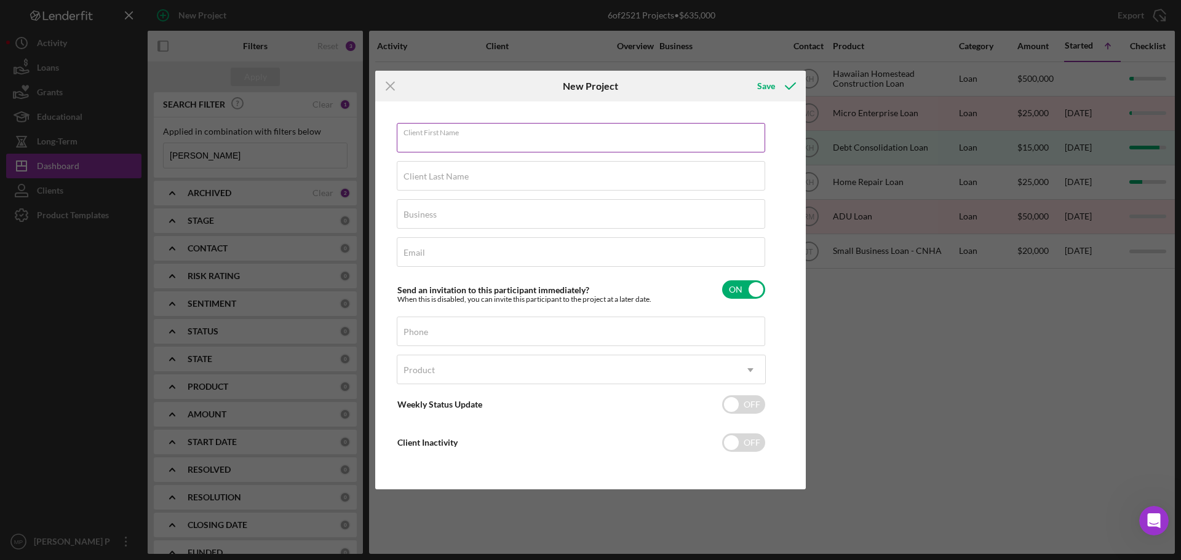
click at [484, 137] on div "Client First Name Required" at bounding box center [581, 138] width 369 height 31
type input "[PERSON_NAME]"
click at [457, 177] on label "Client Last Name" at bounding box center [435, 177] width 65 height 10
click at [457, 177] on input "Client Last Name" at bounding box center [581, 176] width 368 height 30
type input "[PERSON_NAME]"
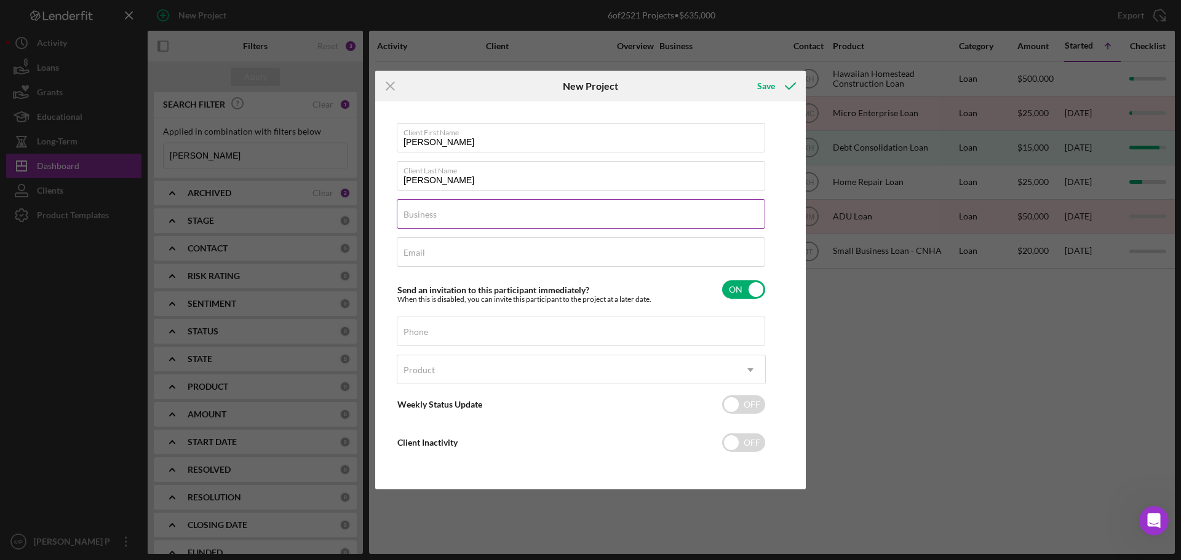
click at [464, 218] on input "Business" at bounding box center [581, 214] width 368 height 30
type input "N/A"
click at [426, 253] on div "Email Required" at bounding box center [581, 252] width 369 height 31
type input "[PERSON_NAME][EMAIL_ADDRESS][US_STATE][DOMAIN_NAME]"
click at [476, 331] on div "Phone" at bounding box center [581, 332] width 369 height 31
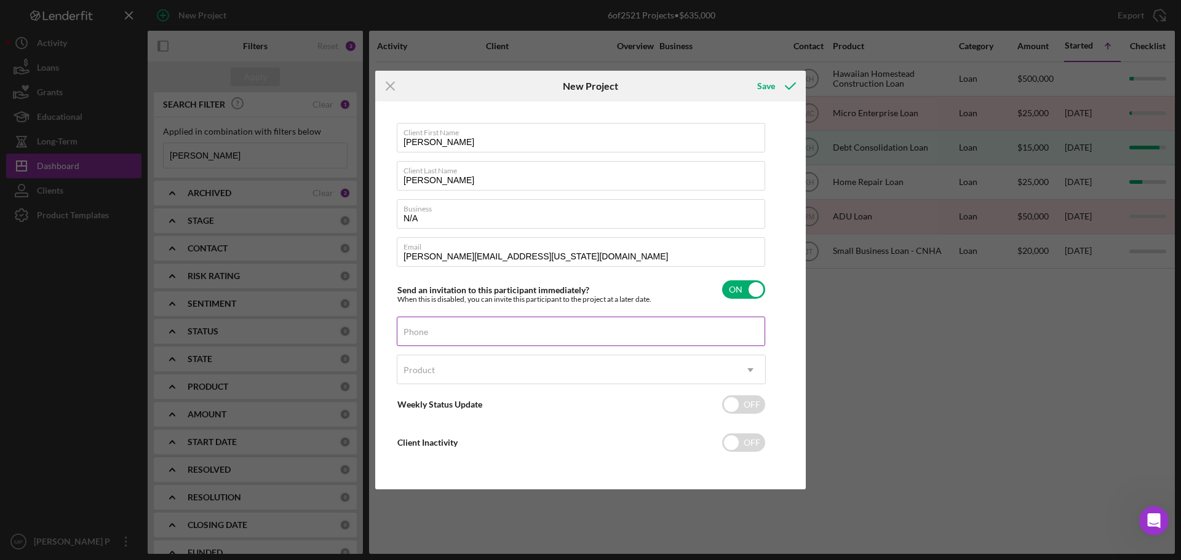
click at [428, 327] on label "Phone" at bounding box center [415, 332] width 25 height 10
click at [470, 326] on input "Phone" at bounding box center [581, 332] width 368 height 30
type input "[PHONE_NUMBER]"
click at [532, 377] on div "Product" at bounding box center [566, 370] width 338 height 28
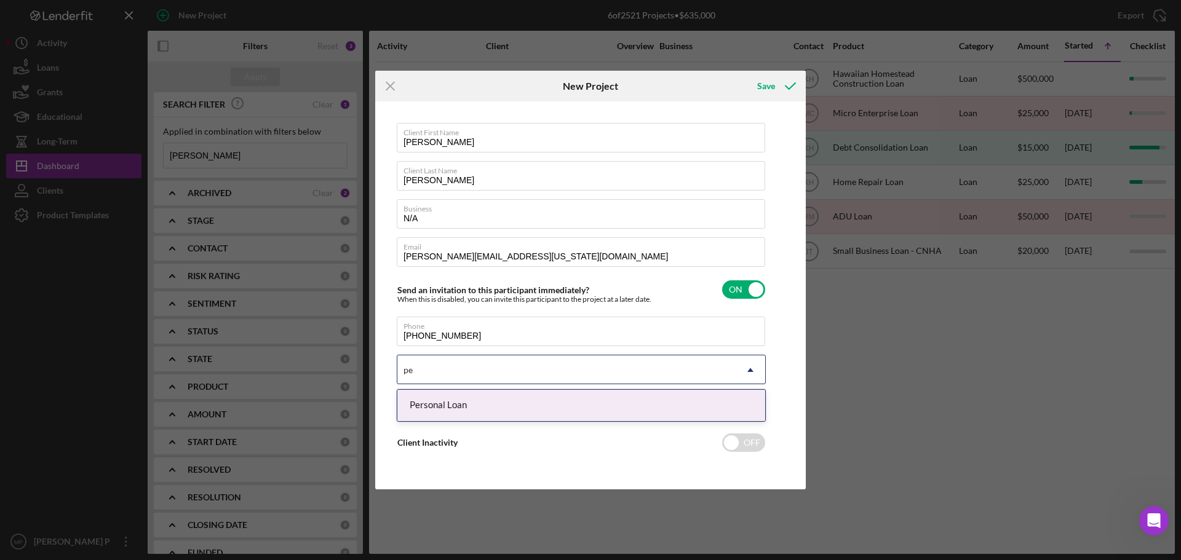
type input "per"
click at [478, 399] on div "Personal Loan" at bounding box center [581, 405] width 368 height 31
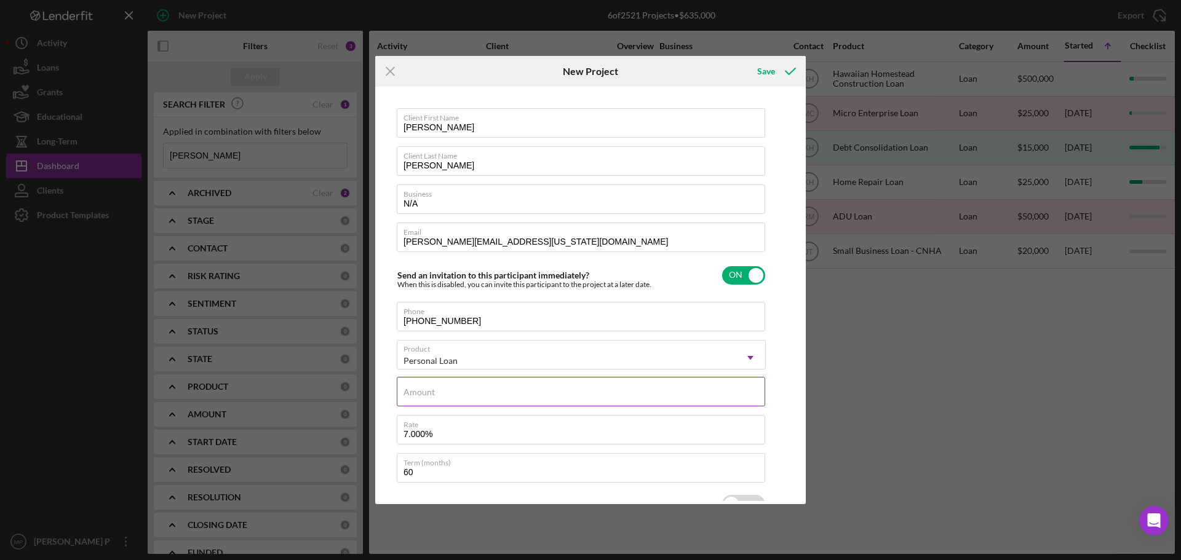
click at [479, 397] on input "Amount" at bounding box center [581, 392] width 368 height 30
type input "$20,000"
click at [429, 424] on label "Rate" at bounding box center [584, 423] width 362 height 14
click at [429, 424] on input "7.000%" at bounding box center [581, 430] width 368 height 30
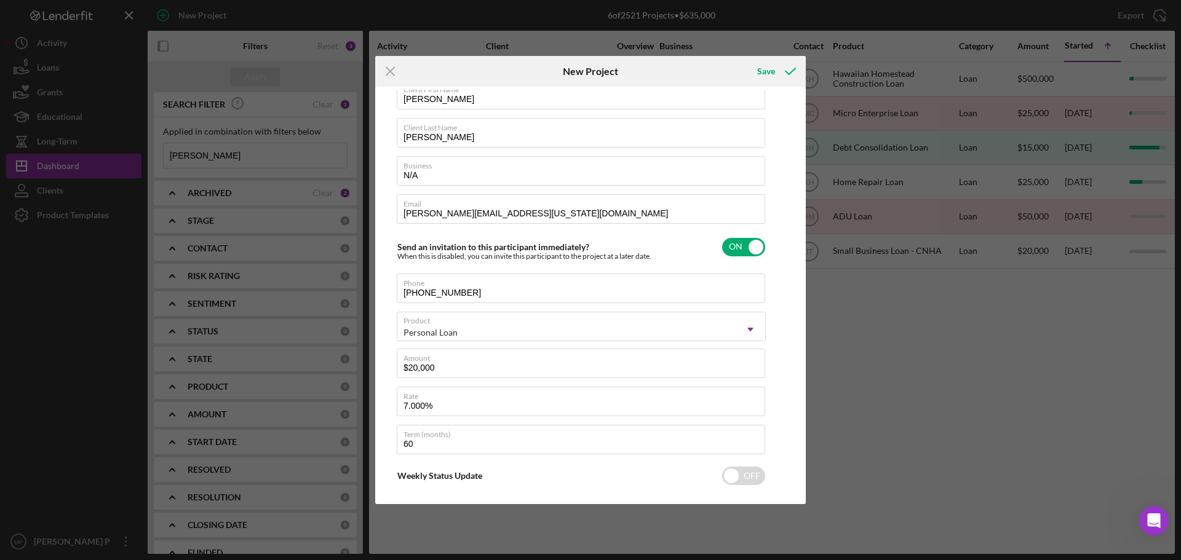
scroll to position [33, 0]
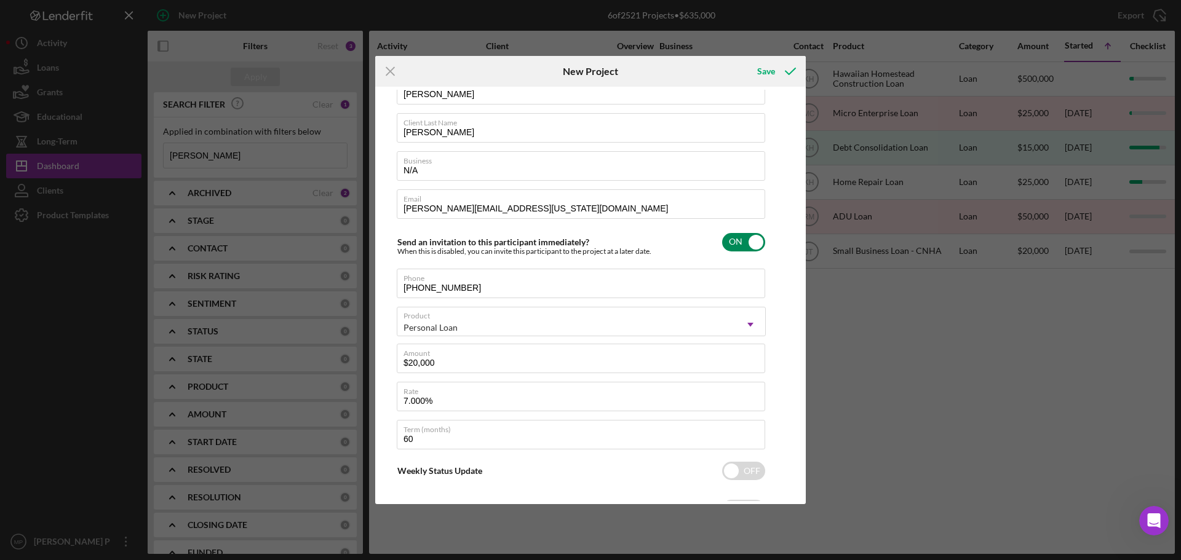
click at [754, 236] on input "checkbox" at bounding box center [743, 242] width 43 height 18
checkbox input "false"
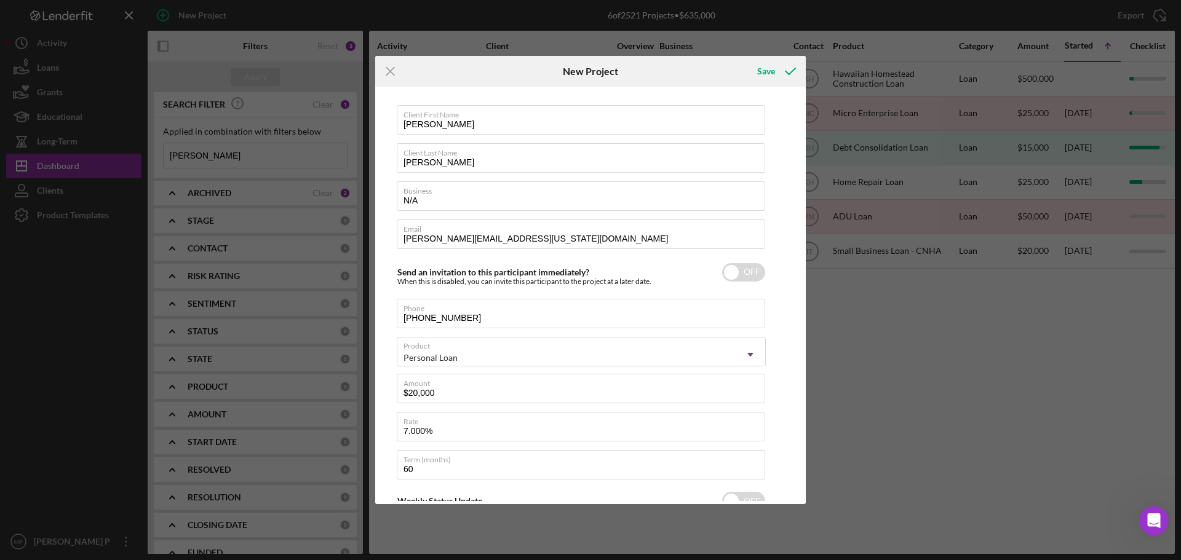
scroll to position [0, 0]
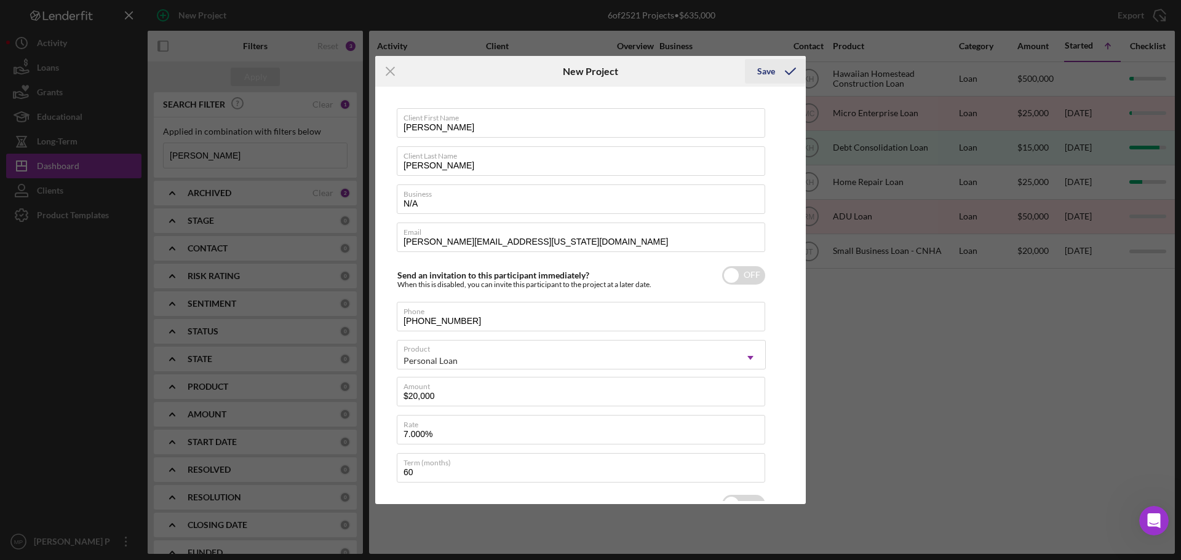
click at [764, 70] on div "Save" at bounding box center [766, 71] width 18 height 25
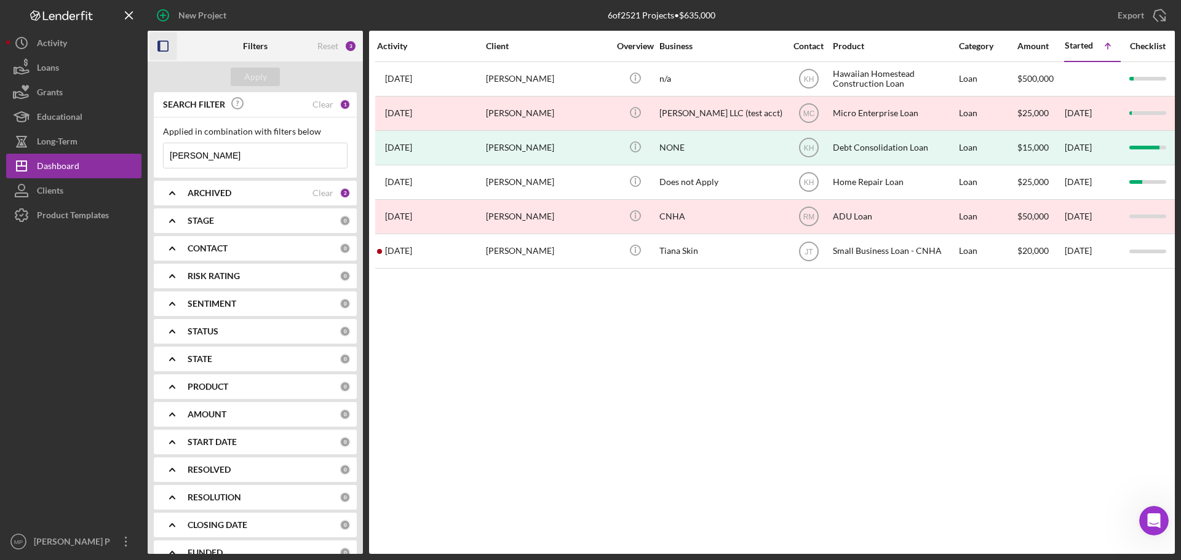
click at [162, 49] on icon "button" at bounding box center [163, 47] width 28 height 28
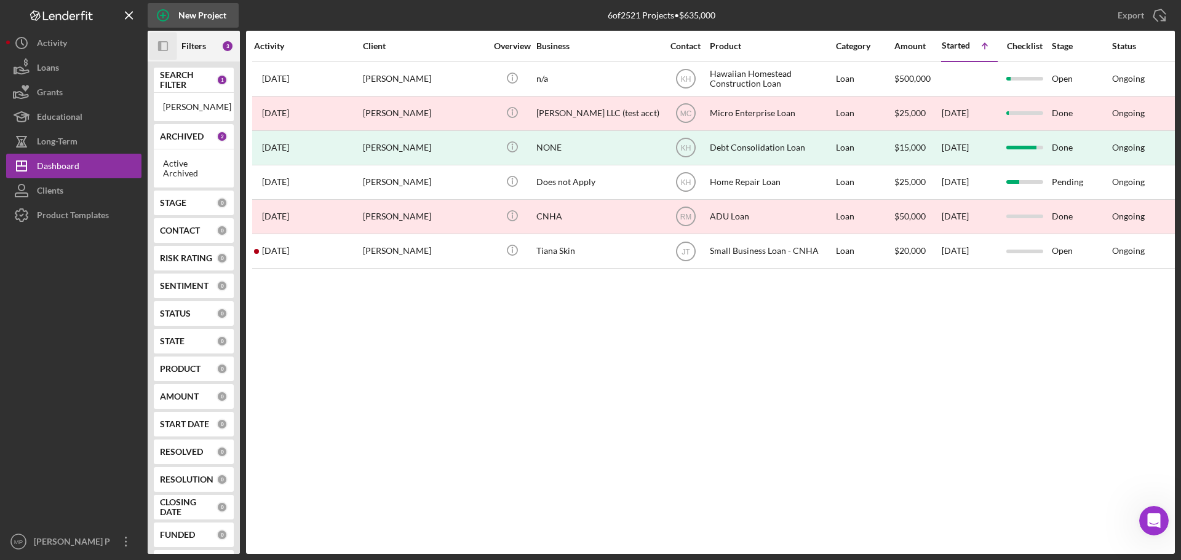
click at [204, 15] on div "New Project" at bounding box center [202, 15] width 48 height 25
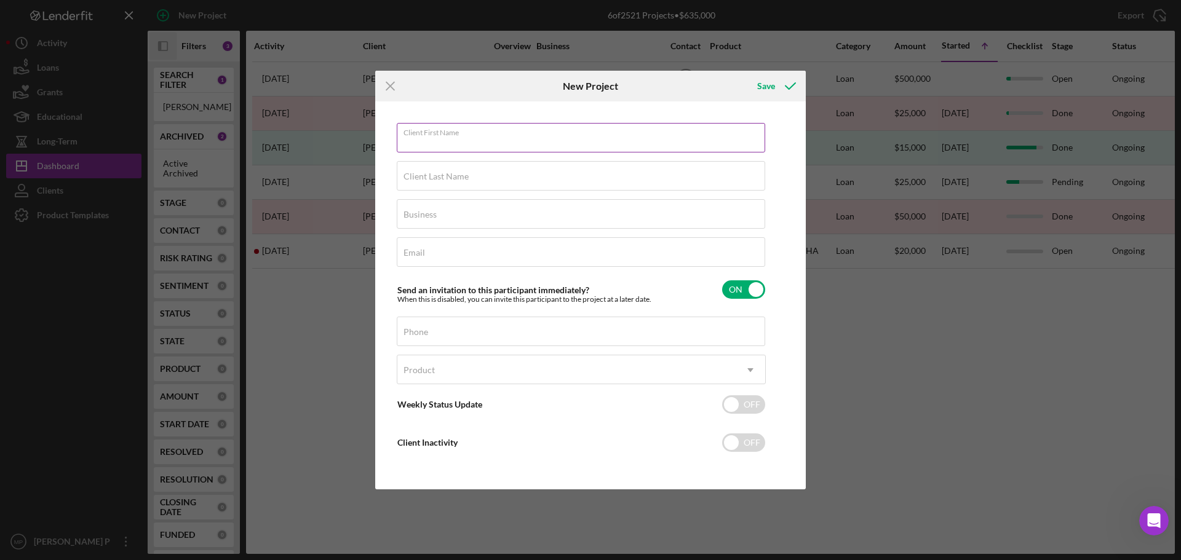
click at [483, 135] on div "Client First Name Required" at bounding box center [581, 138] width 369 height 31
click at [443, 140] on input "Client First Name" at bounding box center [581, 138] width 368 height 30
click at [445, 143] on input "Client First Name" at bounding box center [581, 138] width 368 height 30
click at [447, 143] on input "Client First Name" at bounding box center [581, 138] width 368 height 30
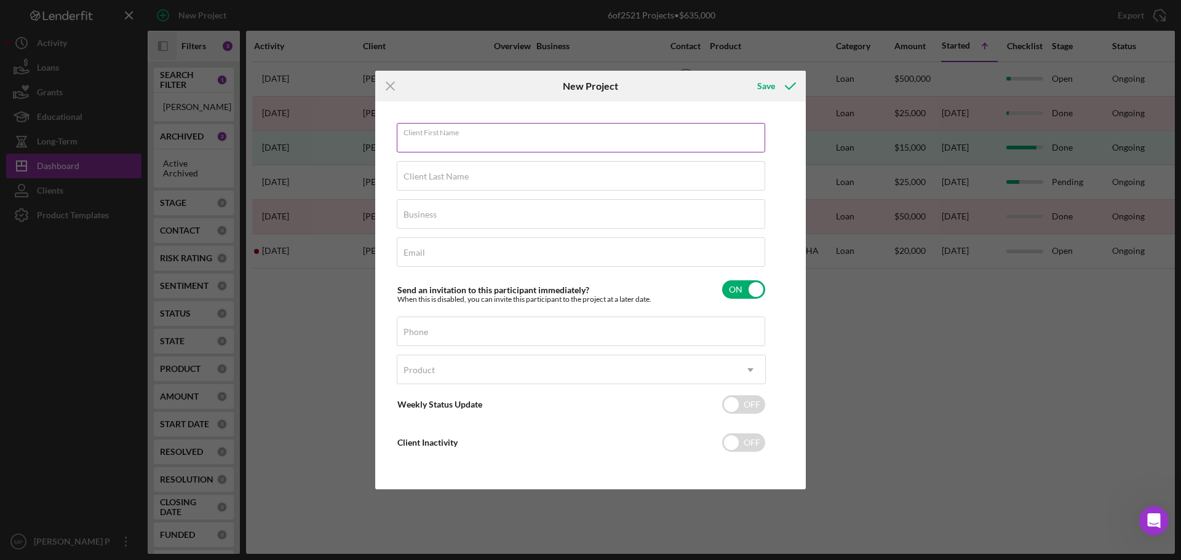
click at [448, 143] on input "Client First Name" at bounding box center [581, 138] width 368 height 30
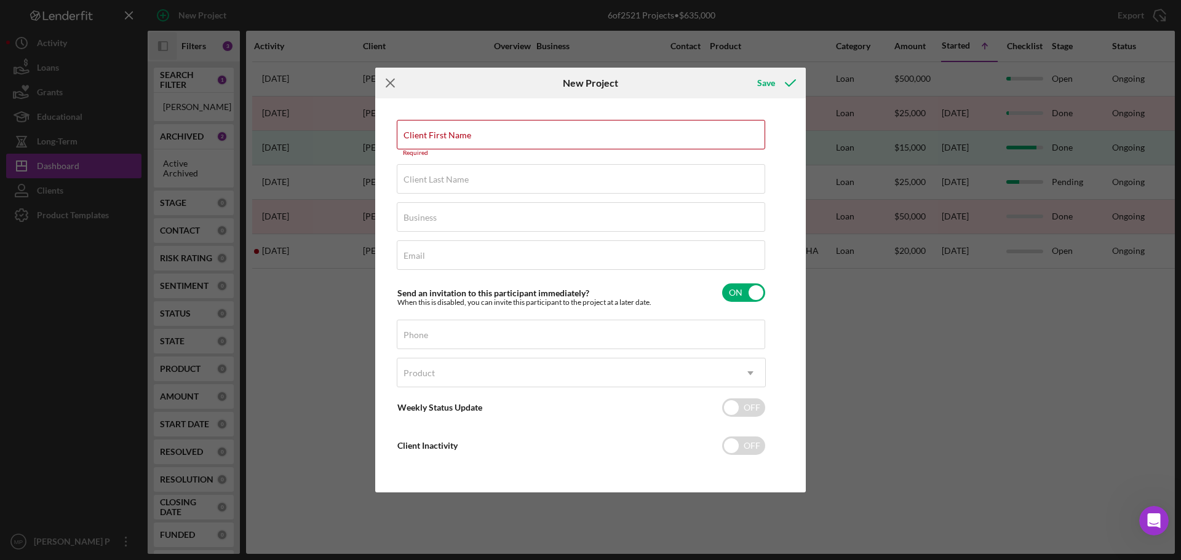
click at [393, 85] on icon "Icon/Menu Close" at bounding box center [390, 83] width 31 height 31
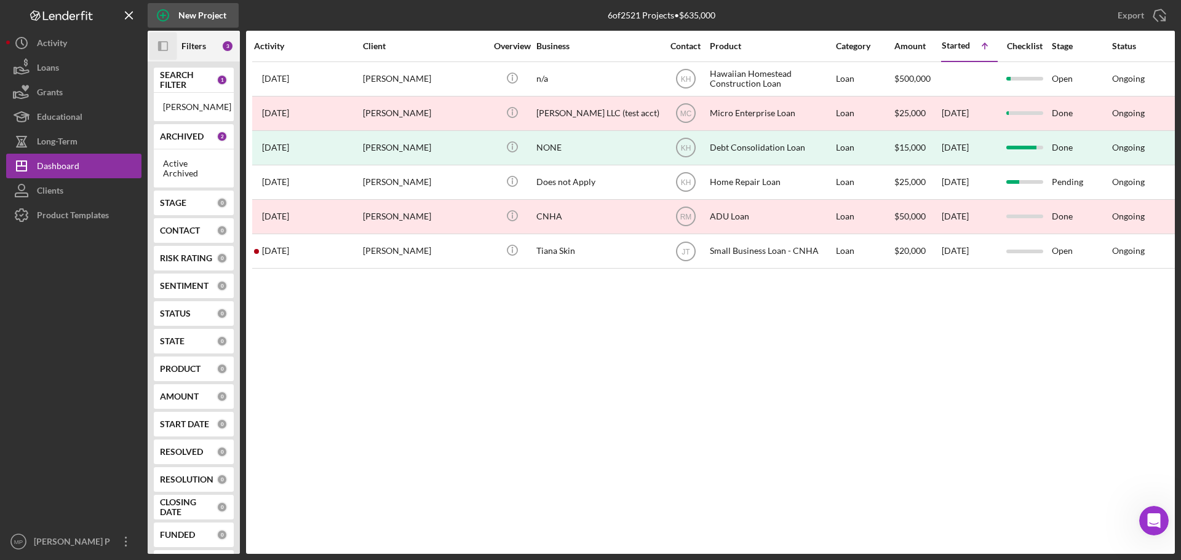
click at [177, 14] on icon "button" at bounding box center [163, 15] width 31 height 31
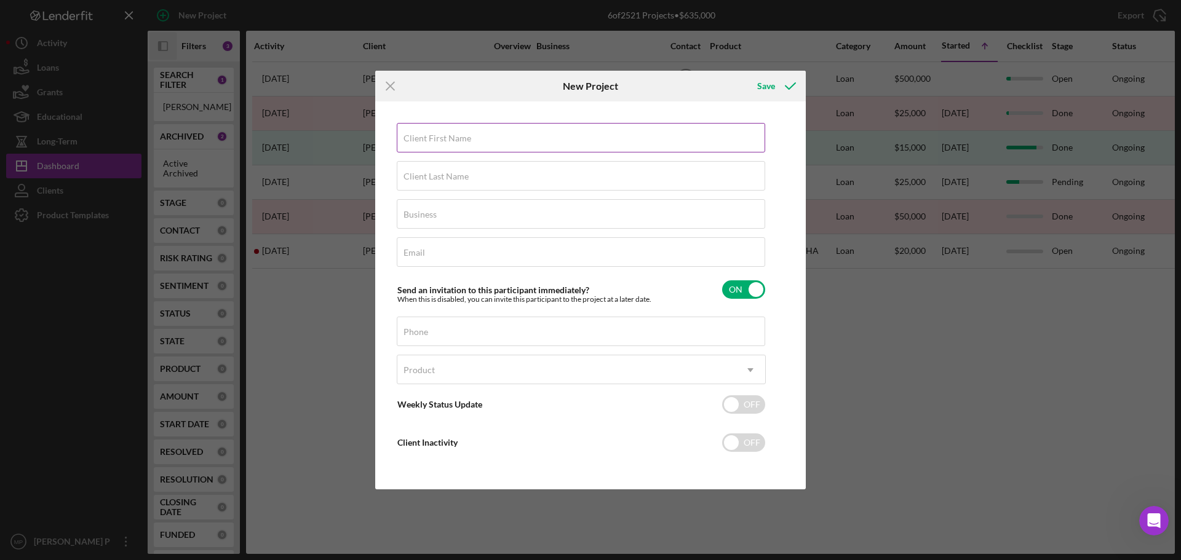
click at [473, 139] on input "Client First Name" at bounding box center [581, 138] width 368 height 30
click at [669, 181] on input "Client Last Name" at bounding box center [581, 176] width 368 height 30
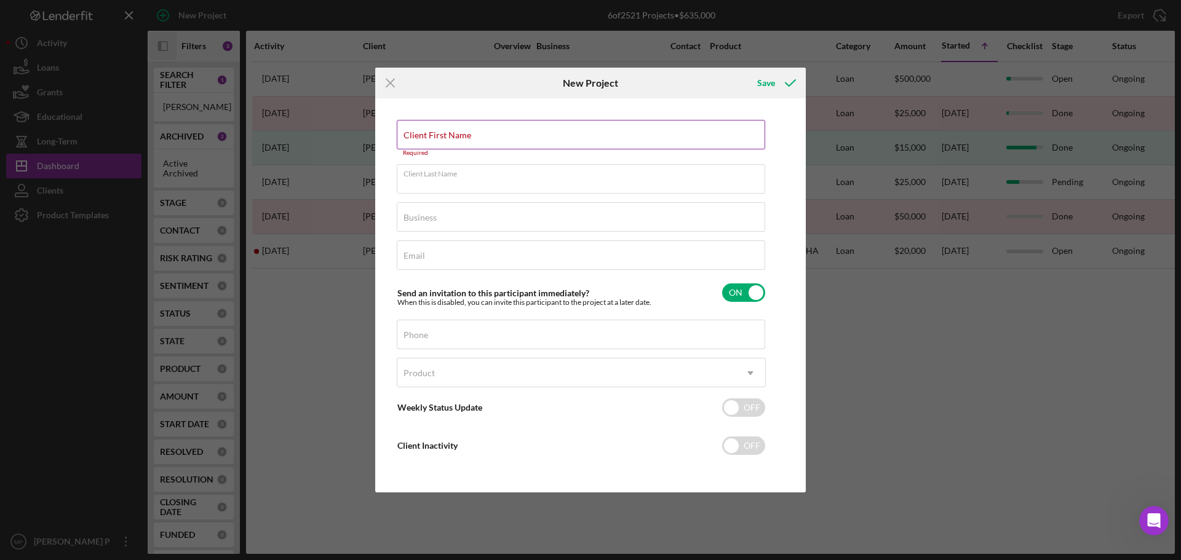
click at [520, 142] on input "Client First Name" at bounding box center [581, 135] width 368 height 30
type input "dfsdfadf"
click at [502, 216] on input "Business" at bounding box center [581, 217] width 368 height 30
type input "N/A"
click at [486, 253] on div "Email Required" at bounding box center [581, 255] width 369 height 31
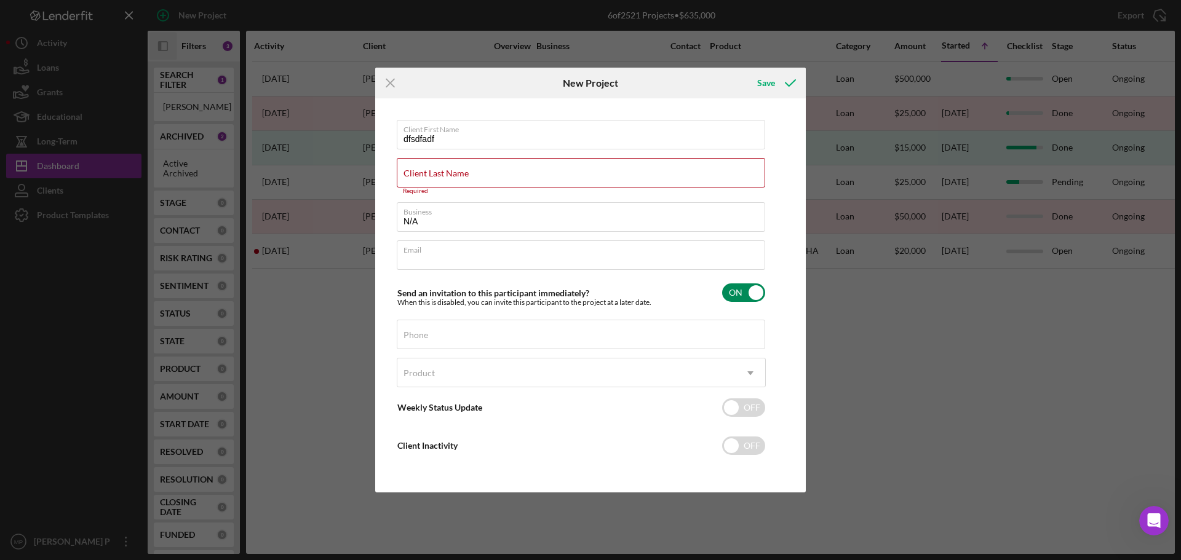
click at [746, 290] on input "checkbox" at bounding box center [743, 292] width 43 height 18
checkbox input "false"
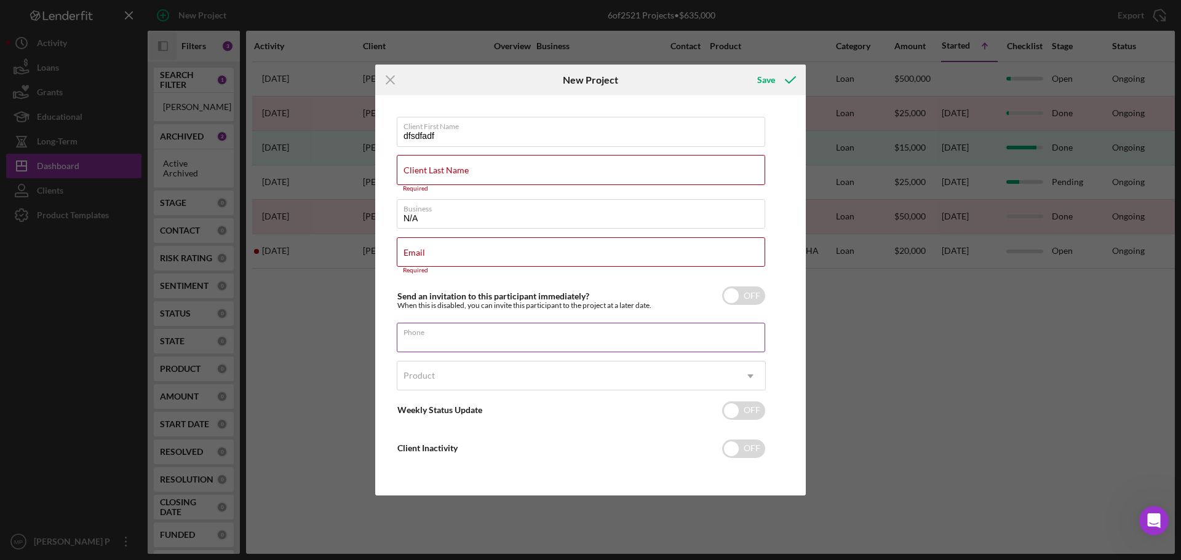
click at [539, 338] on input "Phone" at bounding box center [581, 338] width 368 height 30
type input "[PHONE_NUMBER]"
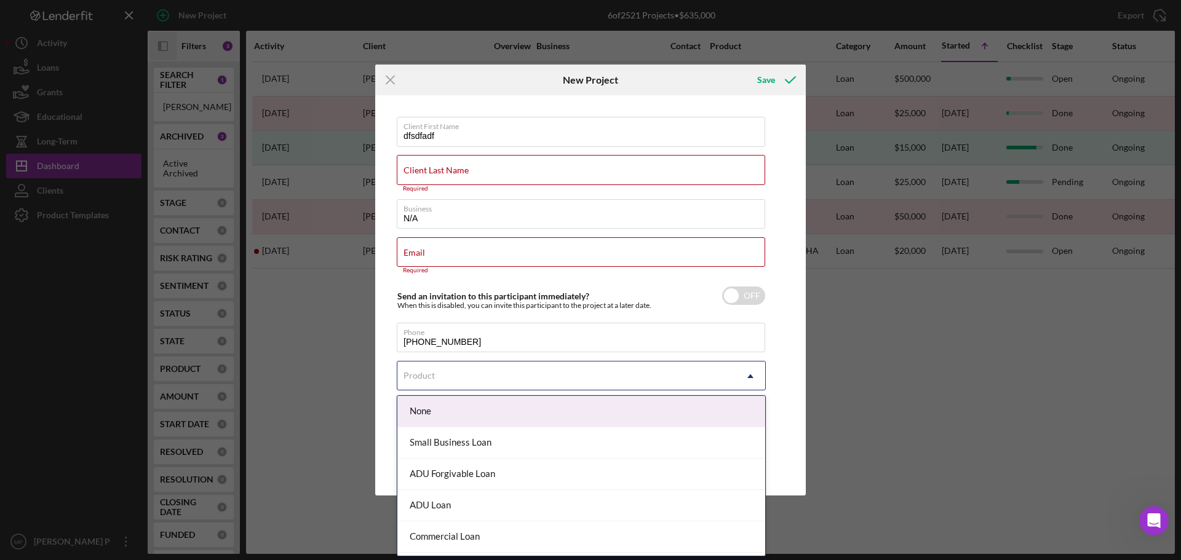
click at [501, 380] on div "Product" at bounding box center [566, 376] width 338 height 28
type input "p"
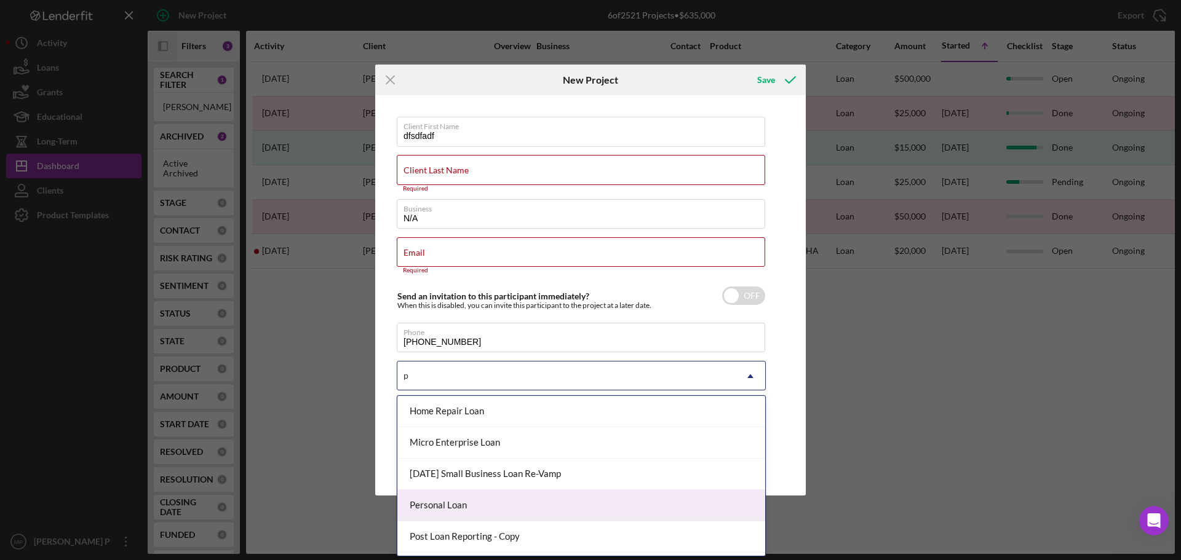
click at [481, 500] on div "Personal Loan" at bounding box center [581, 505] width 368 height 31
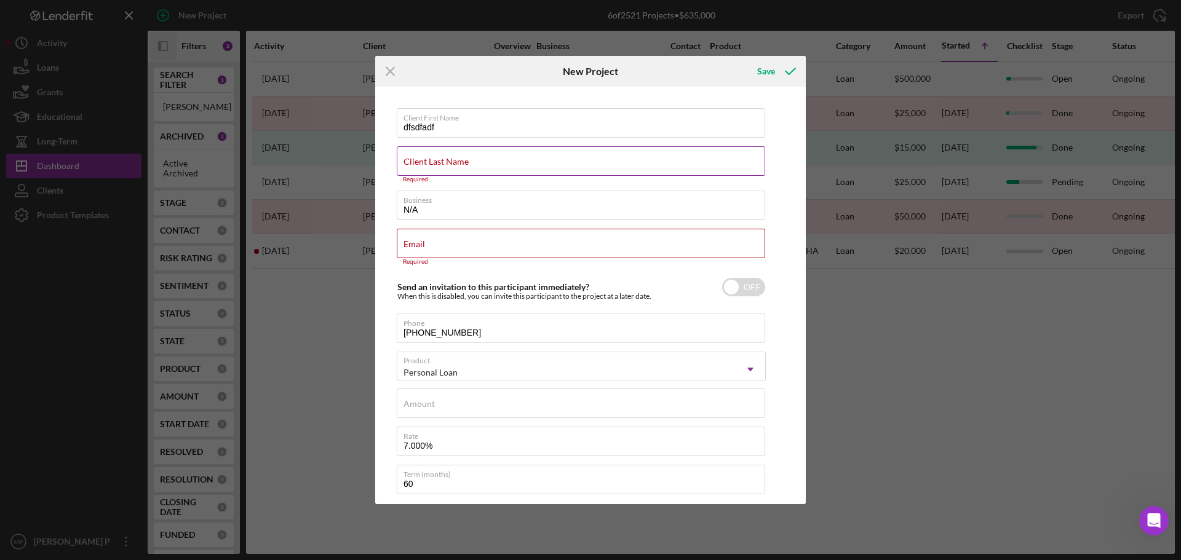
click at [493, 152] on div "Client Last Name Required" at bounding box center [581, 164] width 369 height 37
drag, startPoint x: 462, startPoint y: 129, endPoint x: 381, endPoint y: 136, distance: 82.2
click at [393, 129] on div "Client First Name dfsdfadf Client Last Name Required Business N/A Email Require…" at bounding box center [590, 295] width 424 height 411
click at [452, 129] on input "dfsdfadf" at bounding box center [581, 123] width 368 height 30
drag, startPoint x: 448, startPoint y: 129, endPoint x: 386, endPoint y: 129, distance: 62.7
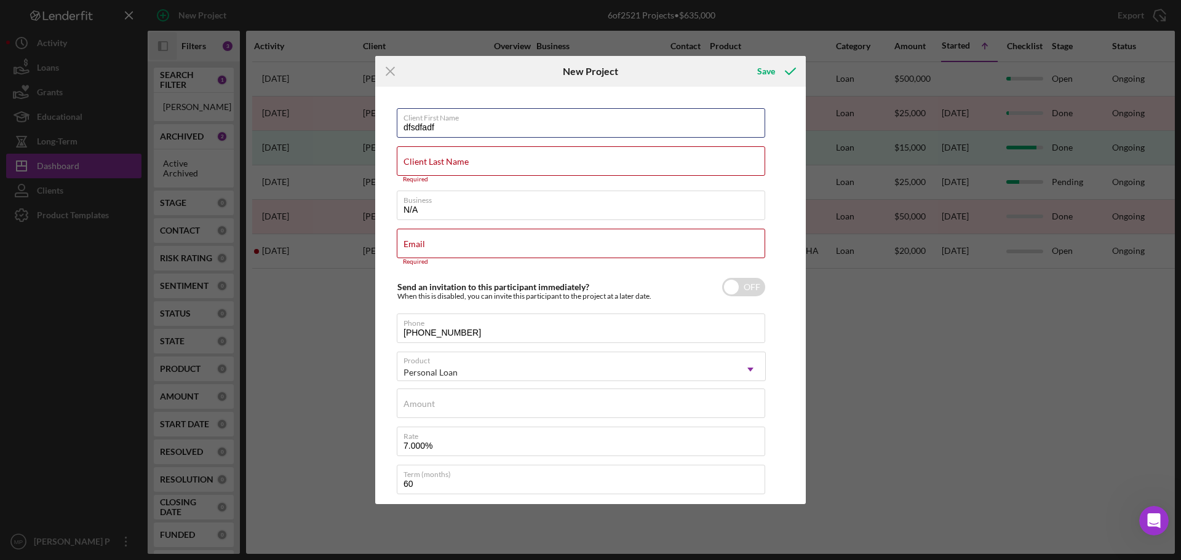
click at [386, 129] on div "Client First Name dfsdfadf Client Last Name Required Business N/A Email Require…" at bounding box center [590, 295] width 424 height 411
click at [473, 127] on input "dfsdfadf" at bounding box center [581, 123] width 368 height 30
click at [443, 133] on input "dfsdfadf" at bounding box center [581, 123] width 368 height 30
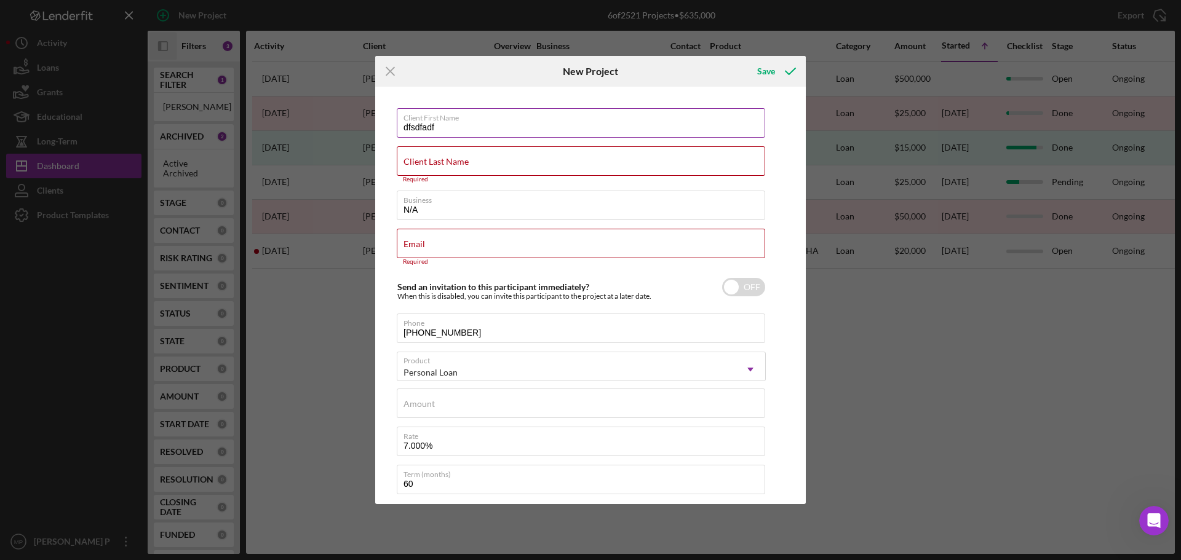
drag, startPoint x: 441, startPoint y: 129, endPoint x: 405, endPoint y: 124, distance: 37.2
click at [405, 124] on input "dfsdfadf" at bounding box center [581, 123] width 368 height 30
click at [470, 151] on div "Client Last Name Required" at bounding box center [581, 164] width 369 height 37
click at [775, 188] on div "Client First Name dfsdfadf Client Last Name Required Business N/A Email Require…" at bounding box center [590, 295] width 424 height 411
click at [553, 161] on input "Client Last Name" at bounding box center [581, 161] width 368 height 30
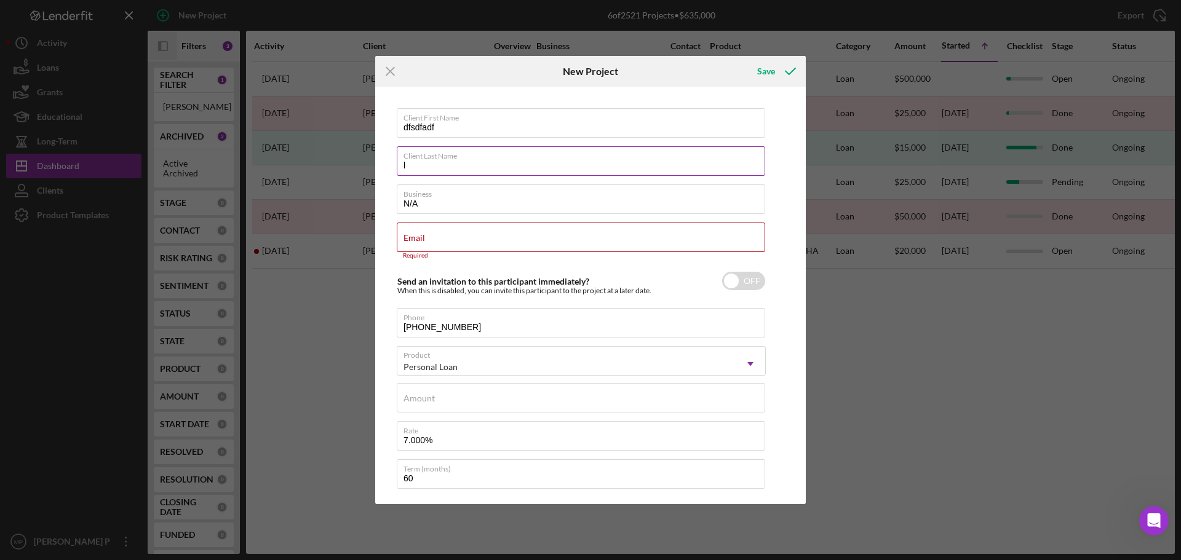
type input "[PERSON_NAME]"
click at [448, 129] on input "dfsdfadf" at bounding box center [581, 123] width 368 height 30
drag, startPoint x: 441, startPoint y: 125, endPoint x: 387, endPoint y: 132, distance: 55.1
click at [389, 132] on div "Client First Name dfsdfadf Client Last Name [PERSON_NAME] Business N/A Email Re…" at bounding box center [590, 295] width 424 height 411
type input "[PERSON_NAME]"
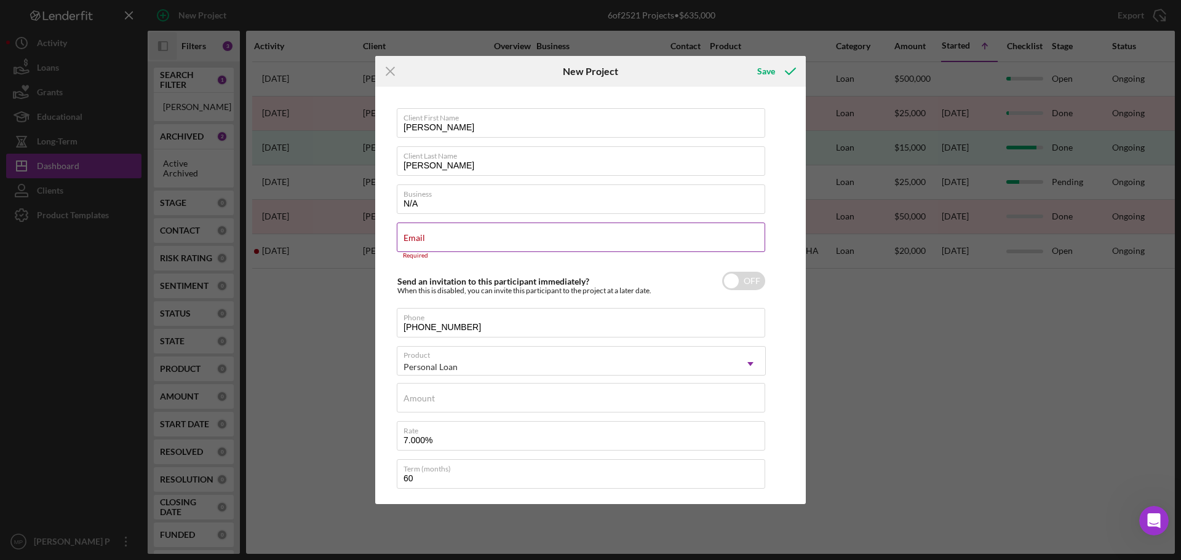
click at [446, 245] on input "Email" at bounding box center [581, 238] width 368 height 30
type input "[PERSON_NAME][EMAIL_ADDRESS][US_STATE][DOMAIN_NAME]"
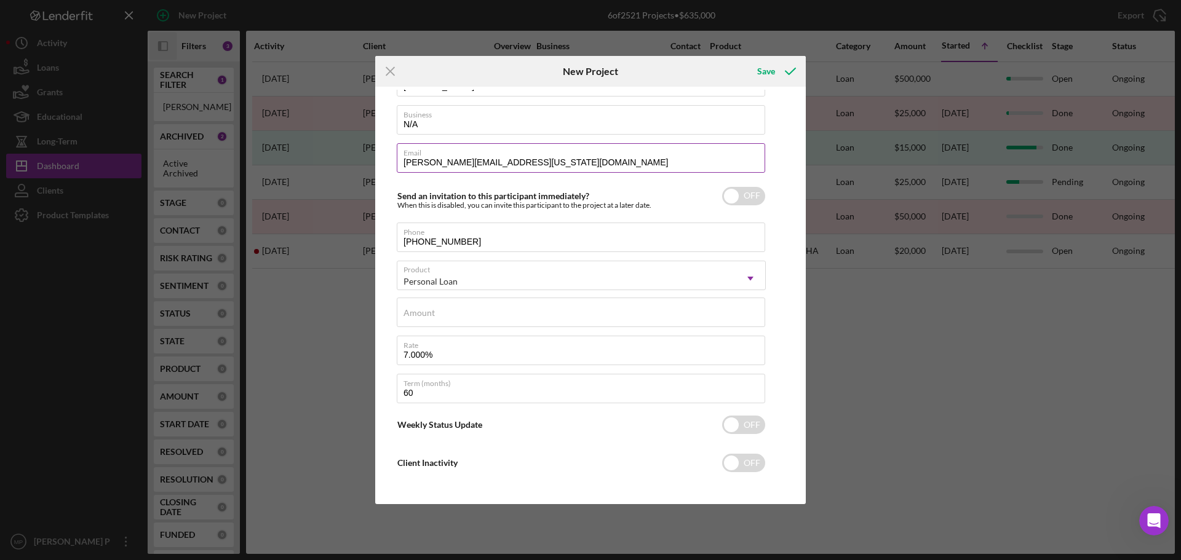
scroll to position [85, 0]
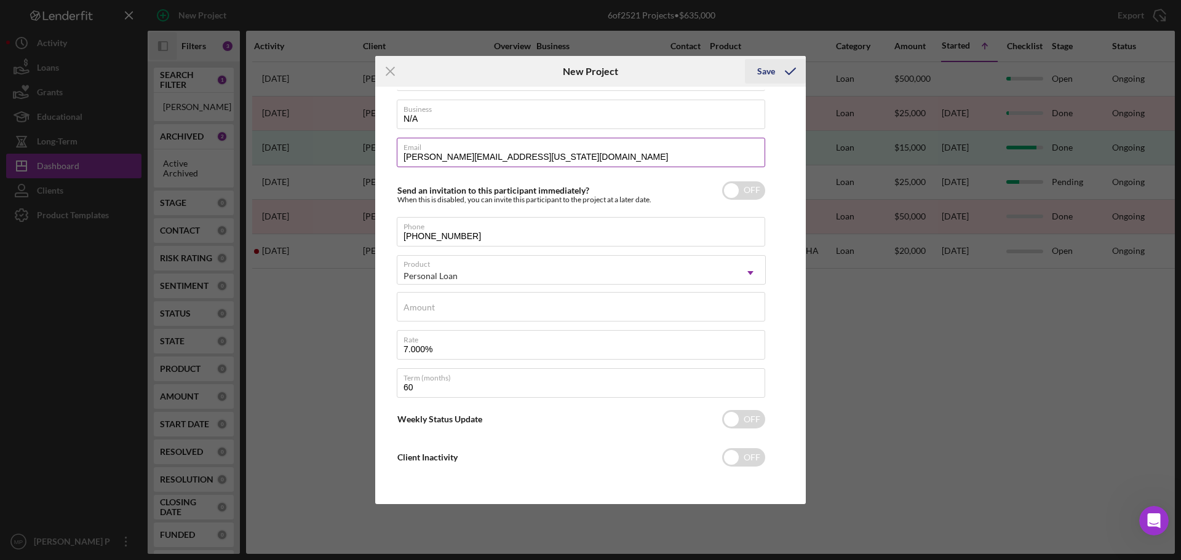
click at [780, 69] on icon "submit" at bounding box center [790, 71] width 31 height 31
click at [662, 310] on input "Amount" at bounding box center [581, 307] width 368 height 30
type input "$20,000"
click at [732, 351] on input "7.000%" at bounding box center [581, 345] width 368 height 30
click at [786, 73] on icon "submit" at bounding box center [790, 71] width 31 height 31
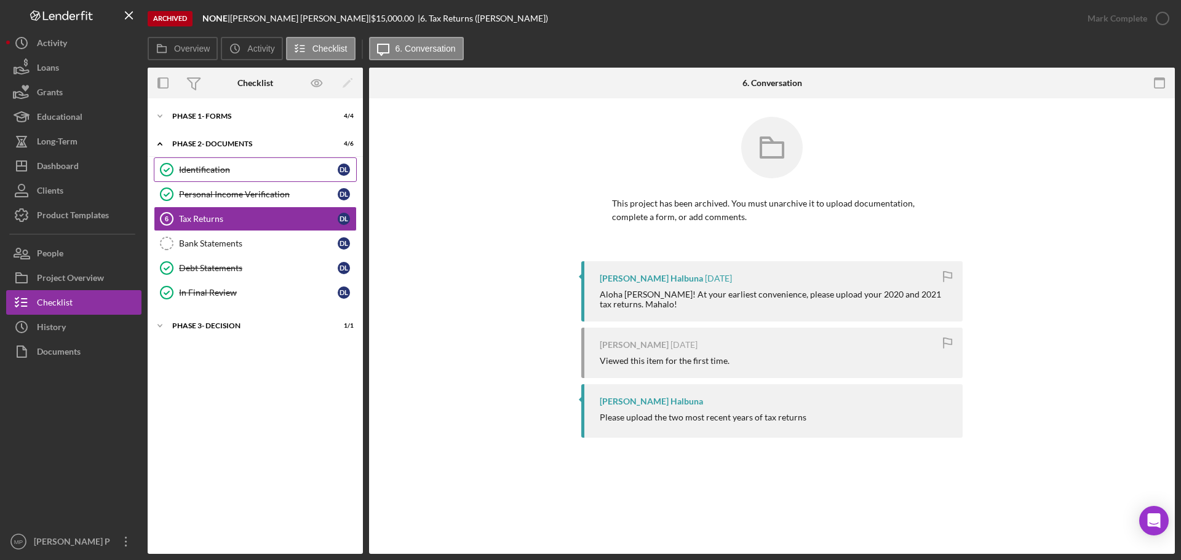
click at [239, 168] on div "Identification" at bounding box center [258, 170] width 159 height 10
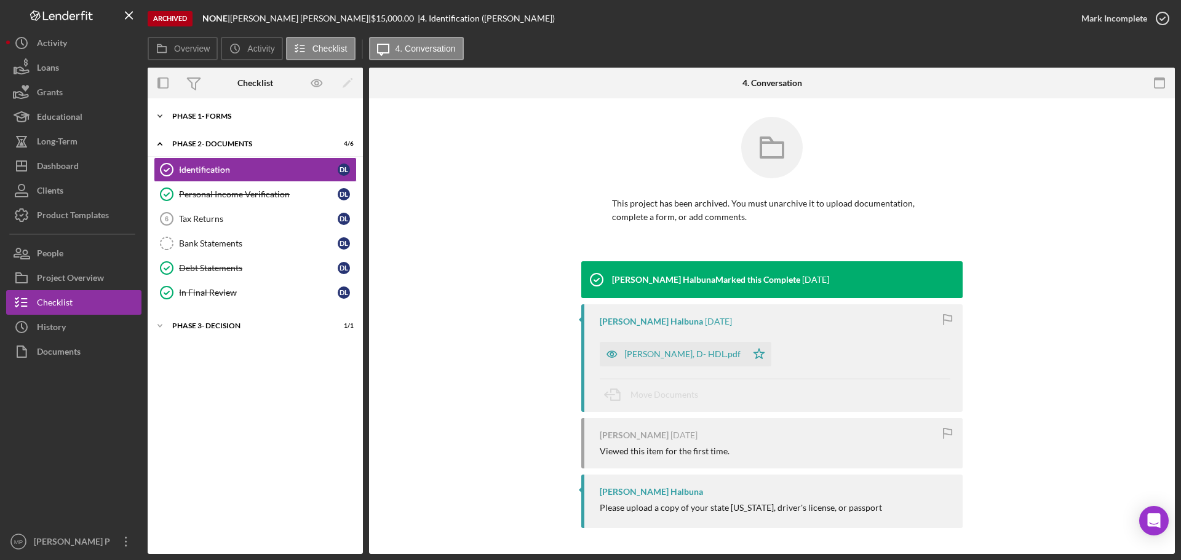
click at [229, 117] on div "Phase 1- FORMS" at bounding box center [259, 116] width 175 height 7
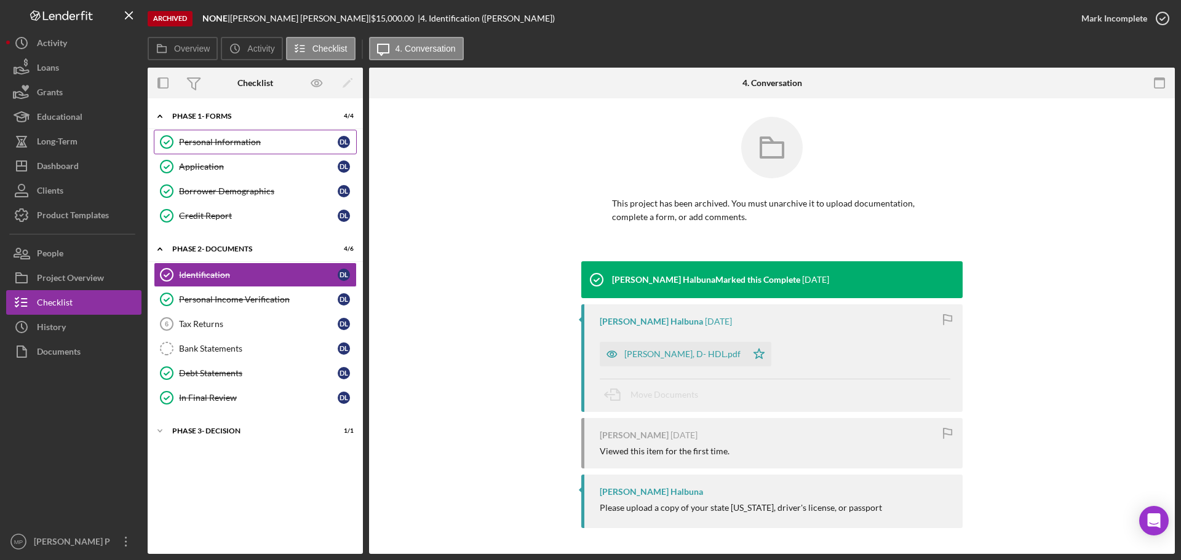
click at [235, 145] on div "Personal Information" at bounding box center [258, 142] width 159 height 10
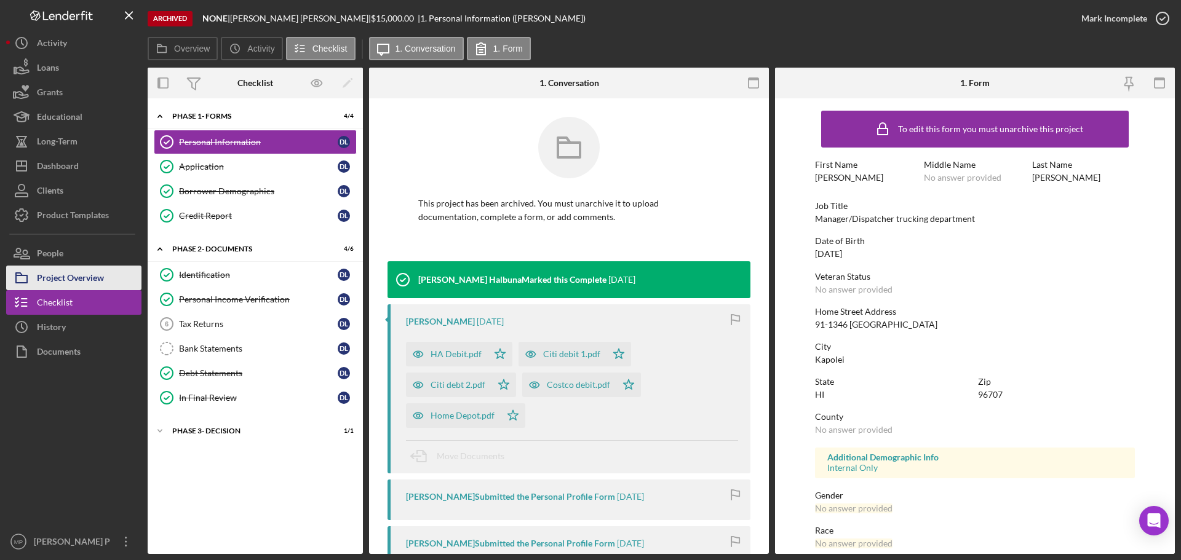
click at [57, 283] on div "Project Overview" at bounding box center [70, 280] width 67 height 28
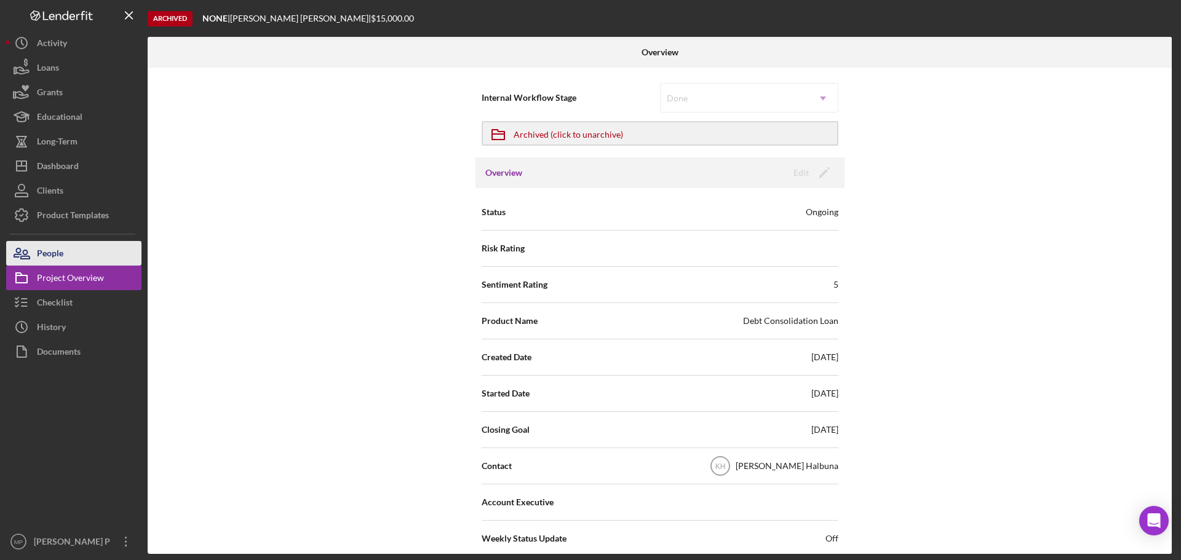
click at [55, 249] on div "People" at bounding box center [50, 255] width 26 height 28
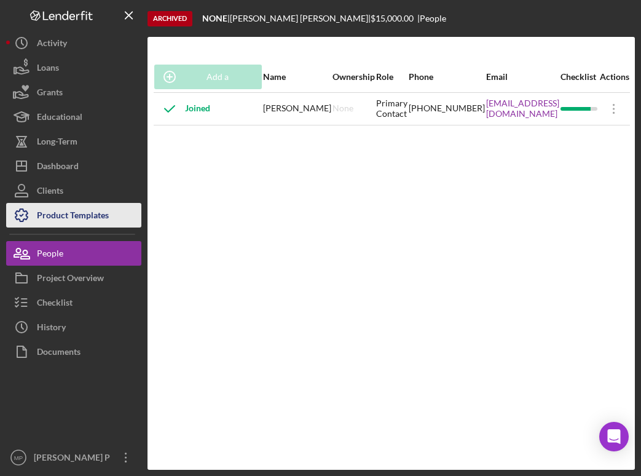
click at [92, 213] on div "Product Templates" at bounding box center [73, 217] width 72 height 28
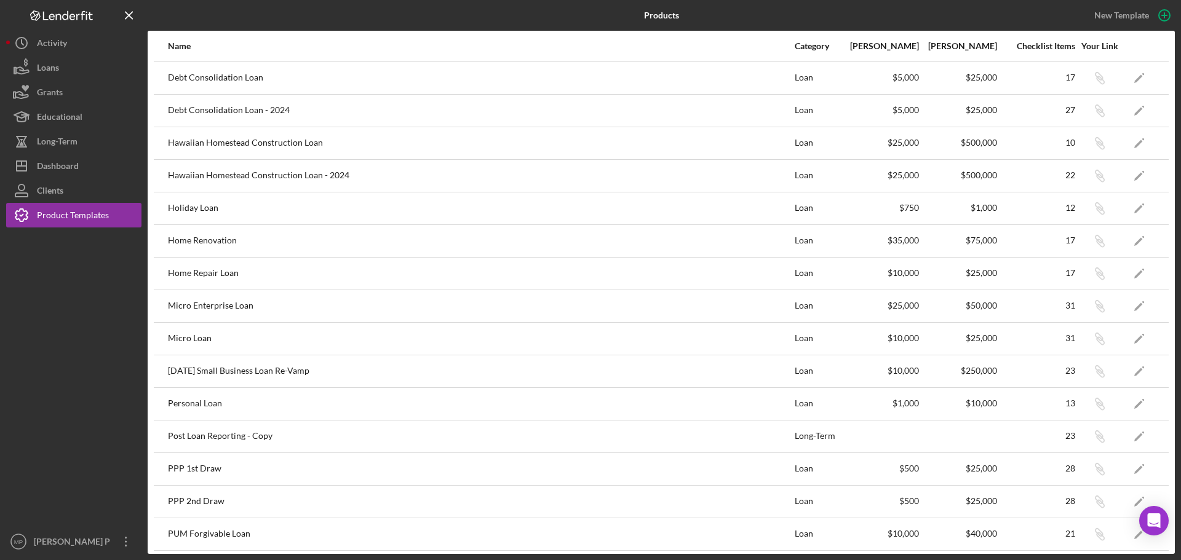
scroll to position [184, 0]
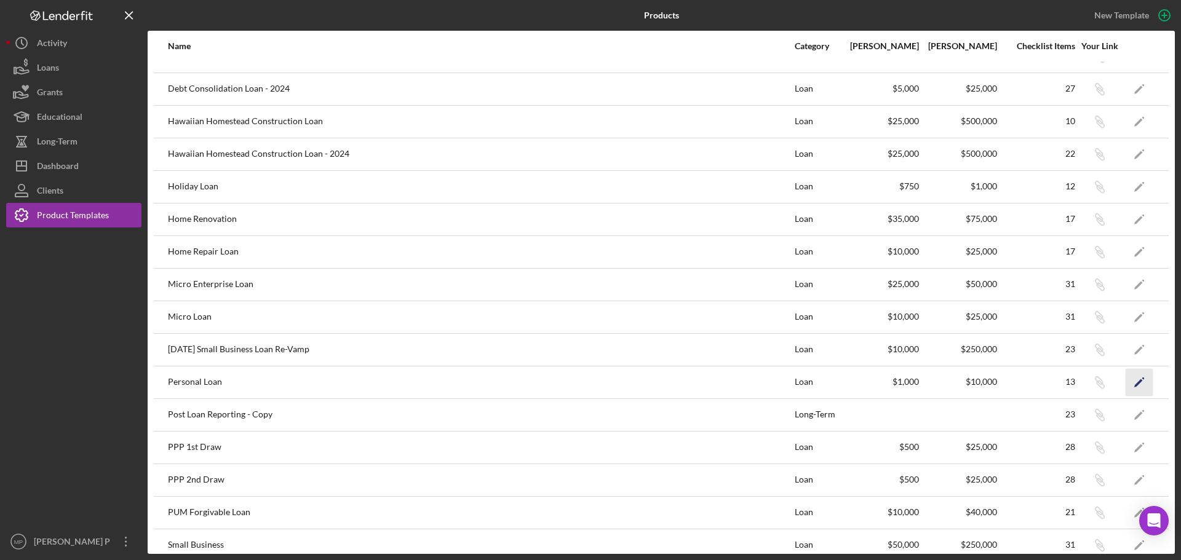
click at [1134, 384] on polygon "button" at bounding box center [1138, 383] width 9 height 9
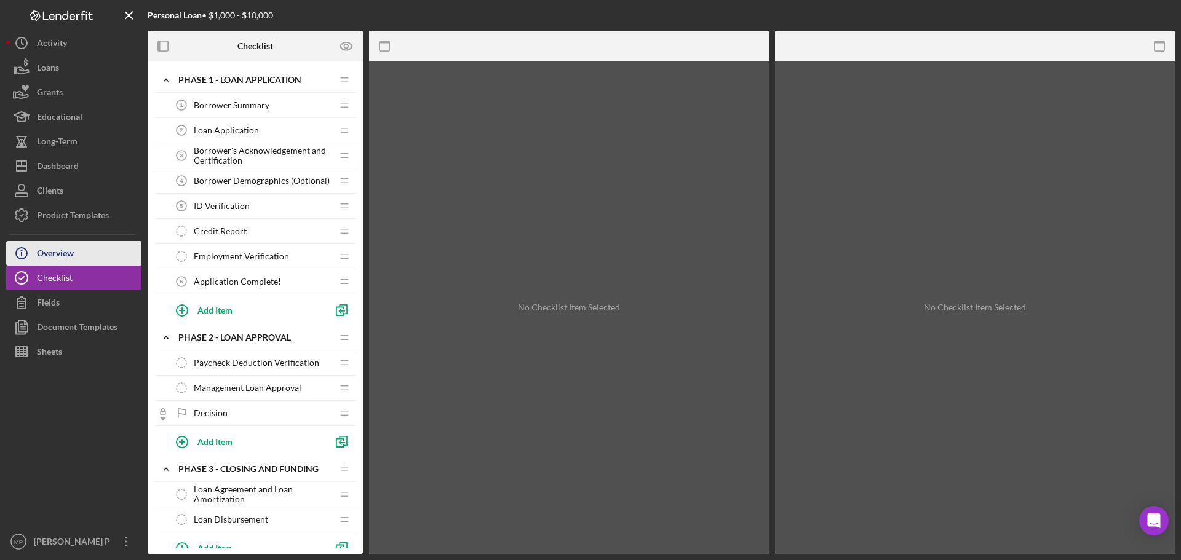
click at [48, 255] on div "Overview" at bounding box center [55, 255] width 37 height 28
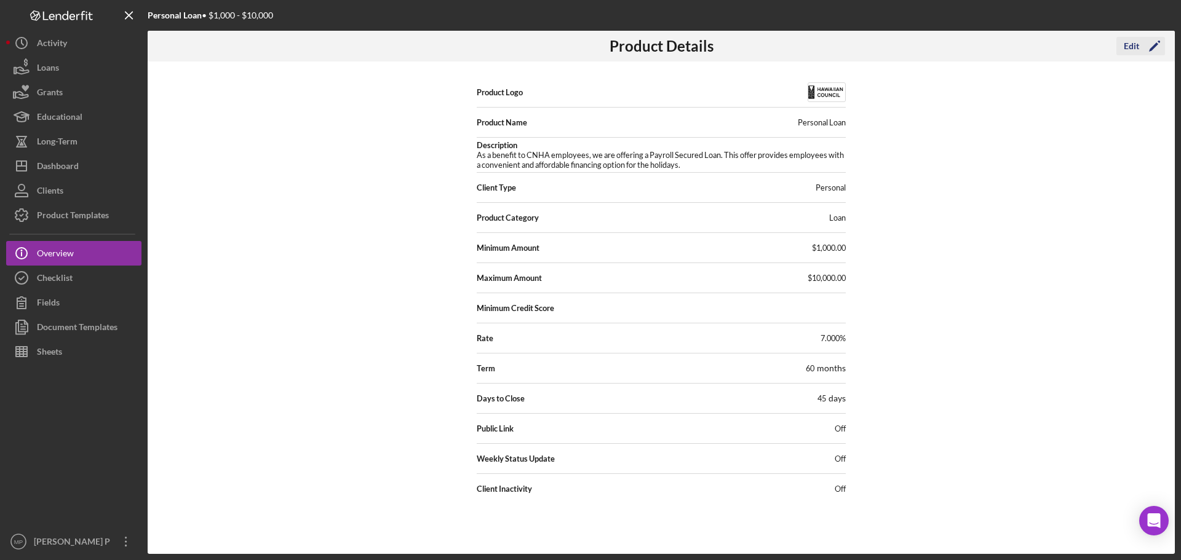
click at [1150, 42] on icon "Icon/Edit" at bounding box center [1154, 46] width 31 height 31
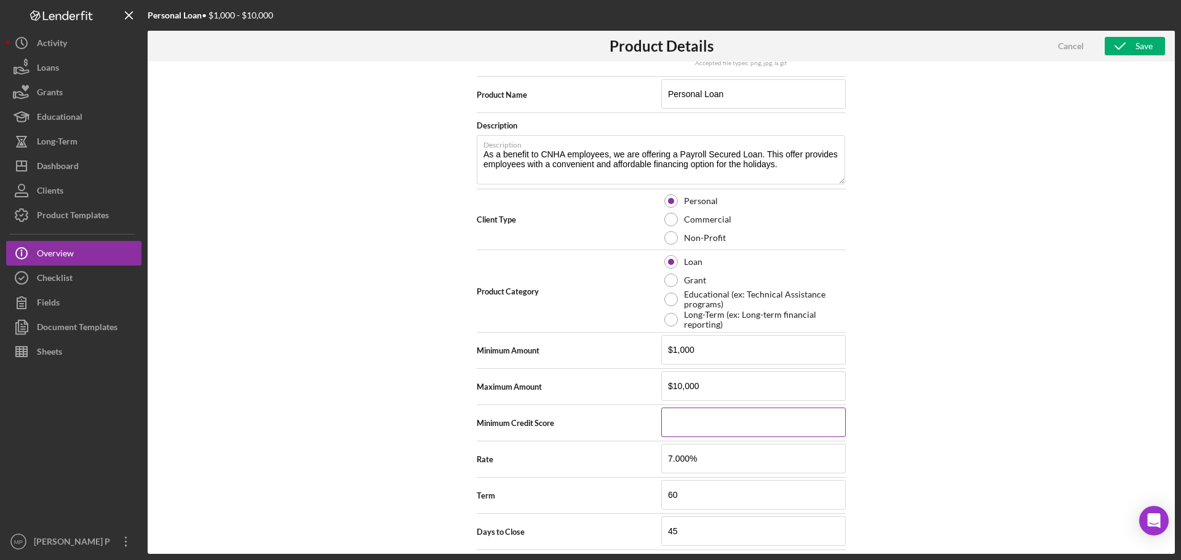
scroll to position [123, 0]
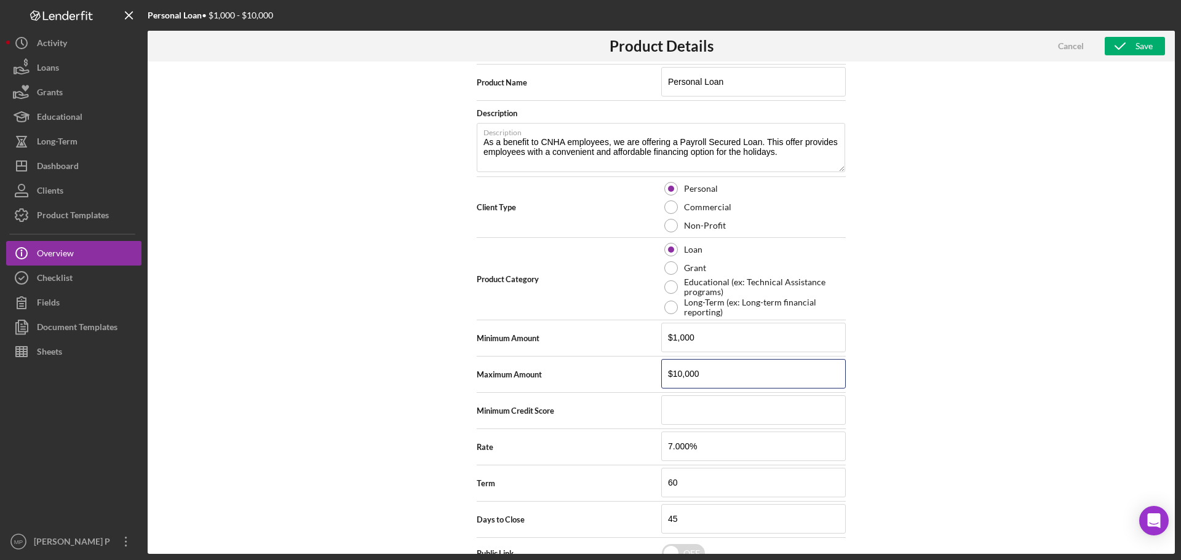
drag, startPoint x: 705, startPoint y: 376, endPoint x: 647, endPoint y: 372, distance: 57.9
click at [647, 372] on div "Maximum Amount $10,000" at bounding box center [661, 374] width 369 height 31
type input "$25,000"
click at [1135, 44] on div "Save" at bounding box center [1143, 46] width 17 height 18
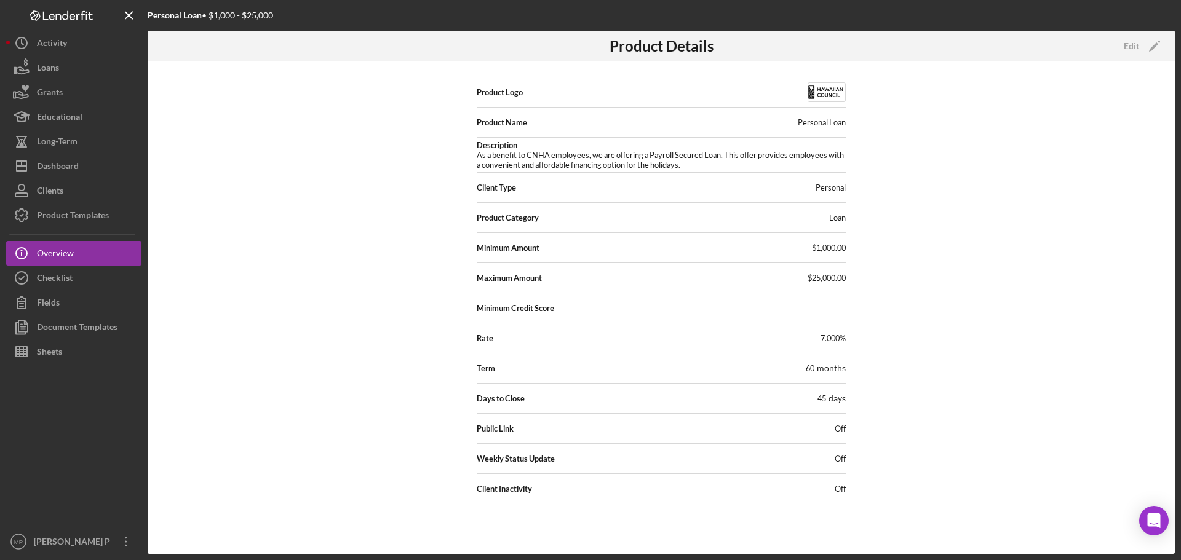
scroll to position [0, 0]
click at [250, 178] on div "Product Logo Product Name Personal Loan Description As a benefit to CNHA employ…" at bounding box center [661, 307] width 1027 height 492
click at [81, 269] on button "Checklist" at bounding box center [73, 278] width 135 height 25
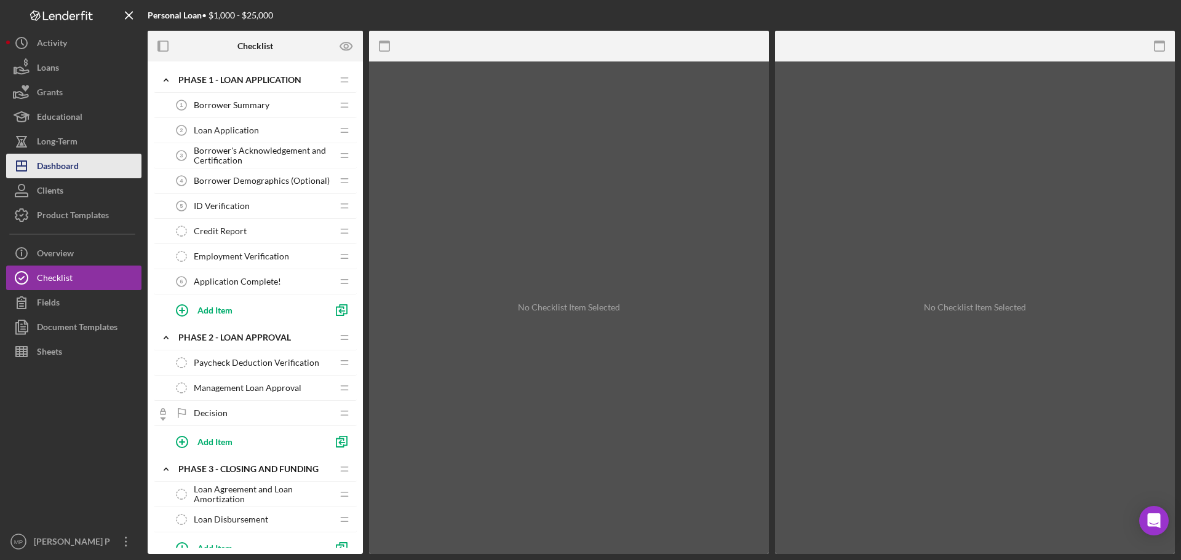
click at [67, 163] on div "Dashboard" at bounding box center [58, 168] width 42 height 28
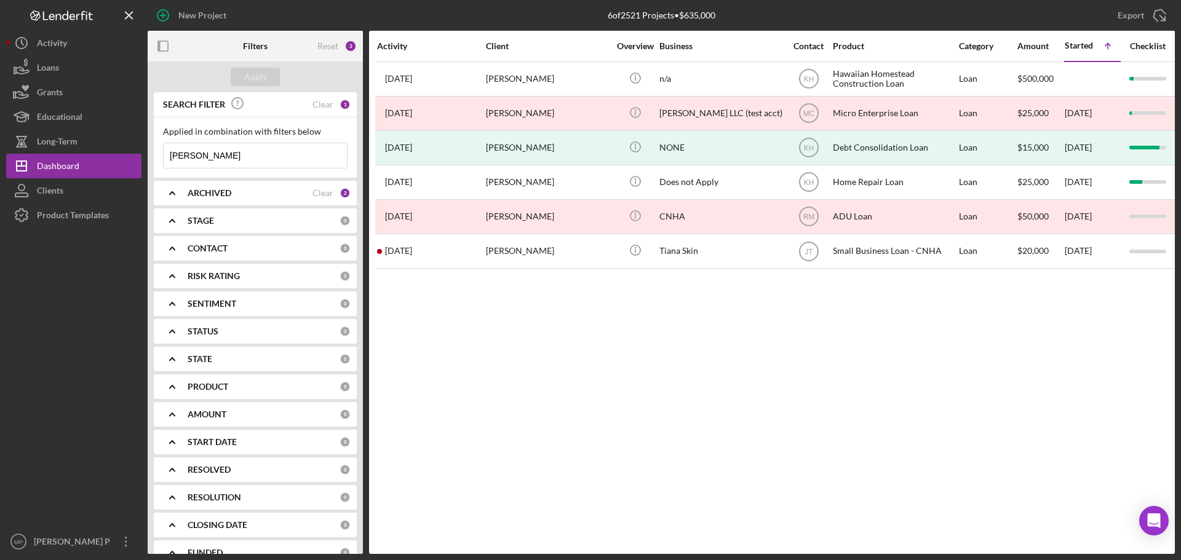
drag, startPoint x: 274, startPoint y: 151, endPoint x: 261, endPoint y: 152, distance: 12.4
click at [271, 151] on input "[PERSON_NAME]" at bounding box center [255, 155] width 183 height 25
drag, startPoint x: 183, startPoint y: 156, endPoint x: 116, endPoint y: 154, distance: 66.4
click at [122, 154] on div "New Project 6 of 2521 Projects • $635,000 lewis Export Icon/Export Filters Rese…" at bounding box center [590, 277] width 1168 height 554
drag, startPoint x: 210, startPoint y: 196, endPoint x: 194, endPoint y: 205, distance: 18.5
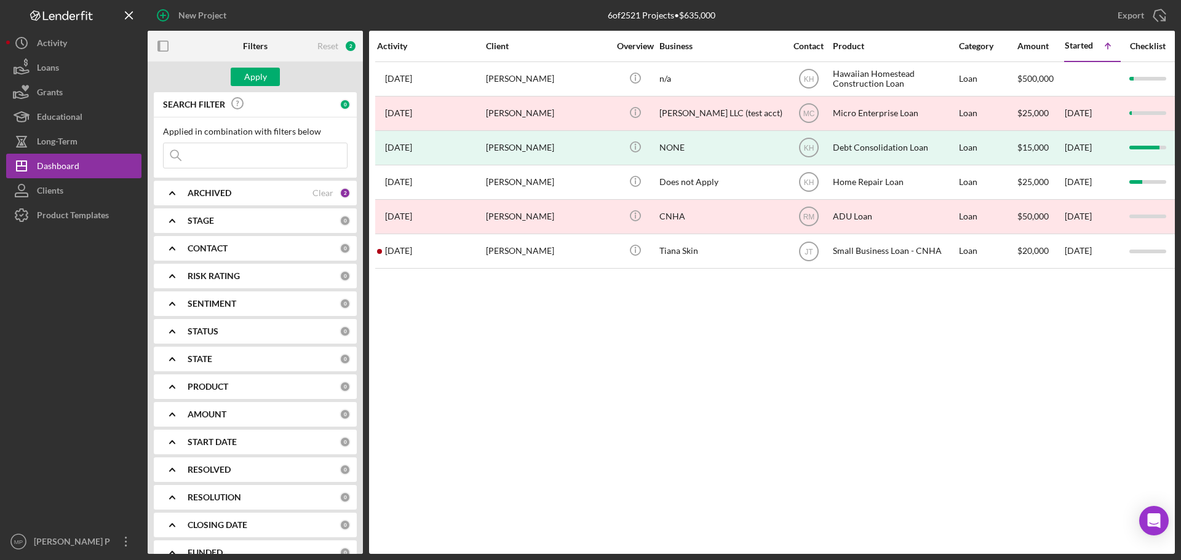
click at [210, 196] on b "ARCHIVED" at bounding box center [210, 193] width 44 height 10
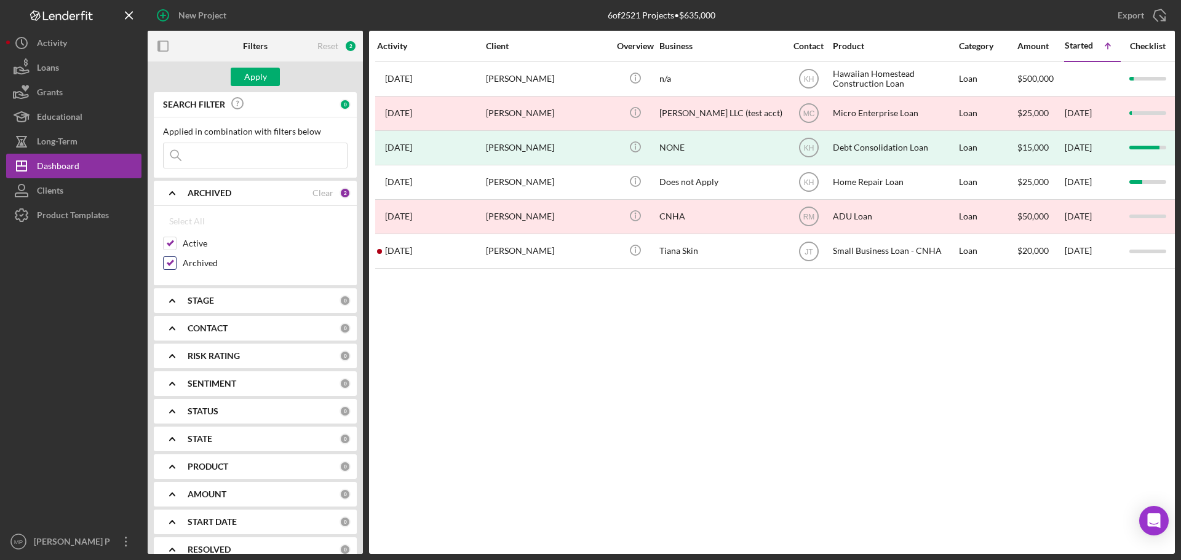
click at [167, 261] on input "Archived" at bounding box center [170, 263] width 12 height 12
checkbox input "false"
click at [190, 301] on b "STAGE" at bounding box center [201, 301] width 26 height 10
click at [180, 298] on icon "Icon/Expander" at bounding box center [172, 300] width 31 height 31
click at [180, 330] on icon "Icon/Expander" at bounding box center [172, 328] width 31 height 31
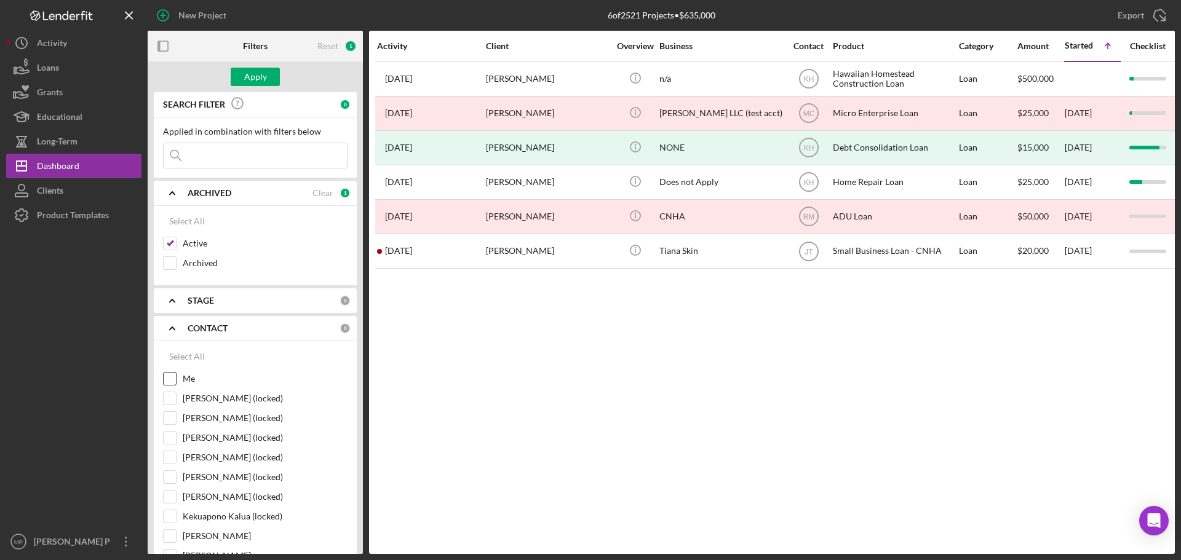
click at [171, 378] on input "Me" at bounding box center [170, 379] width 12 height 12
checkbox input "true"
click at [250, 74] on div "Apply" at bounding box center [255, 77] width 23 height 18
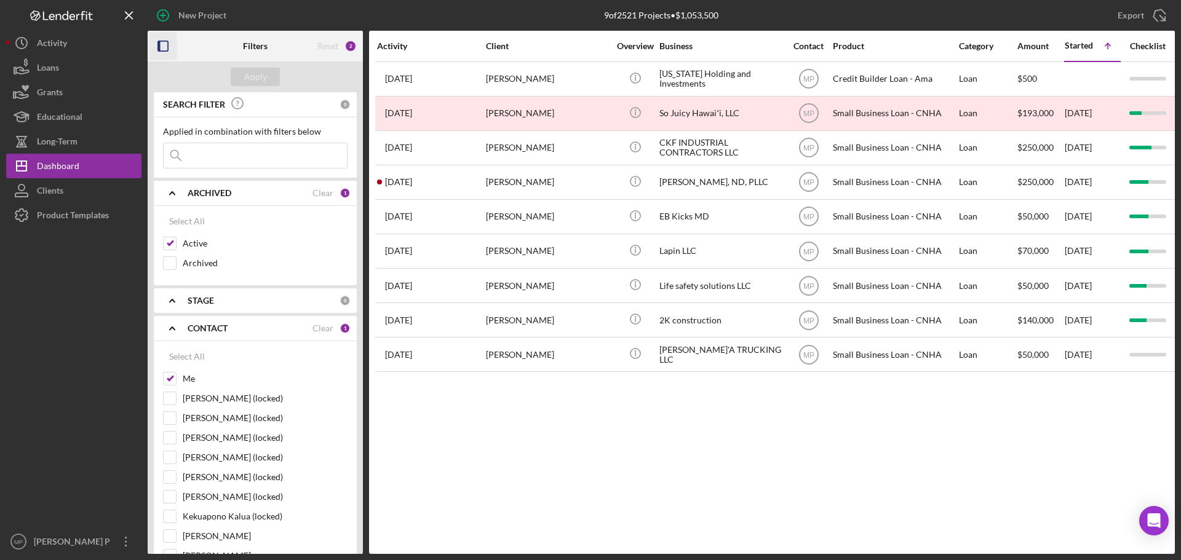
click at [162, 41] on rect "button" at bounding box center [163, 46] width 10 height 10
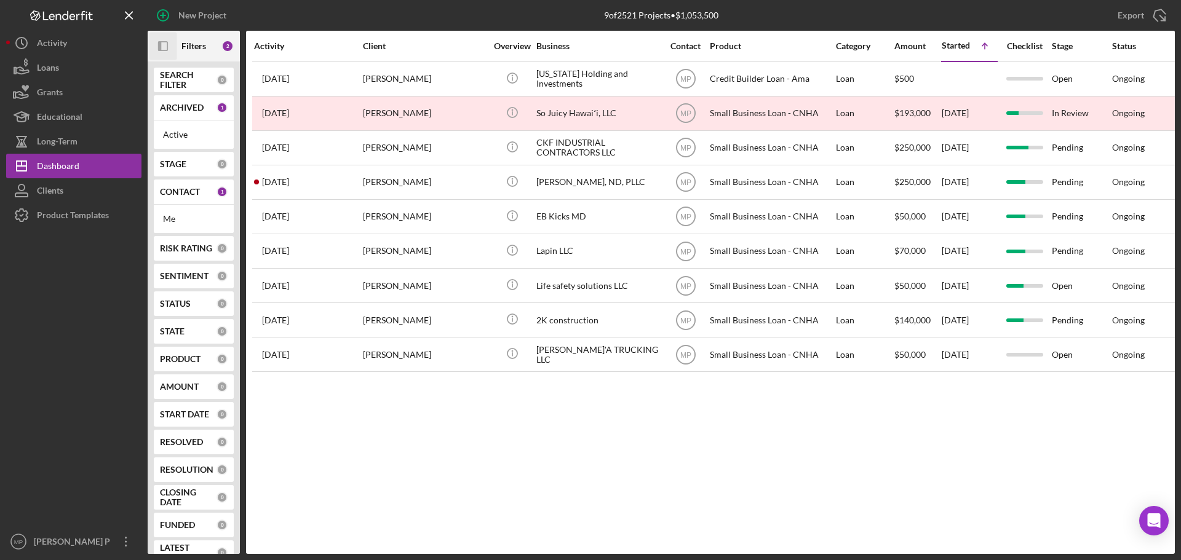
click at [162, 42] on rect "button" at bounding box center [163, 46] width 9 height 9
click at [192, 11] on div "New Project" at bounding box center [202, 15] width 48 height 25
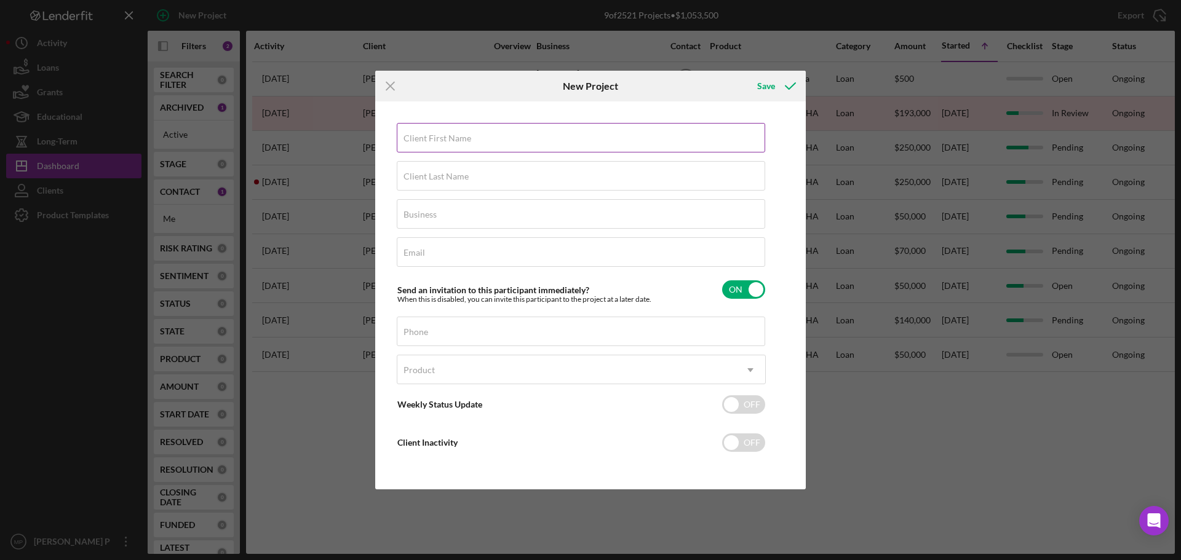
click at [510, 148] on input "Client First Name" at bounding box center [581, 138] width 368 height 30
type input "[PERSON_NAME]"
click at [479, 180] on input "Client Last Name" at bounding box center [581, 176] width 368 height 30
type input "[PERSON_NAME]"
click at [476, 217] on input "Business" at bounding box center [581, 214] width 368 height 30
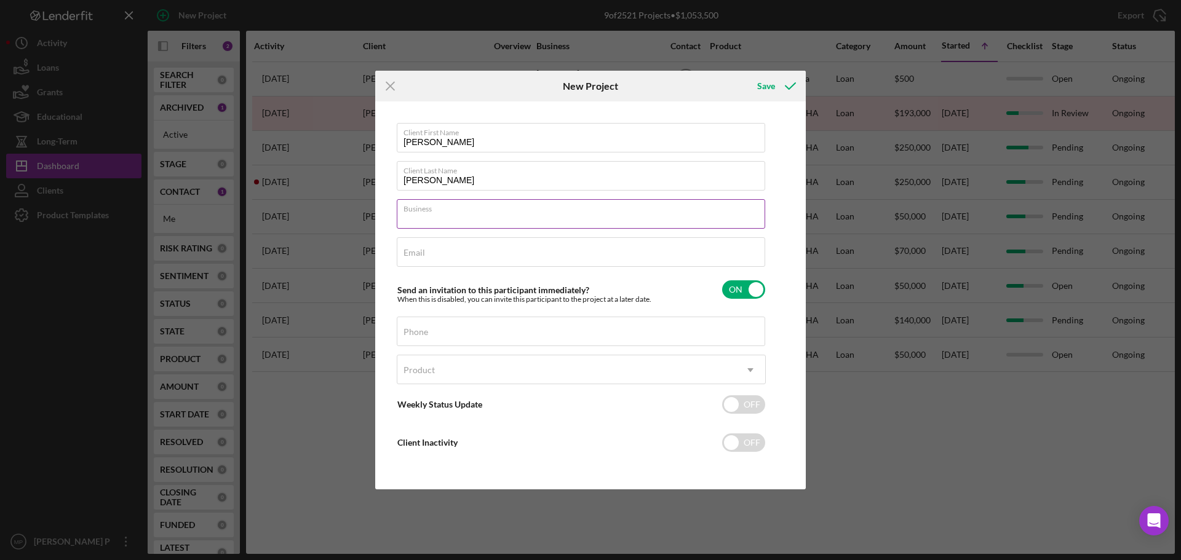
type input "N/A"
click at [477, 253] on input "Email" at bounding box center [581, 252] width 368 height 30
type input "[PERSON_NAME][EMAIL_ADDRESS][US_STATE][DOMAIN_NAME]"
click at [748, 282] on input "checkbox" at bounding box center [743, 289] width 43 height 18
checkbox input "false"
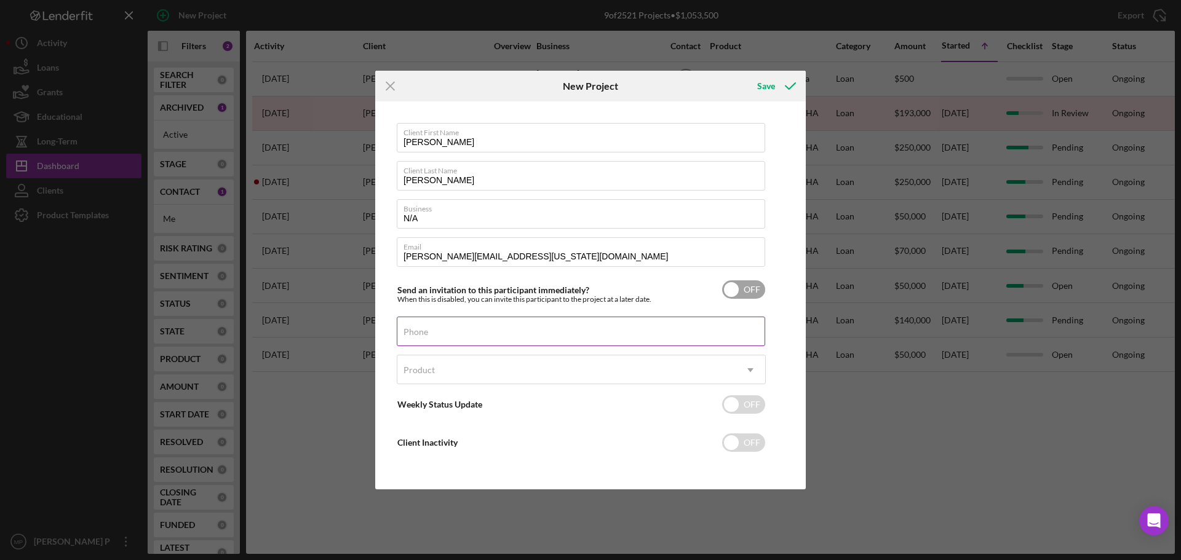
click at [610, 340] on input "Phone" at bounding box center [581, 332] width 368 height 30
type input "[PHONE_NUMBER]"
click at [579, 373] on div "Product" at bounding box center [566, 370] width 338 height 28
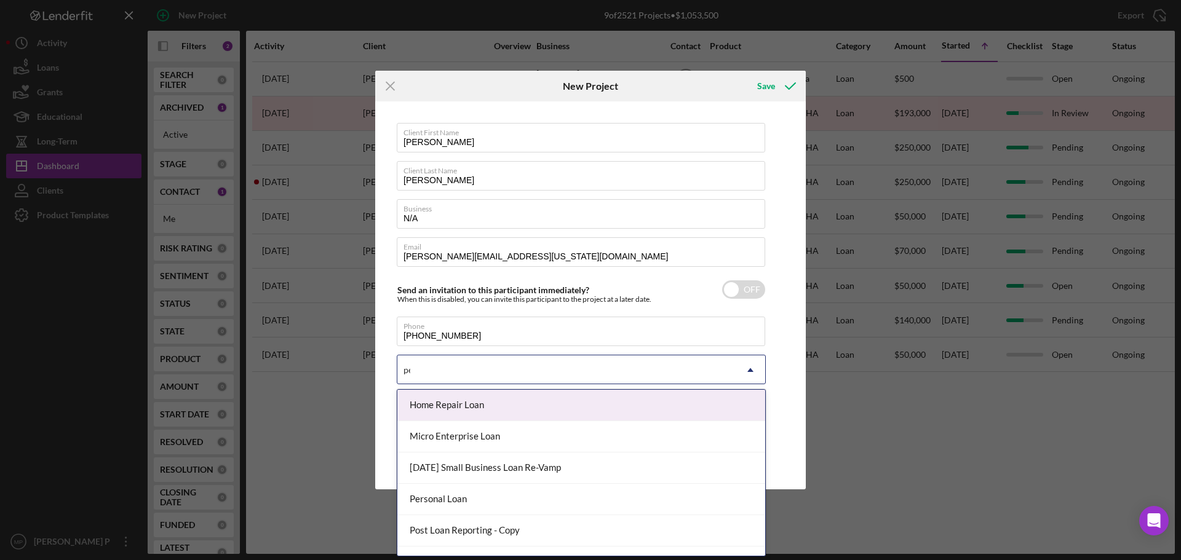
type input "per"
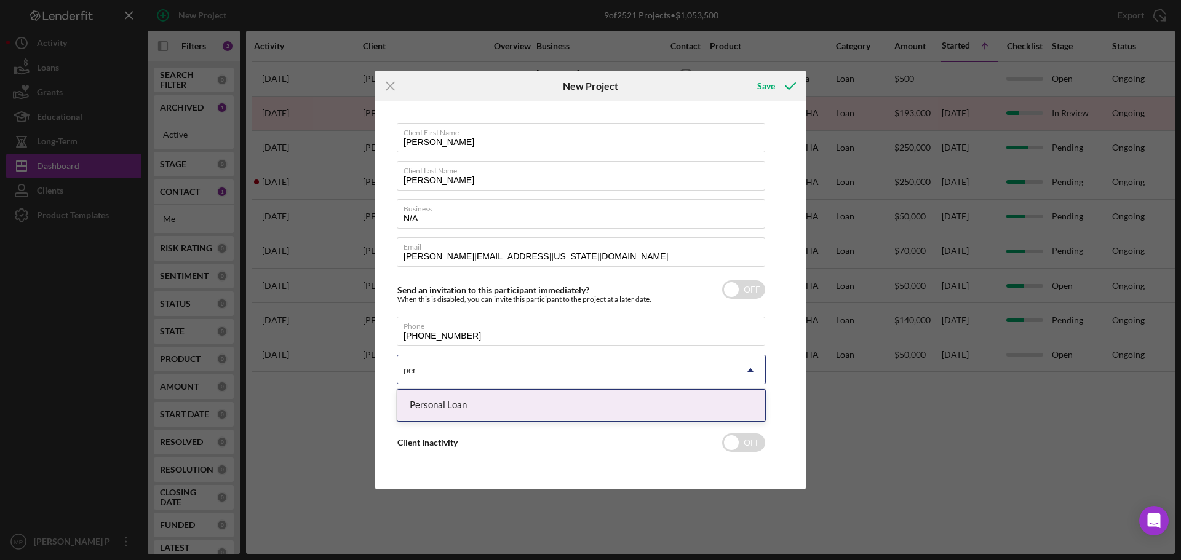
click at [545, 413] on div "Personal Loan" at bounding box center [581, 405] width 368 height 31
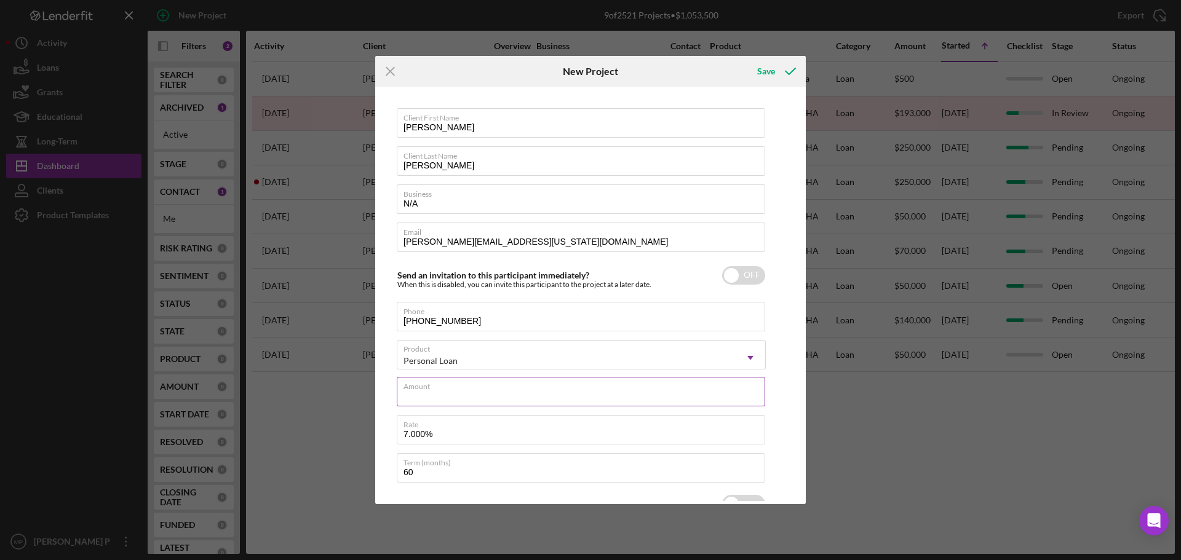
click at [545, 393] on input "Amount" at bounding box center [581, 392] width 368 height 30
type input "$20,000"
click at [775, 390] on div "Client First Name Dickson Client Last Name Lewis Business N/A Email dickie@hawa…" at bounding box center [590, 295] width 424 height 411
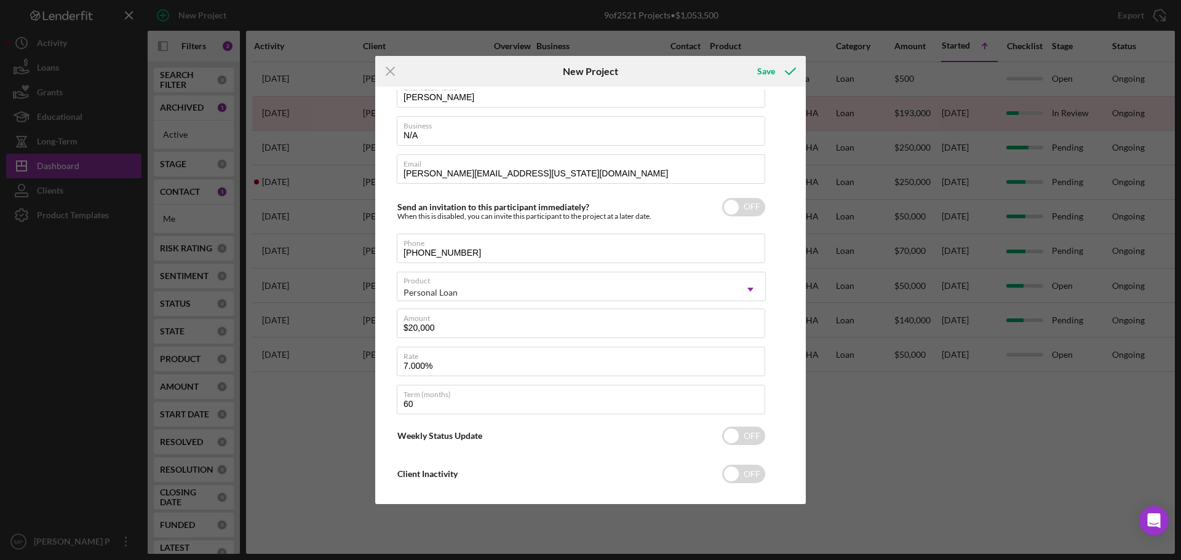
scroll to position [85, 0]
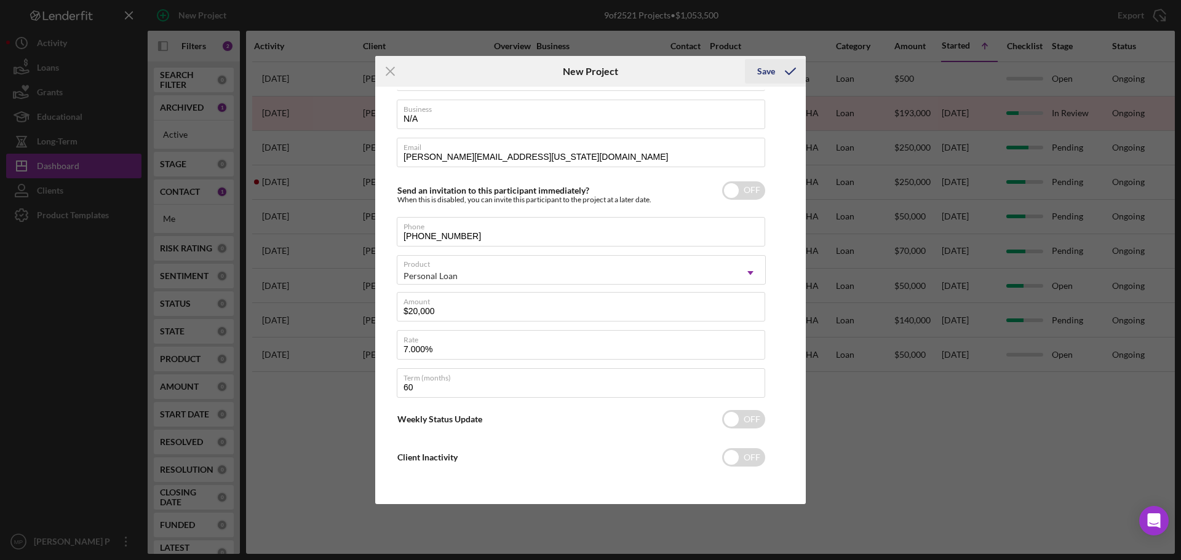
click at [764, 69] on div "Save" at bounding box center [766, 71] width 18 height 25
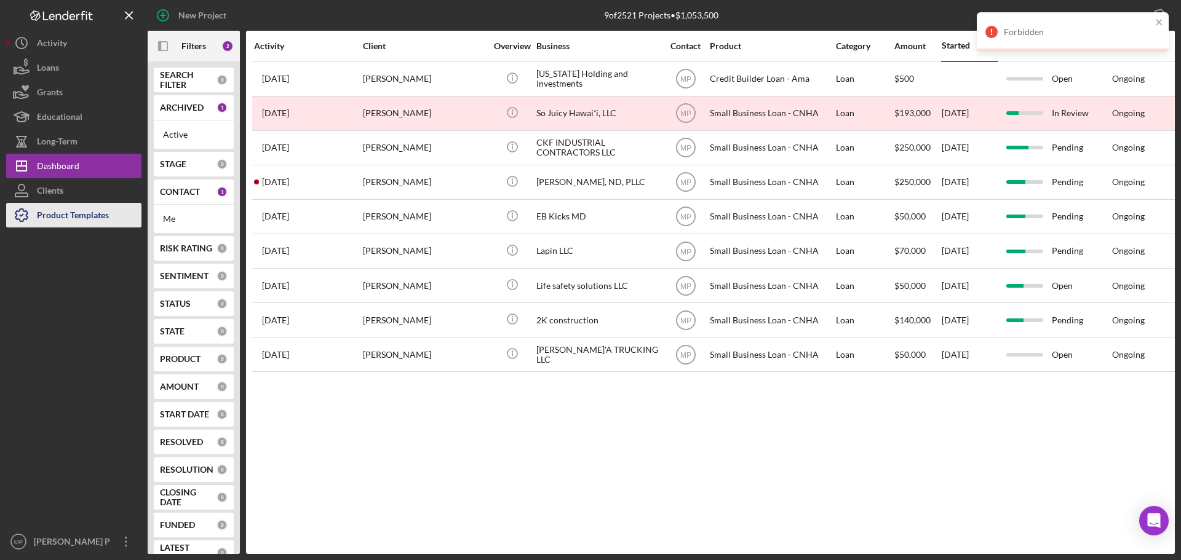
click at [103, 220] on div "Product Templates" at bounding box center [73, 217] width 72 height 28
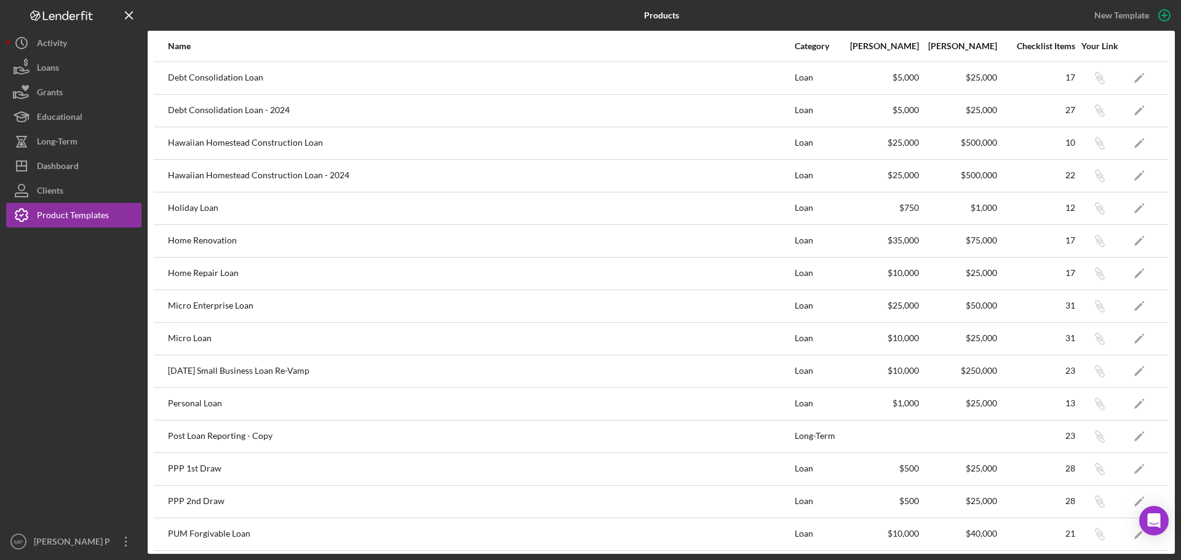
scroll to position [184, 0]
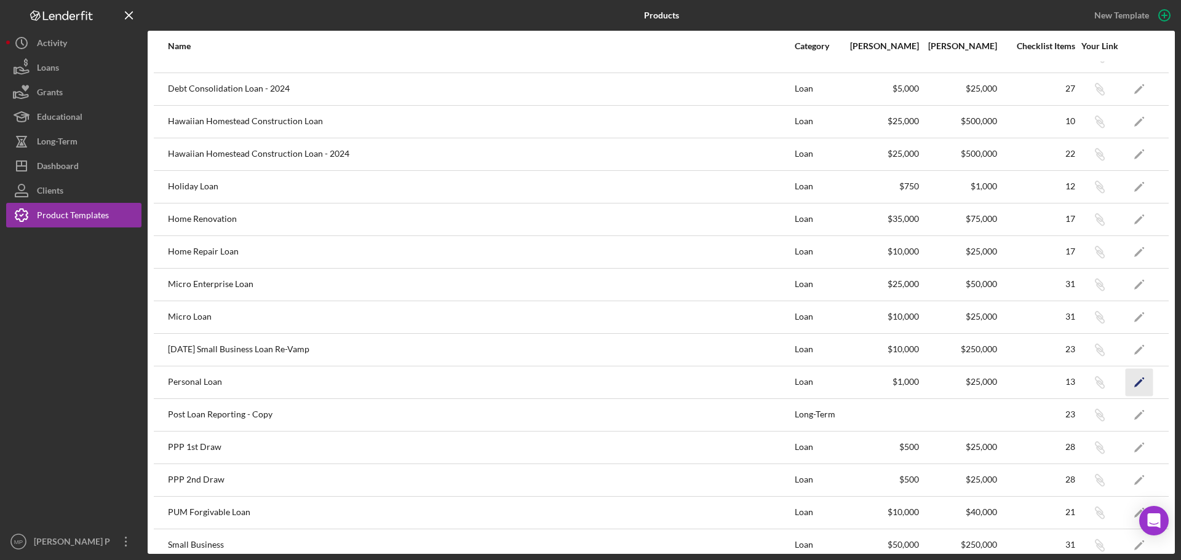
click at [1128, 381] on icon "Icon/Edit" at bounding box center [1139, 382] width 28 height 28
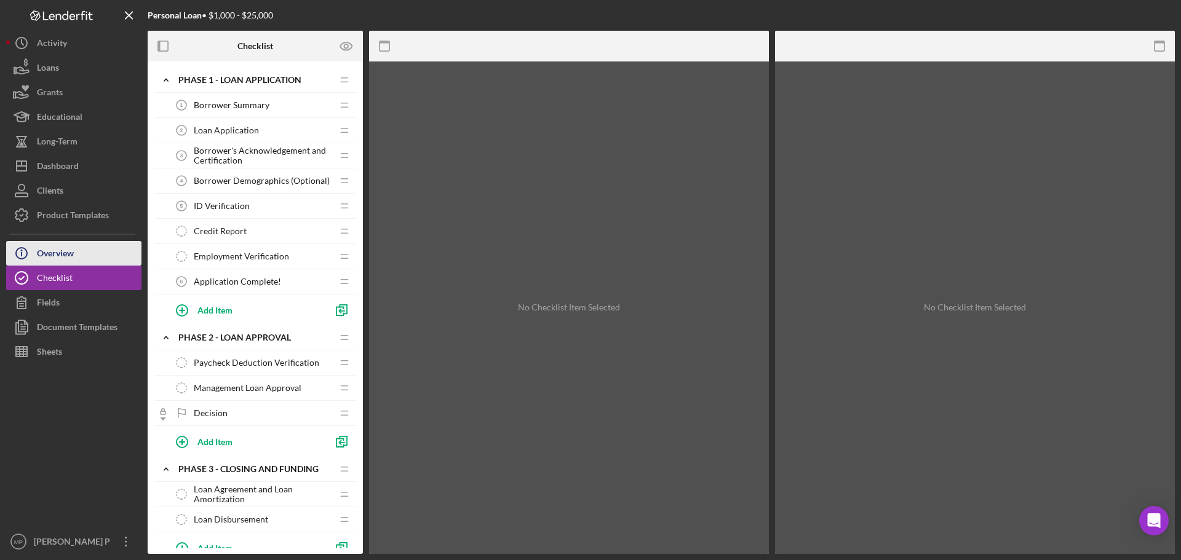
click at [97, 256] on button "Icon/Info Overview" at bounding box center [73, 253] width 135 height 25
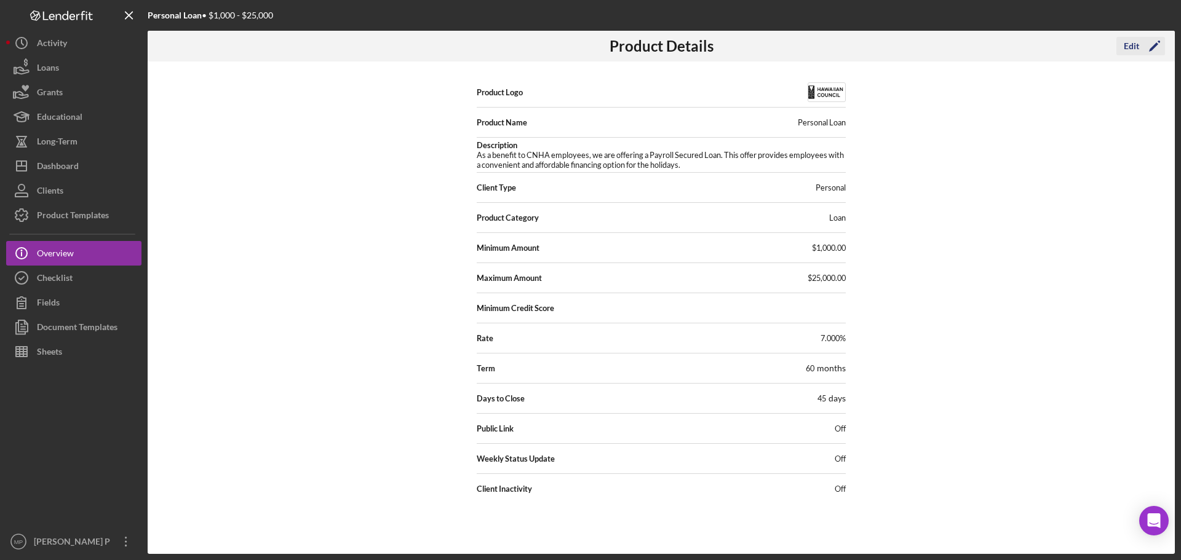
click at [1137, 44] on div "Edit" at bounding box center [1130, 46] width 15 height 18
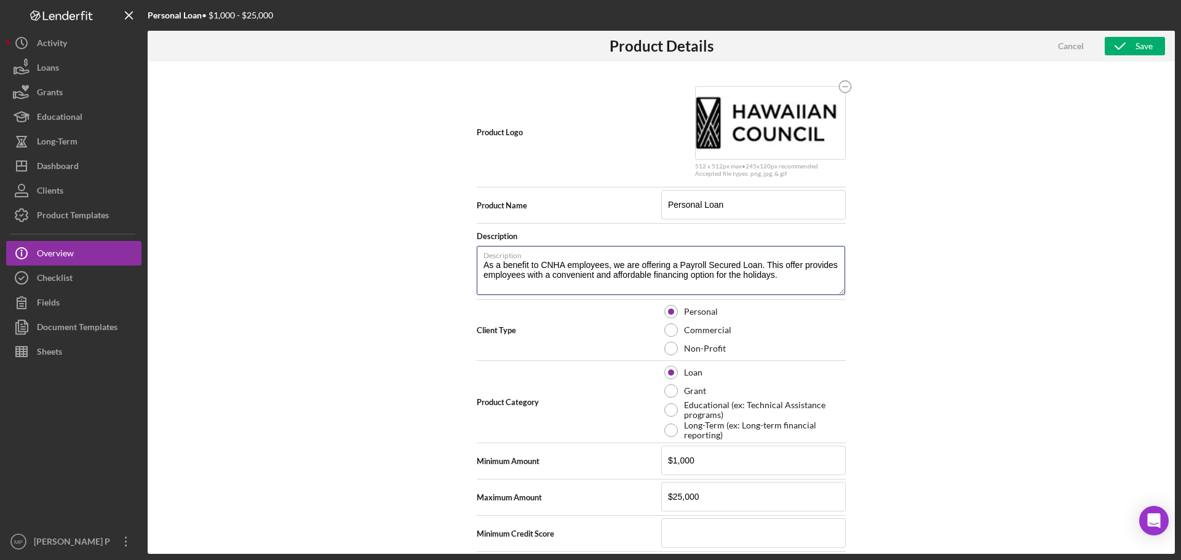
drag, startPoint x: 823, startPoint y: 266, endPoint x: 473, endPoint y: 253, distance: 349.5
click at [473, 253] on div "Product Logo 512 x 512px max • 245 x 120 px recommended Accepted file types: pn…" at bounding box center [661, 307] width 1027 height 492
click at [916, 307] on div "Product Logo 512 x 512px max • 245 x 120 px recommended Accepted file types: pn…" at bounding box center [661, 307] width 1027 height 492
drag, startPoint x: 816, startPoint y: 276, endPoint x: 449, endPoint y: 270, distance: 366.5
click at [466, 266] on div "Product Logo 512 x 512px max • 245 x 120 px recommended Accepted file types: pn…" at bounding box center [661, 307] width 1027 height 492
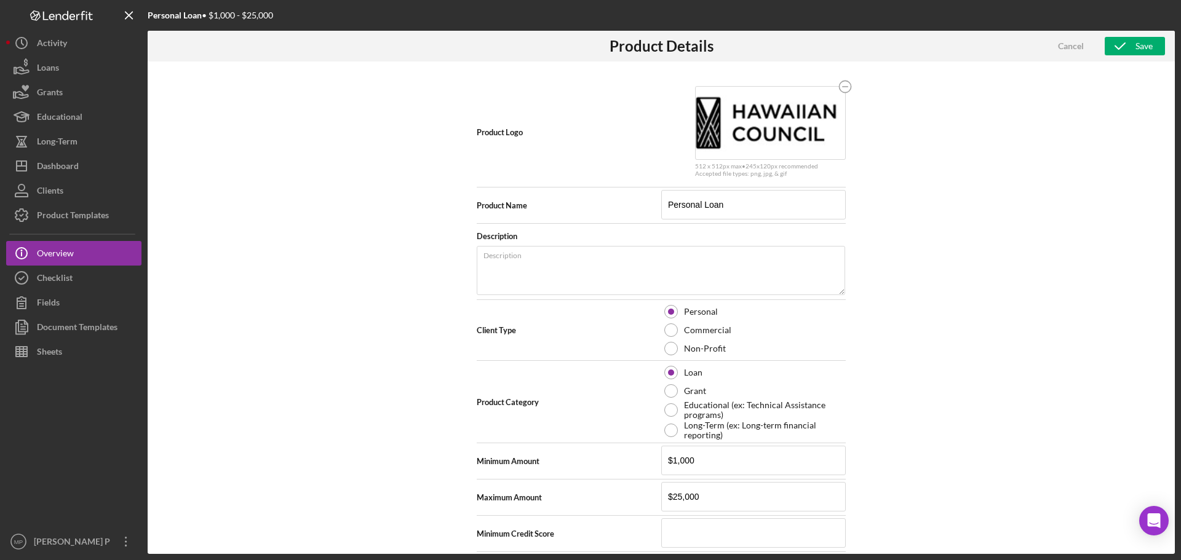
click at [913, 350] on div "Product Logo 512 x 512px max • 245 x 120 px recommended Accepted file types: pn…" at bounding box center [661, 307] width 1027 height 492
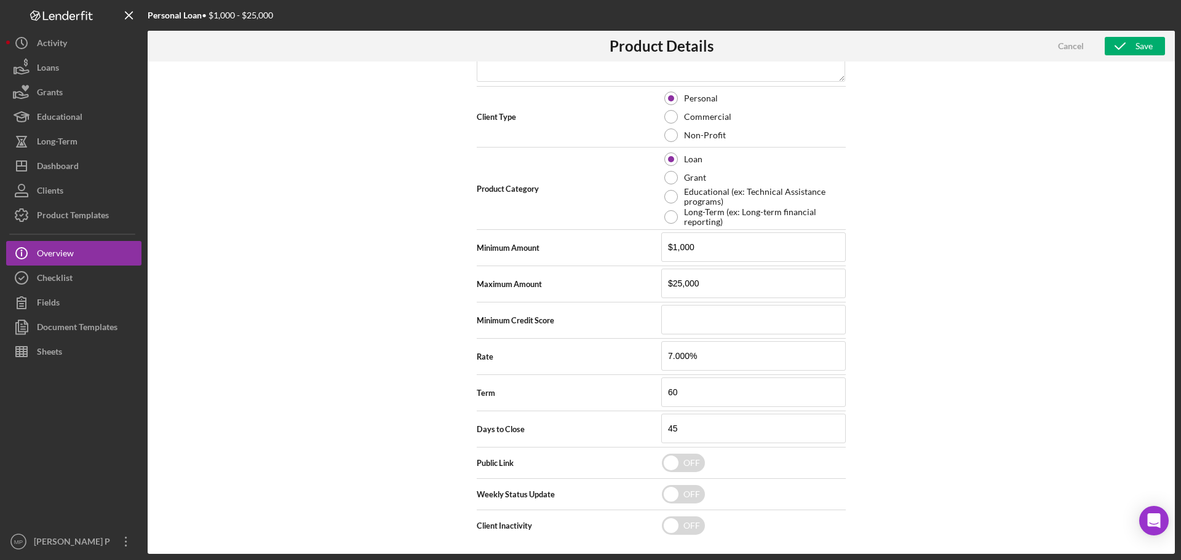
scroll to position [216, 0]
click at [691, 466] on input "checkbox" at bounding box center [683, 460] width 43 height 18
click at [1129, 43] on icon "button" at bounding box center [1119, 46] width 31 height 31
checkbox input "false"
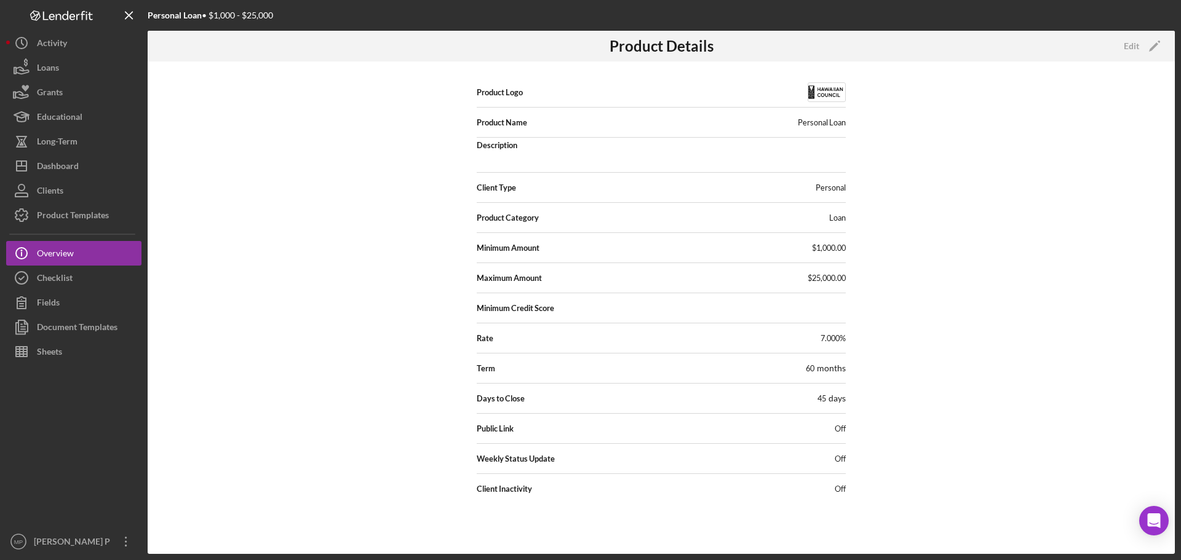
scroll to position [0, 0]
click at [77, 171] on div "Dashboard" at bounding box center [58, 168] width 42 height 28
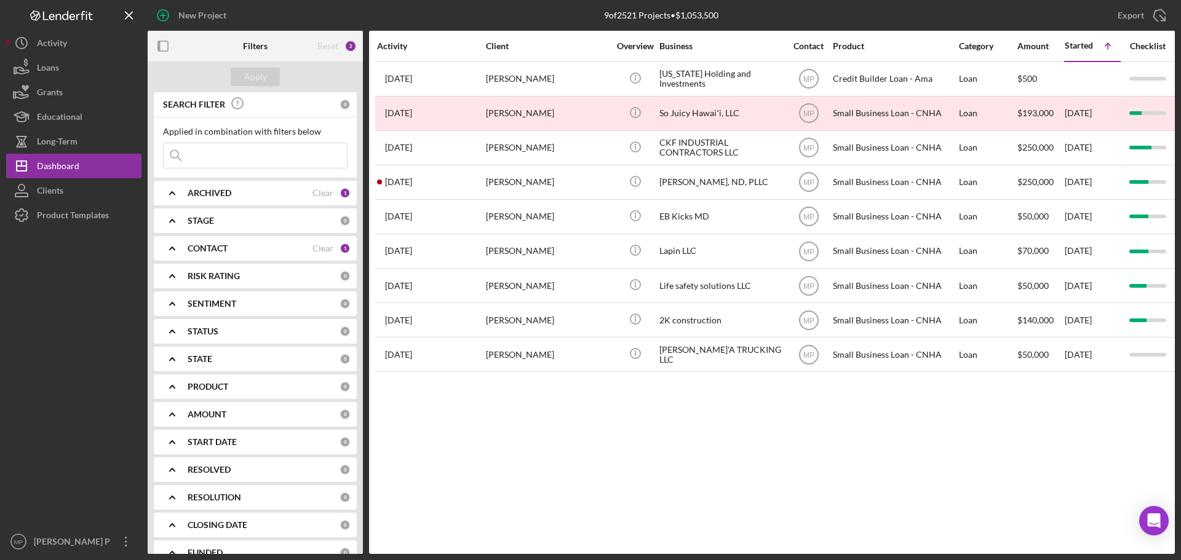
click at [189, 12] on div "New Project" at bounding box center [202, 15] width 48 height 25
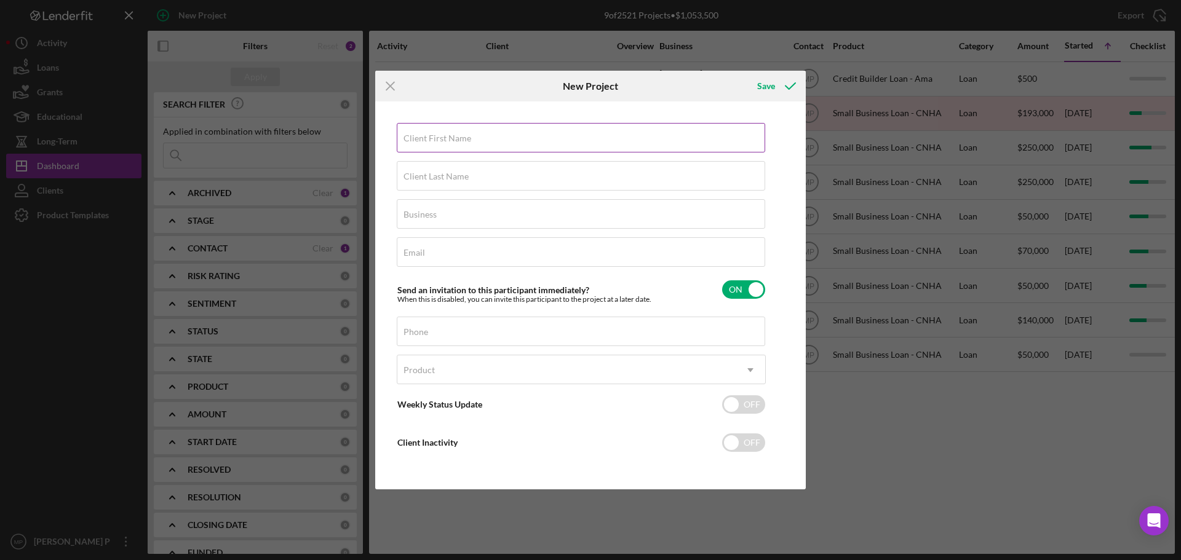
click at [445, 144] on input "Client First Name" at bounding box center [581, 138] width 368 height 30
type input "[PERSON_NAME]"
click at [458, 176] on label "Client Last Name" at bounding box center [435, 177] width 65 height 10
click at [458, 176] on input "Client Last Name" at bounding box center [581, 176] width 368 height 30
type input "[PERSON_NAME]"
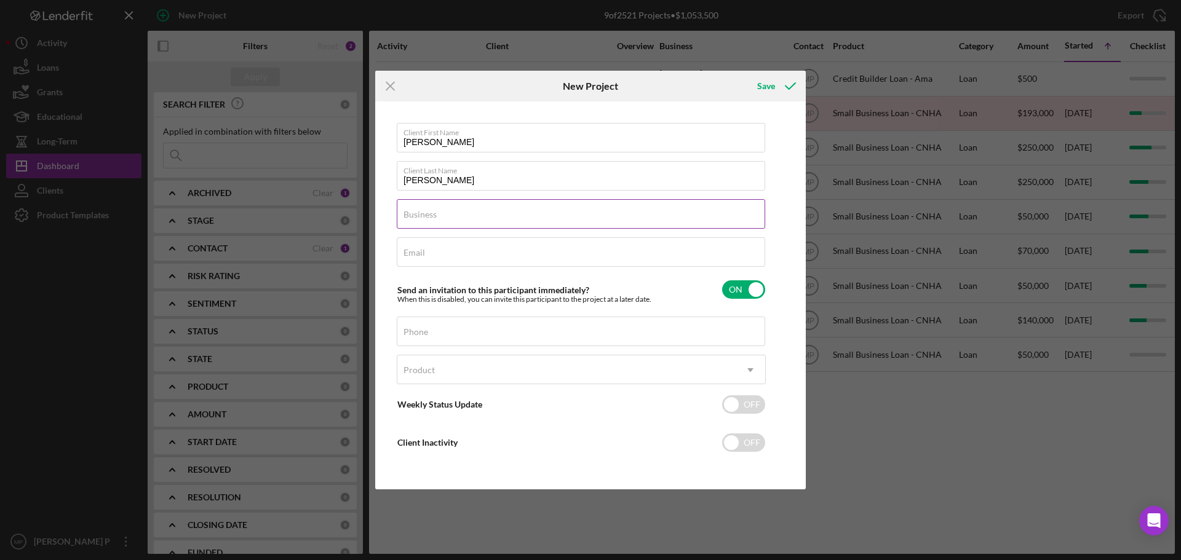
click at [454, 209] on div "Business Required" at bounding box center [581, 214] width 369 height 31
type input "N/A"
click at [464, 244] on div "Email Required" at bounding box center [581, 252] width 369 height 31
type input "[PERSON_NAME][EMAIL_ADDRESS][US_STATE][DOMAIN_NAME]"
click at [502, 332] on input "Phone" at bounding box center [581, 332] width 368 height 30
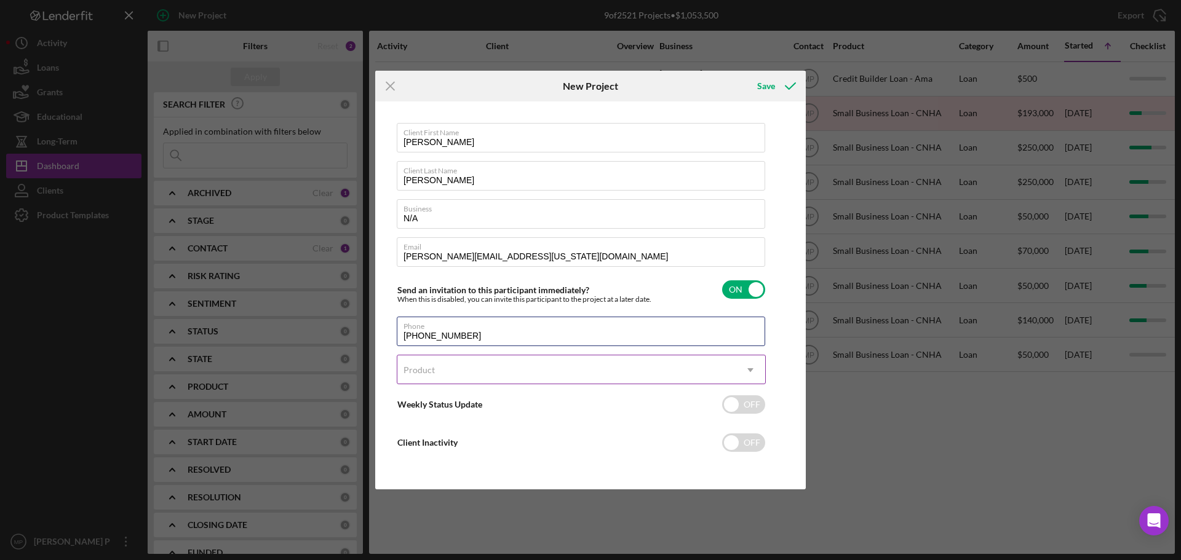
type input "[PHONE_NUMBER]"
click at [523, 376] on div "Product" at bounding box center [566, 370] width 338 height 28
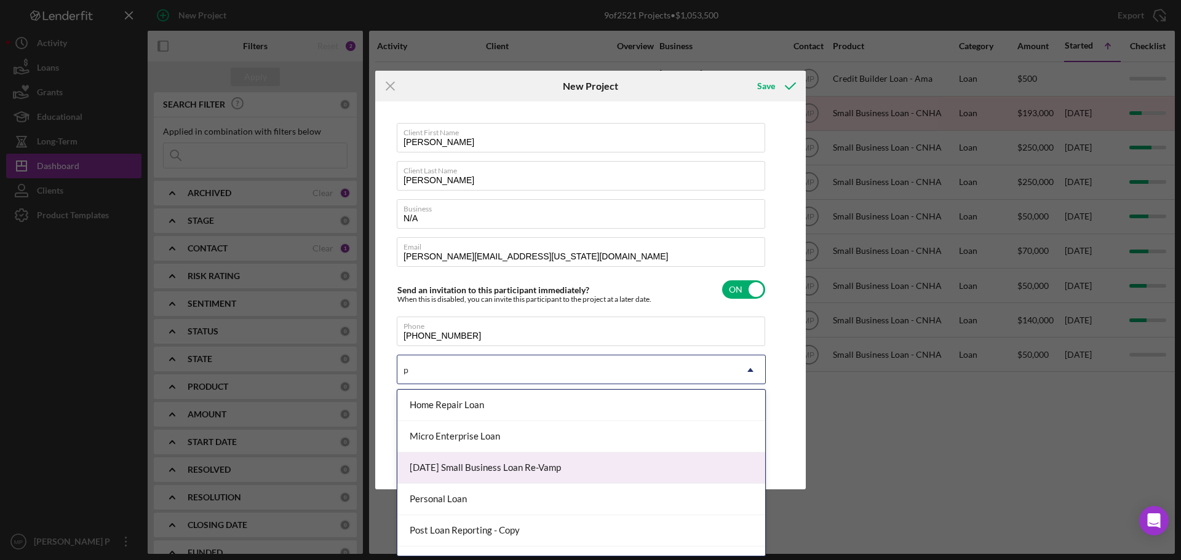
type input "pe"
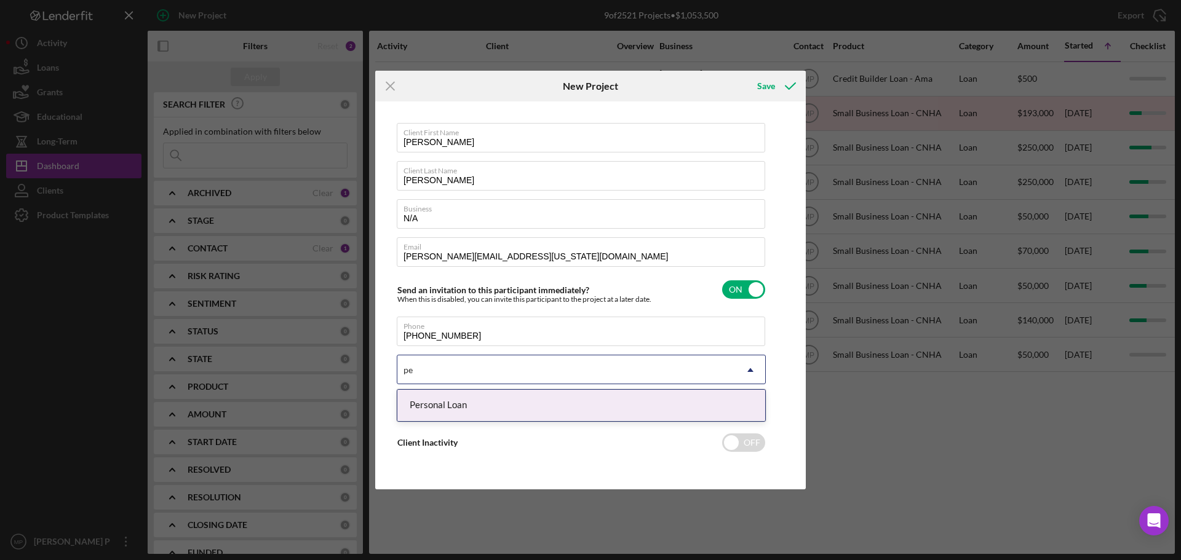
click at [457, 411] on div "Personal Loan" at bounding box center [581, 405] width 368 height 31
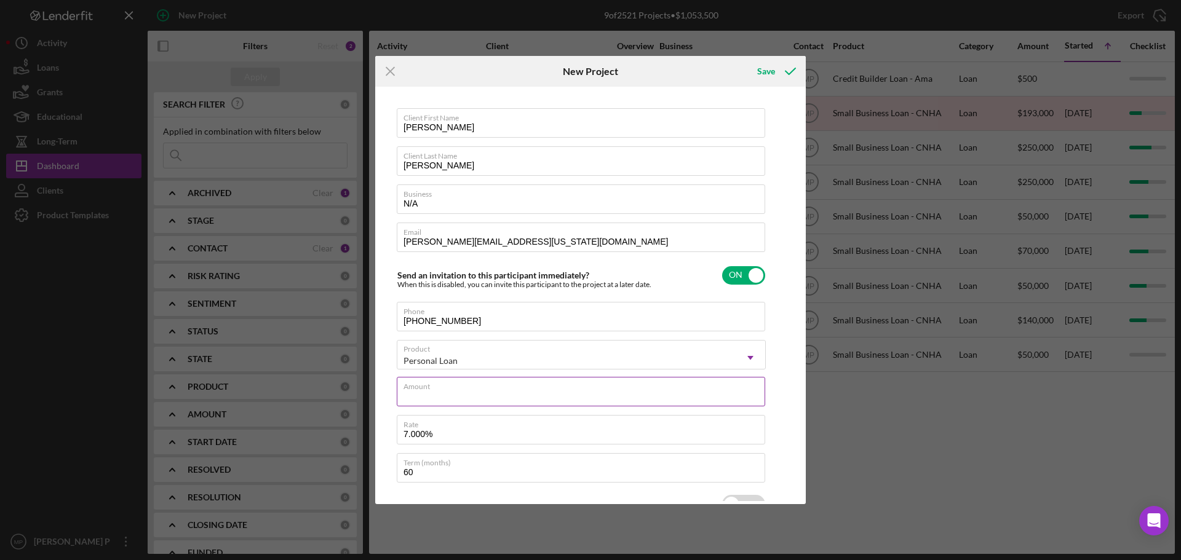
click at [518, 395] on input "Amount" at bounding box center [581, 392] width 368 height 30
type input "$20,000"
click at [780, 428] on div "Client First Name Dickson Client Last Name Lewis Business N/A Email dickie@hawa…" at bounding box center [590, 295] width 424 height 411
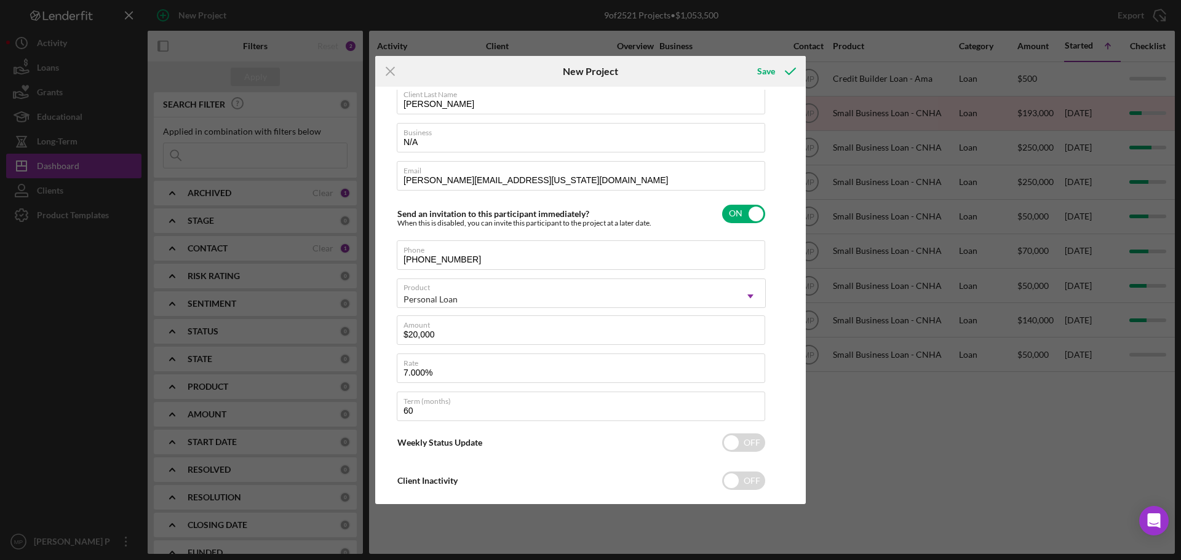
scroll to position [85, 0]
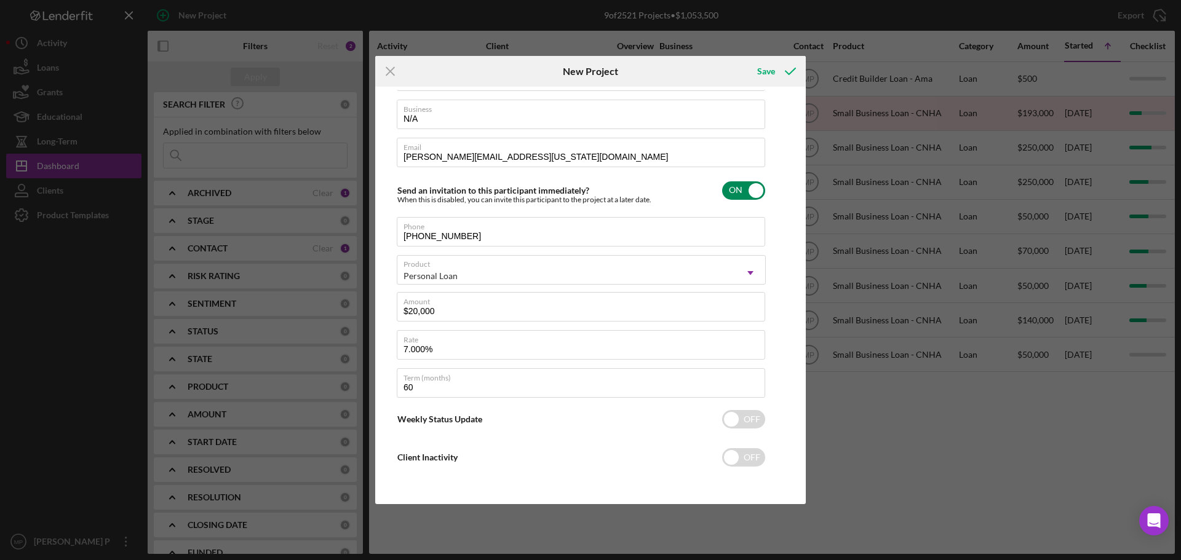
click at [749, 184] on input "checkbox" at bounding box center [743, 190] width 43 height 18
checkbox input "false"
click at [765, 68] on div "Save" at bounding box center [766, 71] width 18 height 25
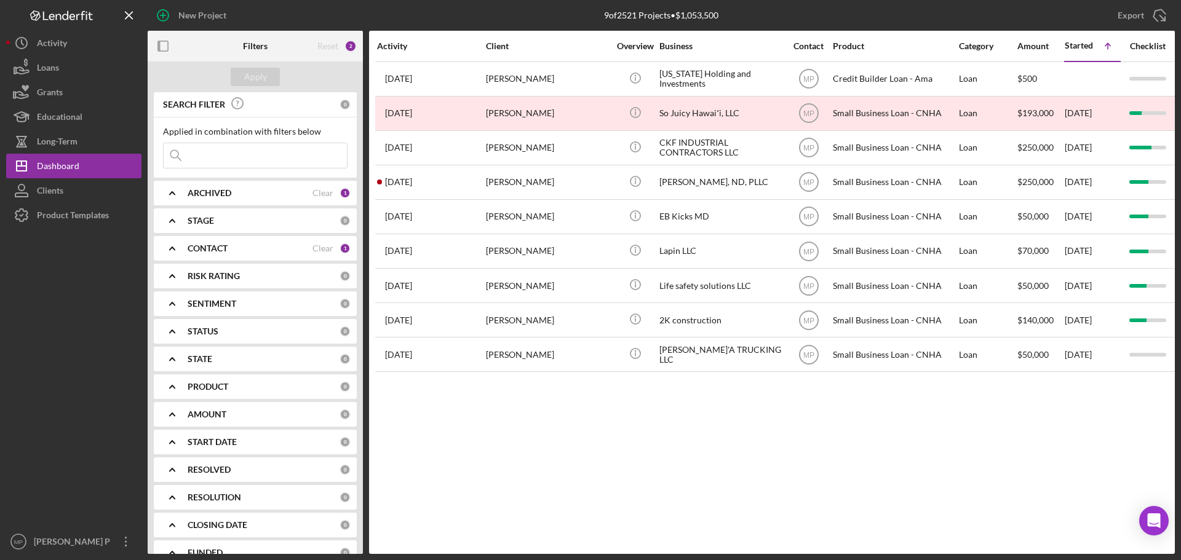
click at [208, 193] on b "ARCHIVED" at bounding box center [210, 193] width 44 height 10
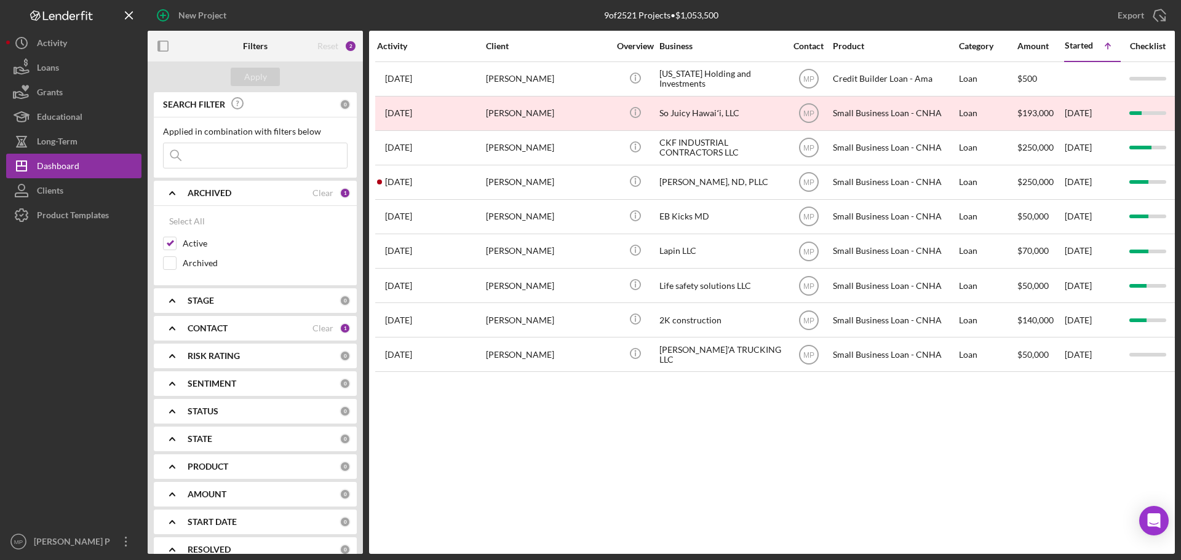
click at [208, 193] on b "ARCHIVED" at bounding box center [210, 193] width 44 height 10
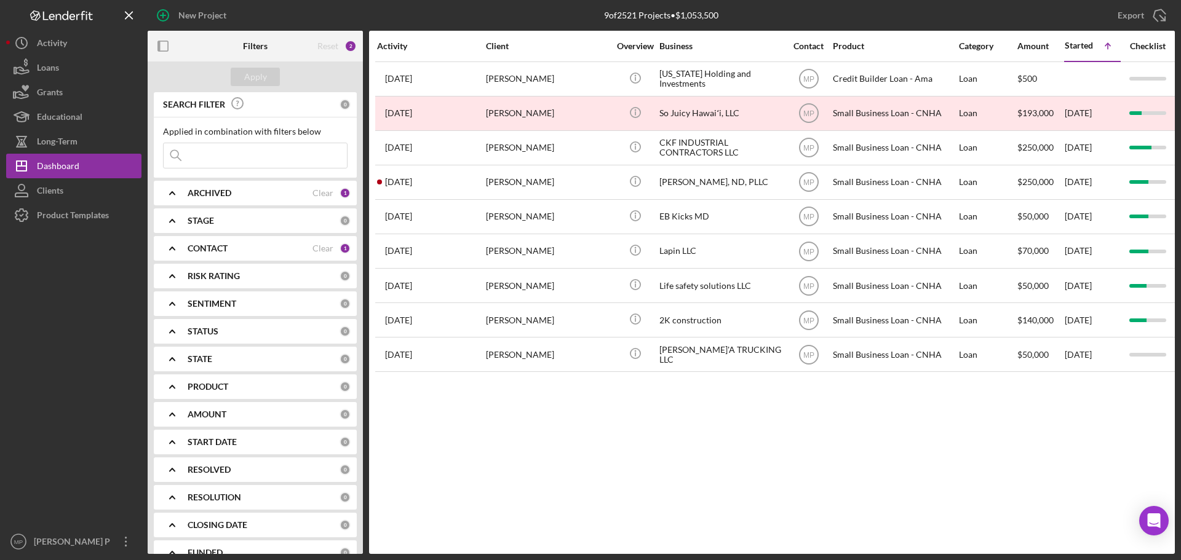
click at [206, 255] on div "CONTACT Clear 1" at bounding box center [269, 248] width 163 height 25
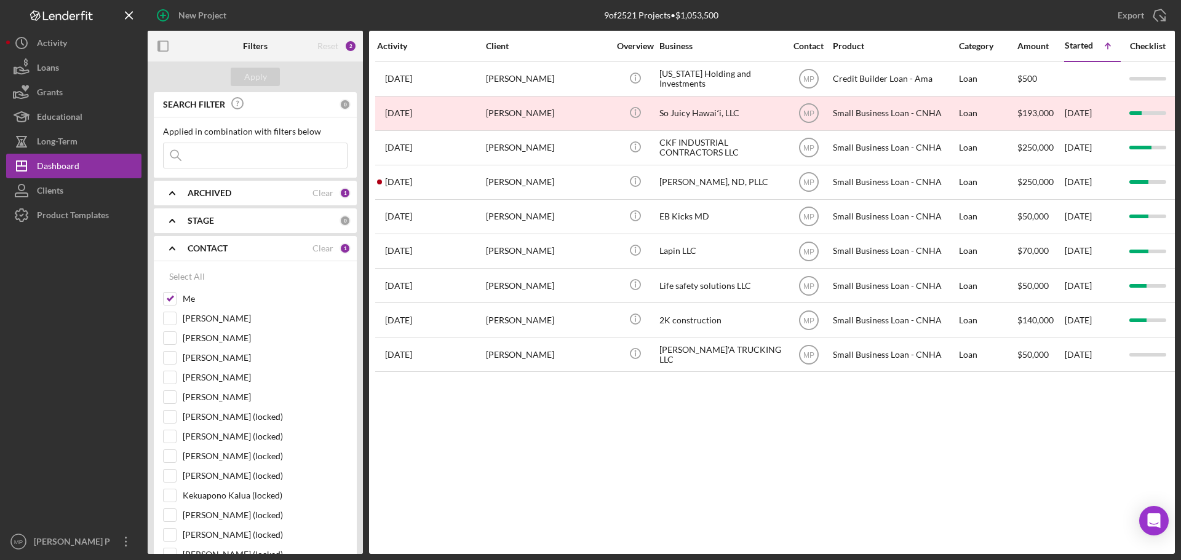
click at [206, 255] on div "CONTACT Clear 1" at bounding box center [269, 248] width 163 height 25
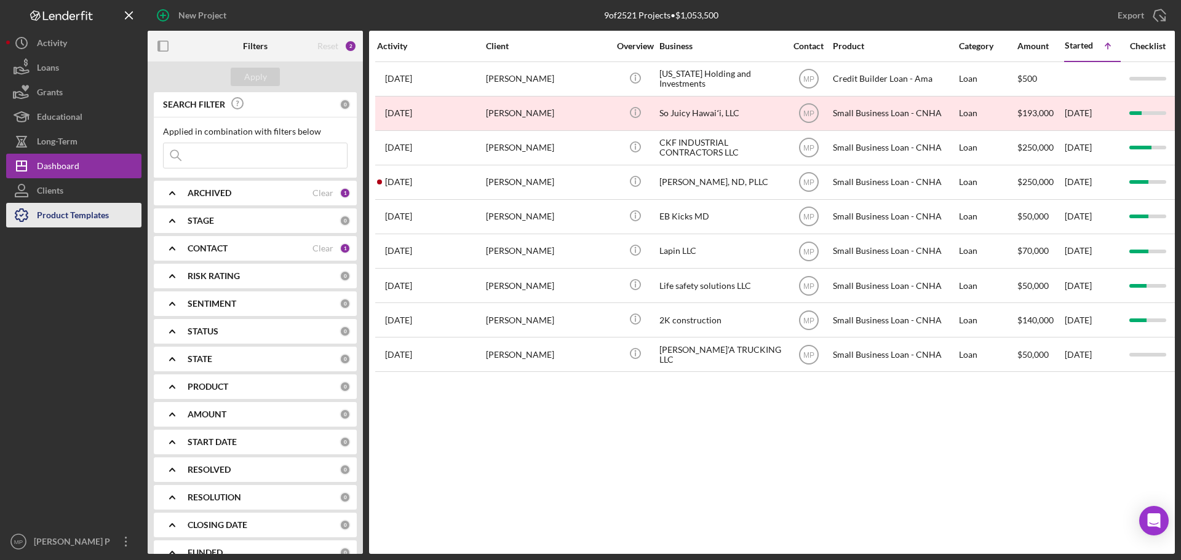
click at [83, 213] on div "Product Templates" at bounding box center [73, 217] width 72 height 28
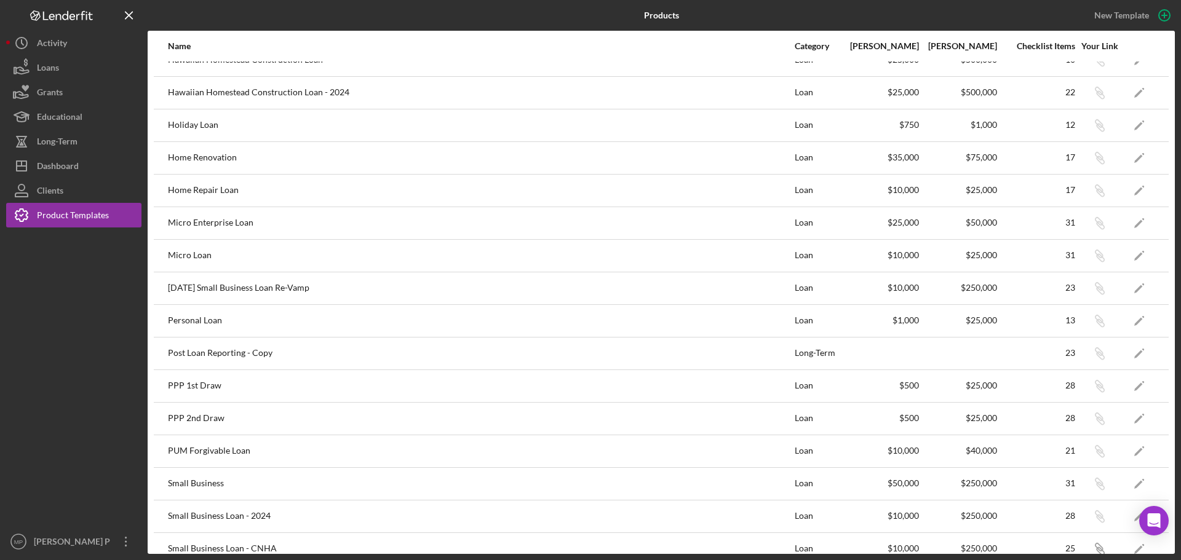
scroll to position [307, 0]
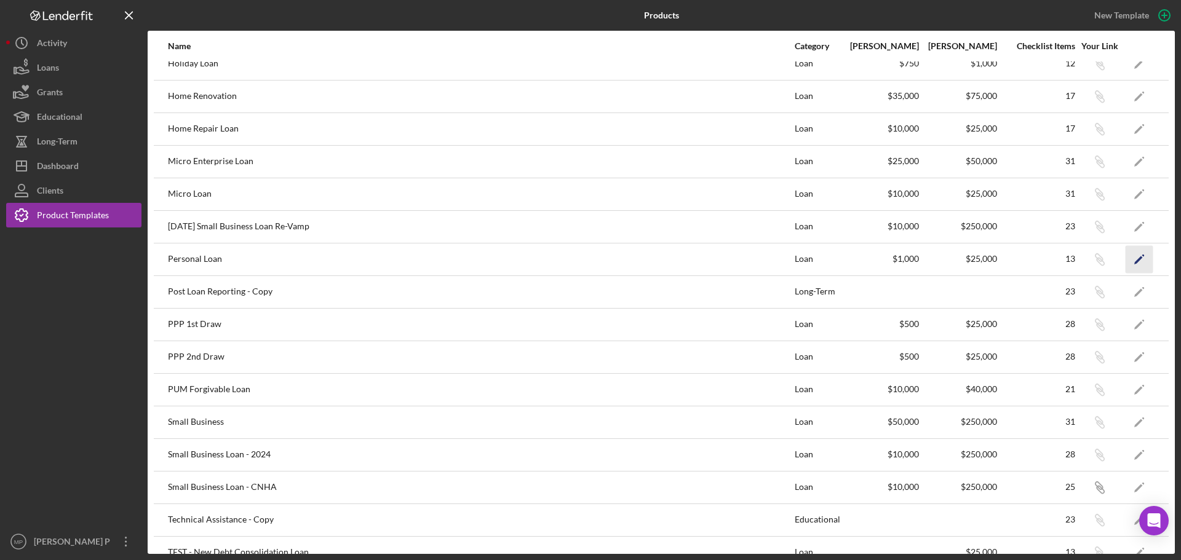
click at [1127, 260] on icon "Icon/Edit" at bounding box center [1139, 259] width 28 height 28
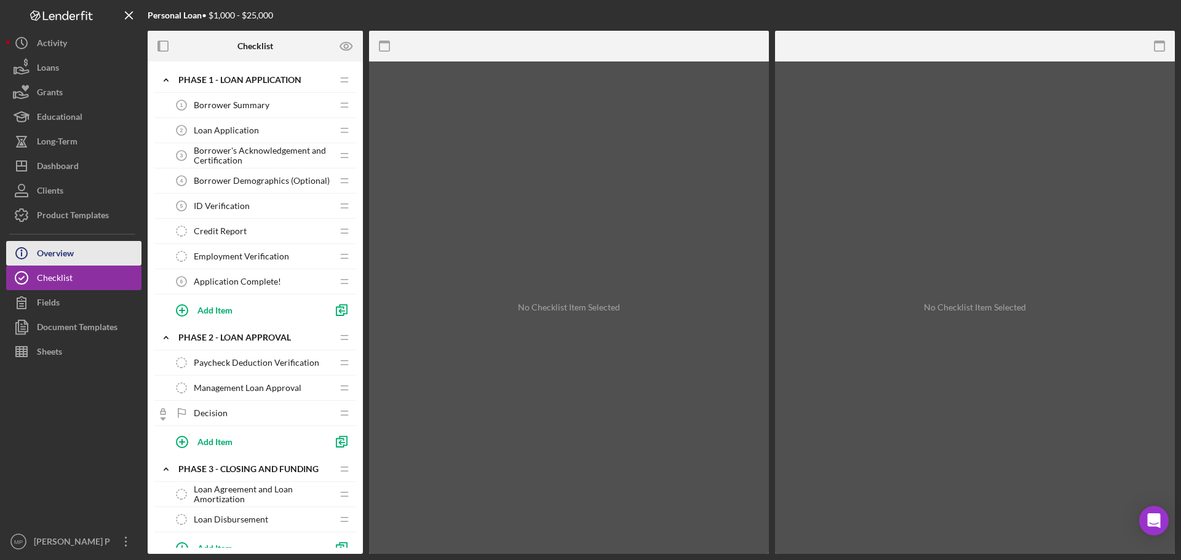
click at [65, 254] on div "Overview" at bounding box center [55, 255] width 37 height 28
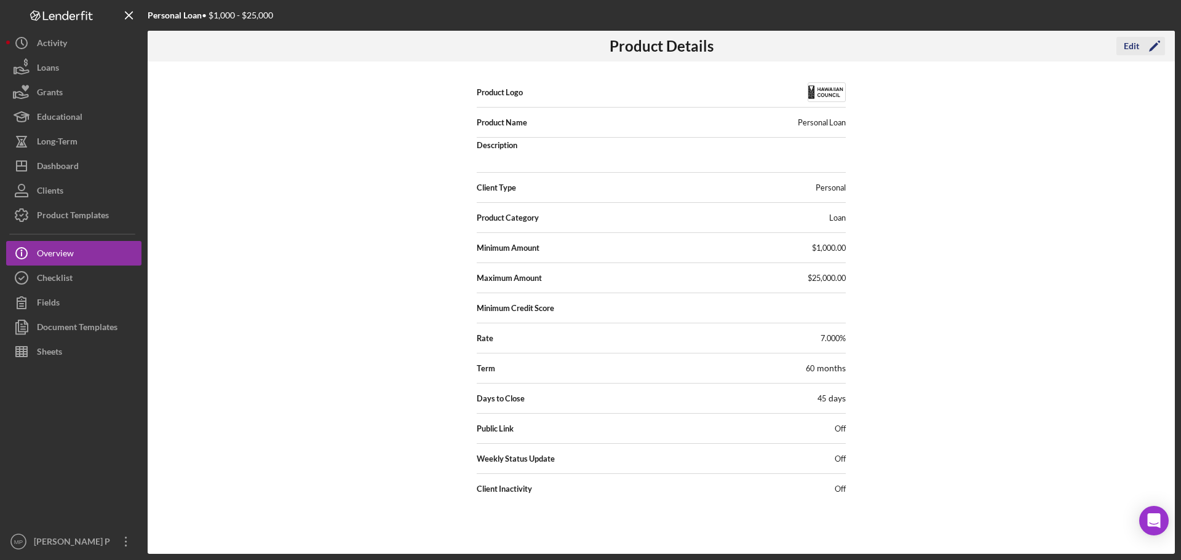
click at [1133, 47] on div "Edit" at bounding box center [1130, 46] width 15 height 18
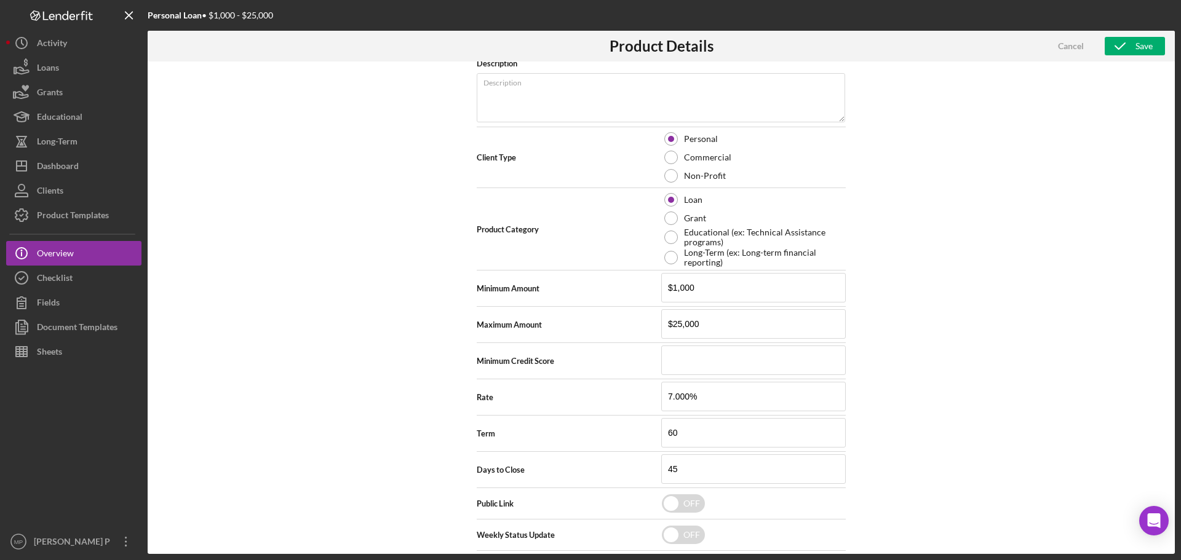
scroll to position [216, 0]
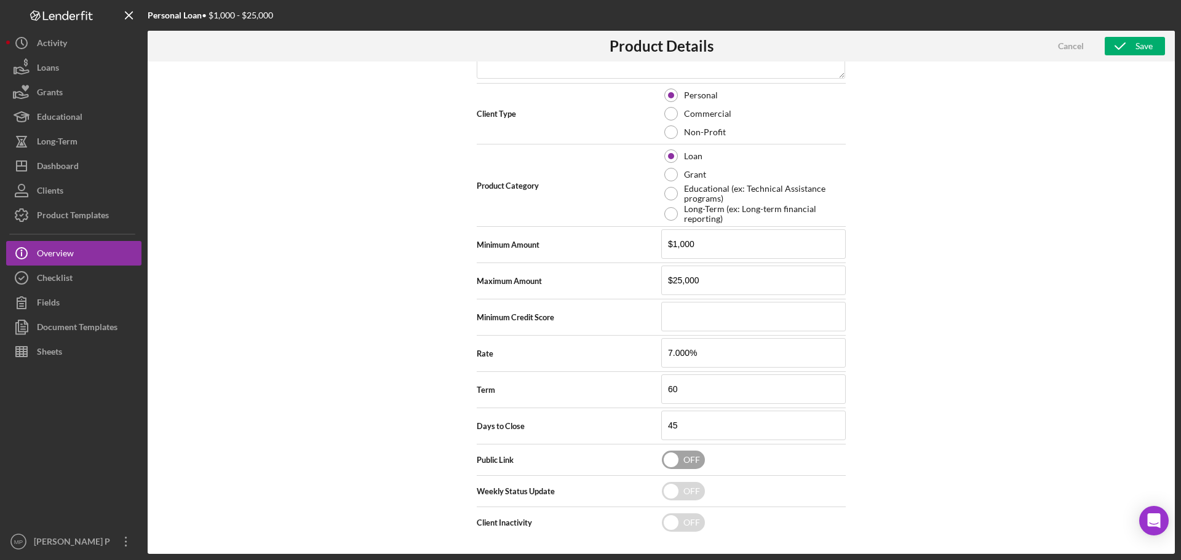
click at [692, 462] on input "checkbox" at bounding box center [683, 460] width 43 height 18
checkbox input "true"
click at [1142, 42] on div "Save" at bounding box center [1143, 46] width 17 height 18
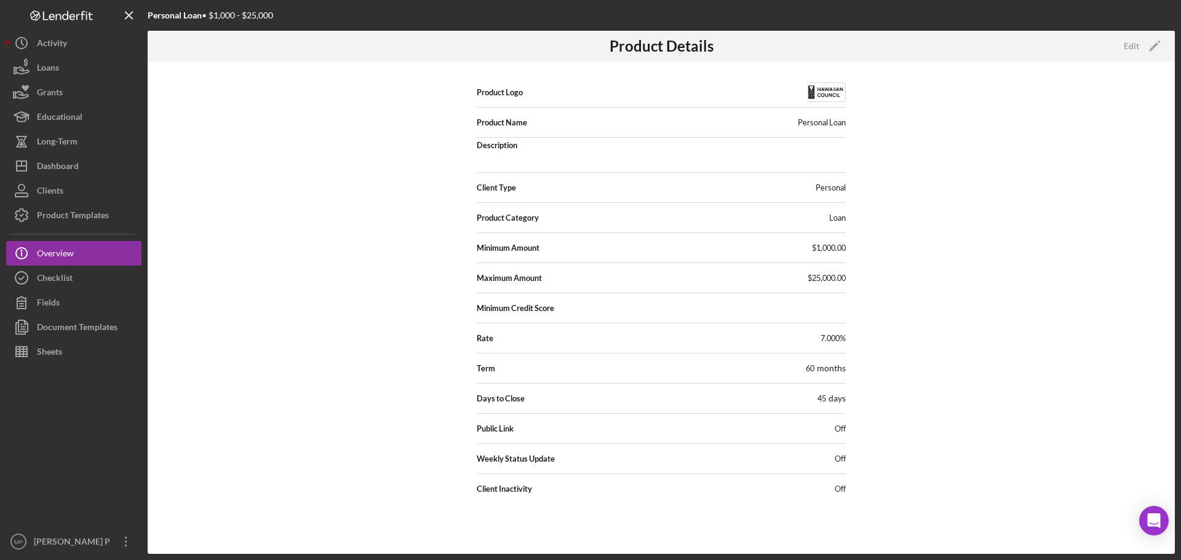
scroll to position [0, 0]
click at [1147, 49] on icon "Icon/Edit" at bounding box center [1154, 46] width 31 height 31
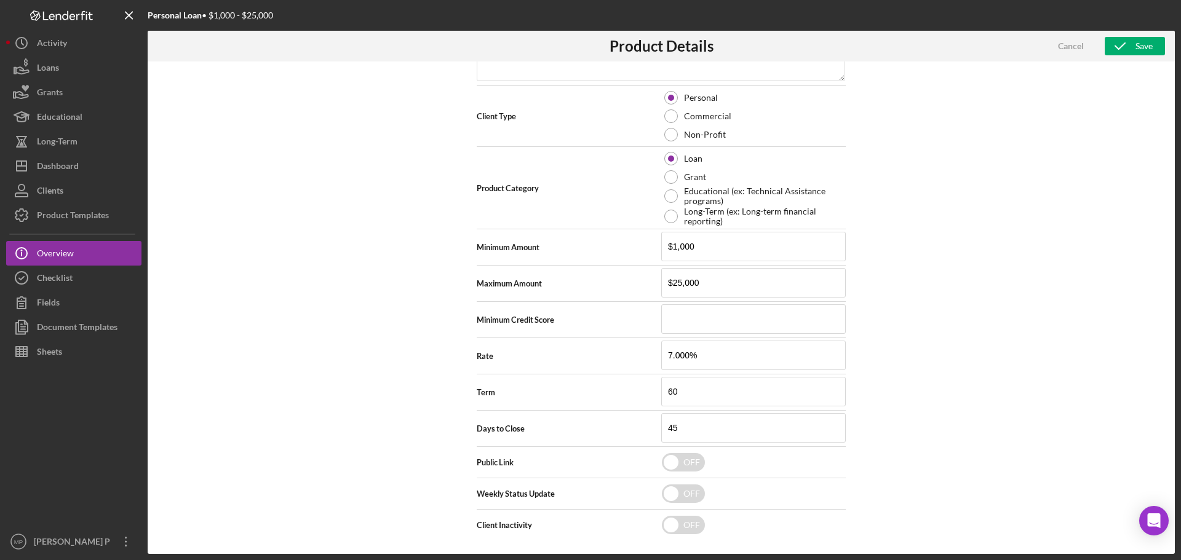
scroll to position [216, 0]
click at [689, 458] on input "checkbox" at bounding box center [683, 460] width 43 height 18
checkbox input "true"
click at [1144, 40] on div "Save" at bounding box center [1143, 46] width 17 height 18
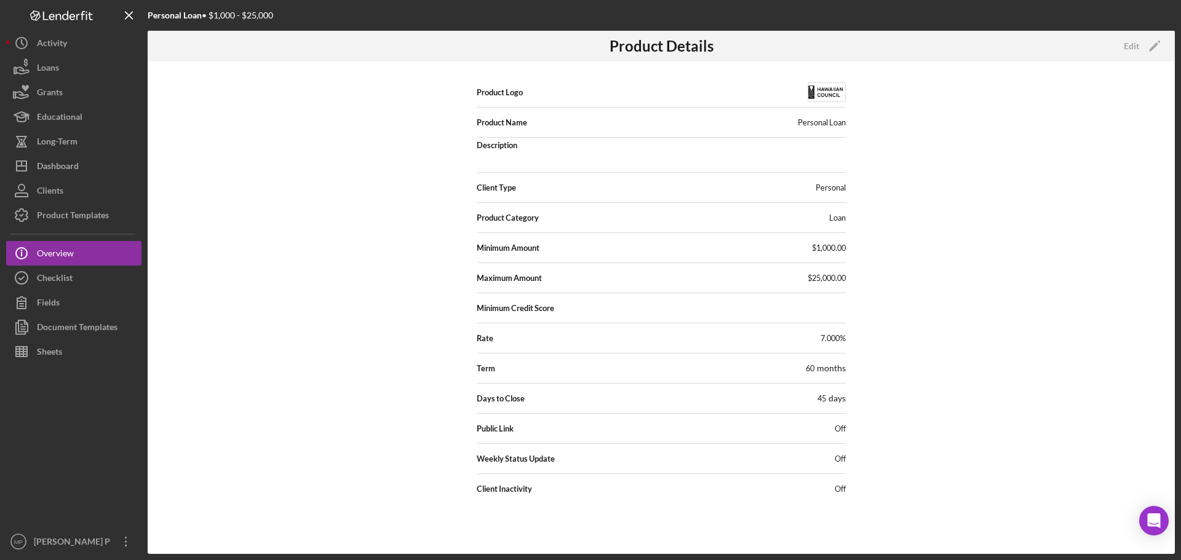
scroll to position [0, 0]
click at [1133, 50] on div "Edit" at bounding box center [1130, 46] width 15 height 18
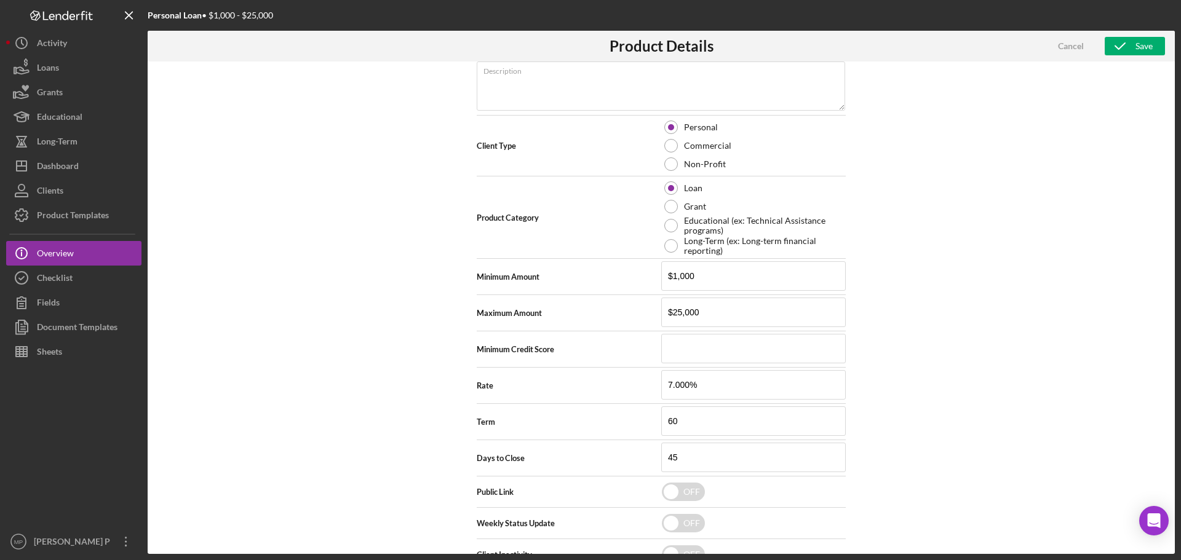
scroll to position [216, 0]
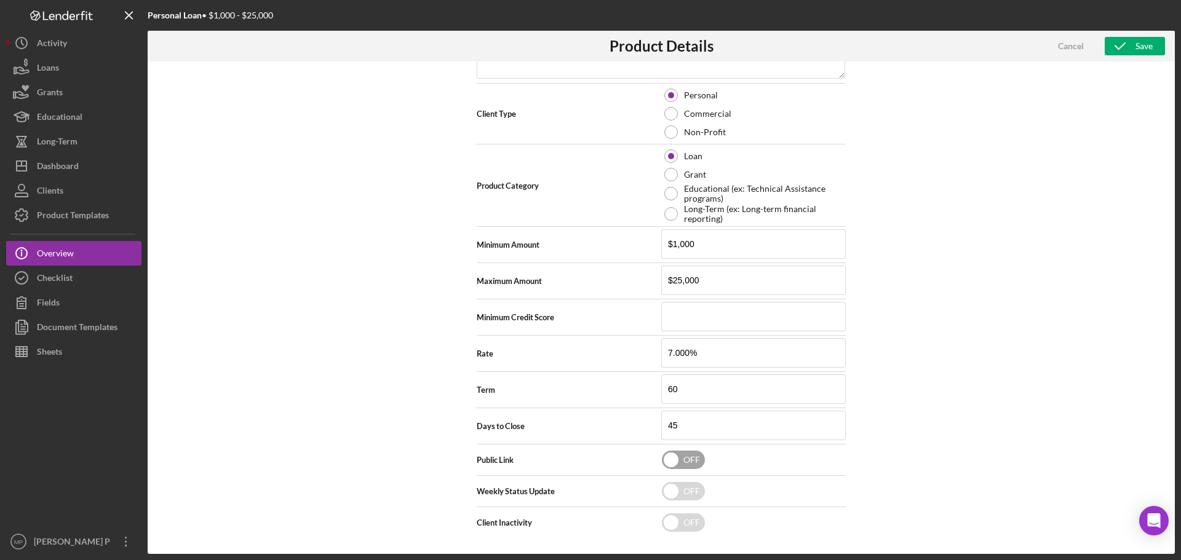
click at [690, 463] on input "checkbox" at bounding box center [683, 460] width 43 height 18
checkbox input "true"
click at [689, 490] on input "checkbox" at bounding box center [683, 491] width 43 height 18
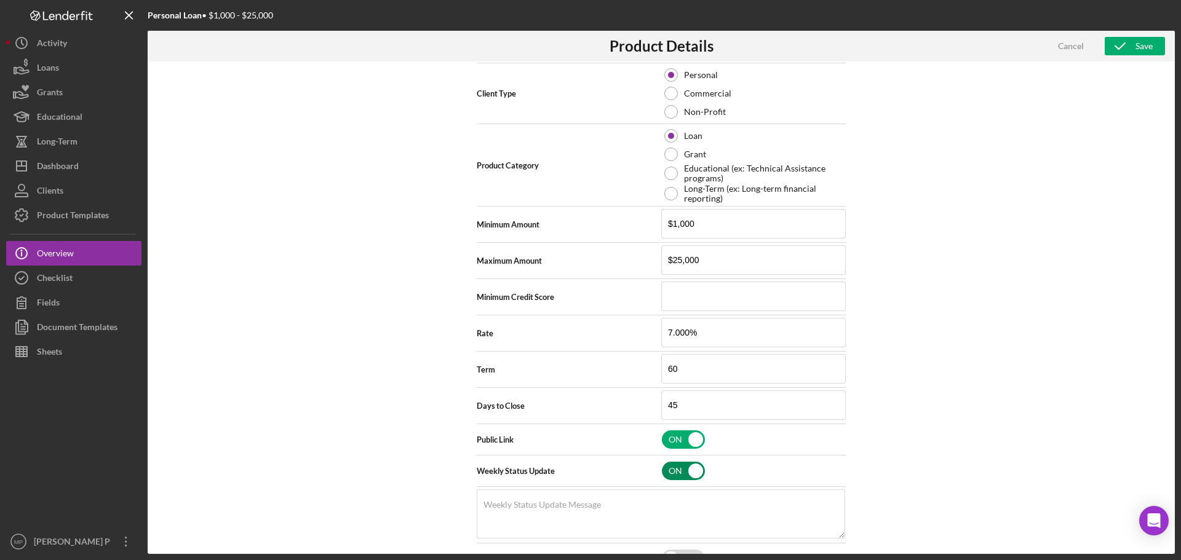
scroll to position [273, 0]
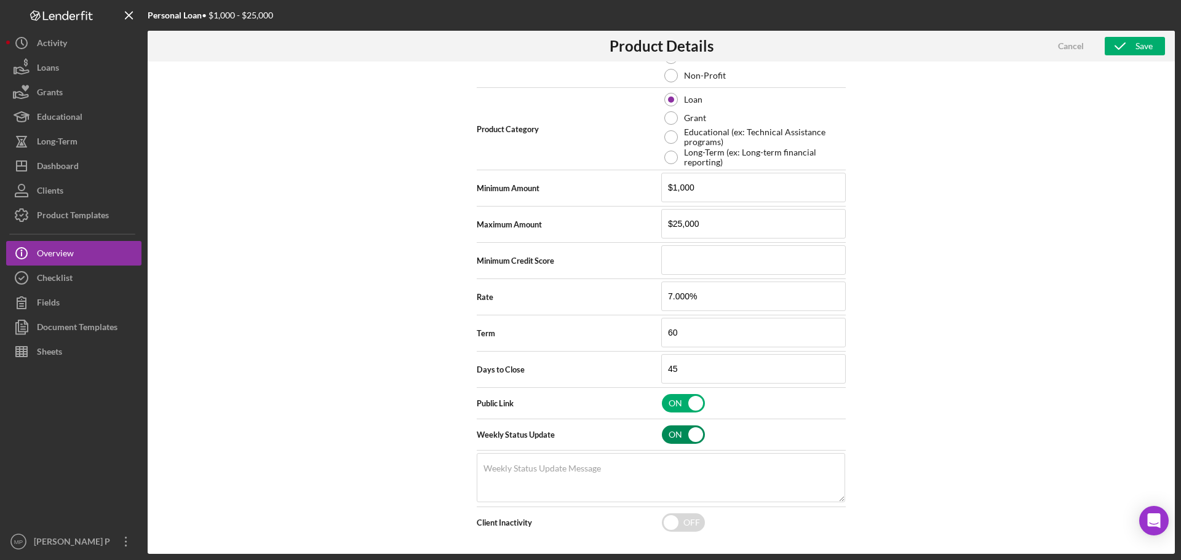
click at [694, 436] on input "checkbox" at bounding box center [683, 434] width 43 height 18
checkbox input "false"
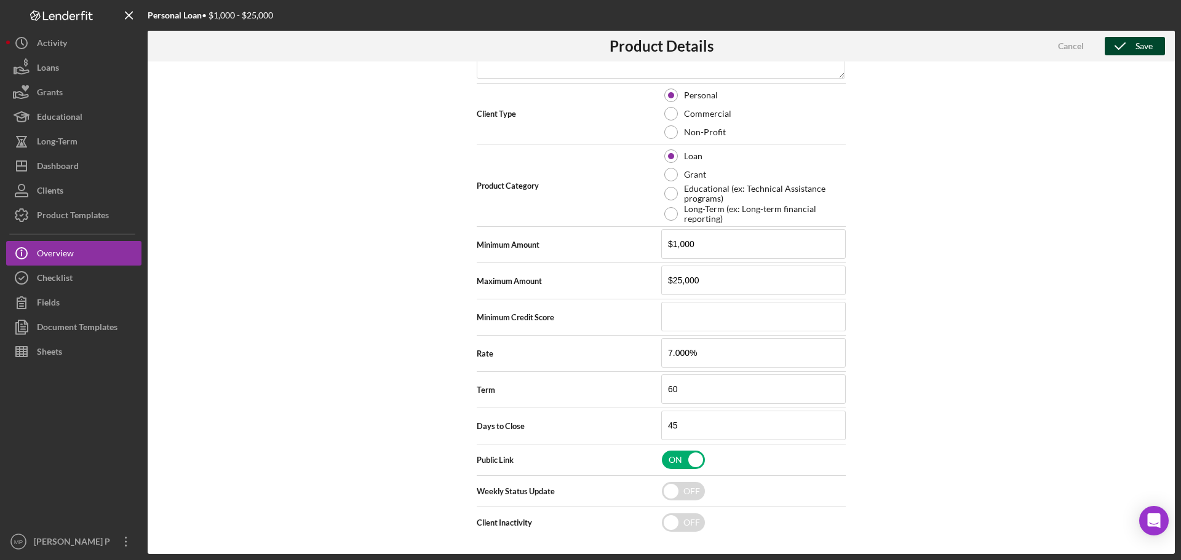
click at [1153, 49] on button "Save" at bounding box center [1134, 46] width 60 height 18
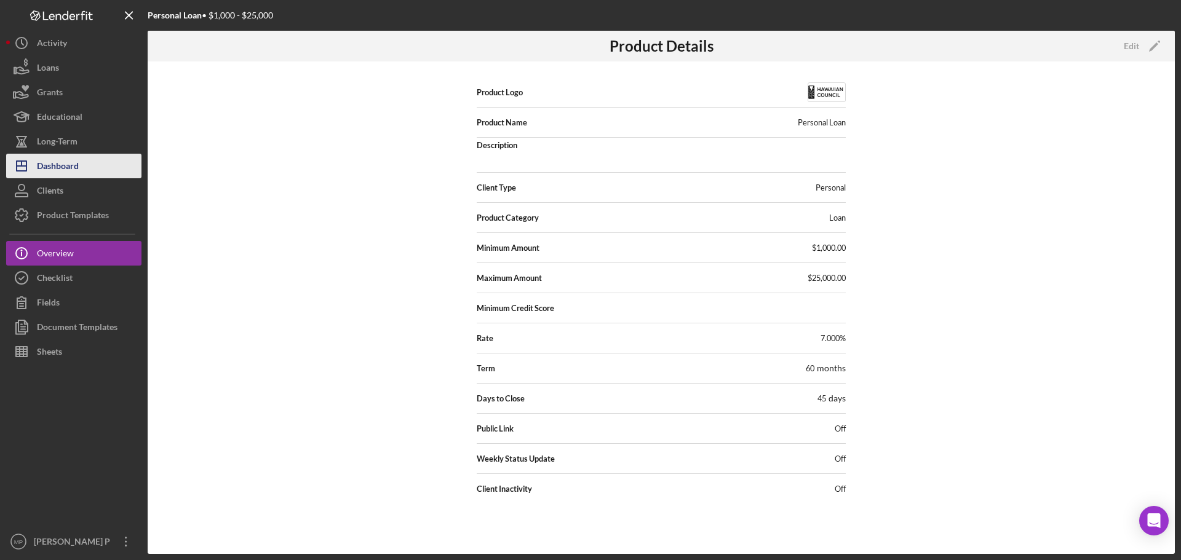
click at [80, 169] on button "Icon/Dashboard Dashboard" at bounding box center [73, 166] width 135 height 25
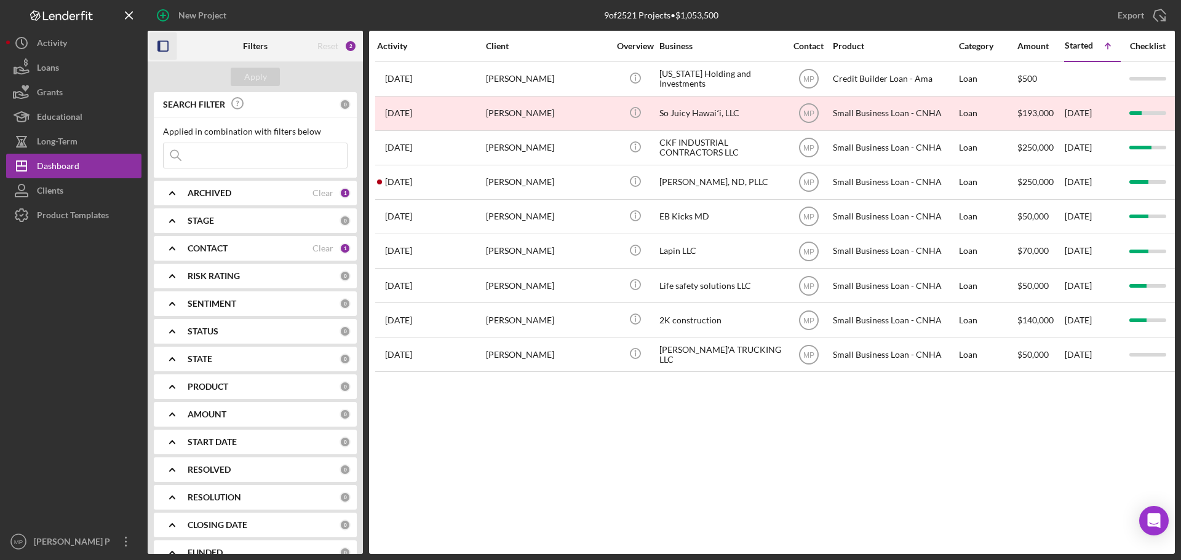
click at [160, 48] on icon "button" at bounding box center [163, 47] width 28 height 28
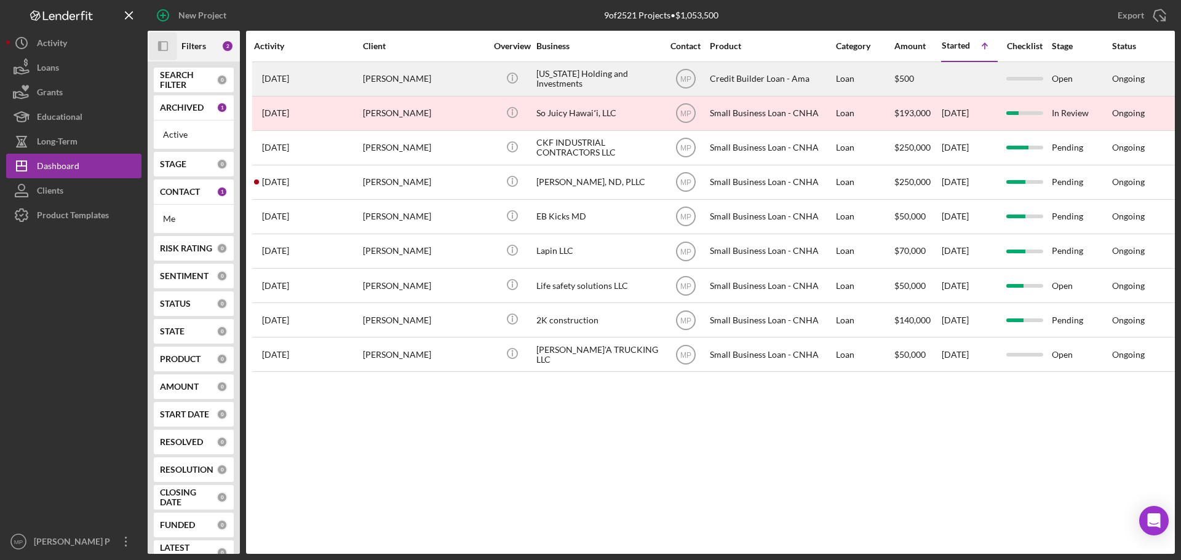
click at [631, 77] on div "[US_STATE] Holding and Investments" at bounding box center [597, 79] width 123 height 33
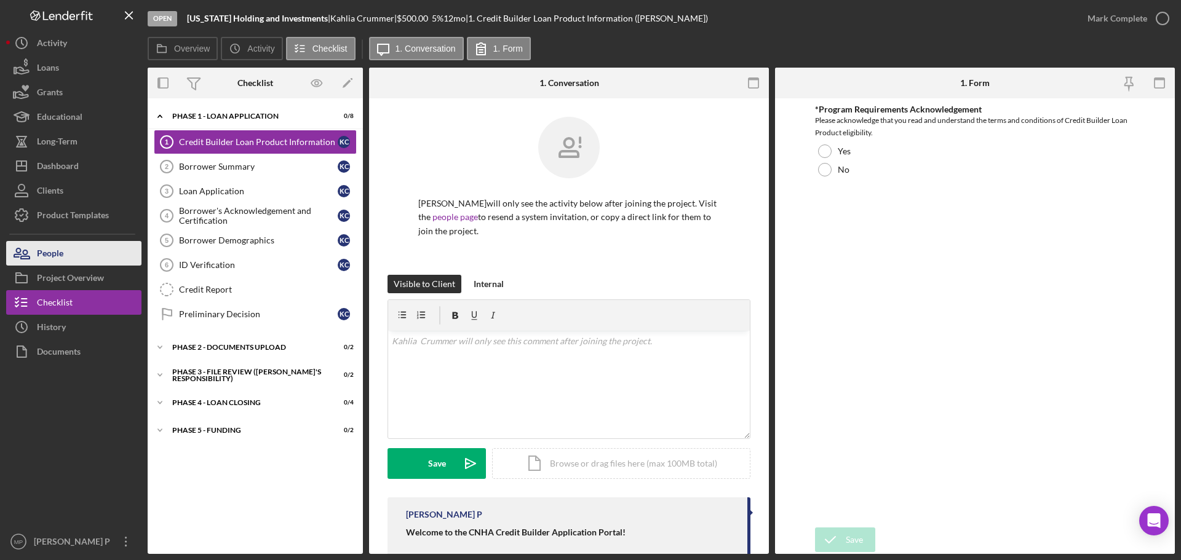
click at [84, 259] on button "People" at bounding box center [73, 253] width 135 height 25
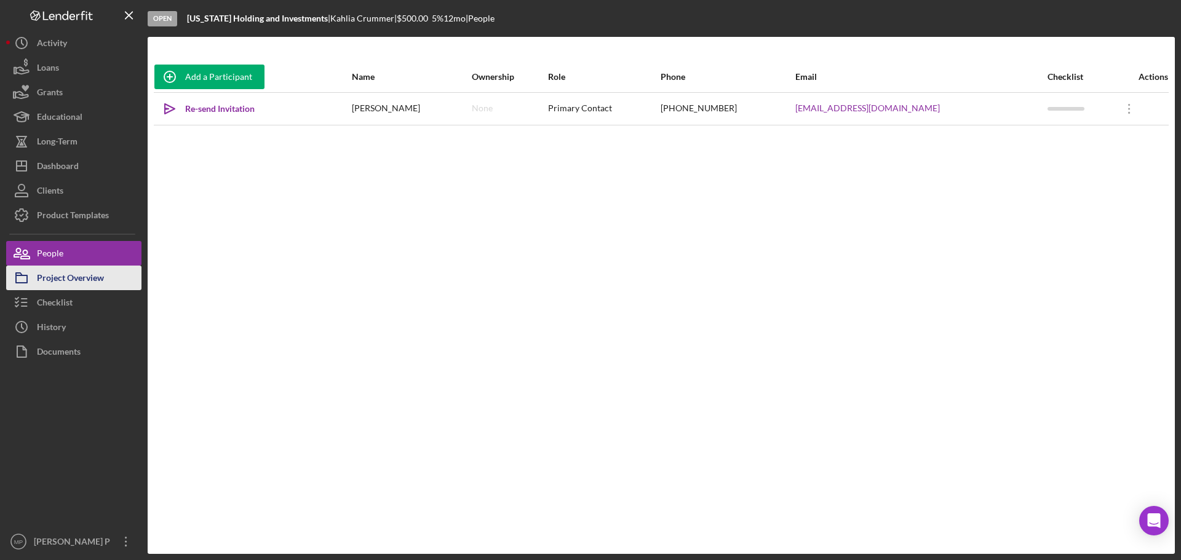
click at [86, 278] on div "Project Overview" at bounding box center [70, 280] width 67 height 28
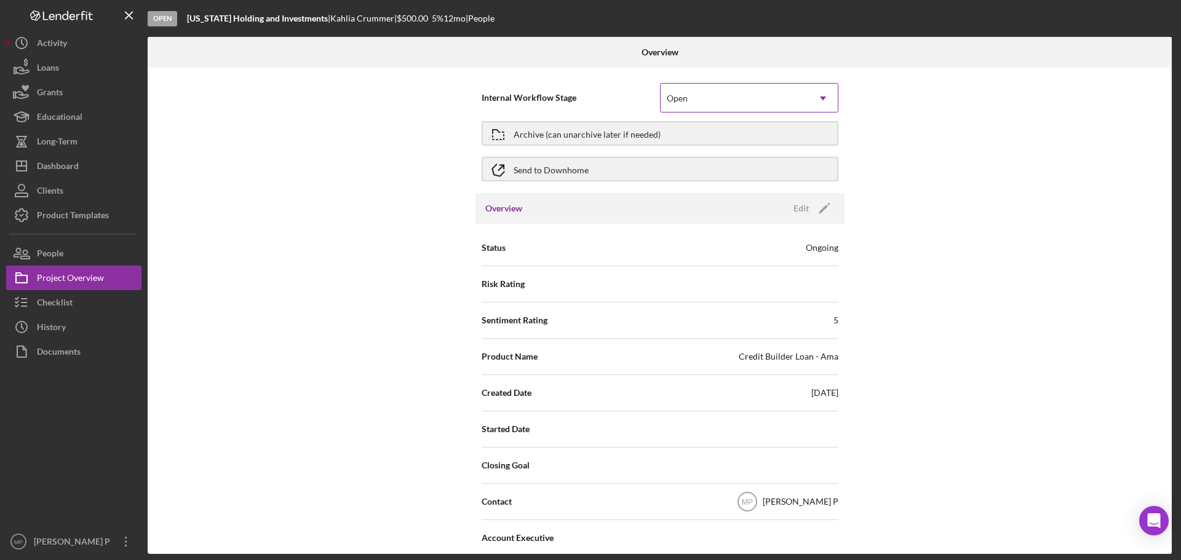
click at [764, 104] on div "Open" at bounding box center [734, 98] width 148 height 28
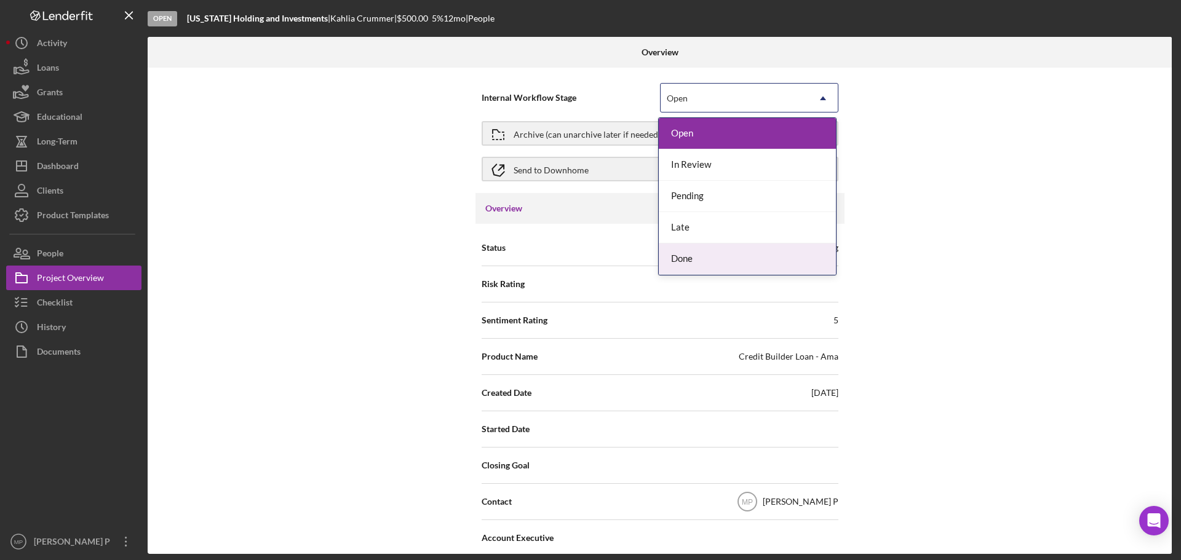
click at [751, 266] on div "Done" at bounding box center [747, 258] width 177 height 31
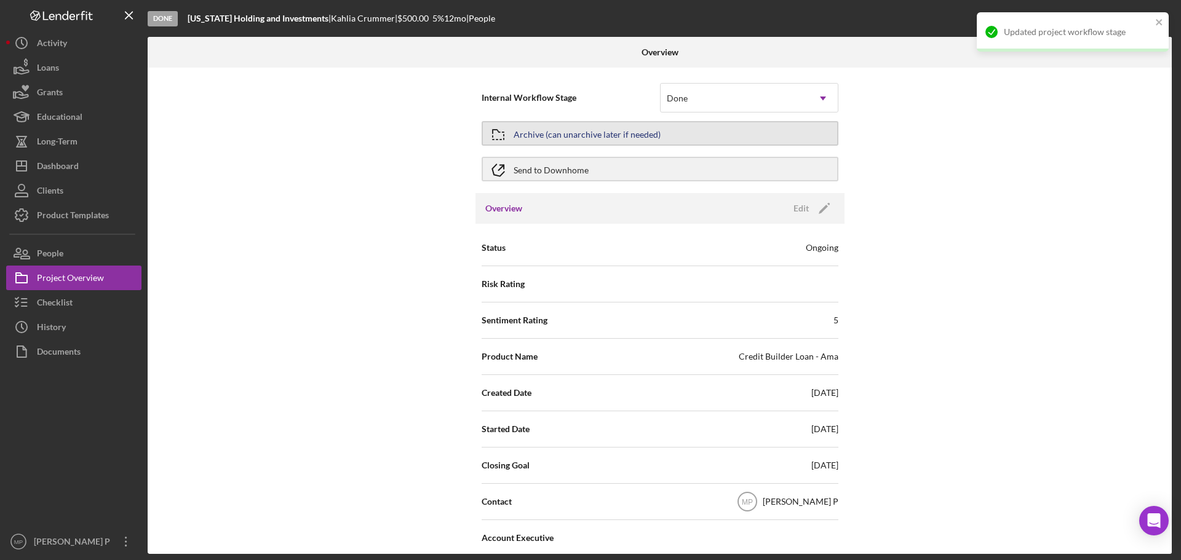
click at [669, 135] on button "Archive (can unarchive later if needed)" at bounding box center [659, 133] width 357 height 25
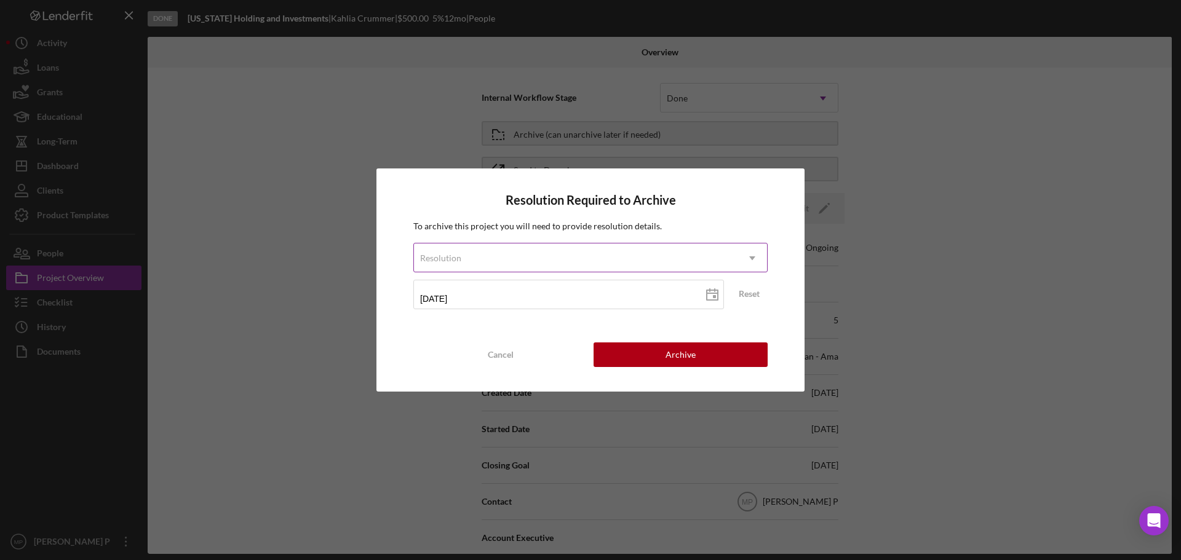
click at [651, 260] on div "Resolution" at bounding box center [575, 258] width 323 height 28
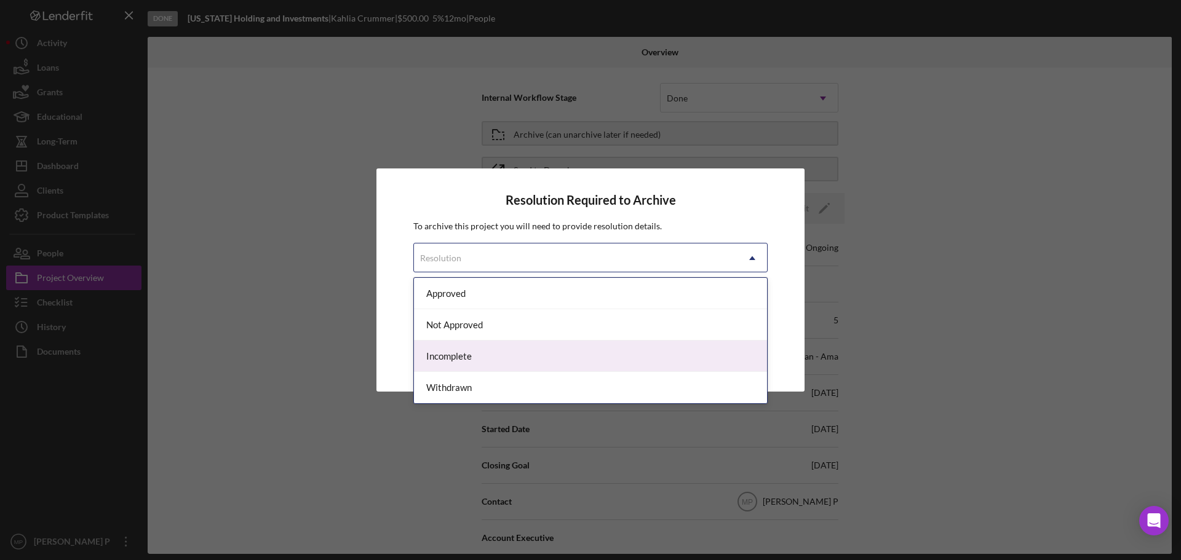
click at [579, 361] on div "Incomplete" at bounding box center [590, 356] width 353 height 31
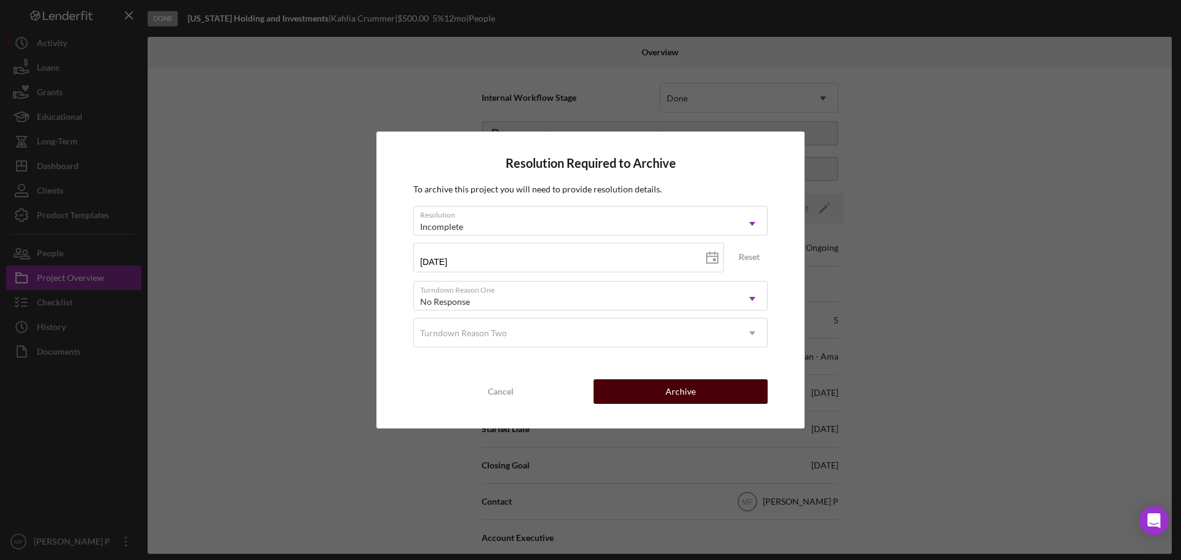
click at [688, 390] on div "Archive" at bounding box center [680, 391] width 30 height 25
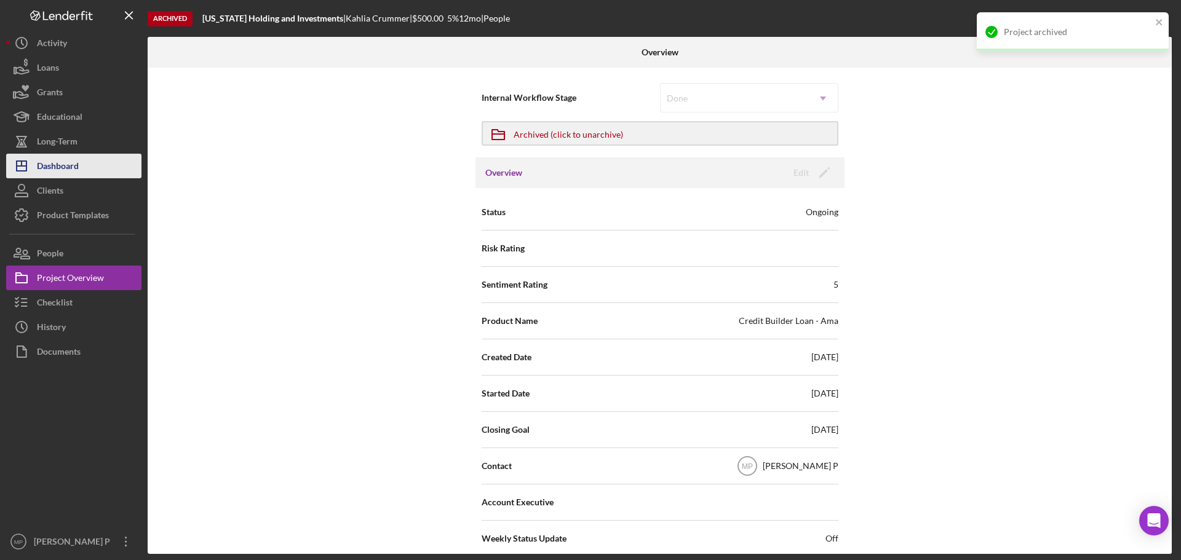
click at [89, 176] on button "Icon/Dashboard Dashboard" at bounding box center [73, 166] width 135 height 25
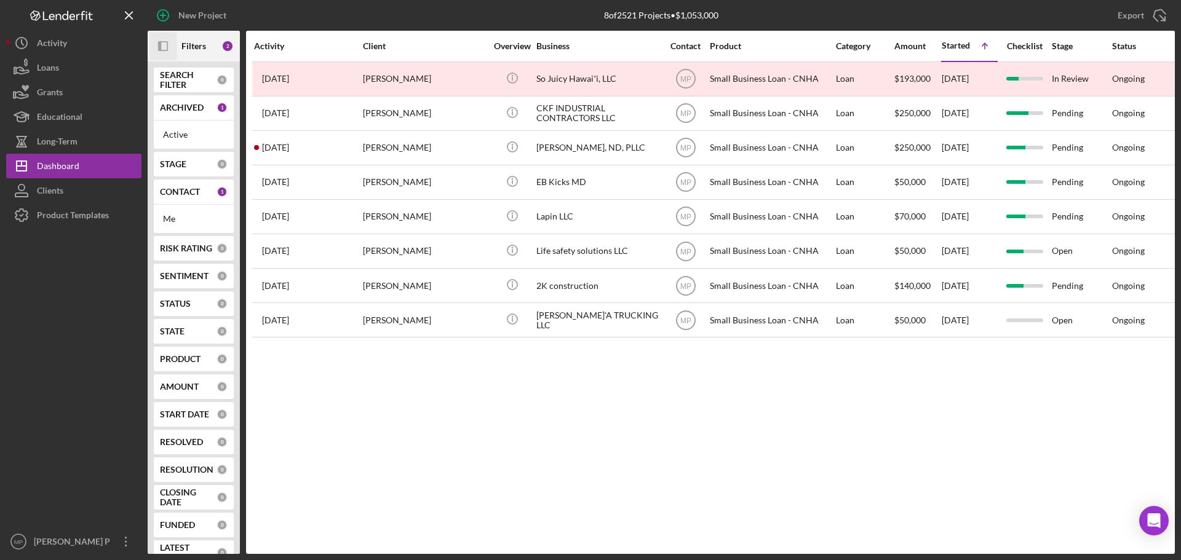
click at [165, 42] on icon "Icon/Panel Side Expand" at bounding box center [163, 47] width 28 height 28
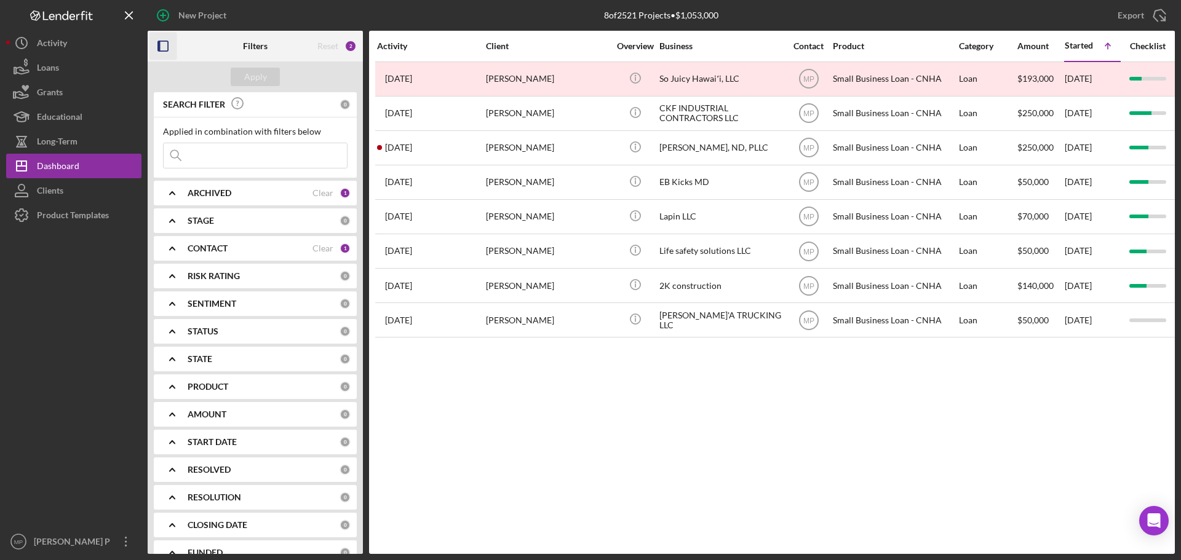
click at [159, 40] on icon "button" at bounding box center [163, 47] width 28 height 28
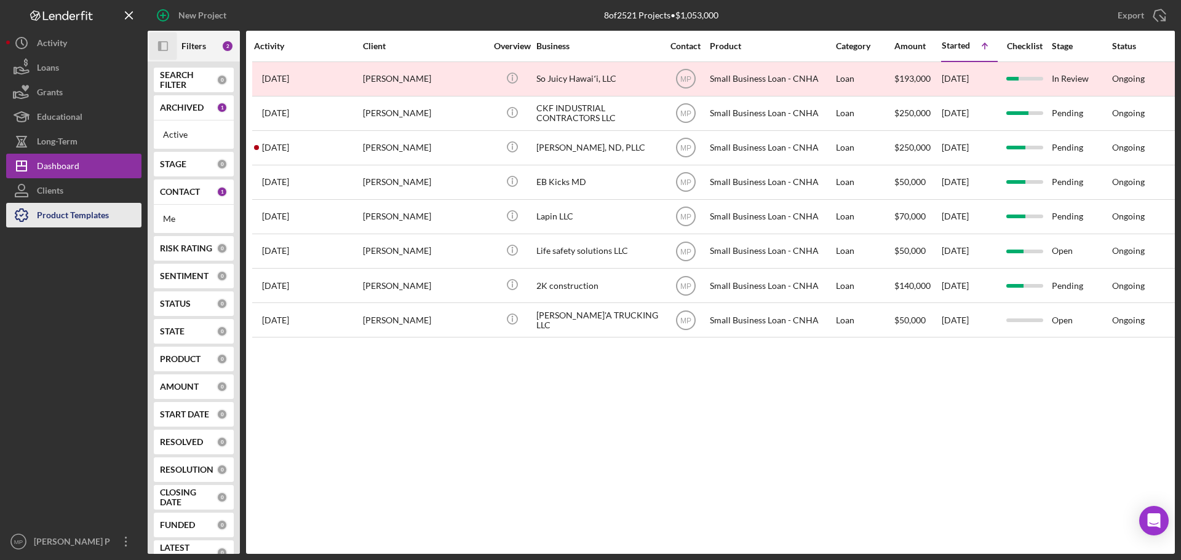
click at [71, 218] on div "Product Templates" at bounding box center [73, 217] width 72 height 28
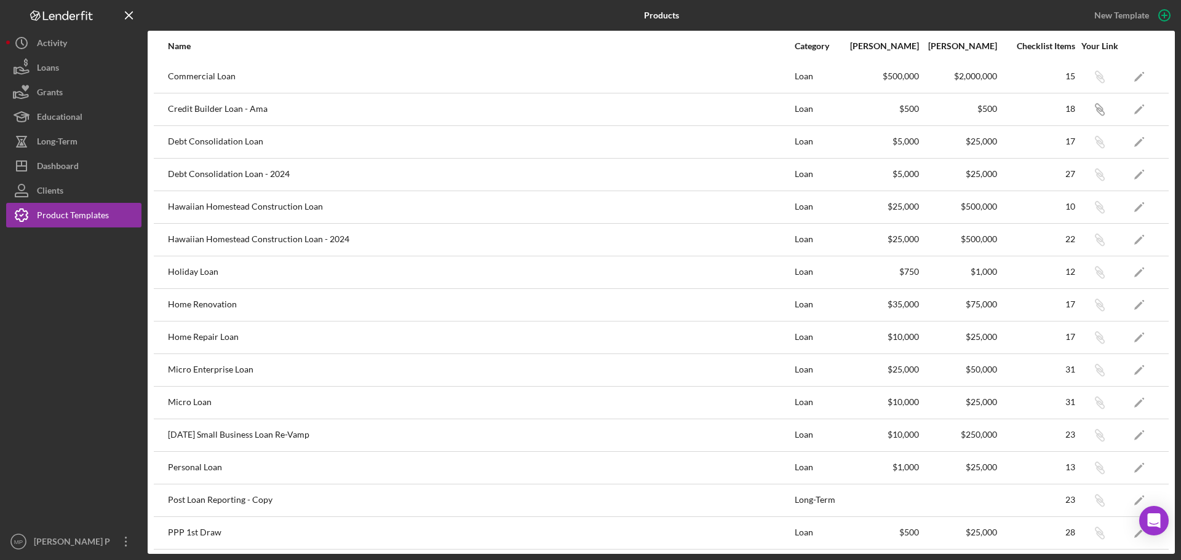
scroll to position [123, 0]
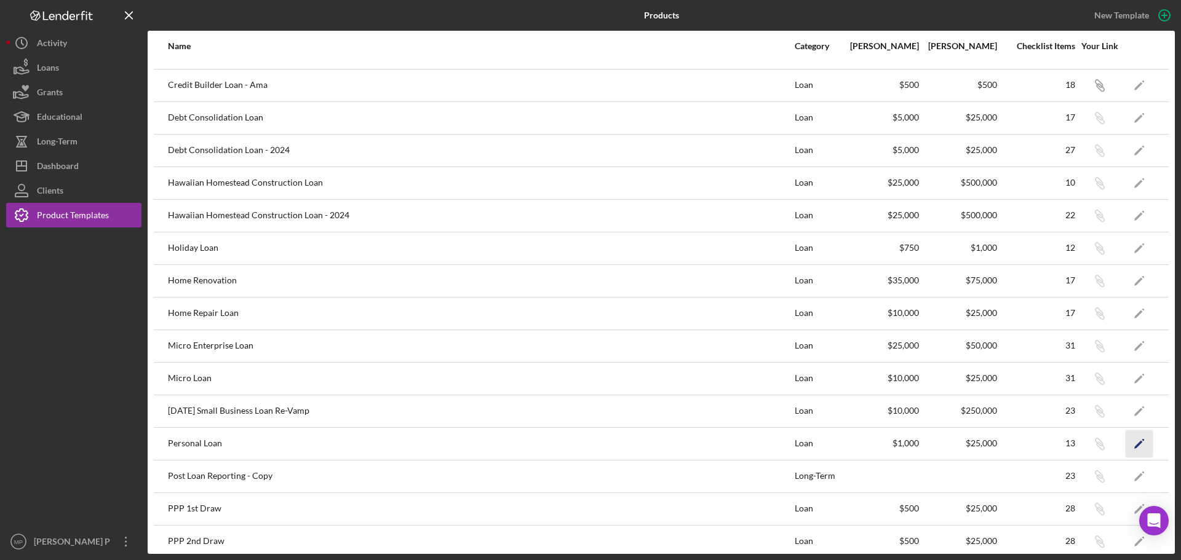
click at [1134, 442] on polygon "button" at bounding box center [1138, 444] width 9 height 9
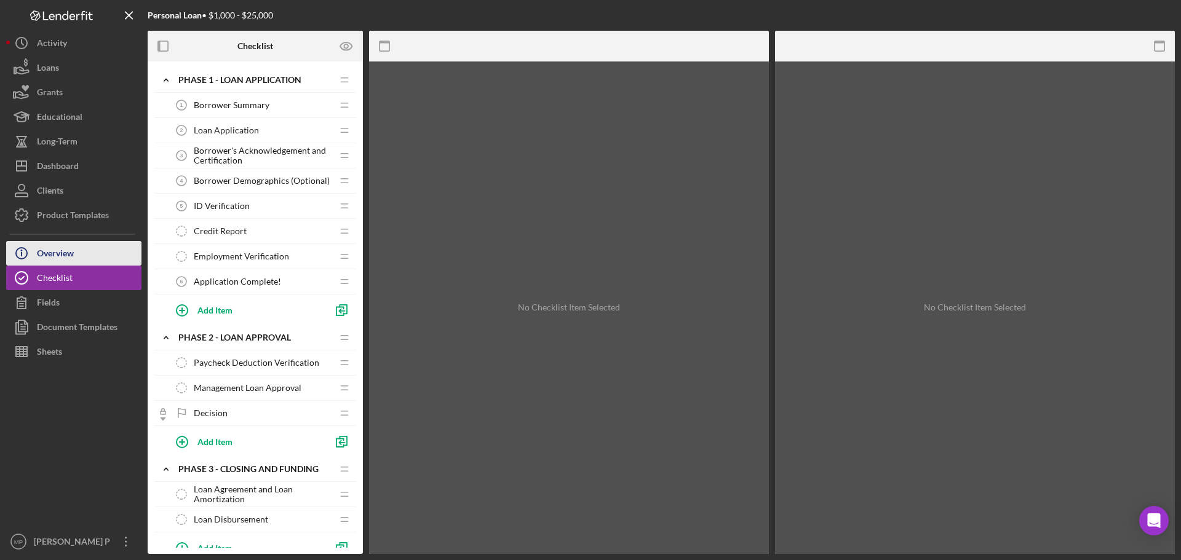
click at [84, 246] on button "Icon/Info Overview" at bounding box center [73, 253] width 135 height 25
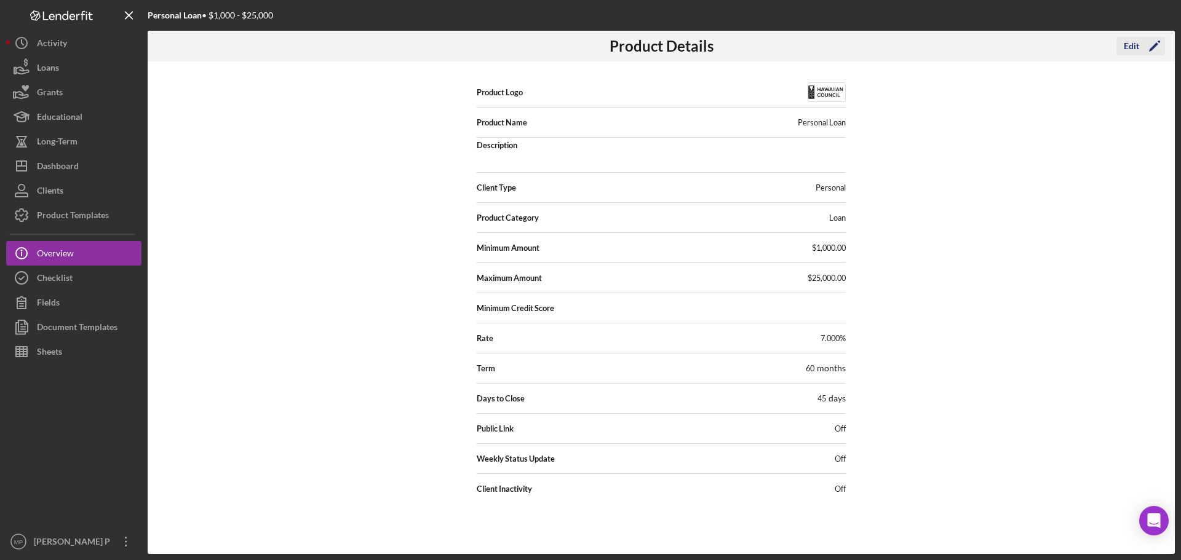
click at [1132, 46] on div "Edit" at bounding box center [1130, 46] width 15 height 18
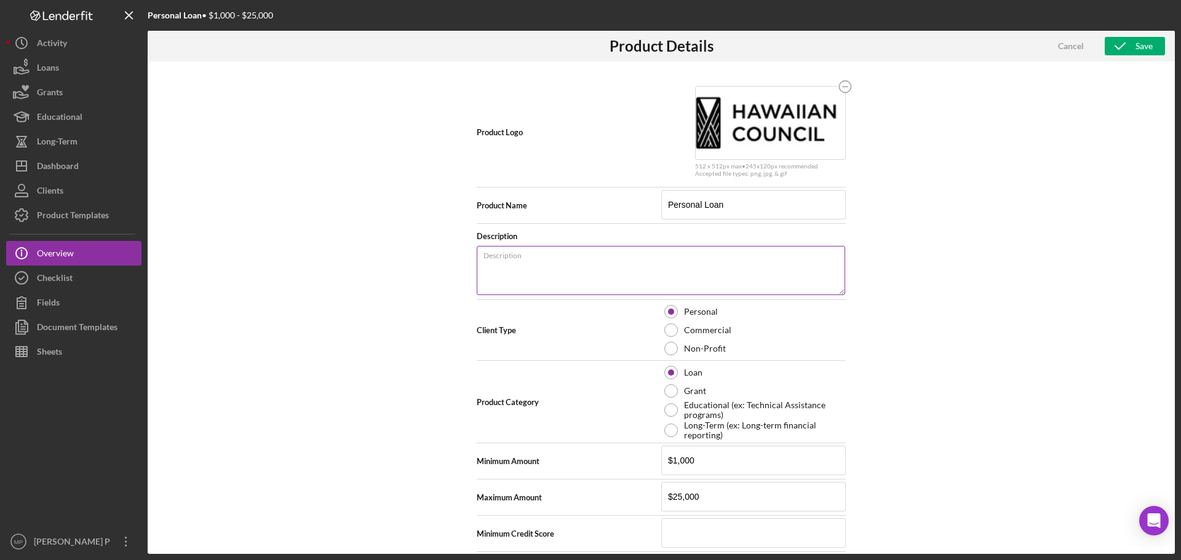
click at [539, 259] on label "Description" at bounding box center [664, 254] width 362 height 14
click at [539, 259] on textarea "Description" at bounding box center [661, 270] width 368 height 49
click at [566, 262] on textarea "This loan is to provide" at bounding box center [661, 270] width 368 height 49
drag, startPoint x: 745, startPoint y: 264, endPoint x: 450, endPoint y: 264, distance: 295.1
click at [450, 264] on div "Product Logo 512 x 512px max • 245 x 120 px recommended Accepted file types: pn…" at bounding box center [661, 307] width 1027 height 492
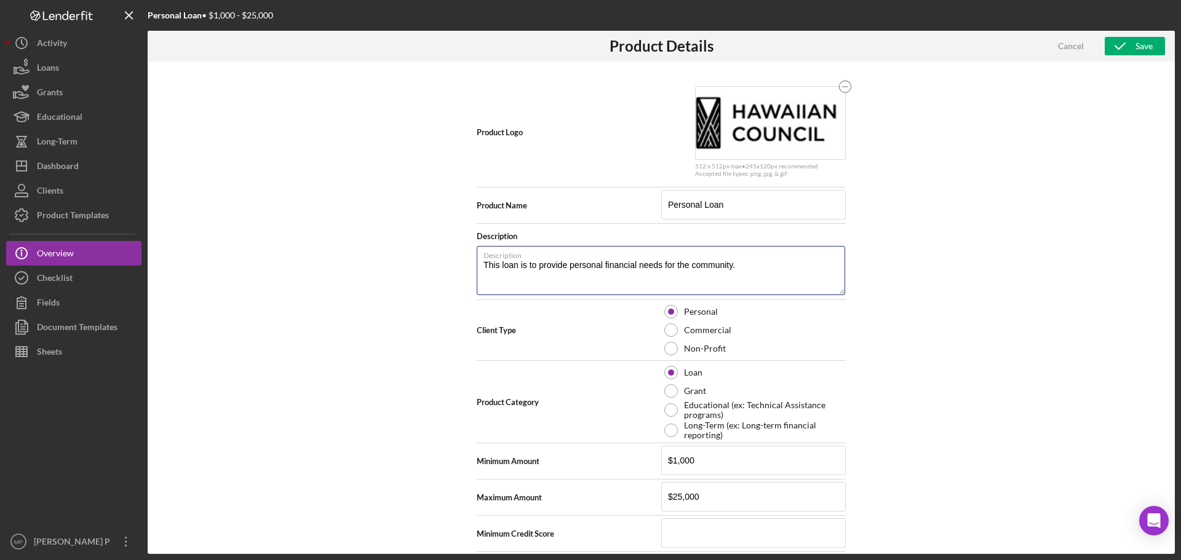
type textarea "This loan is to provide personal financial needs for the community."
click at [770, 259] on label "Description" at bounding box center [664, 254] width 362 height 14
click at [770, 259] on textarea "This loan is to provide personal financial needs for the community." at bounding box center [661, 270] width 368 height 49
click at [1012, 227] on div "Product Logo 512 x 512px max • 245 x 120 px recommended Accepted file types: pn…" at bounding box center [661, 307] width 1027 height 492
click at [1140, 50] on div "Save" at bounding box center [1143, 46] width 17 height 18
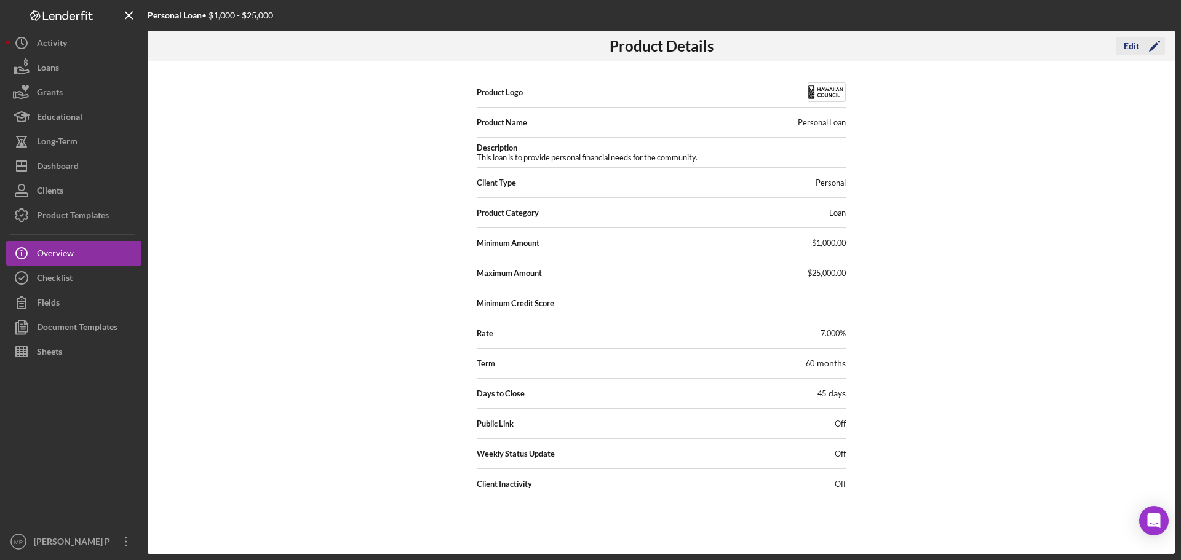
click at [1131, 49] on div "Edit" at bounding box center [1130, 46] width 15 height 18
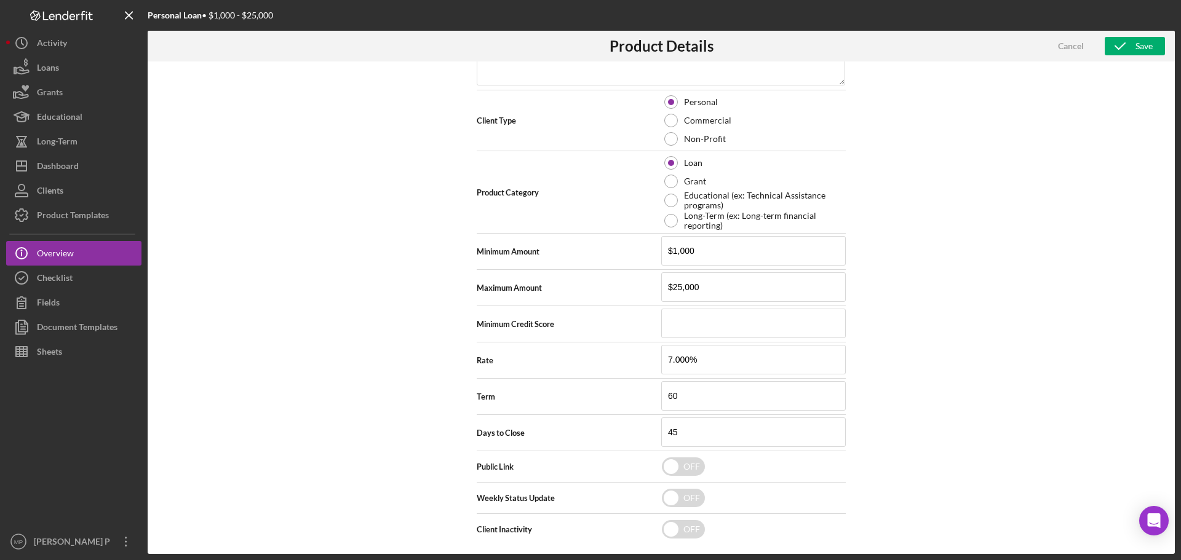
scroll to position [216, 0]
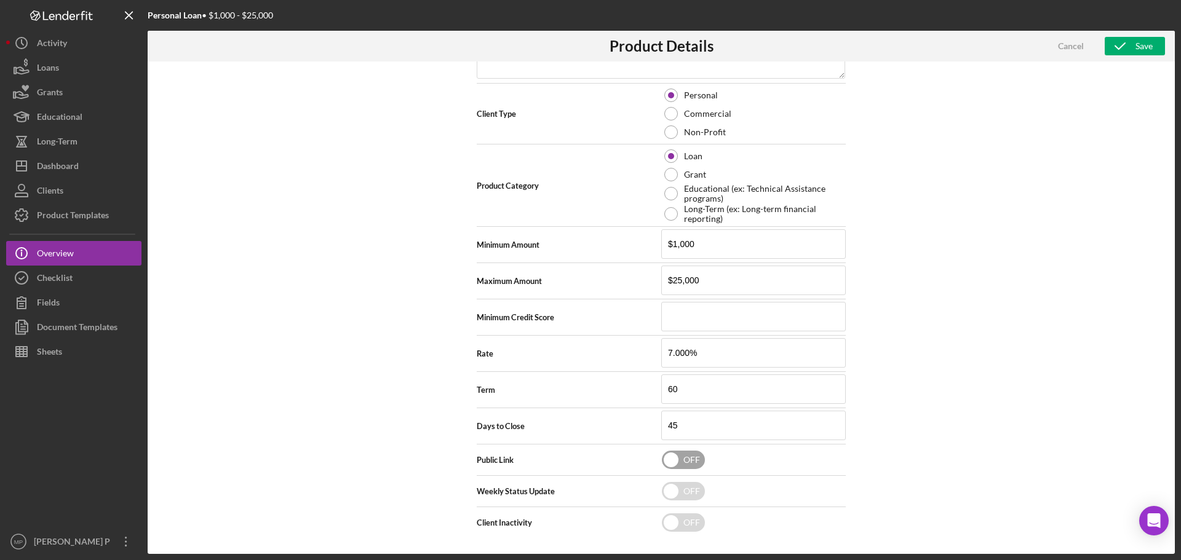
click at [694, 461] on input "checkbox" at bounding box center [683, 460] width 43 height 18
checkbox input "true"
click at [1135, 48] on div "Save" at bounding box center [1143, 46] width 17 height 18
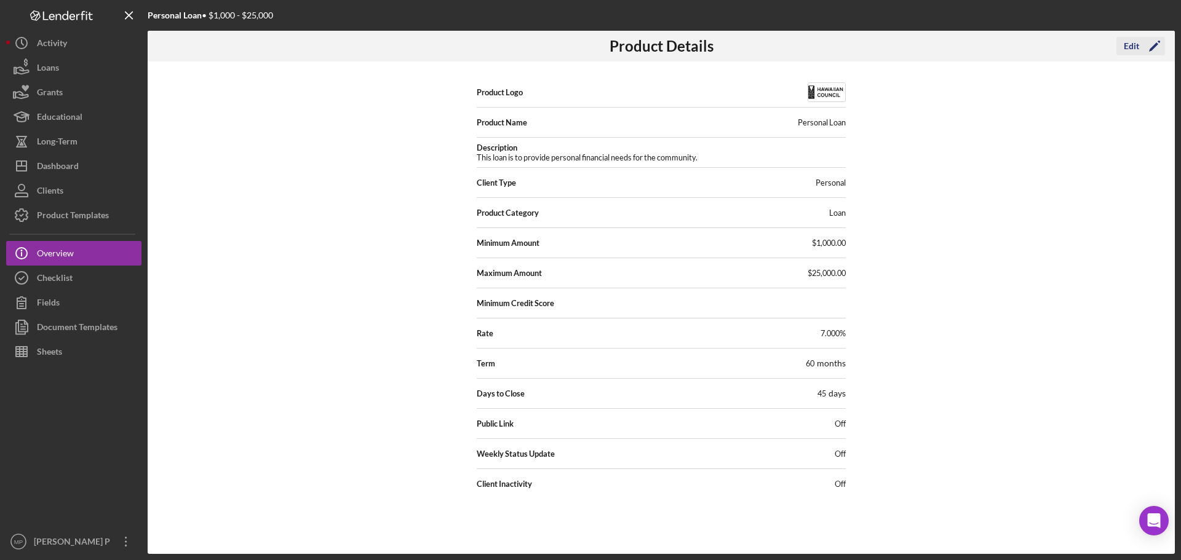
click at [1136, 49] on div "Edit" at bounding box center [1130, 46] width 15 height 18
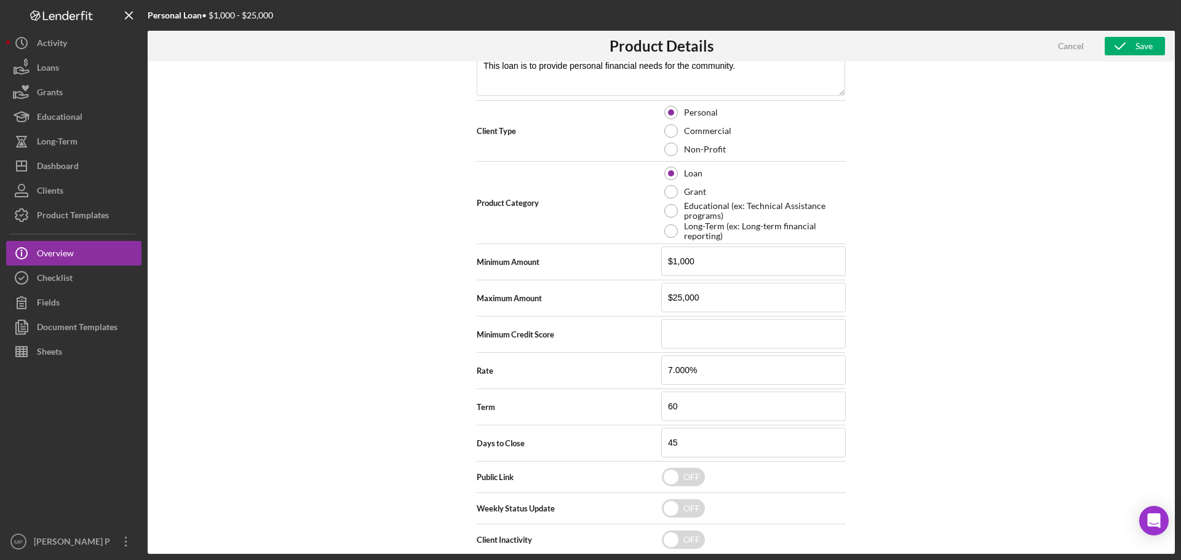
scroll to position [216, 0]
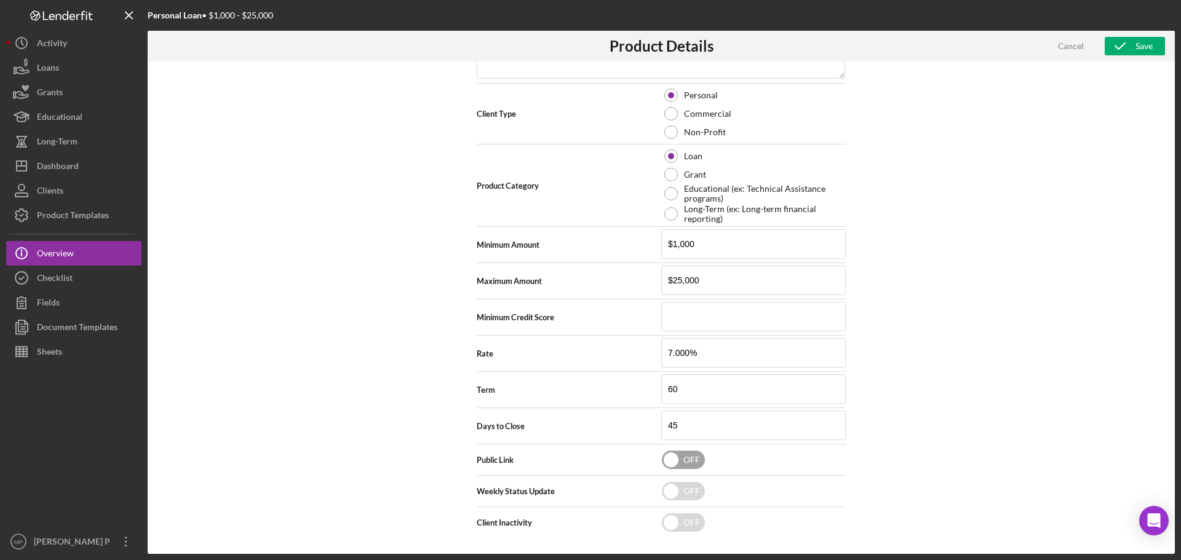
click at [686, 459] on input "checkbox" at bounding box center [683, 460] width 43 height 18
checkbox input "true"
click at [1137, 43] on div "Save" at bounding box center [1143, 46] width 17 height 18
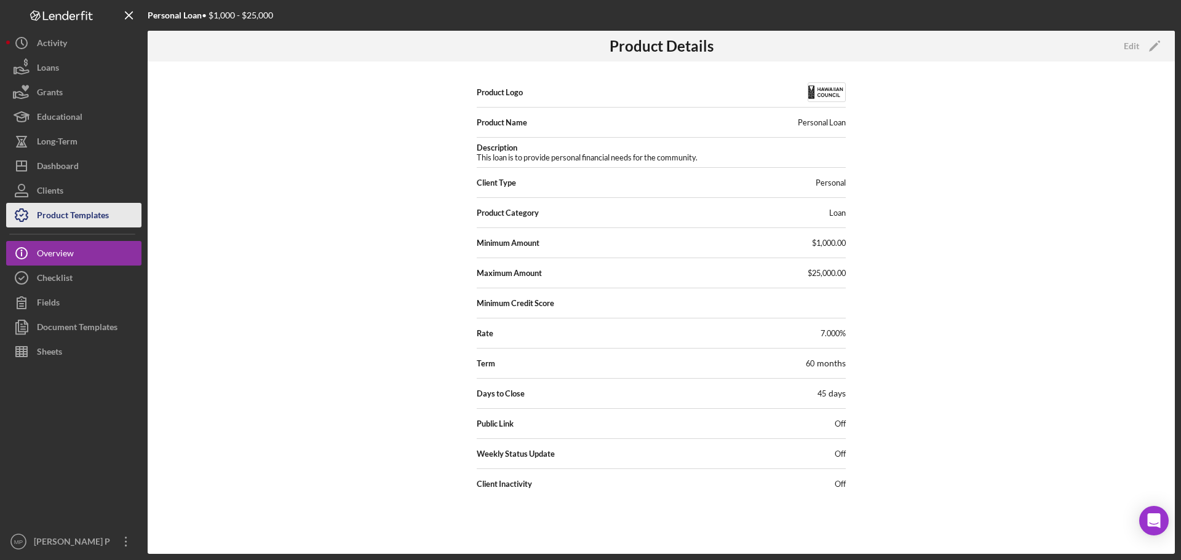
click at [107, 210] on div "Product Templates" at bounding box center [73, 217] width 72 height 28
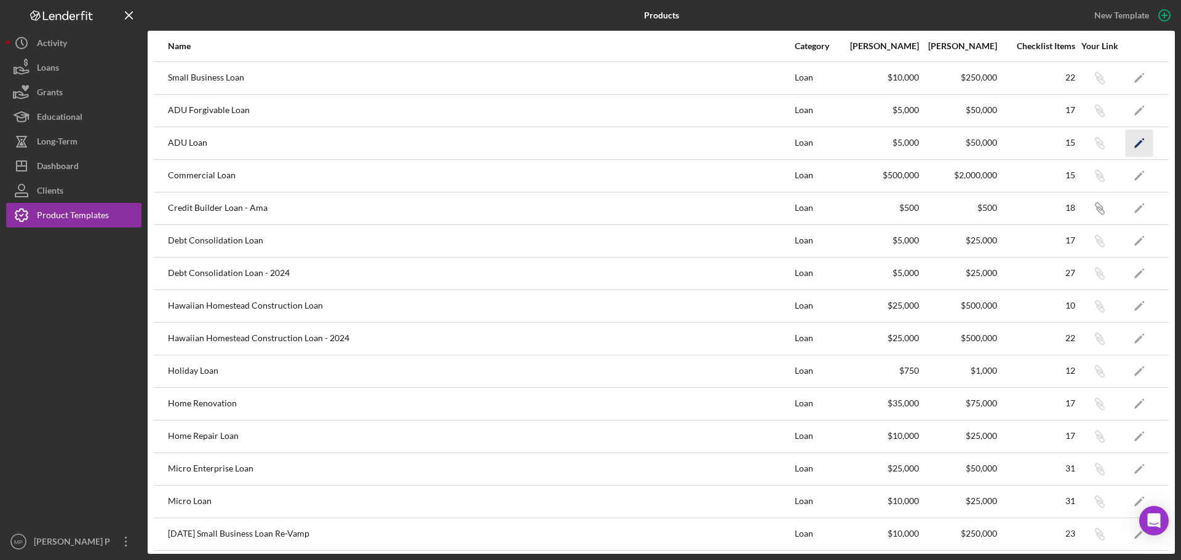
click at [1133, 141] on icon "Icon/Edit" at bounding box center [1139, 143] width 28 height 28
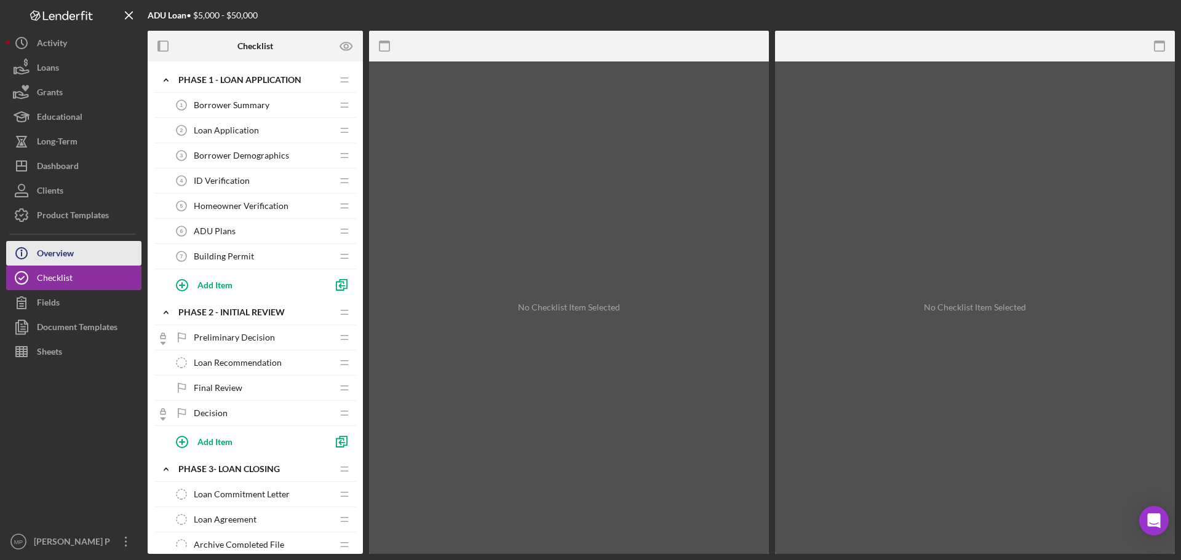
click at [99, 255] on button "Icon/Info Overview" at bounding box center [73, 253] width 135 height 25
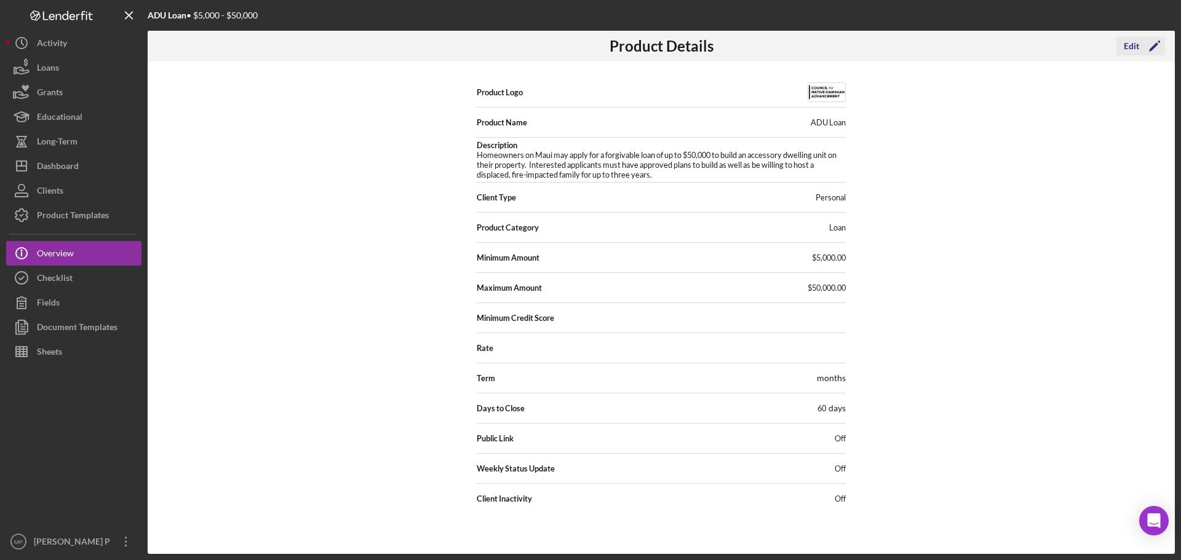
click at [1133, 42] on div "Edit" at bounding box center [1130, 46] width 15 height 18
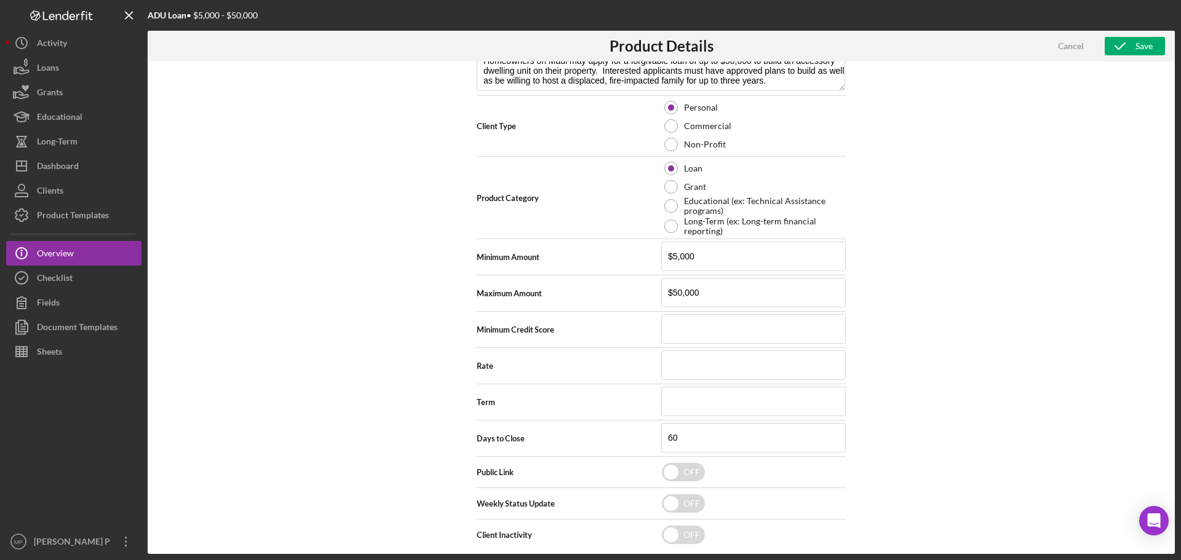
scroll to position [216, 0]
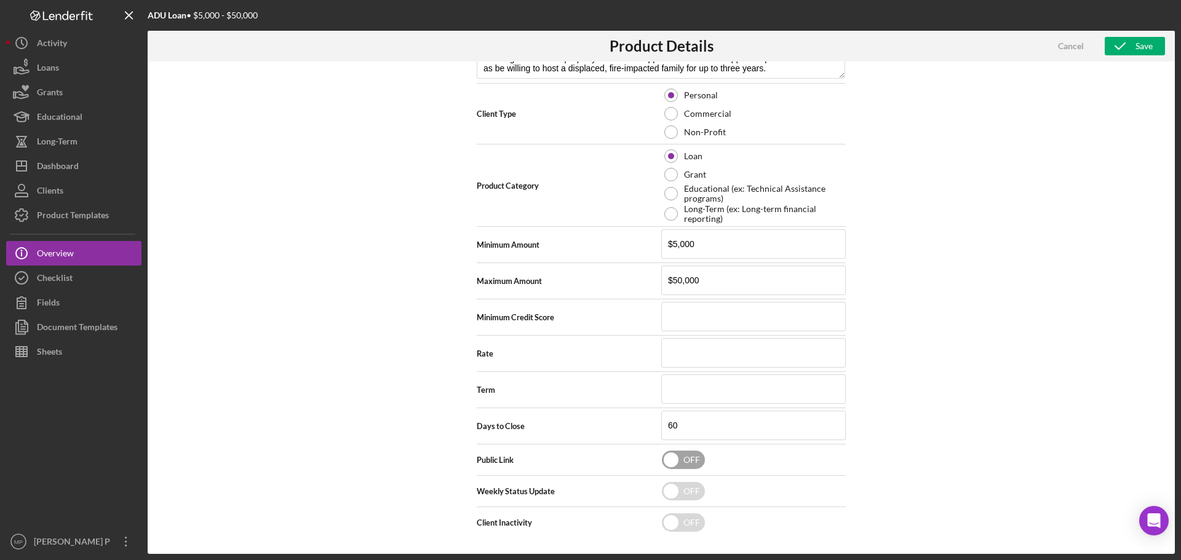
click at [695, 462] on input "checkbox" at bounding box center [683, 460] width 43 height 18
checkbox input "true"
click at [1152, 49] on button "Save" at bounding box center [1134, 46] width 60 height 18
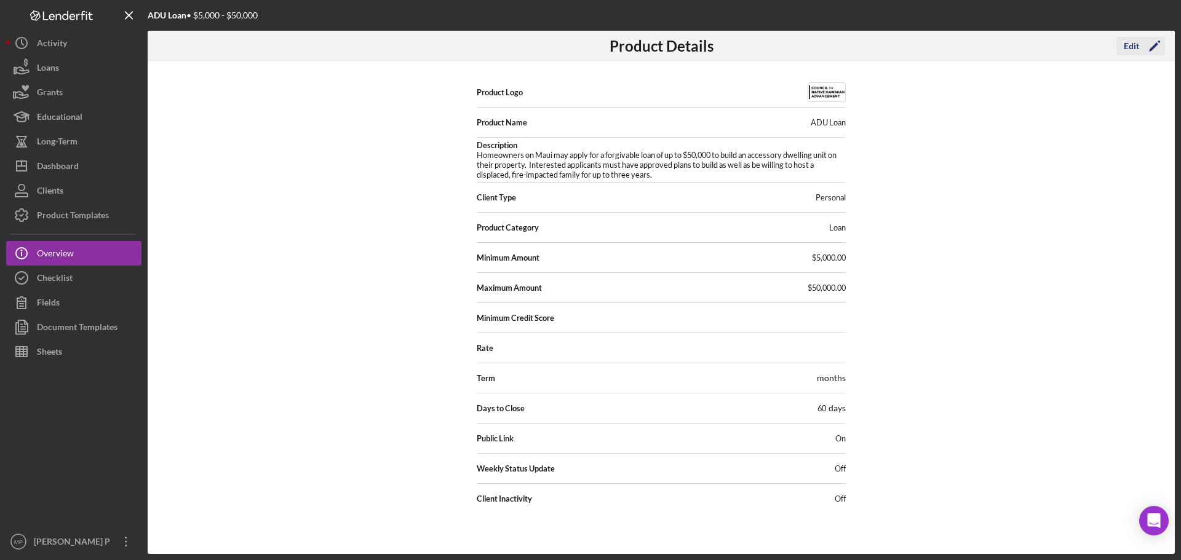
click at [1142, 45] on icon "Icon/Edit" at bounding box center [1154, 46] width 31 height 31
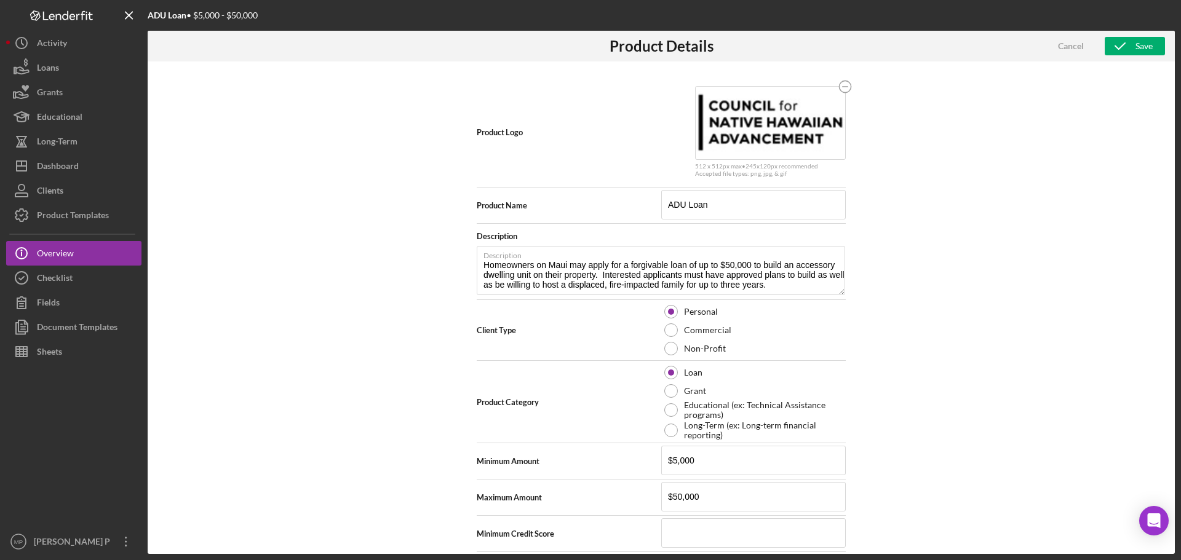
scroll to position [216, 0]
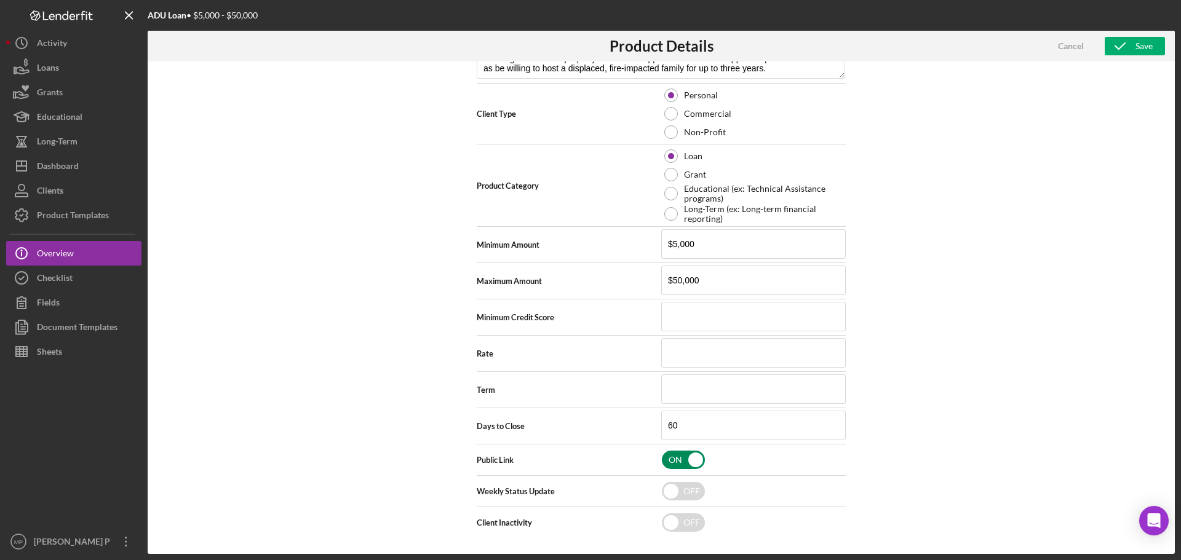
click at [684, 458] on input "checkbox" at bounding box center [683, 460] width 43 height 18
checkbox input "false"
click at [1143, 43] on div "Save" at bounding box center [1143, 46] width 17 height 18
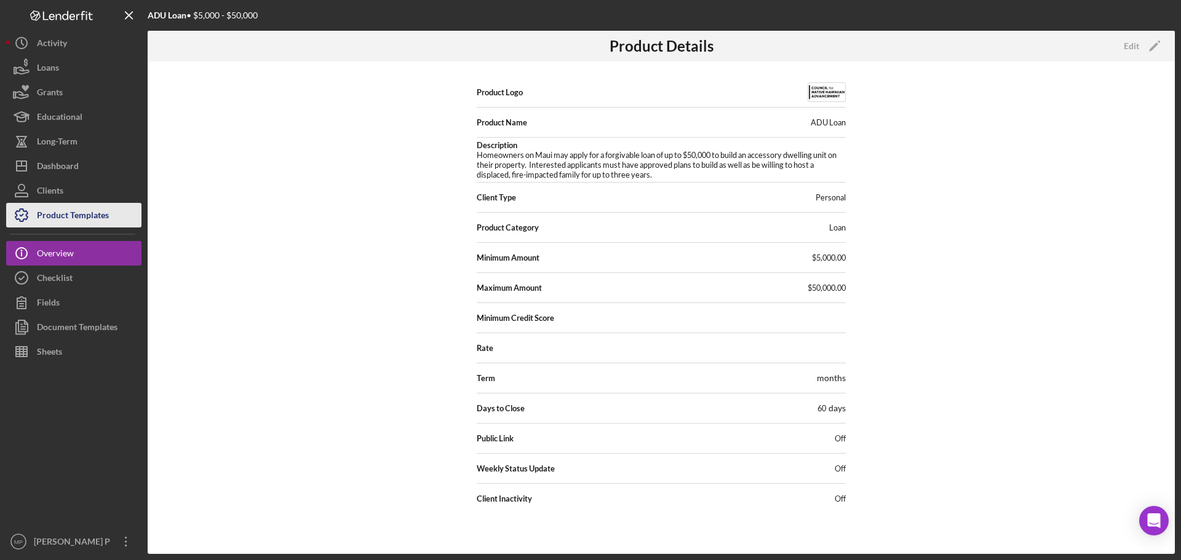
click at [102, 220] on div "Product Templates" at bounding box center [73, 217] width 72 height 28
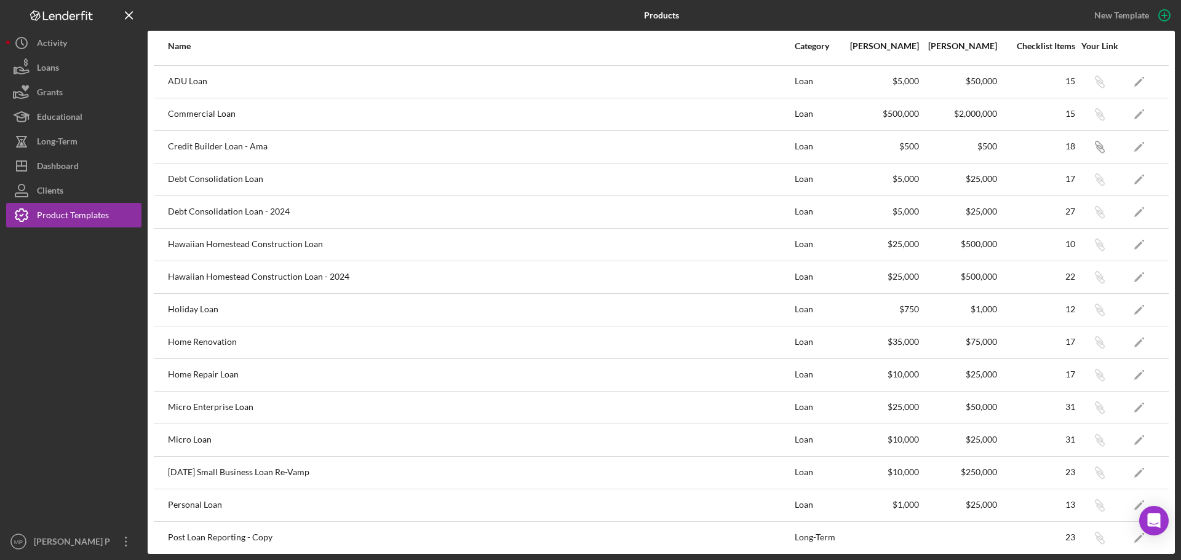
scroll to position [123, 0]
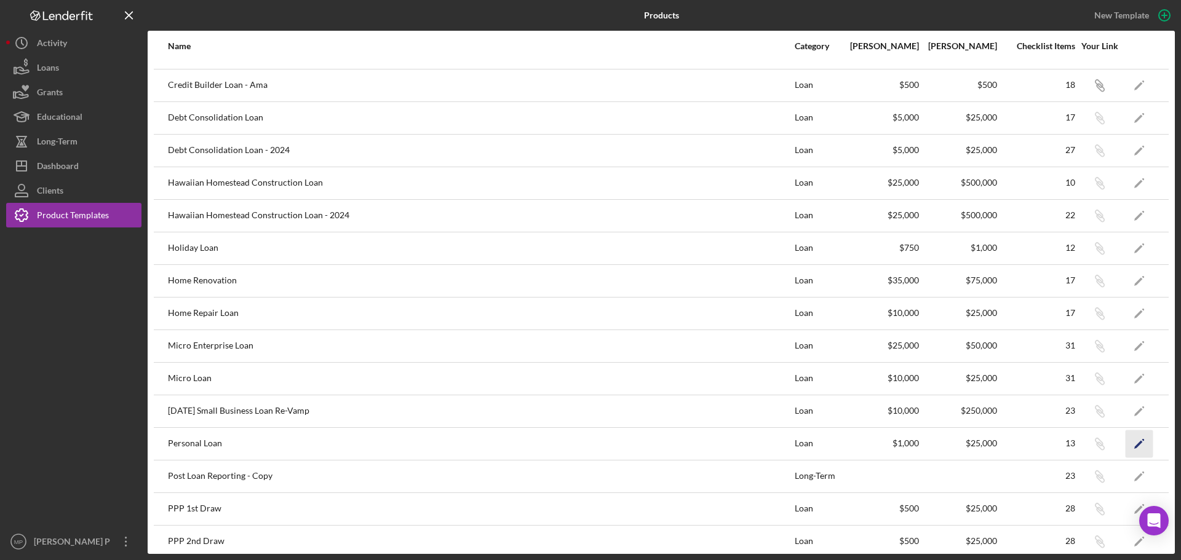
click at [1132, 443] on icon "Icon/Edit" at bounding box center [1139, 444] width 28 height 28
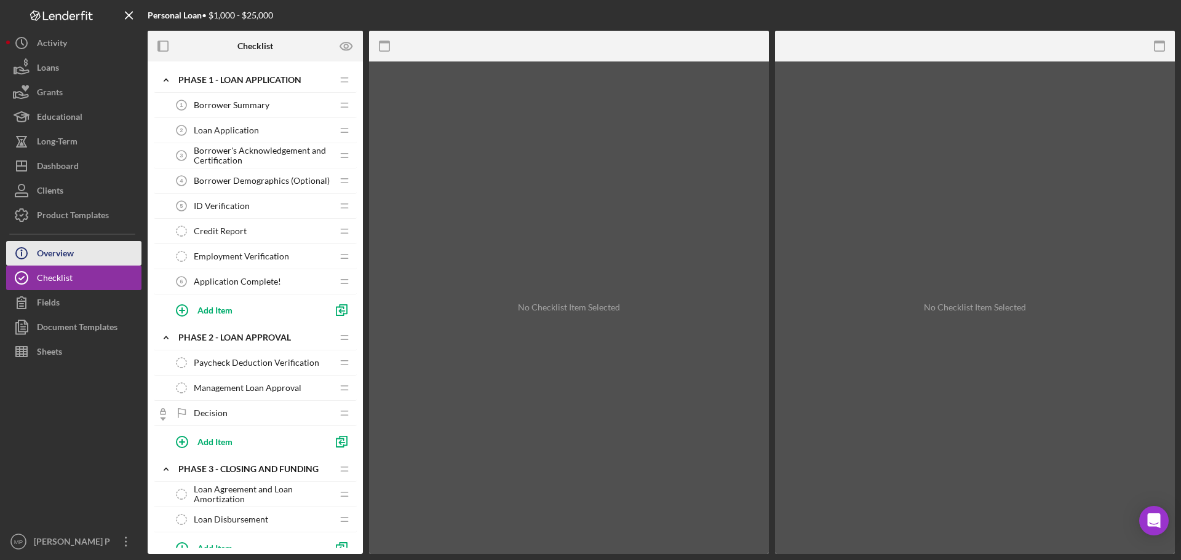
click at [66, 252] on div "Overview" at bounding box center [55, 255] width 37 height 28
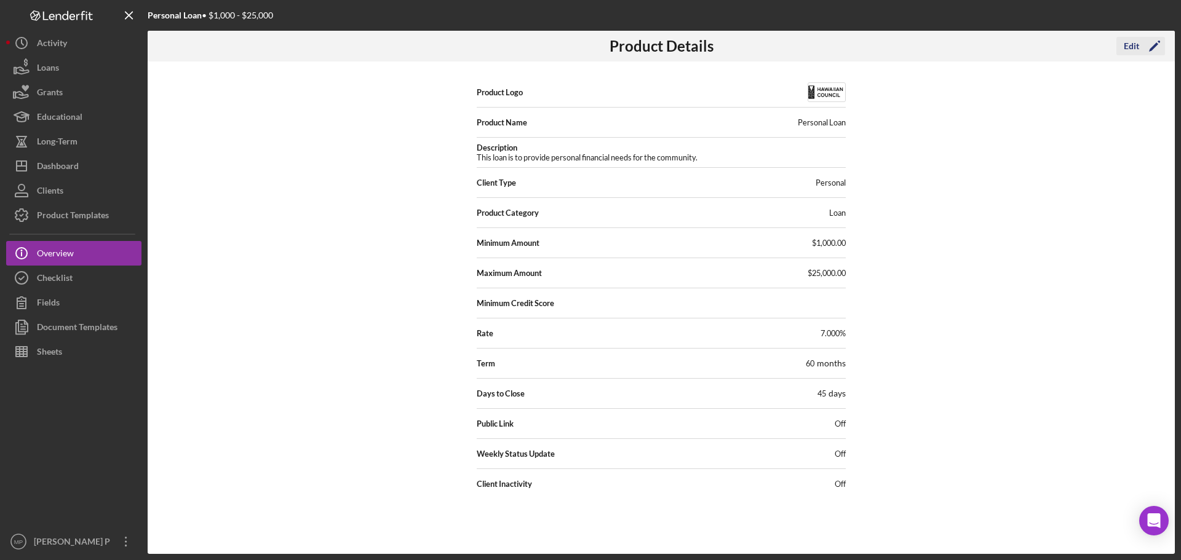
click at [1133, 49] on div "Edit" at bounding box center [1130, 46] width 15 height 18
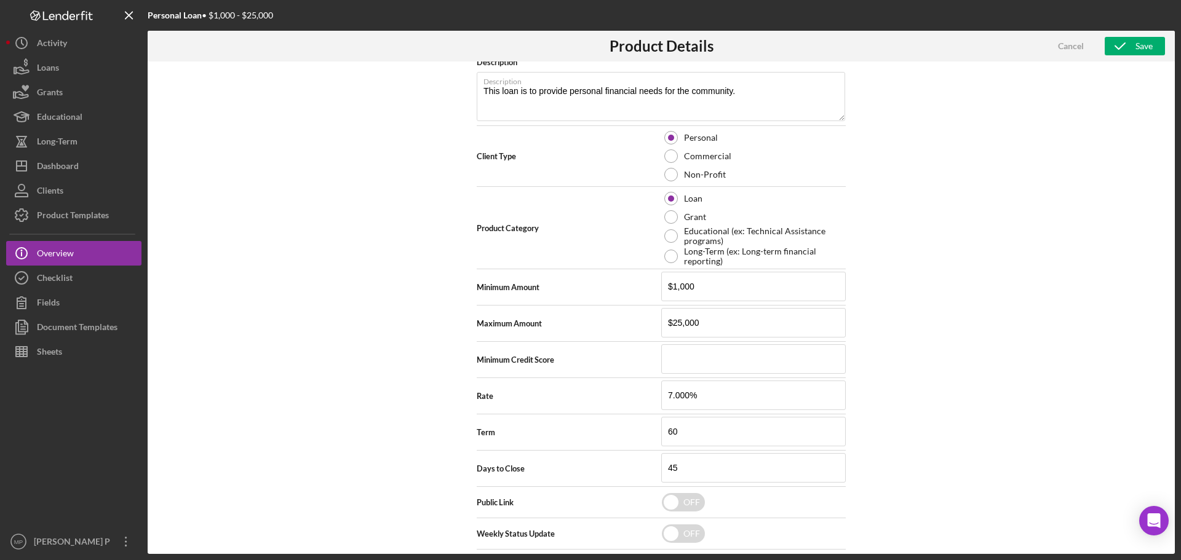
scroll to position [216, 0]
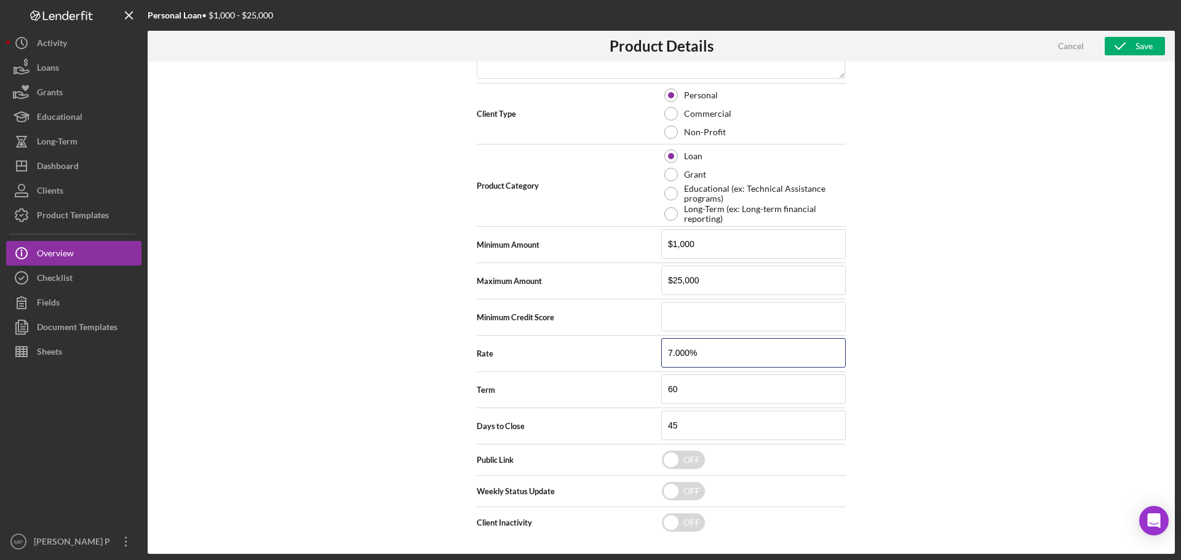
drag, startPoint x: 711, startPoint y: 350, endPoint x: 598, endPoint y: 362, distance: 113.7
click at [606, 362] on div "Rate 7.000%" at bounding box center [661, 353] width 369 height 31
drag, startPoint x: 713, startPoint y: 384, endPoint x: 659, endPoint y: 386, distance: 54.1
click at [661, 386] on input "60" at bounding box center [753, 389] width 184 height 30
click at [982, 323] on div "Product Logo 512 x 512px max • 245 x 120 px recommended Accepted file types: pn…" at bounding box center [661, 307] width 1027 height 492
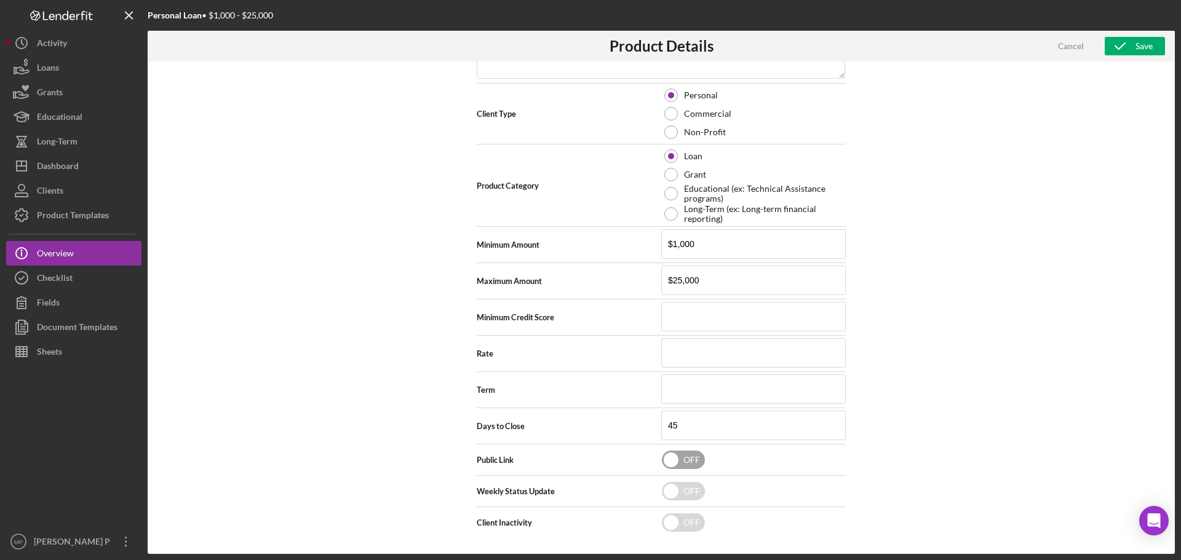
click at [684, 462] on input "checkbox" at bounding box center [683, 460] width 43 height 18
checkbox input "true"
click at [692, 495] on input "checkbox" at bounding box center [683, 491] width 43 height 18
checkbox input "true"
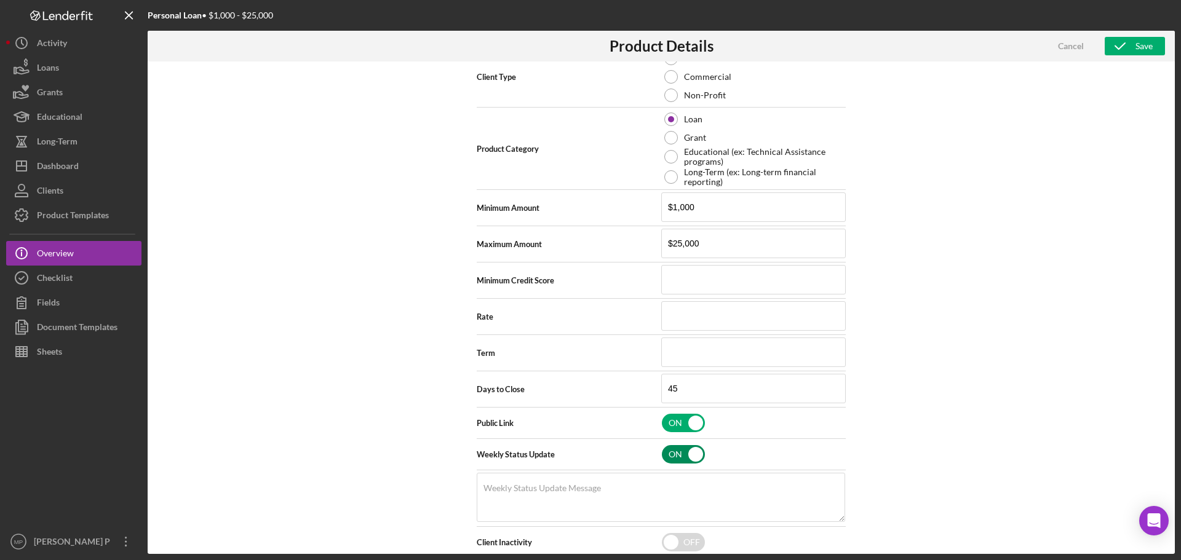
scroll to position [273, 0]
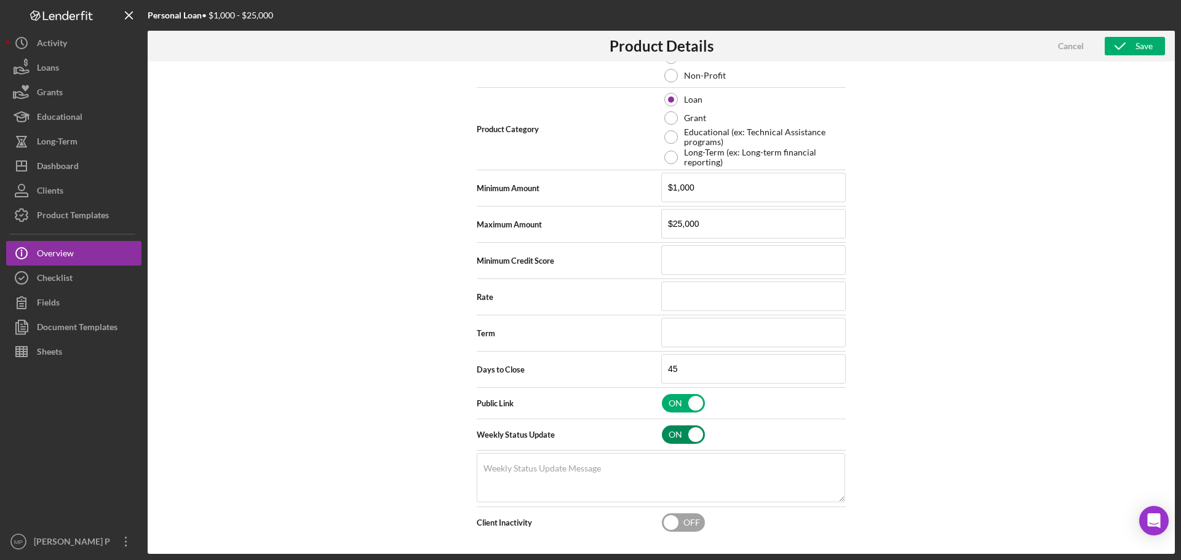
click at [682, 524] on input "checkbox" at bounding box center [683, 522] width 43 height 18
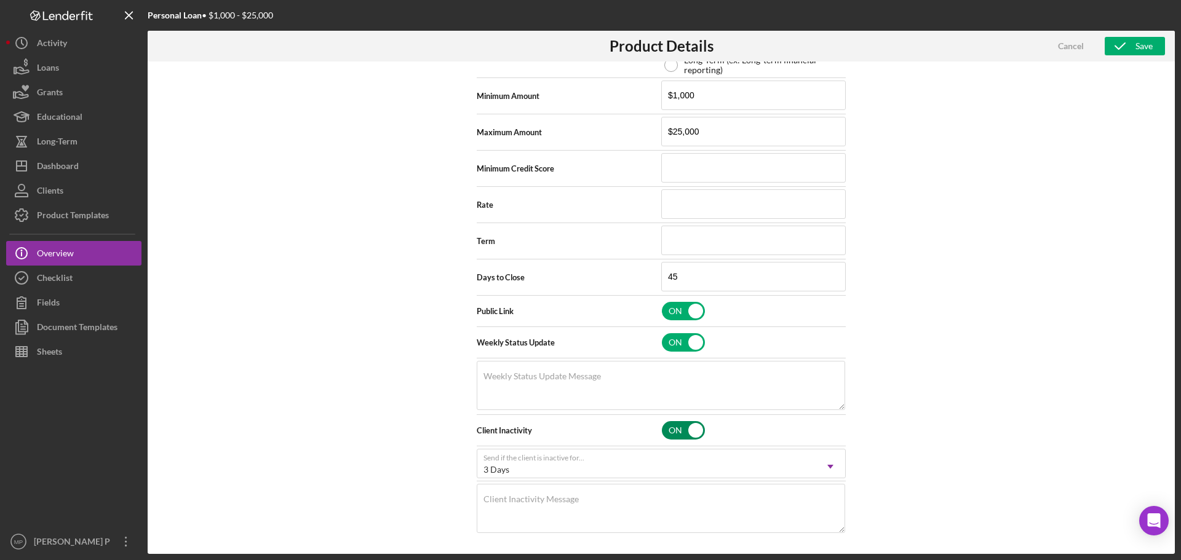
click at [684, 427] on input "checkbox" at bounding box center [683, 430] width 43 height 18
checkbox input "false"
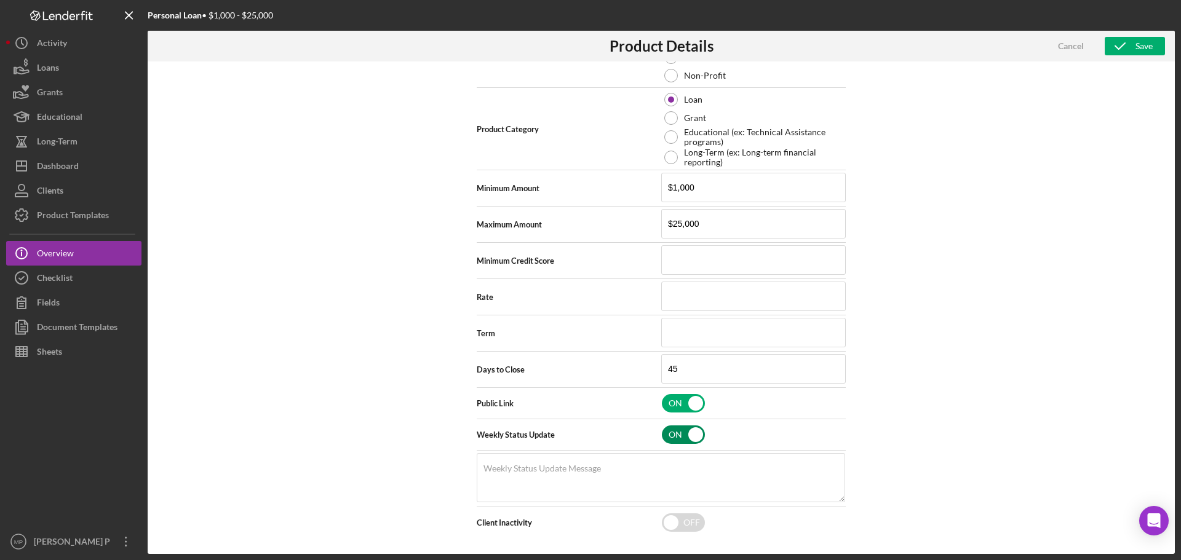
click at [693, 433] on input "checkbox" at bounding box center [683, 434] width 43 height 18
checkbox input "false"
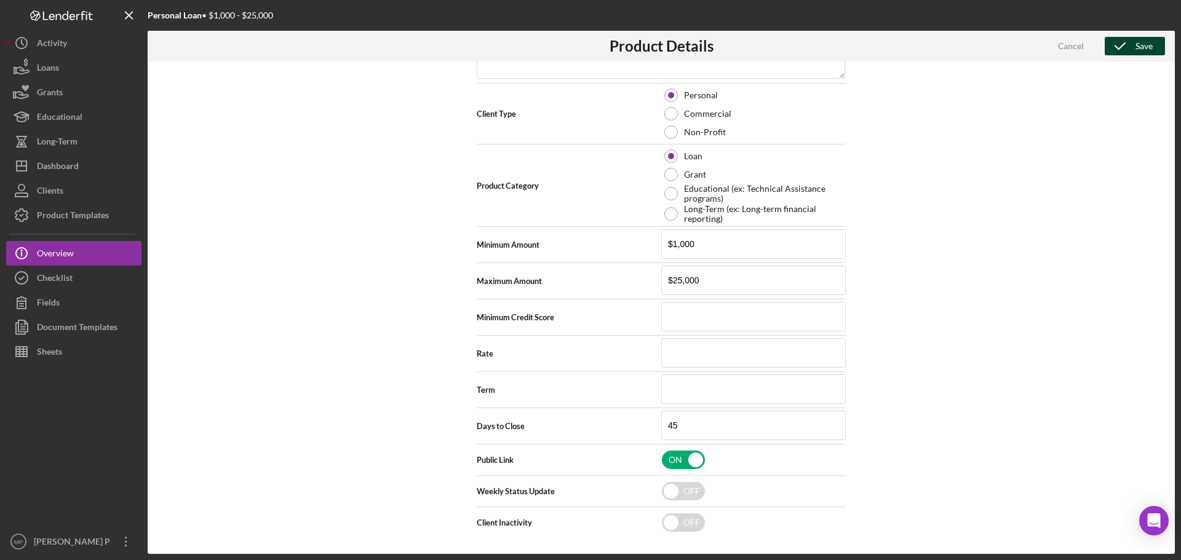
click at [1129, 46] on icon "button" at bounding box center [1119, 46] width 31 height 31
checkbox input "false"
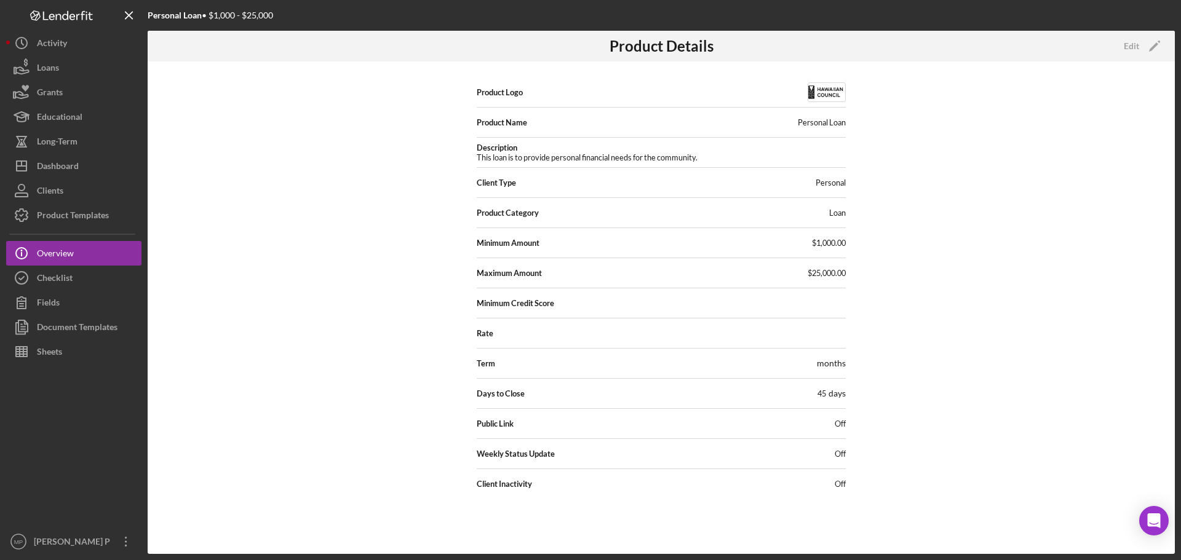
click at [834, 429] on span "Off" at bounding box center [839, 424] width 11 height 10
click at [71, 303] on button "Fields" at bounding box center [73, 302] width 135 height 25
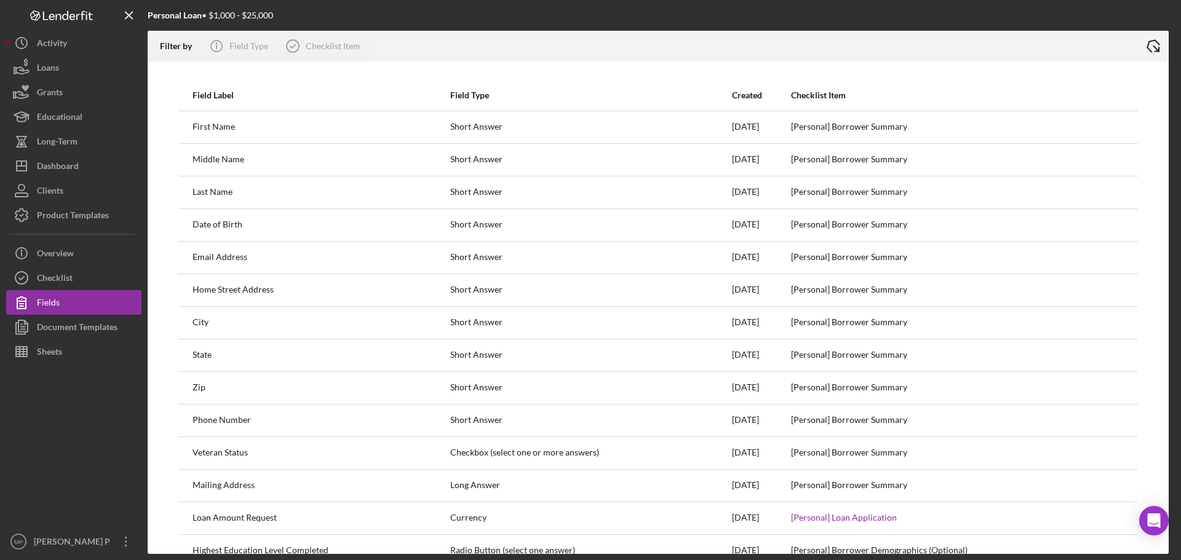
scroll to position [65, 0]
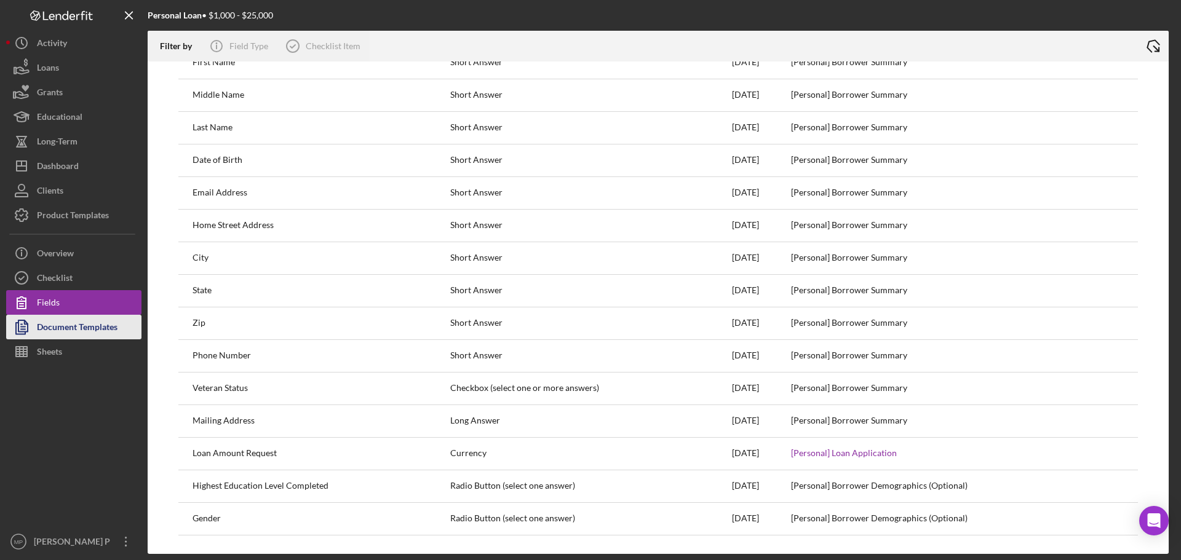
click at [114, 338] on div "Document Templates" at bounding box center [77, 329] width 81 height 28
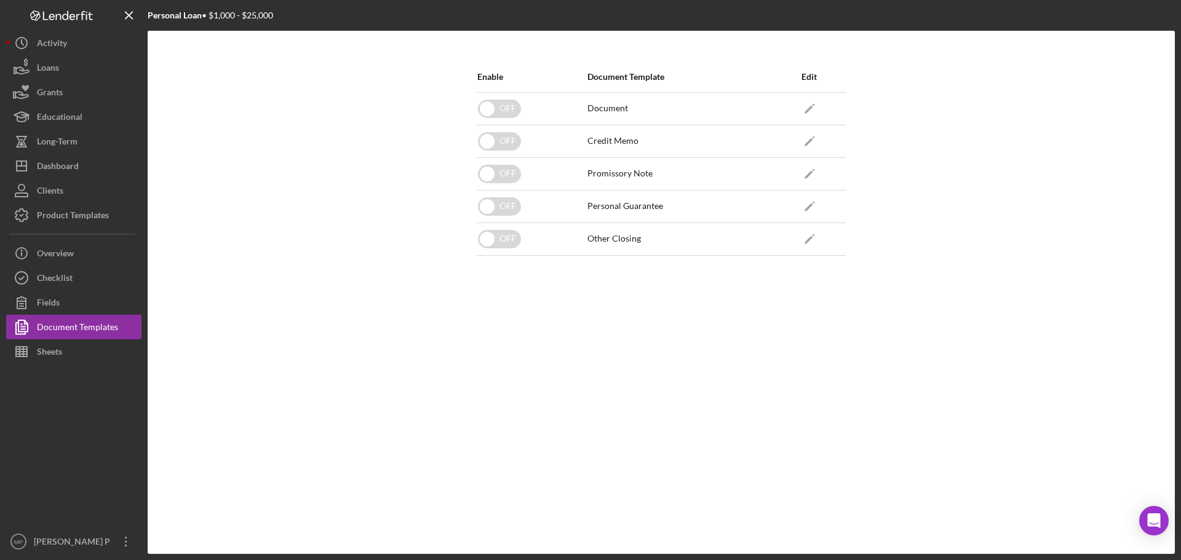
click at [76, 364] on div at bounding box center [73, 446] width 135 height 165
click at [73, 358] on button "Sheets" at bounding box center [73, 351] width 135 height 25
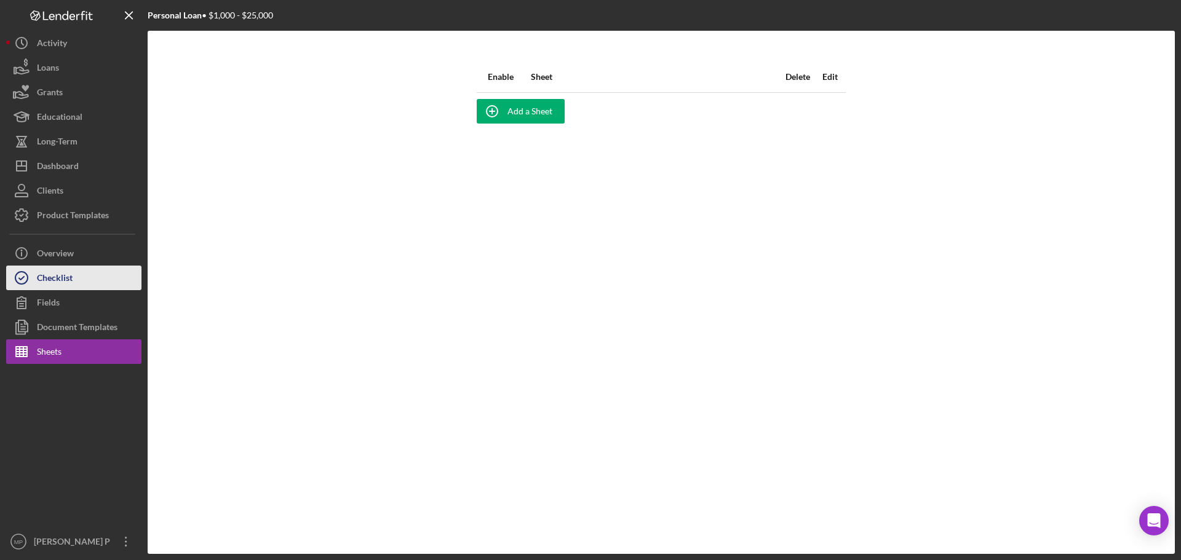
click at [90, 280] on button "Checklist" at bounding box center [73, 278] width 135 height 25
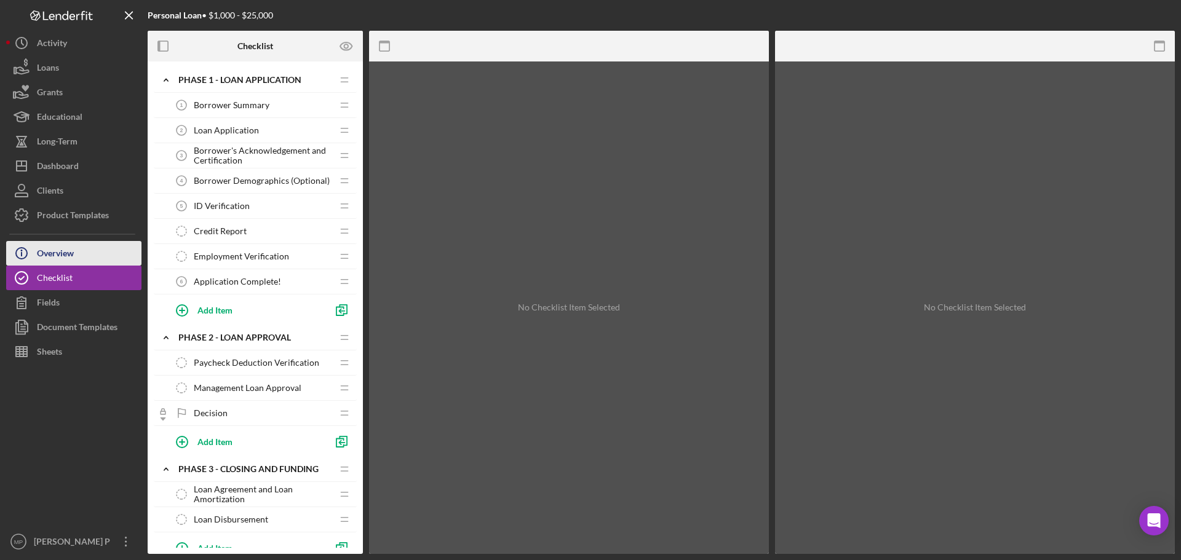
click at [81, 259] on button "Icon/Info Overview" at bounding box center [73, 253] width 135 height 25
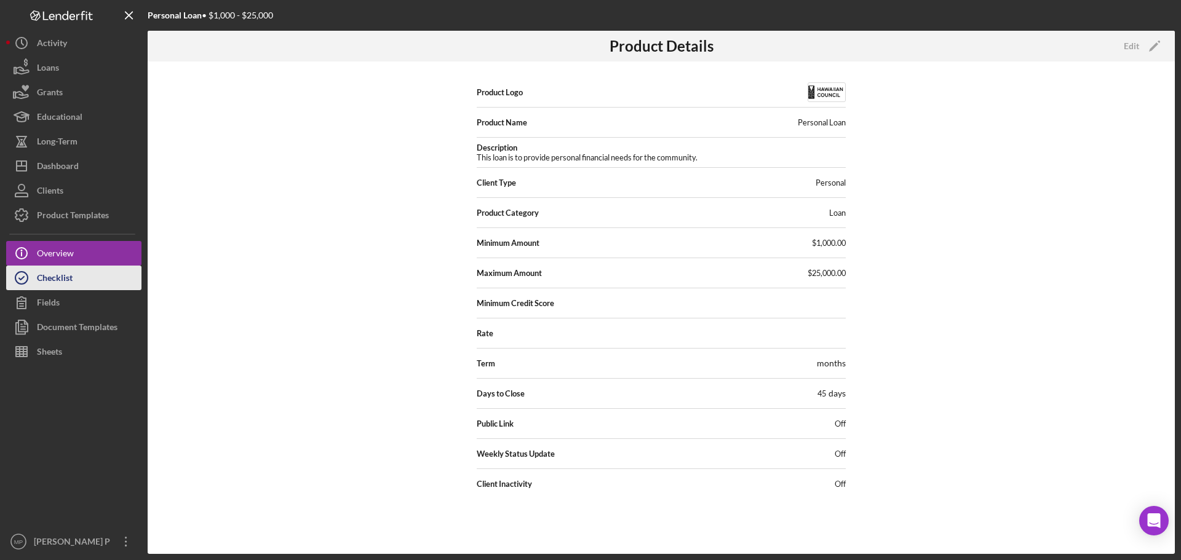
click at [80, 279] on button "Checklist" at bounding box center [73, 278] width 135 height 25
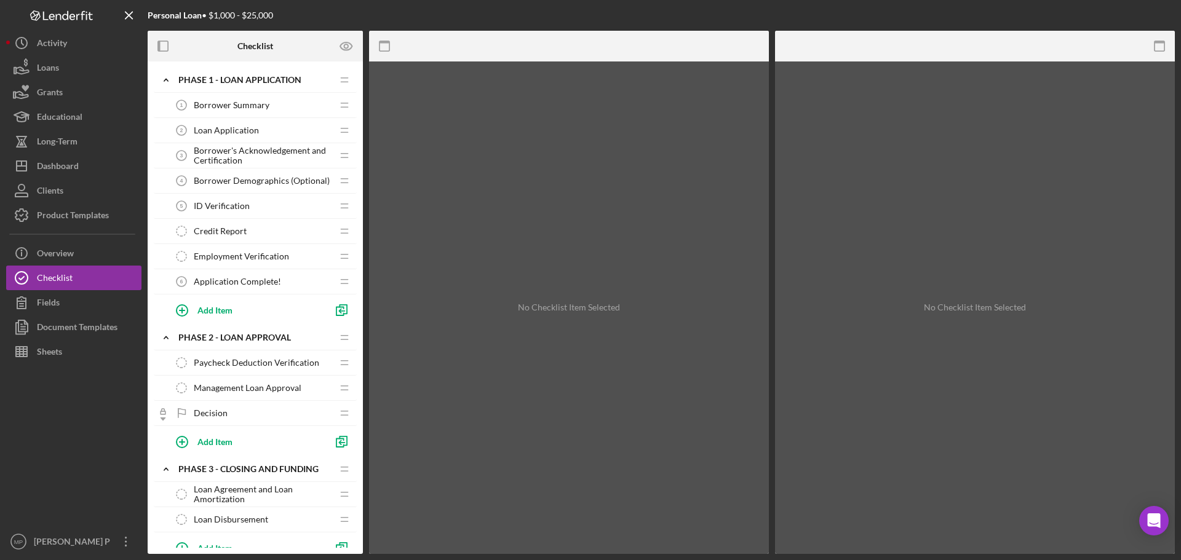
click at [249, 109] on span "Borrower Summary" at bounding box center [232, 105] width 76 height 10
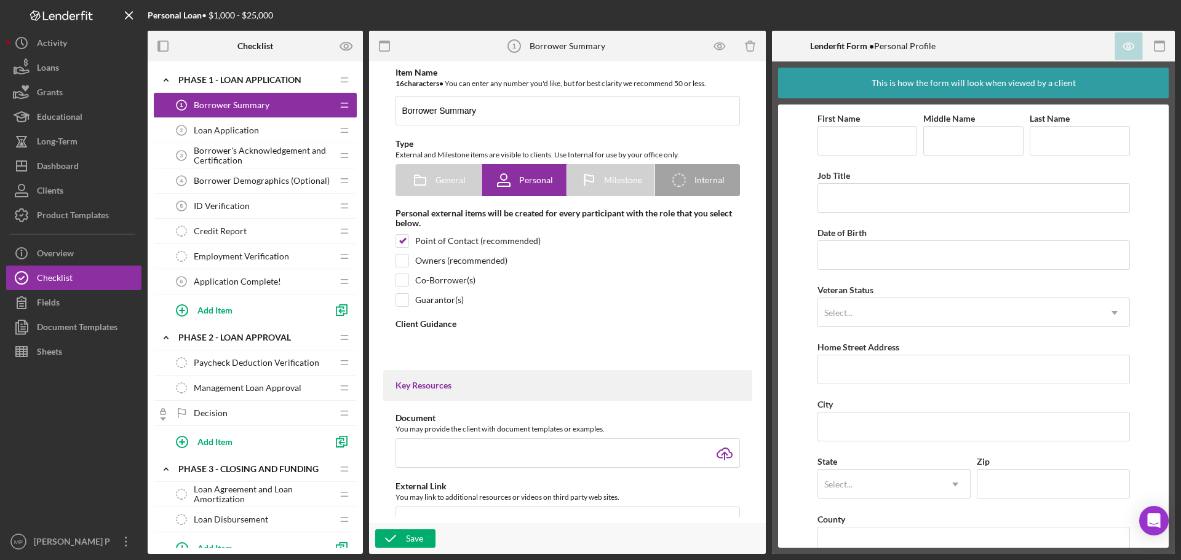
type textarea "<div> <div><strong>Welcome to CNHA's Personal Loan Portal!</strong>&nbsp;</div>…"
type textarea "<div>[PERSON_NAME] for completing your Borrower Summary form!</div> <div>&nbsp;…"
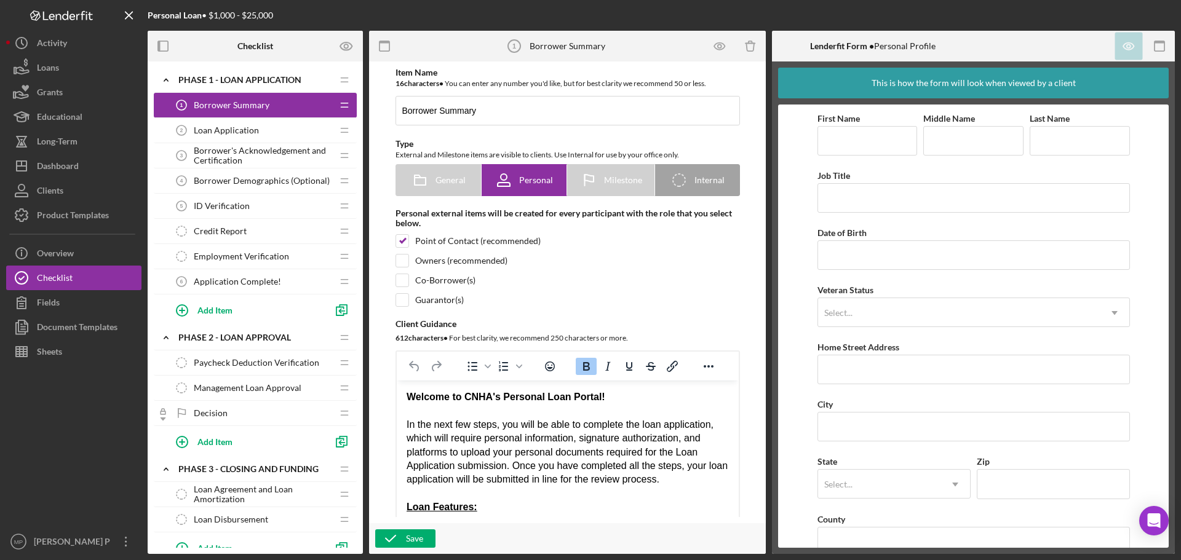
click at [251, 133] on span "Loan Application" at bounding box center [226, 130] width 65 height 10
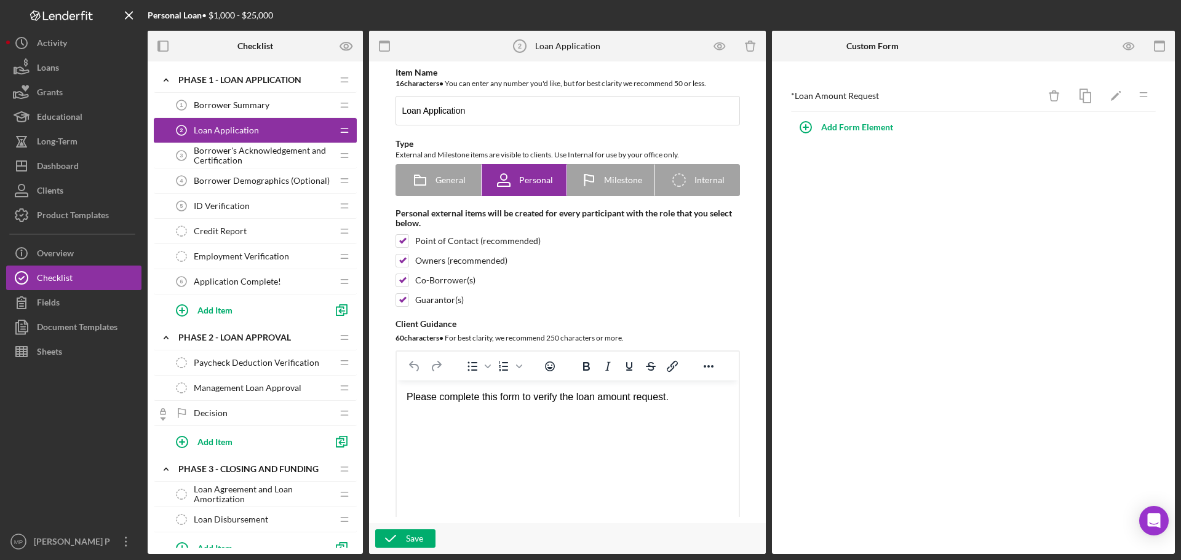
click at [243, 164] on span "Borrower's Acknowledgement and Certification" at bounding box center [263, 156] width 138 height 20
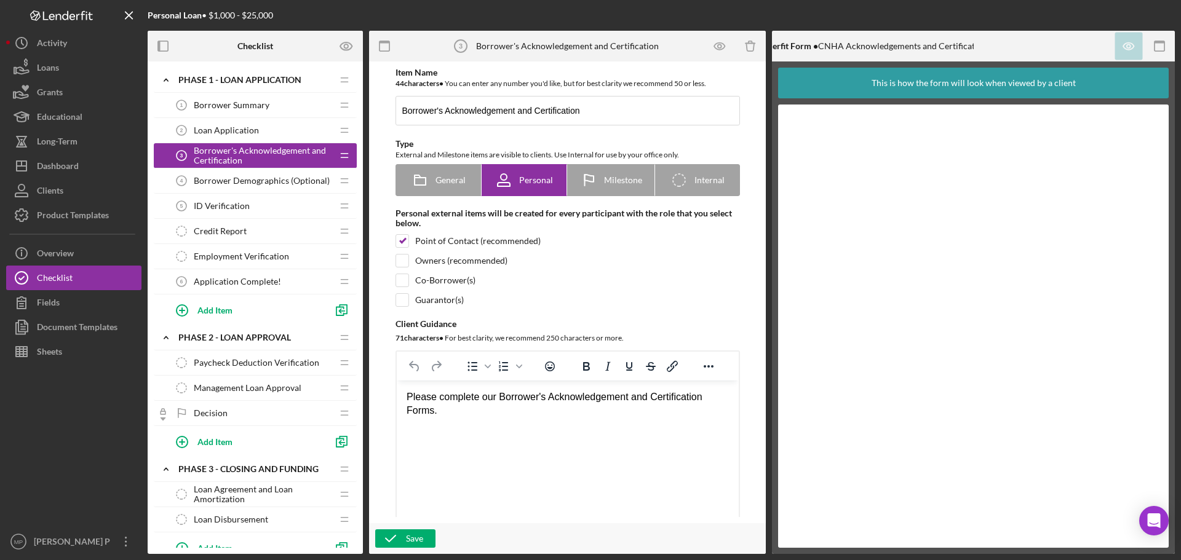
click at [236, 180] on span "Borrower Demographics (Optional)" at bounding box center [262, 181] width 136 height 10
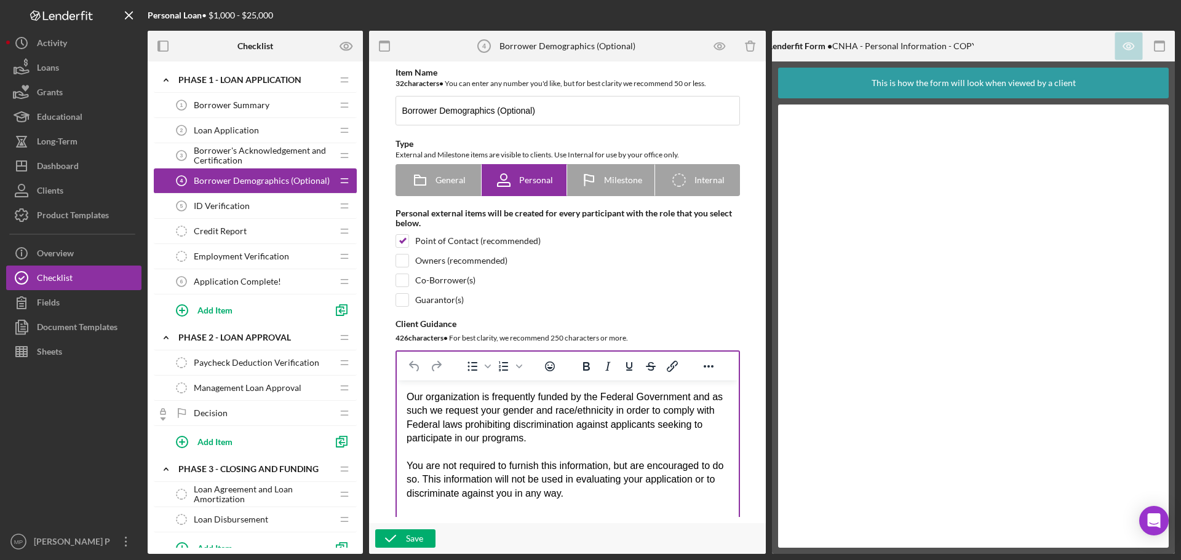
scroll to position [61, 0]
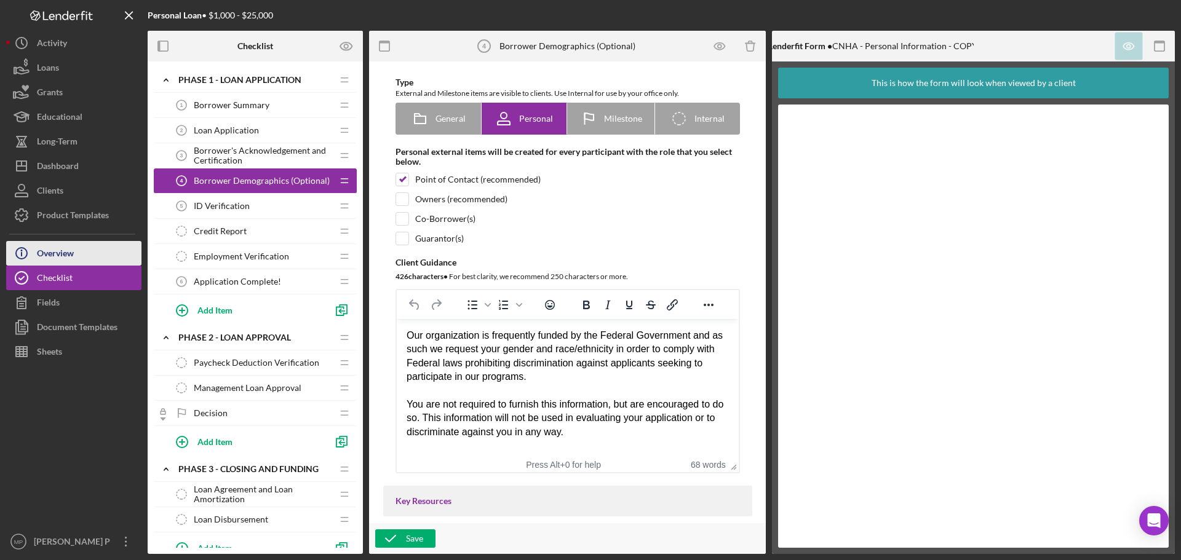
click at [64, 262] on div "Overview" at bounding box center [55, 255] width 37 height 28
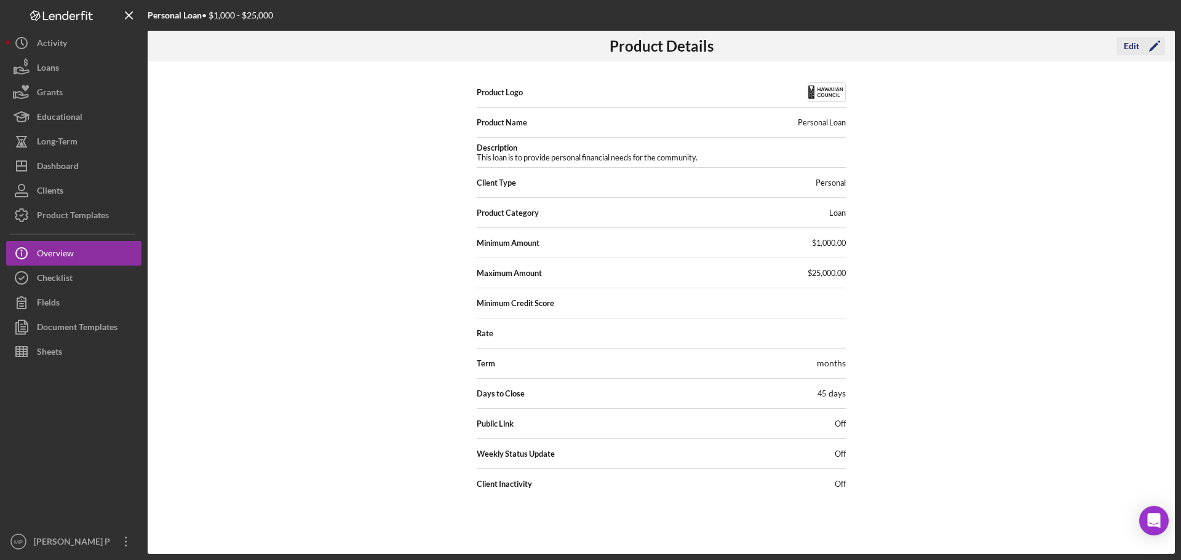
click at [1137, 47] on div "Edit" at bounding box center [1130, 46] width 15 height 18
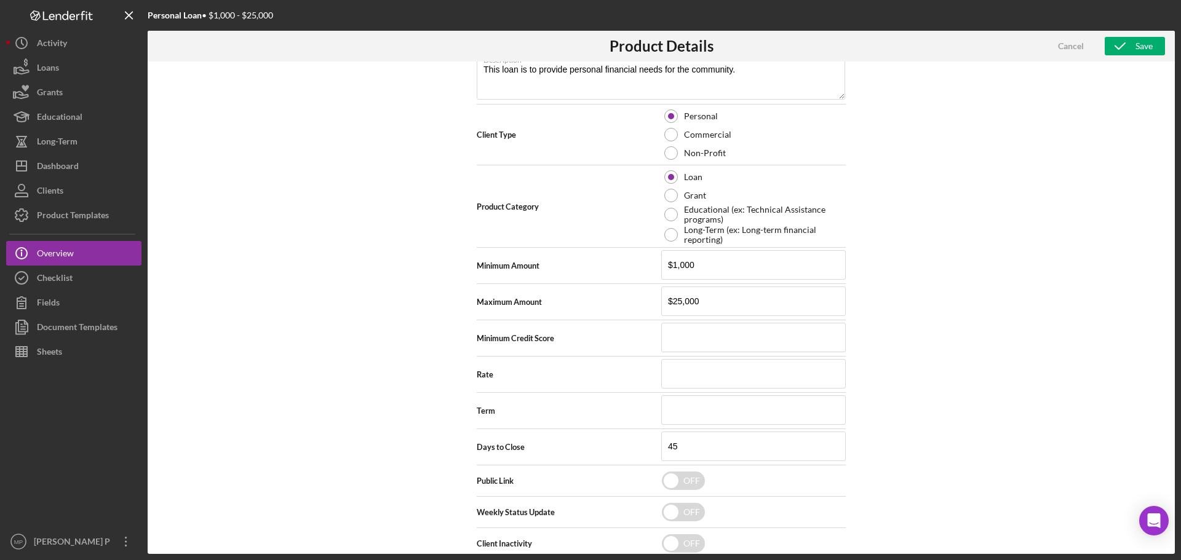
scroll to position [216, 0]
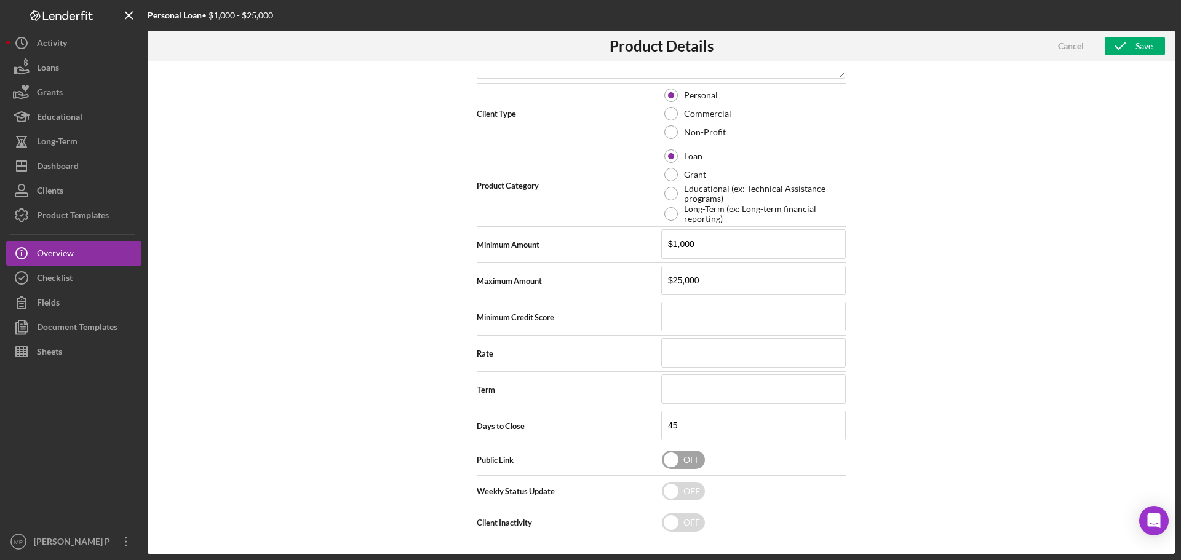
click at [685, 457] on input "checkbox" at bounding box center [683, 460] width 43 height 18
checkbox input "true"
click at [1140, 40] on div "Save" at bounding box center [1143, 46] width 17 height 18
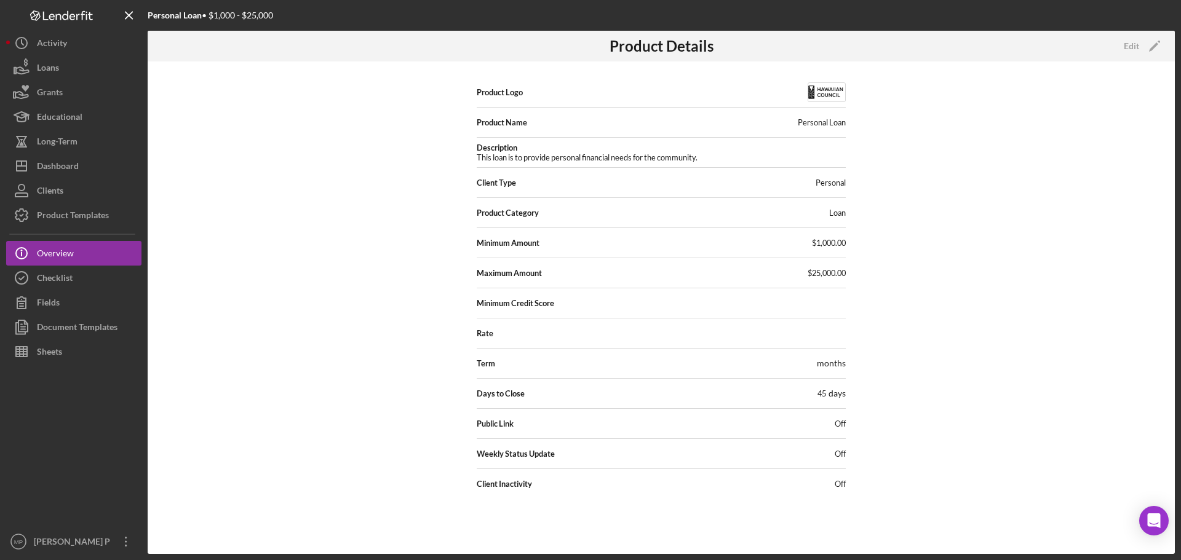
scroll to position [0, 0]
click at [76, 220] on div "Product Templates" at bounding box center [73, 217] width 72 height 28
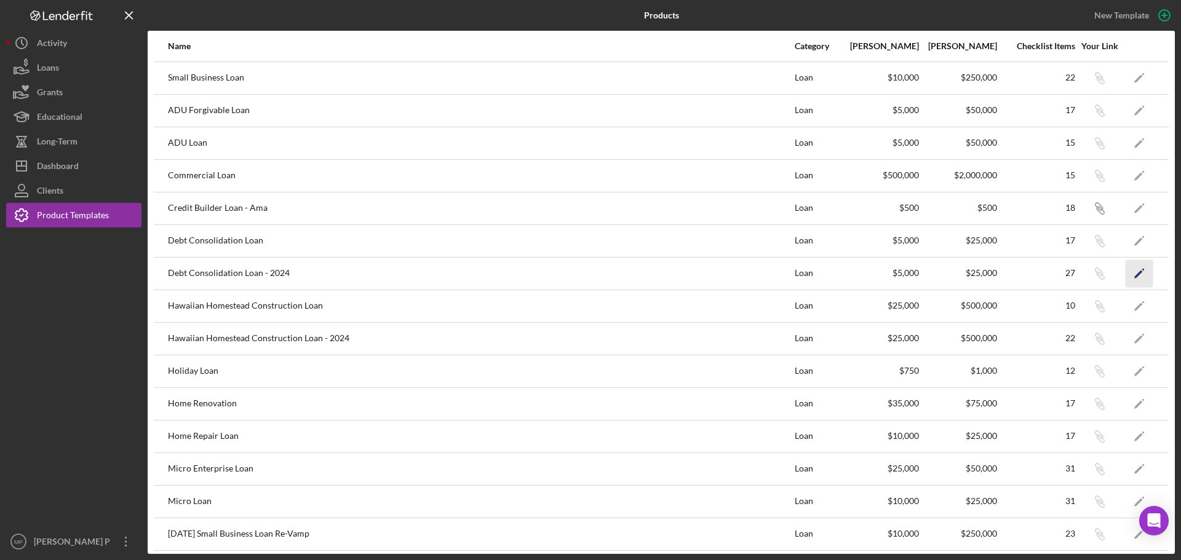
click at [1134, 272] on polygon "button" at bounding box center [1138, 274] width 9 height 9
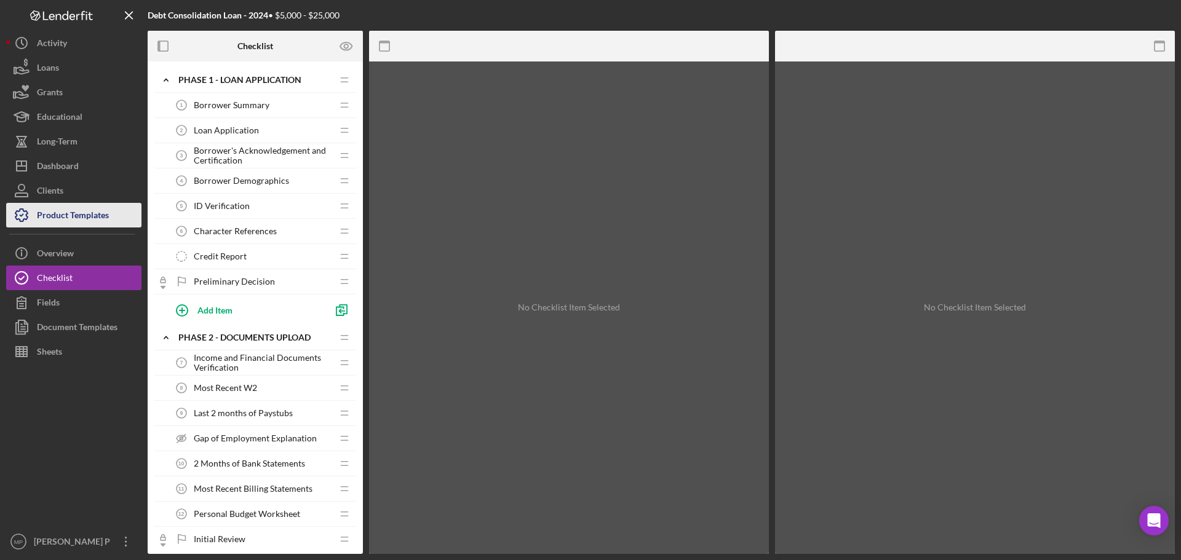
click at [81, 211] on div "Product Templates" at bounding box center [73, 217] width 72 height 28
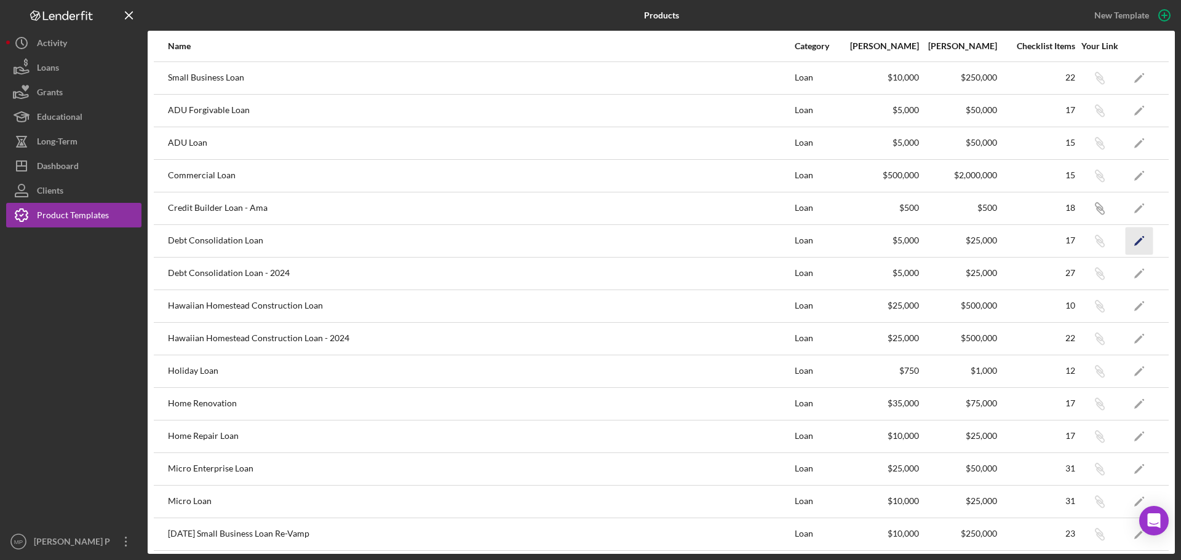
click at [1139, 235] on icon "Icon/Edit" at bounding box center [1139, 241] width 28 height 28
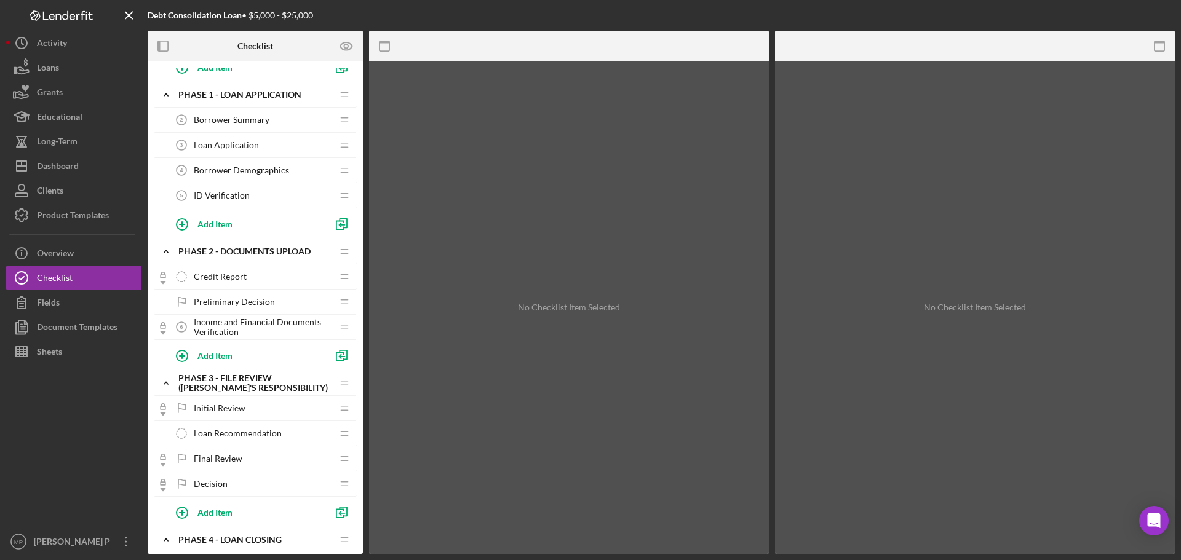
scroll to position [61, 0]
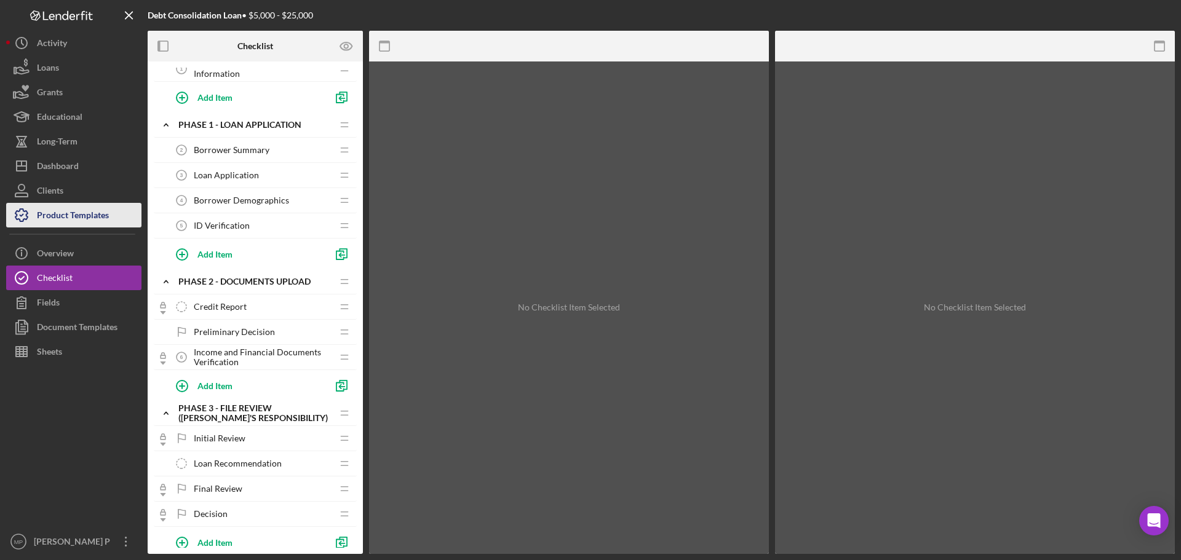
click at [66, 223] on div "Product Templates" at bounding box center [73, 217] width 72 height 28
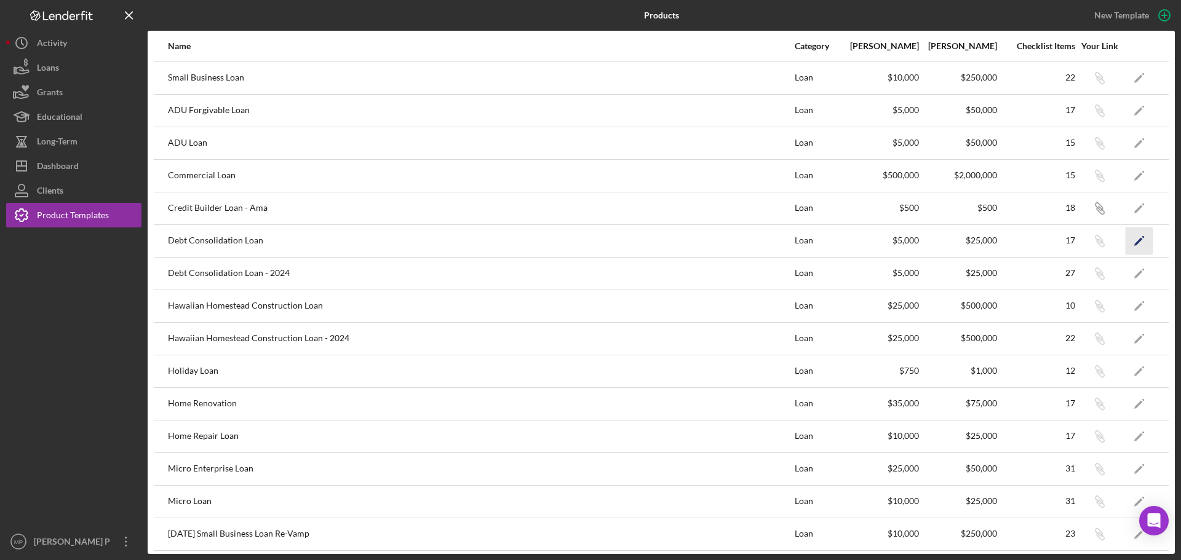
click at [1130, 235] on icon "Icon/Edit" at bounding box center [1139, 241] width 28 height 28
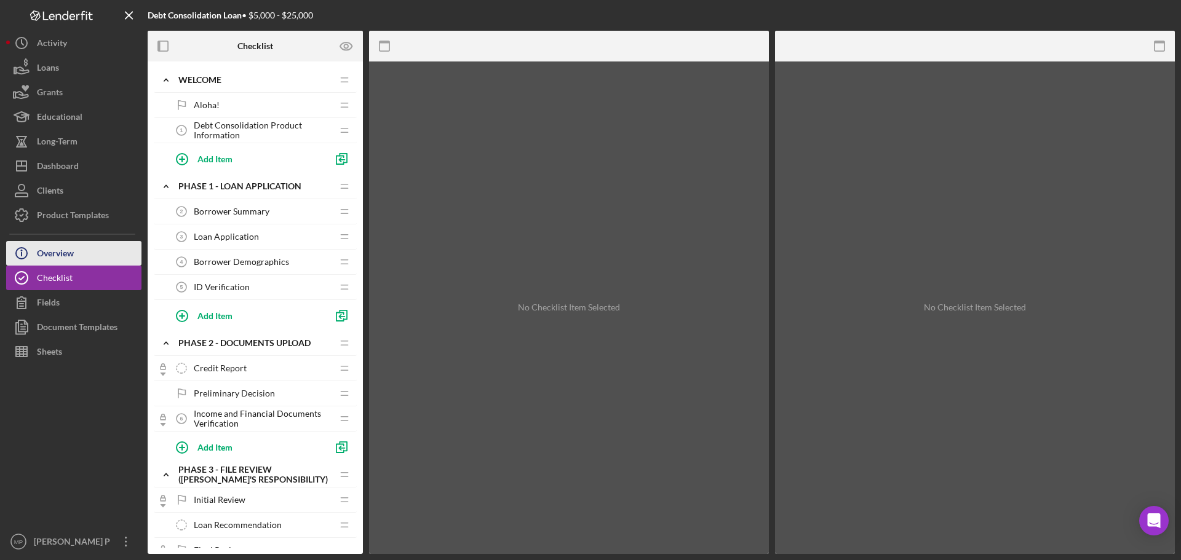
click at [20, 251] on icon "Icon/Info" at bounding box center [21, 253] width 31 height 31
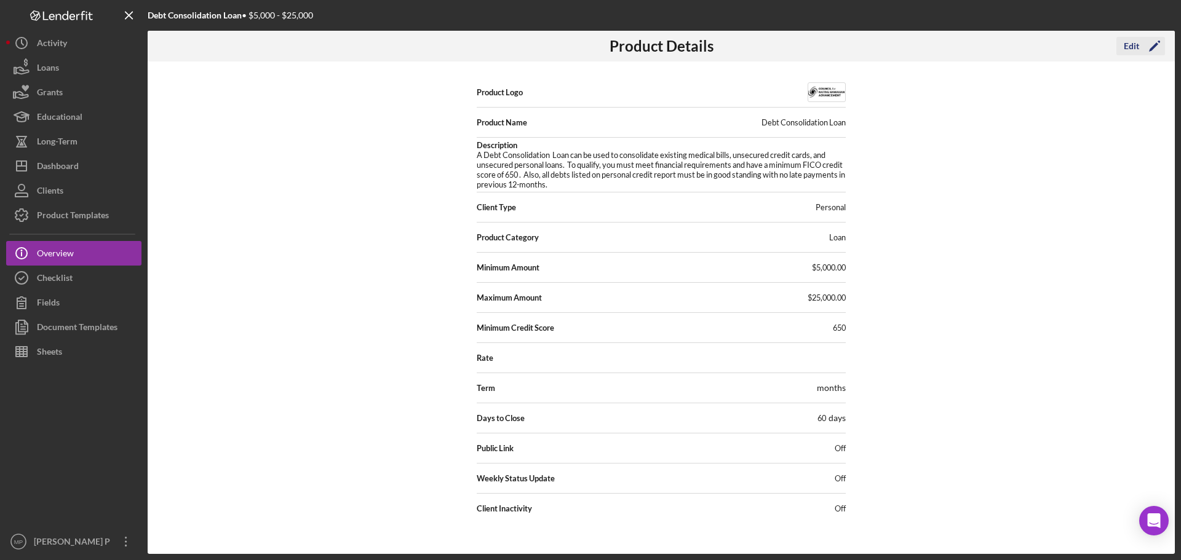
click at [1144, 48] on icon "Icon/Edit" at bounding box center [1154, 46] width 31 height 31
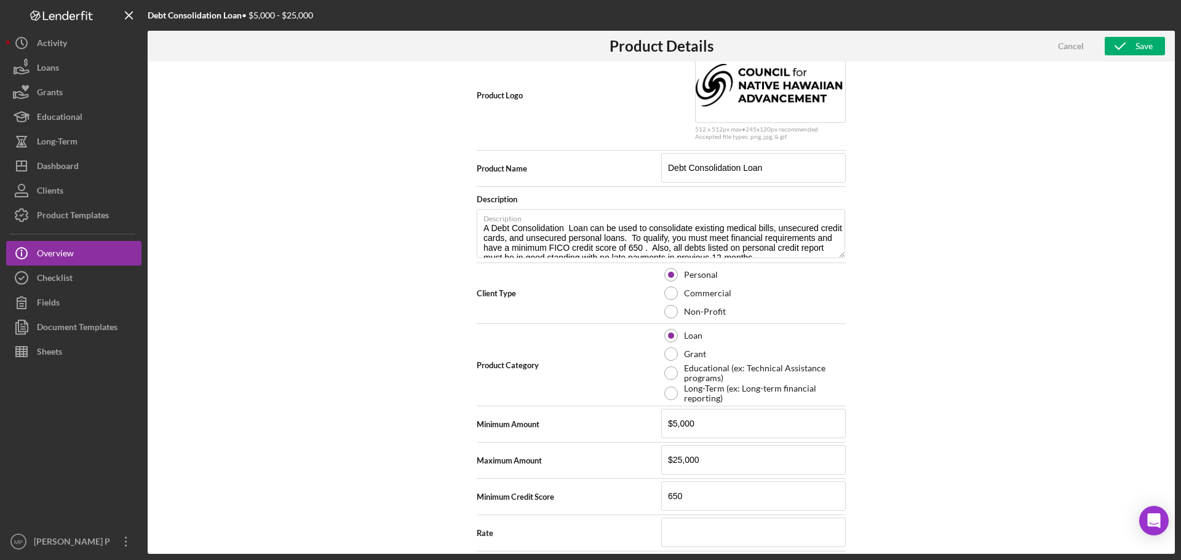
scroll to position [216, 0]
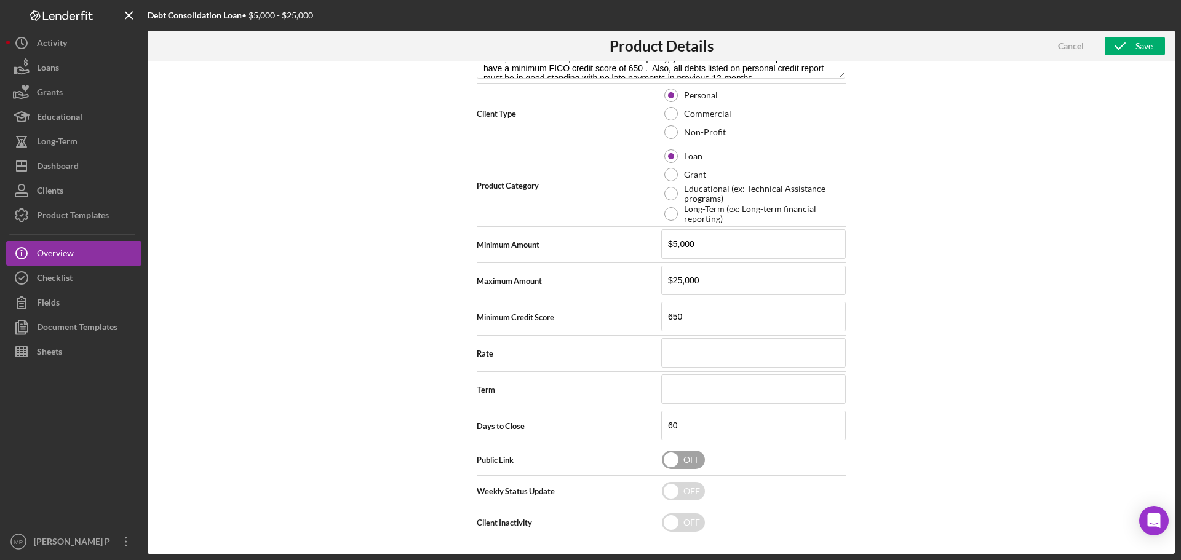
click at [667, 460] on input "checkbox" at bounding box center [683, 460] width 43 height 18
checkbox input "true"
click at [1131, 48] on icon "button" at bounding box center [1119, 46] width 31 height 31
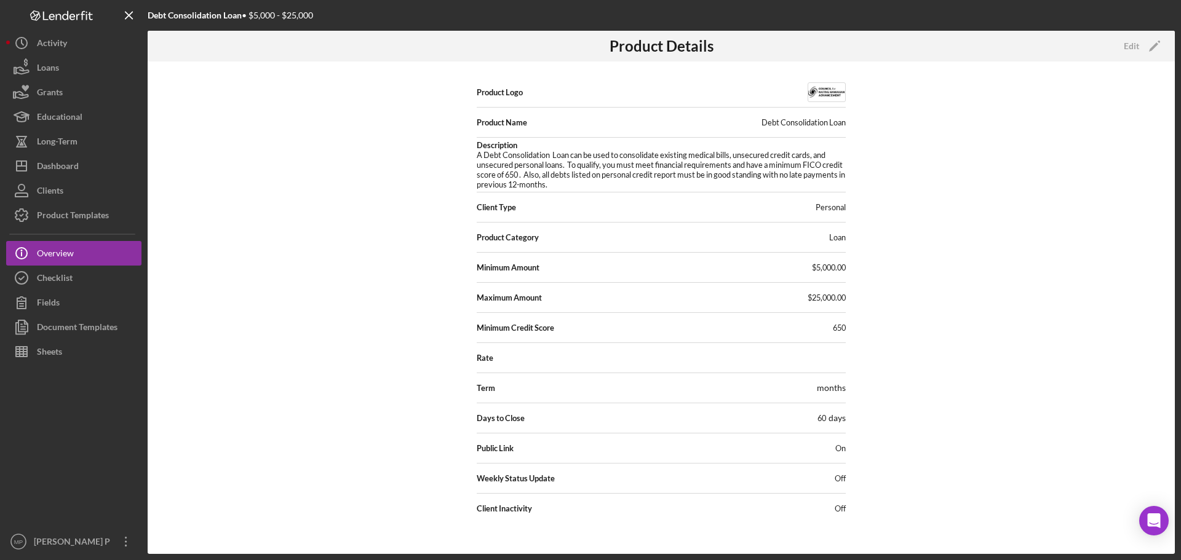
scroll to position [0, 0]
click at [1144, 44] on icon "Icon/Edit" at bounding box center [1154, 46] width 31 height 31
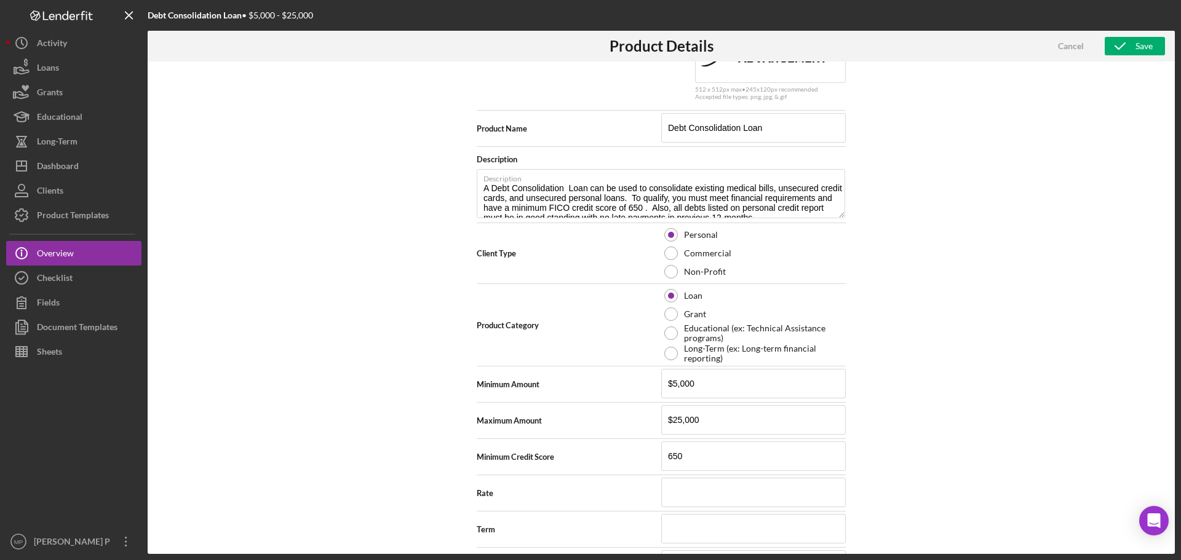
scroll to position [216, 0]
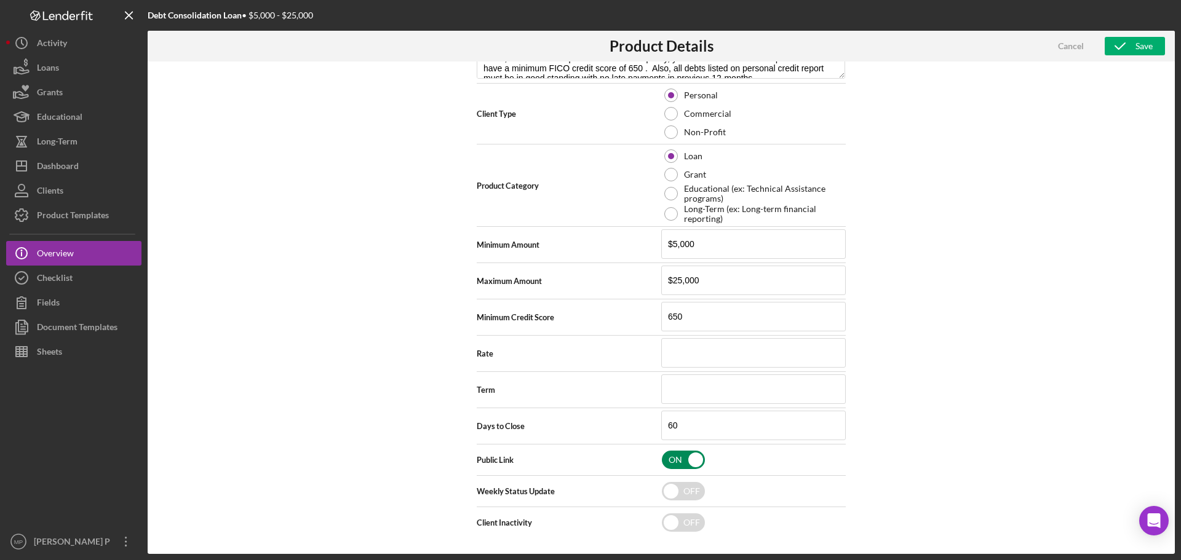
click at [676, 460] on input "checkbox" at bounding box center [683, 460] width 43 height 18
checkbox input "false"
click at [1139, 47] on div "Save" at bounding box center [1143, 46] width 17 height 18
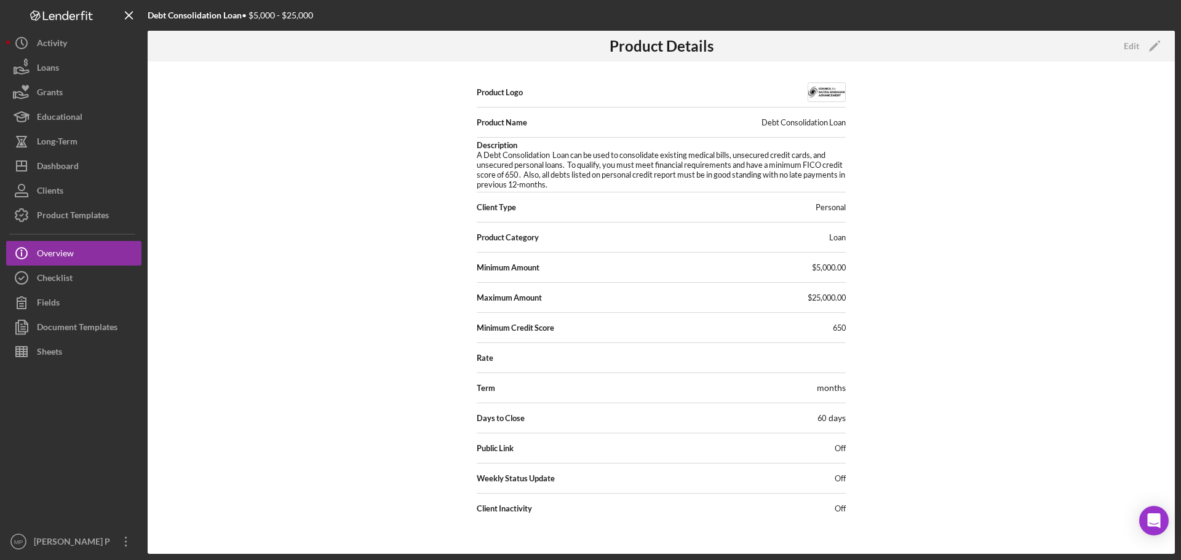
scroll to position [0, 0]
click at [75, 221] on div "Product Templates" at bounding box center [73, 217] width 72 height 28
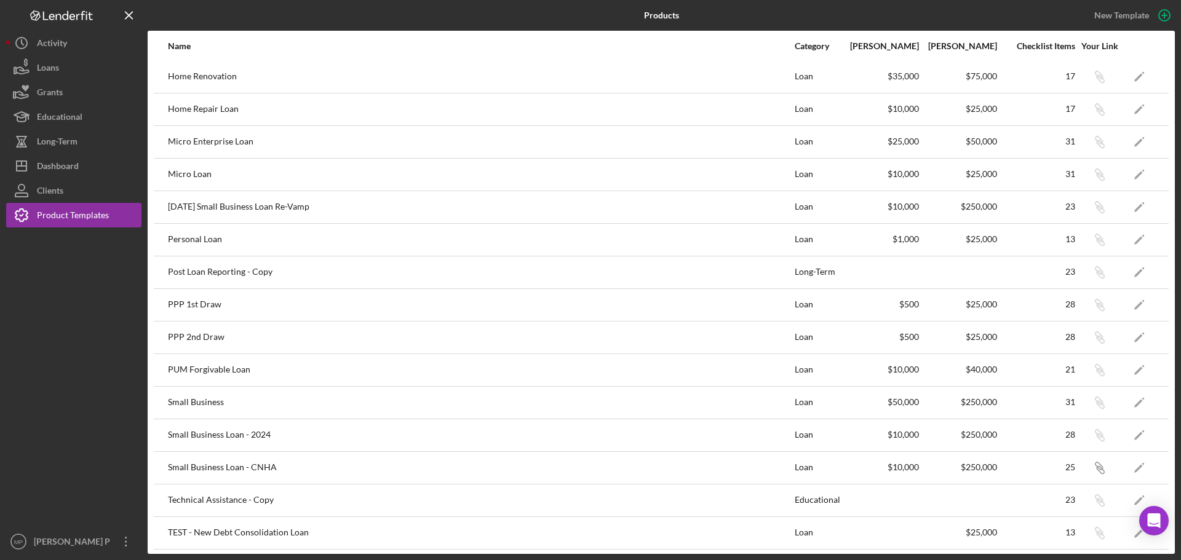
scroll to position [362, 0]
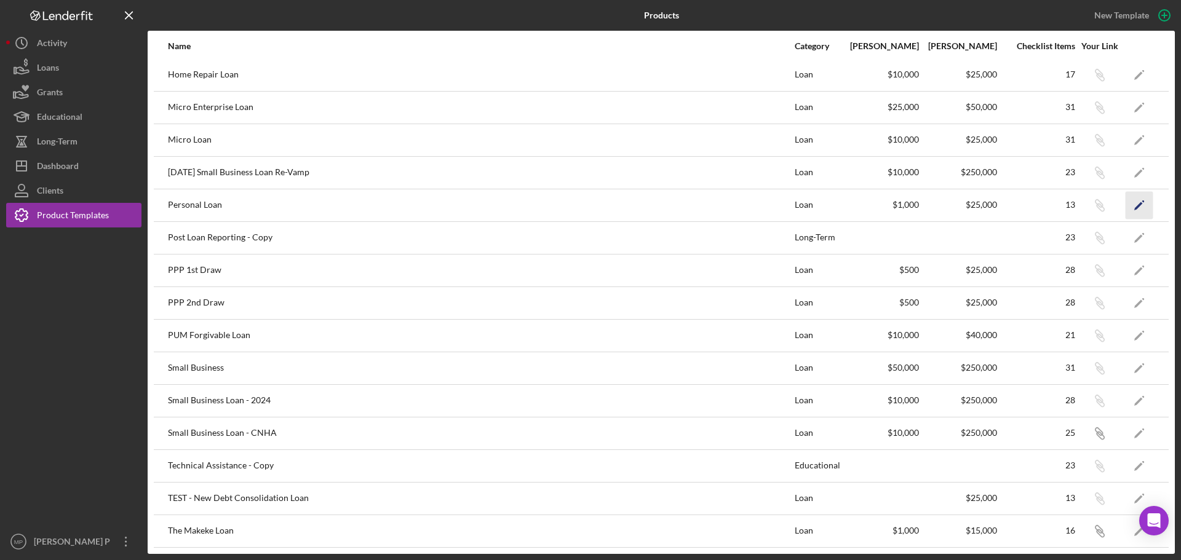
click at [1134, 205] on polygon "button" at bounding box center [1138, 206] width 9 height 9
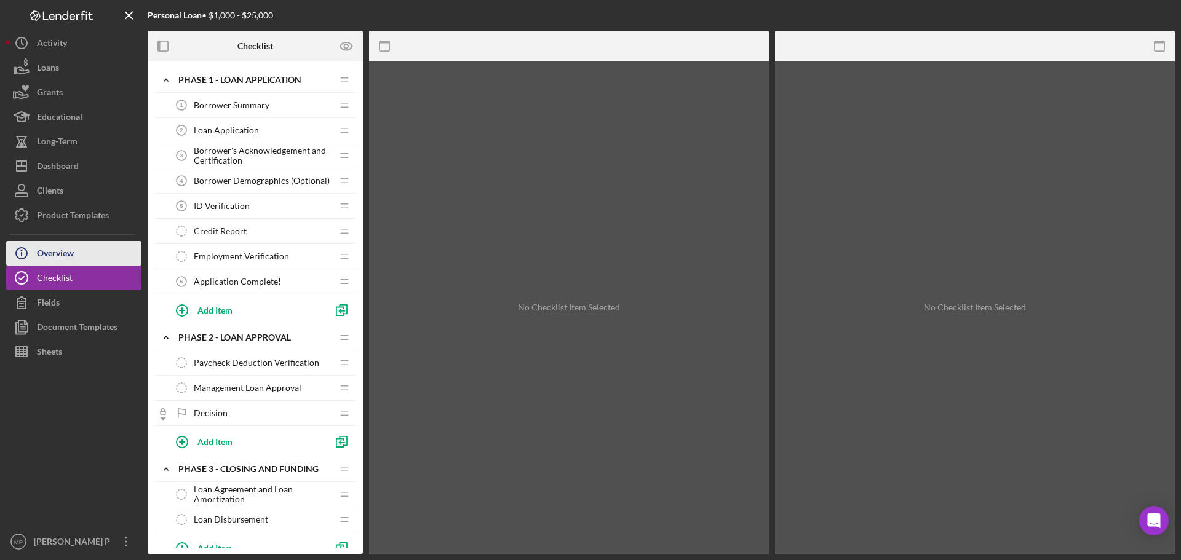
click at [77, 261] on button "Icon/Info Overview" at bounding box center [73, 253] width 135 height 25
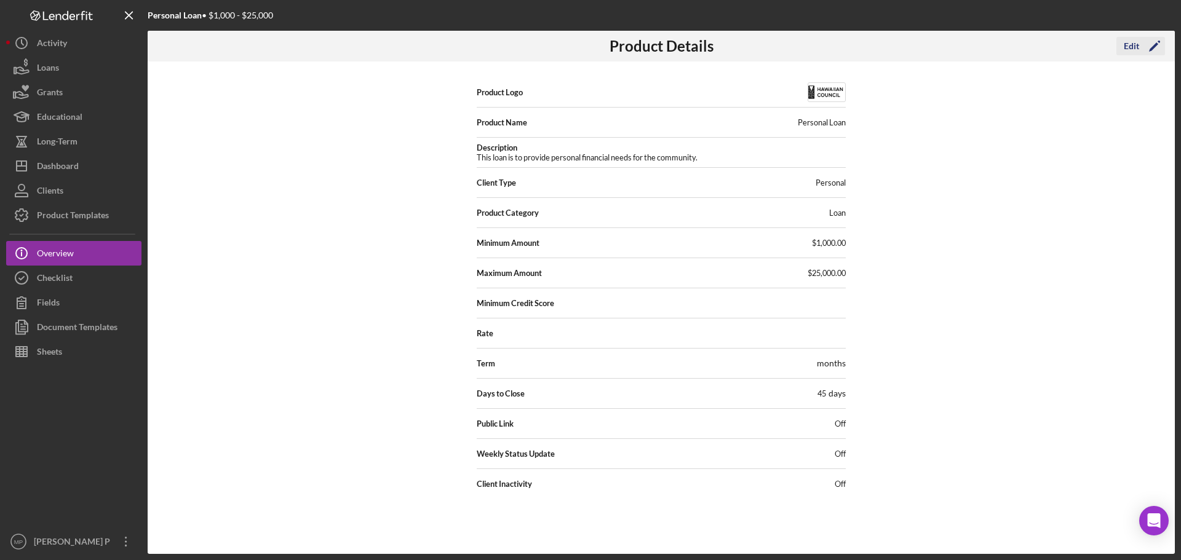
click at [1129, 49] on div "Edit" at bounding box center [1130, 46] width 15 height 18
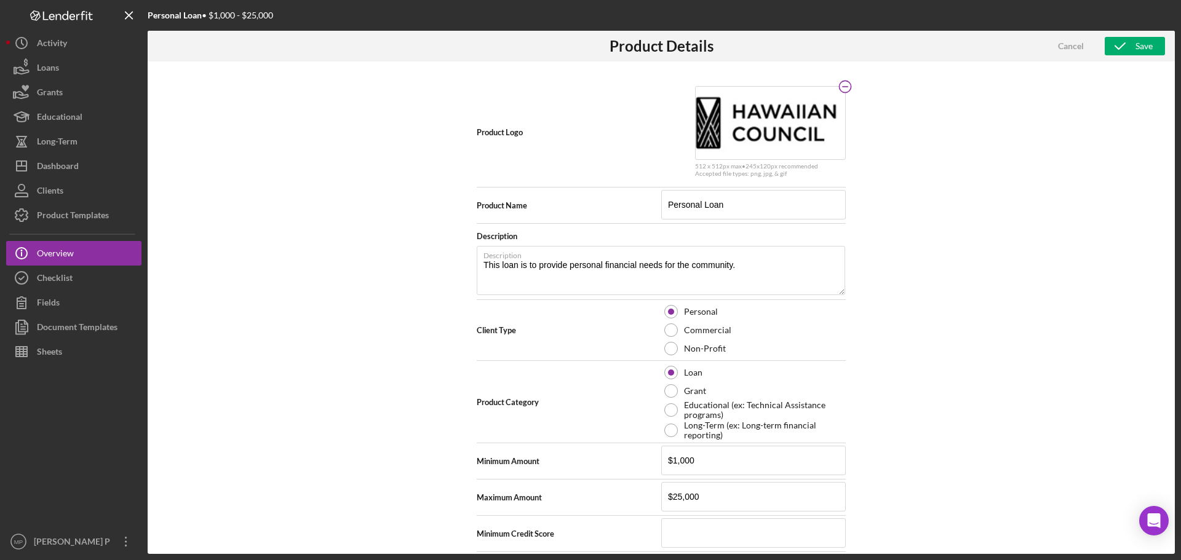
click at [842, 87] on rect at bounding box center [845, 86] width 6 height 1
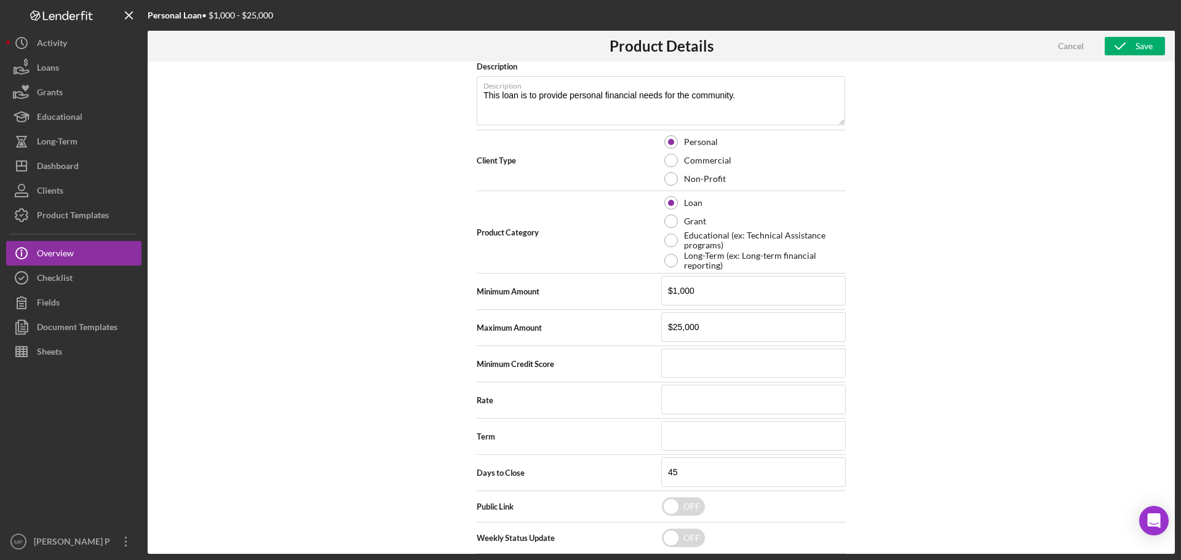
scroll to position [216, 0]
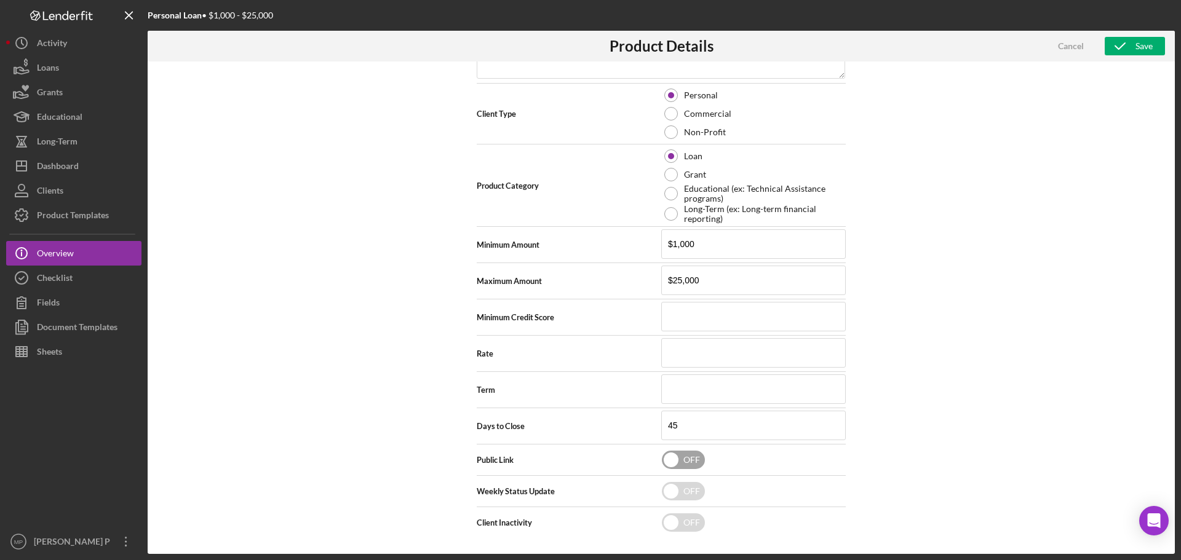
click at [682, 459] on input "checkbox" at bounding box center [683, 460] width 43 height 18
click at [1141, 39] on div "Save" at bounding box center [1143, 46] width 17 height 18
checkbox input "false"
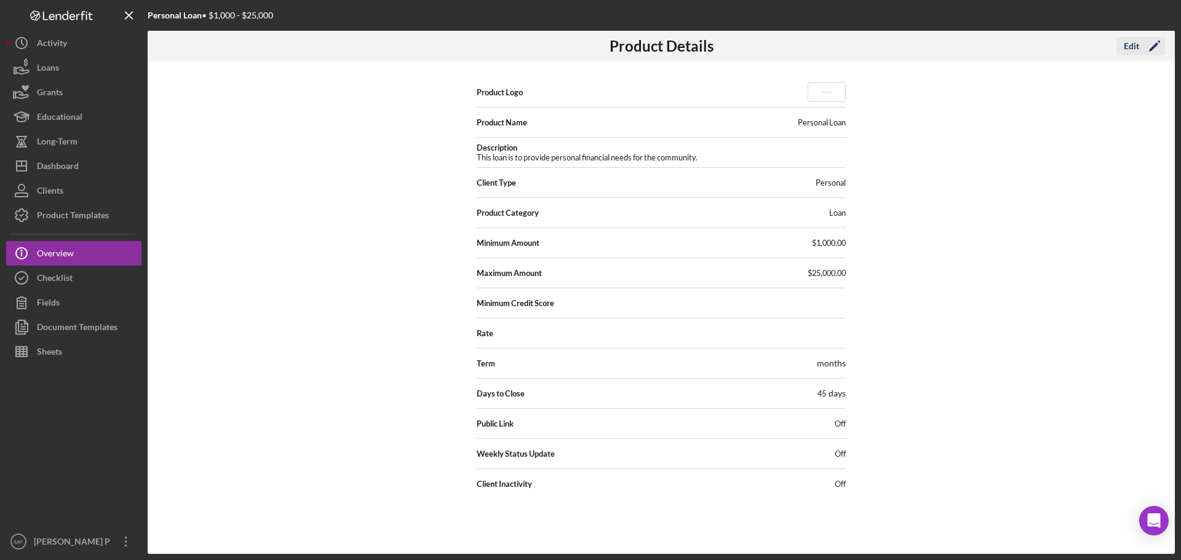
click at [1129, 47] on div "Edit" at bounding box center [1130, 46] width 15 height 18
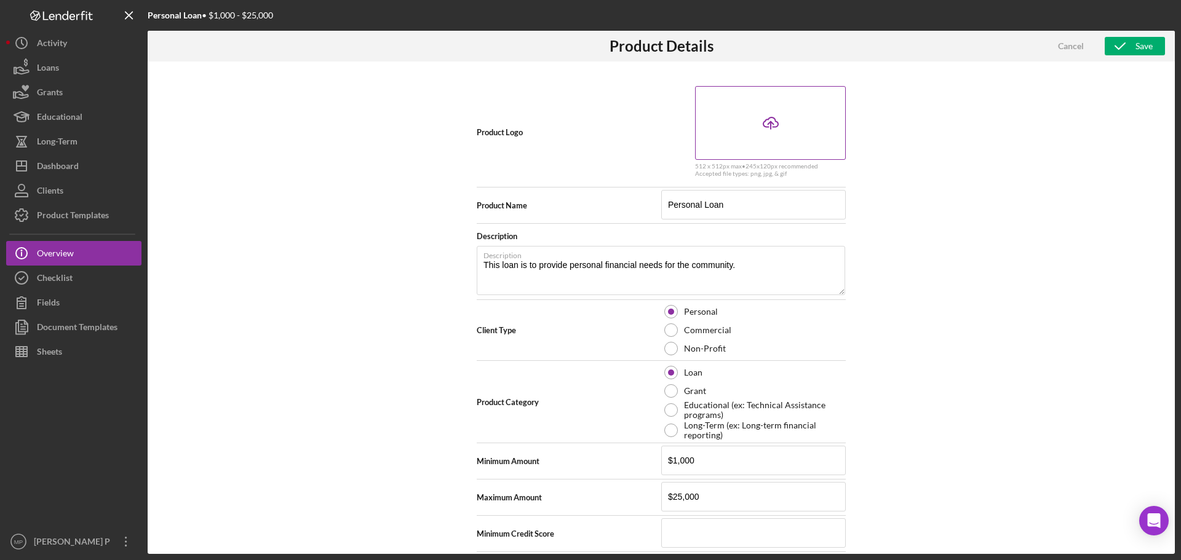
click at [763, 122] on icon "Icon/Upload" at bounding box center [770, 123] width 31 height 31
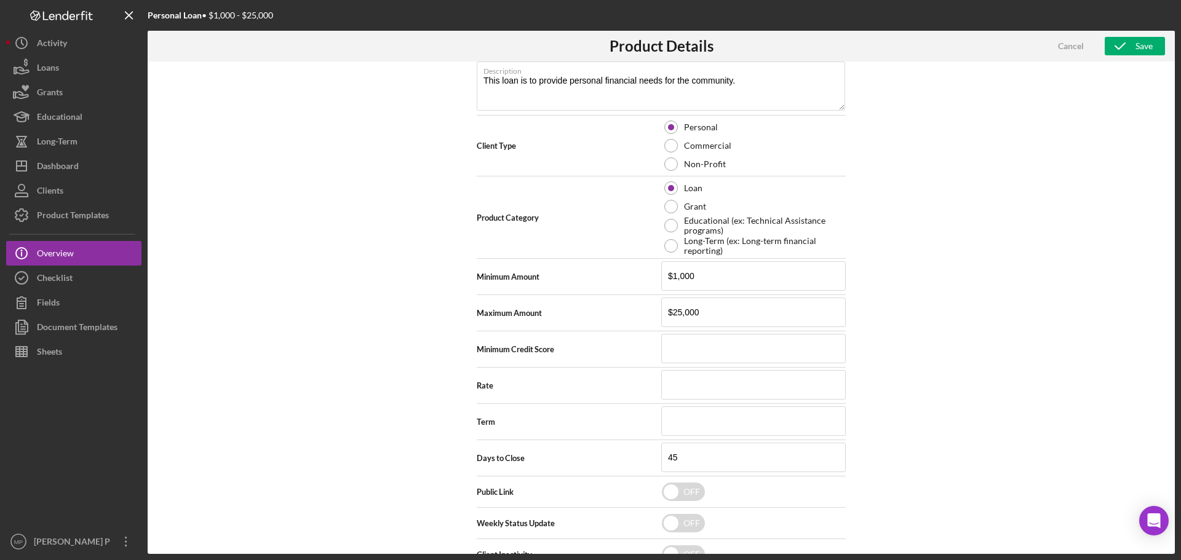
scroll to position [216, 0]
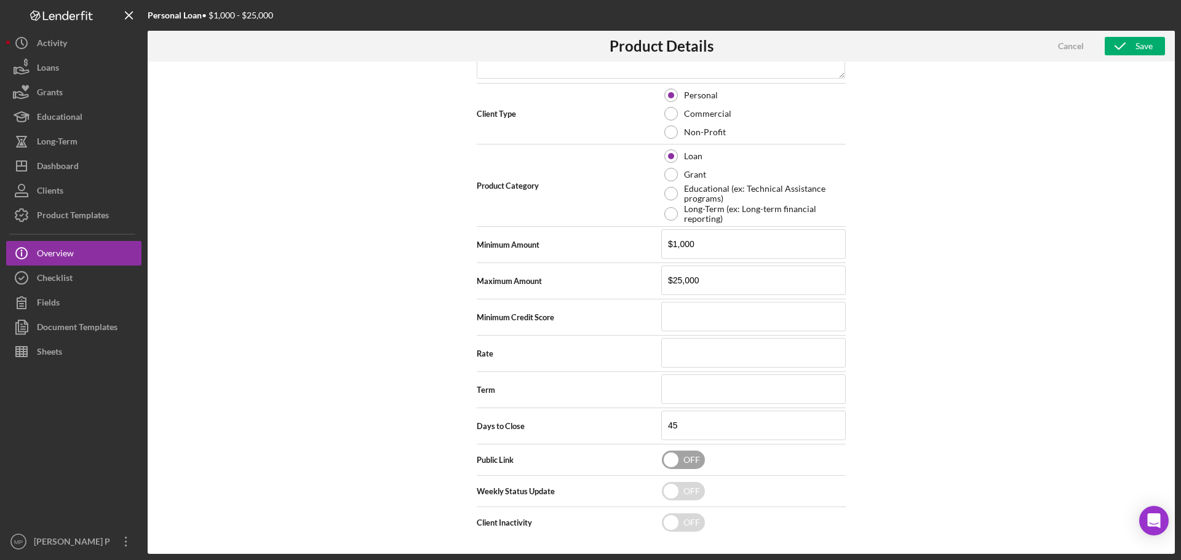
click at [681, 461] on input "checkbox" at bounding box center [683, 460] width 43 height 18
checkbox input "true"
click at [1129, 43] on icon "button" at bounding box center [1119, 46] width 31 height 31
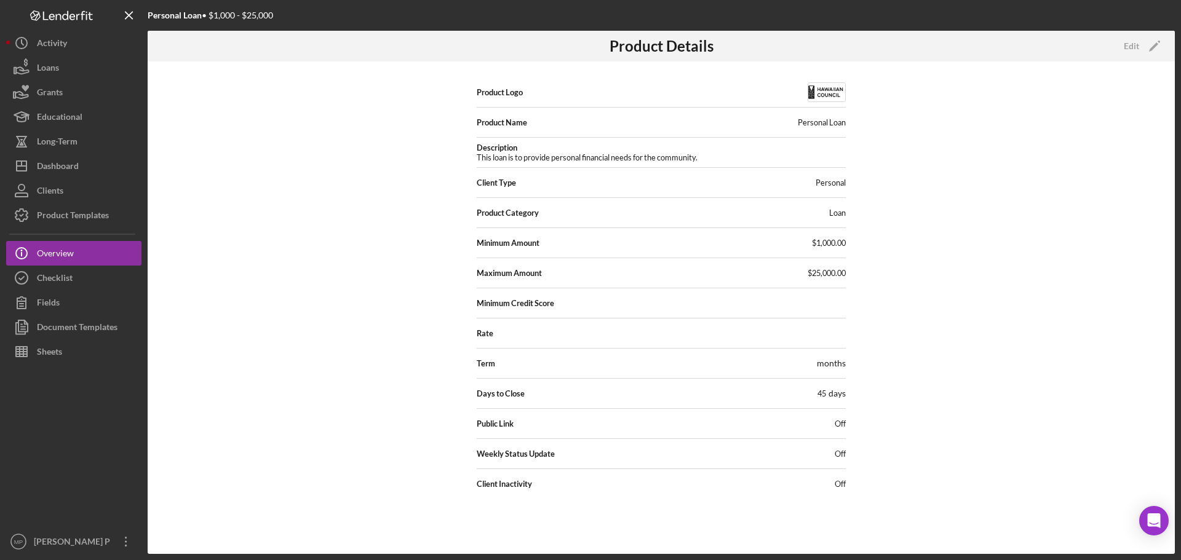
scroll to position [0, 0]
click at [1150, 523] on icon "Open Intercom Messenger" at bounding box center [1153, 521] width 16 height 16
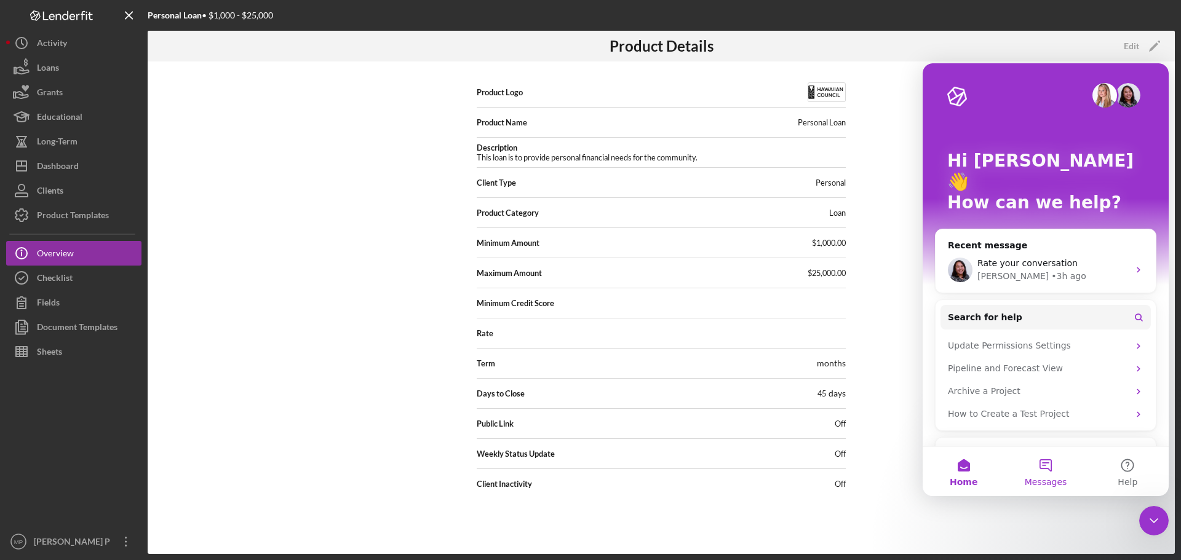
click at [1043, 469] on button "Messages" at bounding box center [1045, 471] width 82 height 49
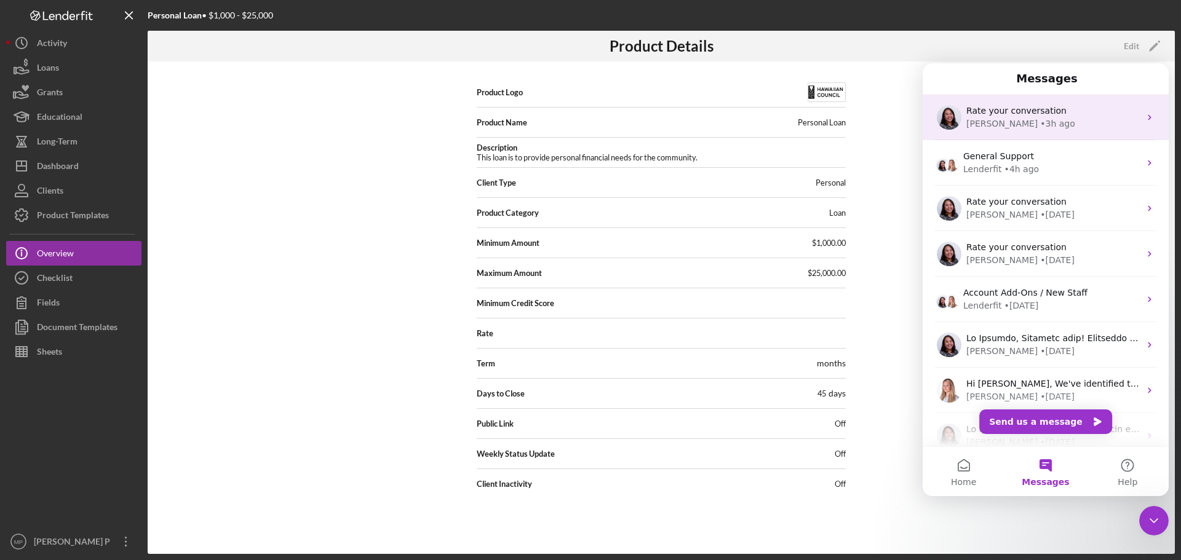
click at [1061, 120] on div "Christina • 3h ago" at bounding box center [1052, 123] width 173 height 13
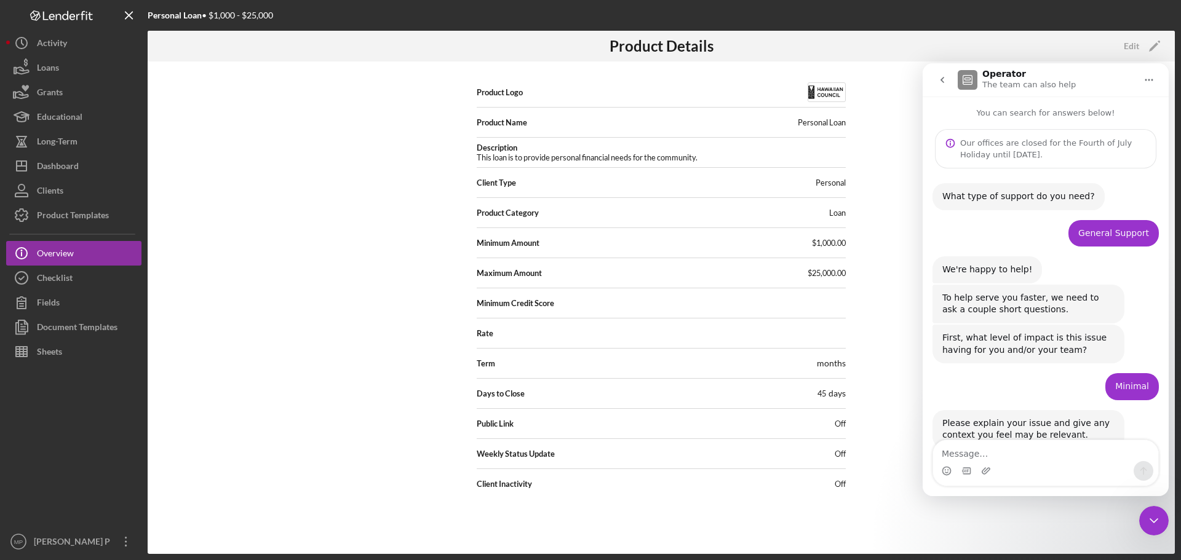
scroll to position [2, 0]
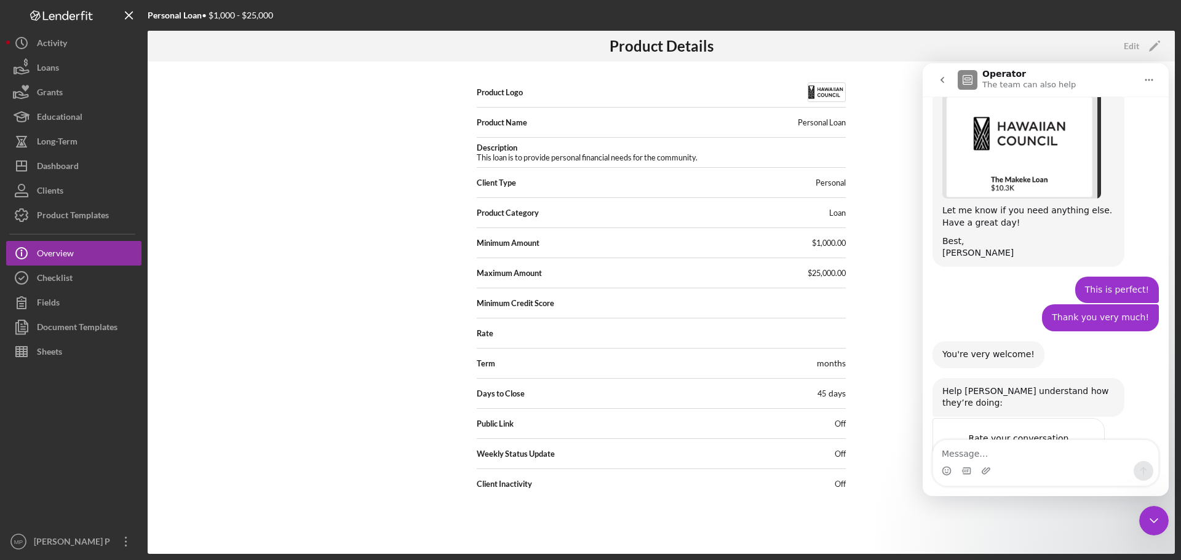
click at [1026, 453] on textarea "Message…" at bounding box center [1045, 450] width 225 height 21
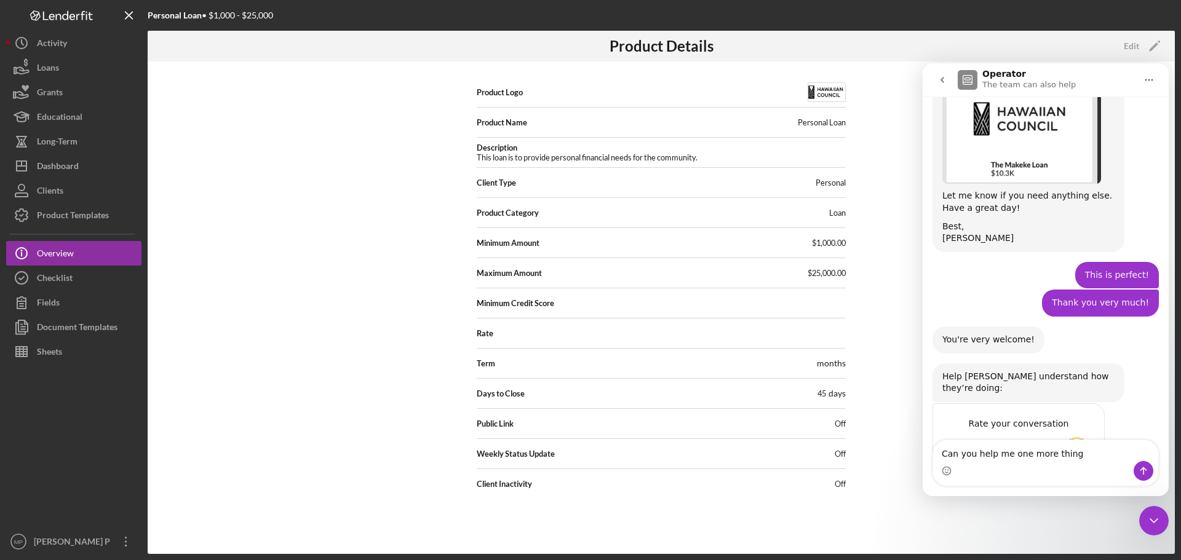
type textarea "Can you help me one more thing?"
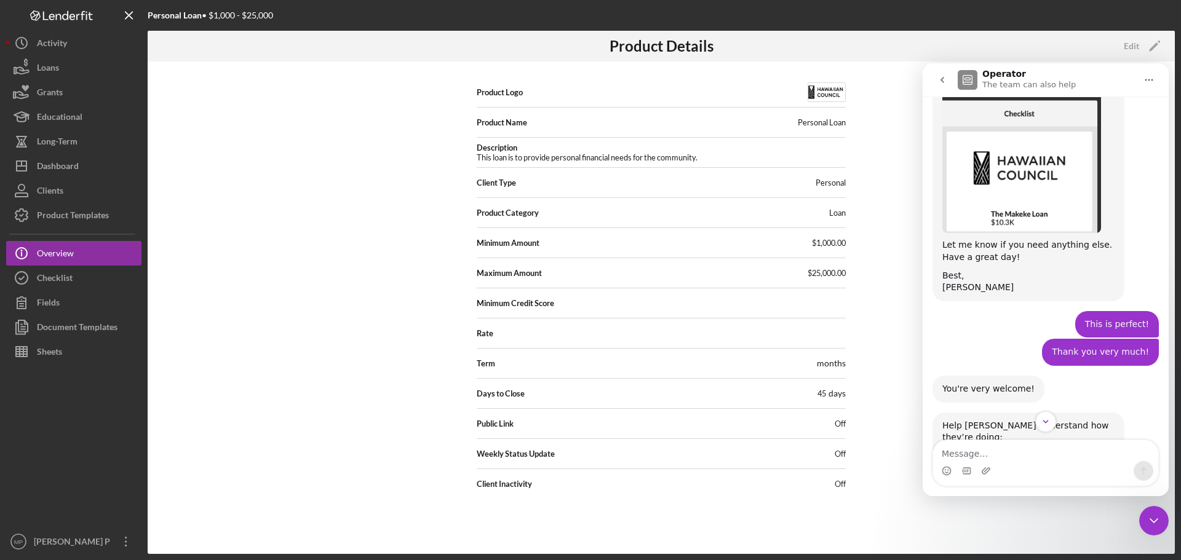
scroll to position [1937, 0]
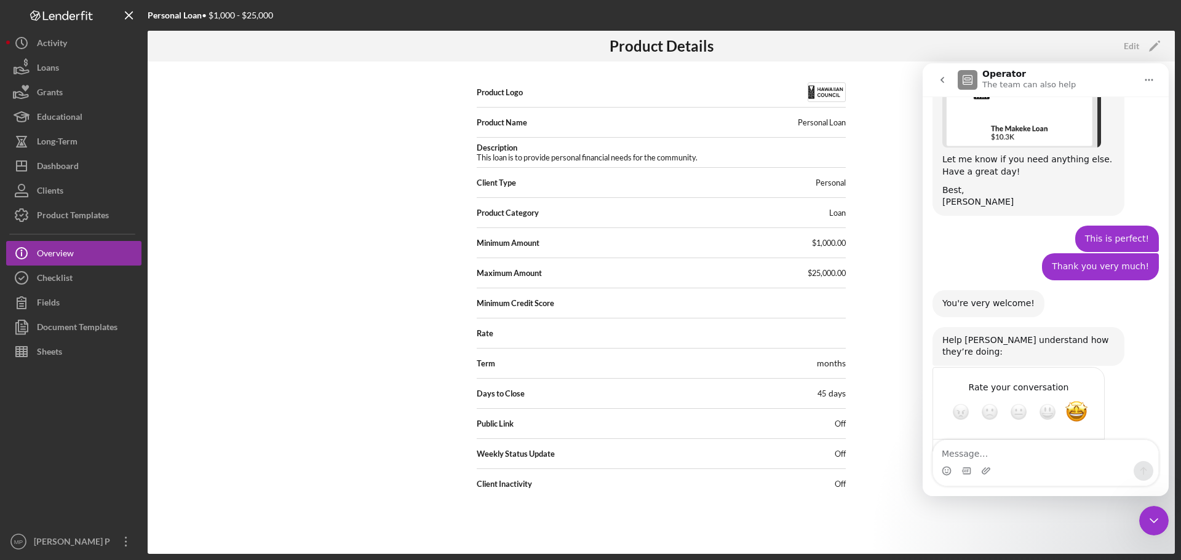
click at [943, 77] on icon "go back" at bounding box center [942, 80] width 10 height 10
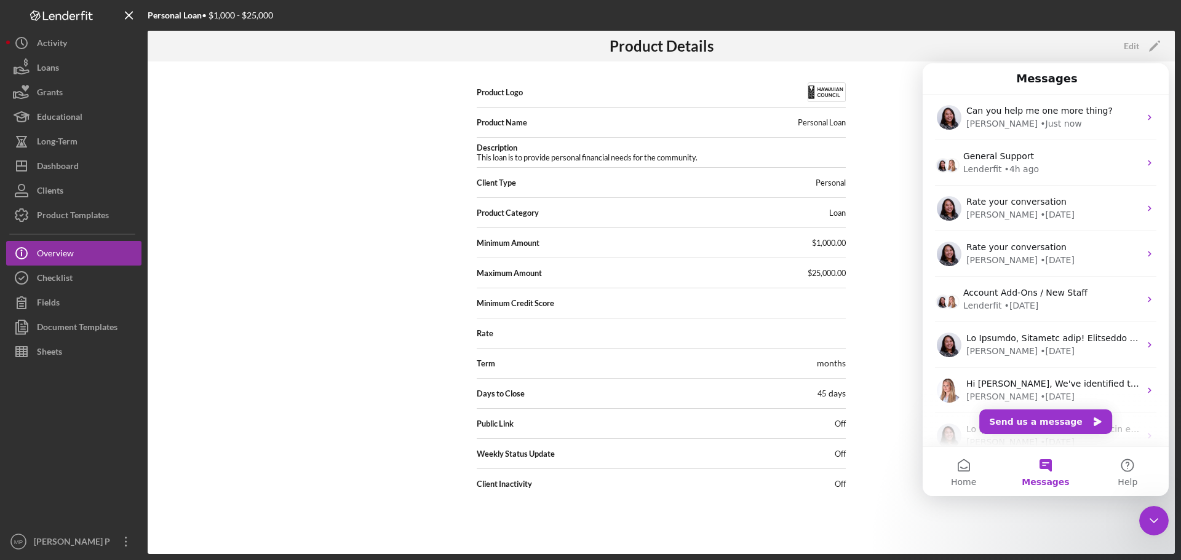
scroll to position [0, 0]
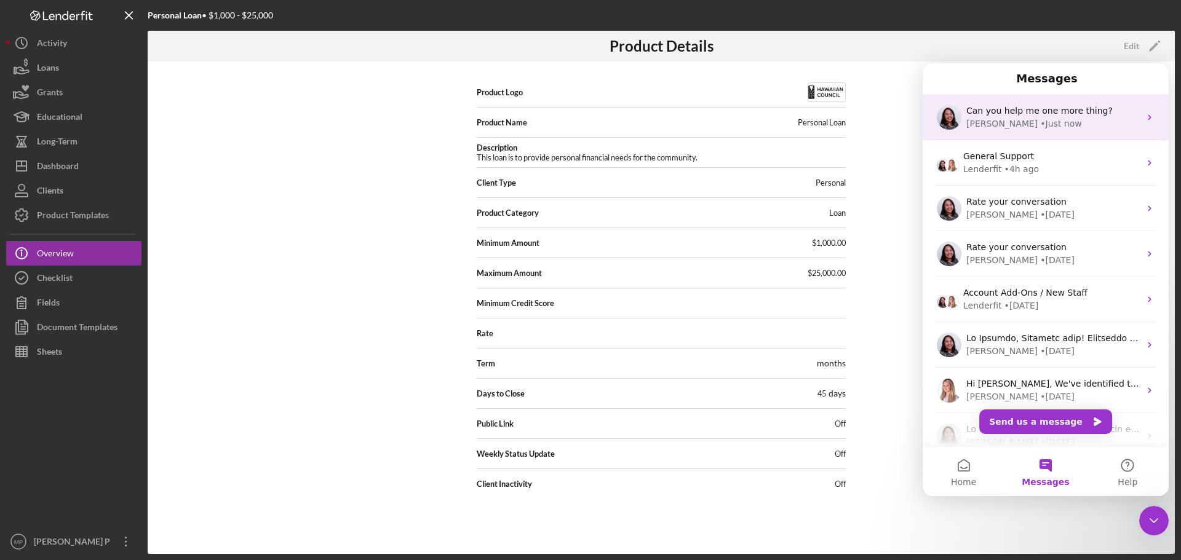
click at [1066, 120] on div "Christina • Just now" at bounding box center [1052, 123] width 173 height 13
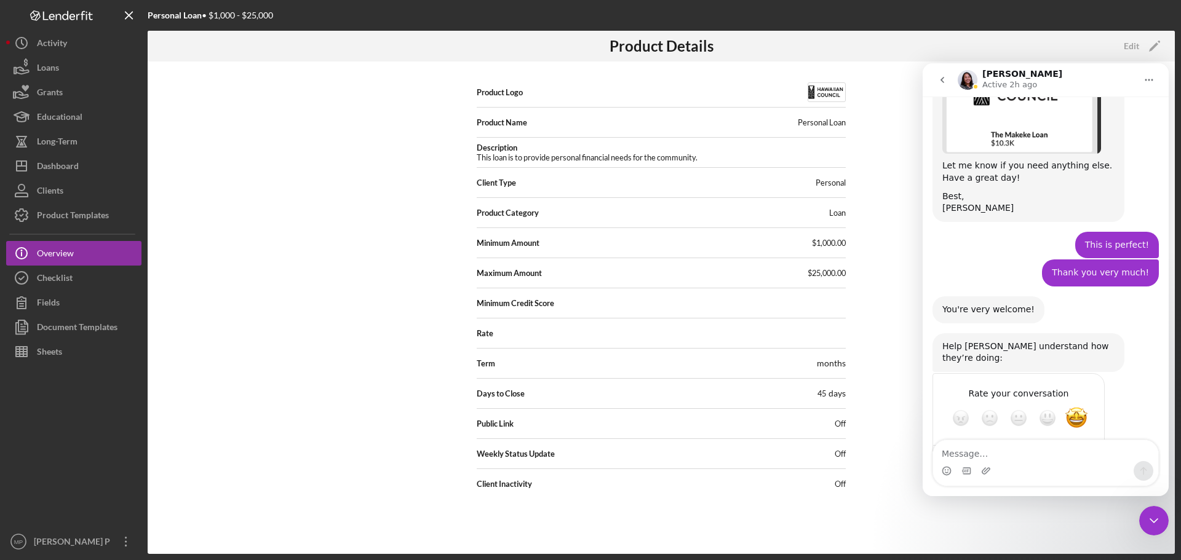
scroll to position [1937, 0]
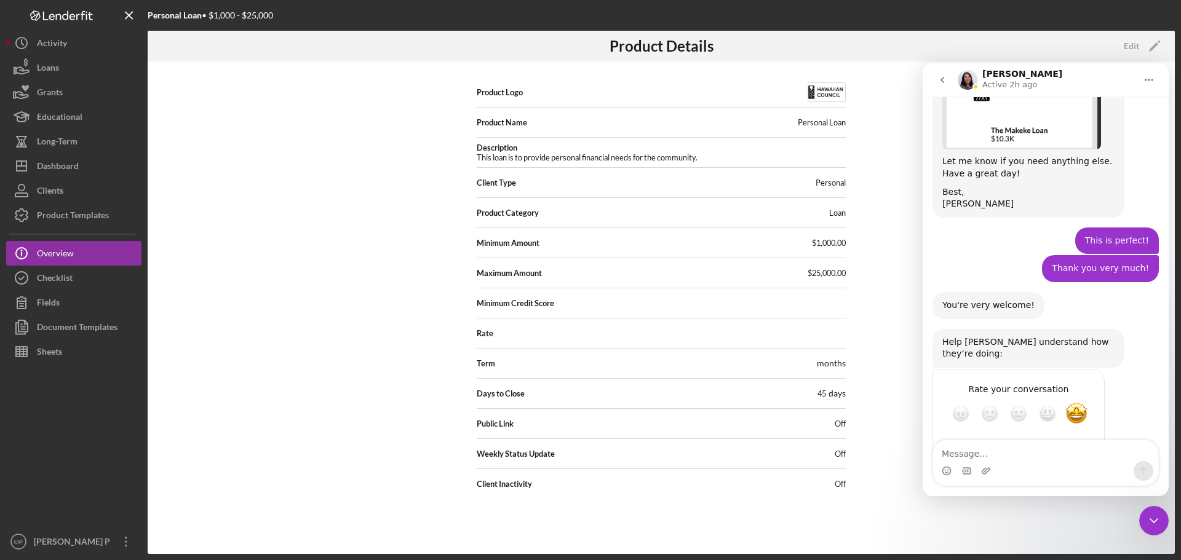
click at [1046, 454] on textarea "Message…" at bounding box center [1045, 450] width 225 height 21
click at [191, 184] on div "Product Logo Product Name Personal Loan Description This loan is to provide per…" at bounding box center [661, 307] width 1027 height 492
click at [1147, 520] on icon "Close Intercom Messenger" at bounding box center [1153, 520] width 15 height 15
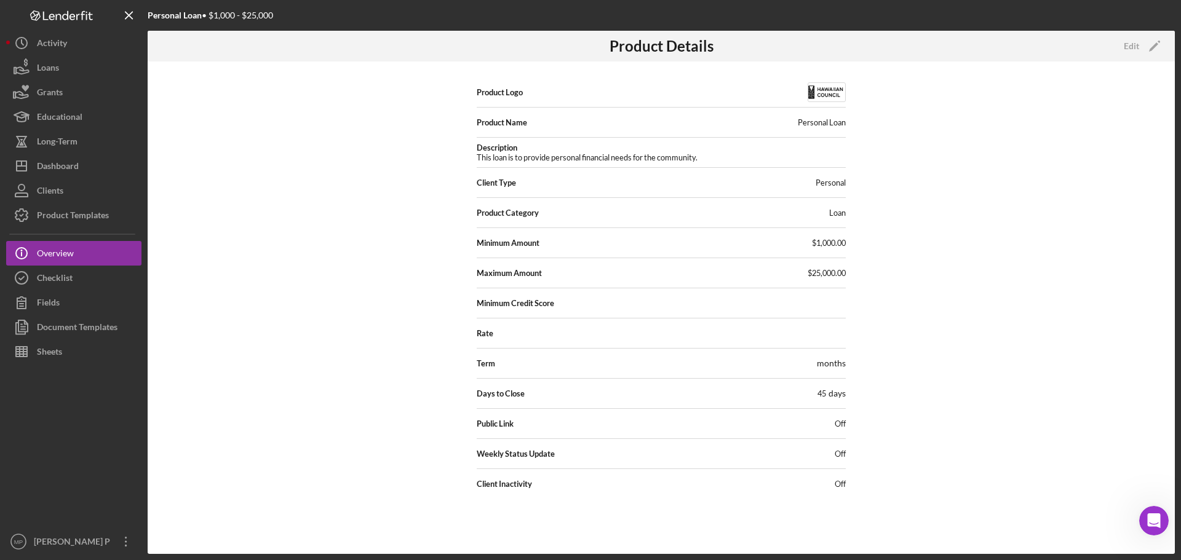
click at [1151, 524] on icon "Open Intercom Messenger" at bounding box center [1154, 521] width 20 height 20
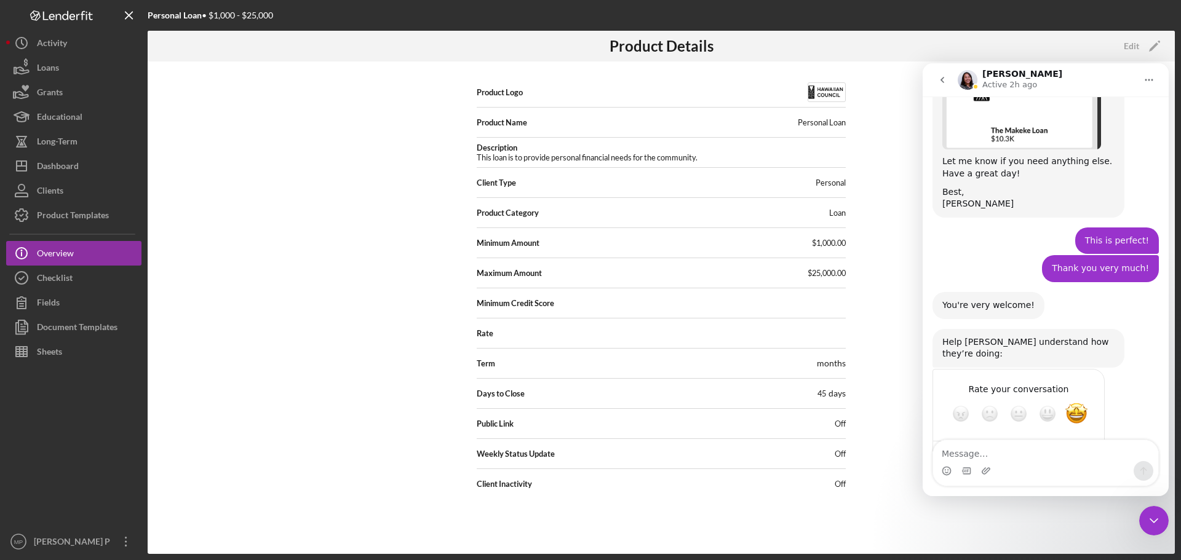
click at [941, 82] on icon "go back" at bounding box center [942, 80] width 10 height 10
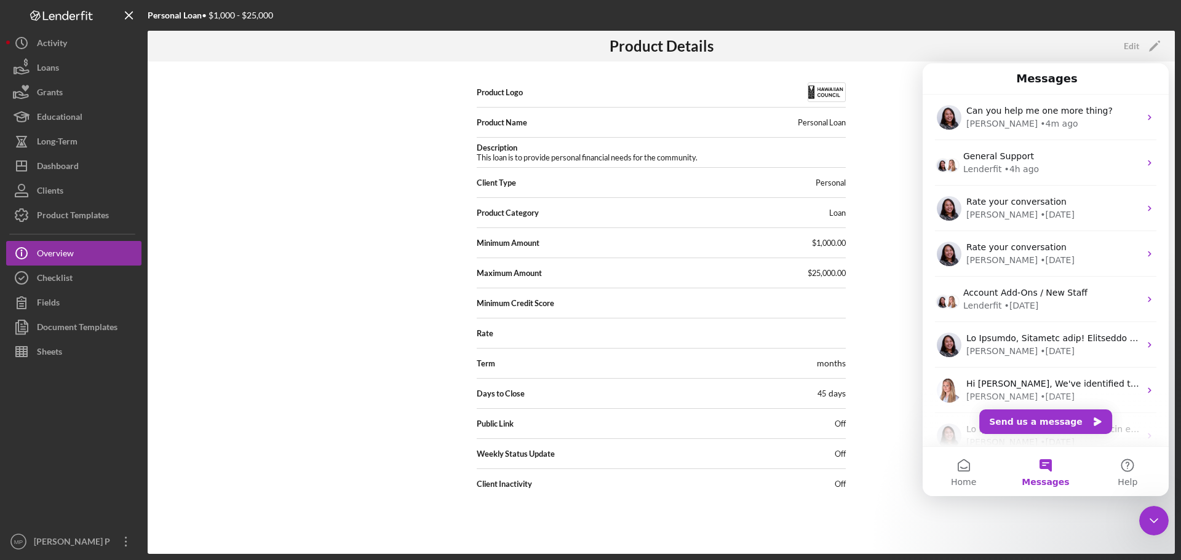
scroll to position [0, 0]
click at [1054, 427] on button "Send us a message" at bounding box center [1045, 421] width 133 height 25
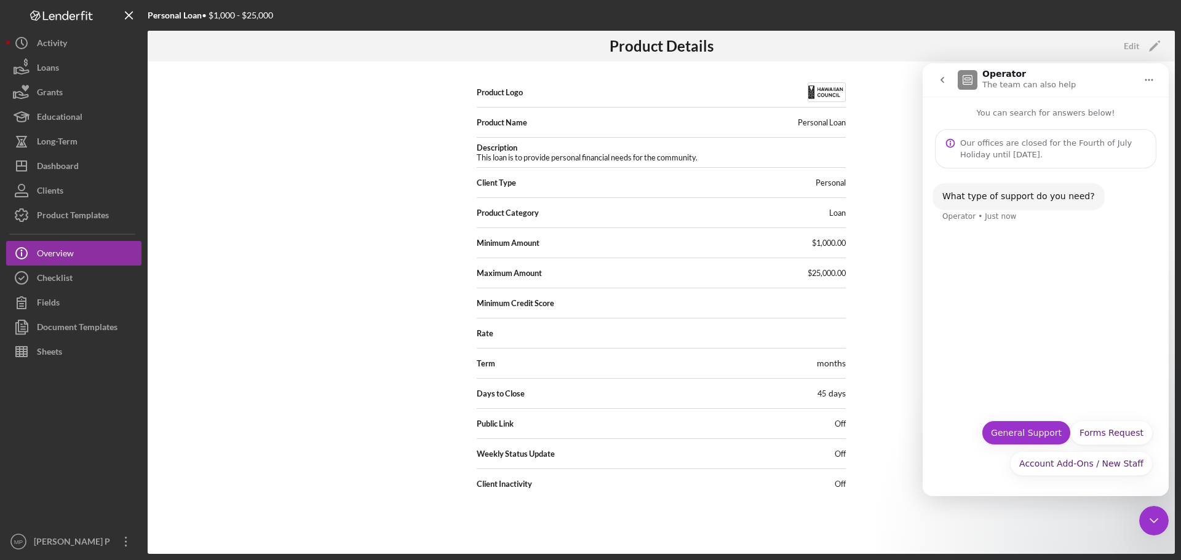
click at [1031, 435] on button "General Support" at bounding box center [1025, 433] width 89 height 25
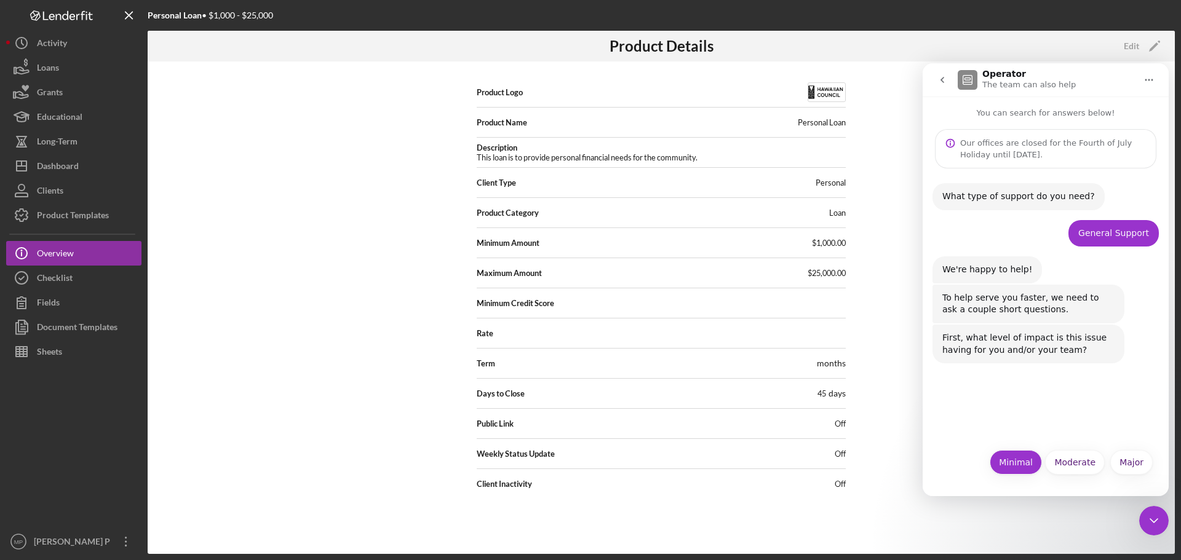
click at [1025, 469] on button "Minimal" at bounding box center [1015, 462] width 52 height 25
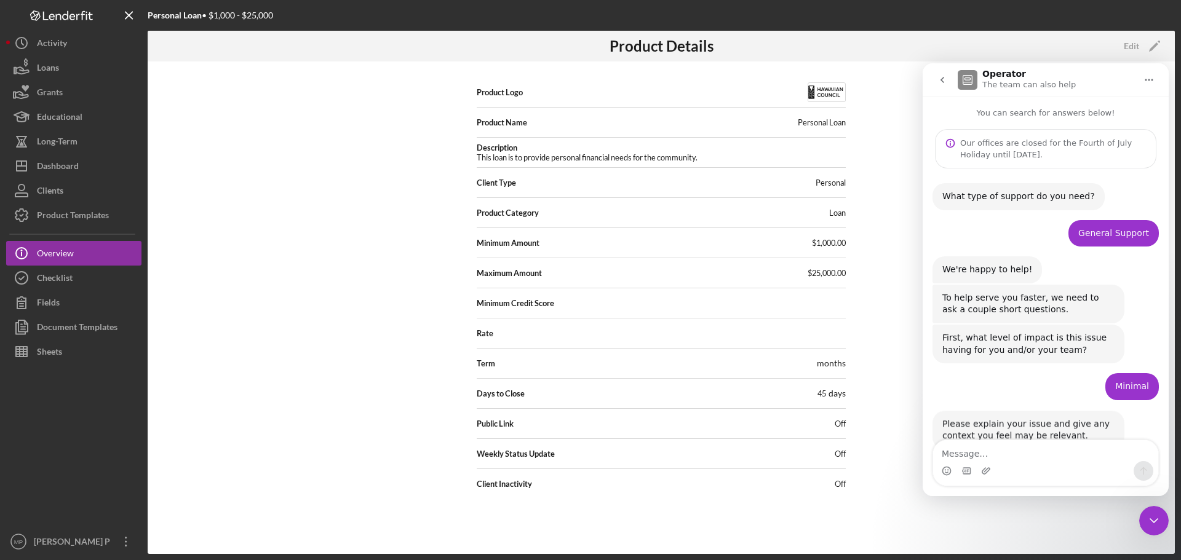
scroll to position [34, 0]
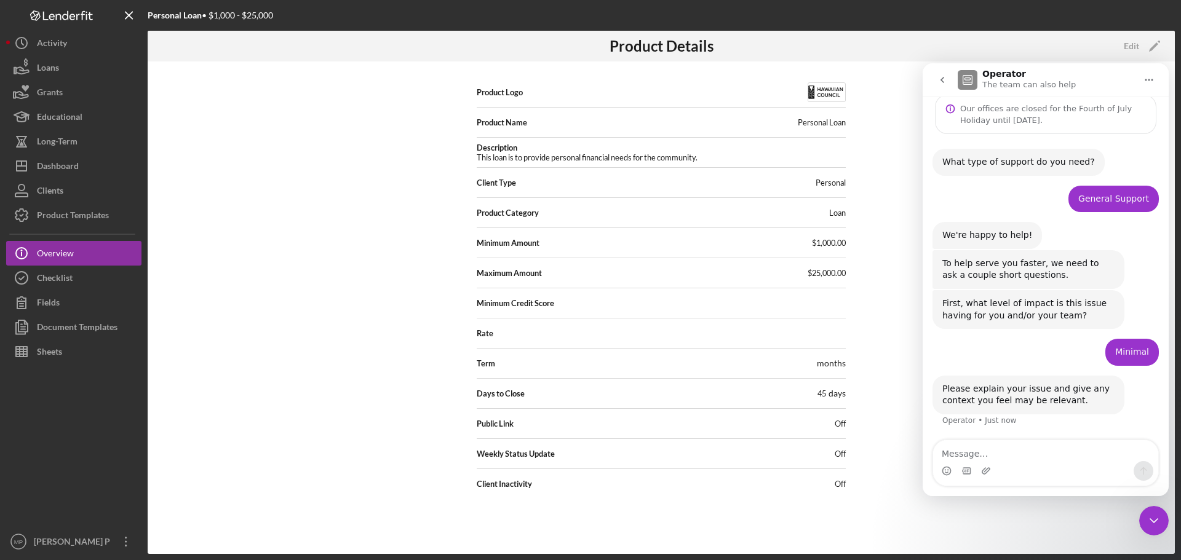
click at [1023, 455] on textarea "Message…" at bounding box center [1045, 450] width 225 height 21
type textarea "unable to turn on the public link for one of product."
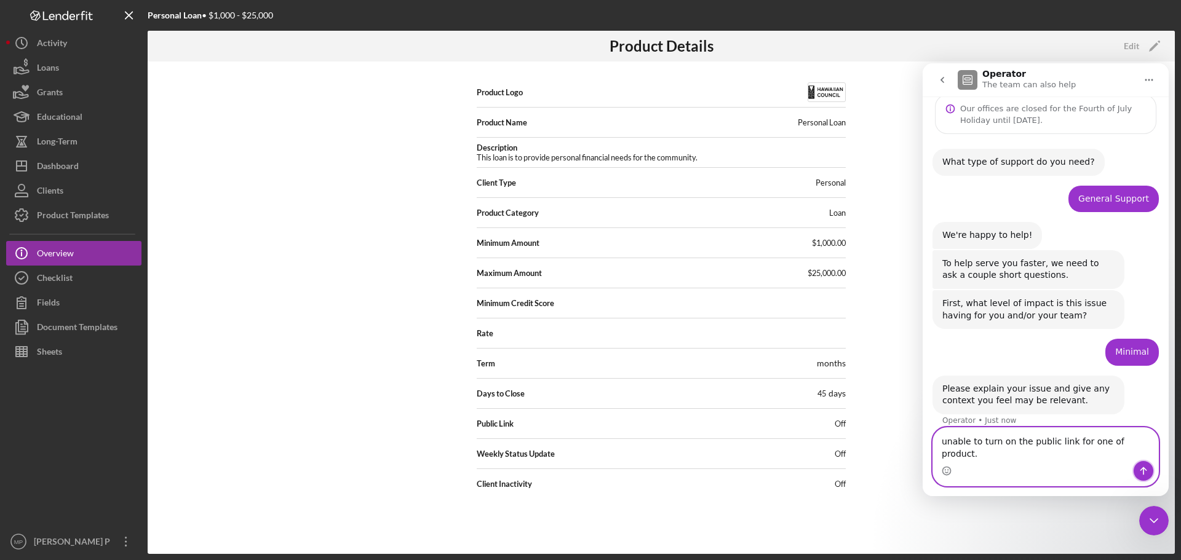
click at [1142, 475] on icon "Send a message…" at bounding box center [1143, 471] width 10 height 10
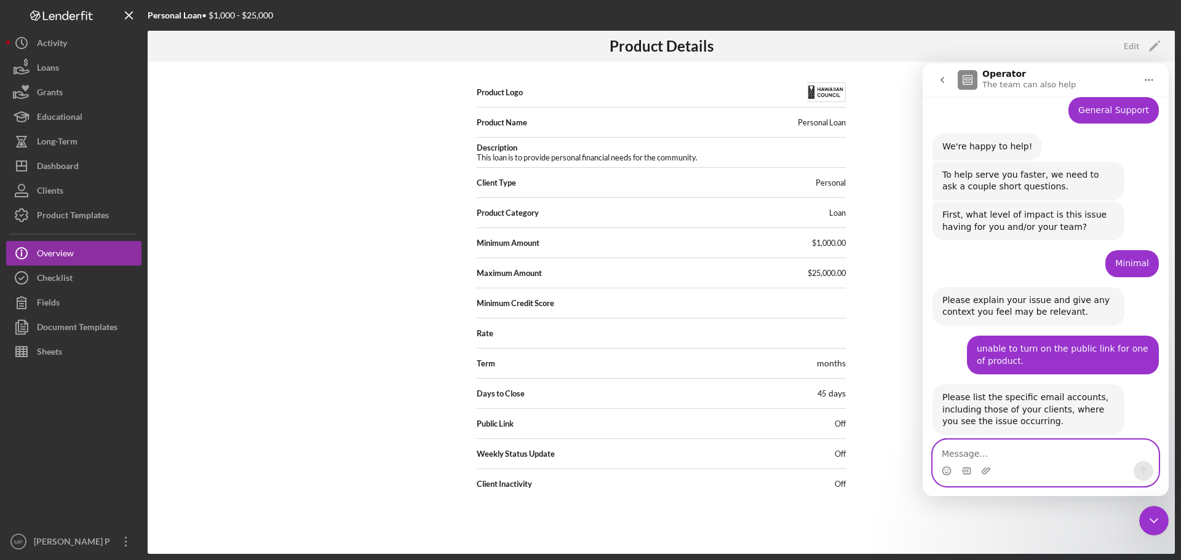
scroll to position [144, 0]
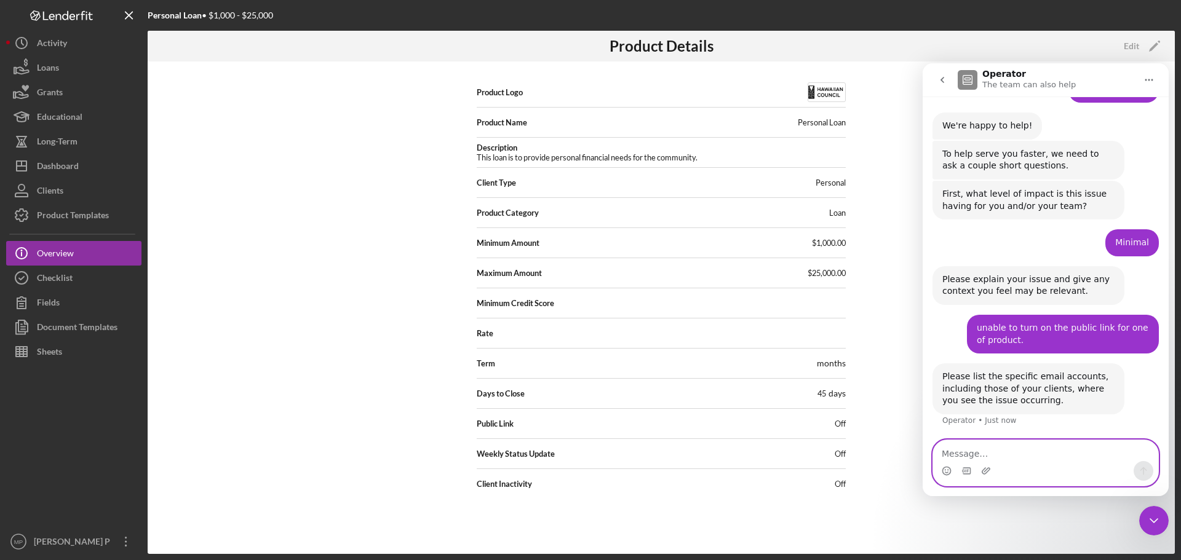
click at [1033, 446] on textarea "Message…" at bounding box center [1045, 450] width 225 height 21
type textarea "this is our product link."
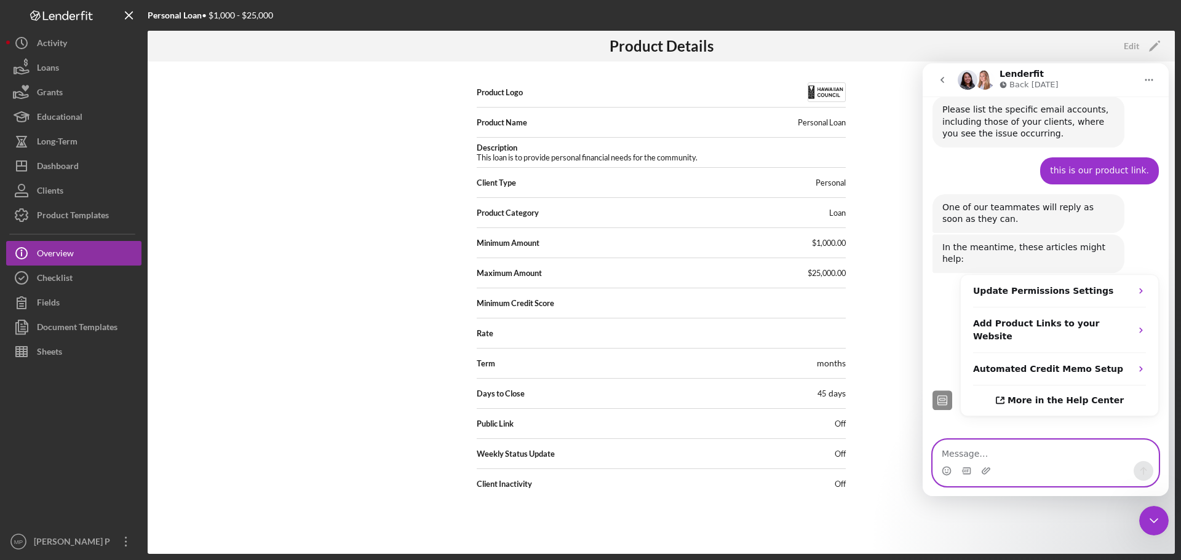
scroll to position [409, 0]
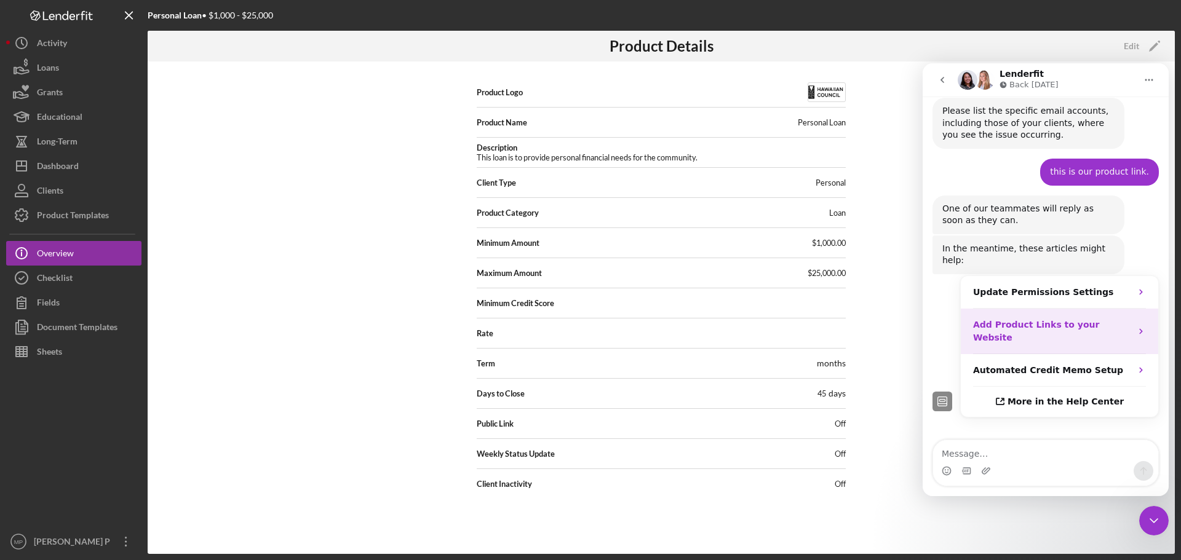
click at [1138, 326] on icon "Operator says…" at bounding box center [1141, 331] width 10 height 10
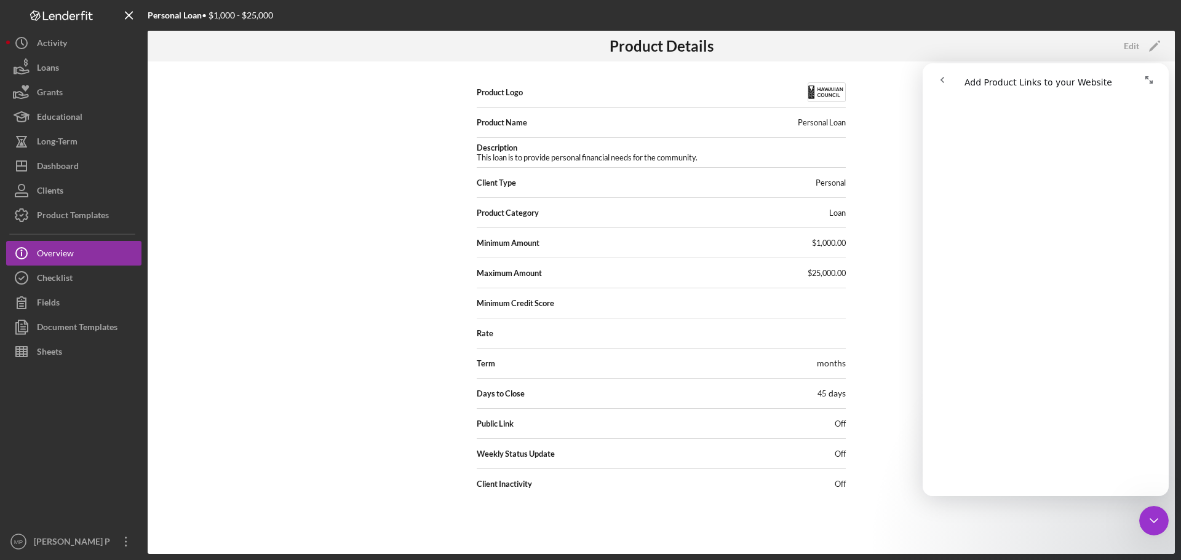
scroll to position [968, 0]
click at [941, 79] on icon "go back" at bounding box center [942, 80] width 10 height 10
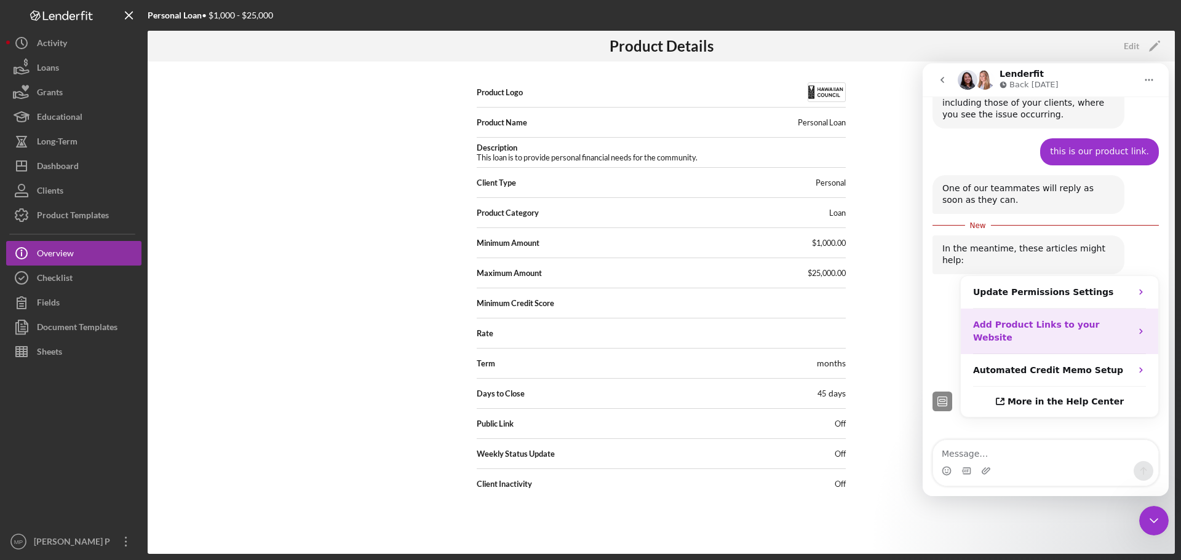
scroll to position [505, 0]
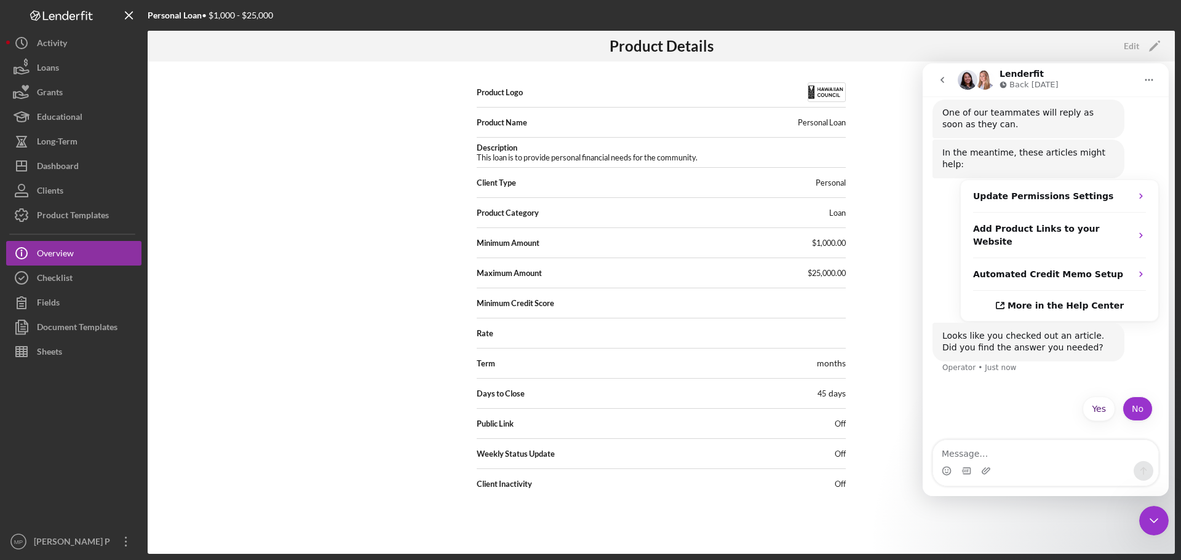
click at [1123, 397] on button "No" at bounding box center [1137, 409] width 30 height 25
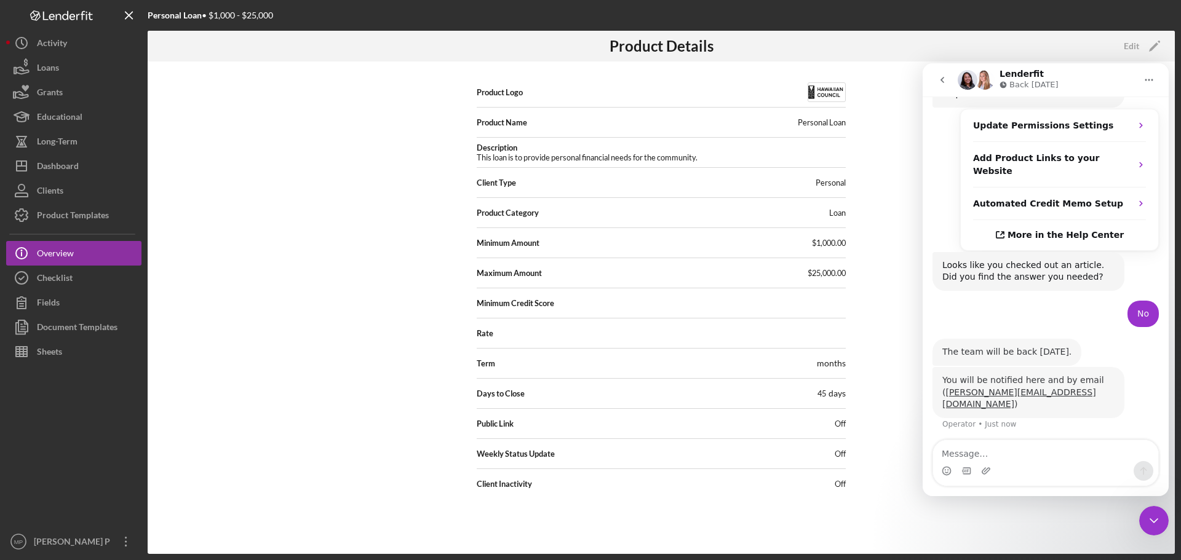
scroll to position [576, 0]
click at [904, 408] on div "Product Logo Product Name Personal Loan Description This loan is to provide per…" at bounding box center [661, 307] width 1027 height 492
click at [1153, 517] on icon "Close Intercom Messenger" at bounding box center [1153, 520] width 15 height 15
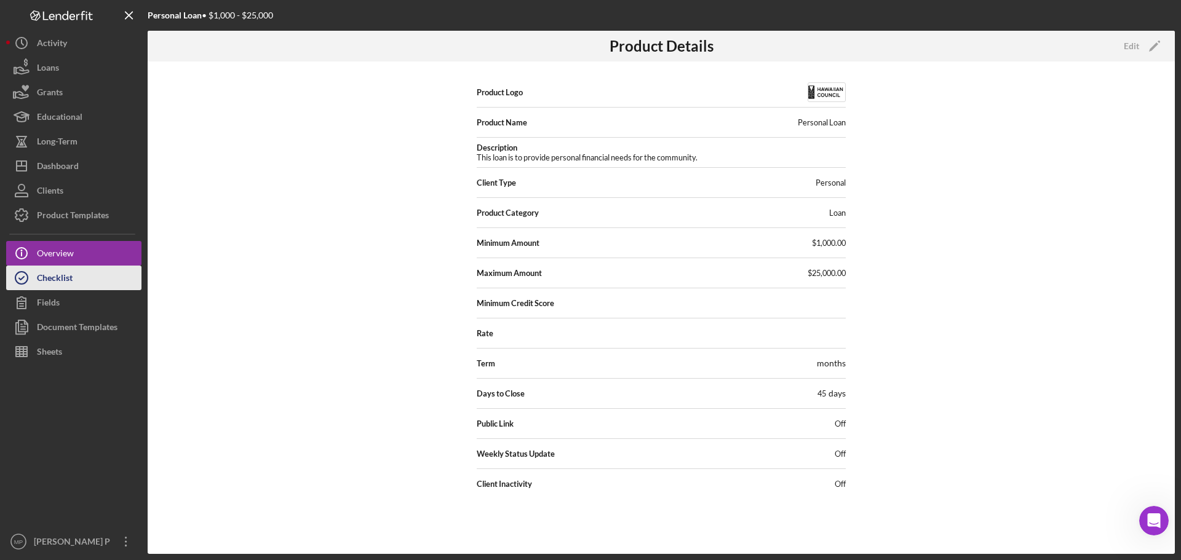
click at [69, 279] on div "Checklist" at bounding box center [55, 280] width 36 height 28
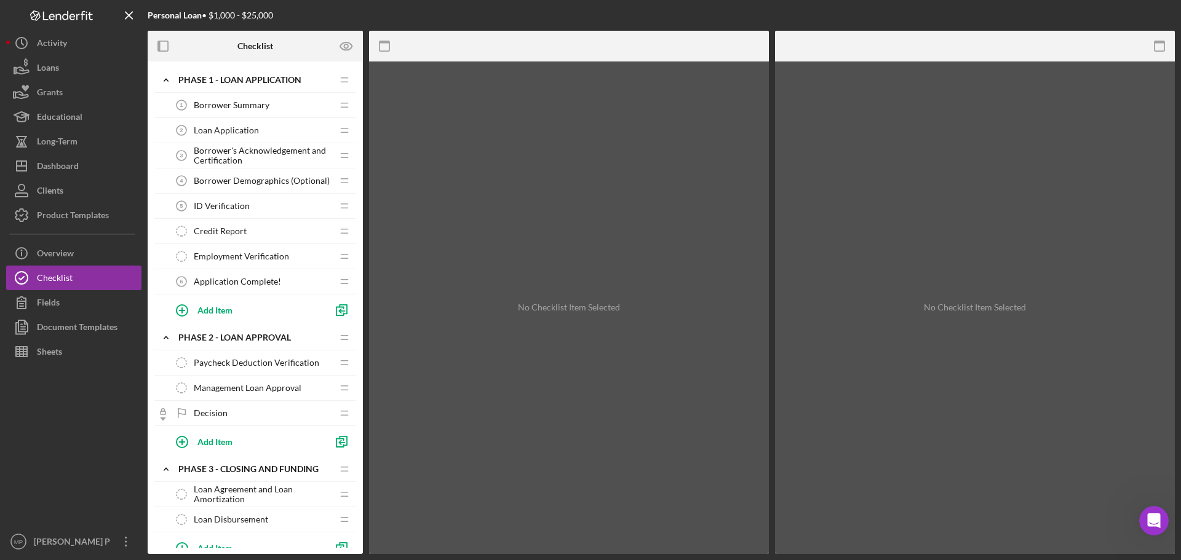
click at [245, 106] on span "Borrower Summary" at bounding box center [232, 105] width 76 height 10
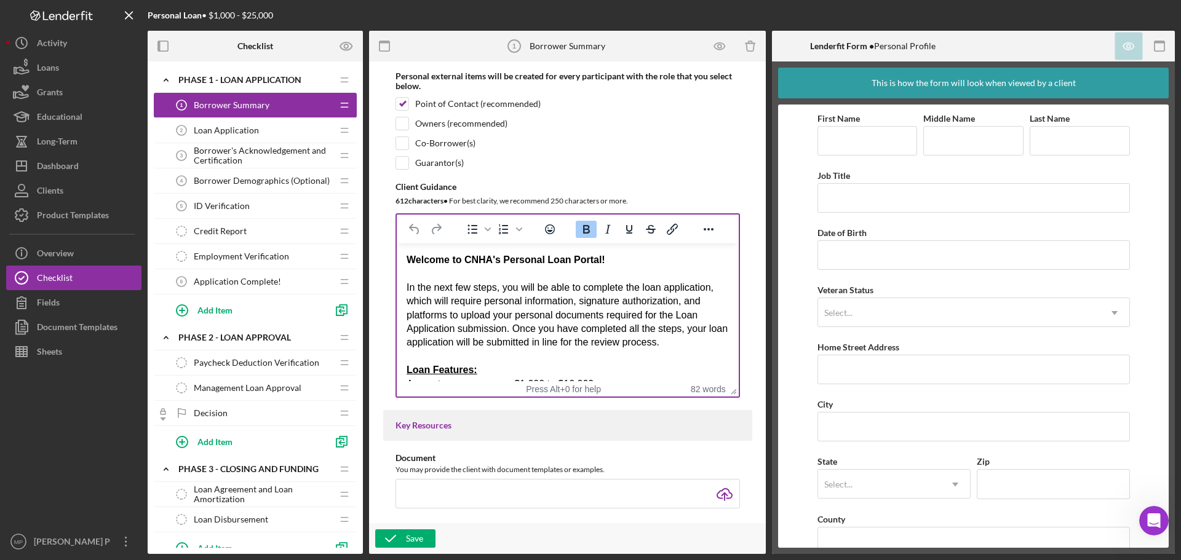
scroll to position [184, 0]
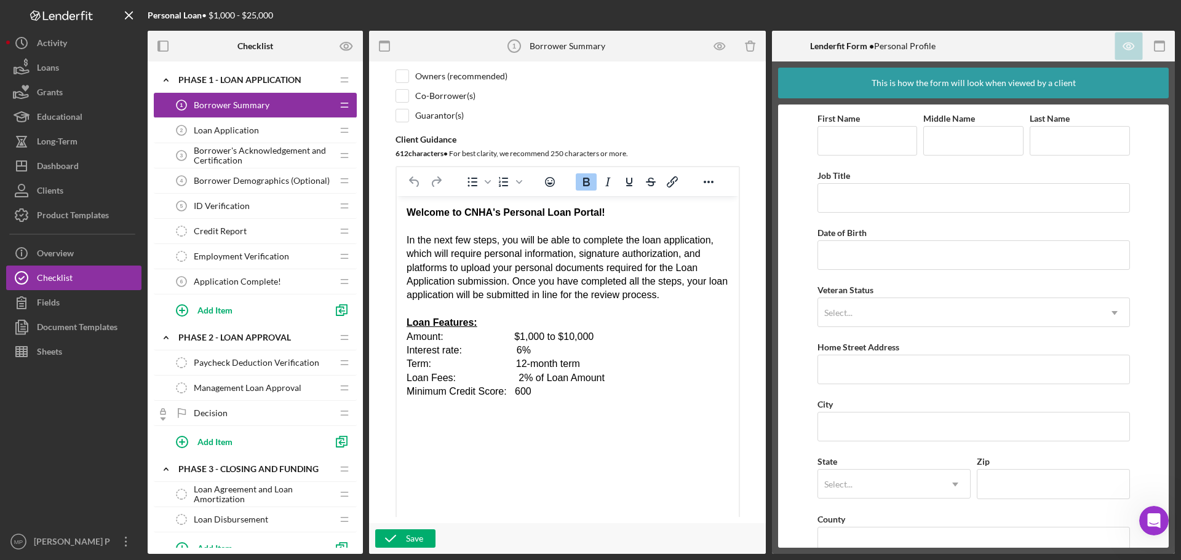
drag, startPoint x: 733, startPoint y: 346, endPoint x: 720, endPoint y: 528, distance: 181.8
drag, startPoint x: 491, startPoint y: 212, endPoint x: 465, endPoint y: 214, distance: 26.5
click at [465, 213] on strong "Welcome to CNHA's Personal Loan Portal!" at bounding box center [505, 212] width 199 height 10
click at [405, 542] on button "Save" at bounding box center [405, 538] width 60 height 18
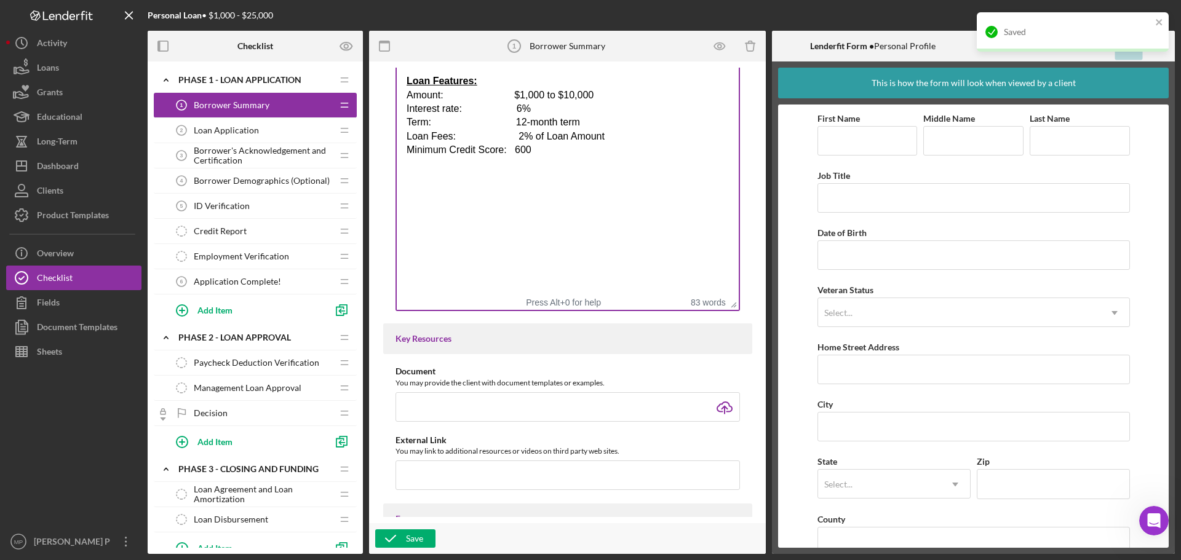
scroll to position [430, 0]
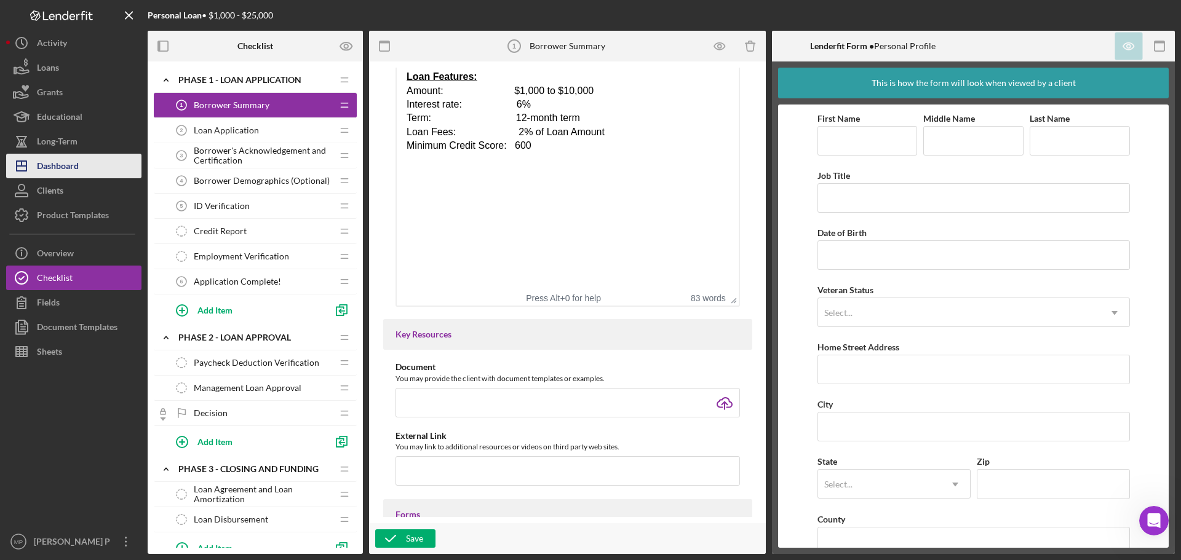
click at [63, 170] on div "Dashboard" at bounding box center [58, 168] width 42 height 28
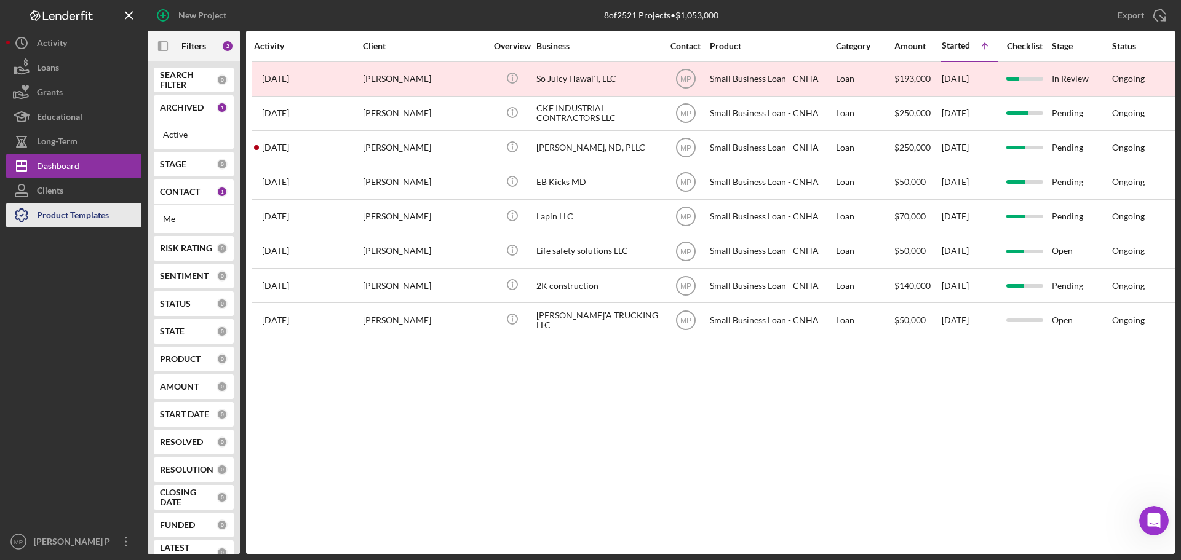
click at [50, 215] on div "Product Templates" at bounding box center [73, 217] width 72 height 28
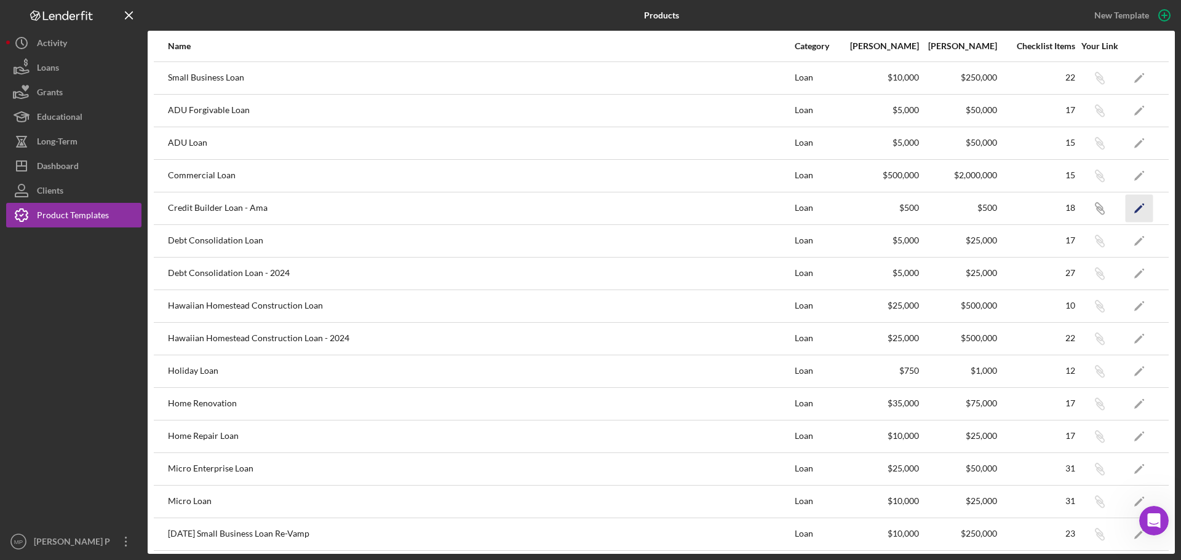
click at [1134, 208] on polygon "button" at bounding box center [1138, 209] width 9 height 9
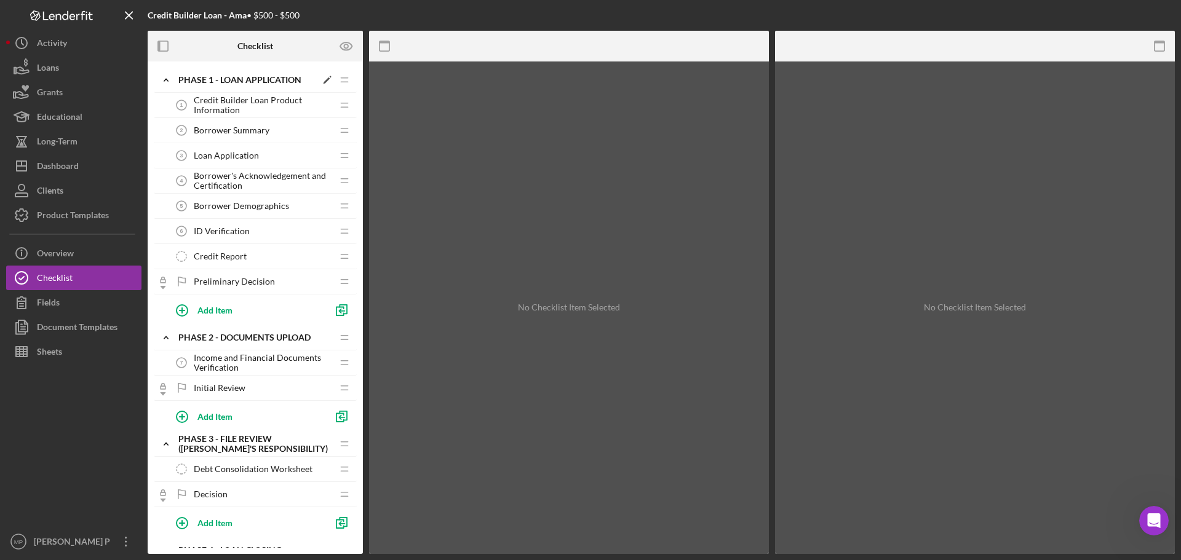
click at [216, 77] on div "Phase 1 - Loan Application" at bounding box center [247, 80] width 138 height 10
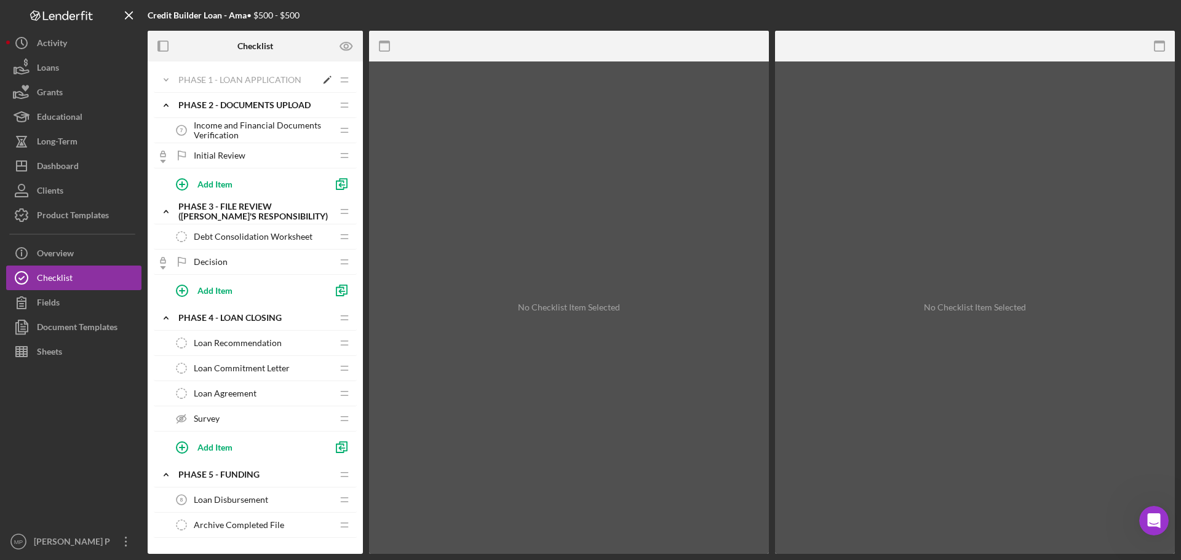
click at [229, 79] on div "Phase 1 - Loan Application" at bounding box center [247, 80] width 138 height 10
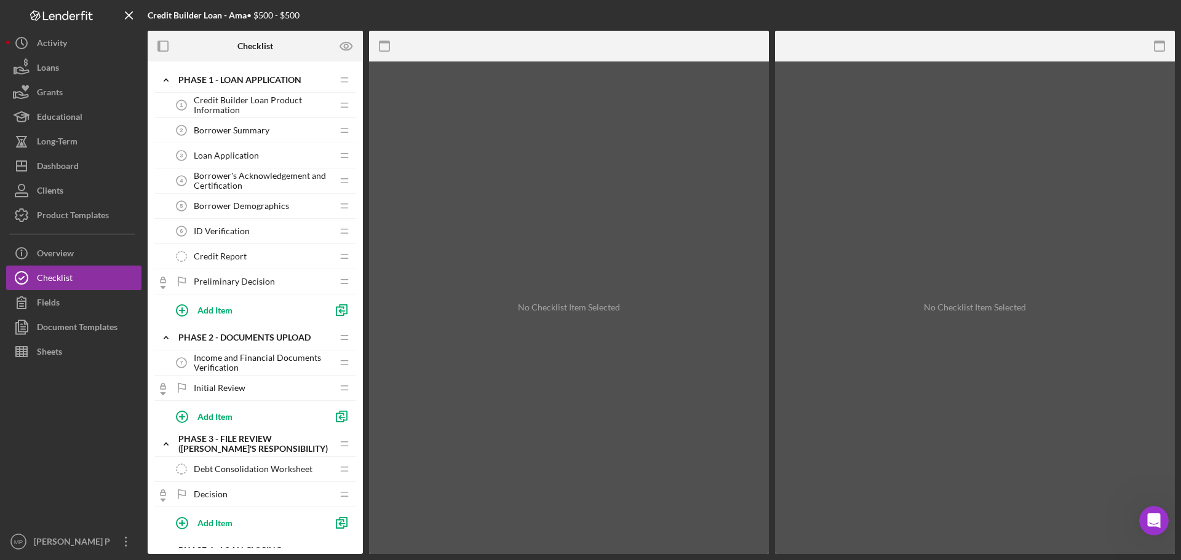
click at [226, 102] on span "Credit Builder Loan Product Information" at bounding box center [263, 105] width 138 height 20
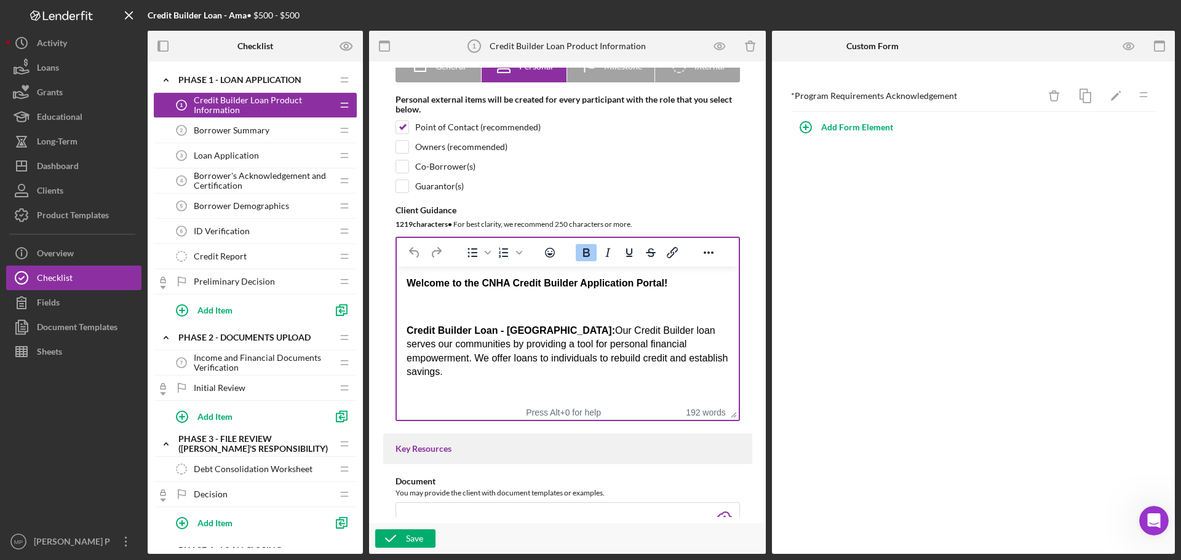
scroll to position [123, 0]
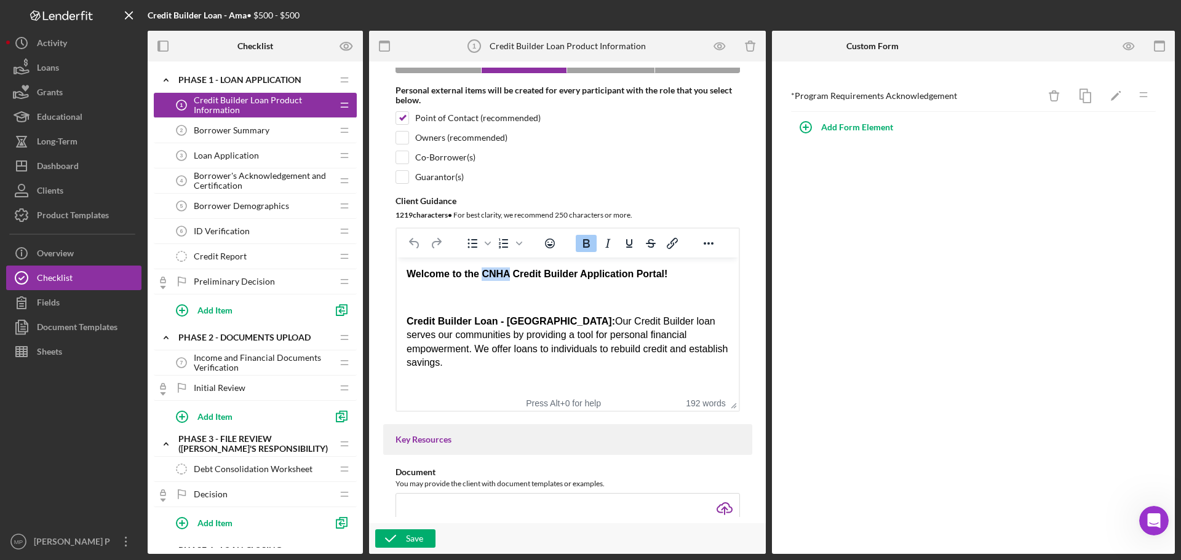
drag, startPoint x: 508, startPoint y: 272, endPoint x: 481, endPoint y: 273, distance: 27.7
click at [481, 273] on strong "Welcome to the CNHA Credit Builder Application Portal!" at bounding box center [536, 274] width 261 height 10
click at [409, 539] on div "Save" at bounding box center [414, 538] width 17 height 18
click at [73, 218] on div "Product Templates" at bounding box center [73, 217] width 72 height 28
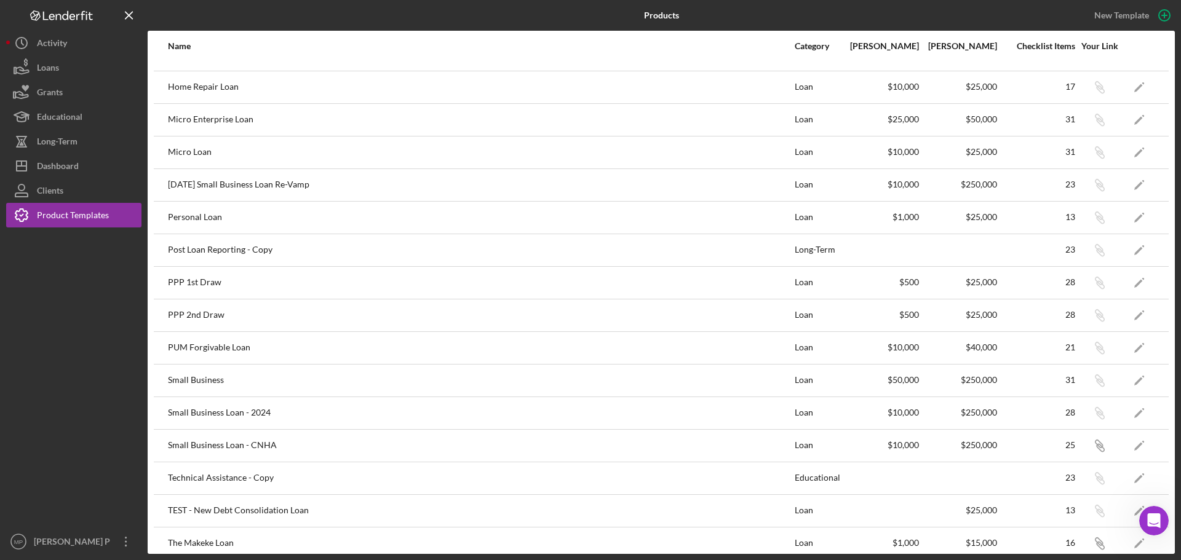
scroll to position [362, 0]
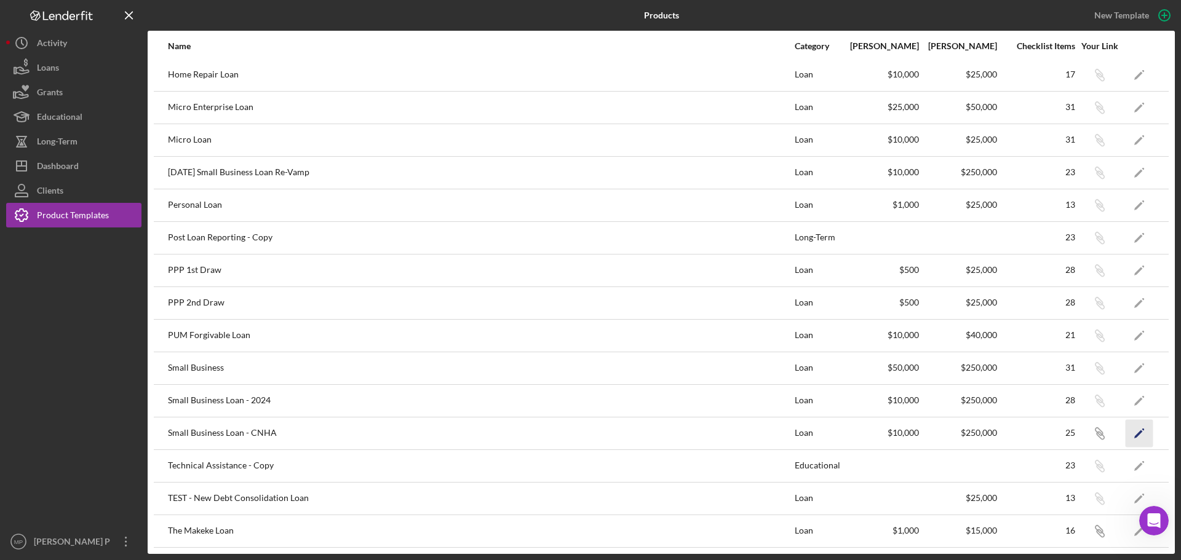
click at [1136, 434] on icon "Icon/Edit" at bounding box center [1139, 433] width 28 height 28
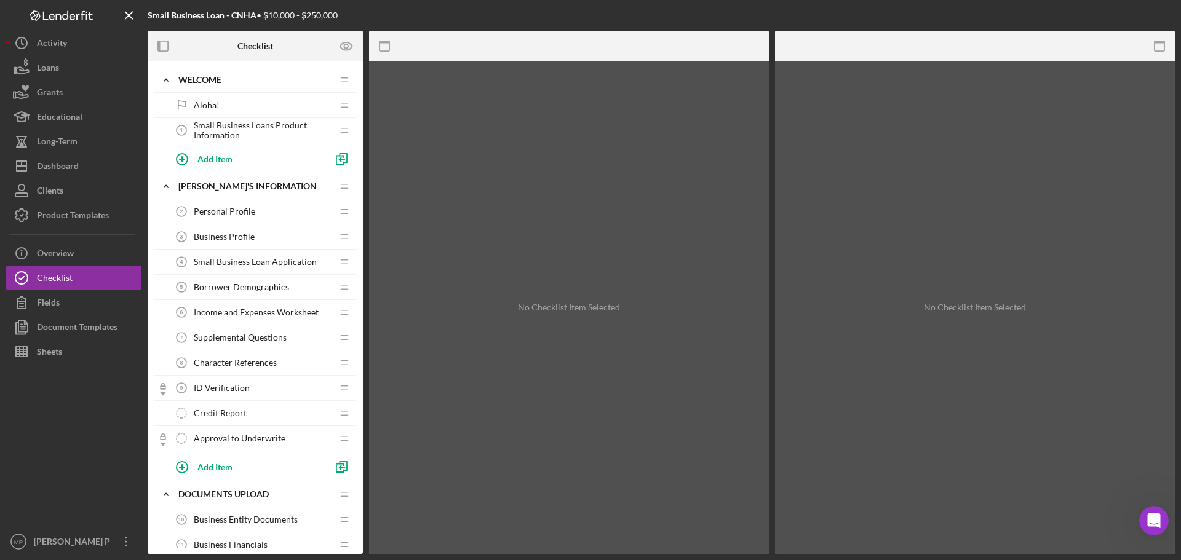
click at [217, 102] on span "Aloha!" at bounding box center [207, 105] width 26 height 10
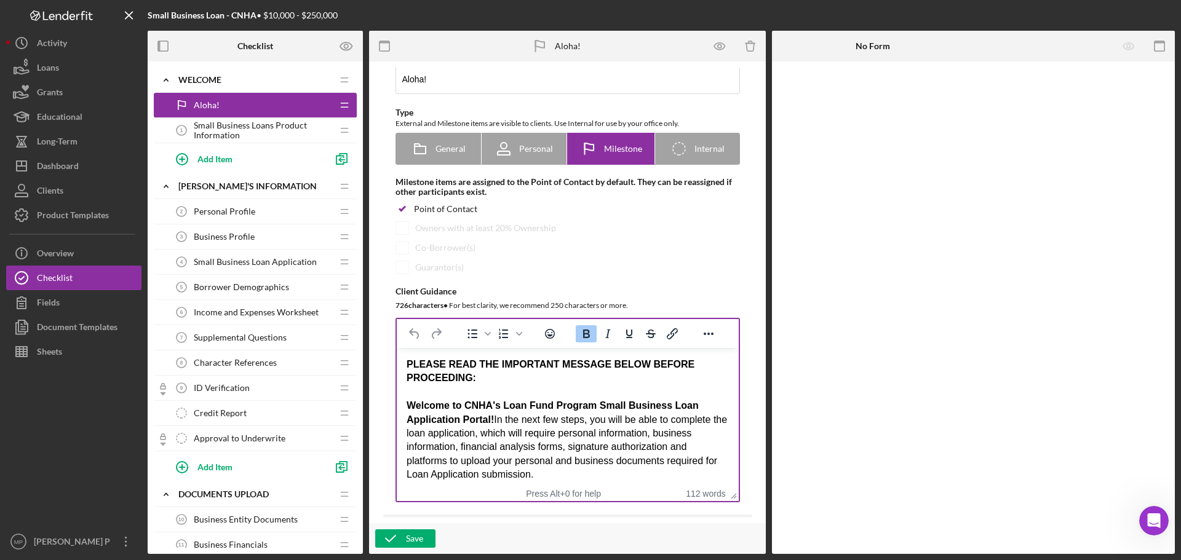
scroll to position [123, 0]
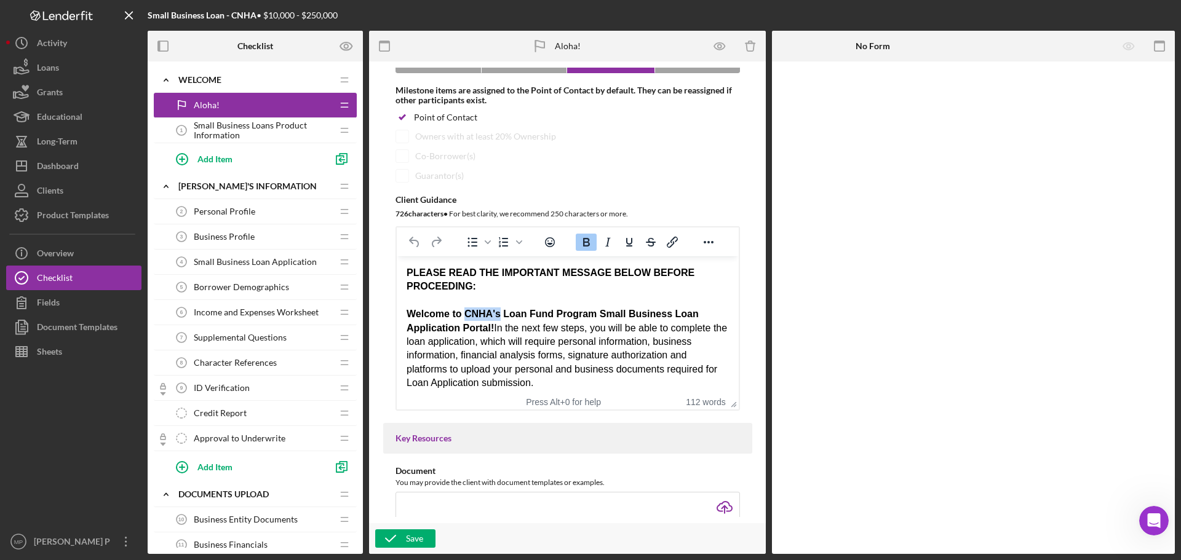
drag, startPoint x: 499, startPoint y: 313, endPoint x: 464, endPoint y: 308, distance: 35.4
click at [464, 309] on strong "Welcome to CNHA's Loan Fund Program Small Business Loan Application Portal!" at bounding box center [552, 321] width 292 height 24
drag, startPoint x: 555, startPoint y: 314, endPoint x: 464, endPoint y: 312, distance: 90.4
click at [464, 312] on strong "Welcome to Loan Fund Program Small Business Loan Application Portal!" at bounding box center [560, 321] width 309 height 24
click at [414, 539] on div "Save" at bounding box center [414, 538] width 17 height 18
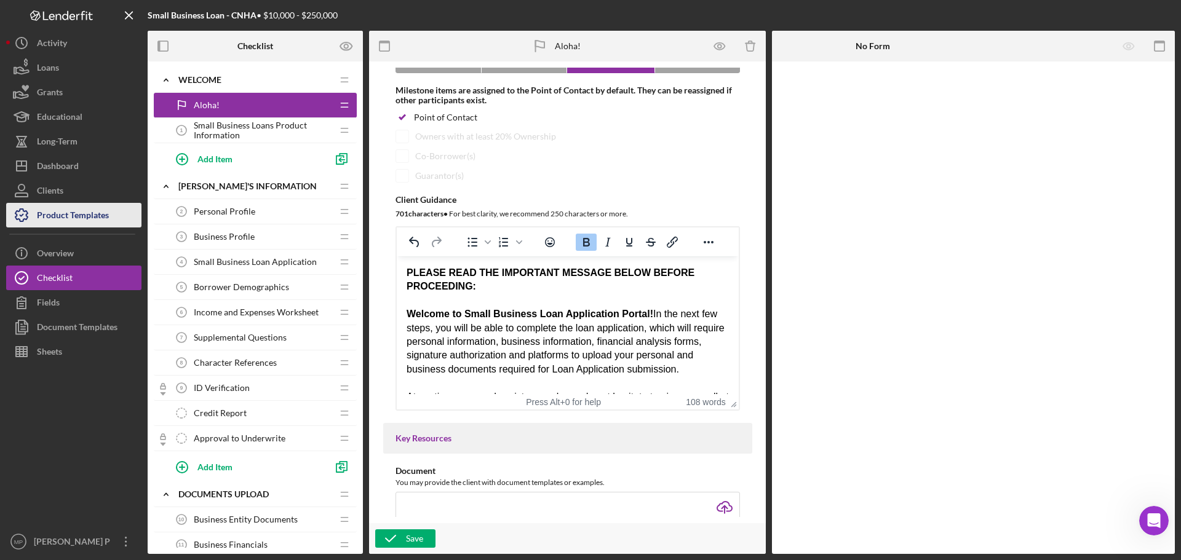
click at [78, 216] on div "Product Templates" at bounding box center [73, 217] width 72 height 28
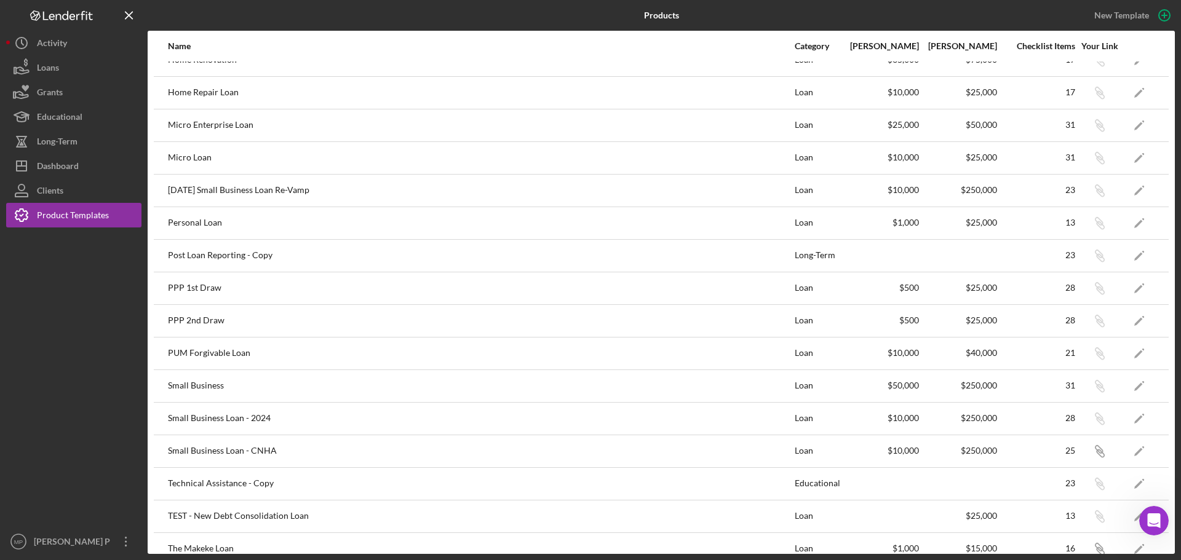
scroll to position [362, 0]
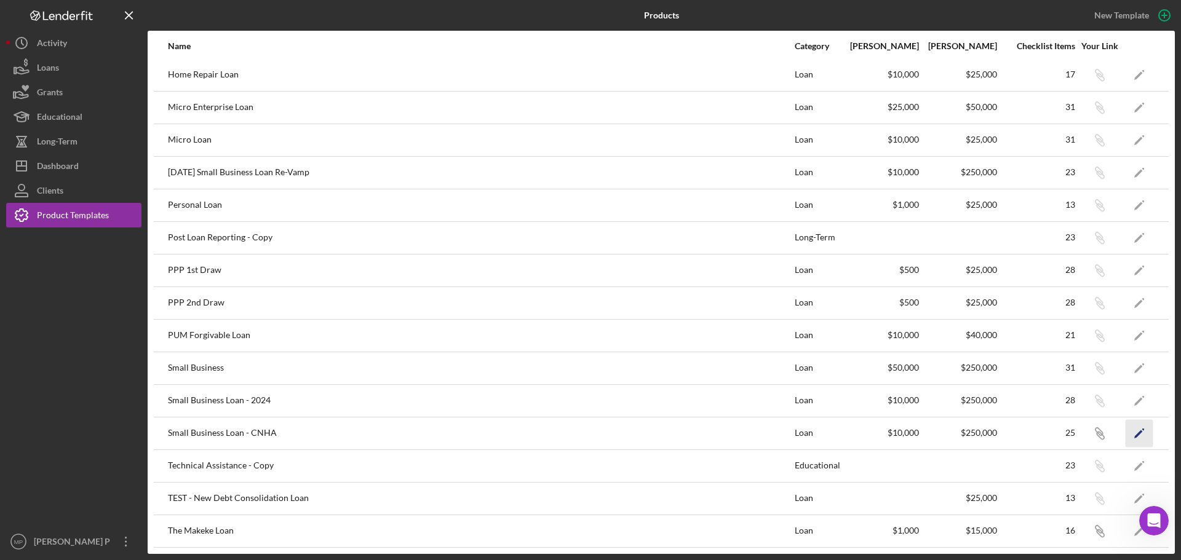
click at [1134, 435] on polygon "button" at bounding box center [1138, 434] width 9 height 9
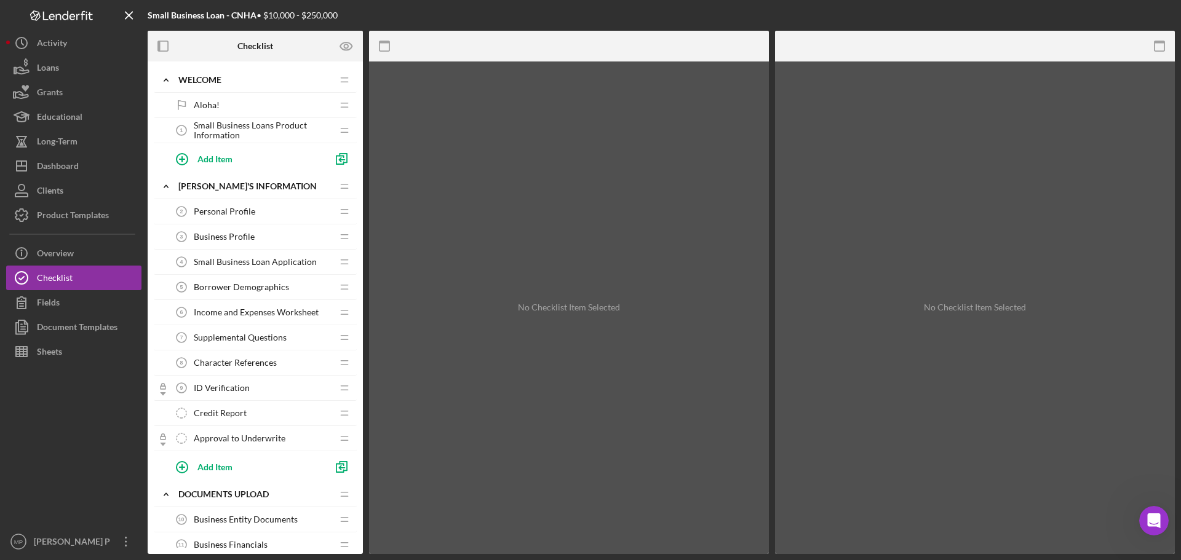
click at [203, 104] on span "Aloha!" at bounding box center [207, 105] width 26 height 10
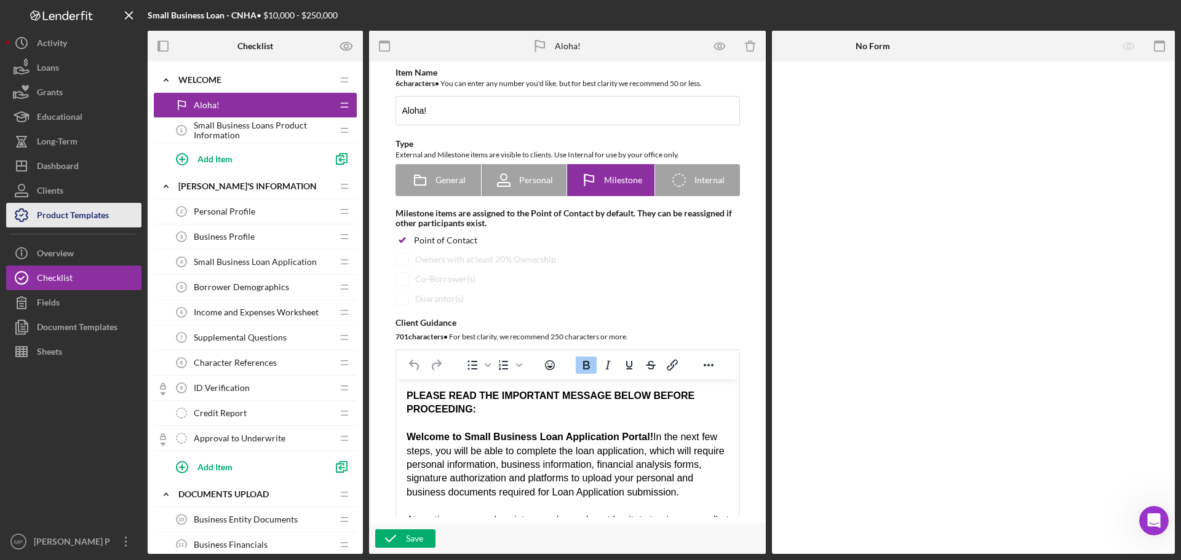
click at [56, 205] on div "Product Templates" at bounding box center [73, 217] width 72 height 28
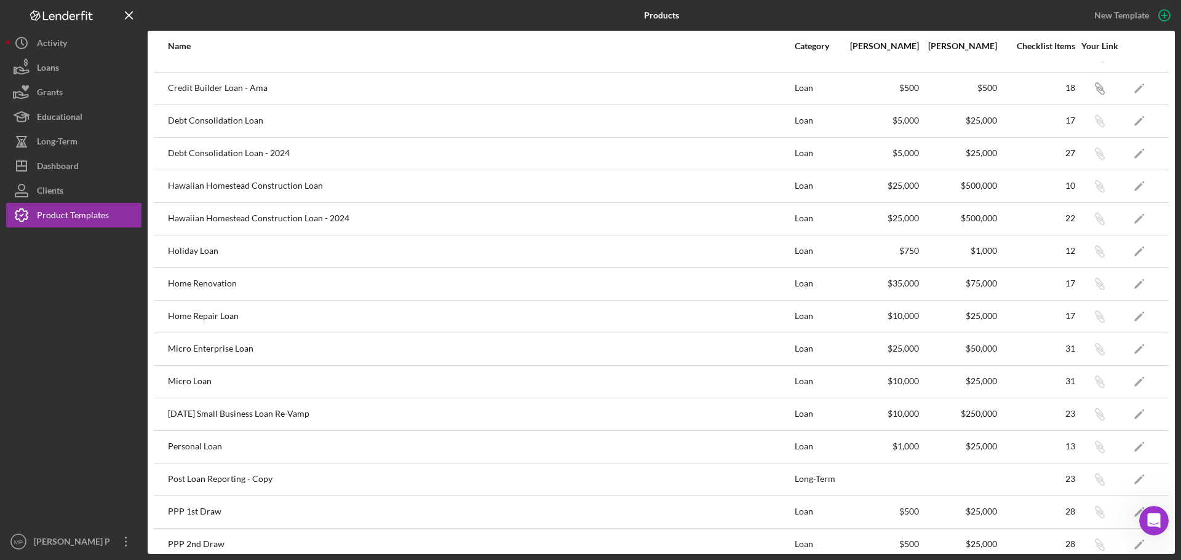
scroll to position [362, 0]
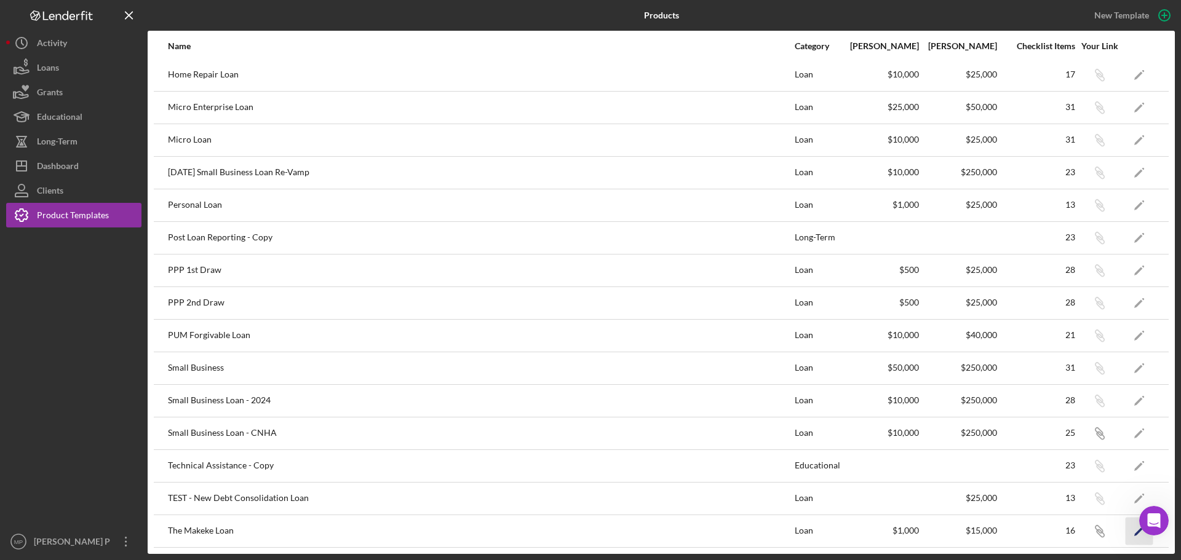
click at [1134, 534] on polygon "button" at bounding box center [1138, 532] width 9 height 9
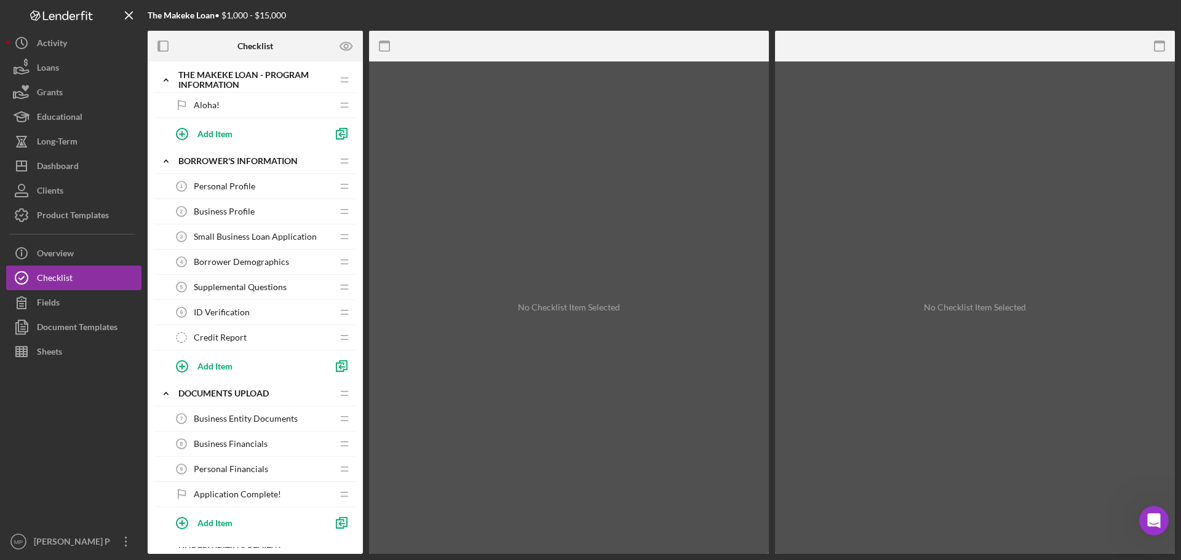
click at [204, 105] on span "Aloha!" at bounding box center [207, 105] width 26 height 10
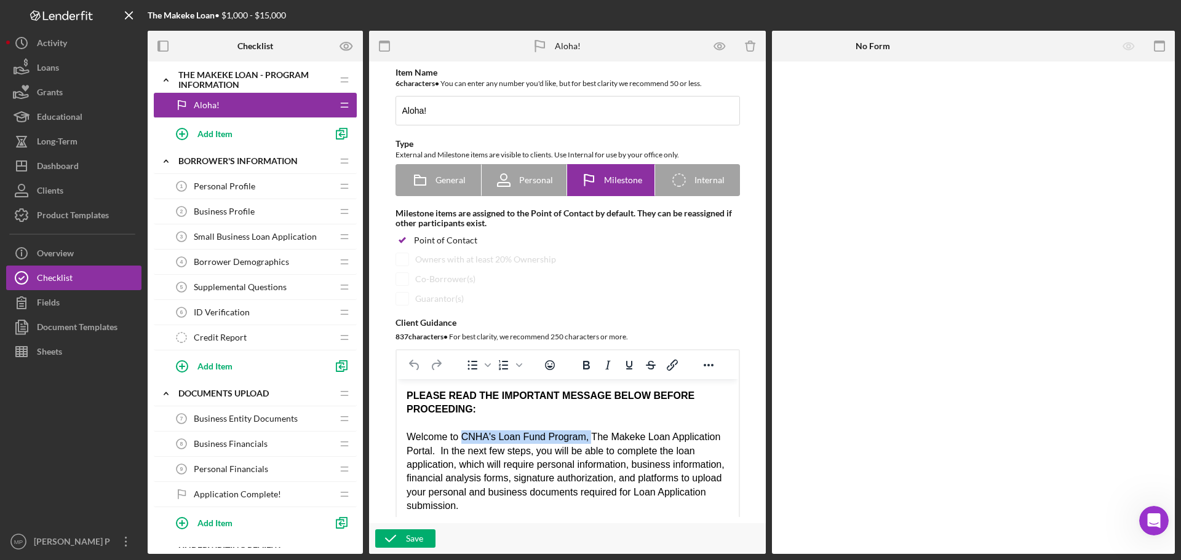
drag, startPoint x: 587, startPoint y: 436, endPoint x: 462, endPoint y: 430, distance: 124.9
click at [462, 430] on div "Welcome to CNHA's Loan Fund Program, The Makeke Loan Application Portal. In the…" at bounding box center [567, 471] width 322 height 82
click at [407, 533] on div "Save" at bounding box center [414, 538] width 17 height 18
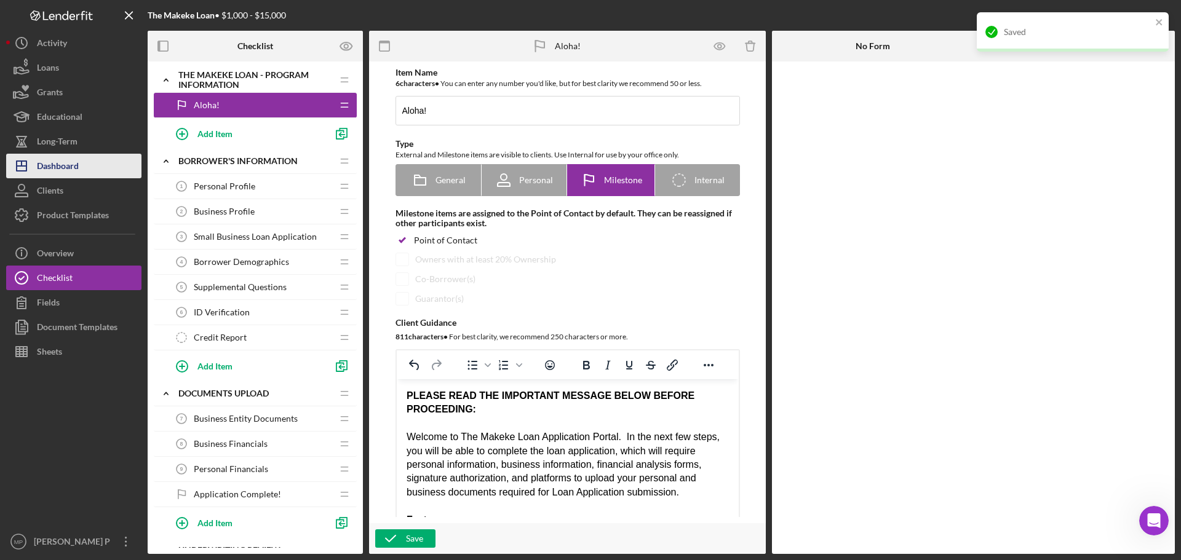
click at [67, 169] on div "Dashboard" at bounding box center [58, 168] width 42 height 28
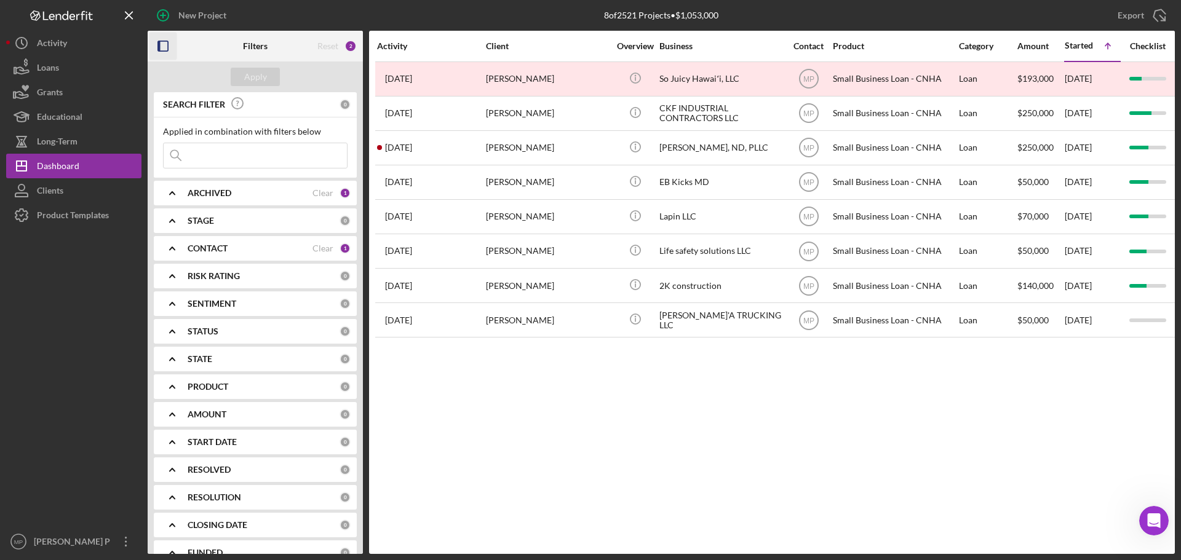
click at [162, 45] on icon "button" at bounding box center [163, 47] width 28 height 28
